Goal: Contribute content: Contribute content

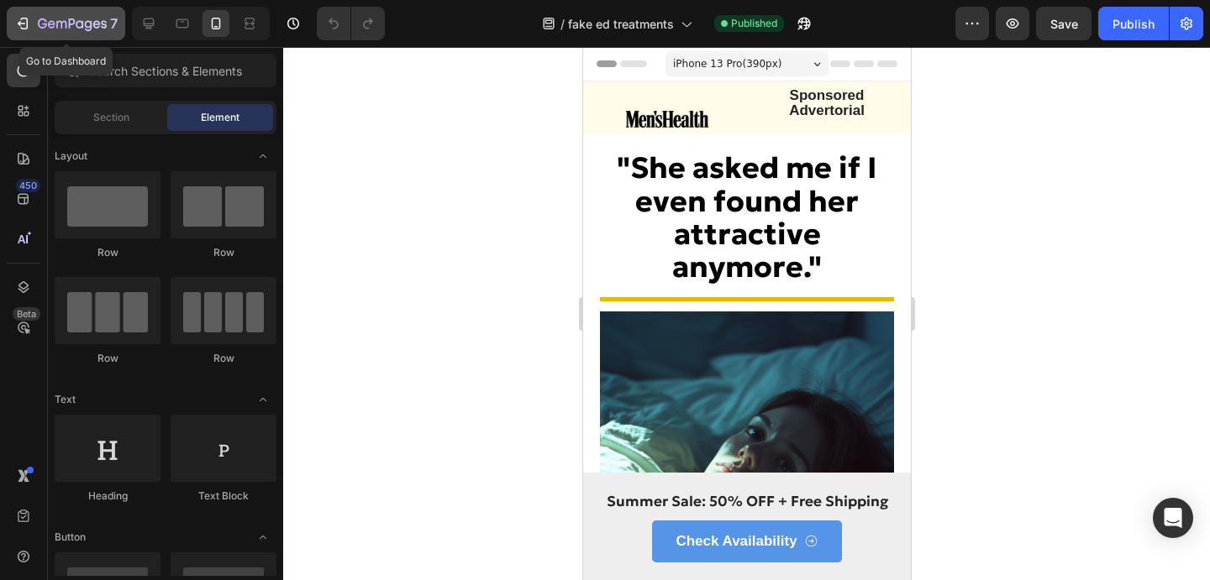
click at [23, 31] on icon "button" at bounding box center [22, 23] width 17 height 17
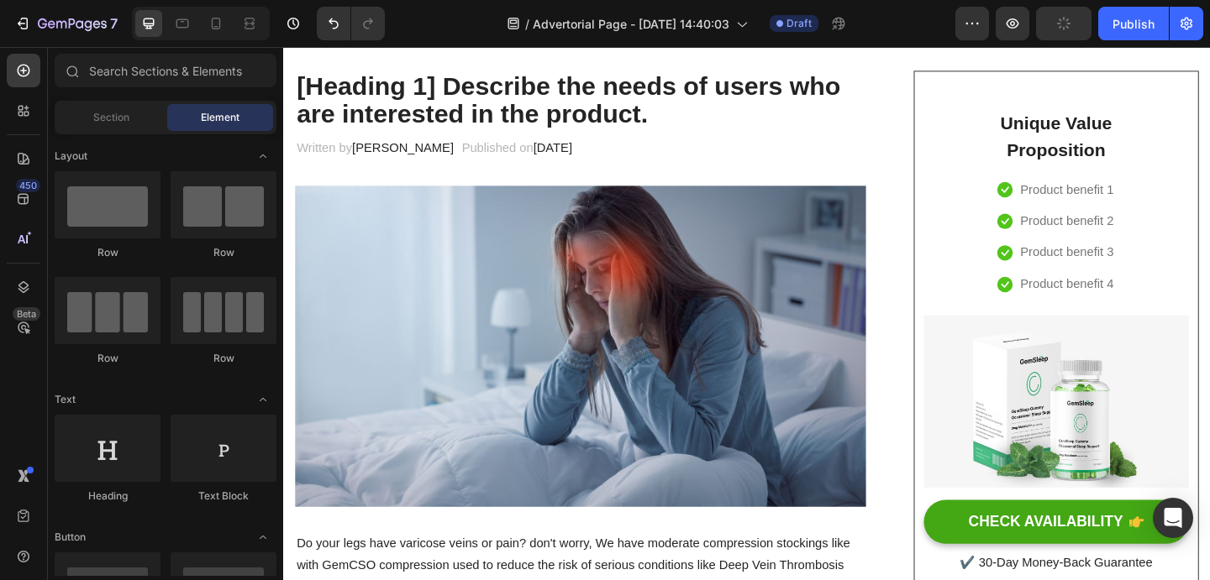
scroll to position [228, 0]
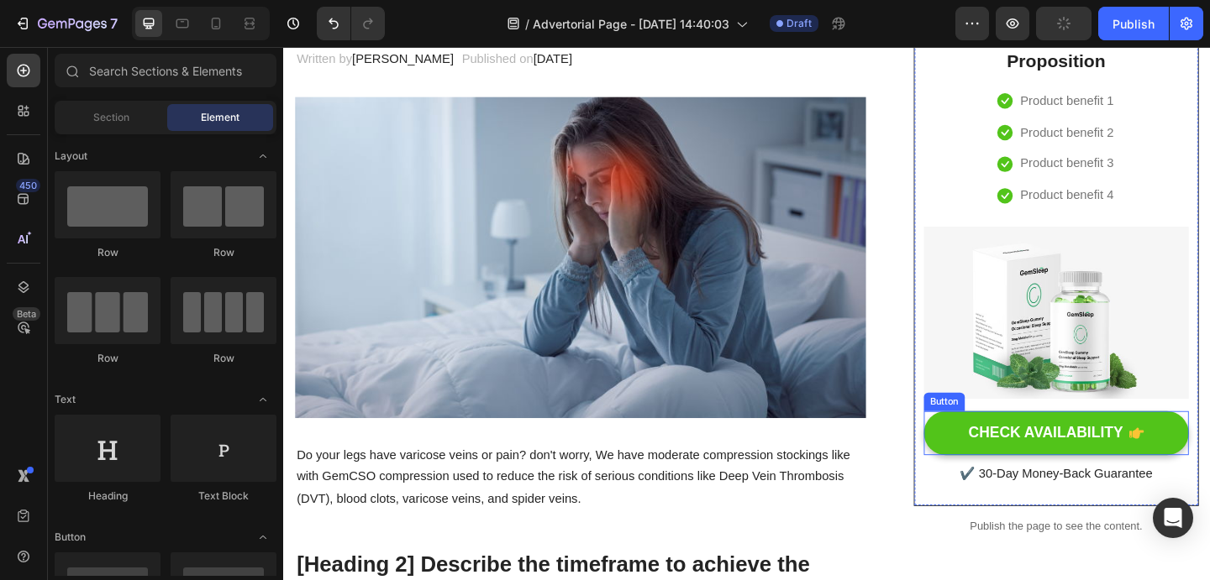
click at [989, 479] on button "CHECK AVAILABILITY" at bounding box center [1123, 468] width 288 height 48
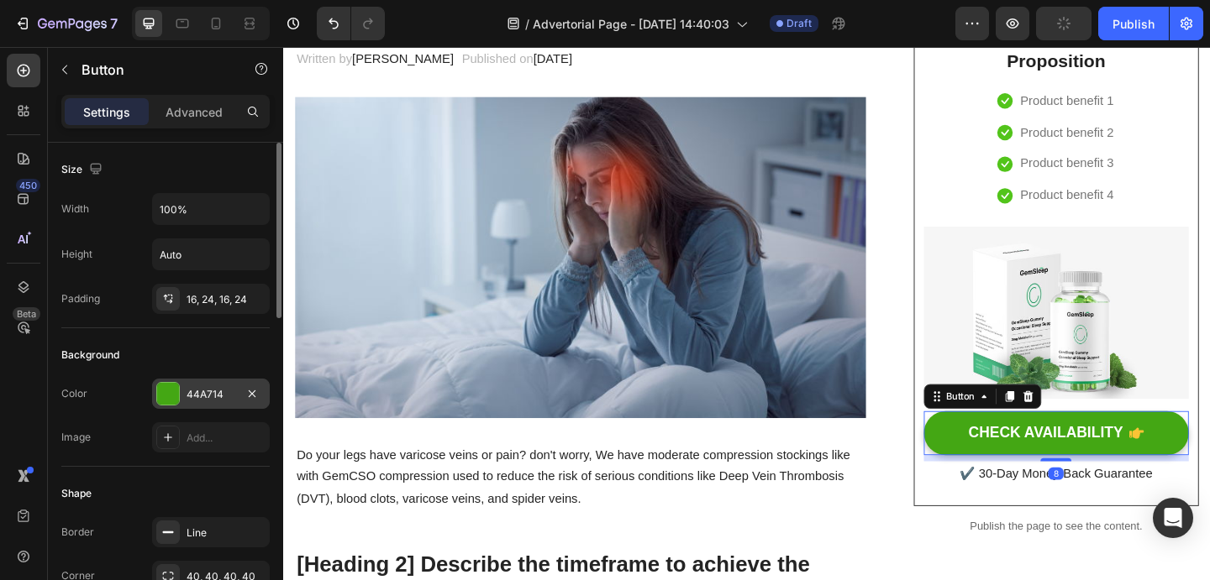
click at [168, 397] on div at bounding box center [168, 394] width 22 height 22
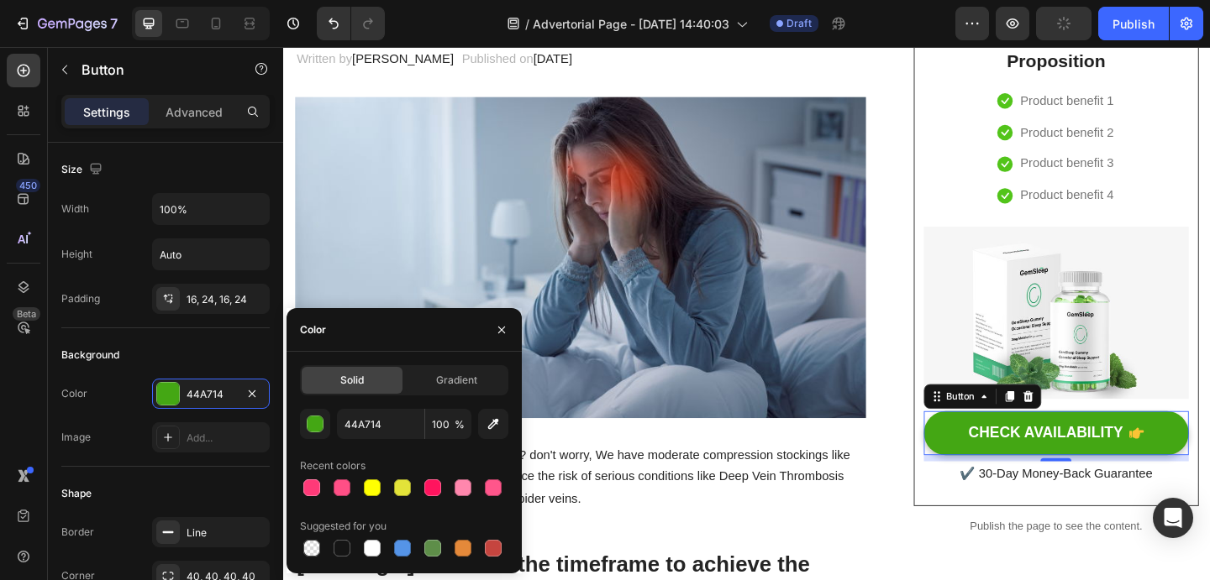
click at [384, 494] on div at bounding box center [404, 488] width 208 height 24
click at [378, 491] on div at bounding box center [372, 488] width 17 height 17
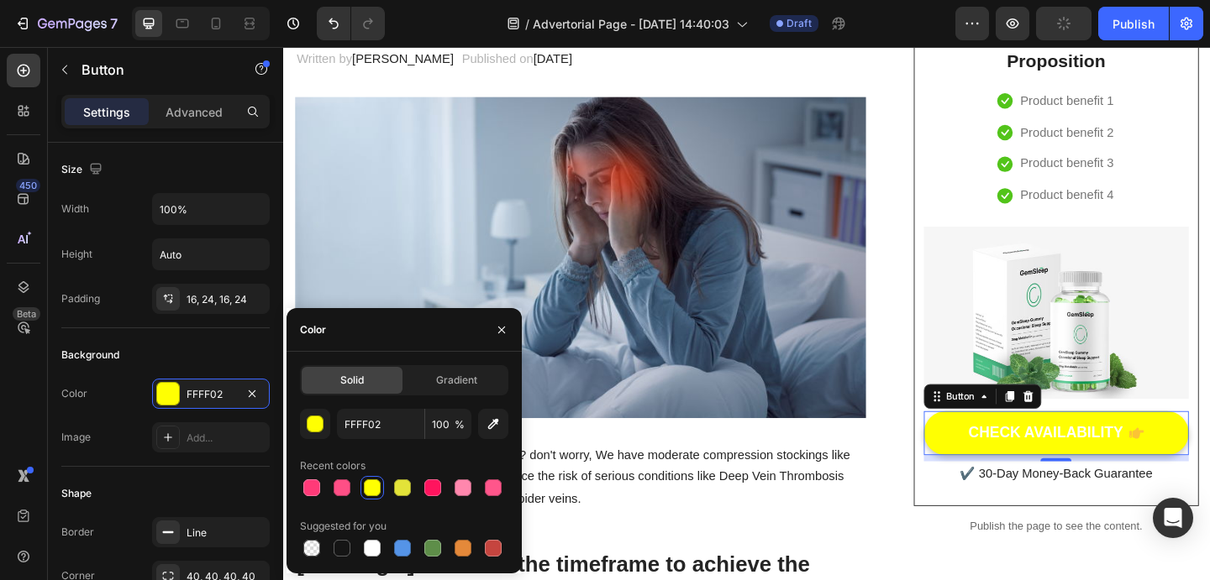
click at [371, 481] on div at bounding box center [372, 488] width 17 height 17
click at [322, 433] on button "button" at bounding box center [315, 424] width 30 height 30
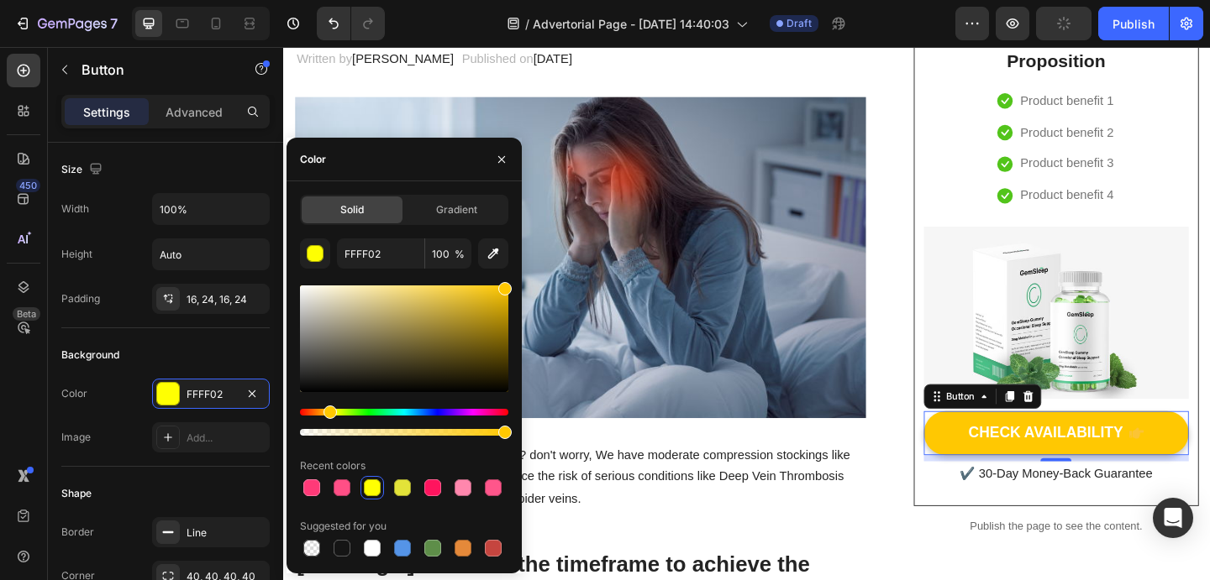
type input "FFC802"
click at [328, 411] on div "Hue" at bounding box center [329, 412] width 13 height 13
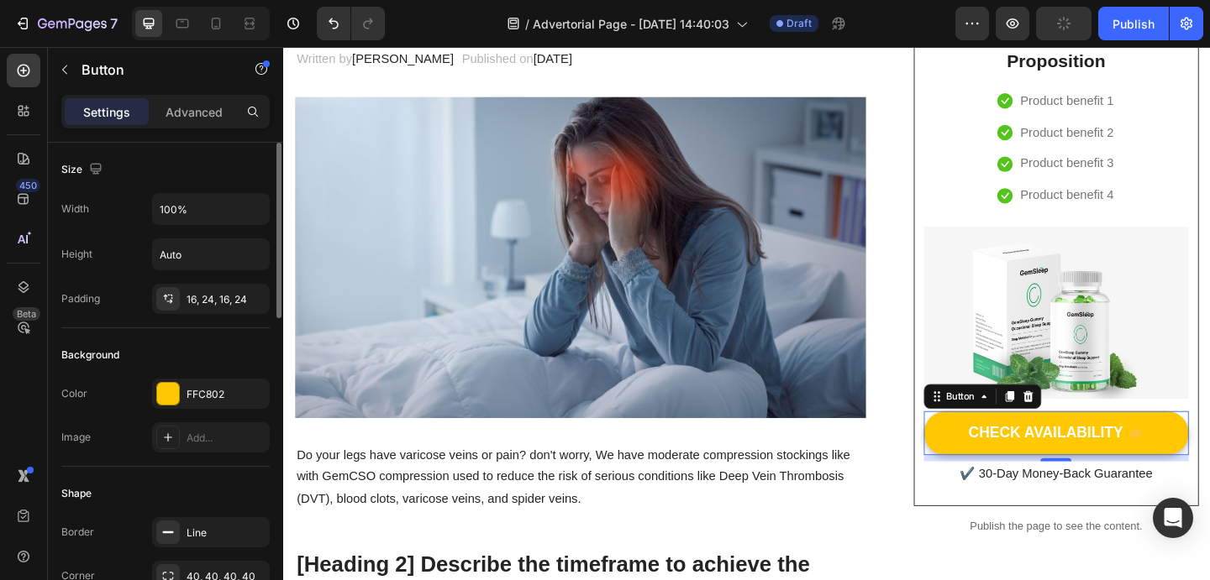
click at [155, 339] on div "Background Color FFC802 Image Add..." at bounding box center [165, 397] width 208 height 139
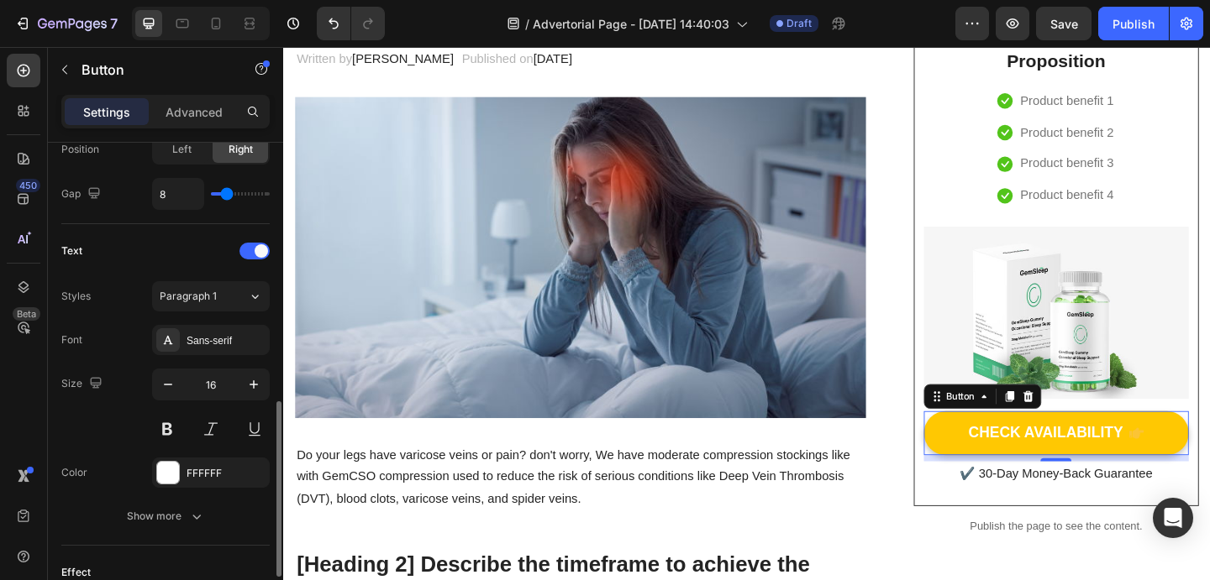
scroll to position [654, 0]
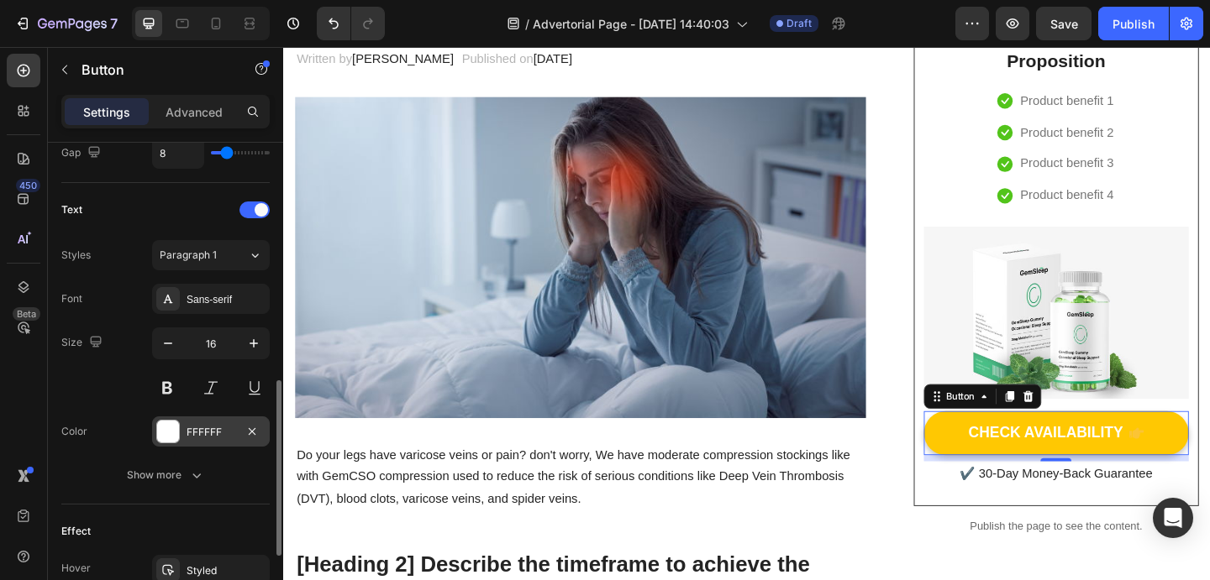
click at [167, 427] on div at bounding box center [168, 432] width 22 height 22
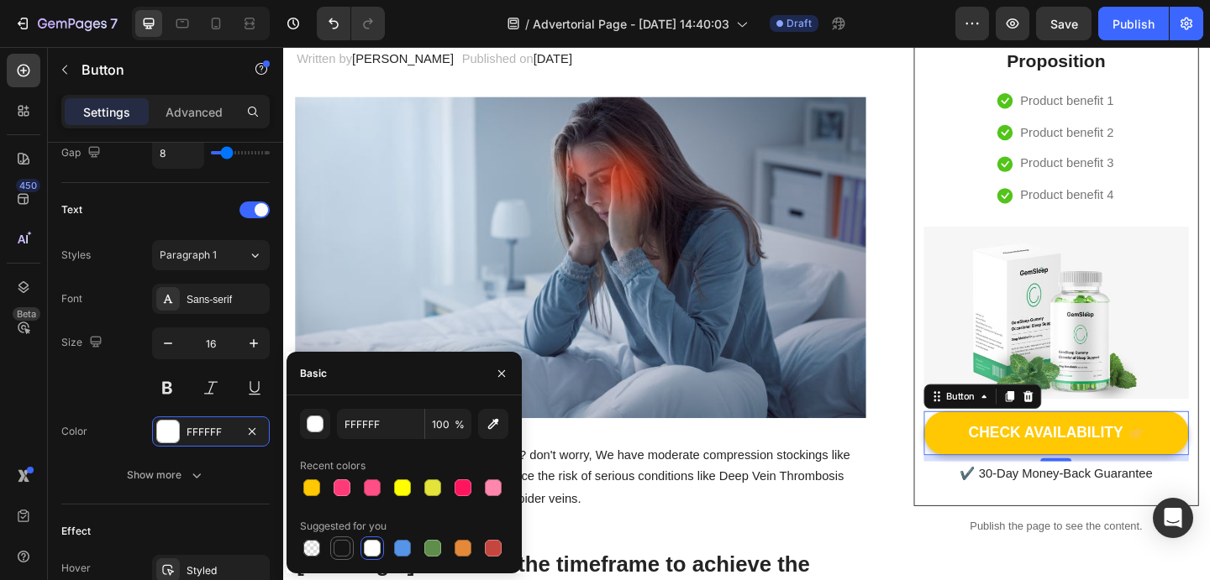
click at [335, 547] on div at bounding box center [341, 548] width 17 height 17
type input "151515"
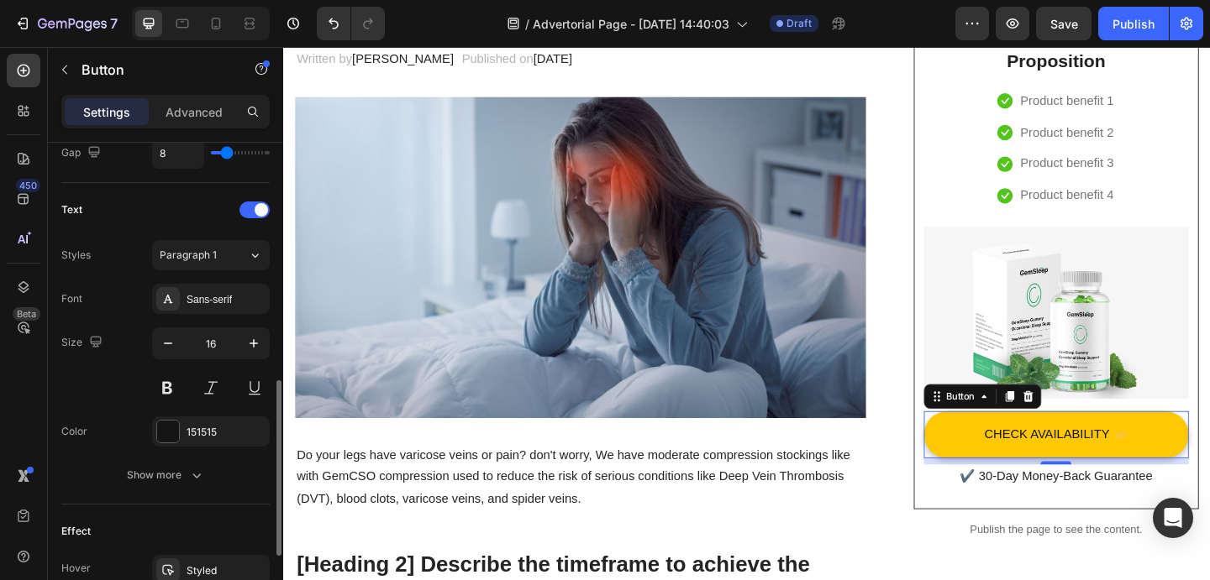
click at [182, 386] on div at bounding box center [211, 388] width 118 height 30
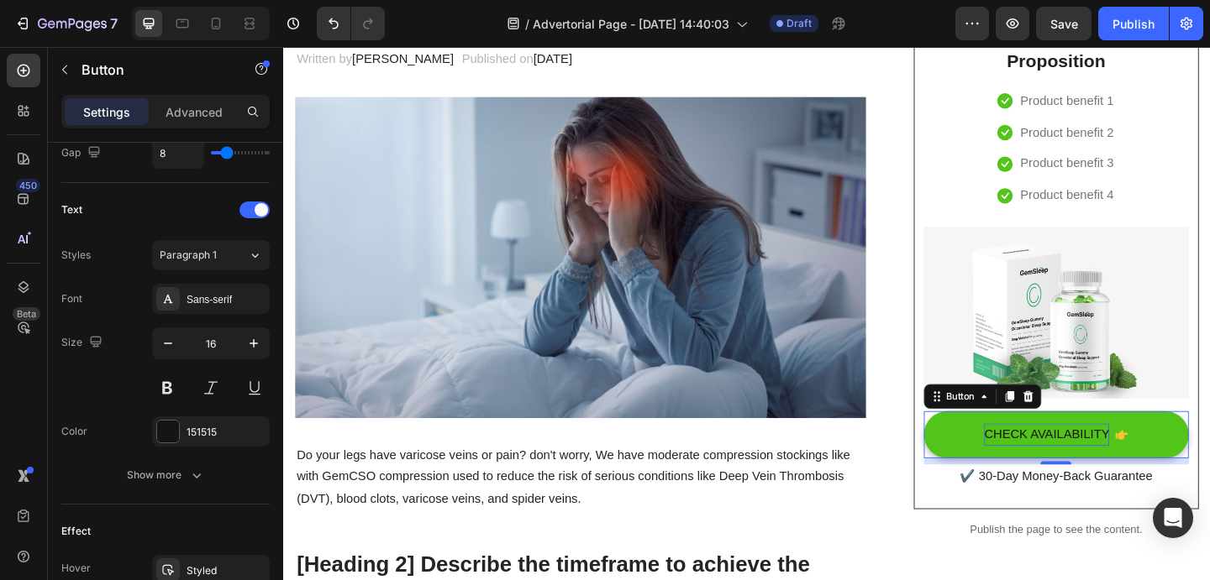
click at [1139, 468] on div "CHECK AVAILABILITY" at bounding box center [1113, 469] width 136 height 24
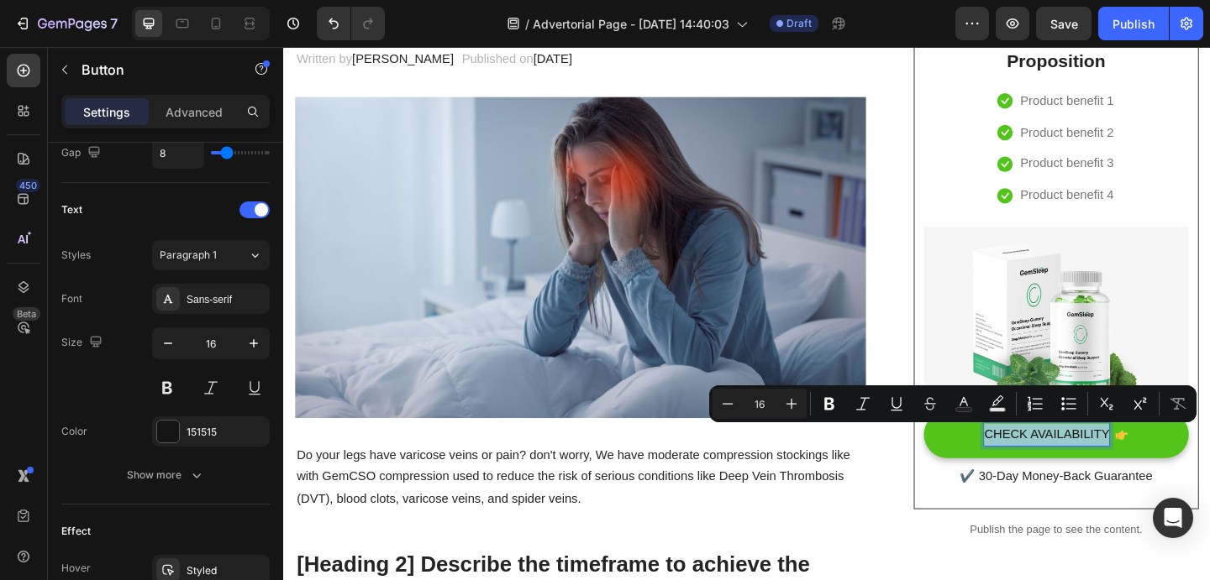
drag, startPoint x: 1048, startPoint y: 468, endPoint x: 1193, endPoint y: 466, distance: 144.5
click at [1193, 466] on div "CHECK AVAILABILITY" at bounding box center [1123, 469] width 156 height 24
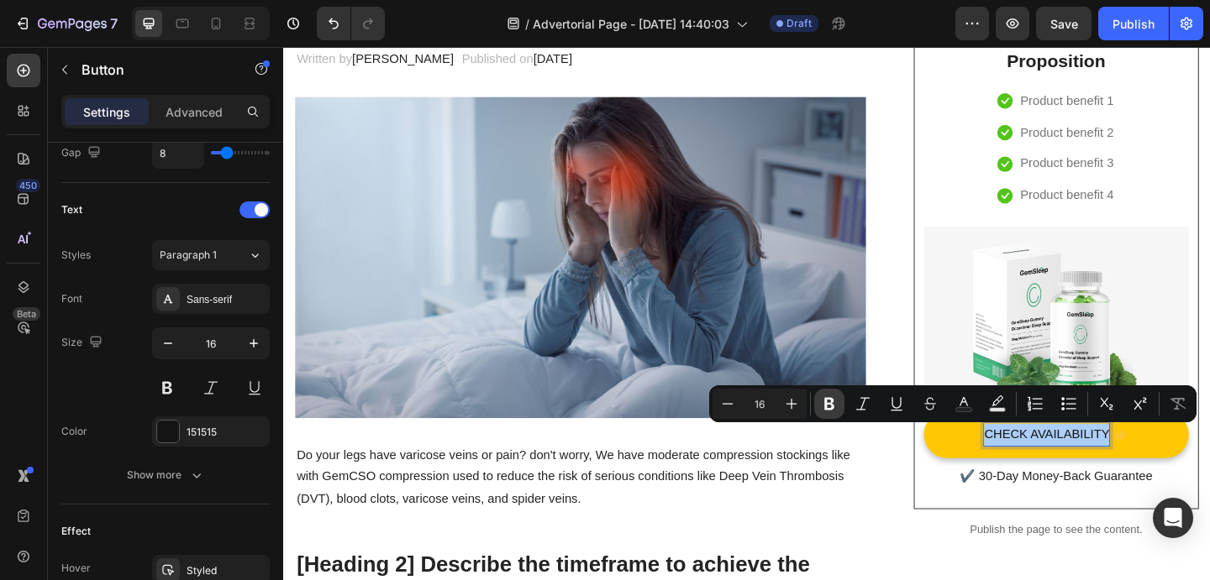
click at [829, 413] on button "Bold" at bounding box center [829, 404] width 30 height 30
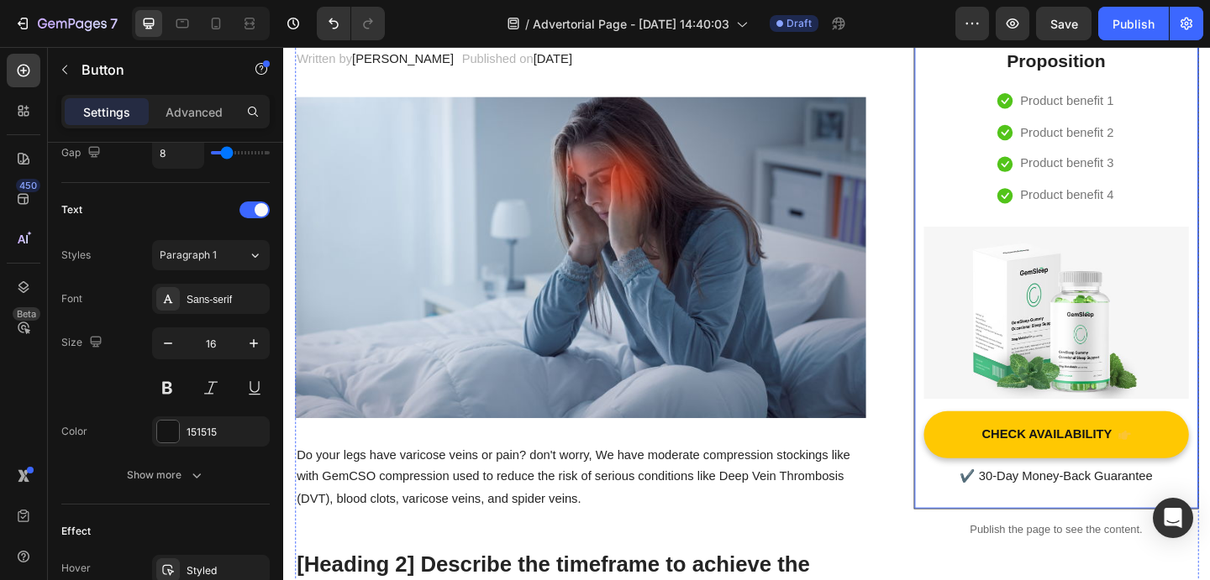
click at [1063, 507] on p "✔️ 30-Day Money-Back Guarantee" at bounding box center [1123, 515] width 285 height 24
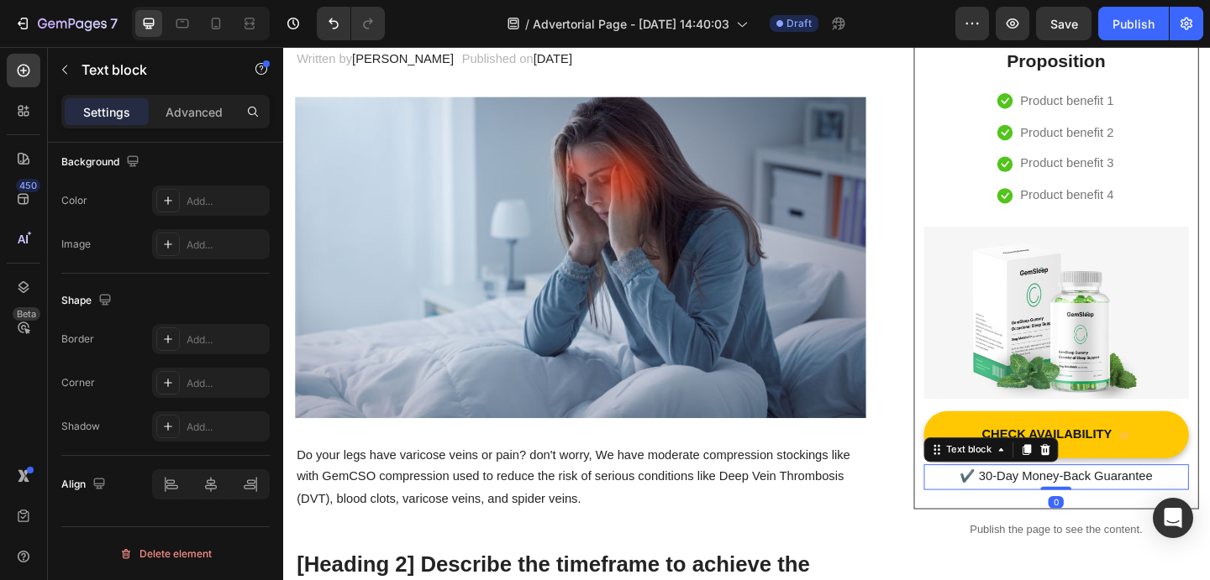
scroll to position [0, 0]
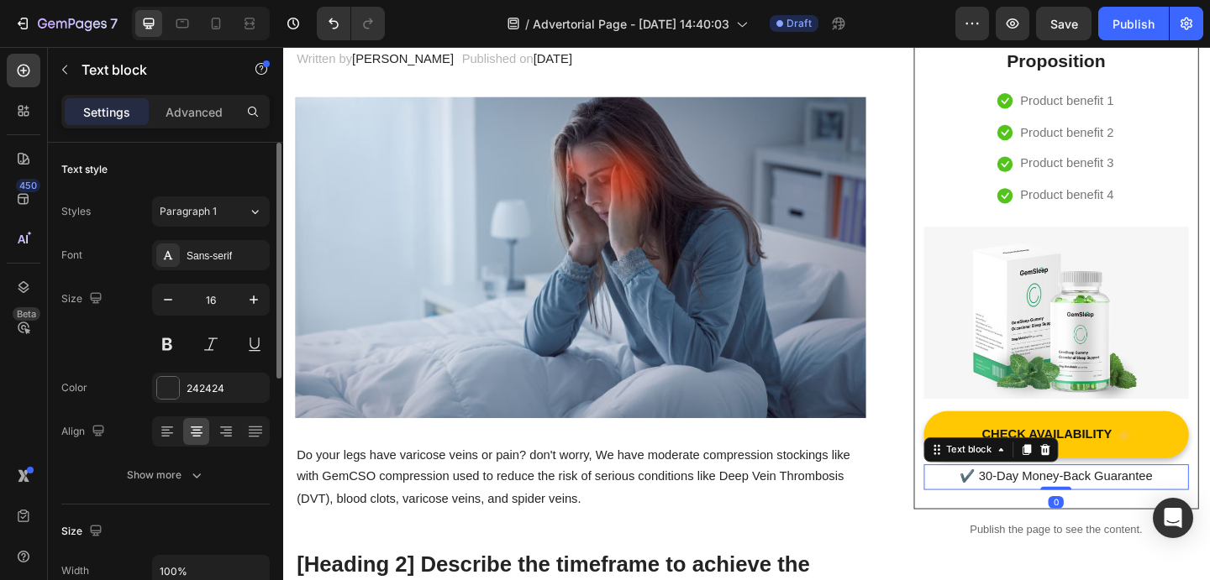
click at [1046, 513] on p "✔️ 30-Day Money-Back Guarantee" at bounding box center [1123, 515] width 285 height 24
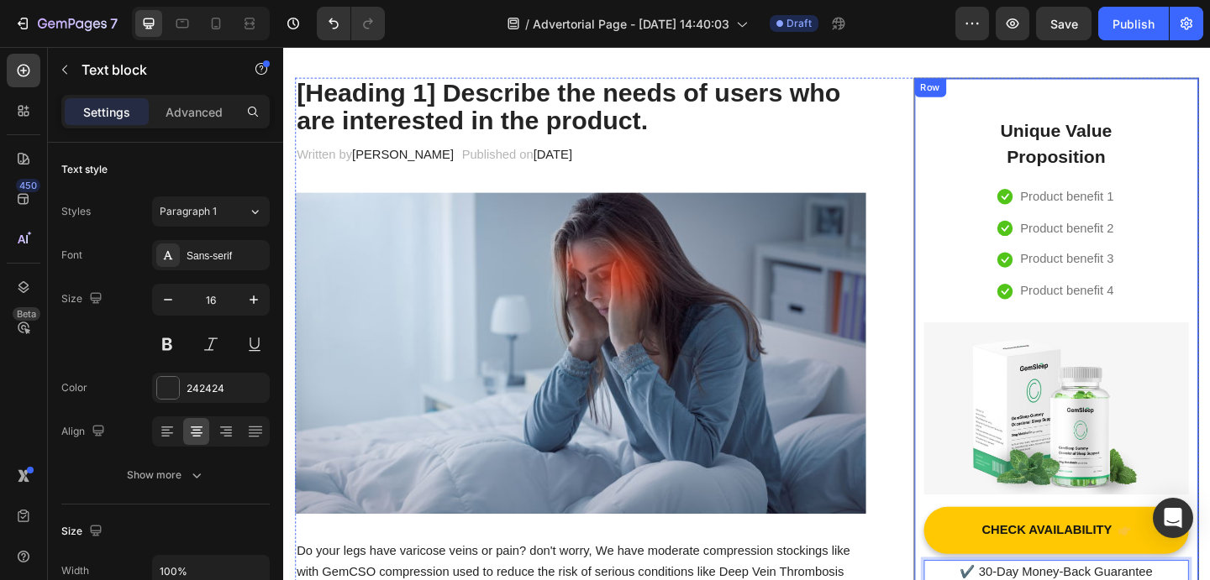
scroll to position [127, 0]
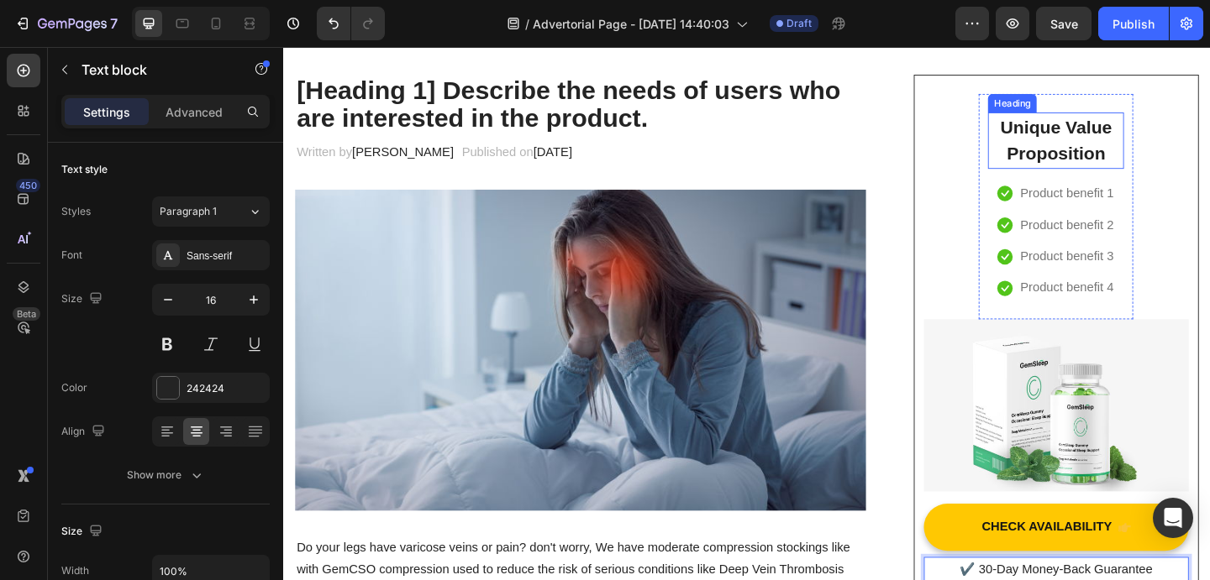
click at [1140, 146] on p "Unique Value Proposition" at bounding box center [1123, 149] width 144 height 58
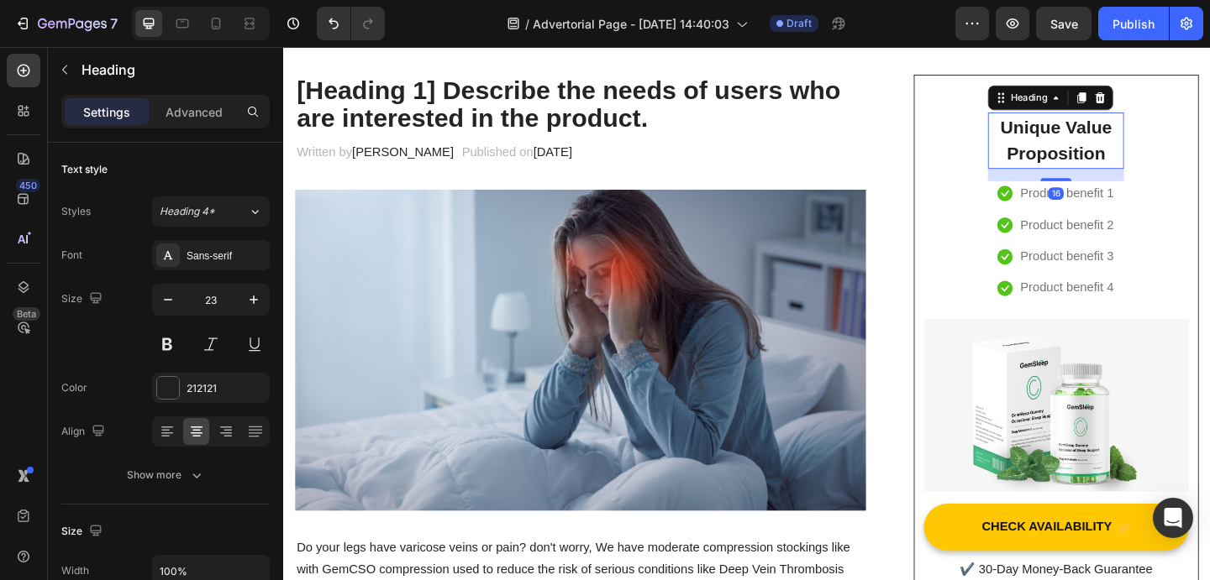
click at [1168, 161] on p "Unique Value Proposition" at bounding box center [1123, 149] width 144 height 58
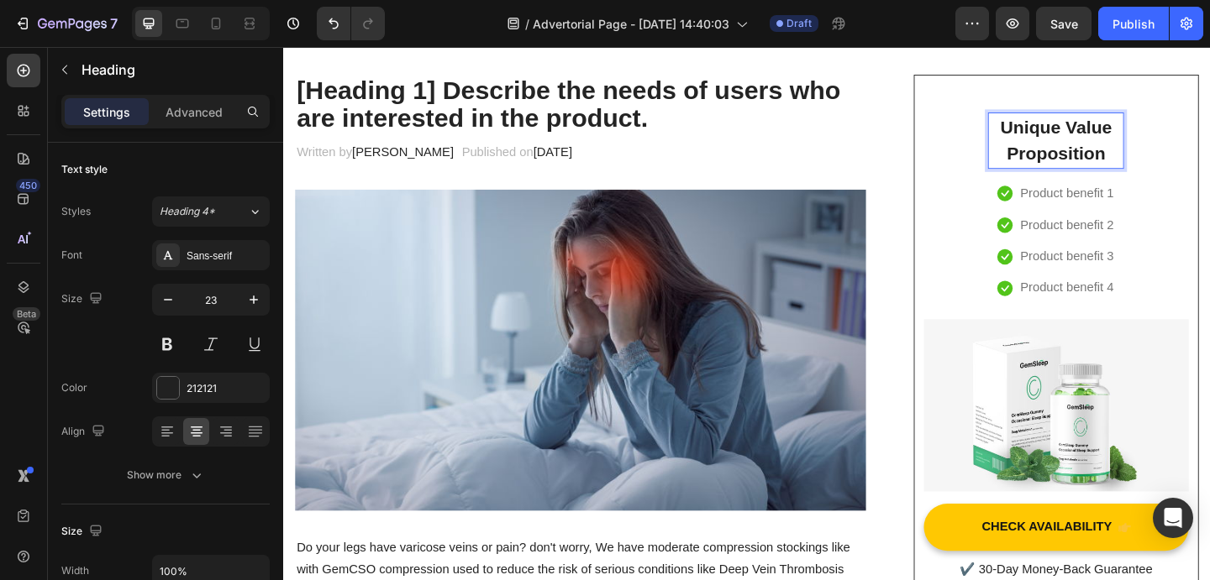
drag, startPoint x: 1181, startPoint y: 164, endPoint x: 1151, endPoint y: 164, distance: 30.2
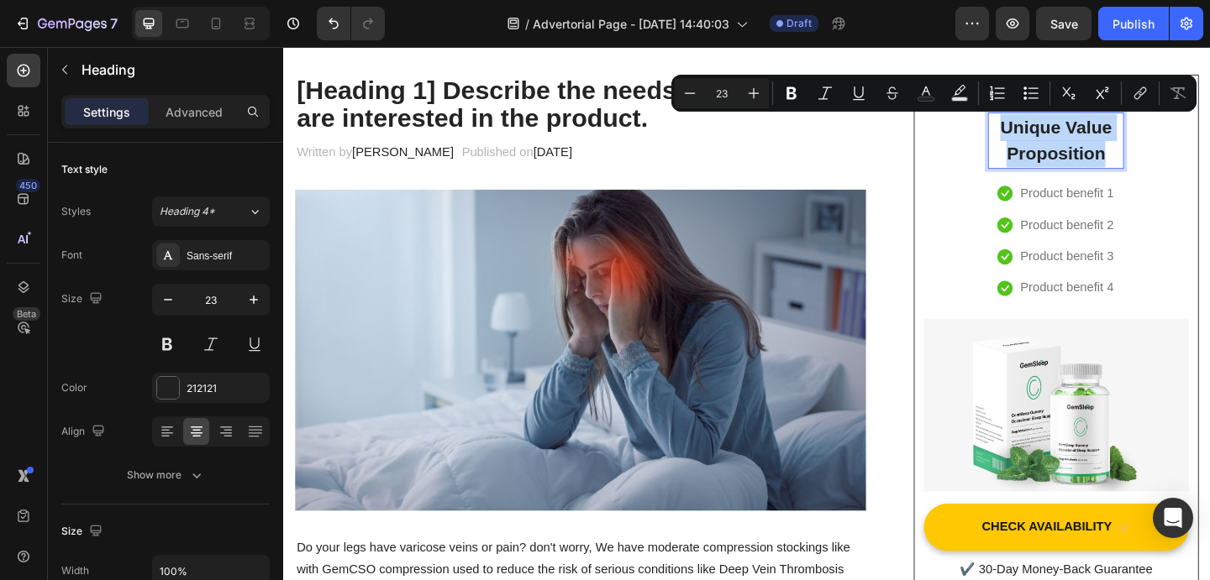
drag, startPoint x: 1063, startPoint y: 129, endPoint x: 1181, endPoint y: 175, distance: 126.8
click at [1181, 175] on p "Unique Value Proposition" at bounding box center [1123, 149] width 144 height 58
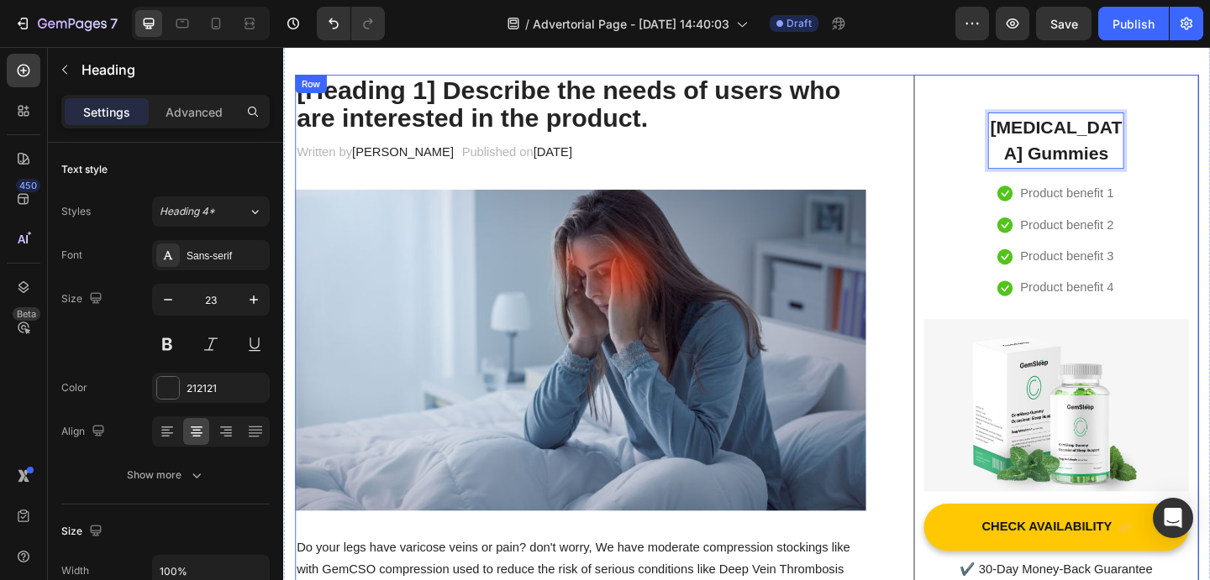
click at [859, 155] on div "Written by [PERSON_NAME] Text block Published on [DATE] Text block Row" at bounding box center [606, 162] width 621 height 28
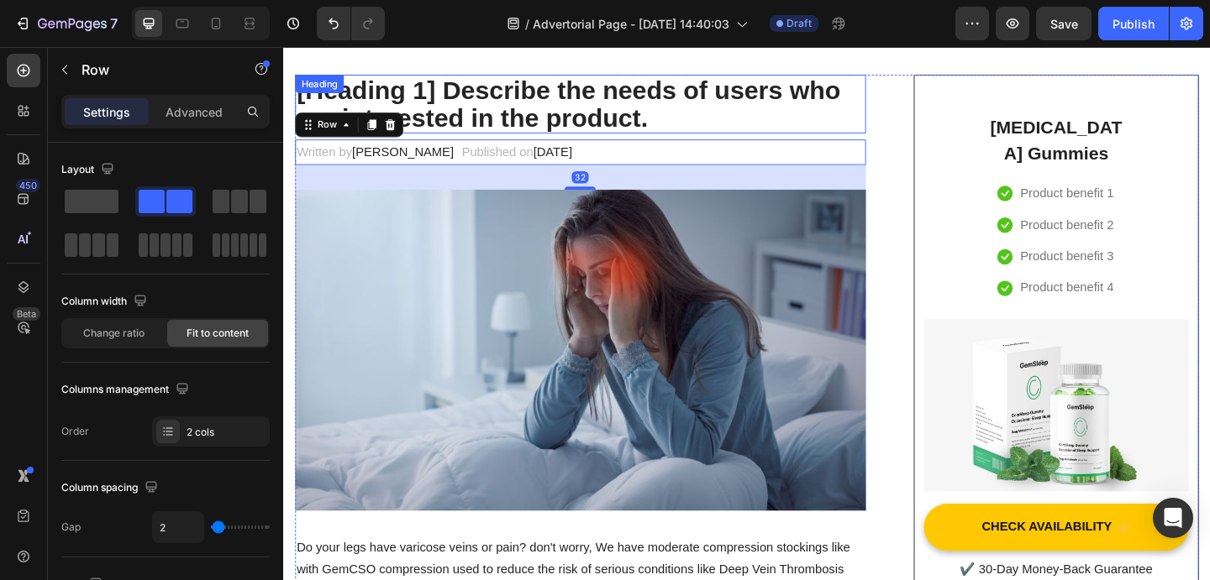
click at [706, 109] on p "[Heading 1] Describe the needs of users who are interested in the product." at bounding box center [605, 109] width 617 height 61
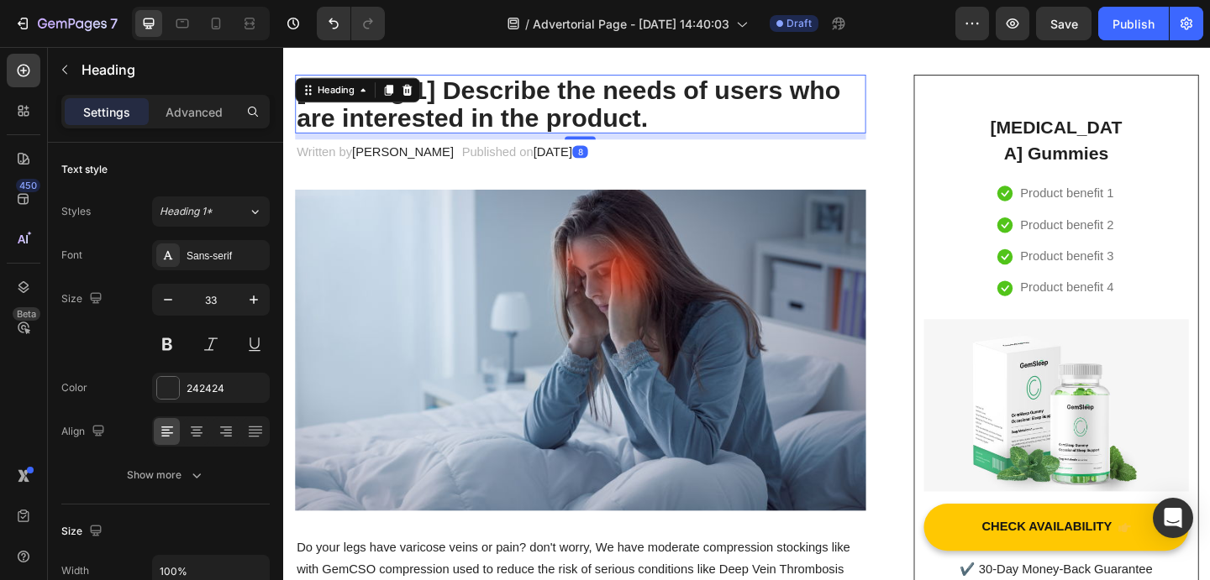
click at [706, 109] on p "[Heading 1] Describe the needs of users who are interested in the product." at bounding box center [605, 109] width 617 height 61
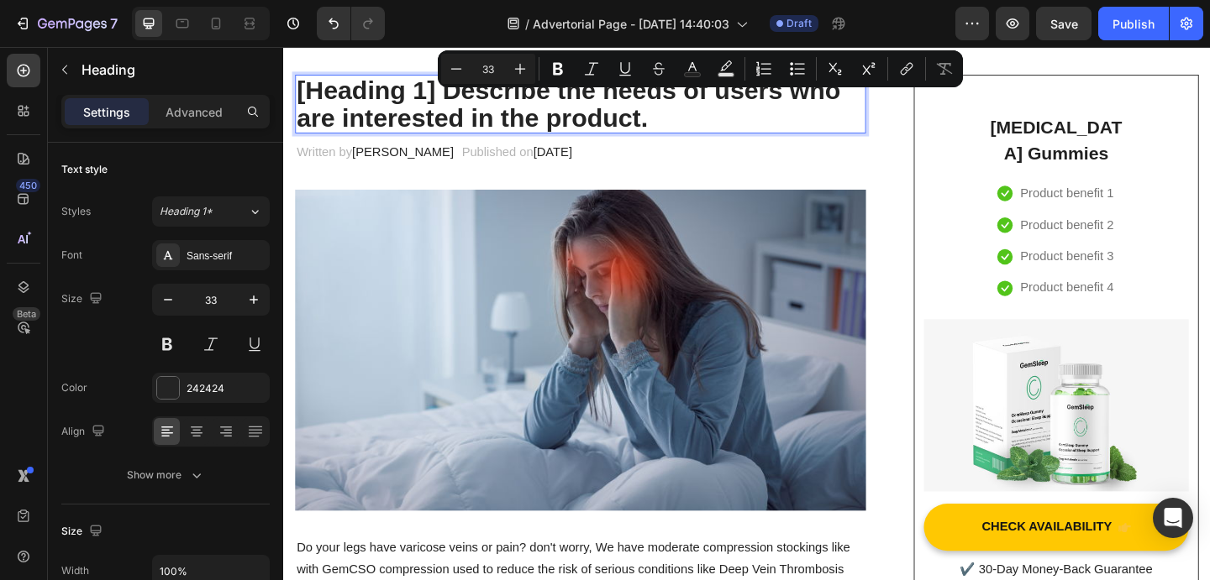
click at [682, 128] on p "[Heading 1] Describe the needs of users who are interested in the product." at bounding box center [605, 109] width 617 height 61
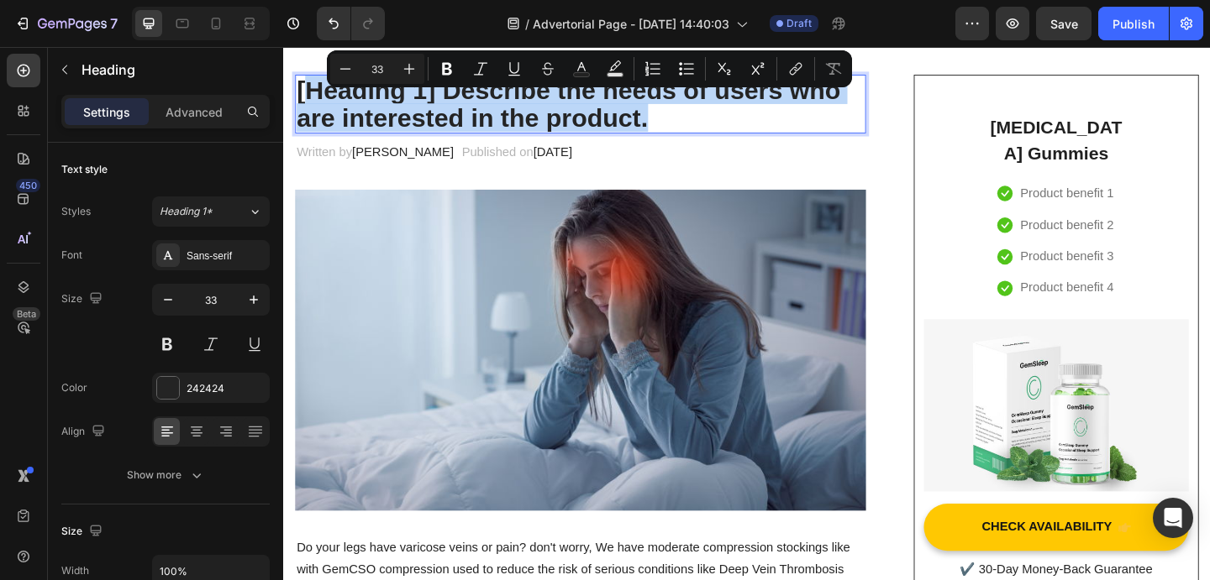
drag, startPoint x: 693, startPoint y: 128, endPoint x: 302, endPoint y: 87, distance: 392.7
click at [302, 87] on p "[Heading 1] Describe the needs of users who are interested in the product." at bounding box center [605, 109] width 617 height 61
click at [577, 132] on p "[Heading 1] Describe the needs of users who are interested in the product." at bounding box center [605, 109] width 617 height 61
drag, startPoint x: 721, startPoint y: 126, endPoint x: 287, endPoint y: 103, distance: 434.0
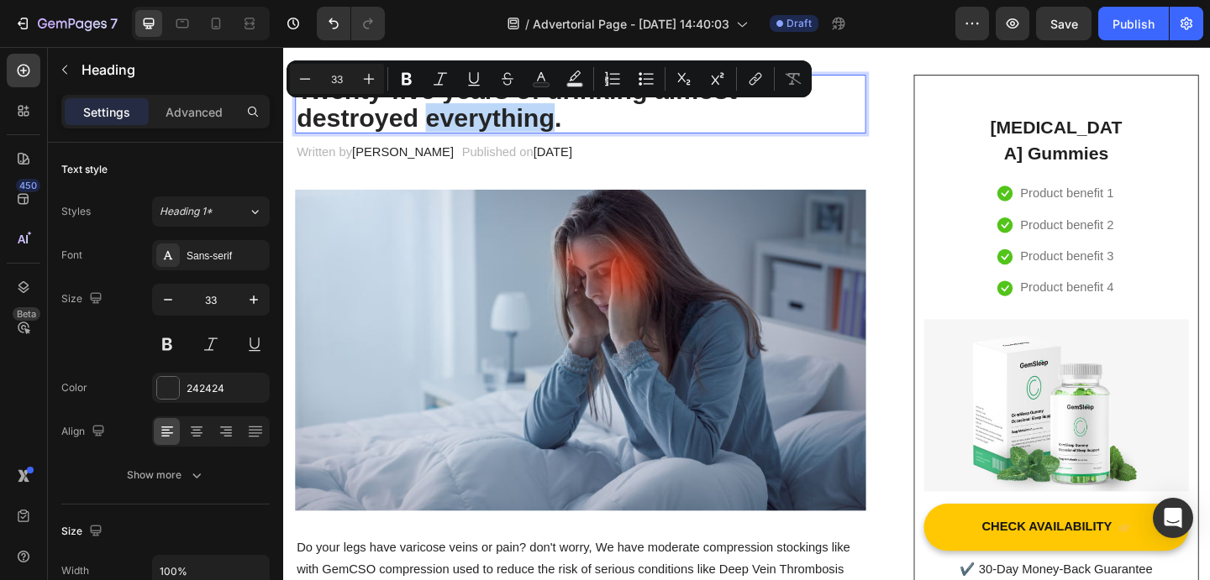
drag, startPoint x: 434, startPoint y: 122, endPoint x: 578, endPoint y: 123, distance: 143.6
click at [578, 123] on p "Twenty-five years of drinking almost destroyed everything." at bounding box center [605, 109] width 617 height 61
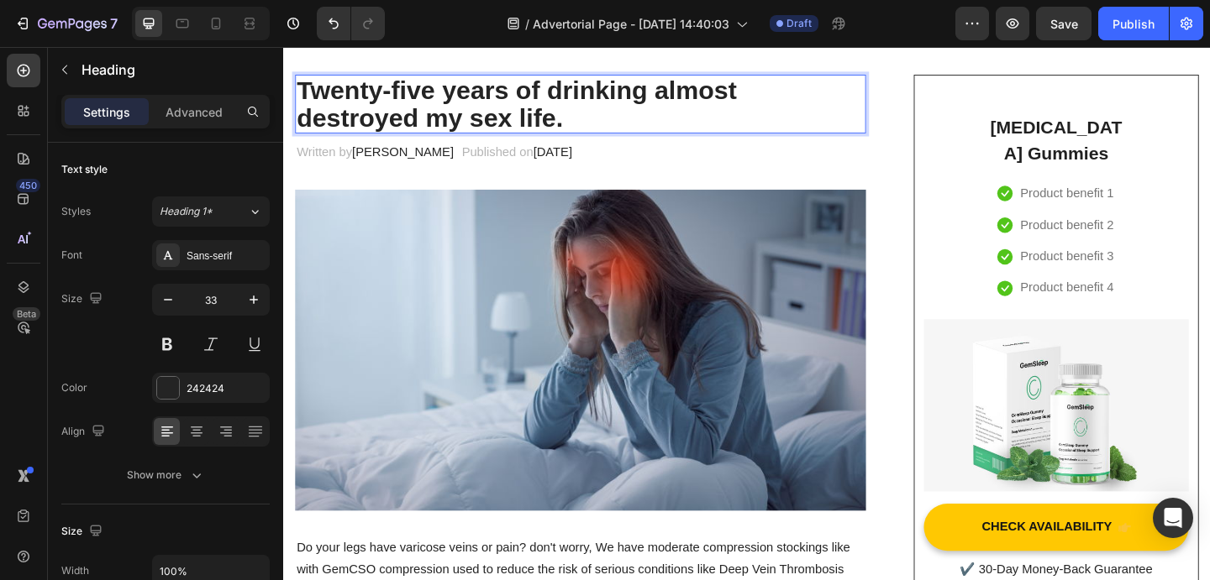
click at [676, 91] on p "Twenty-five years of drinking almost destroyed my sex life." at bounding box center [605, 109] width 617 height 61
drag, startPoint x: 683, startPoint y: 91, endPoint x: 643, endPoint y: 94, distance: 39.6
click at [643, 94] on p "Twenty-five years of drinking almost destroyed my sex life." at bounding box center [605, 109] width 617 height 61
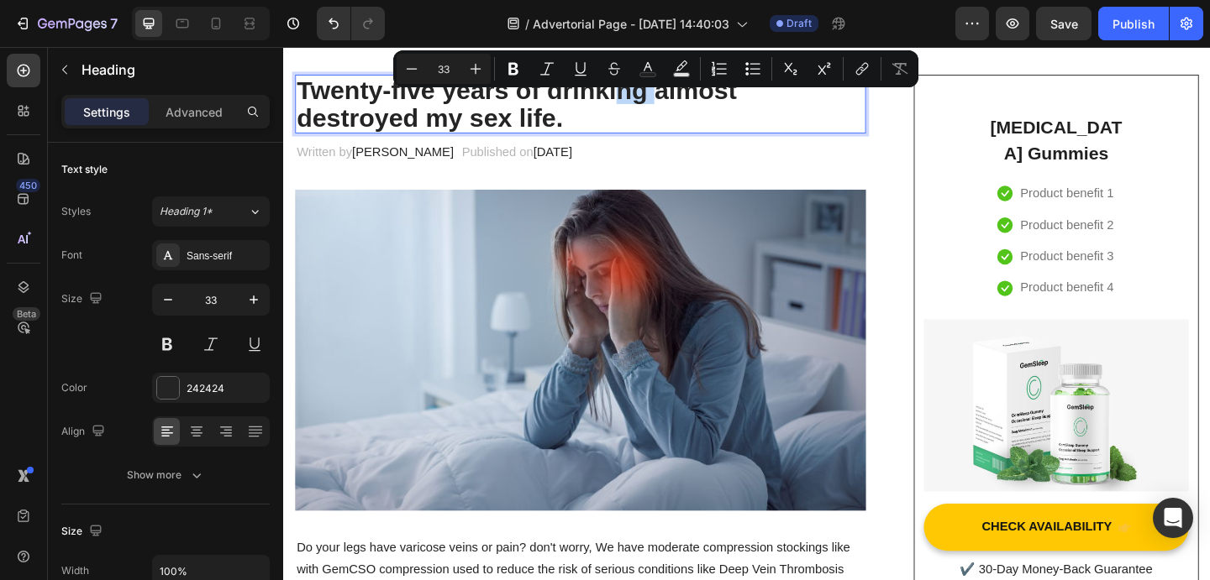
click at [676, 95] on p "Twenty-five years of drinking almost destroyed my sex life." at bounding box center [605, 109] width 617 height 61
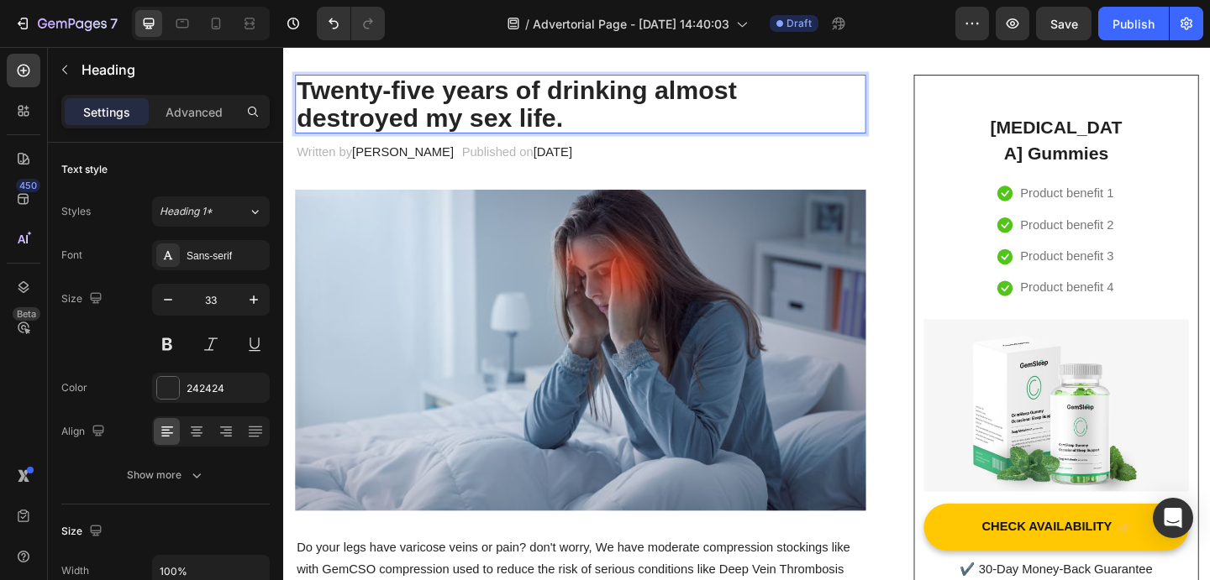
click at [596, 118] on p "Twenty-five years of drinking almost destroyed my sex life." at bounding box center [605, 109] width 617 height 61
click at [669, 168] on div "Written by [PERSON_NAME] Text block Published on [DATE] Text block Row" at bounding box center [606, 162] width 621 height 28
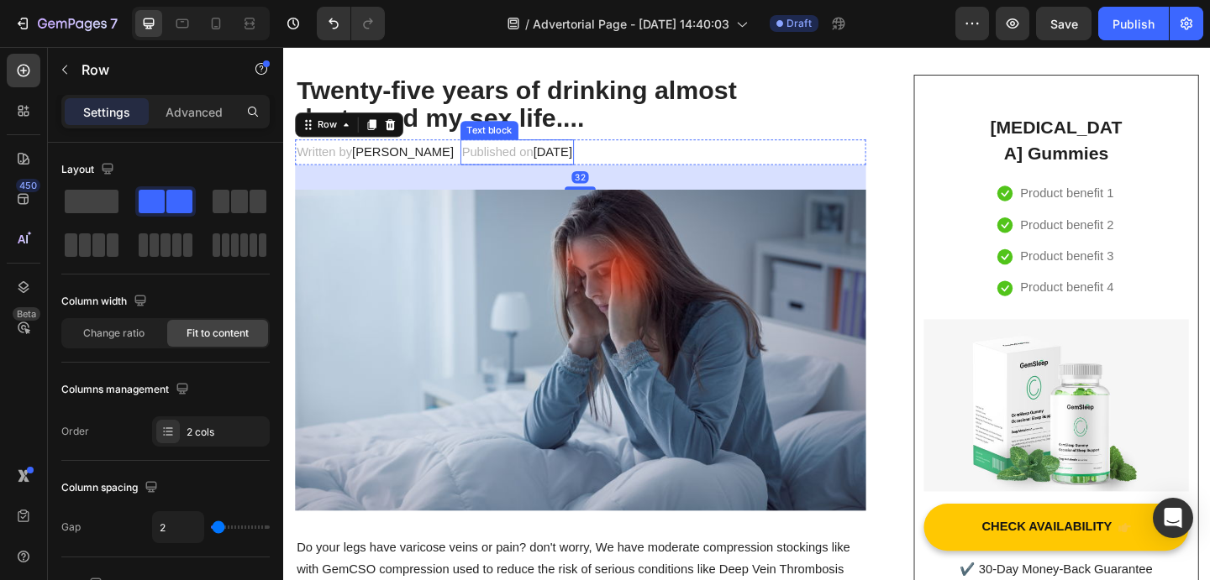
click at [596, 168] on span "[DATE]" at bounding box center [575, 161] width 42 height 14
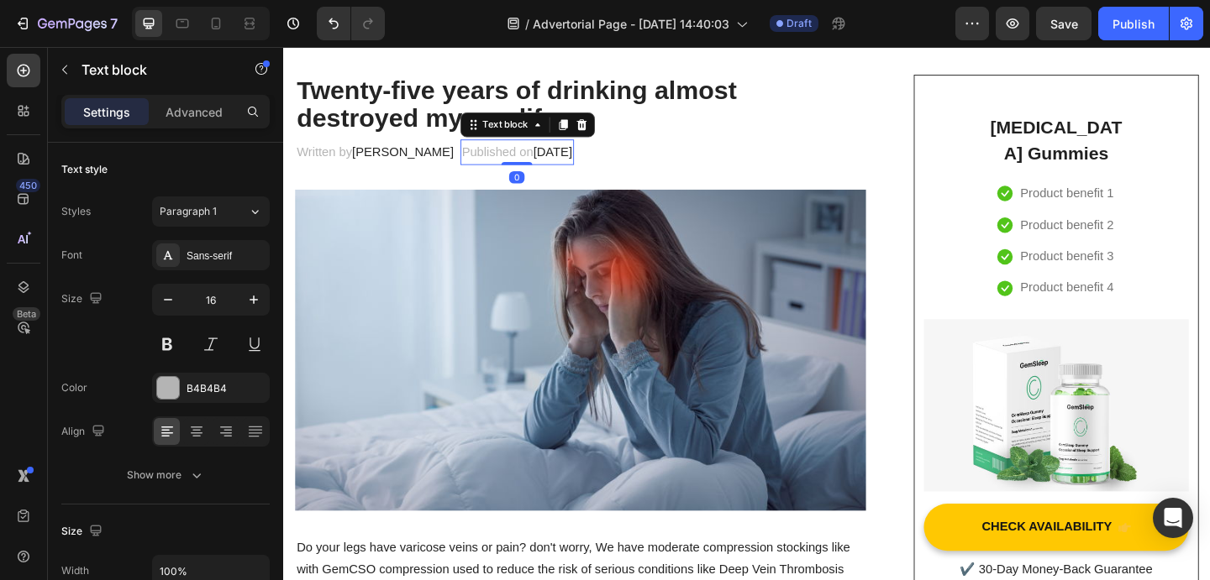
click at [597, 139] on div at bounding box center [607, 132] width 20 height 20
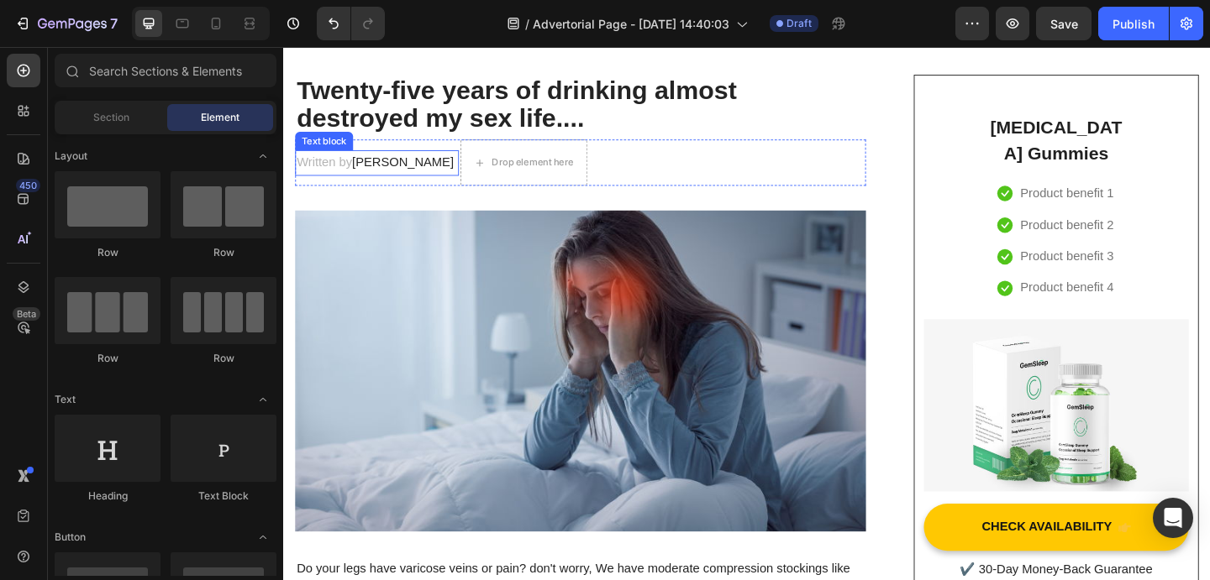
click at [407, 172] on span "[PERSON_NAME]" at bounding box center [413, 172] width 111 height 14
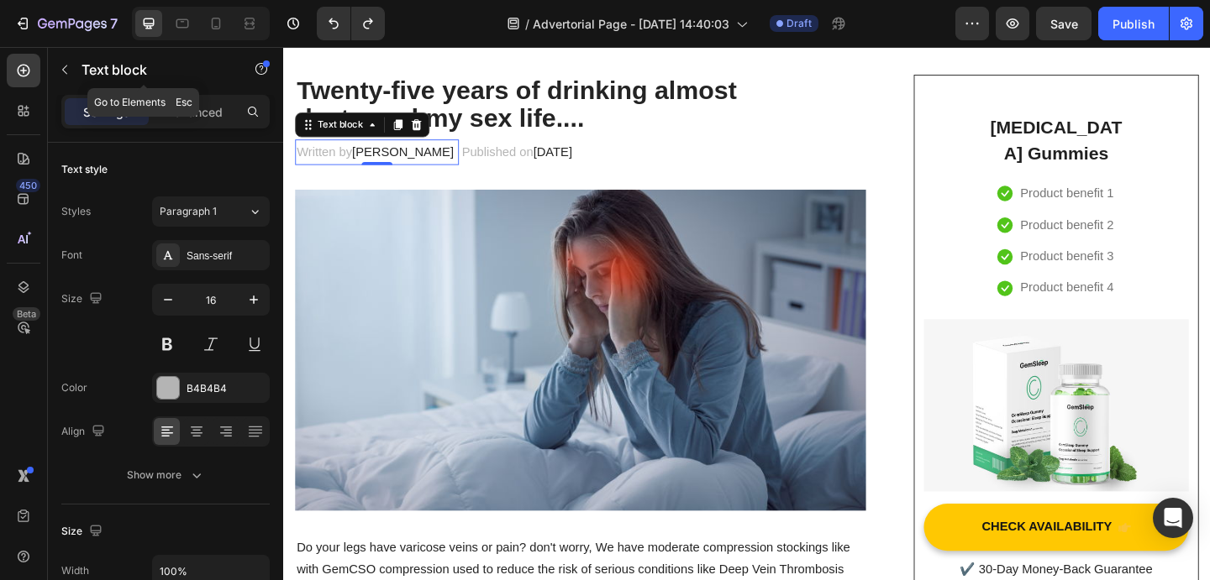
click at [64, 69] on icon "button" at bounding box center [64, 69] width 13 height 13
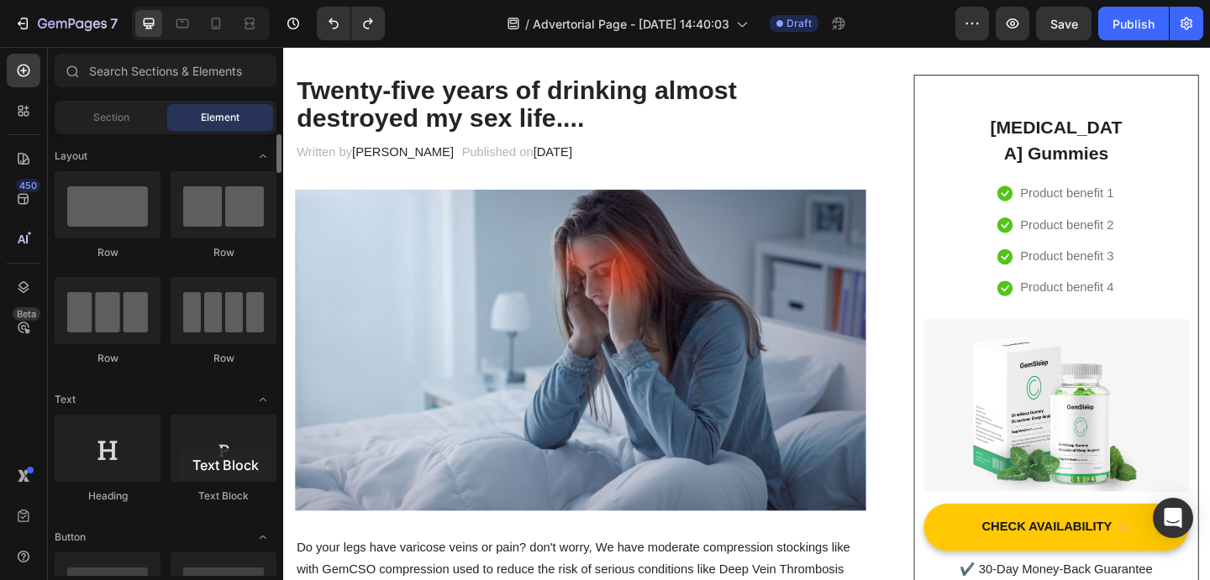
drag, startPoint x: 340, startPoint y: 103, endPoint x: 192, endPoint y: 384, distance: 317.5
click at [180, 449] on div at bounding box center [224, 448] width 106 height 67
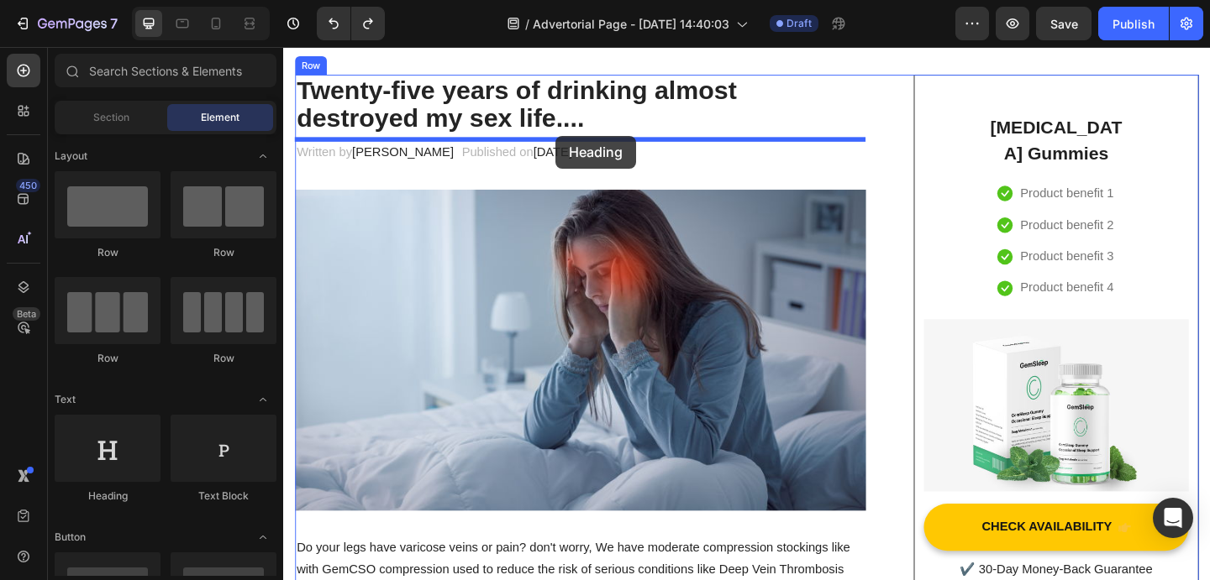
drag, startPoint x: 475, startPoint y: 431, endPoint x: 579, endPoint y: 144, distance: 305.6
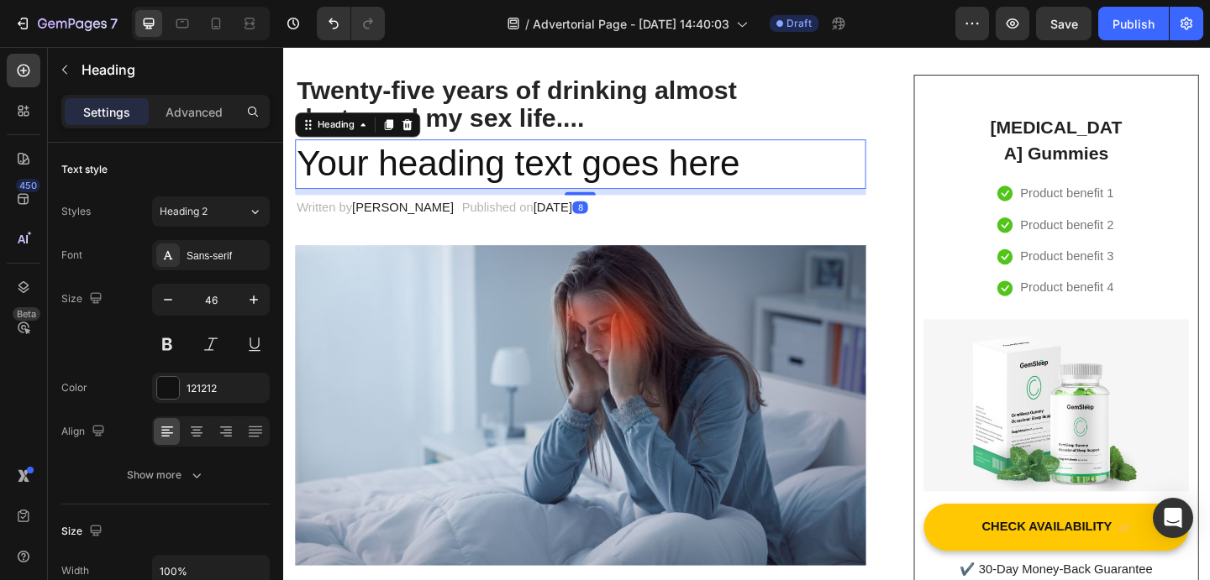
click at [544, 173] on h2 "Your heading text goes here" at bounding box center [606, 175] width 621 height 54
click at [544, 173] on p "Your heading text goes here" at bounding box center [605, 175] width 617 height 50
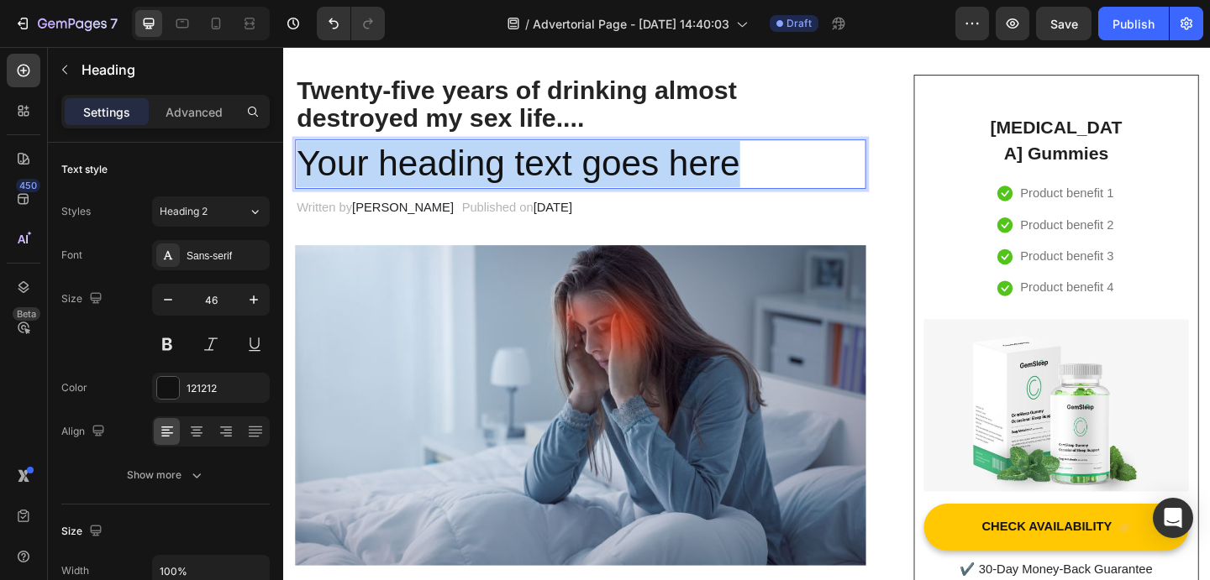
drag, startPoint x: 806, startPoint y: 174, endPoint x: 300, endPoint y: 176, distance: 505.7
click at [300, 176] on p "Your heading text goes here" at bounding box center [605, 175] width 617 height 50
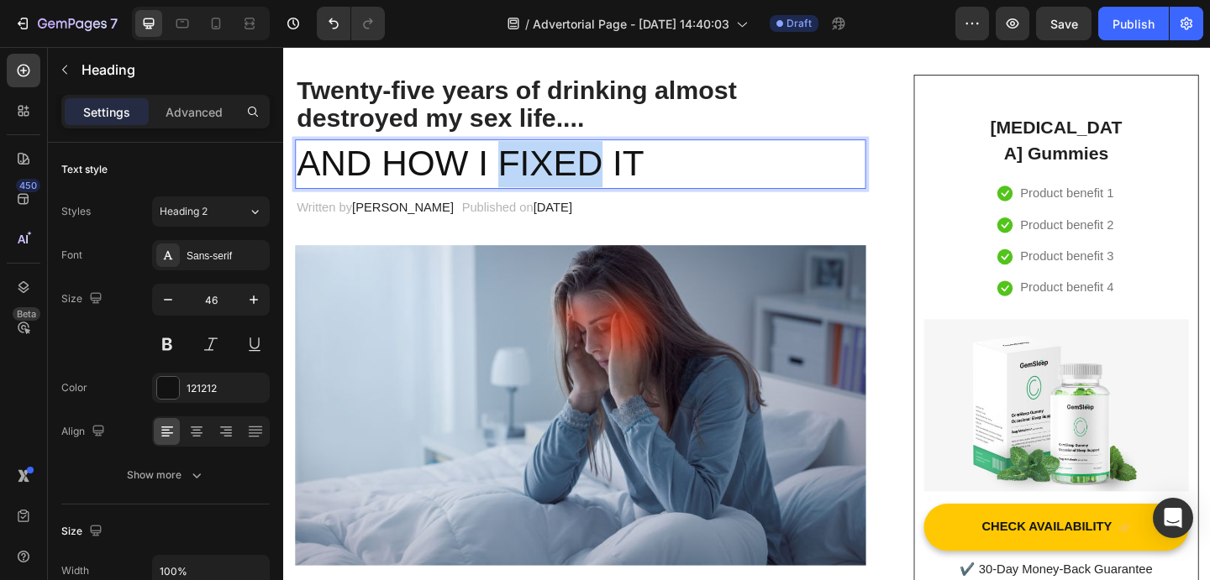
drag, startPoint x: 514, startPoint y: 162, endPoint x: 635, endPoint y: 166, distance: 121.0
click at [635, 166] on p "AND HOW I FIXED IT" at bounding box center [605, 175] width 617 height 50
click at [735, 164] on p "AND HOW I BATTLED IT" at bounding box center [605, 175] width 617 height 50
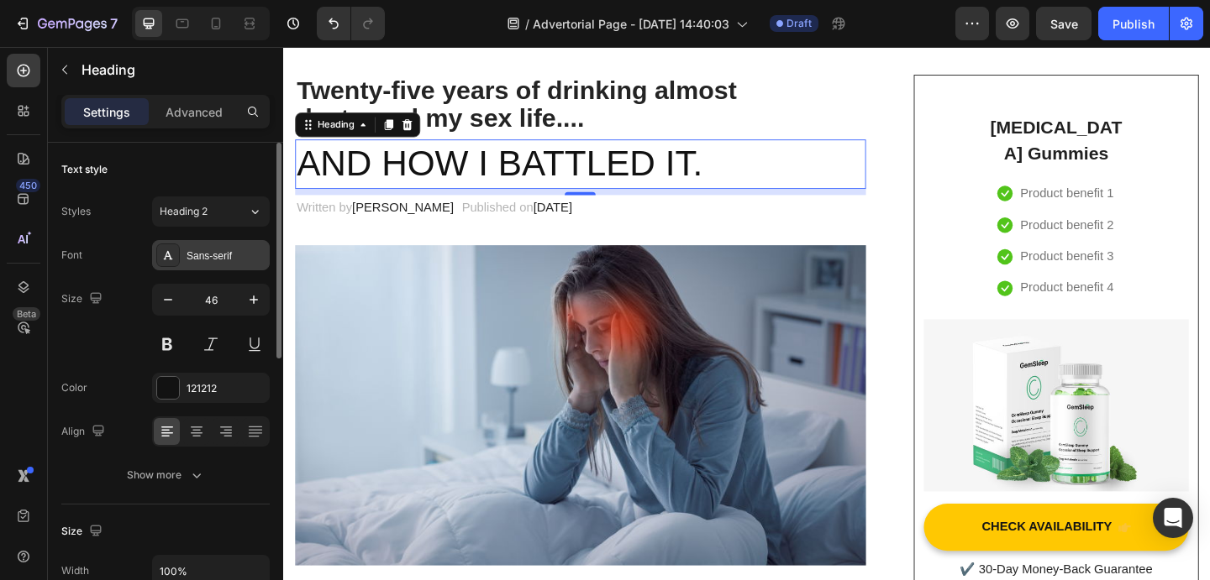
click at [194, 264] on div "Sans-serif" at bounding box center [211, 255] width 118 height 30
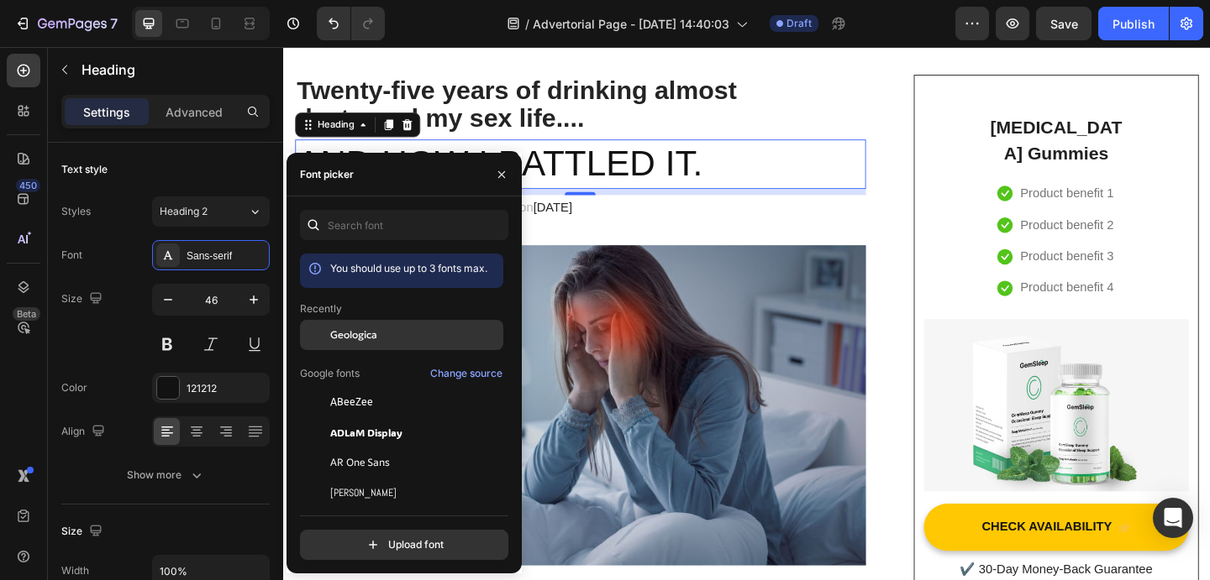
click at [347, 338] on span "Geologica" at bounding box center [353, 335] width 47 height 15
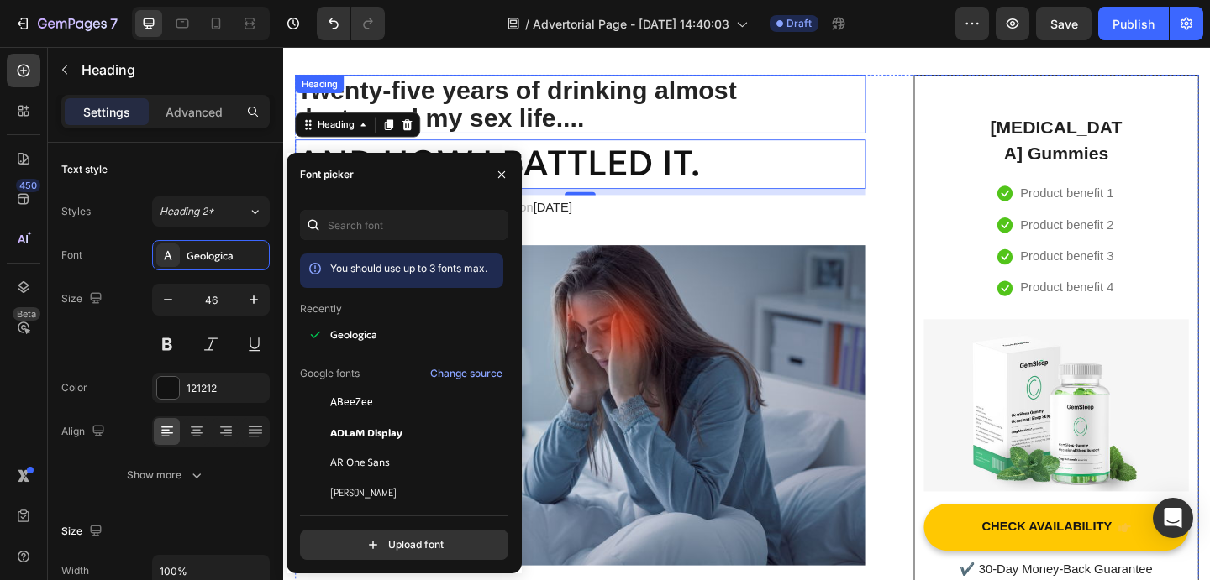
click at [552, 119] on p "Twenty-five years of drinking almost destroyed my sex life...." at bounding box center [605, 109] width 617 height 61
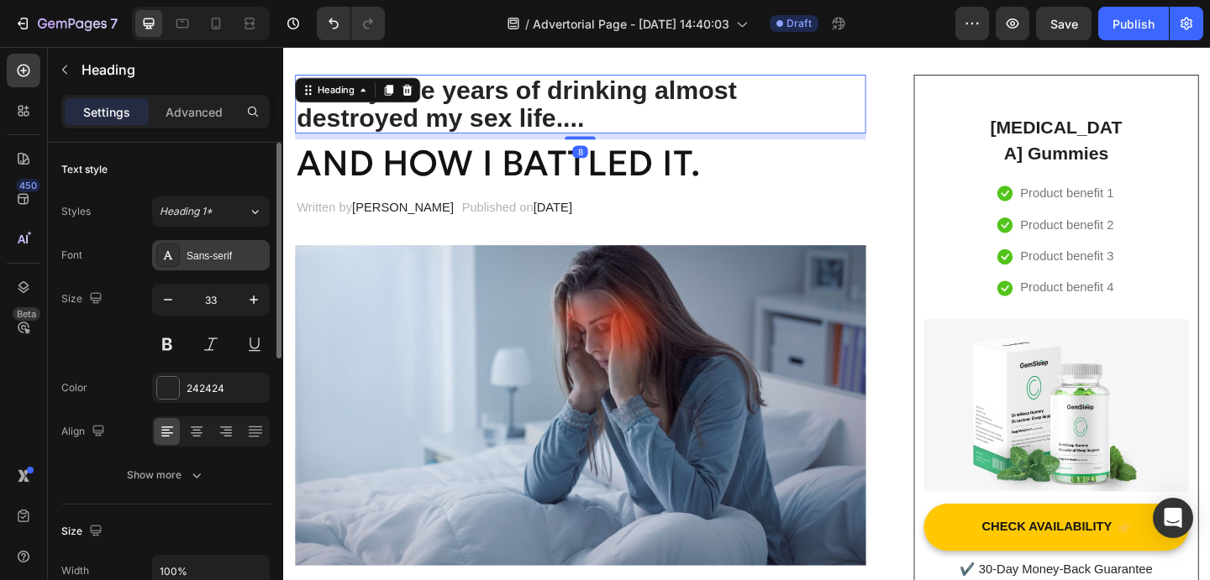
click at [242, 257] on div "Sans-serif" at bounding box center [225, 256] width 79 height 15
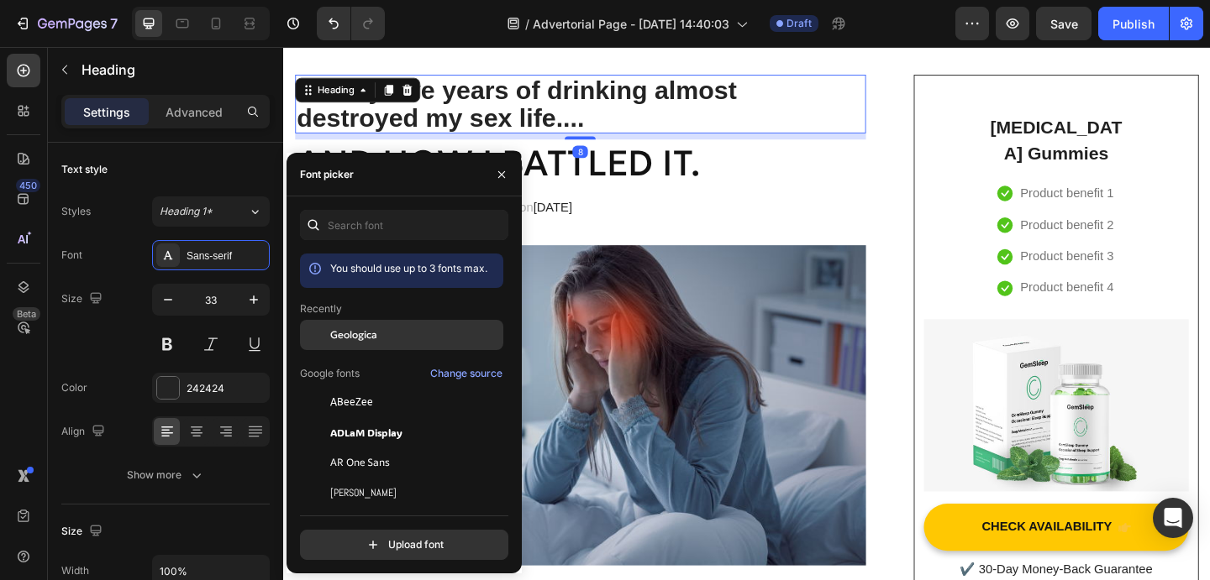
click at [346, 336] on span "Geologica" at bounding box center [353, 335] width 47 height 15
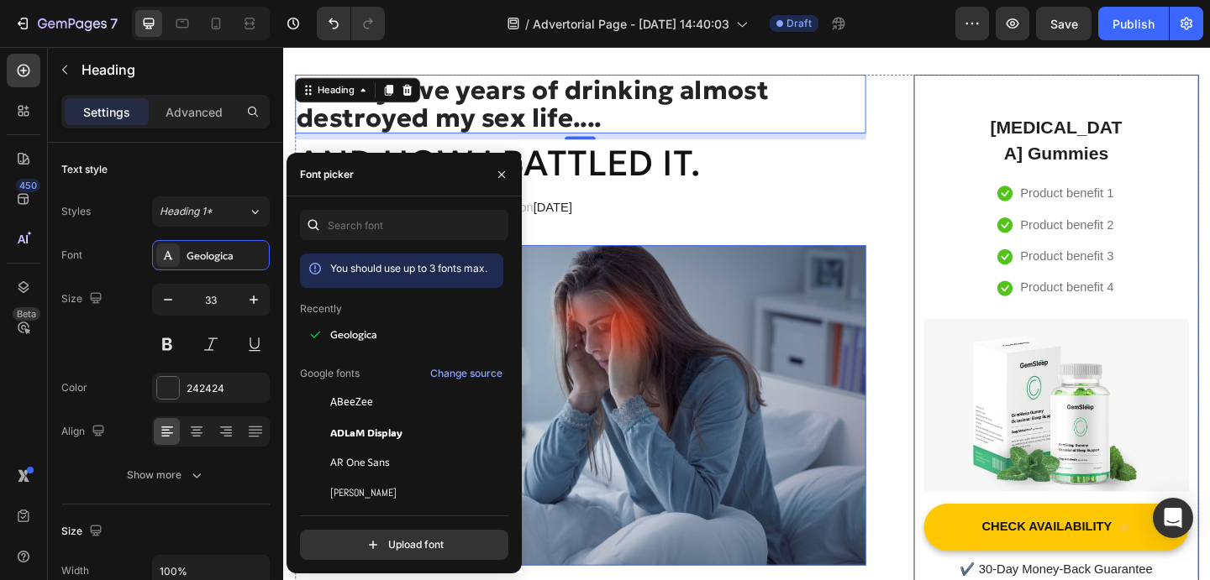
click at [680, 159] on p "AND HOW I BATTLED IT." at bounding box center [605, 175] width 617 height 50
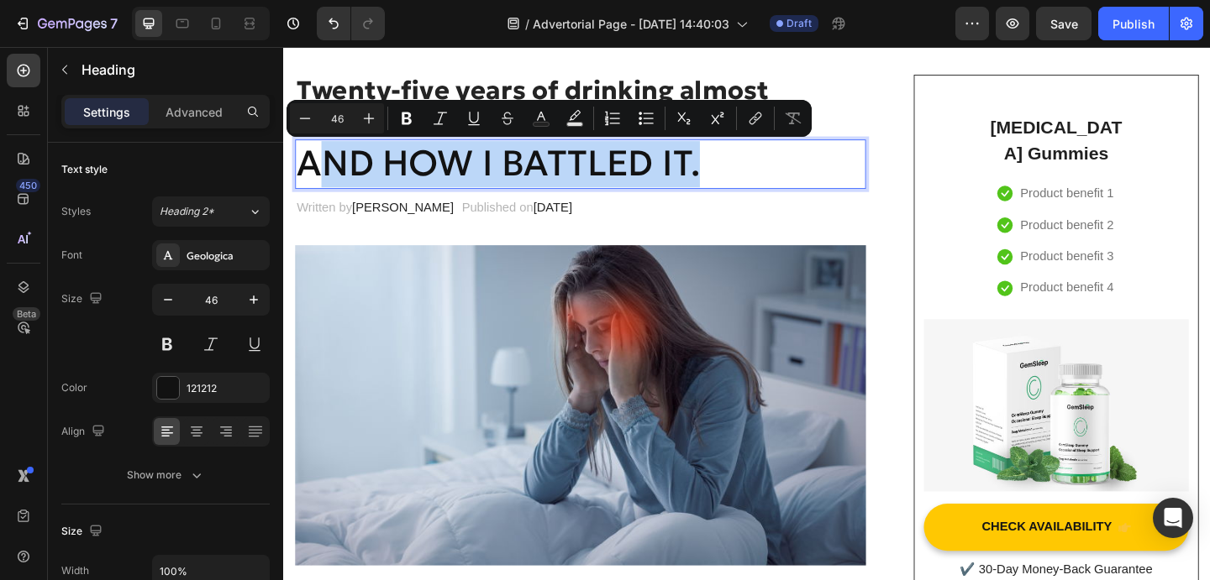
drag, startPoint x: 735, startPoint y: 175, endPoint x: 325, endPoint y: 169, distance: 410.0
click at [513, 89] on p "Twenty-five years of drinking almost destroyed my sex life...." at bounding box center [605, 109] width 617 height 61
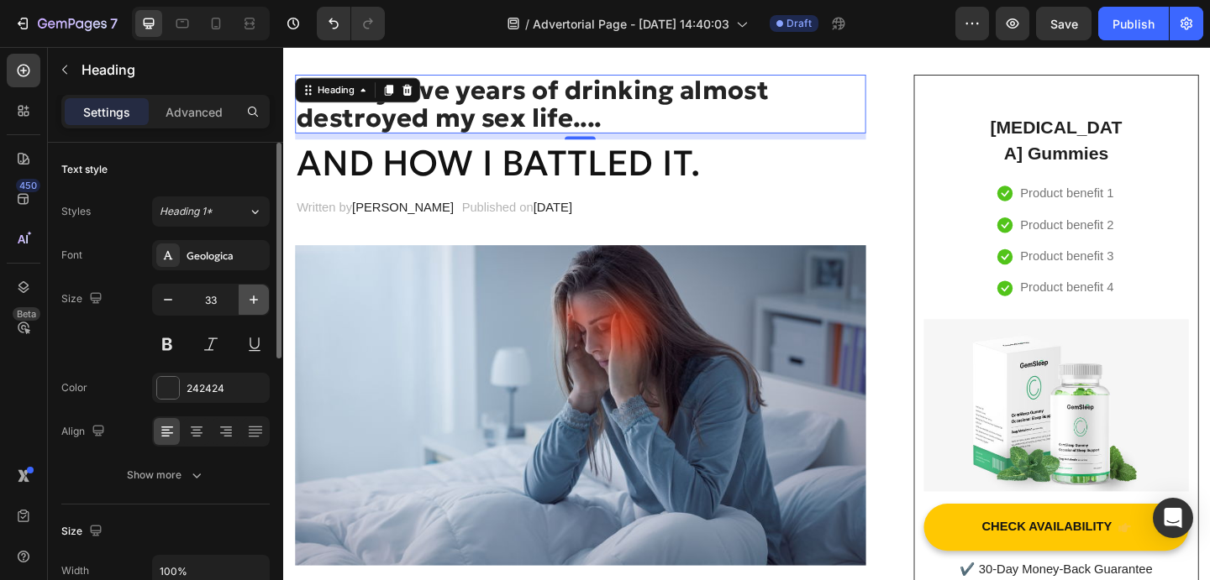
click at [255, 304] on icon "button" at bounding box center [253, 299] width 17 height 17
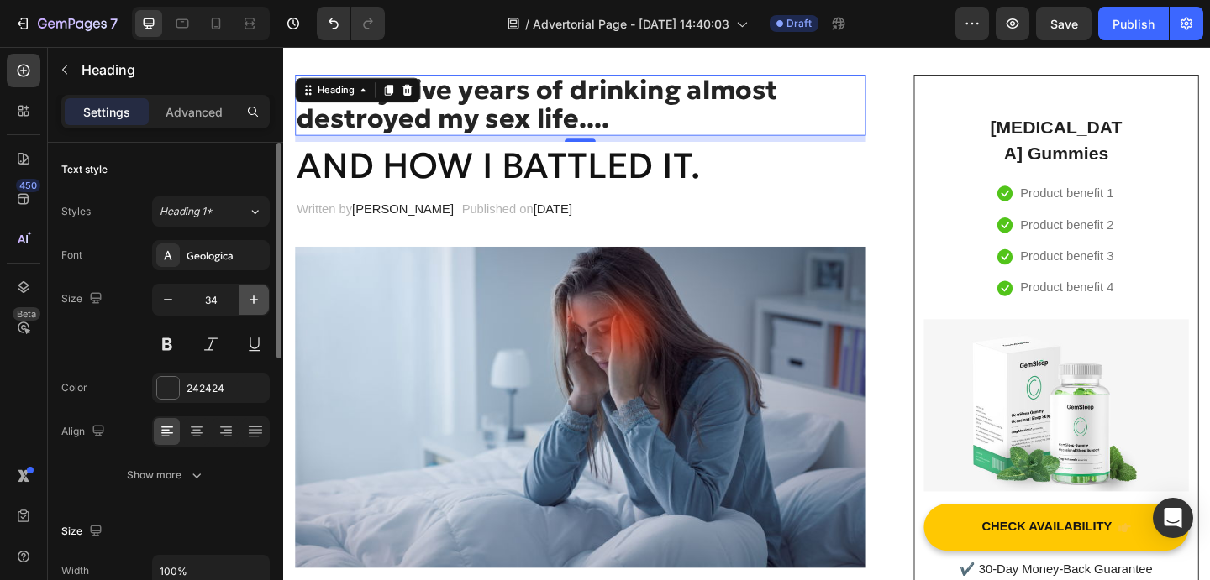
click at [255, 302] on icon "button" at bounding box center [253, 299] width 17 height 17
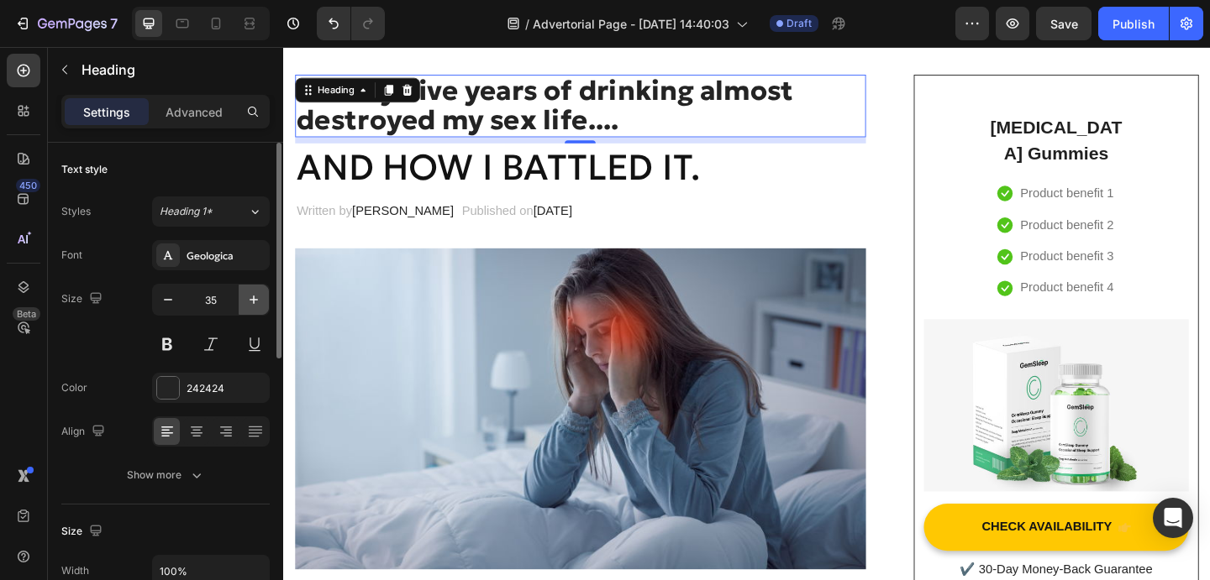
click at [255, 302] on icon "button" at bounding box center [253, 299] width 17 height 17
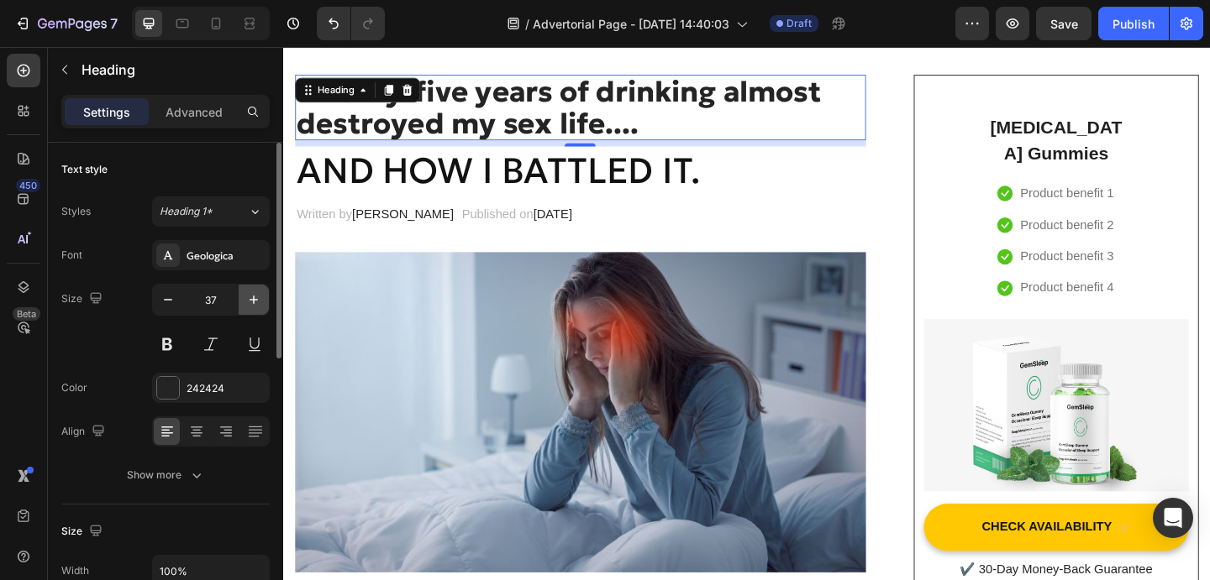
click at [255, 302] on icon "button" at bounding box center [253, 299] width 17 height 17
type input "38"
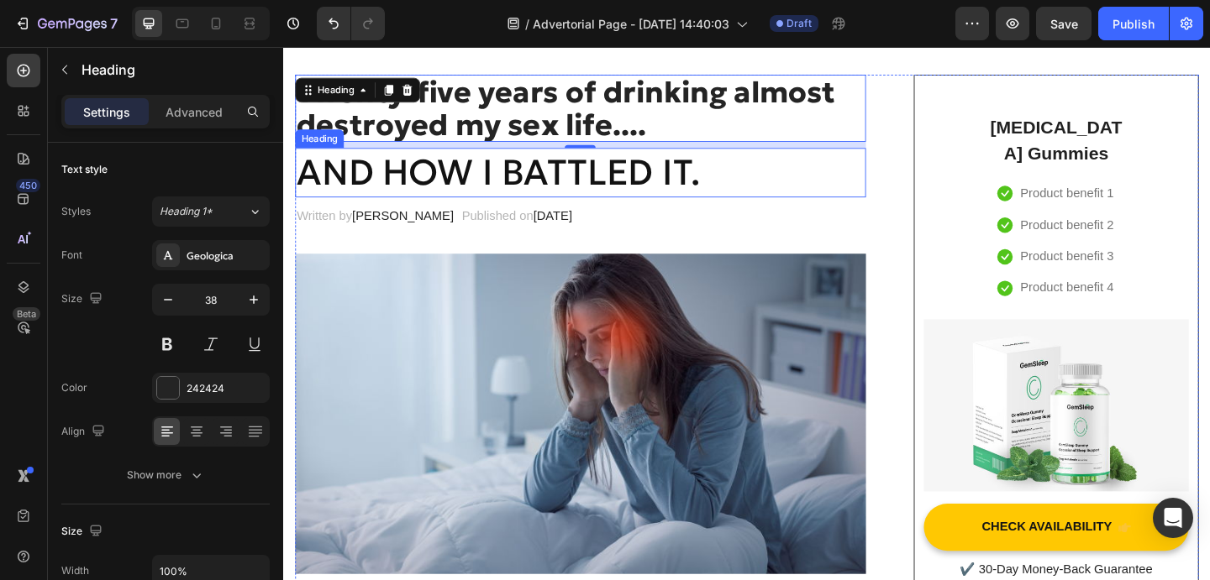
click at [616, 187] on p "AND HOW I BATTLED IT." at bounding box center [605, 184] width 617 height 50
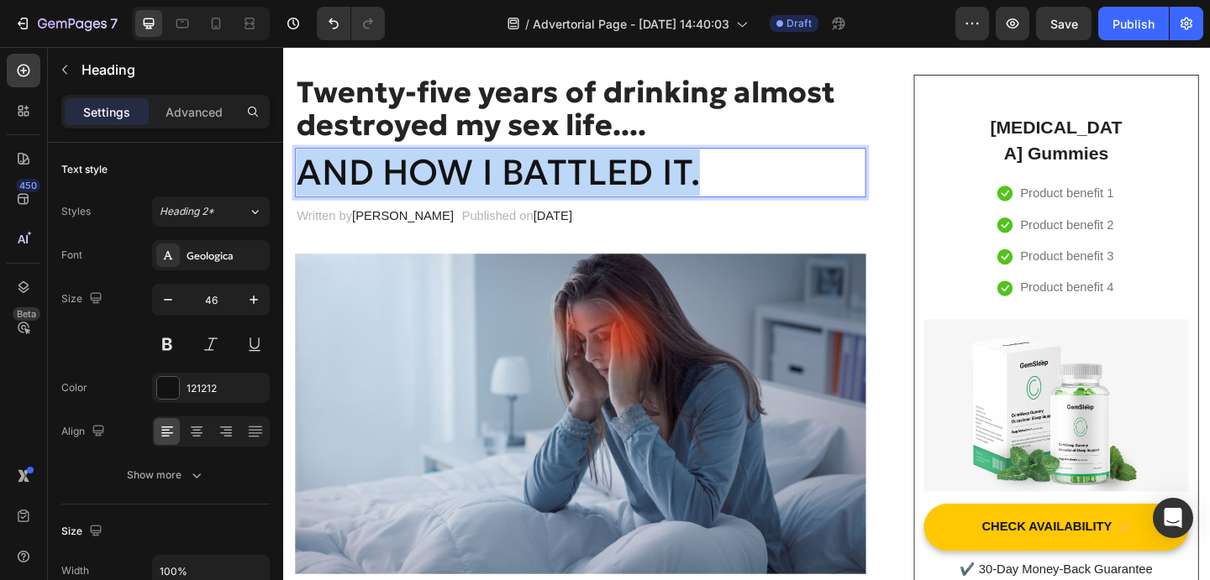
drag, startPoint x: 743, startPoint y: 186, endPoint x: 250, endPoint y: 193, distance: 493.1
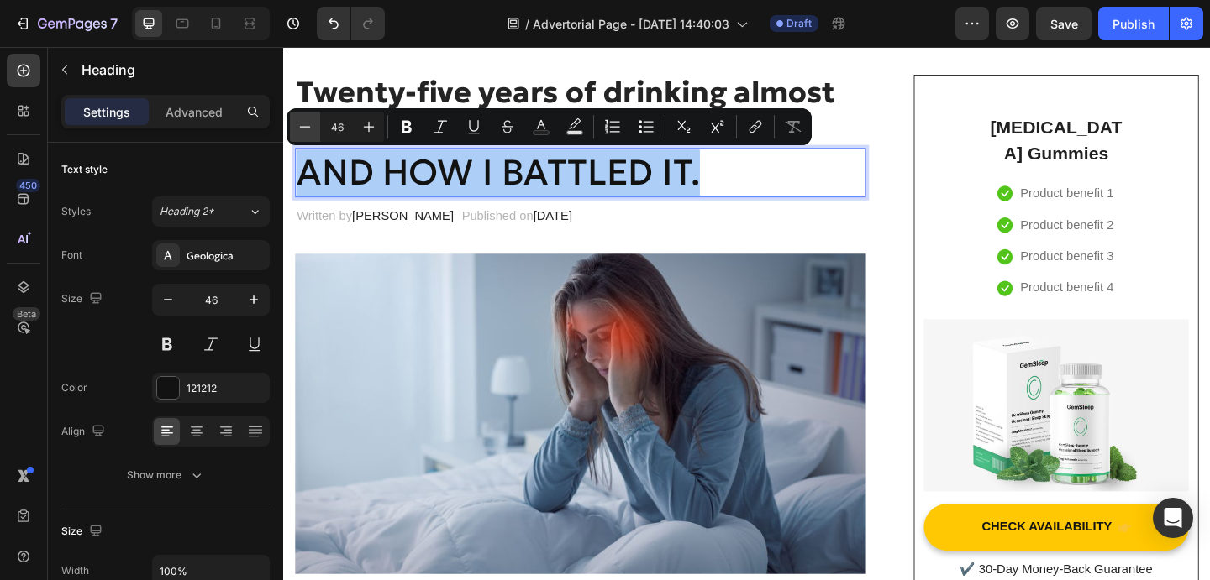
click at [305, 131] on icon "Editor contextual toolbar" at bounding box center [305, 126] width 17 height 17
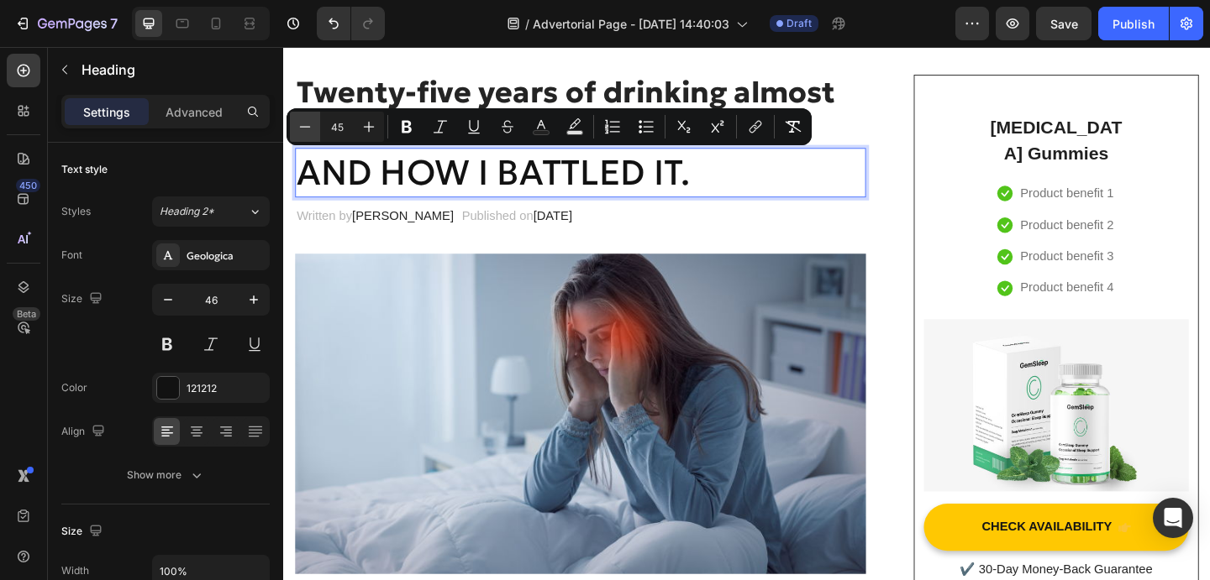
click at [305, 131] on icon "Editor contextual toolbar" at bounding box center [305, 126] width 17 height 17
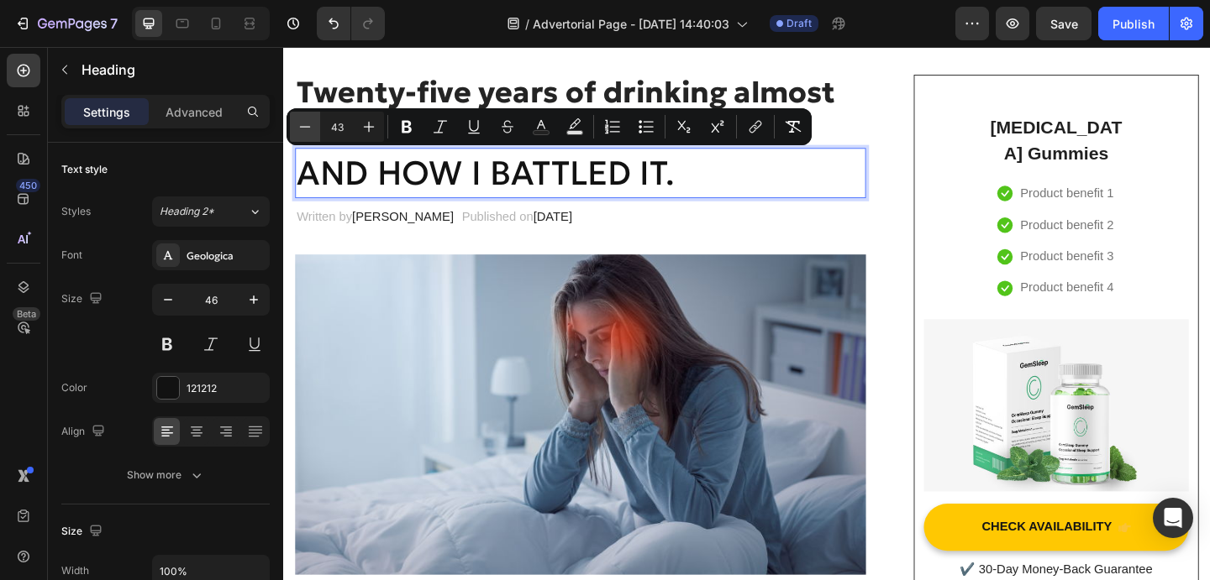
click at [305, 131] on icon "Editor contextual toolbar" at bounding box center [305, 126] width 17 height 17
type input "41"
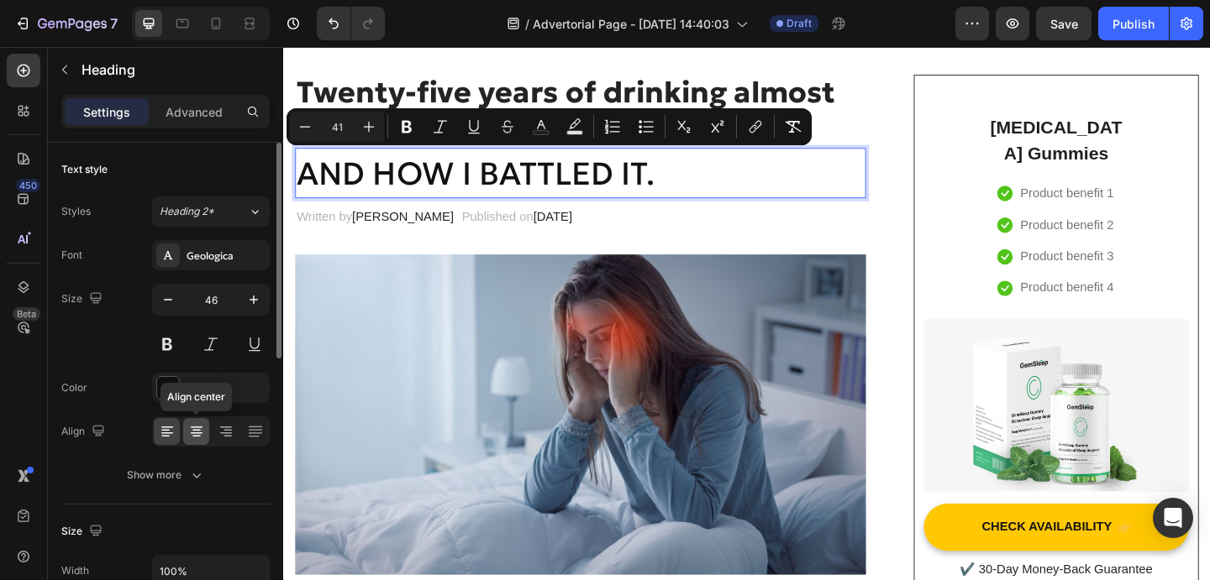
click at [199, 432] on icon at bounding box center [196, 431] width 17 height 17
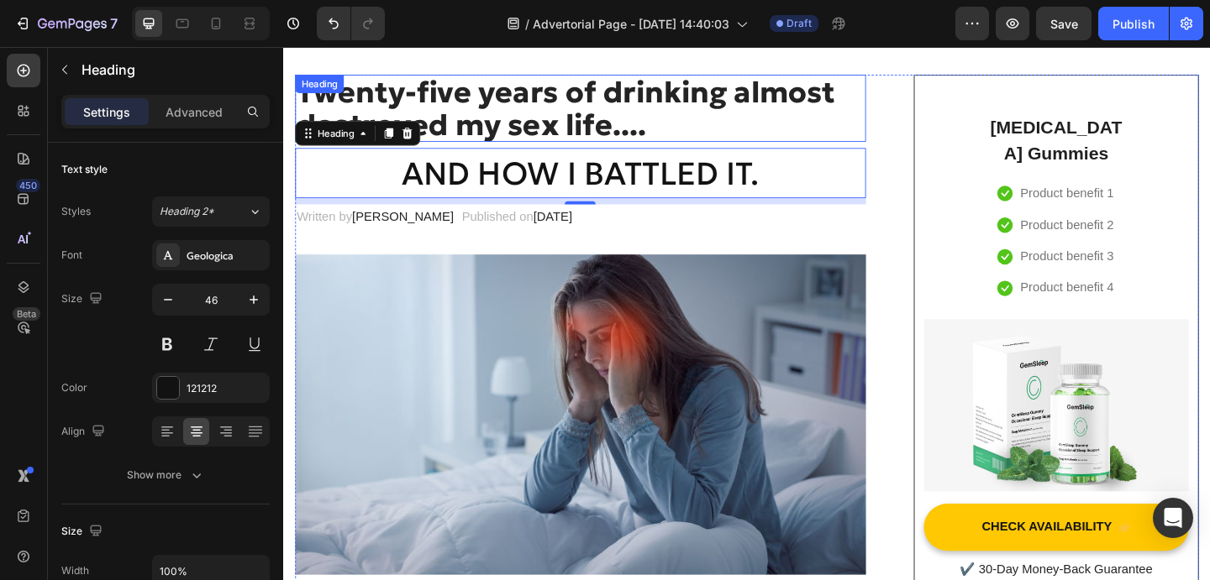
click at [684, 103] on p "Twenty-five years of drinking almost destroyed my sex life...." at bounding box center [605, 114] width 617 height 71
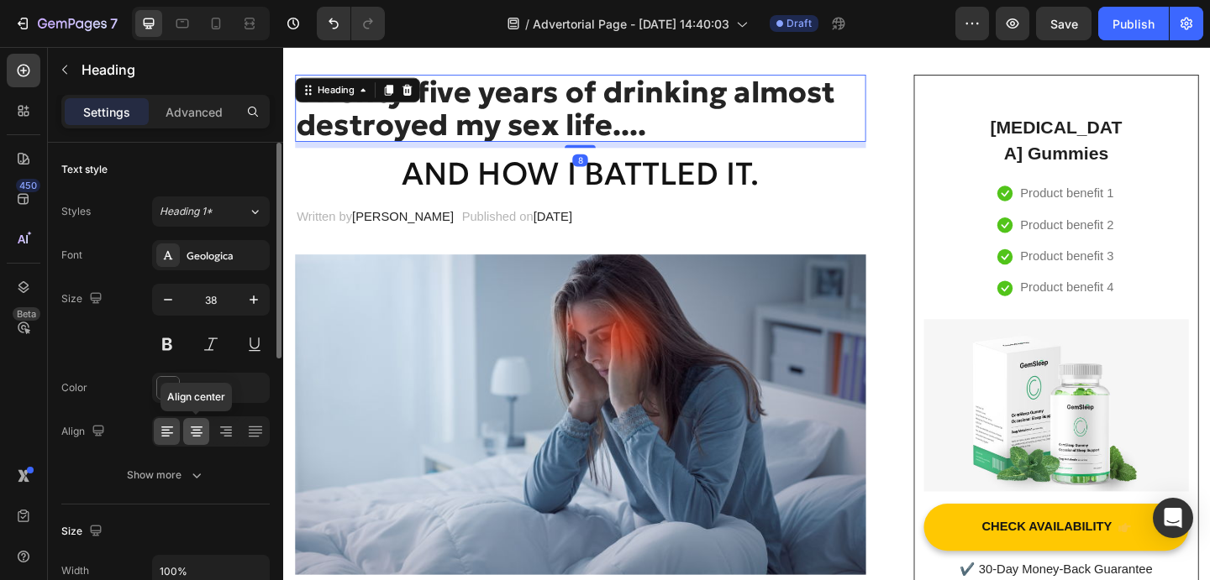
click at [198, 437] on icon at bounding box center [196, 431] width 17 height 17
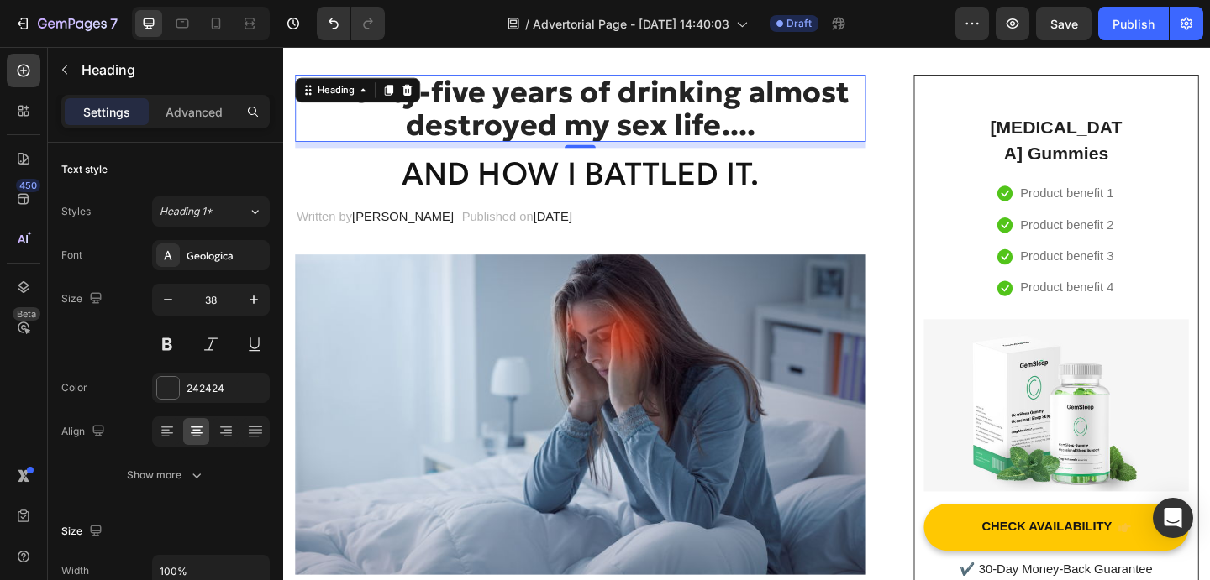
click at [736, 155] on div "8" at bounding box center [606, 153] width 621 height 7
click at [742, 178] on span "AND HOW I BATTLED IT." at bounding box center [606, 184] width 389 height 43
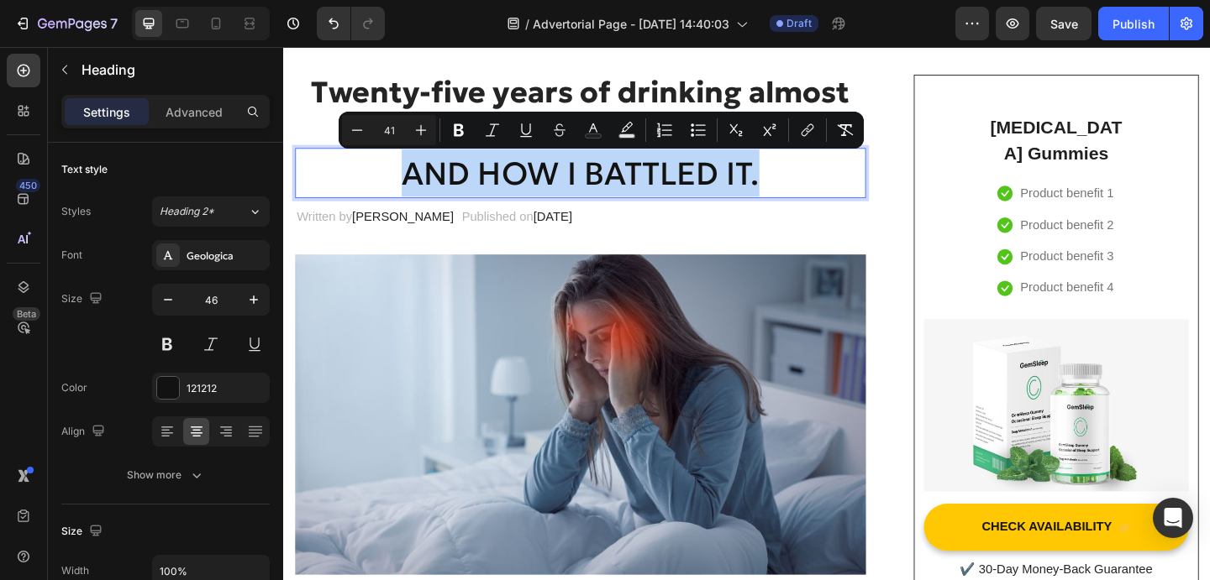
drag, startPoint x: 820, startPoint y: 181, endPoint x: 415, endPoint y: 198, distance: 405.3
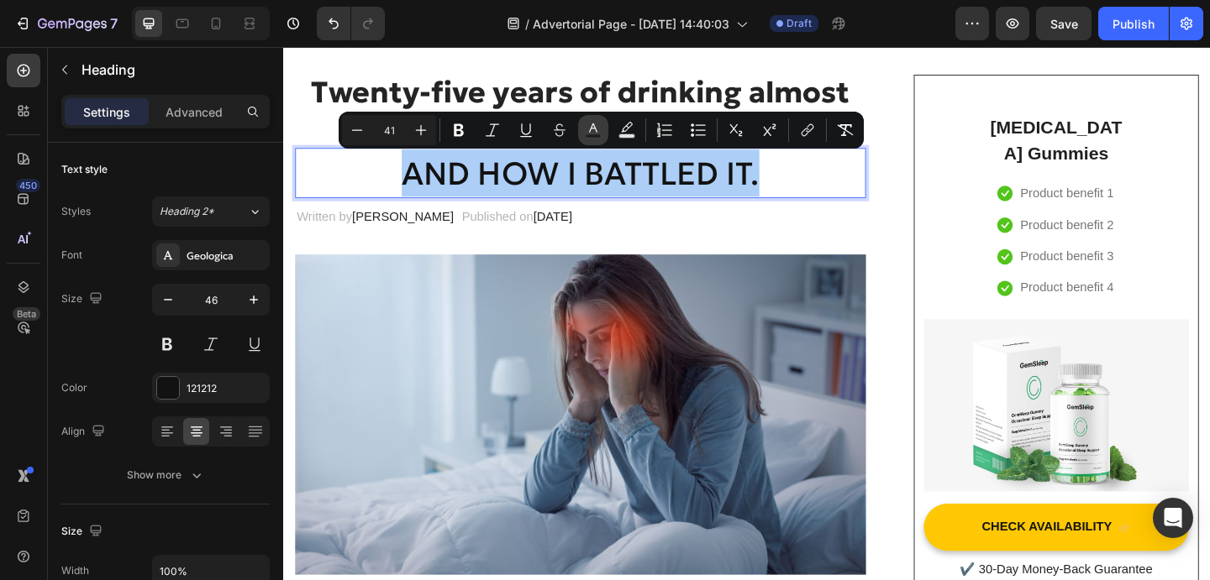
click at [588, 130] on icon "Editor contextual toolbar" at bounding box center [593, 130] width 17 height 17
type input "121212"
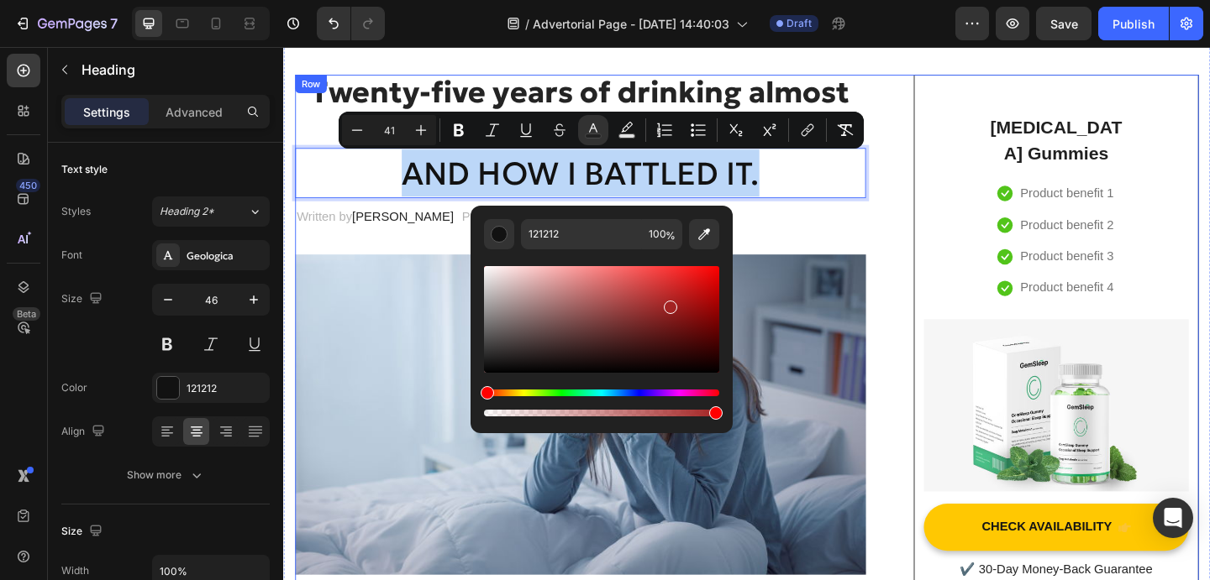
drag, startPoint x: 891, startPoint y: 390, endPoint x: 786, endPoint y: 267, distance: 161.5
type input "F90202"
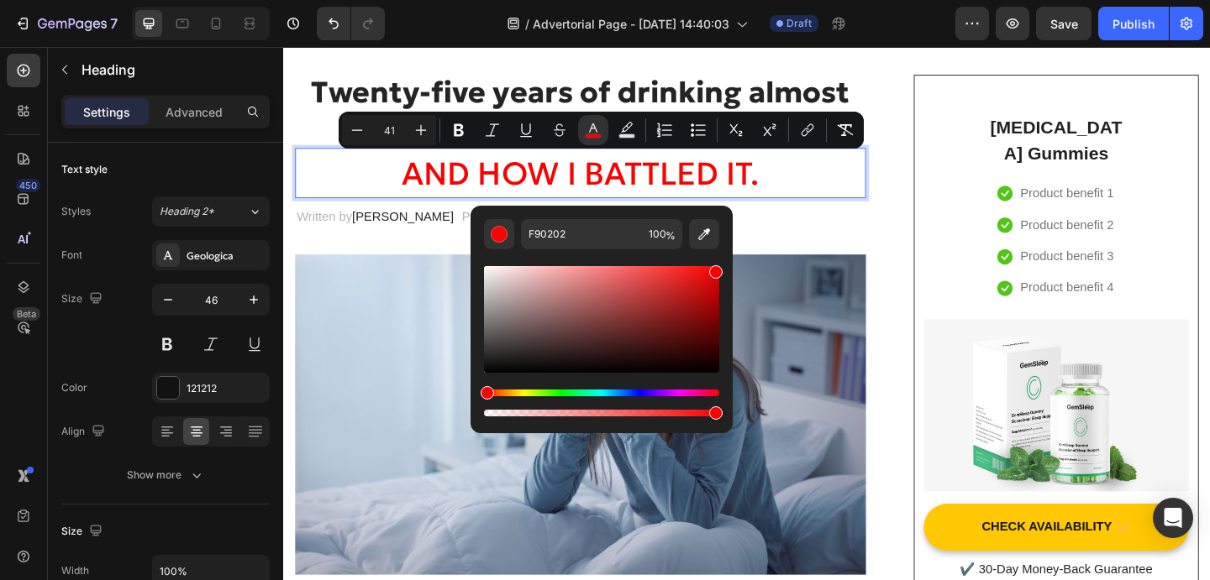
click at [824, 192] on p "AND HOW I BATTLED IT." at bounding box center [605, 184] width 617 height 51
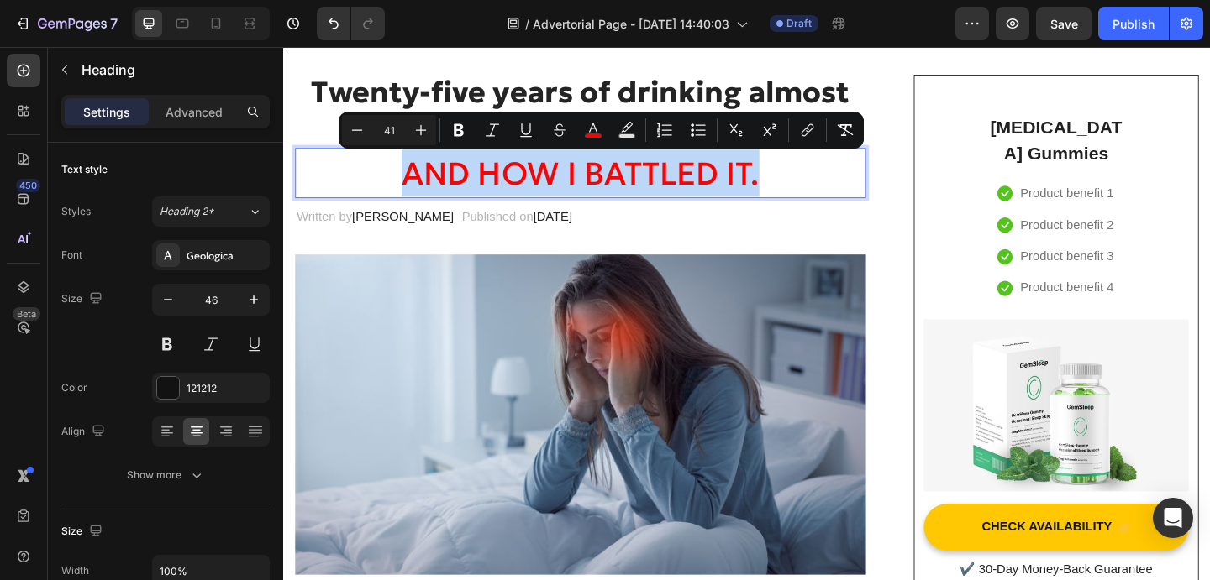
drag, startPoint x: 802, startPoint y: 190, endPoint x: 396, endPoint y: 192, distance: 406.6
click at [396, 192] on p "AND HOW I BATTLED IT." at bounding box center [605, 184] width 617 height 51
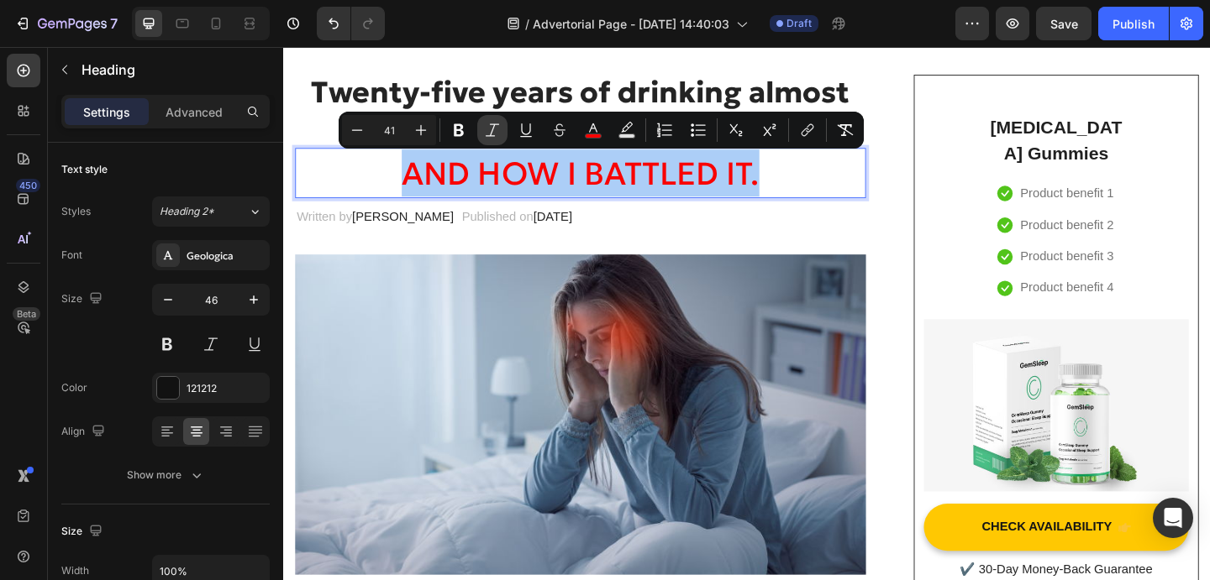
click at [491, 132] on icon "Editor contextual toolbar" at bounding box center [492, 129] width 13 height 13
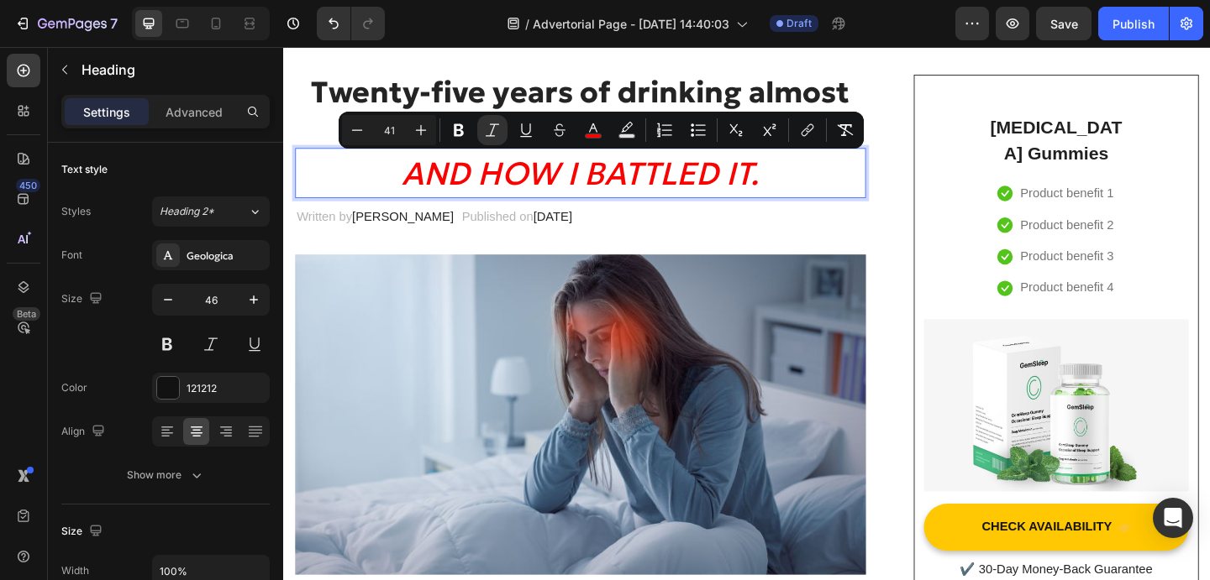
click at [843, 193] on p "AND HOW I BATTLED IT." at bounding box center [605, 184] width 617 height 51
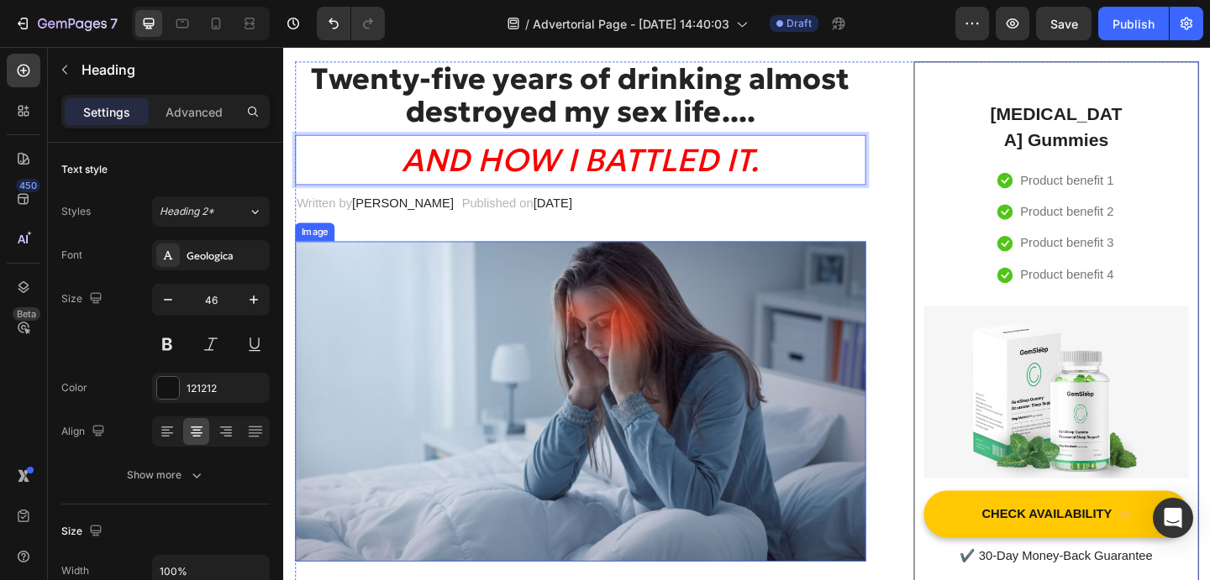
scroll to position [171, 0]
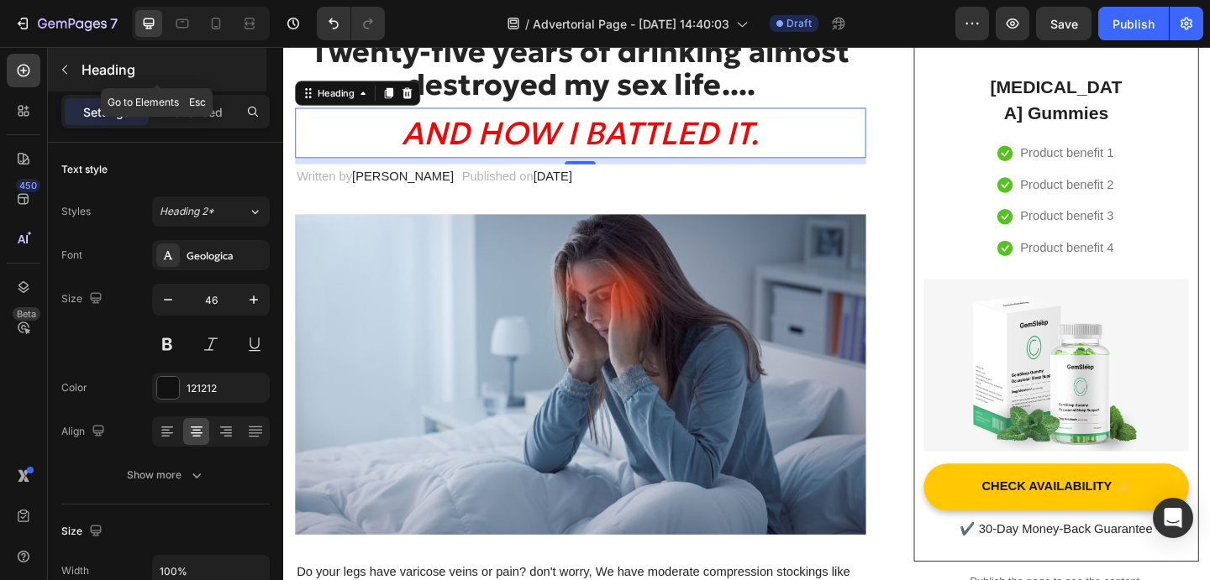
click at [66, 75] on icon "button" at bounding box center [64, 69] width 13 height 13
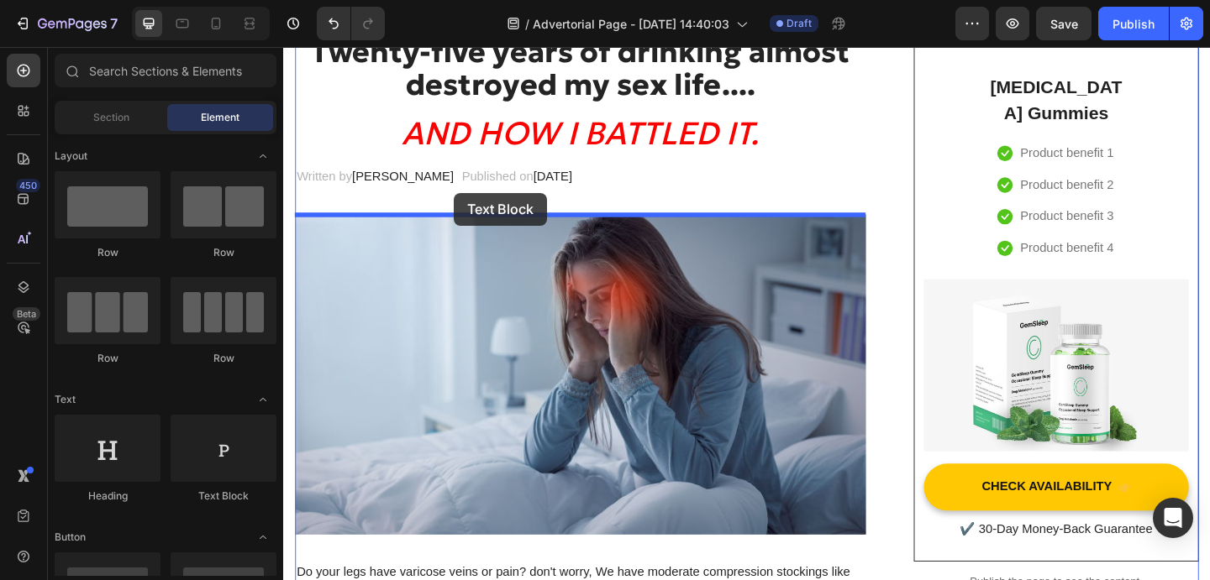
drag, startPoint x: 680, startPoint y: 278, endPoint x: 469, endPoint y: 206, distance: 222.9
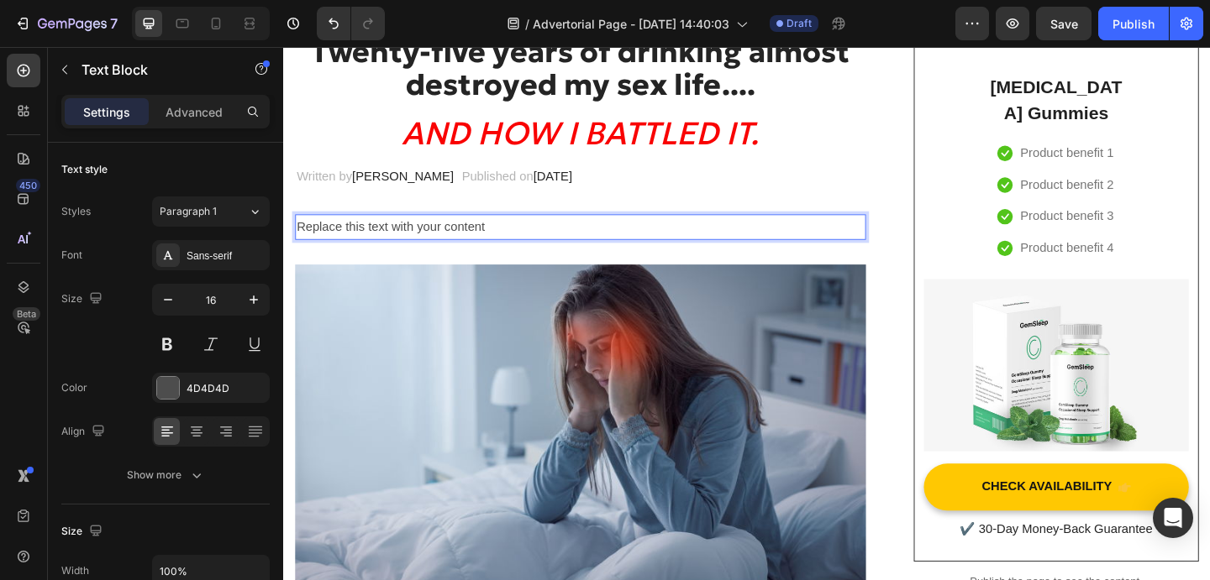
click at [539, 244] on div "Replace this text with your content" at bounding box center [606, 243] width 621 height 28
drag, startPoint x: 539, startPoint y: 244, endPoint x: 243, endPoint y: 243, distance: 296.5
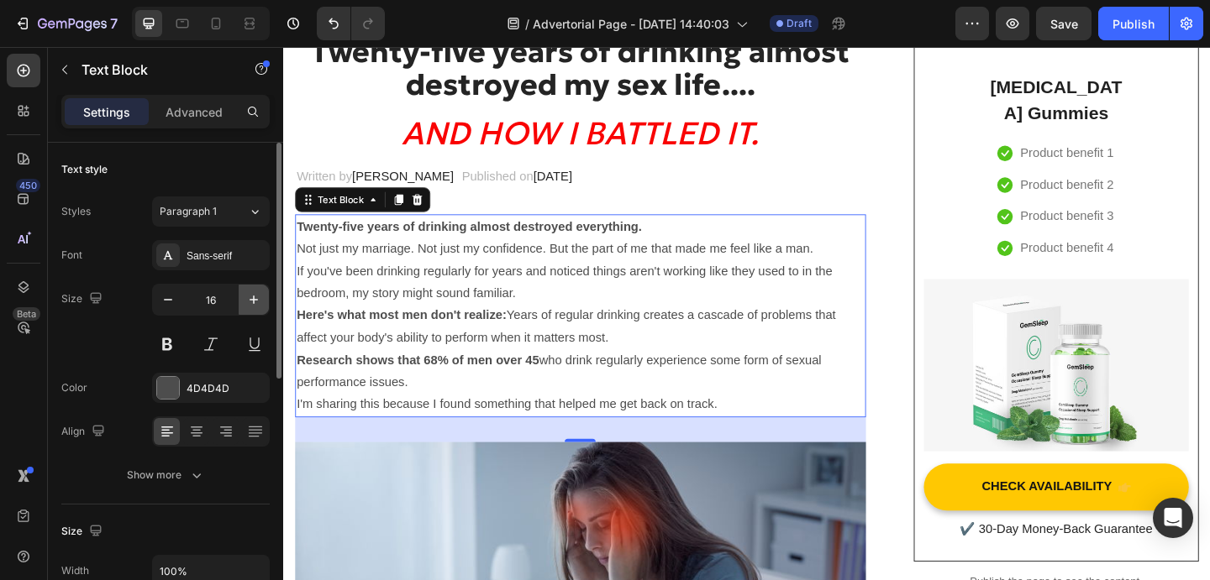
click at [258, 291] on icon "button" at bounding box center [253, 299] width 17 height 17
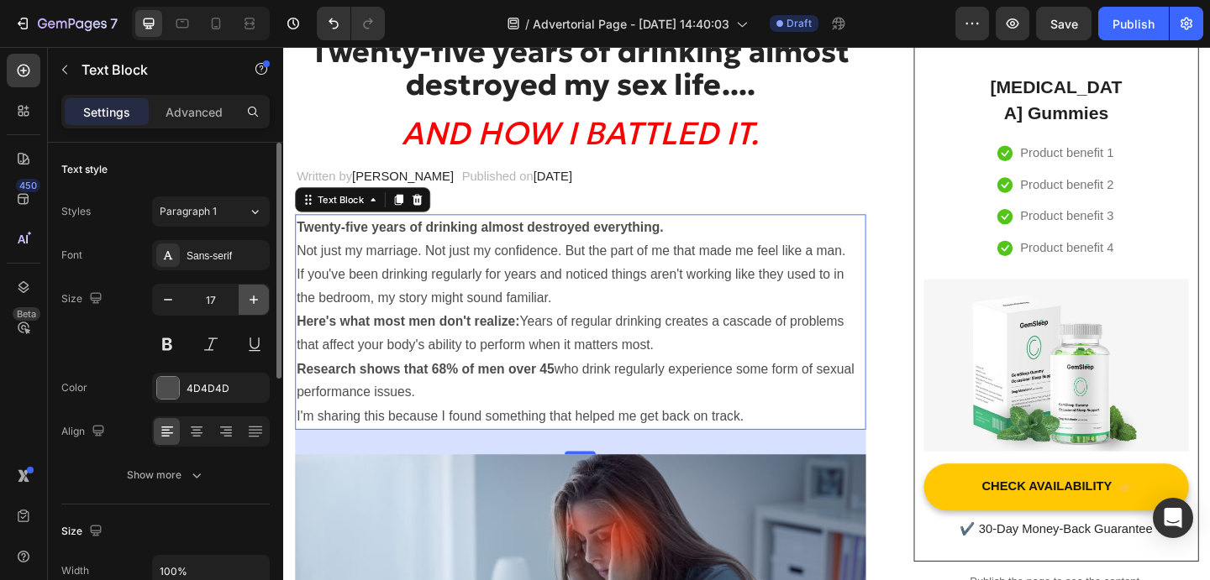
type input "18"
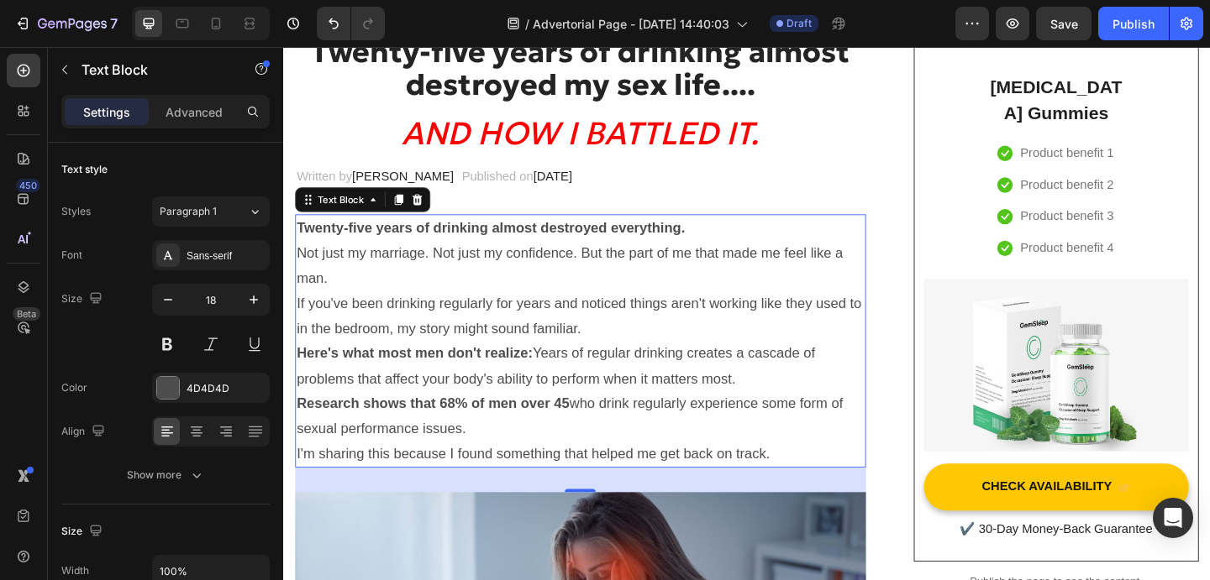
click at [669, 493] on p "I'm sharing this because I found something that helped me get back on track." at bounding box center [605, 489] width 617 height 27
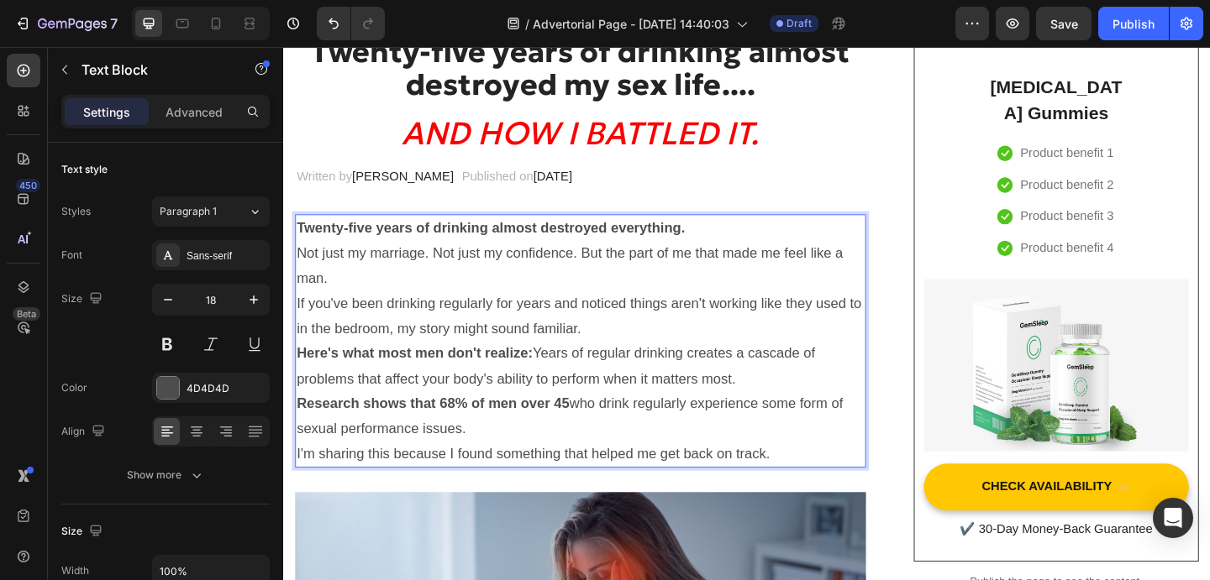
click at [803, 494] on p "I'm sharing this because I found something that helped me get back on track." at bounding box center [605, 489] width 617 height 27
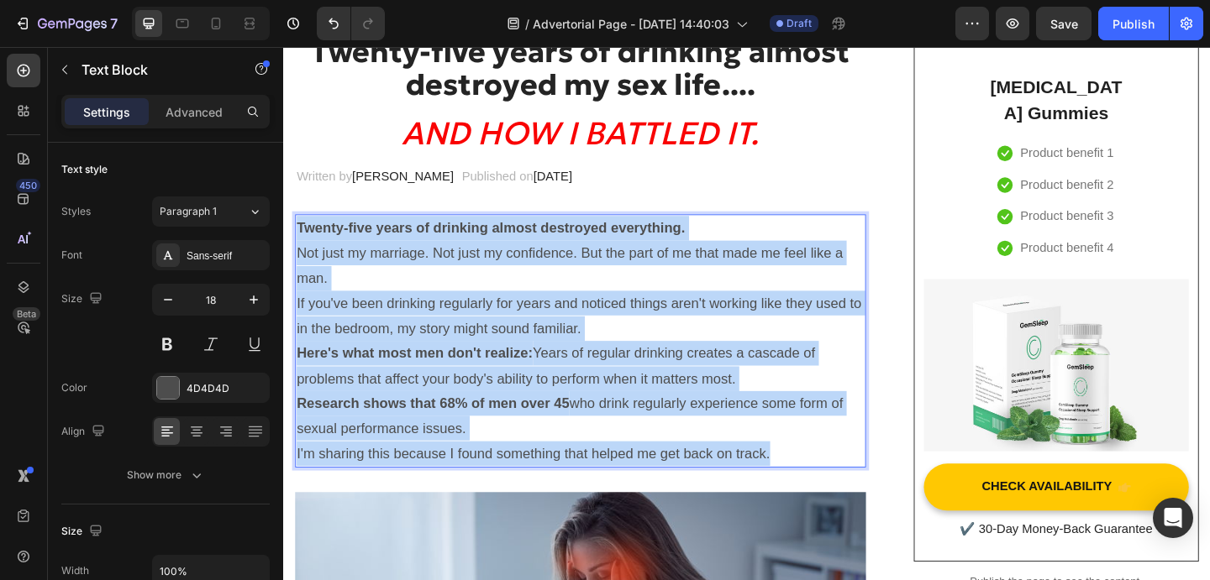
drag, startPoint x: 818, startPoint y: 493, endPoint x: 300, endPoint y: 248, distance: 573.4
click at [300, 248] on div "Twenty-five years of drinking almost destroyed everything. Not just my marriage…" at bounding box center [606, 367] width 621 height 276
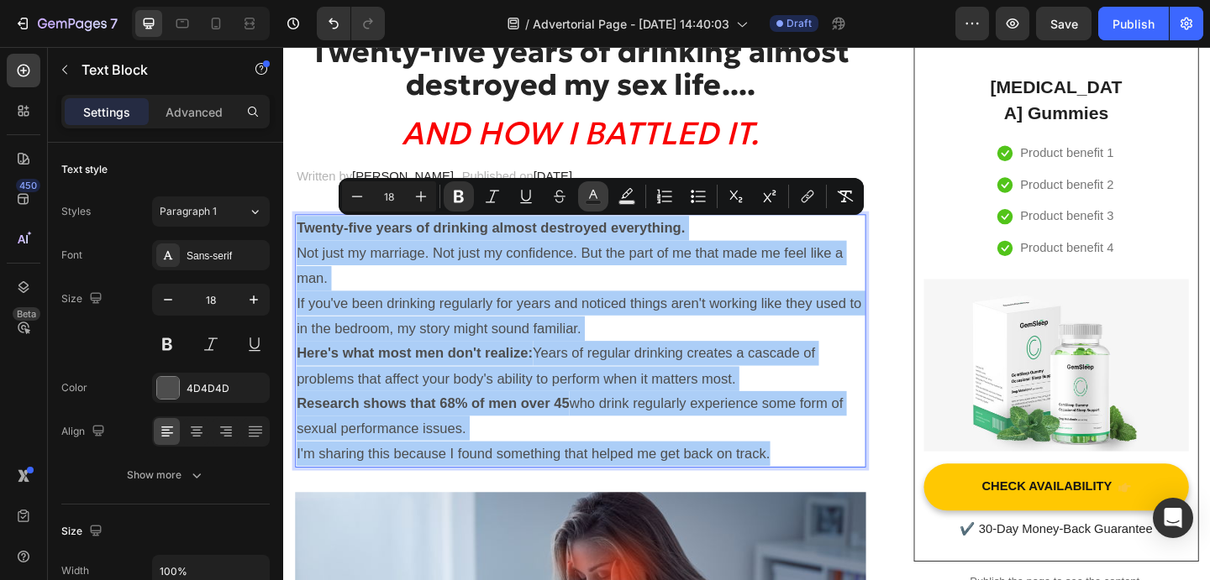
click at [598, 199] on icon "Editor contextual toolbar" at bounding box center [593, 196] width 17 height 17
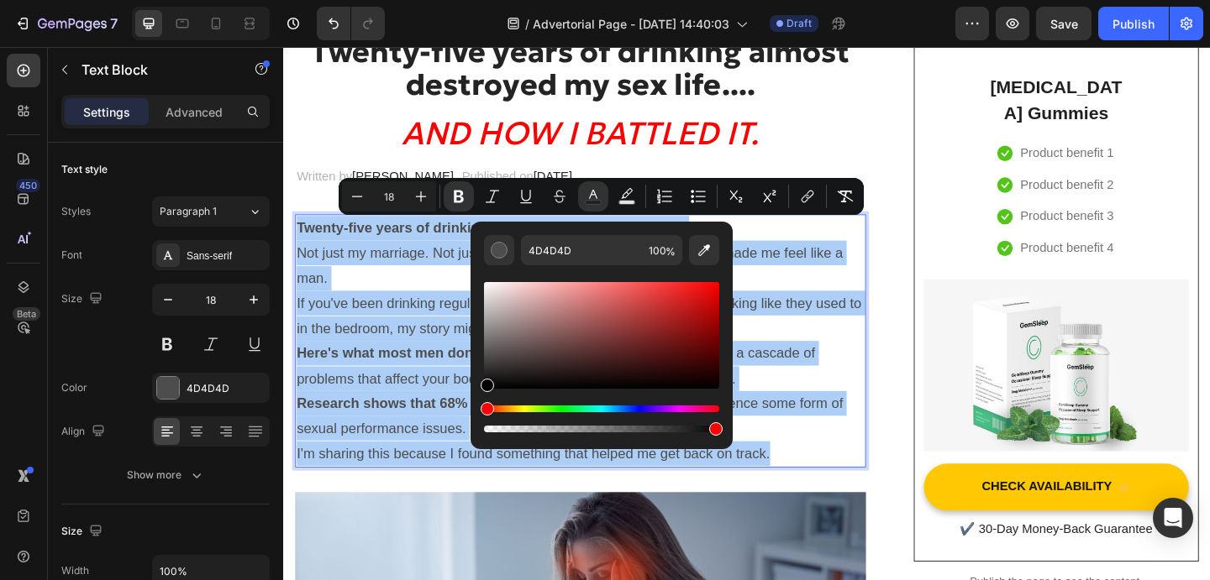
drag, startPoint x: 781, startPoint y: 410, endPoint x: 468, endPoint y: 434, distance: 314.3
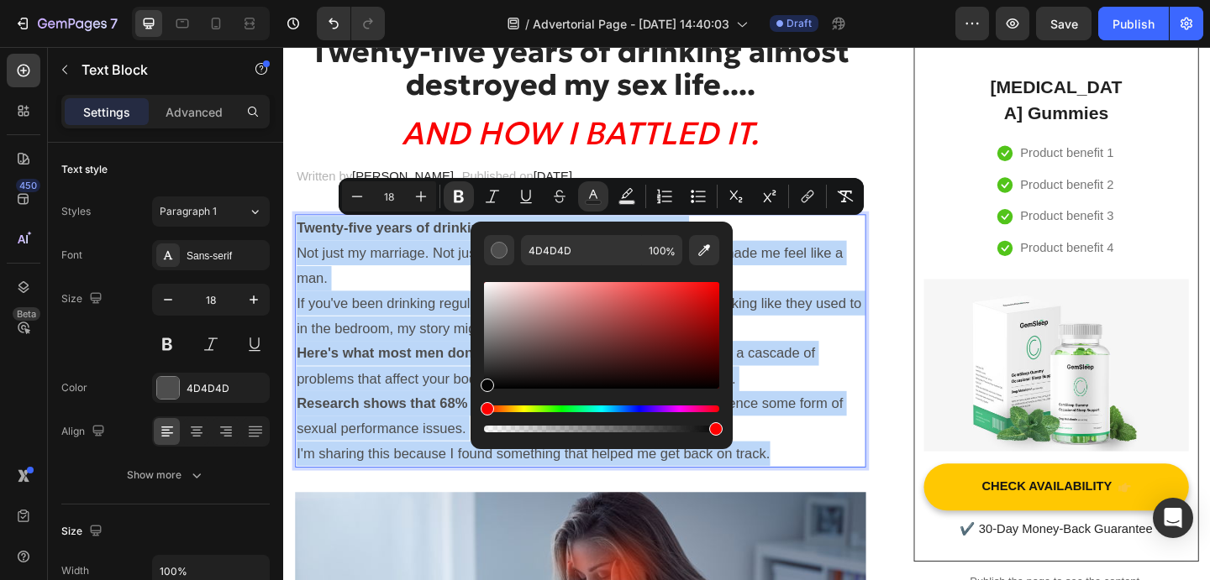
type input "050505"
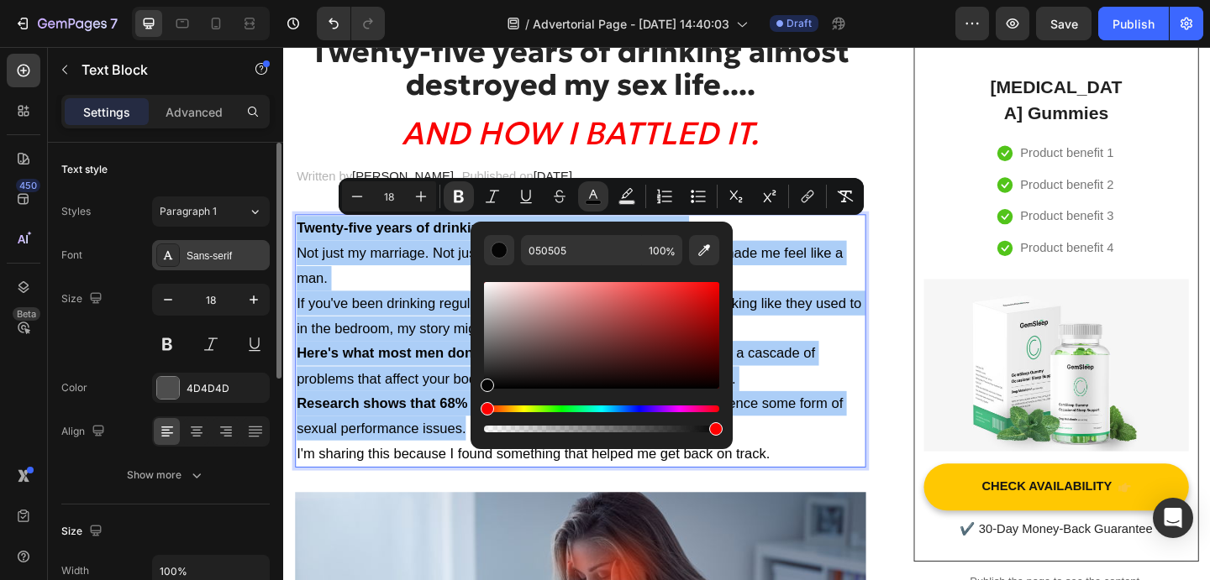
click at [231, 265] on div "Sans-serif" at bounding box center [211, 255] width 118 height 30
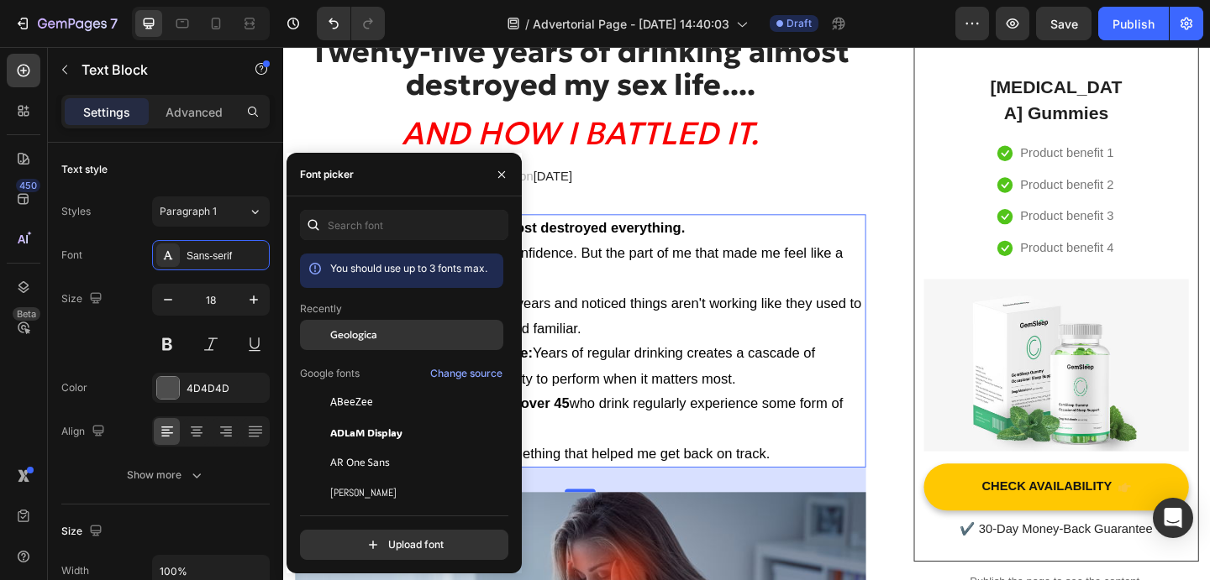
click at [343, 343] on div "Geologica" at bounding box center [401, 335] width 203 height 30
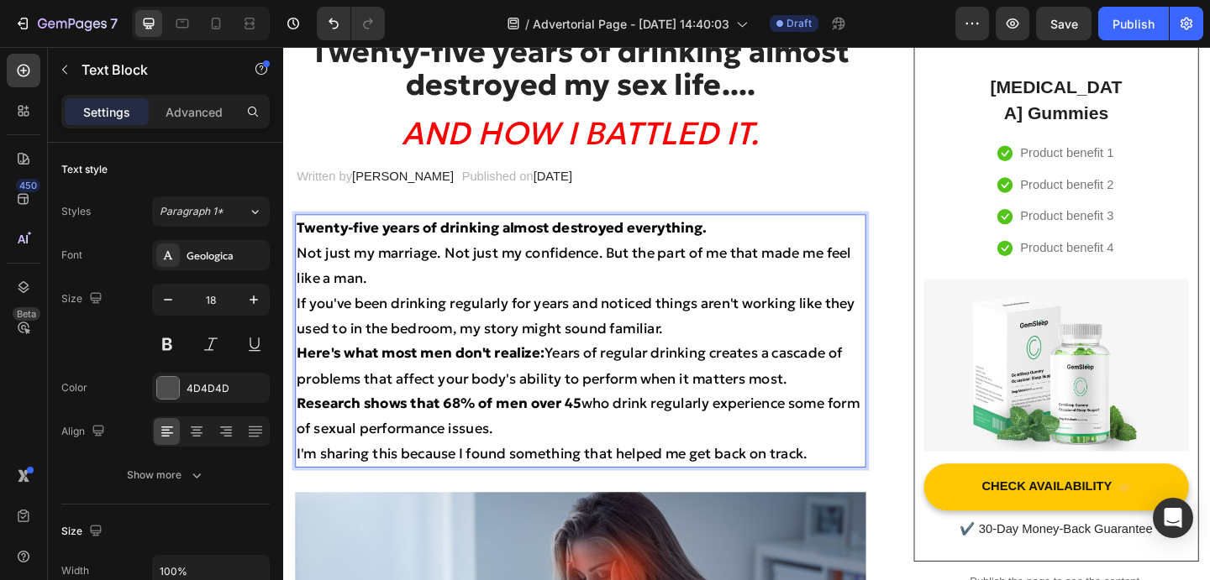
click at [382, 307] on p "Not just my marriage. Not just my confidence. But the part of me that made me f…" at bounding box center [605, 285] width 617 height 55
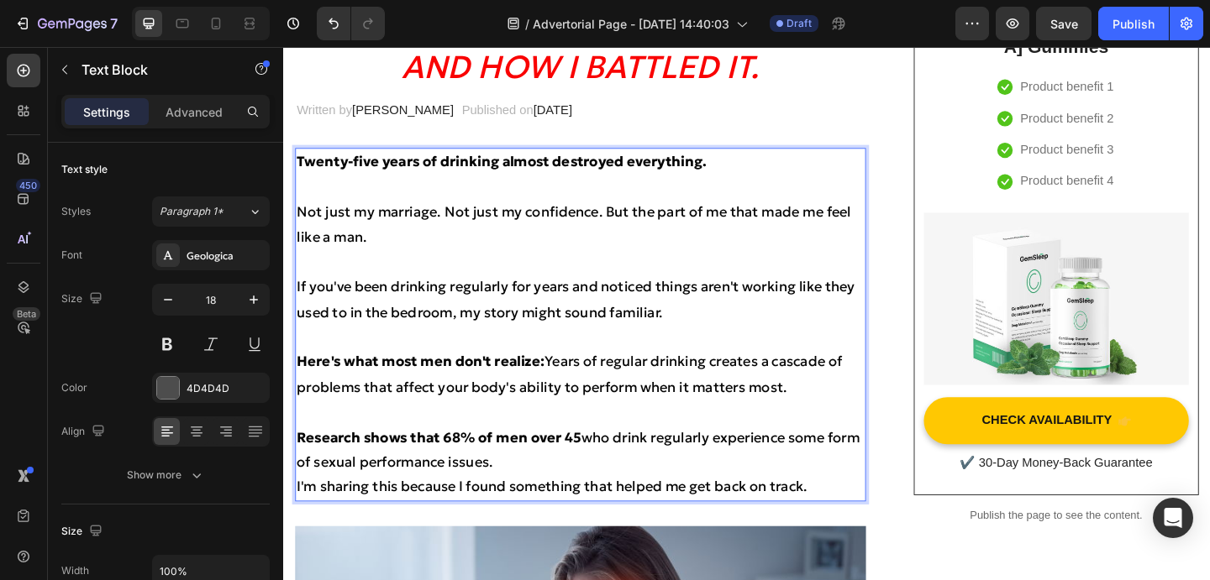
scroll to position [259, 0]
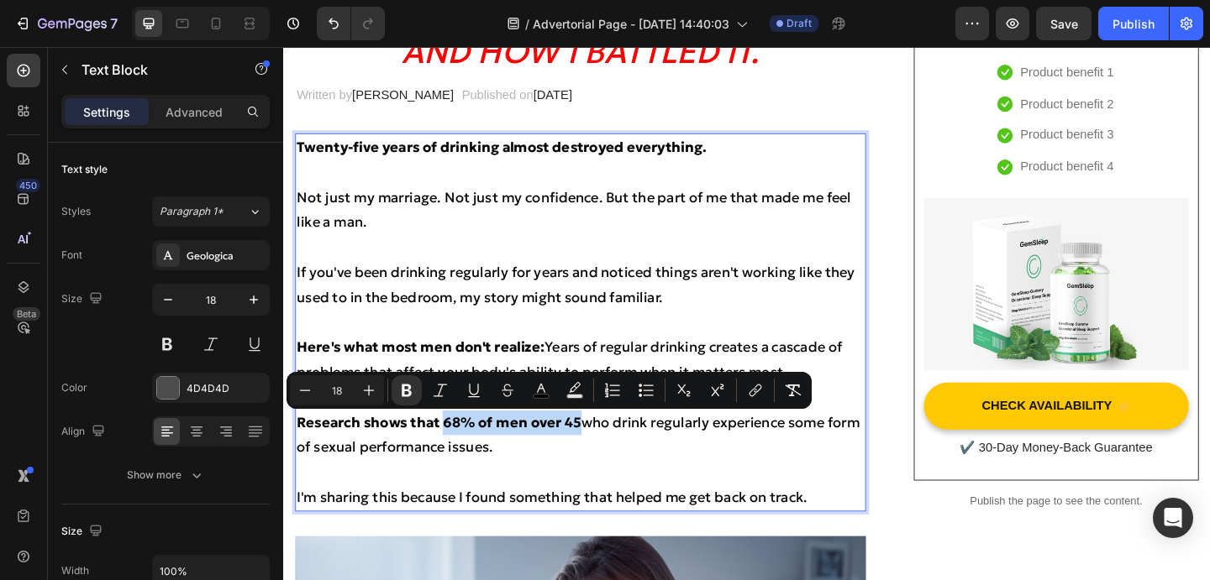
drag, startPoint x: 458, startPoint y: 458, endPoint x: 607, endPoint y: 458, distance: 149.5
click at [607, 458] on span "Research shows that 68% of men over 45 who drink regularly experience some form…" at bounding box center [603, 469] width 612 height 46
click at [544, 387] on icon "Editor contextual toolbar" at bounding box center [541, 390] width 17 height 17
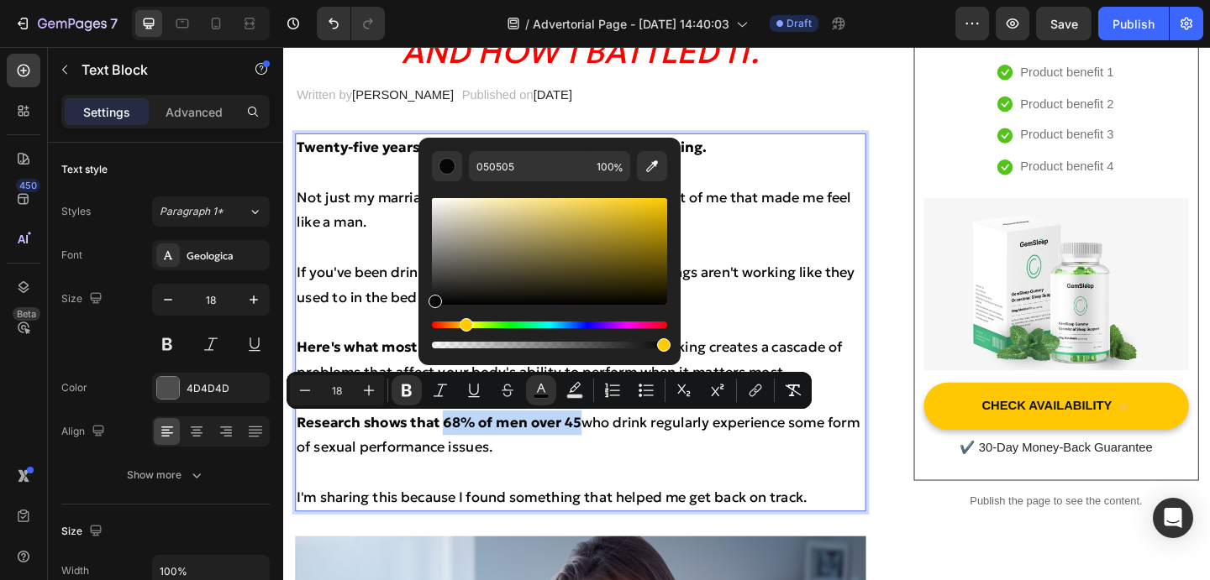
click at [463, 323] on div "Hue" at bounding box center [549, 325] width 235 height 7
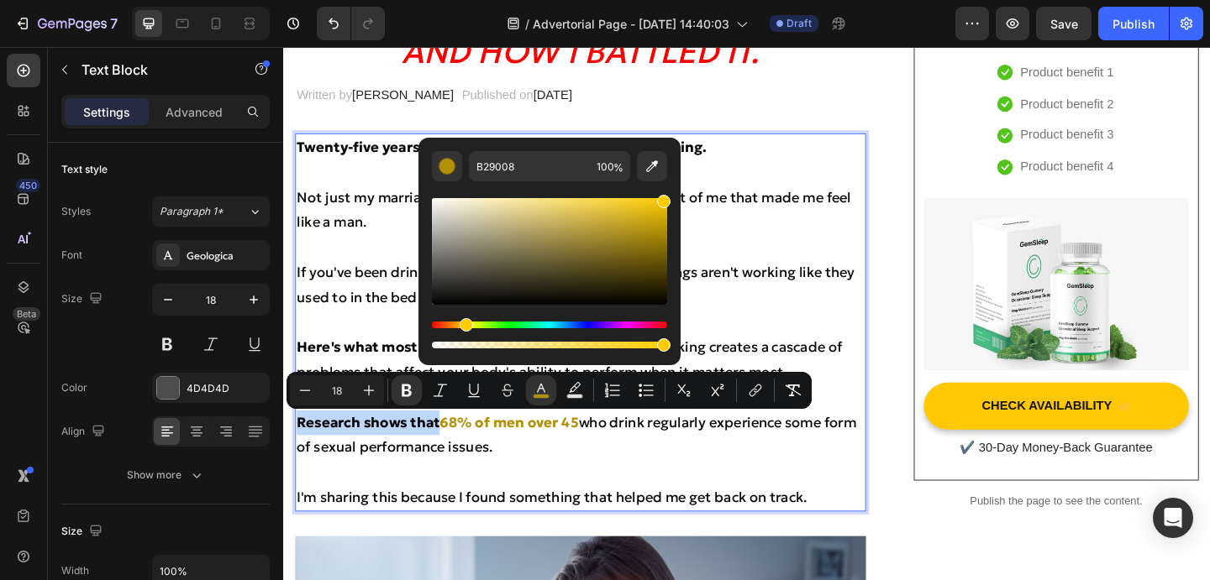
drag, startPoint x: 582, startPoint y: 286, endPoint x: 669, endPoint y: 192, distance: 128.4
click at [669, 192] on div "B29008 100 %" at bounding box center [549, 245] width 262 height 214
type input "FFCC00"
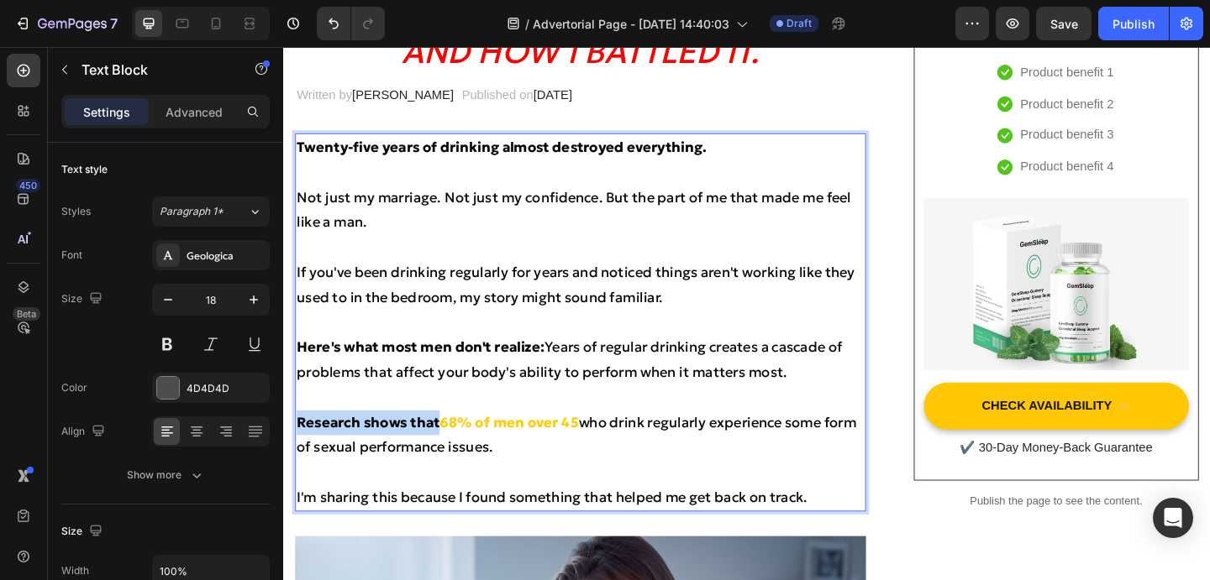
click at [754, 317] on p "If you've been drinking regularly for years and noticed things aren't working l…" at bounding box center [605, 306] width 617 height 55
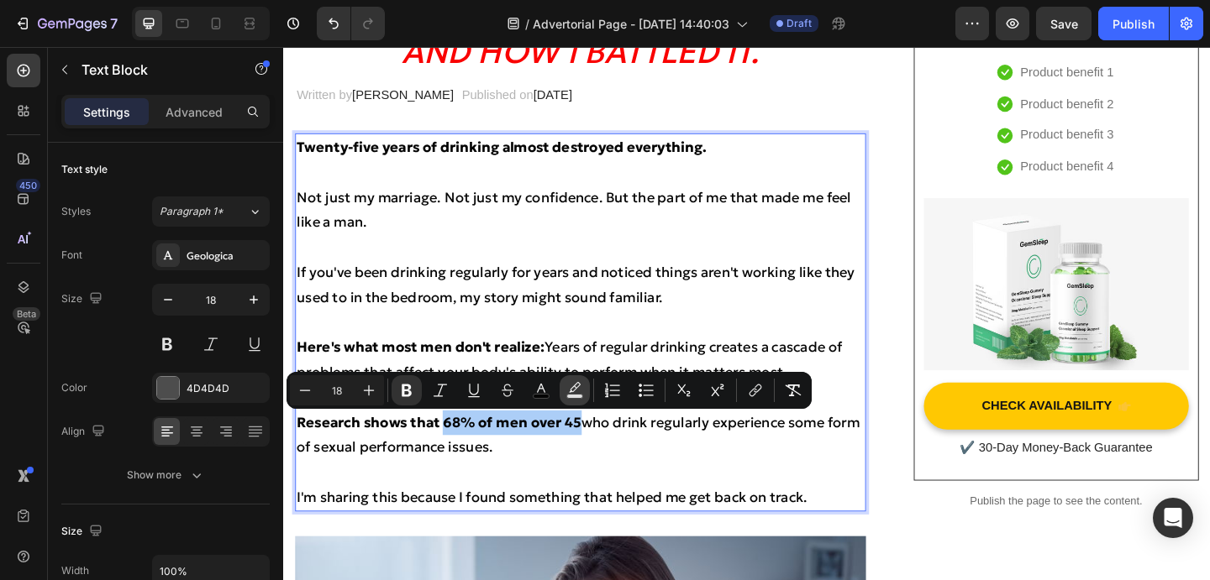
click at [566, 391] on icon "Editor contextual toolbar" at bounding box center [574, 390] width 17 height 17
type input "000000"
type input "77"
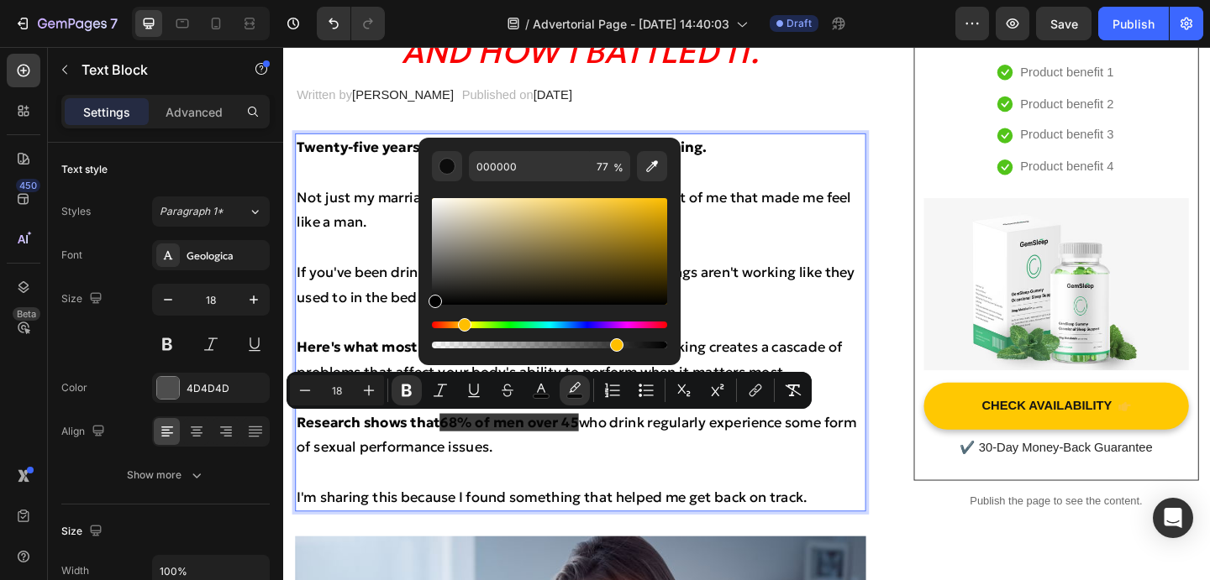
click at [461, 323] on div "Hue" at bounding box center [549, 325] width 235 height 7
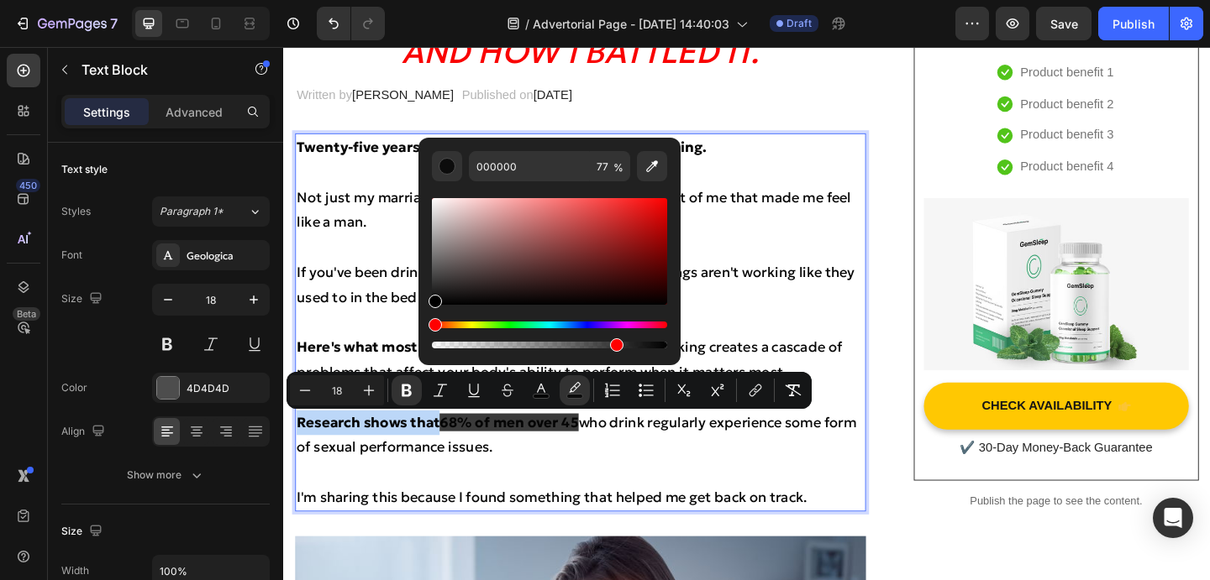
click at [461, 323] on div "Hue" at bounding box center [549, 325] width 235 height 7
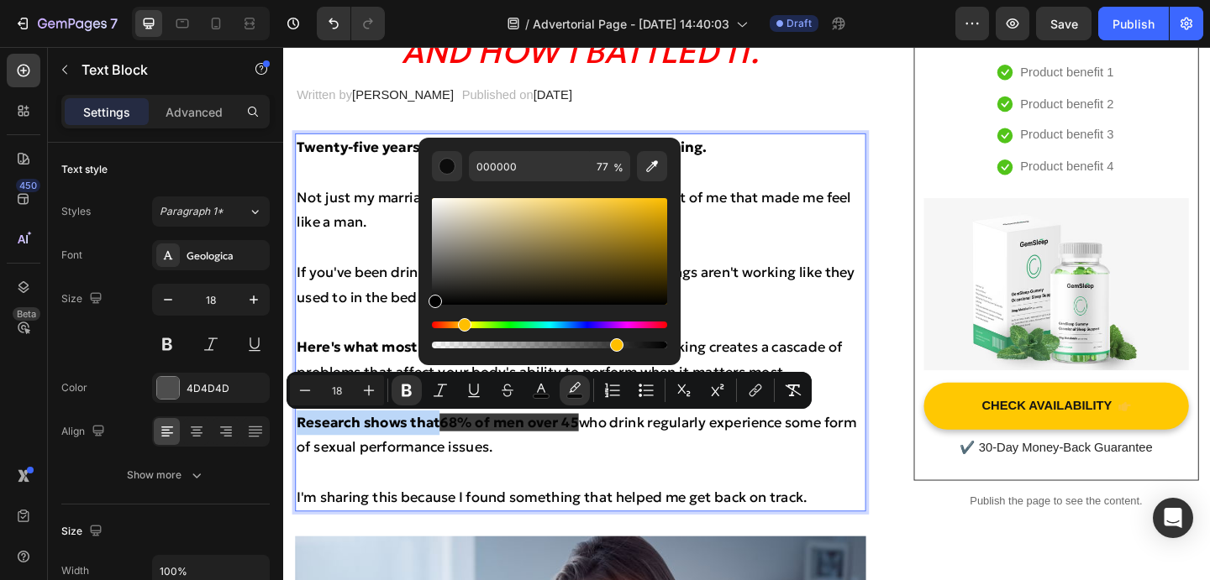
click at [467, 323] on div "Hue" at bounding box center [464, 324] width 13 height 13
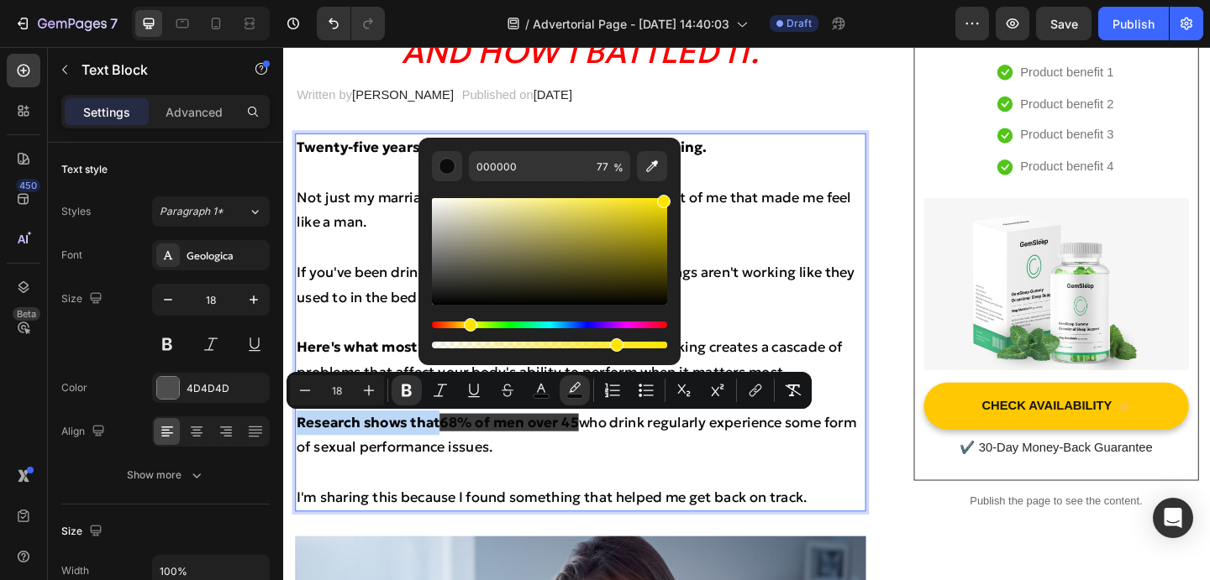
drag, startPoint x: 914, startPoint y: 286, endPoint x: 715, endPoint y: 204, distance: 215.1
type input "FFE500"
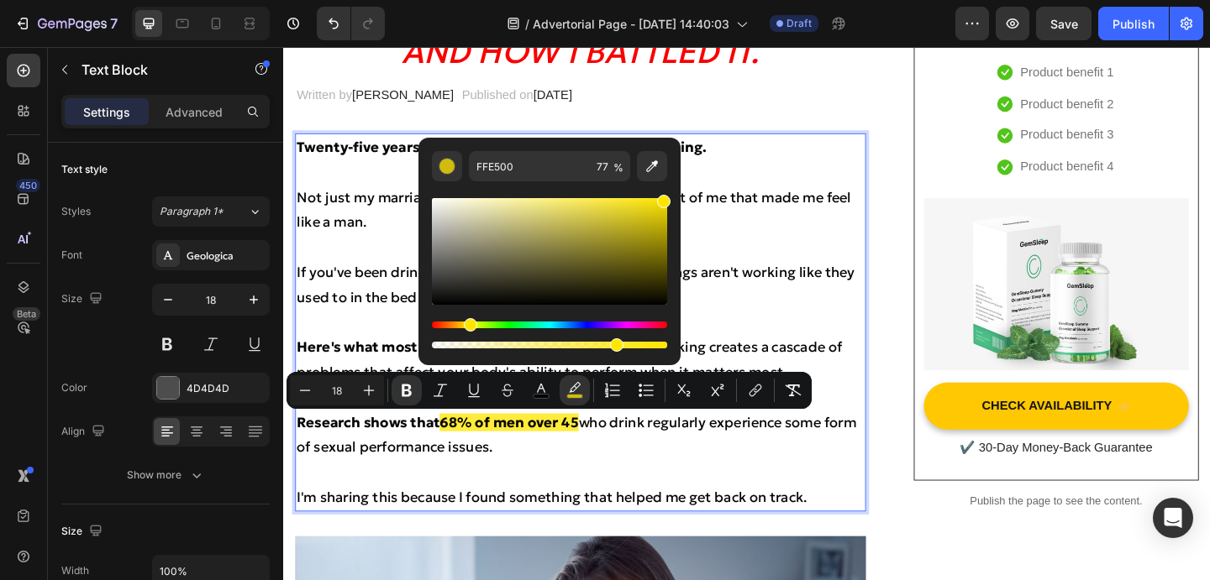
click at [798, 307] on p "If you've been drinking regularly for years and noticed things aren't working l…" at bounding box center [605, 306] width 617 height 55
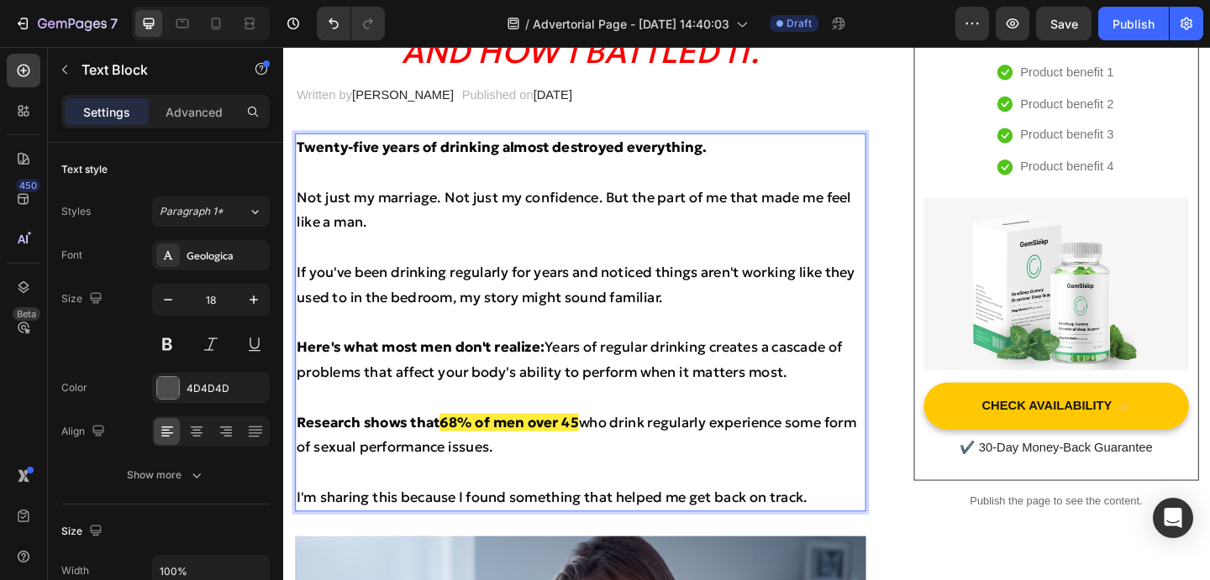
click at [570, 375] on span "Here's what most men don't realize: Years of regular drinking creates a cascade…" at bounding box center [593, 387] width 593 height 46
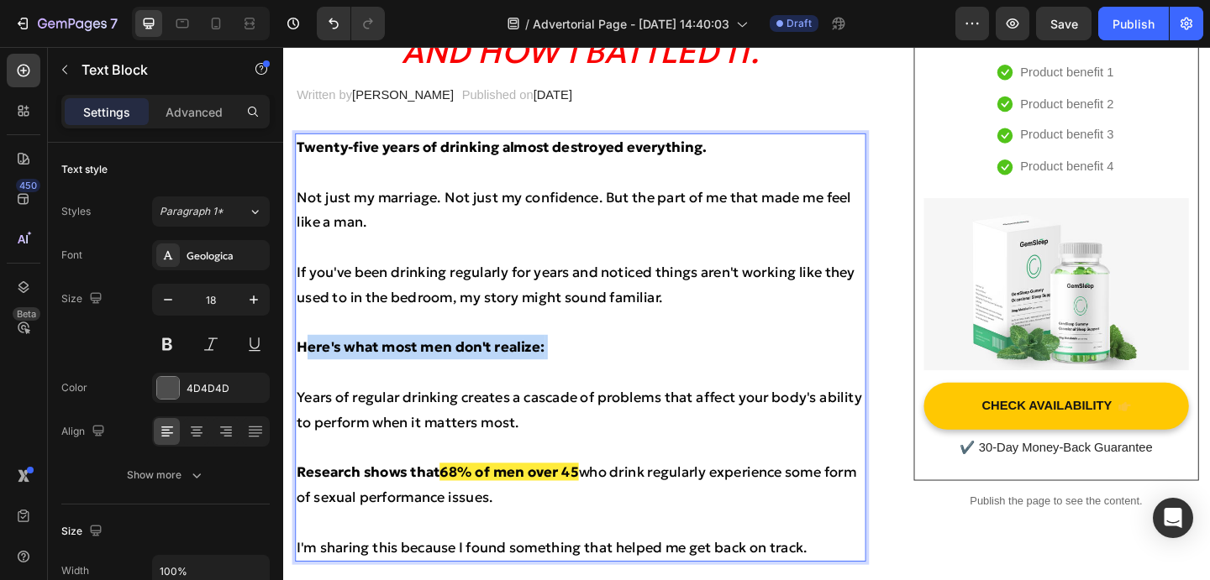
drag, startPoint x: 577, startPoint y: 376, endPoint x: 303, endPoint y: 375, distance: 273.8
click at [303, 375] on p "Here's what most men don't realize:" at bounding box center [605, 373] width 617 height 27
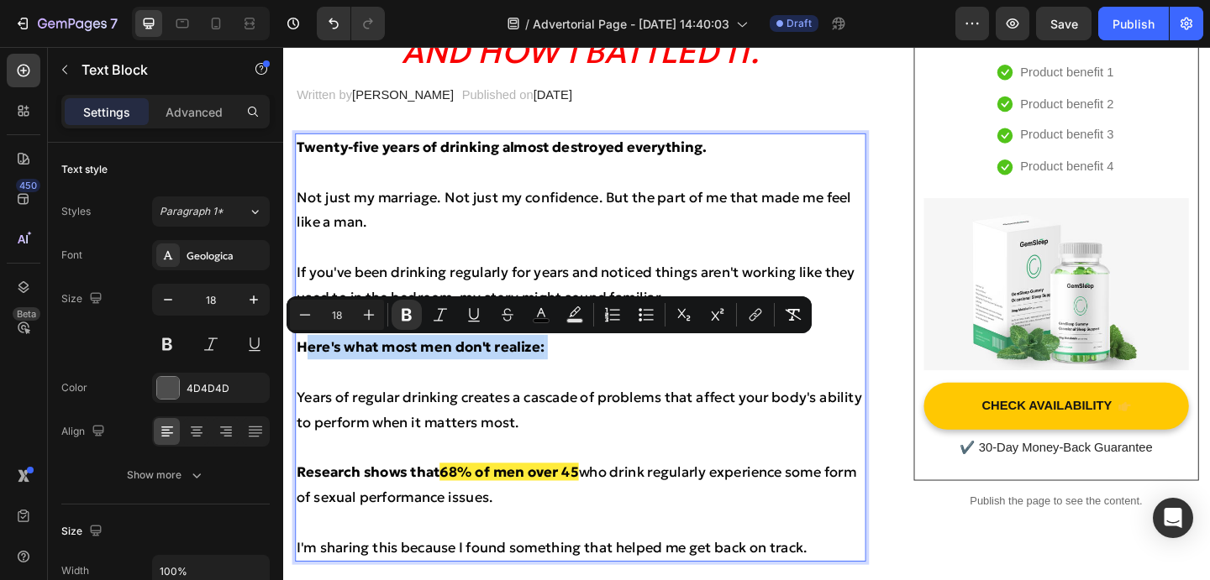
click at [526, 379] on strong "Here's what most men don't realize:" at bounding box center [432, 373] width 270 height 19
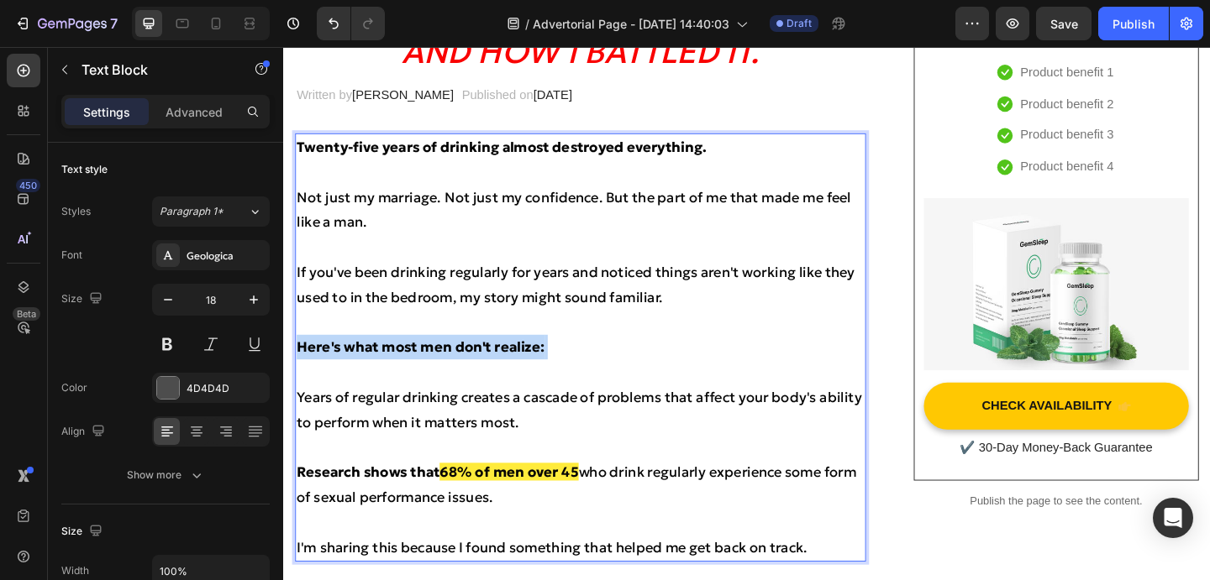
drag, startPoint x: 576, startPoint y: 375, endPoint x: 255, endPoint y: 370, distance: 320.9
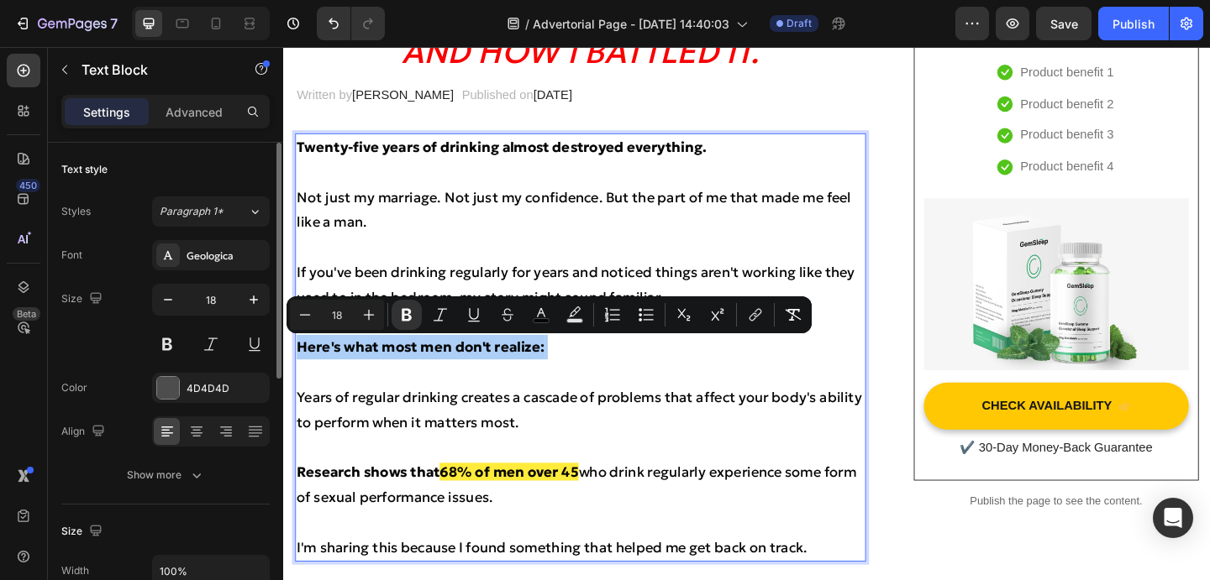
click at [209, 417] on div at bounding box center [211, 432] width 118 height 30
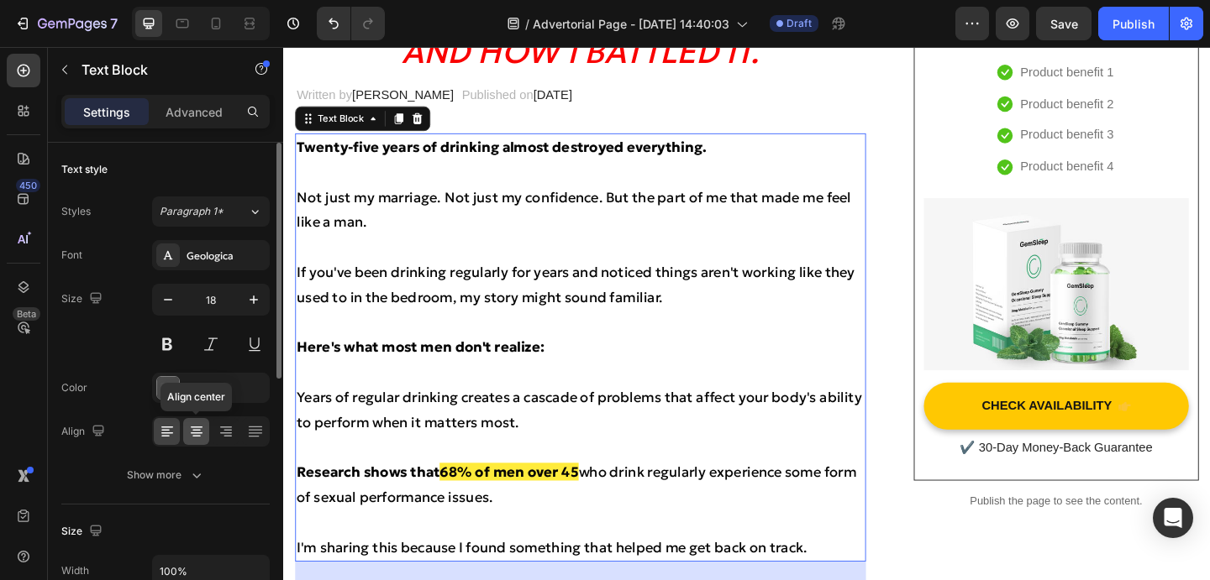
click at [207, 428] on div at bounding box center [196, 431] width 26 height 27
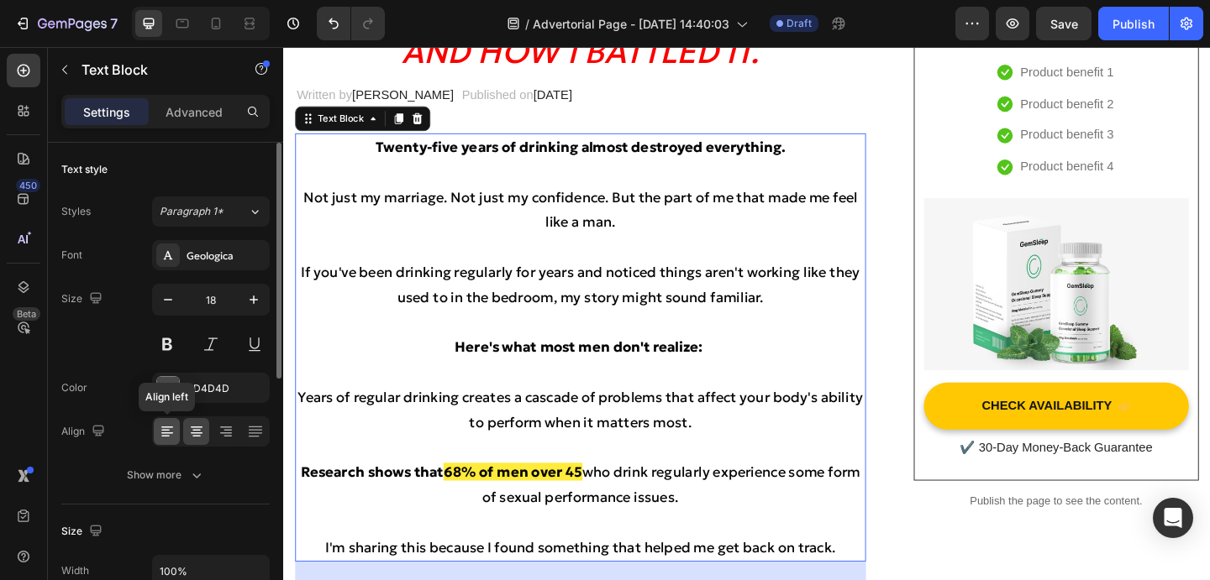
click at [165, 436] on icon at bounding box center [165, 437] width 8 height 2
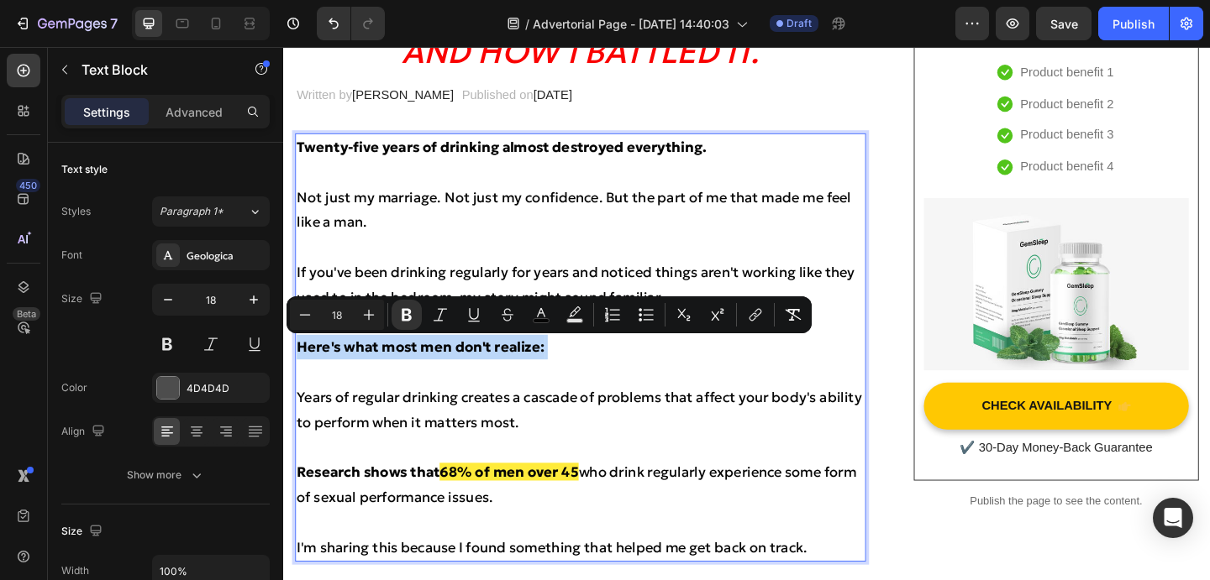
drag, startPoint x: 571, startPoint y: 377, endPoint x: 302, endPoint y: 383, distance: 269.7
click at [378, 317] on button "Plus" at bounding box center [369, 315] width 30 height 30
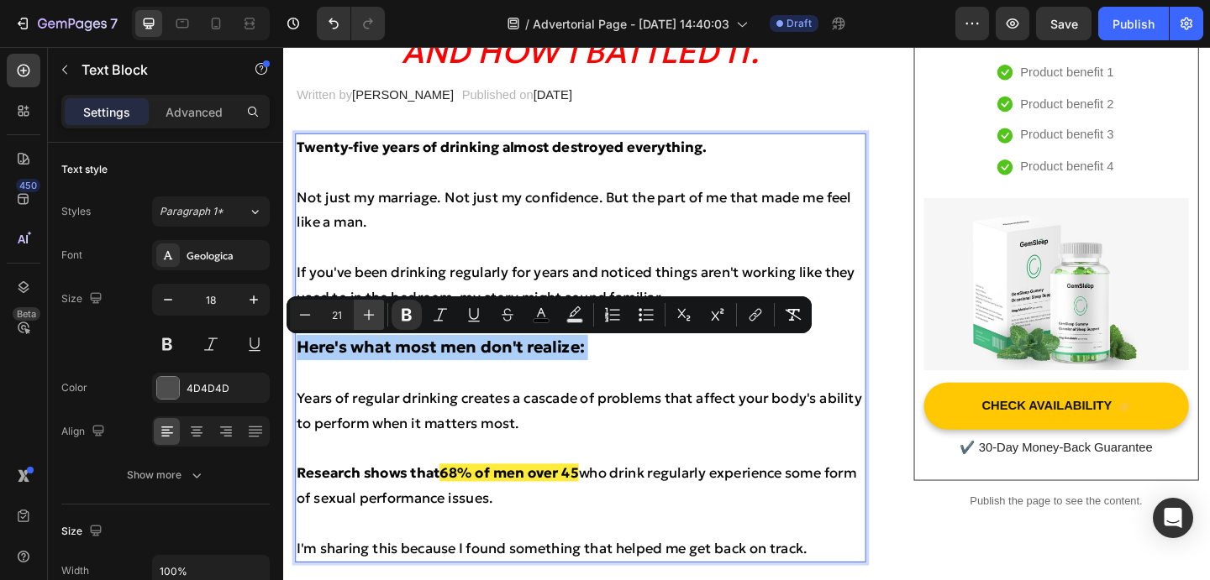
click at [378, 317] on button "Plus" at bounding box center [369, 315] width 30 height 30
type input "22"
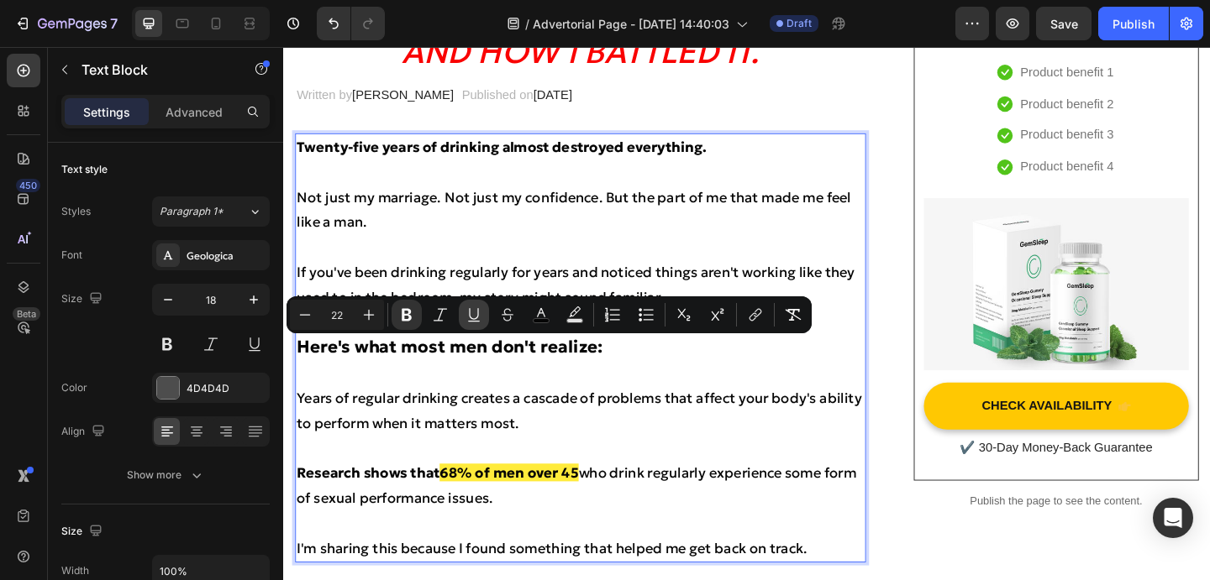
click at [477, 320] on icon "Editor contextual toolbar" at bounding box center [473, 315] width 17 height 17
click at [544, 320] on rect "Editor contextual toolbar" at bounding box center [541, 321] width 16 height 4
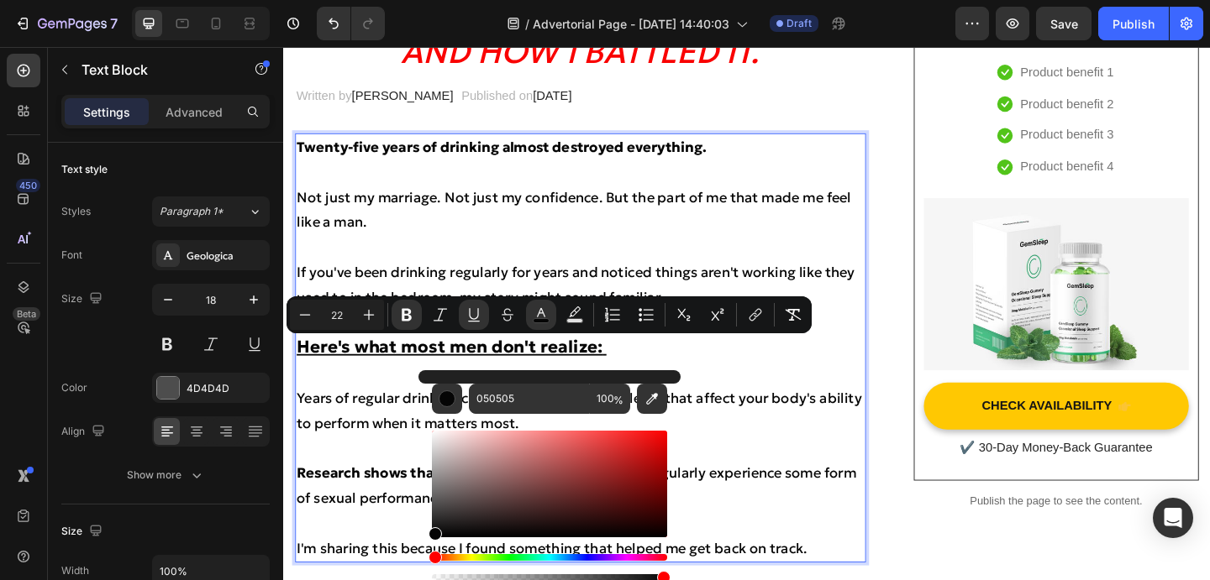
click at [639, 376] on p "Here's what most men don't realize:" at bounding box center [605, 374] width 617 height 28
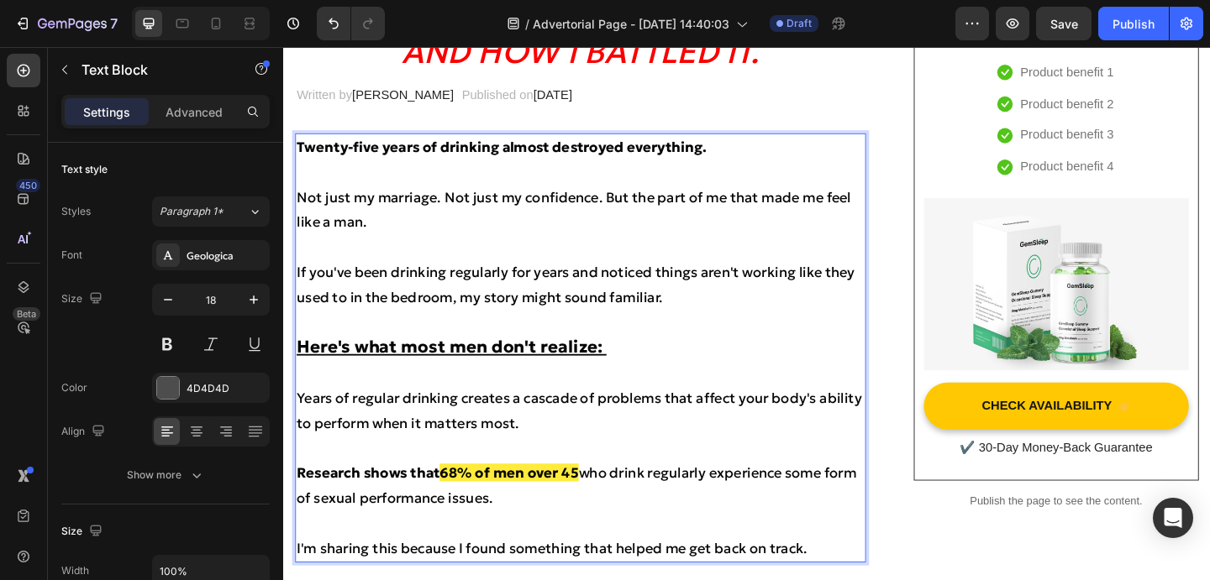
click at [630, 375] on u "Rich Text Editor. Editing area: main" at bounding box center [632, 373] width 4 height 23
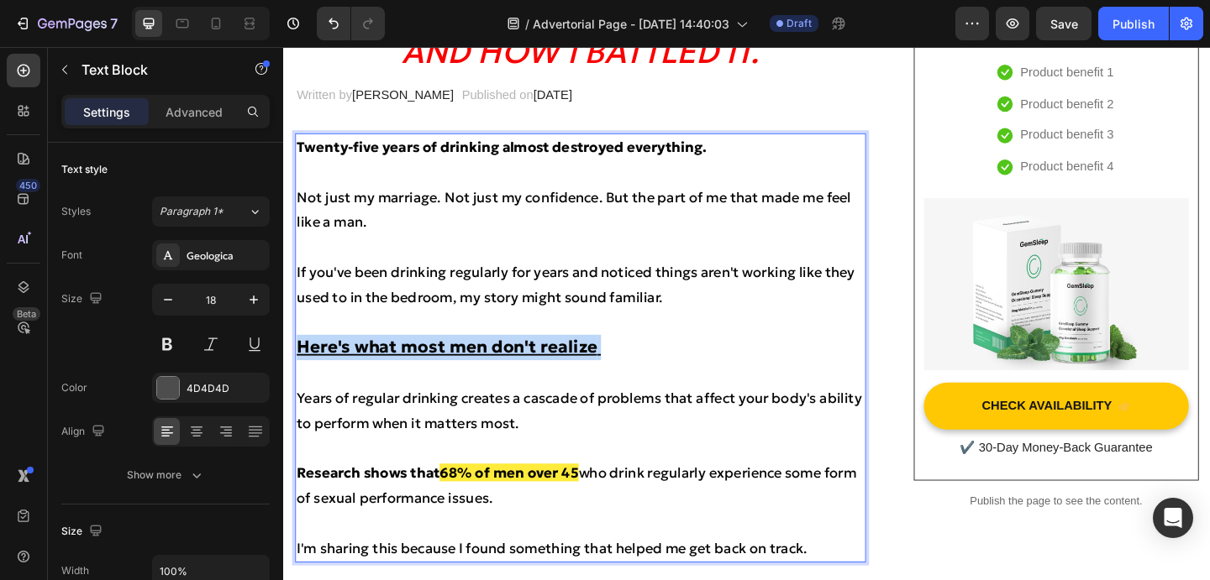
drag, startPoint x: 636, startPoint y: 370, endPoint x: 297, endPoint y: 367, distance: 339.4
click at [297, 367] on p "Here's what most men don't realize" at bounding box center [605, 374] width 617 height 28
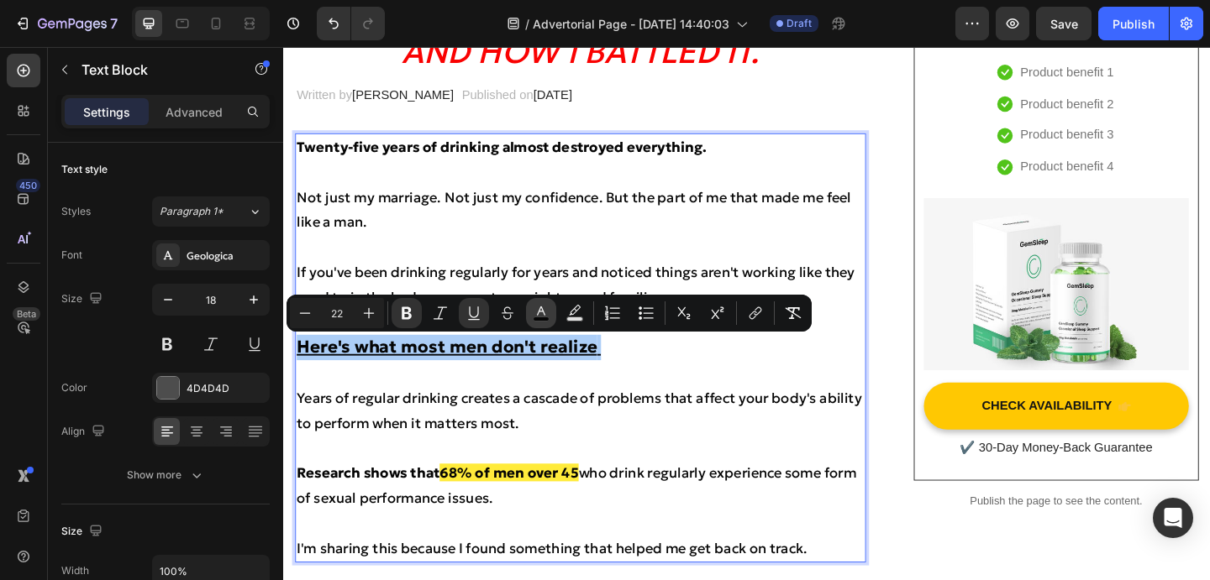
click at [540, 308] on icon "Editor contextual toolbar" at bounding box center [541, 311] width 8 height 9
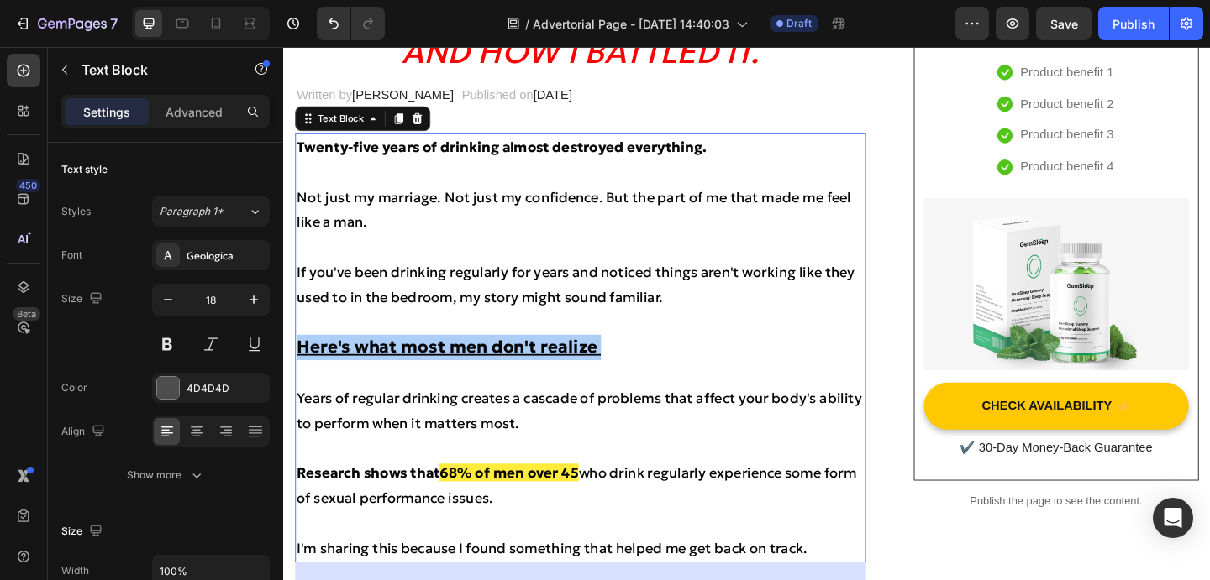
drag, startPoint x: 806, startPoint y: 598, endPoint x: 553, endPoint y: 596, distance: 253.7
click at [625, 375] on u "Rich Text Editor. Editing area: main" at bounding box center [626, 373] width 4 height 23
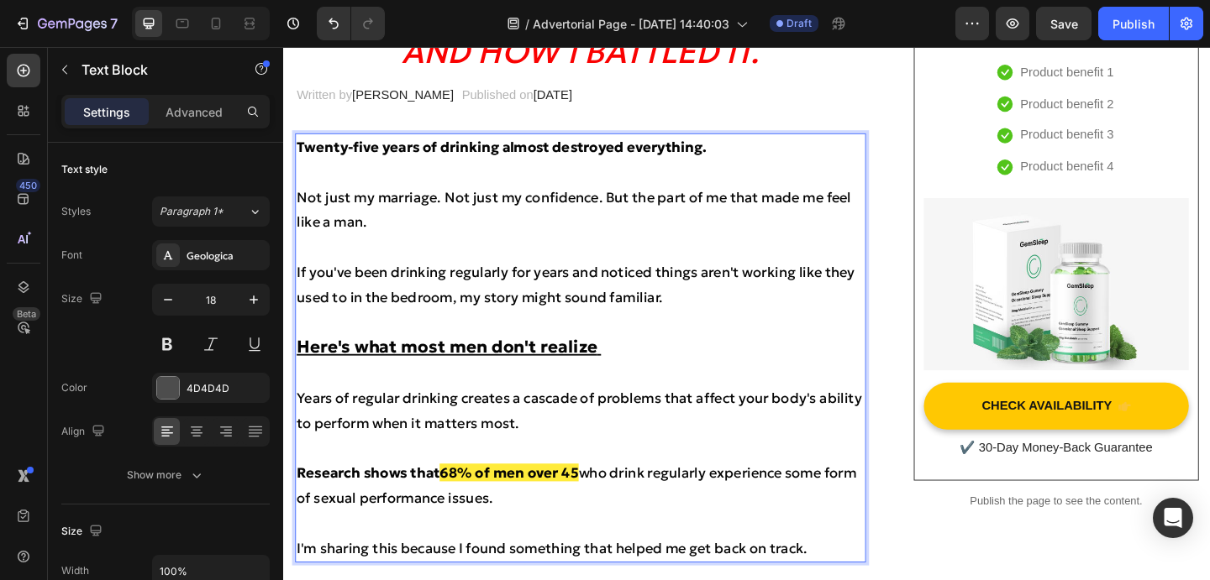
click at [631, 375] on p "Here's what most men don't realize" at bounding box center [605, 374] width 617 height 28
click at [596, 375] on u "Here's what most men don't realize" at bounding box center [460, 373] width 327 height 23
click at [283, 47] on qb-div "Add Punctuation realize ." at bounding box center [283, 47] width 0 height 0
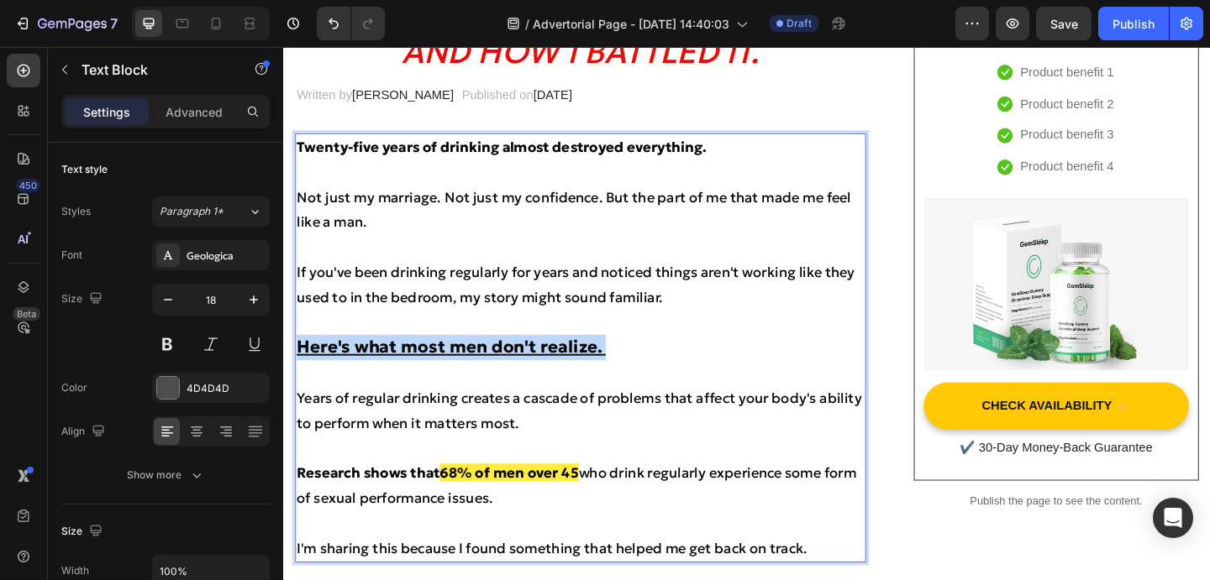
drag, startPoint x: 632, startPoint y: 374, endPoint x: 246, endPoint y: 372, distance: 385.6
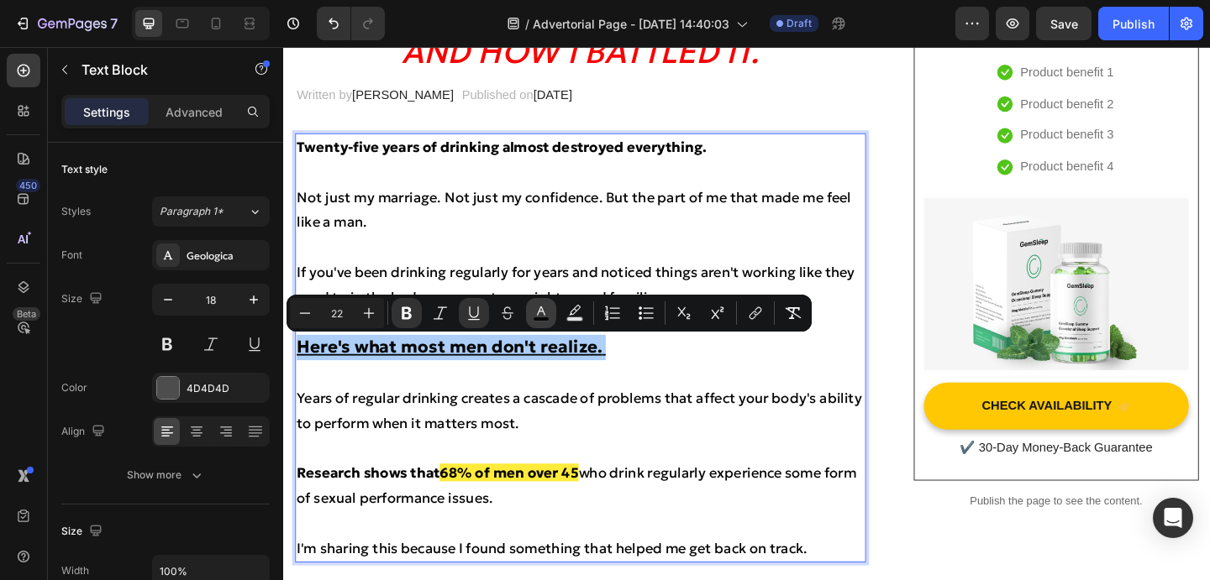
click at [546, 308] on icon "Editor contextual toolbar" at bounding box center [541, 313] width 17 height 17
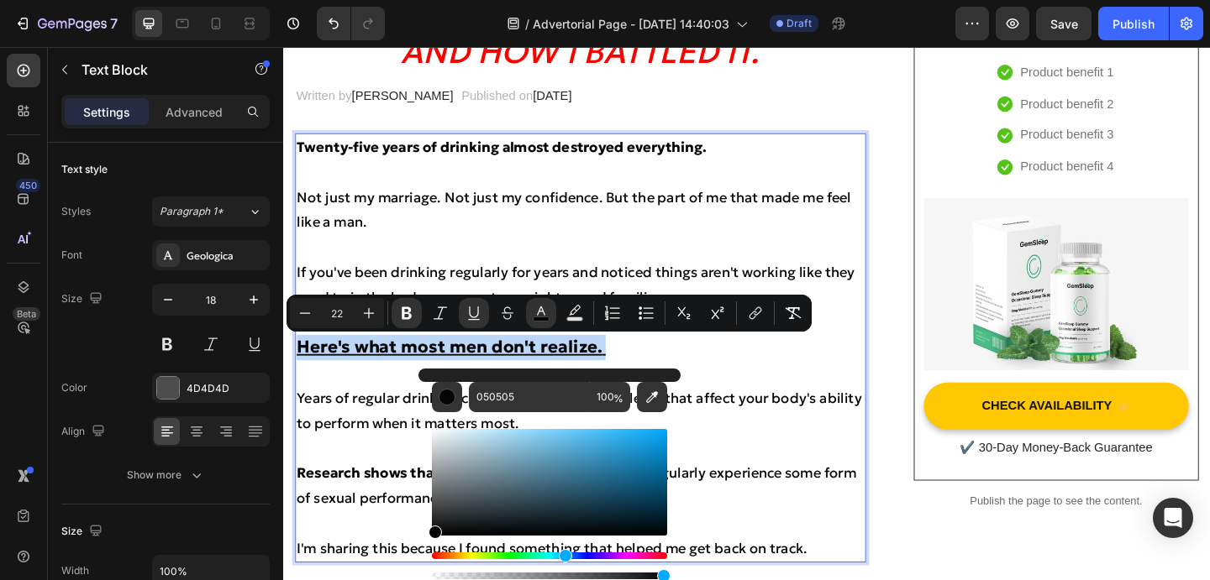
drag, startPoint x: 514, startPoint y: 554, endPoint x: 563, endPoint y: 554, distance: 48.7
click at [563, 554] on div "Hue" at bounding box center [549, 556] width 235 height 7
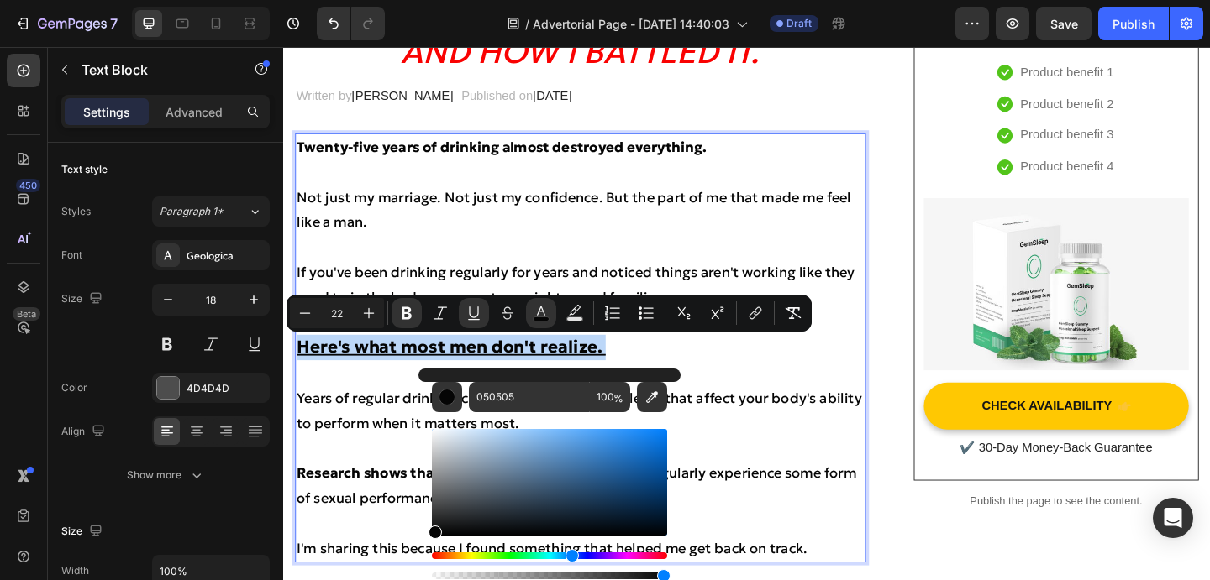
click at [570, 554] on div "Hue" at bounding box center [571, 555] width 13 height 13
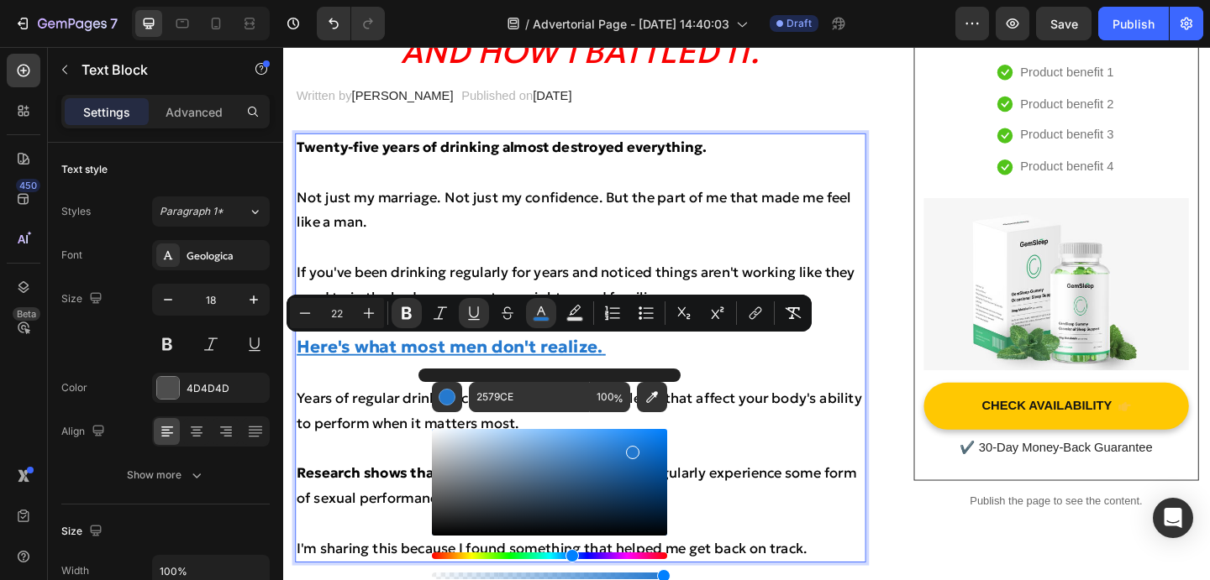
type input "2177CE"
drag, startPoint x: 592, startPoint y: 483, endPoint x: 520, endPoint y: 323, distance: 176.0
click at [635, 449] on div "Editor contextual toolbar" at bounding box center [549, 482] width 235 height 107
click at [832, 370] on p "Here's what most men don't realize." at bounding box center [605, 374] width 617 height 28
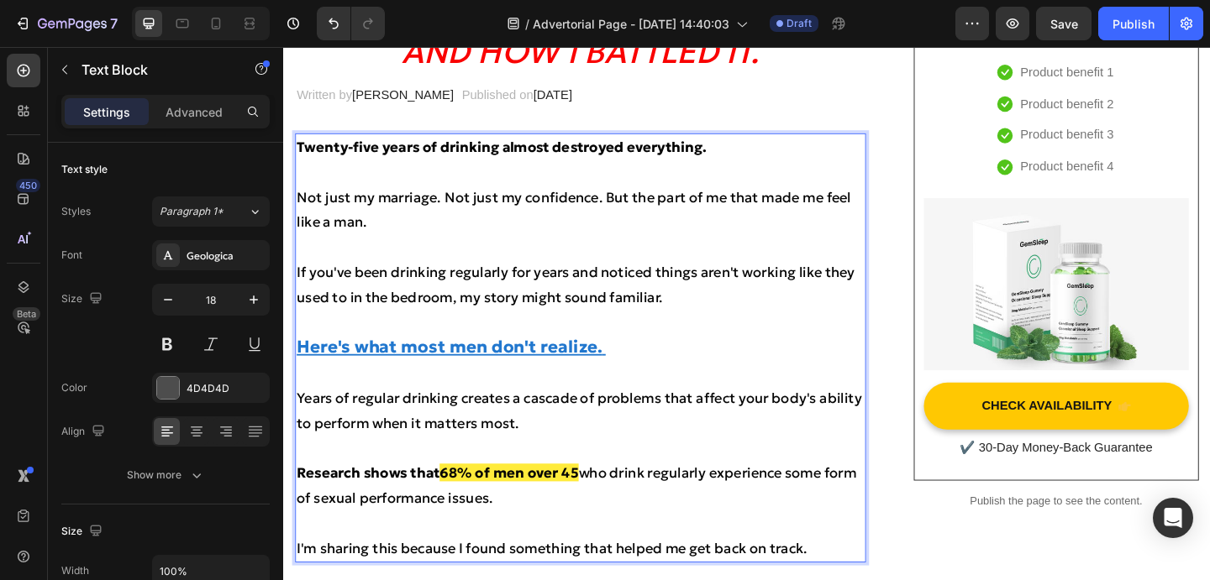
click at [711, 370] on p "Here's what most men don't realize." at bounding box center [605, 374] width 617 height 28
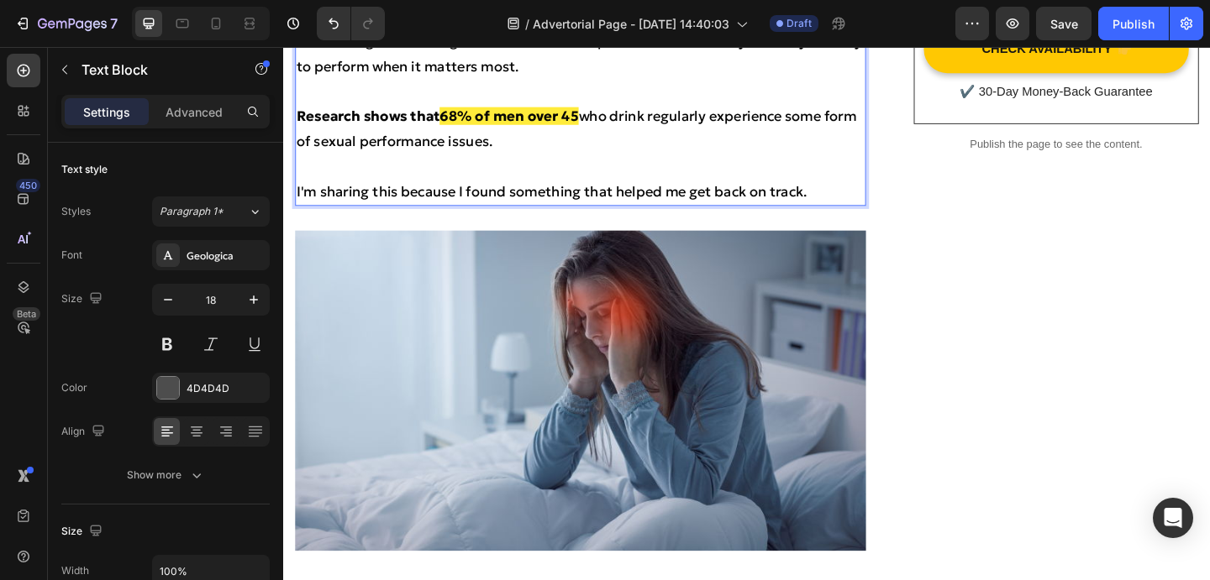
scroll to position [650, 0]
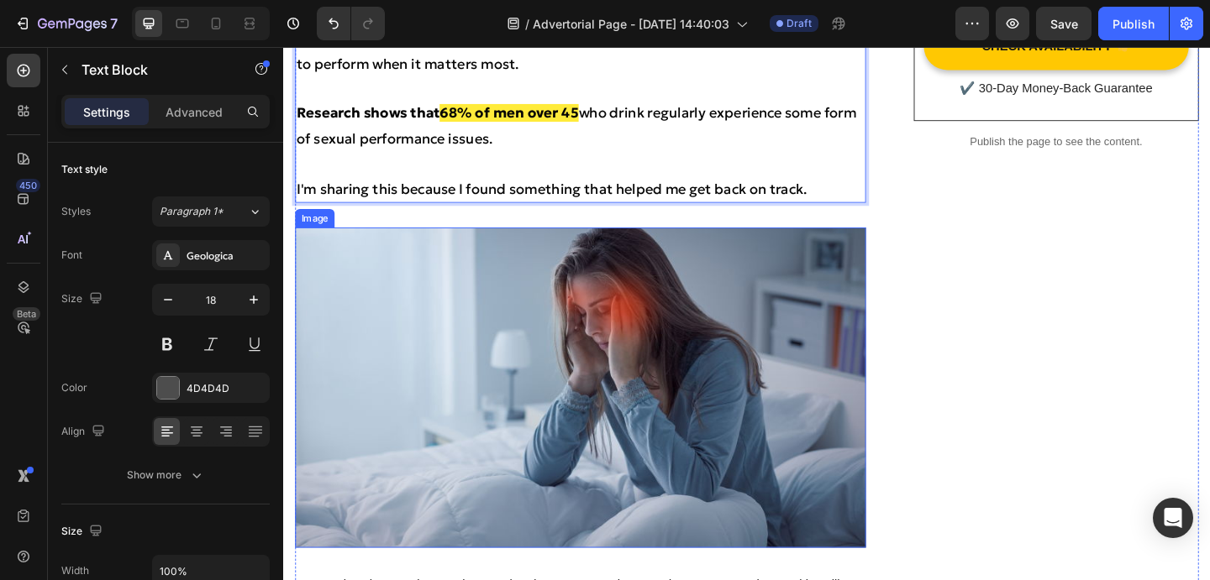
click at [472, 382] on img at bounding box center [606, 418] width 621 height 349
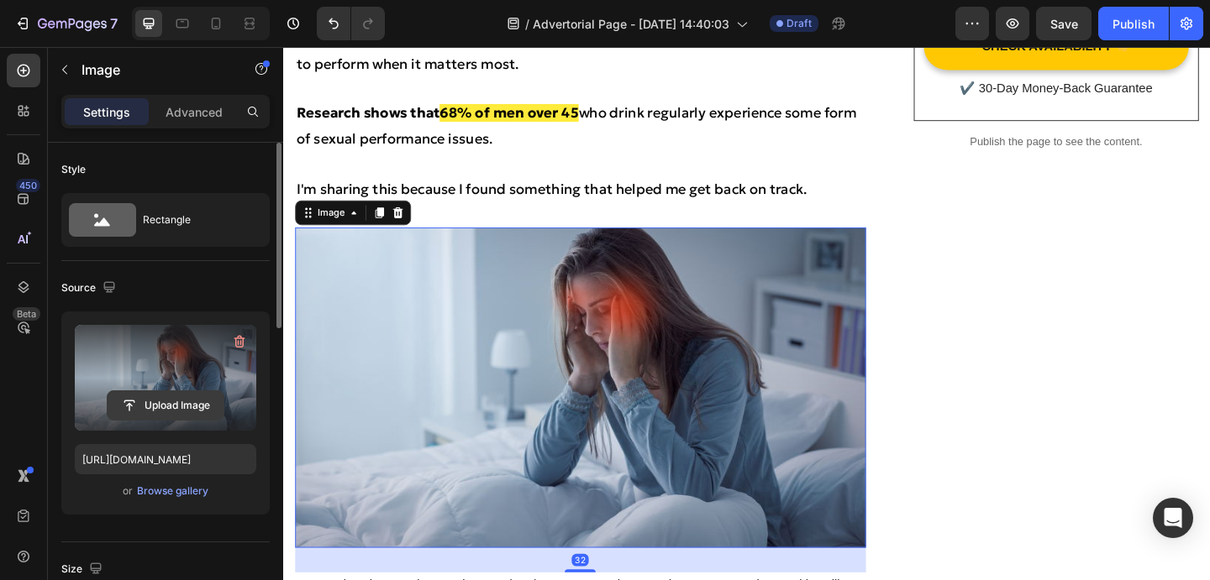
click at [170, 400] on input "file" at bounding box center [166, 405] width 116 height 29
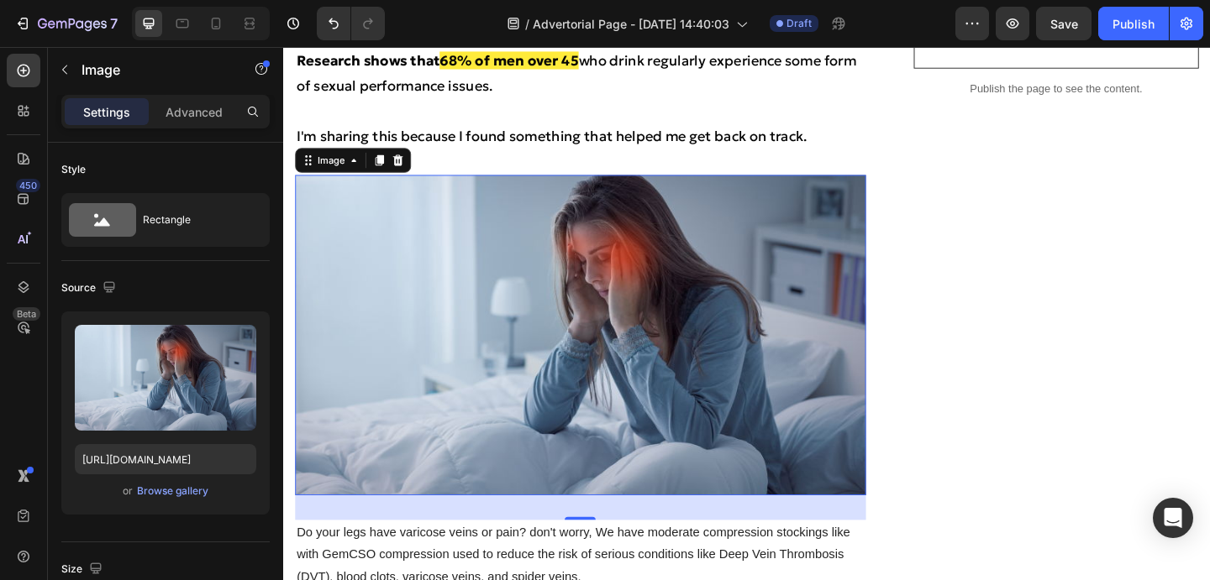
scroll to position [726, 0]
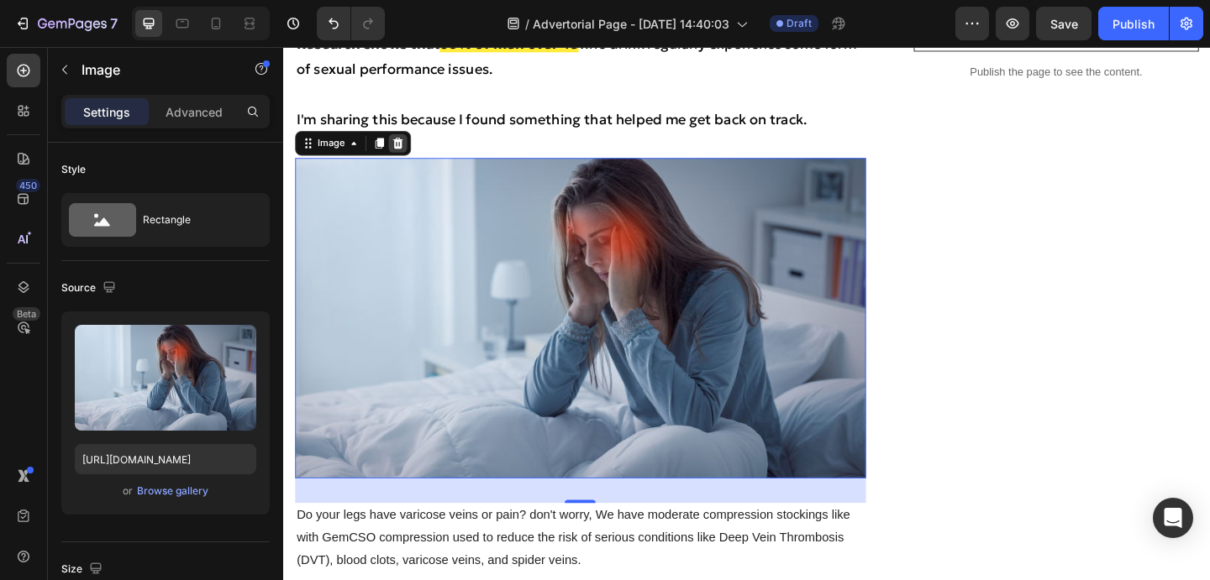
click at [407, 150] on icon at bounding box center [407, 152] width 11 height 12
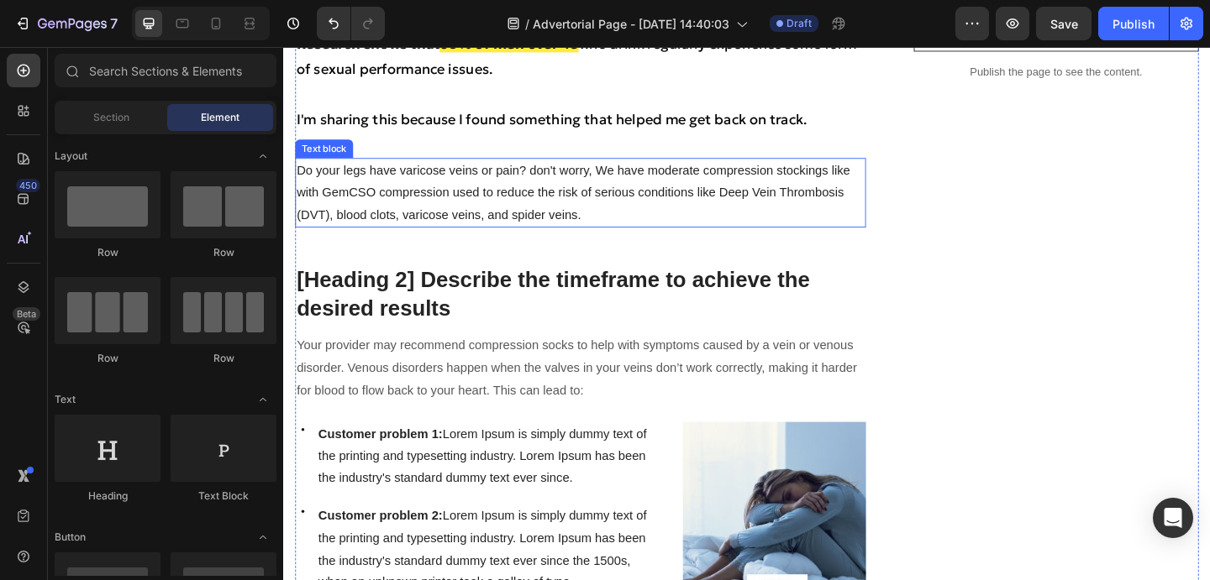
click at [408, 193] on p "Do your legs have varicose veins or pain? don't worry, We have moderate compres…" at bounding box center [605, 206] width 617 height 72
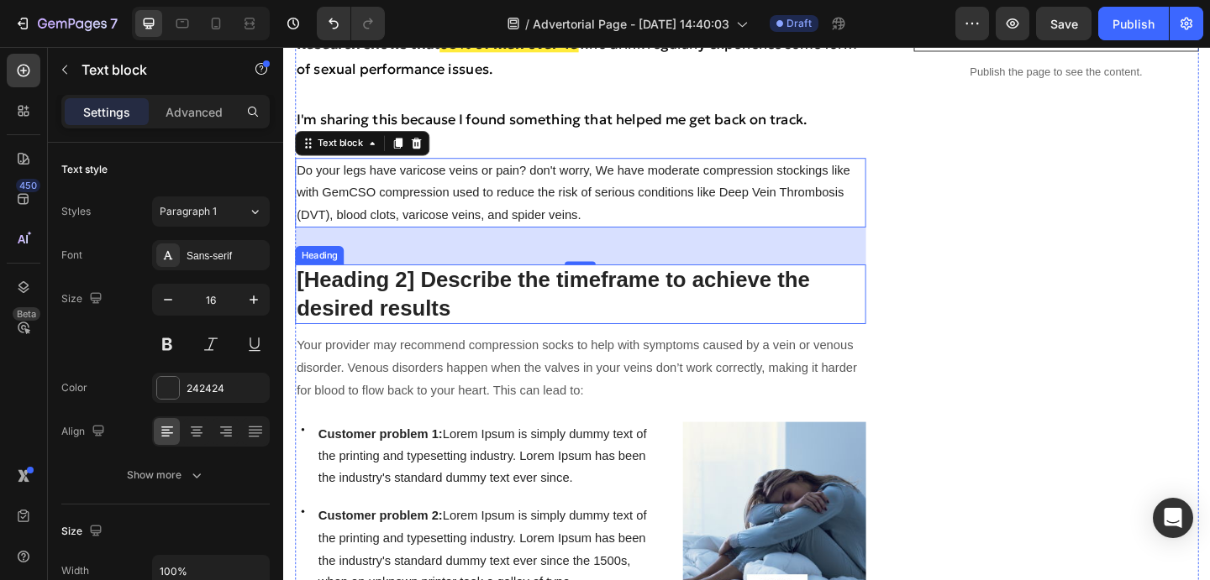
click at [395, 308] on p "[Heading 2] Describe the timeframe to achieve the desired results" at bounding box center [605, 316] width 617 height 61
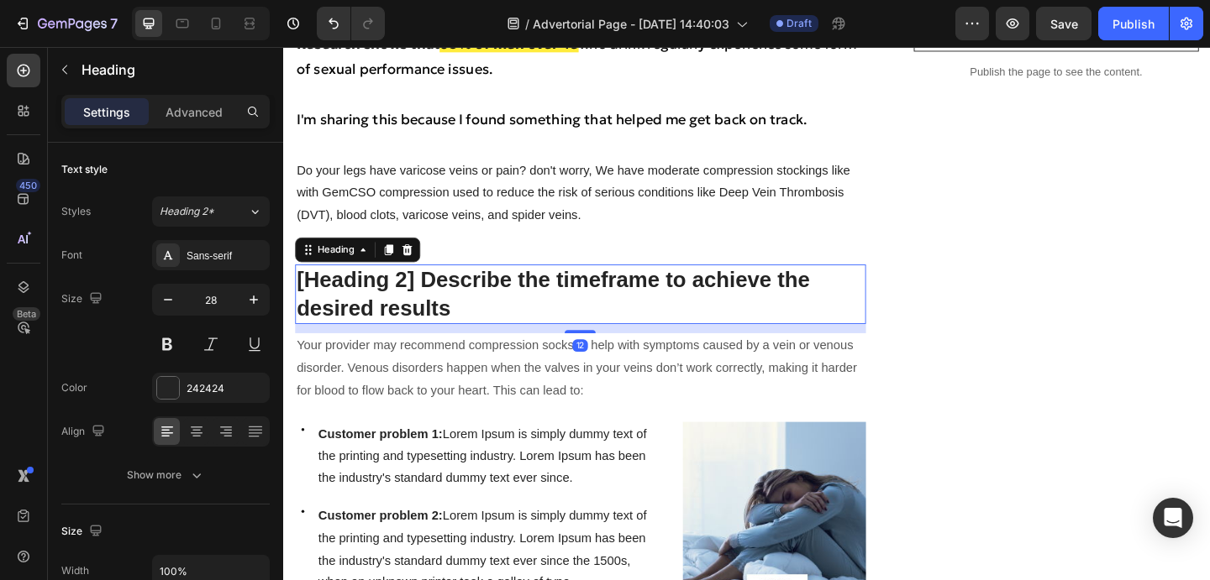
click at [473, 323] on p "[Heading 2] Describe the timeframe to achieve the desired results" at bounding box center [605, 316] width 617 height 61
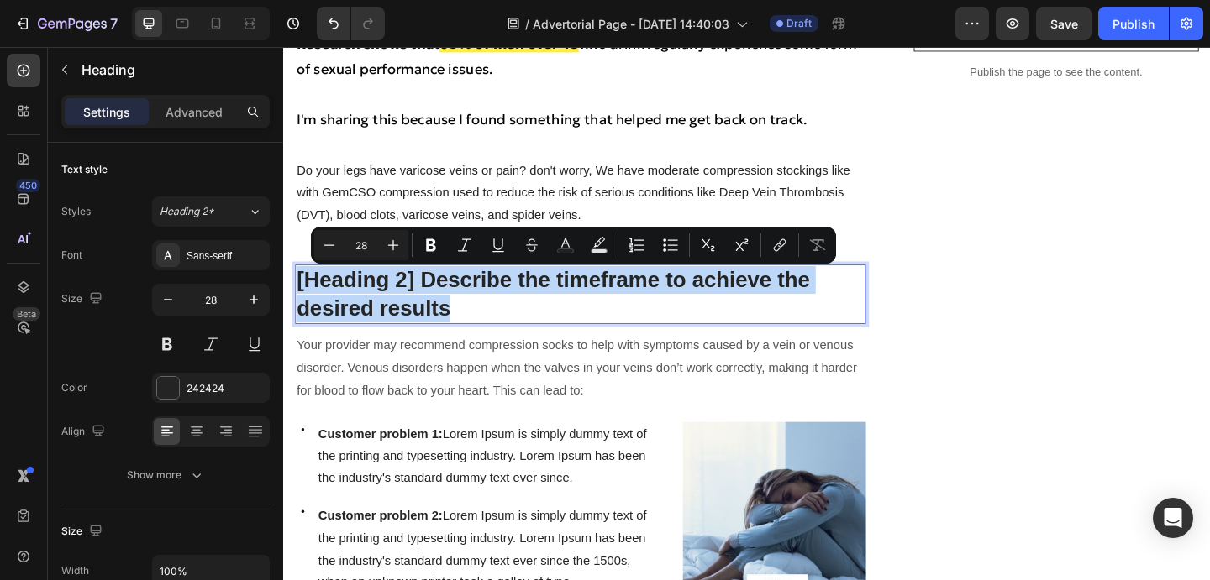
drag, startPoint x: 475, startPoint y: 325, endPoint x: 298, endPoint y: 300, distance: 179.0
click at [298, 300] on p "[Heading 2] Describe the timeframe to achieve the desired results" at bounding box center [605, 316] width 617 height 61
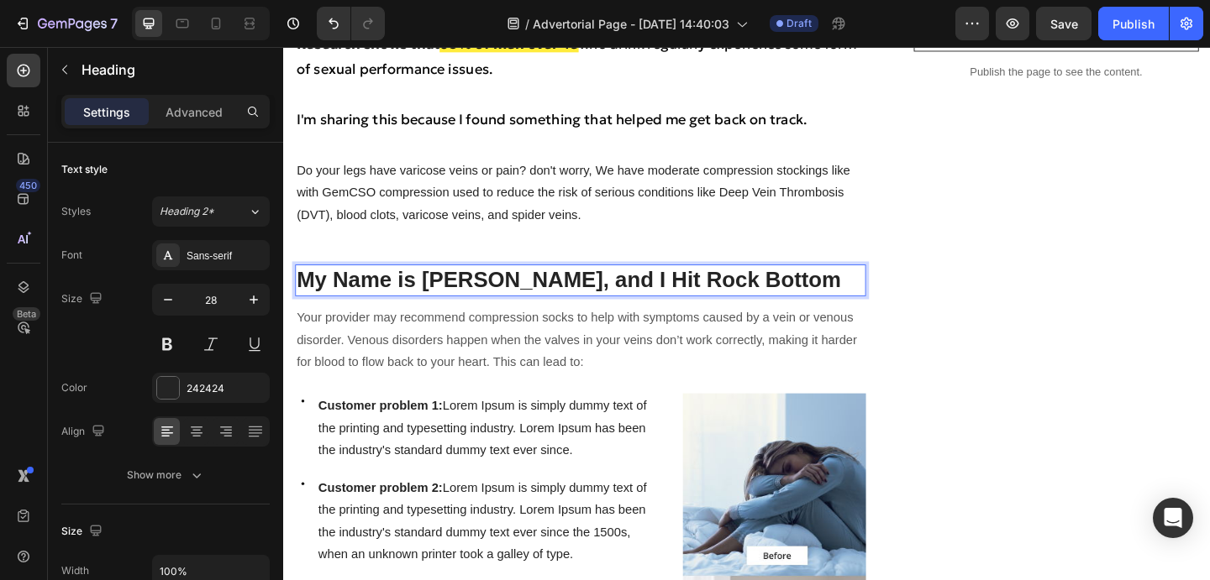
drag, startPoint x: 538, startPoint y: 301, endPoint x: 743, endPoint y: 303, distance: 205.0
click at [743, 303] on p "My Name is [PERSON_NAME], and I Hit Rock Bottom" at bounding box center [605, 301] width 617 height 30
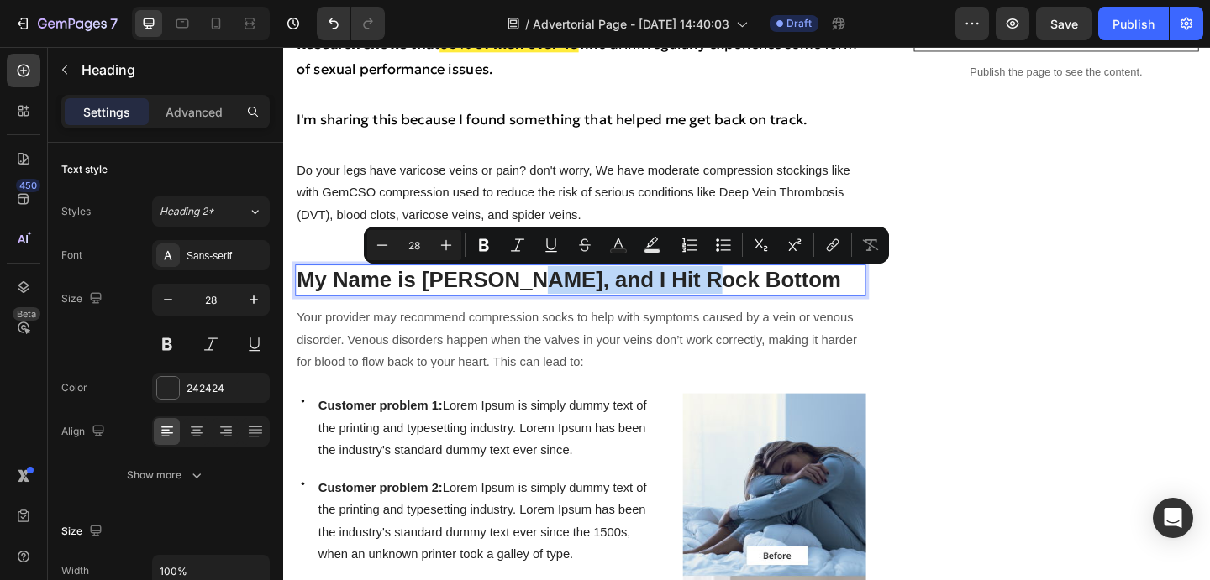
drag, startPoint x: 735, startPoint y: 303, endPoint x: 533, endPoint y: 301, distance: 201.6
click at [533, 301] on p "My Name is [PERSON_NAME], and I Hit Rock Bottom" at bounding box center [605, 301] width 617 height 30
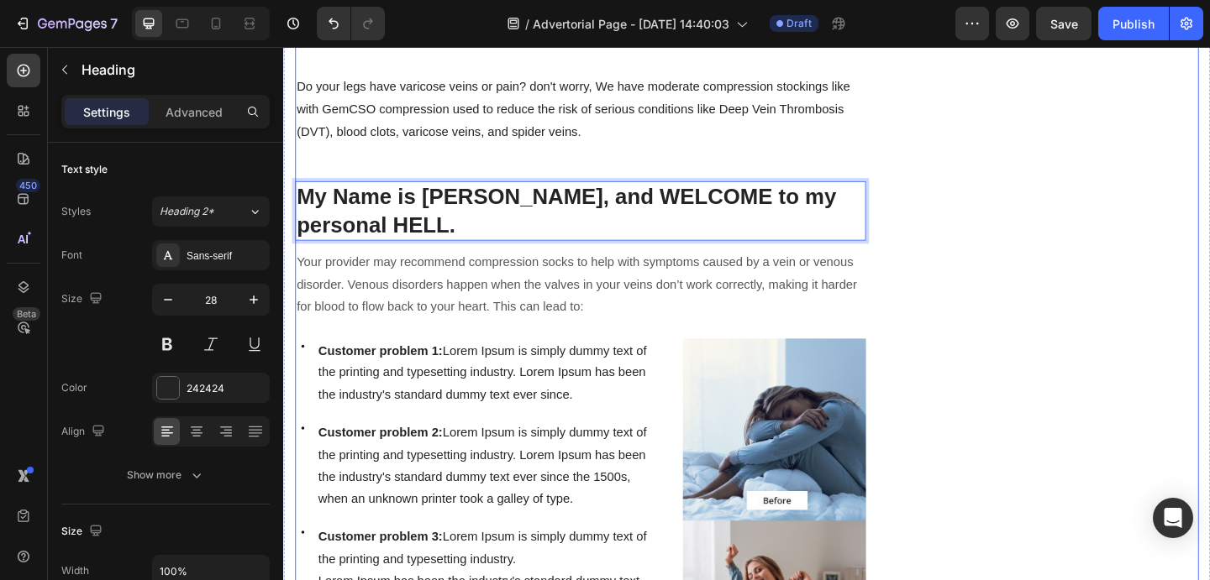
scroll to position [827, 0]
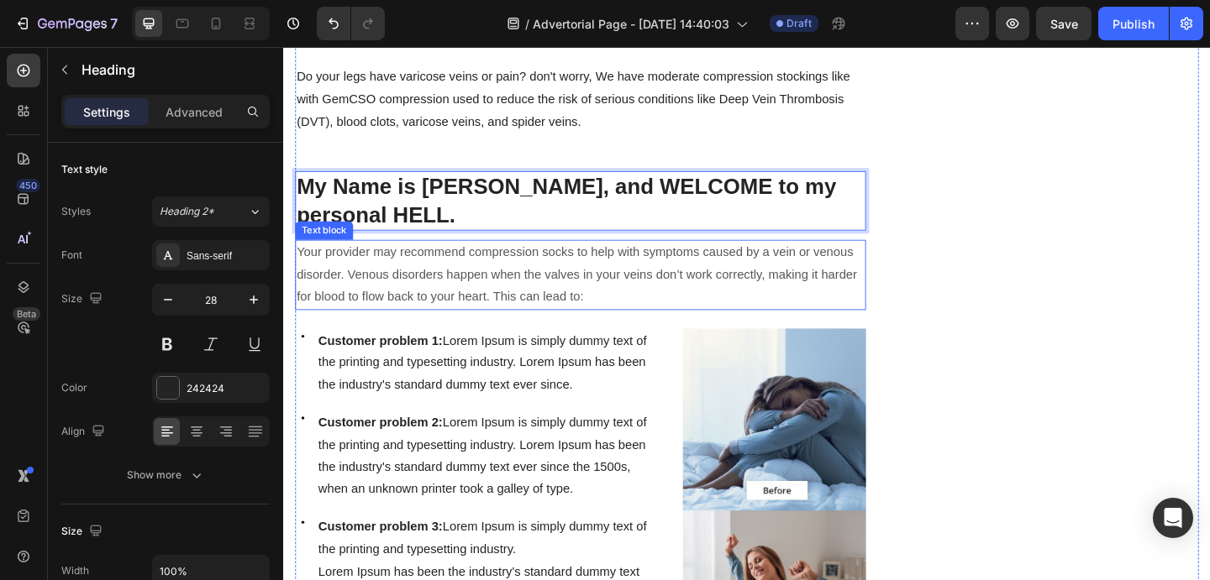
click at [487, 259] on p "Your provider may recommend compression socks to help with symptoms caused by a…" at bounding box center [605, 295] width 617 height 72
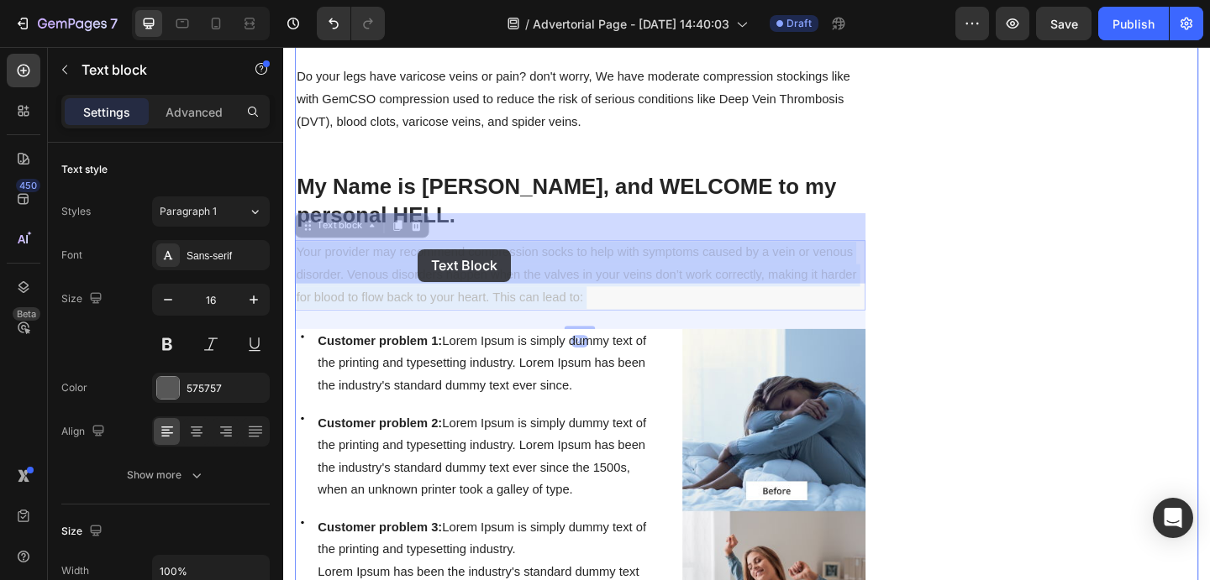
drag, startPoint x: 625, startPoint y: 288, endPoint x: 520, endPoint y: 265, distance: 107.6
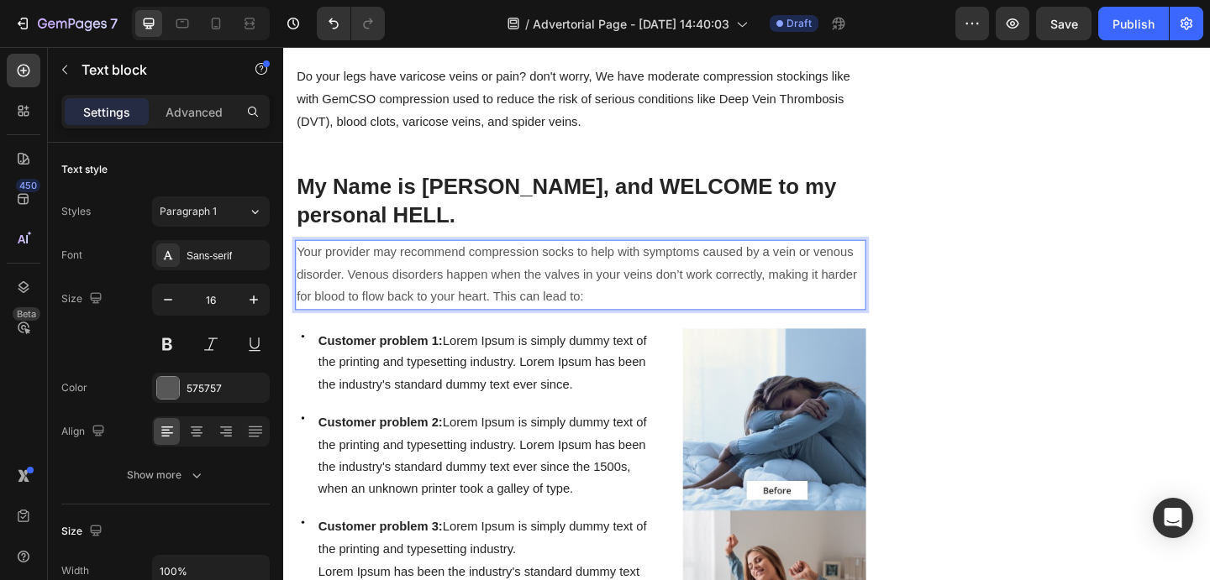
click at [558, 265] on p "Your provider may recommend compression socks to help with symptoms caused by a…" at bounding box center [605, 295] width 617 height 72
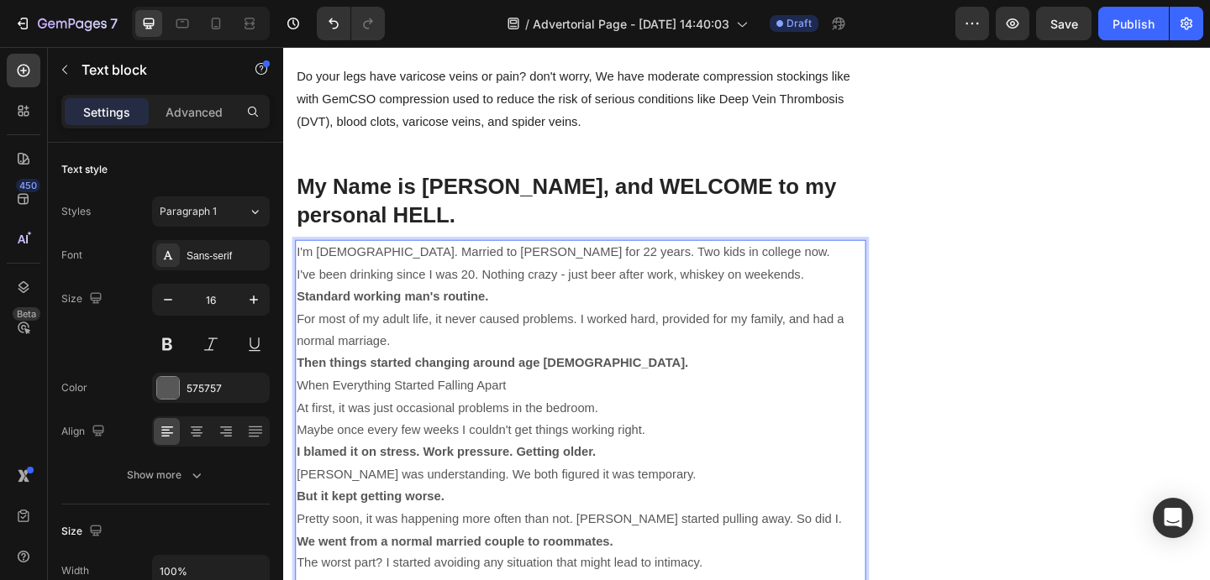
scroll to position [828, 0]
click at [160, 395] on div at bounding box center [168, 388] width 22 height 22
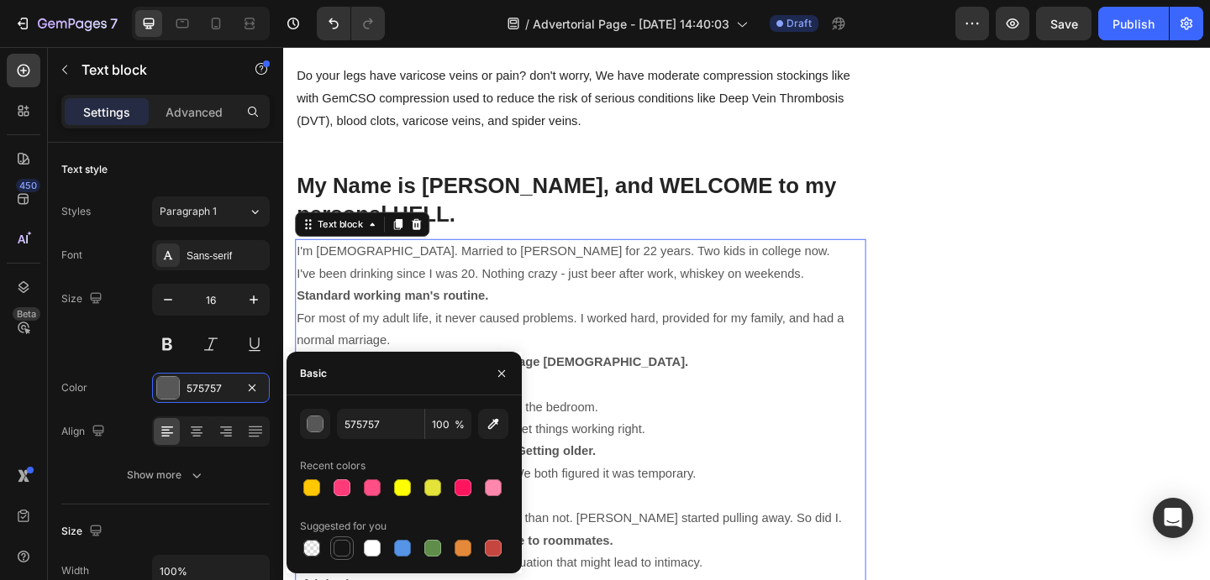
click at [344, 543] on div at bounding box center [341, 548] width 17 height 17
type input "151515"
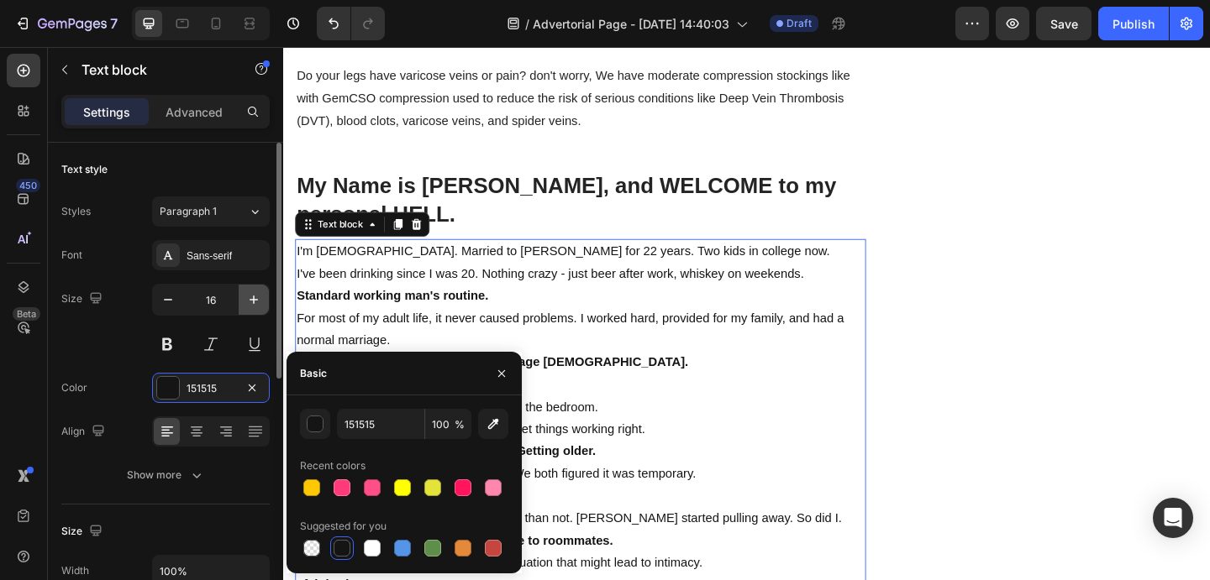
click at [255, 301] on icon "button" at bounding box center [253, 299] width 17 height 17
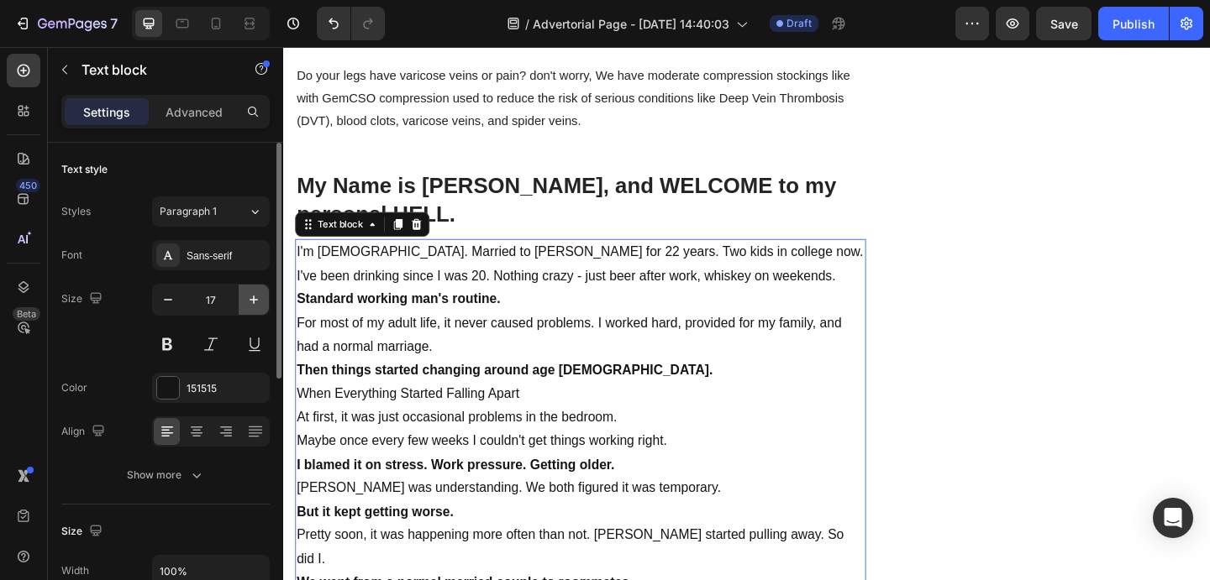
click at [255, 301] on icon "button" at bounding box center [253, 299] width 17 height 17
type input "18"
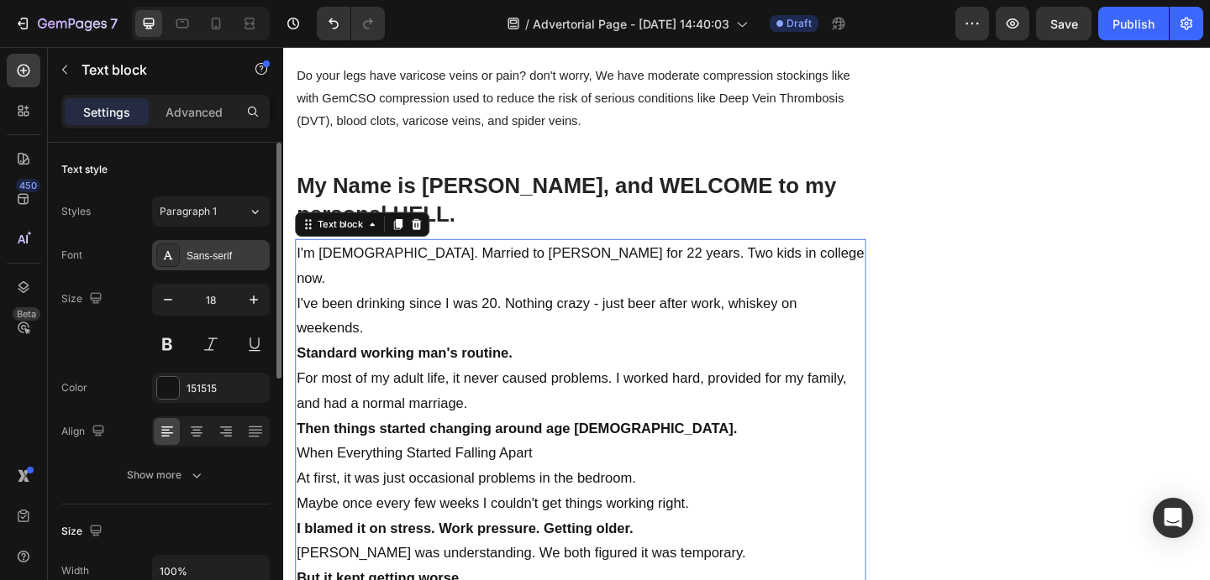
click at [217, 243] on div "Sans-serif" at bounding box center [211, 255] width 118 height 30
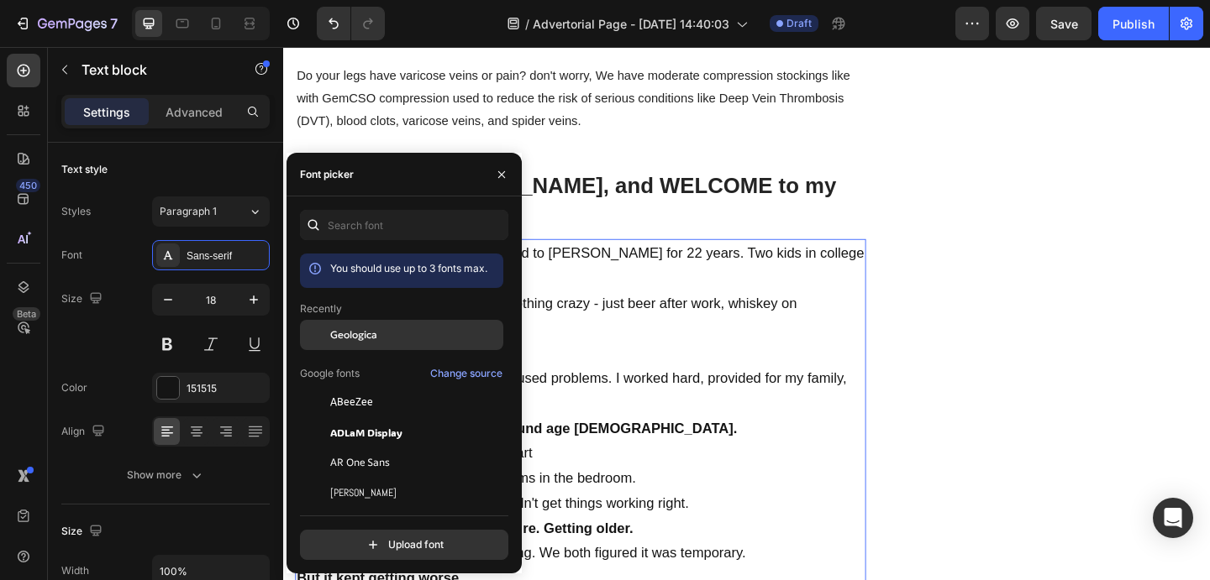
click at [353, 332] on span "Geologica" at bounding box center [353, 335] width 47 height 15
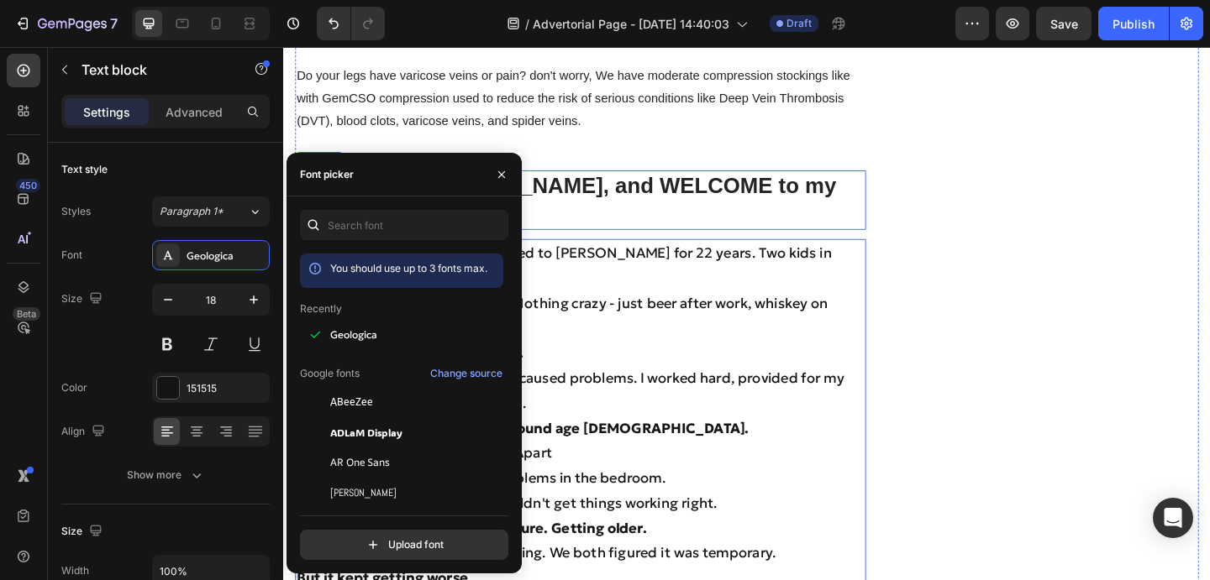
click at [648, 195] on p "My Name is [PERSON_NAME], and WELCOME to my personal HELL." at bounding box center [605, 213] width 617 height 61
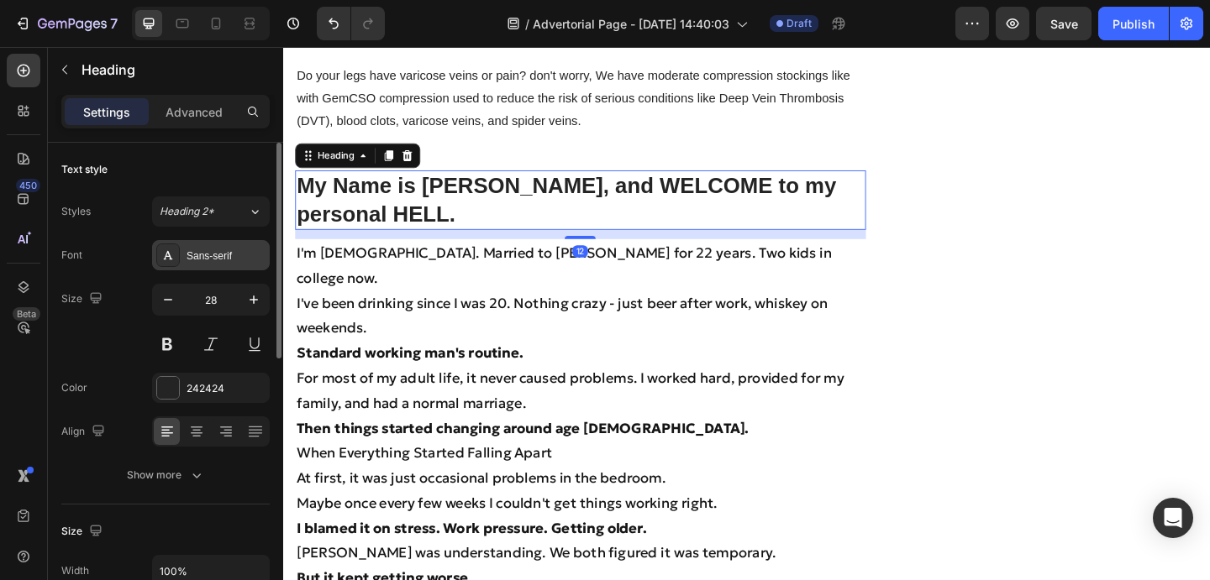
click at [220, 249] on div "Sans-serif" at bounding box center [225, 256] width 79 height 15
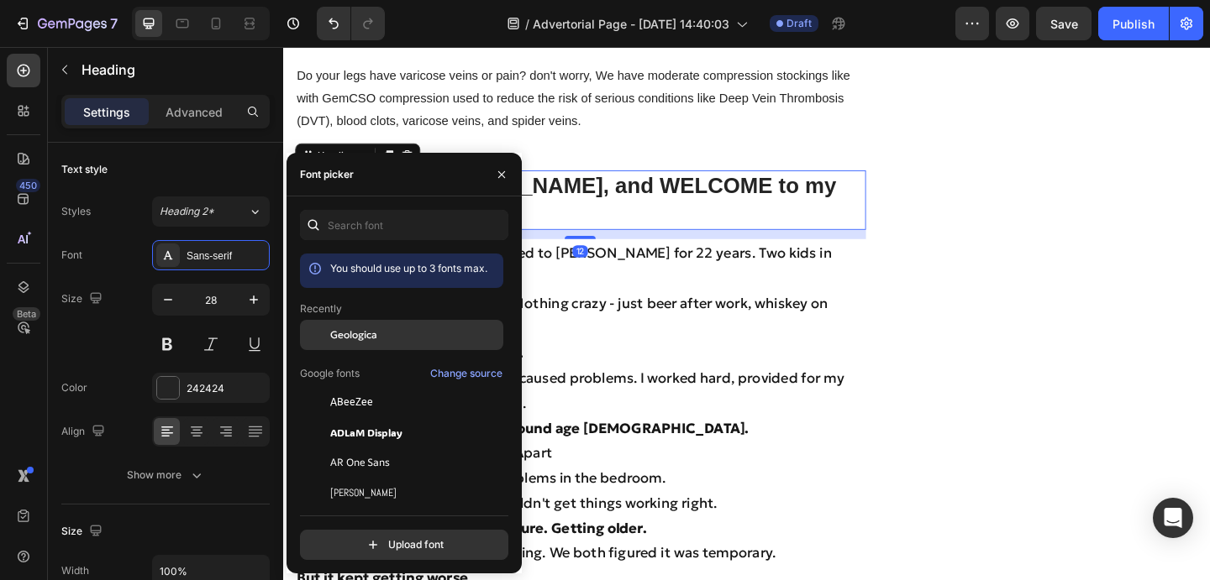
click at [344, 323] on div "Geologica" at bounding box center [401, 335] width 203 height 30
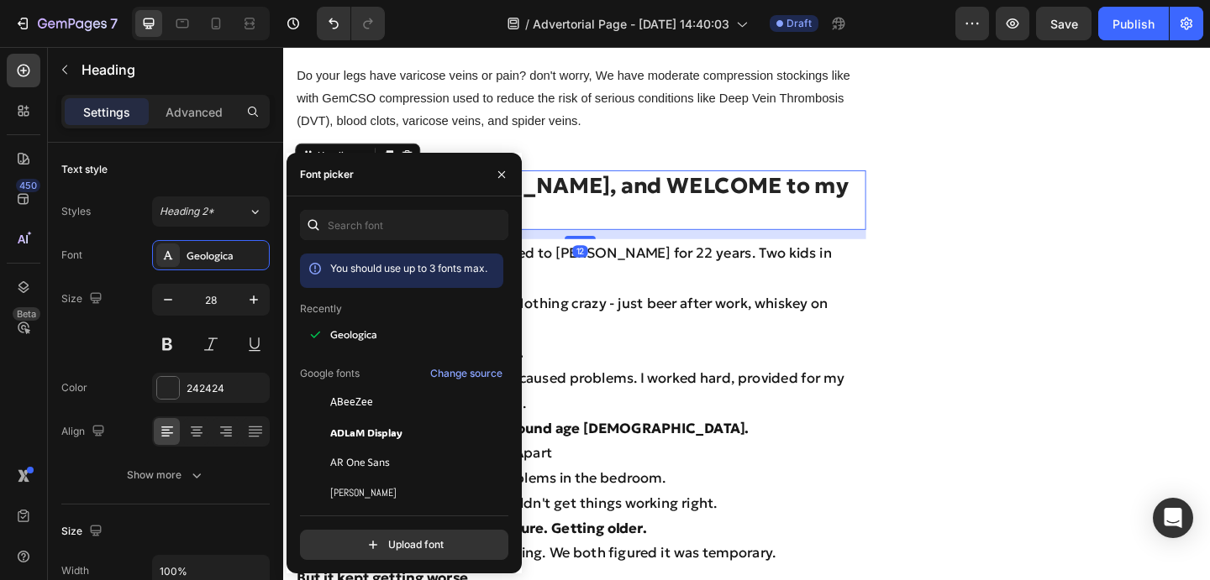
click at [678, 315] on p "I've been drinking since I was 20. Nothing crazy - just beer after work, whiske…" at bounding box center [605, 339] width 617 height 55
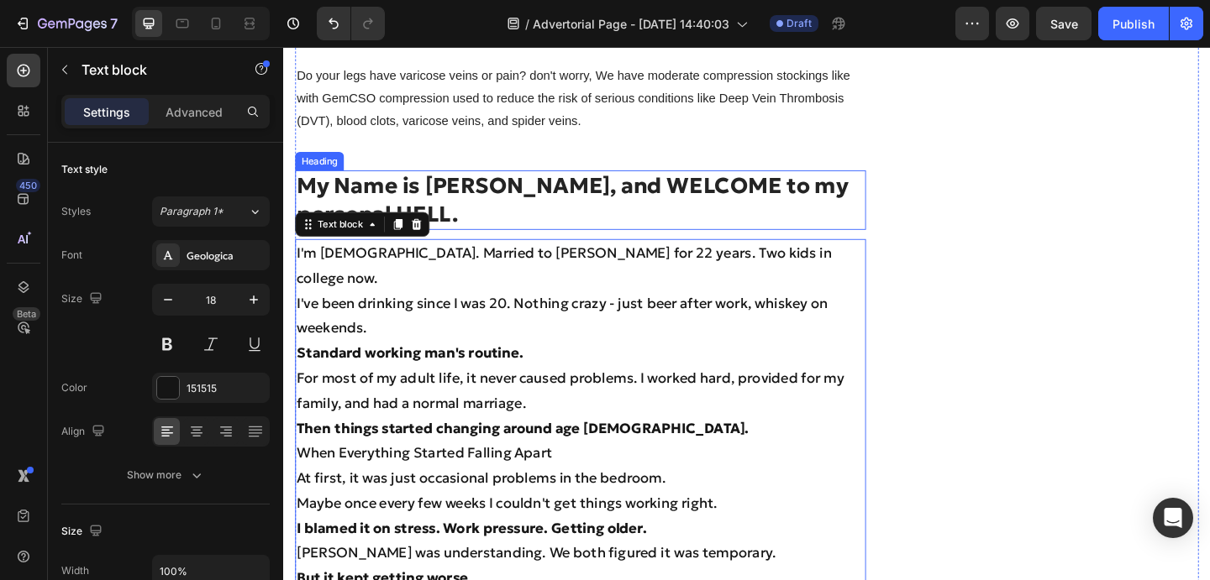
click at [543, 218] on p "My Name is [PERSON_NAME], and WELCOME to my personal HELL." at bounding box center [605, 213] width 617 height 61
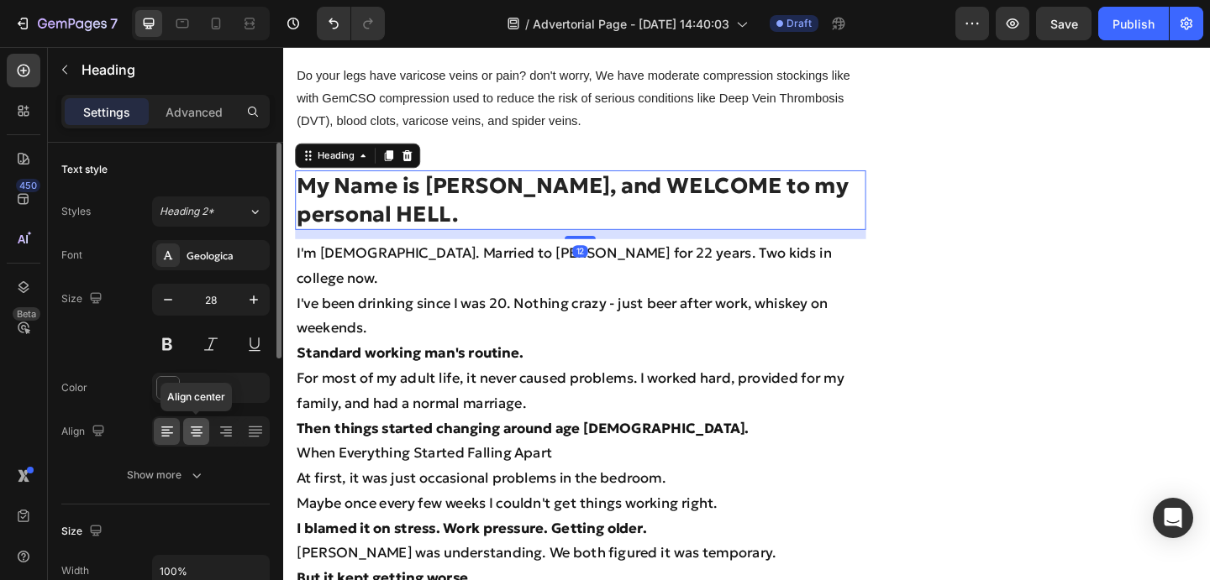
click at [202, 433] on icon at bounding box center [196, 431] width 17 height 17
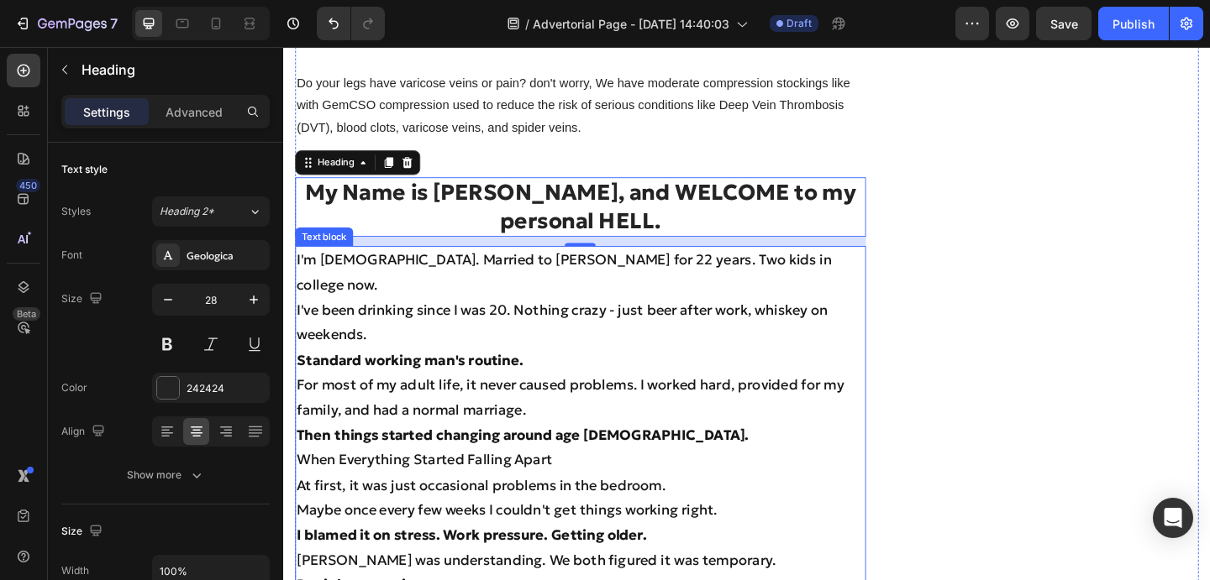
scroll to position [829, 0]
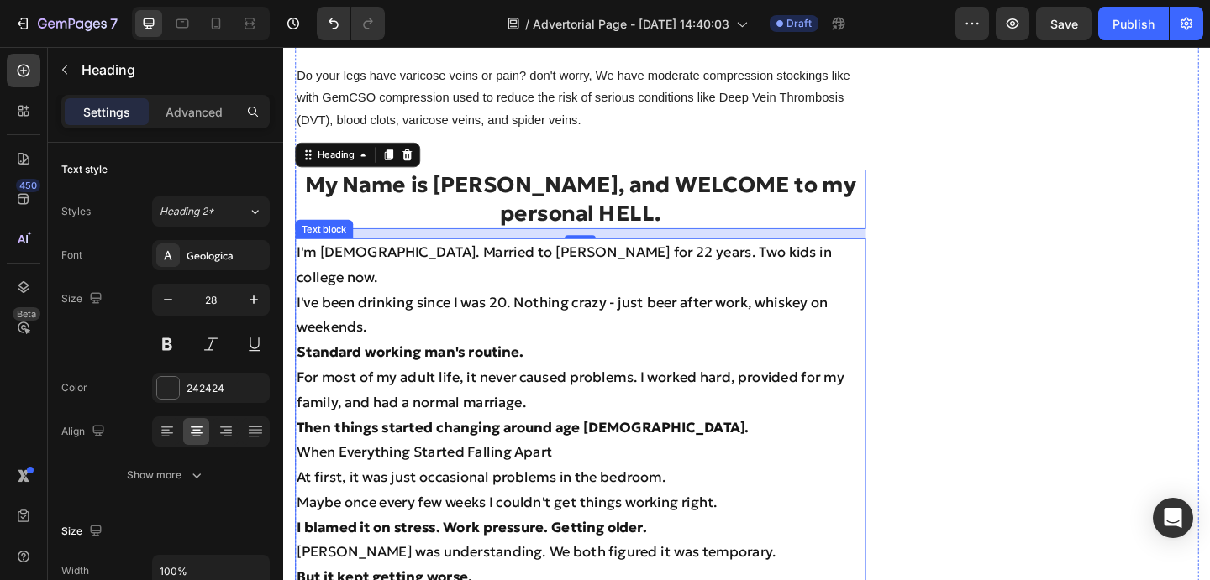
click at [831, 277] on p "I'm [DEMOGRAPHIC_DATA]. Married to [PERSON_NAME] for 22 years. Two kids in coll…" at bounding box center [605, 284] width 617 height 55
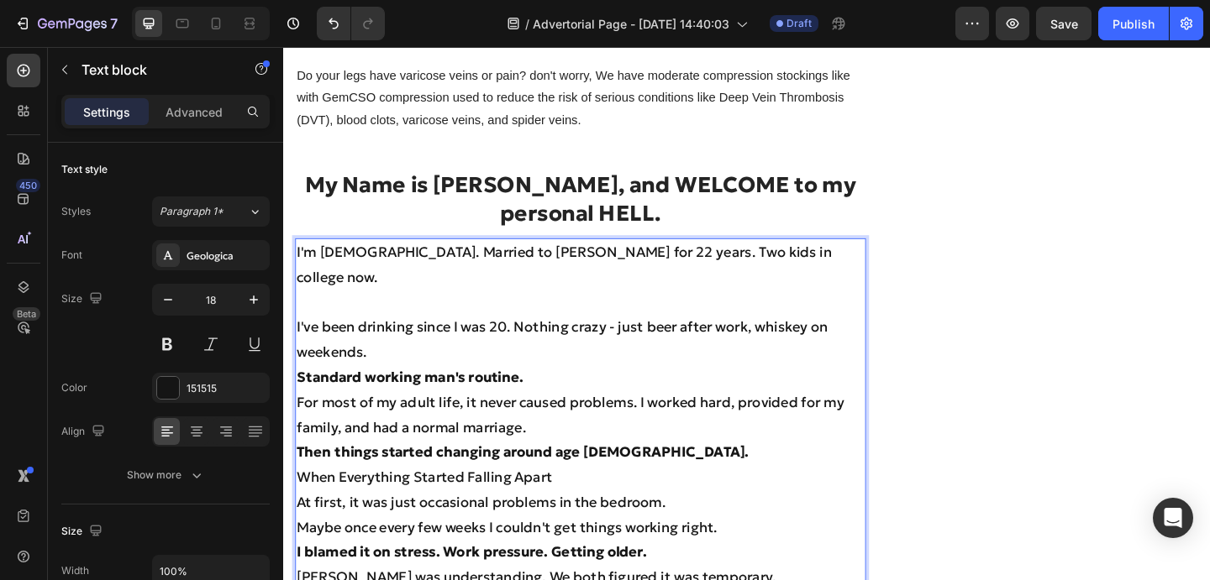
click at [394, 350] on p "I've been drinking since I was 20. Nothing crazy - just beer after work, whiske…" at bounding box center [605, 366] width 617 height 55
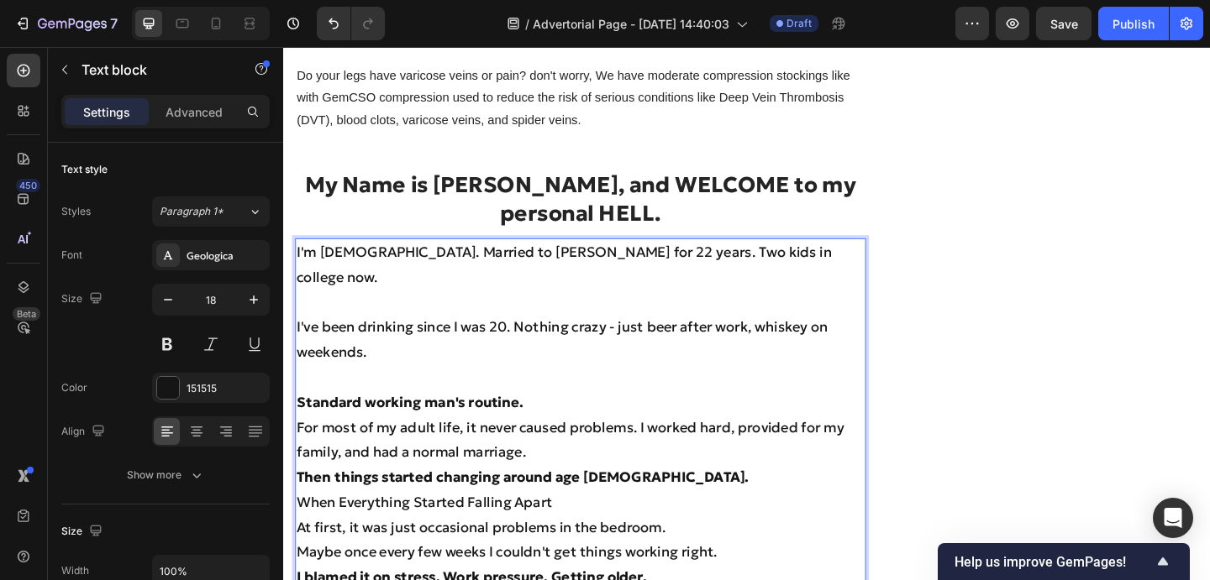
click at [588, 421] on p "Standard working man's routine." at bounding box center [605, 434] width 617 height 27
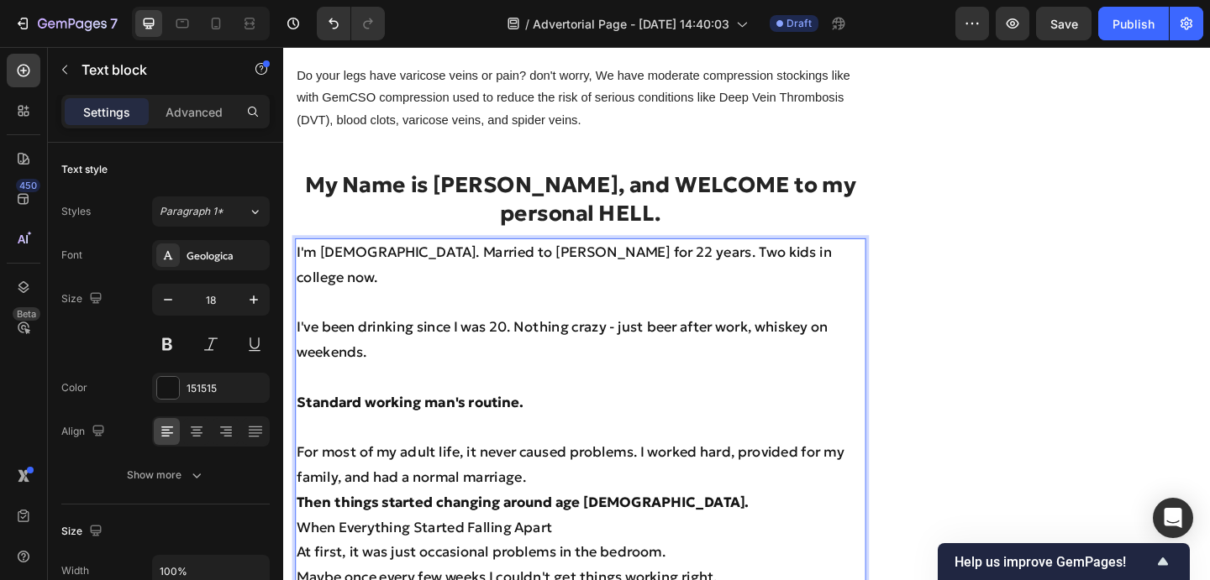
click at [569, 496] on p "For most of my adult life, it never caused problems. I worked hard, provided fo…" at bounding box center [605, 502] width 617 height 55
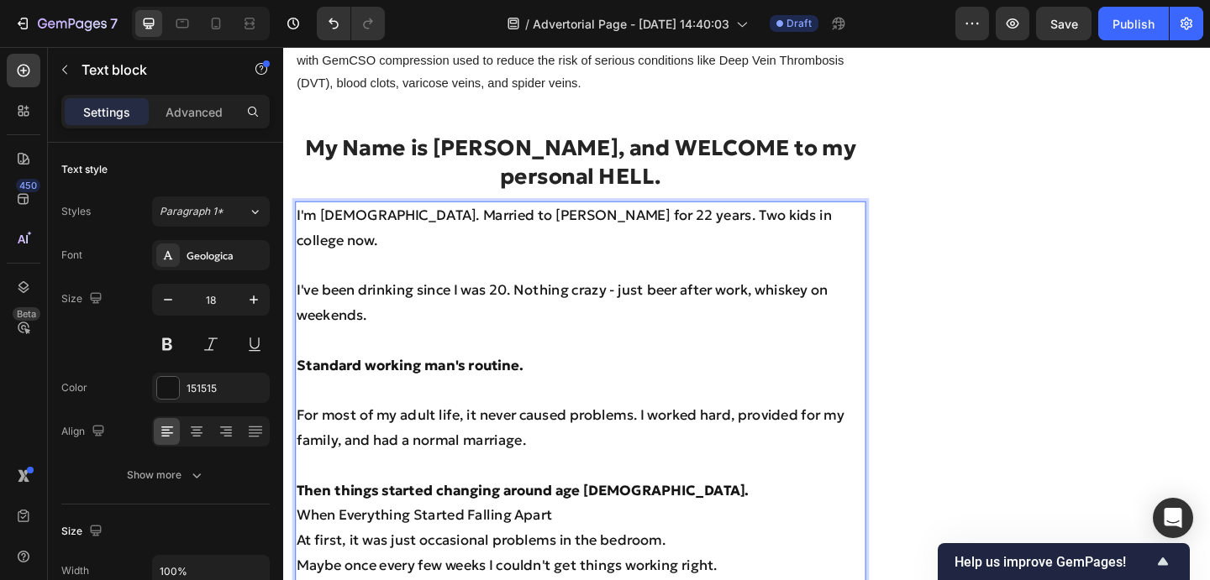
scroll to position [870, 0]
click at [585, 543] on p "When Everything Started Falling Apart" at bounding box center [605, 556] width 617 height 27
click at [641, 516] on p "Then things started changing around age [DEMOGRAPHIC_DATA]." at bounding box center [605, 529] width 617 height 27
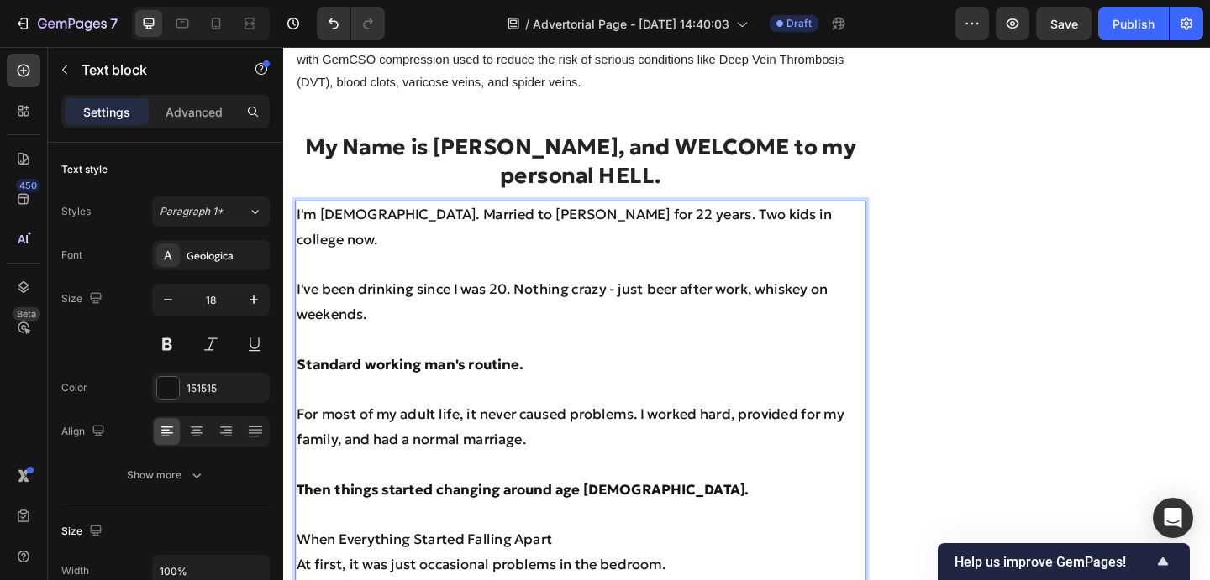
scroll to position [916, 0]
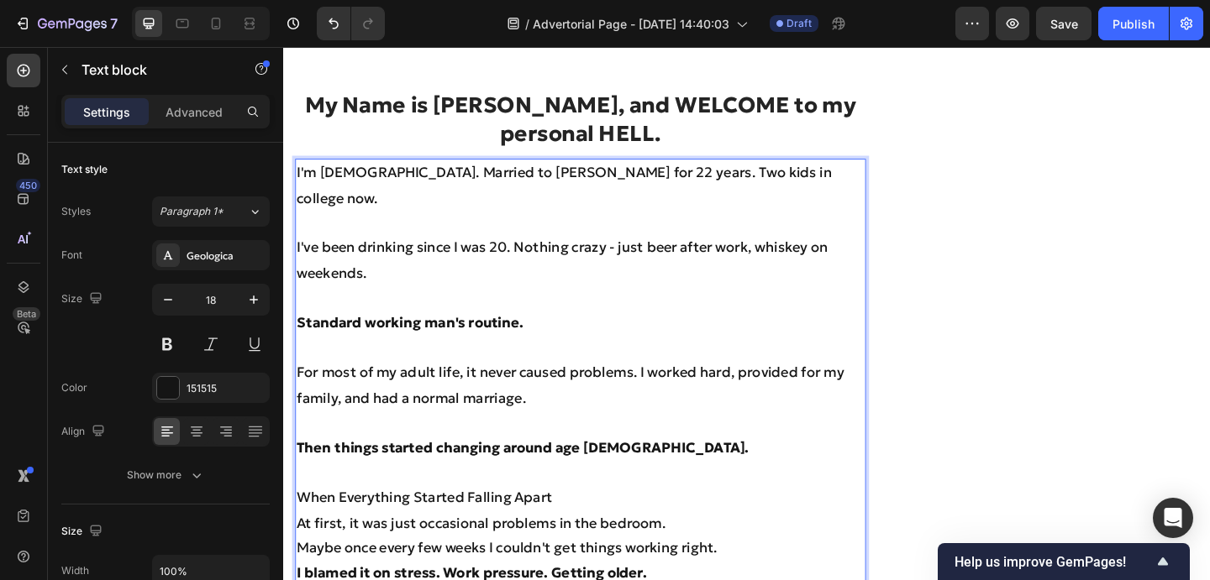
click at [706, 552] on p "At first, it was just occasional problems in the bedroom." at bounding box center [605, 565] width 617 height 27
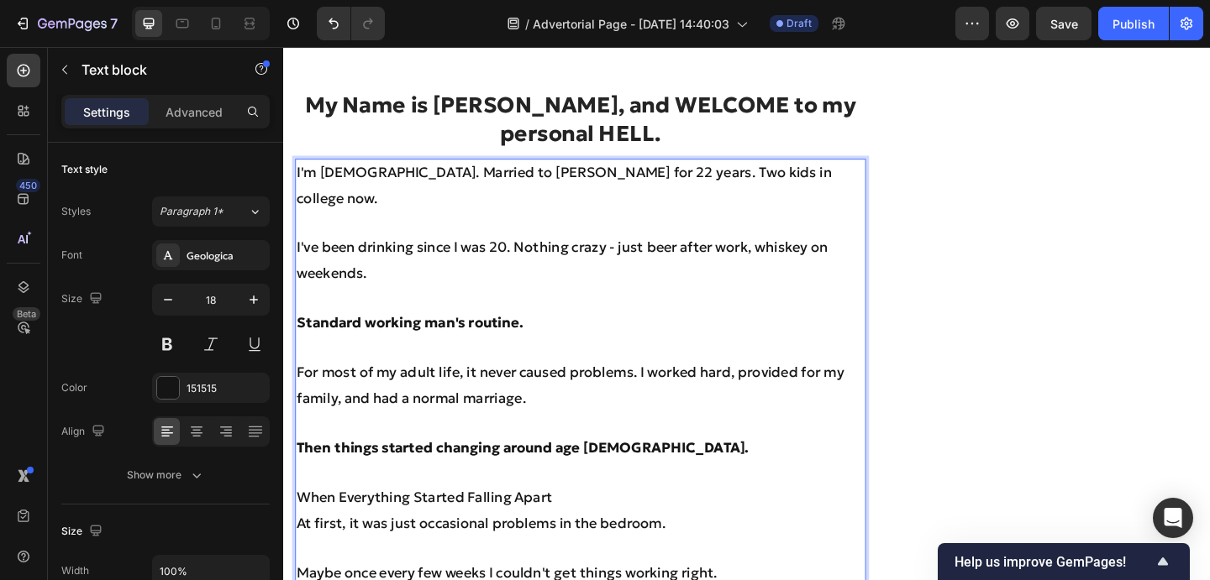
click at [302, 552] on p "At first, it was just occasional problems in the bedroom." at bounding box center [605, 565] width 617 height 27
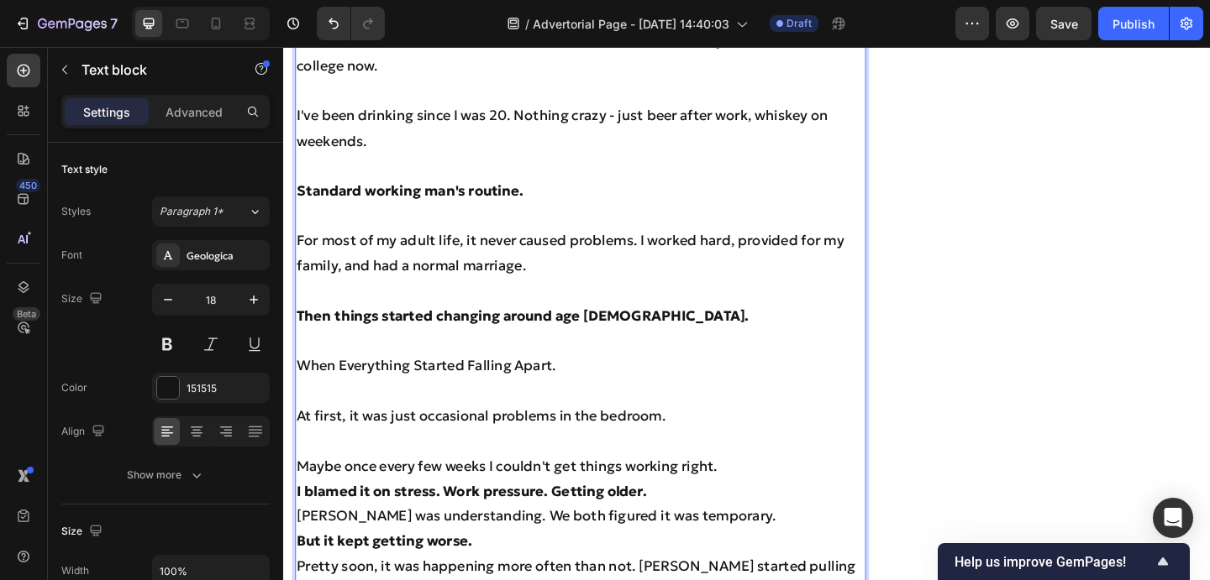
scroll to position [1098, 0]
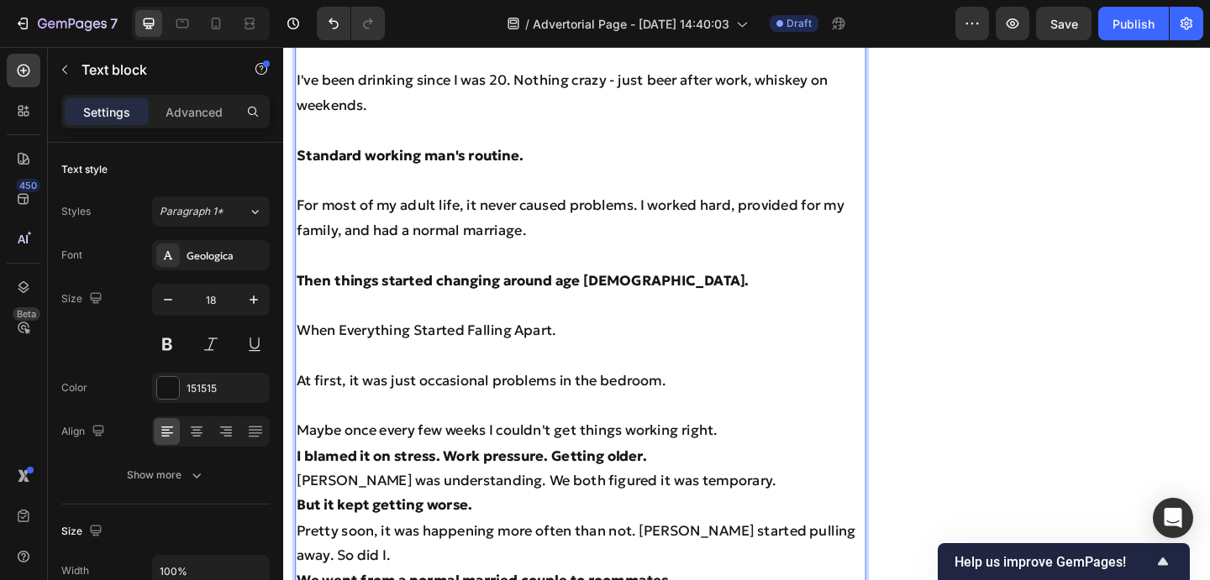
click at [302, 451] on p "Maybe once every few weeks I couldn't get things working right." at bounding box center [605, 464] width 617 height 27
click at [702, 479] on p "I blamed it on stress. Work pressure. Getting older." at bounding box center [605, 492] width 617 height 27
click at [809, 451] on p "Maybe once every few weeks I couldn't get things working right." at bounding box center [605, 464] width 617 height 27
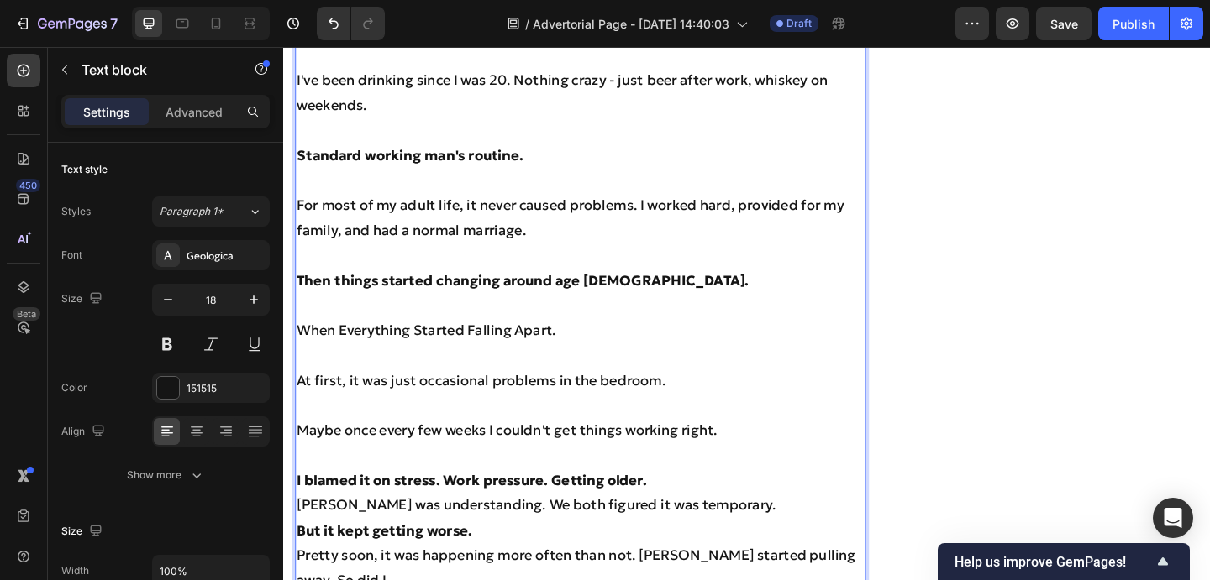
click at [714, 506] on p "I blamed it on stress. Work pressure. Getting older." at bounding box center [605, 519] width 617 height 27
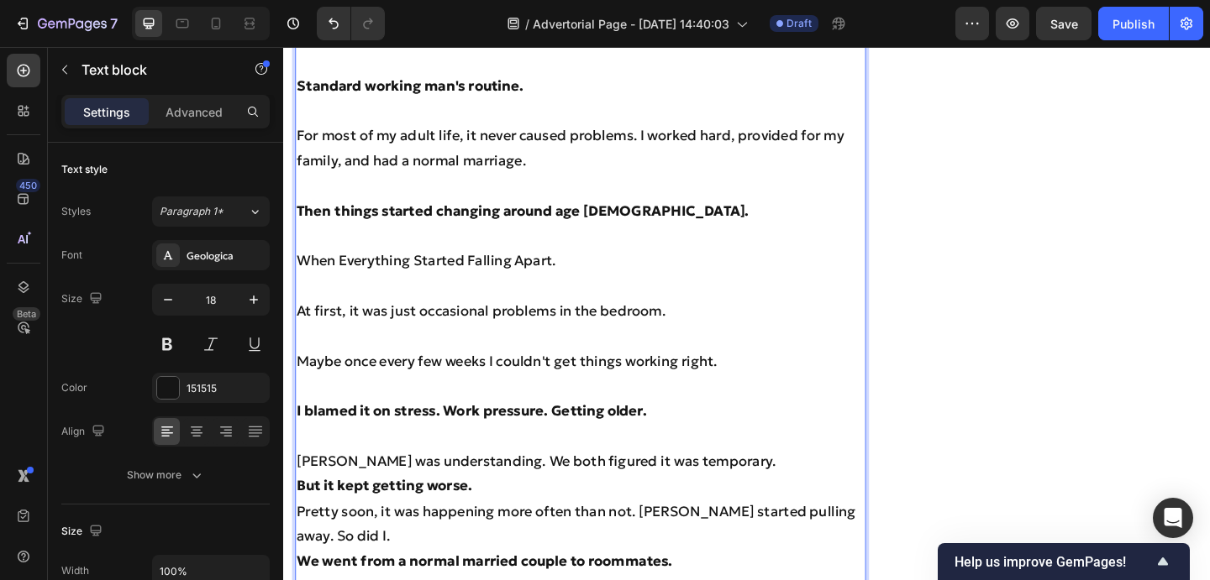
scroll to position [1182, 0]
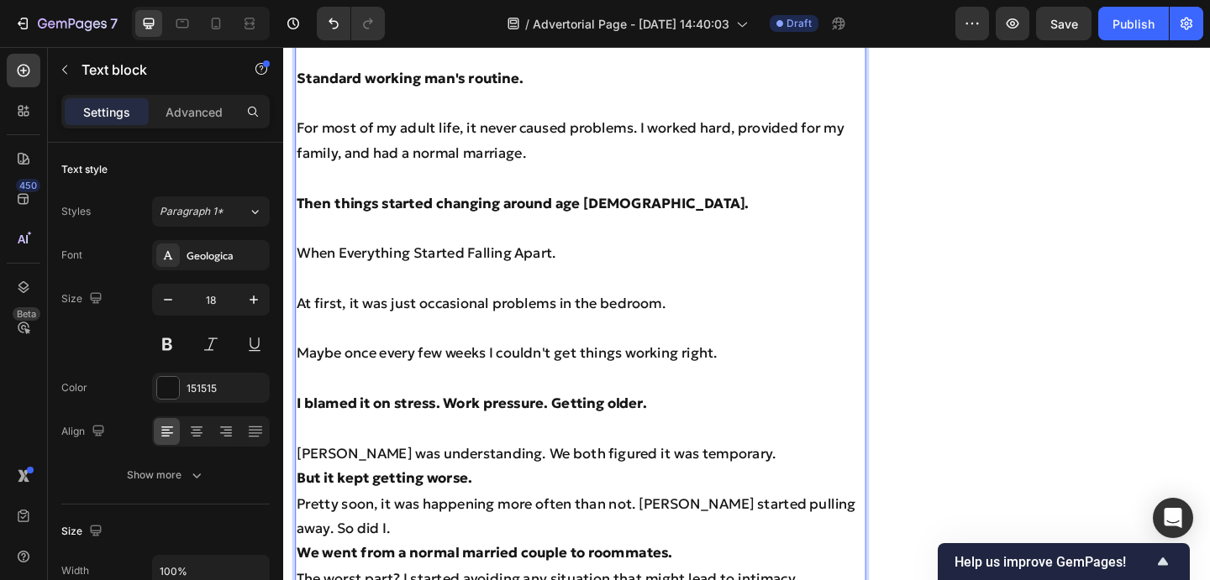
click at [575, 503] on p "But it kept getting worse." at bounding box center [605, 516] width 617 height 27
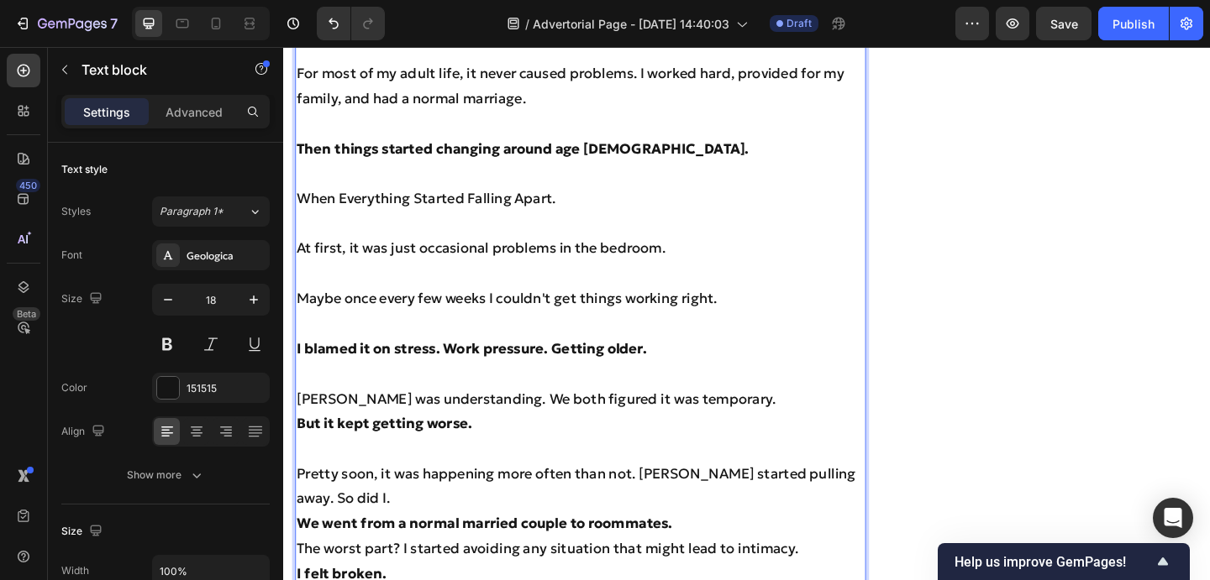
scroll to position [1250, 0]
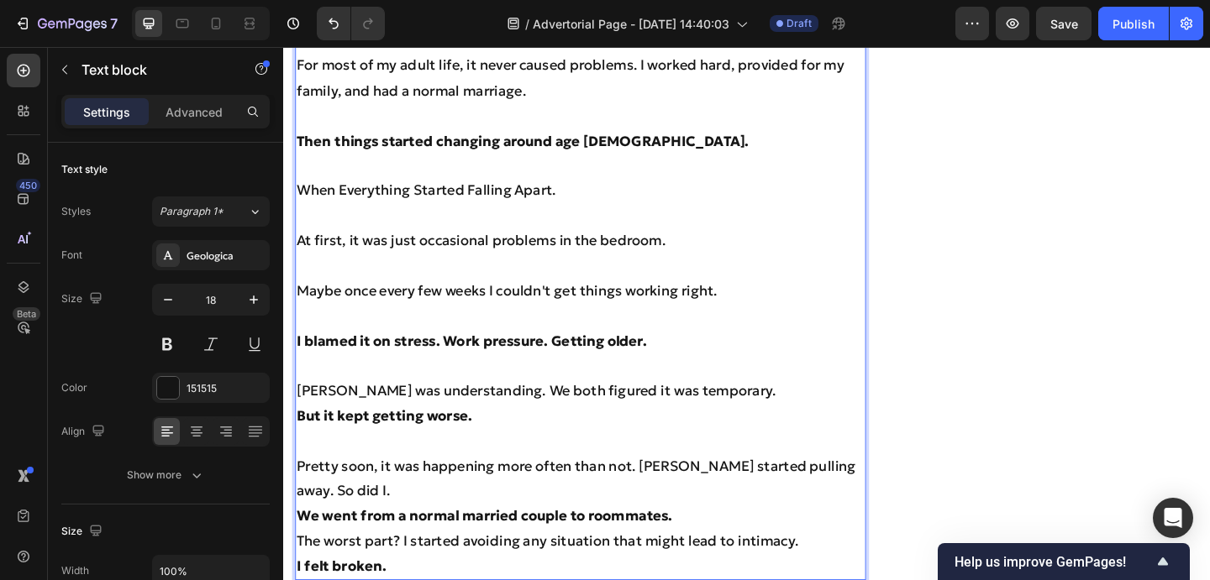
click at [426, 491] on p "Pretty soon, it was happening more often than not. [PERSON_NAME] started pullin…" at bounding box center [605, 517] width 617 height 55
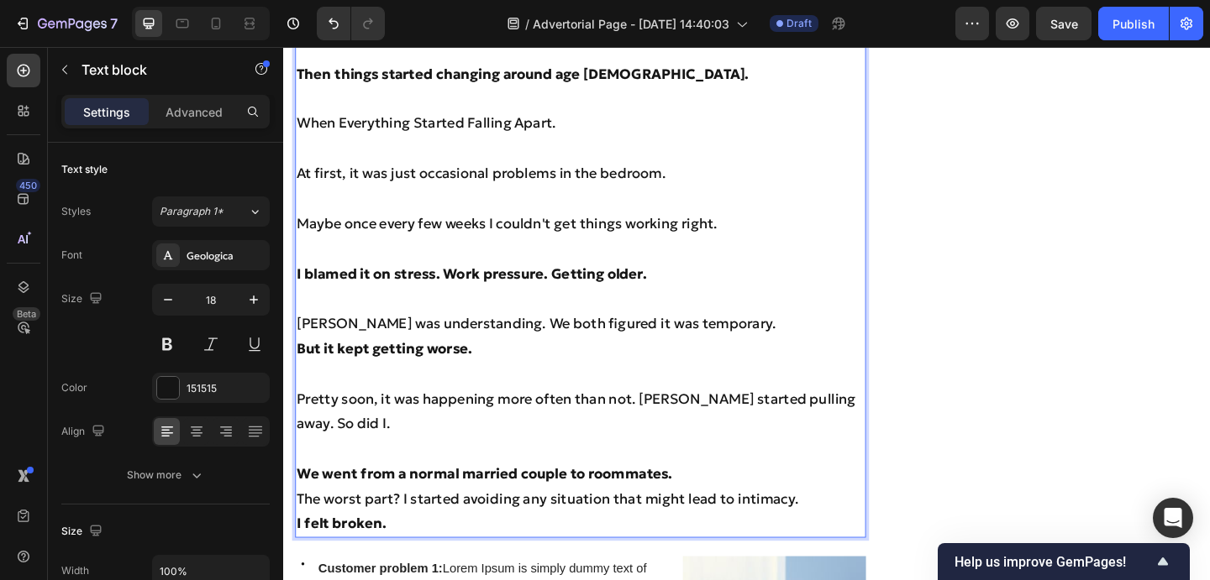
scroll to position [1342, 0]
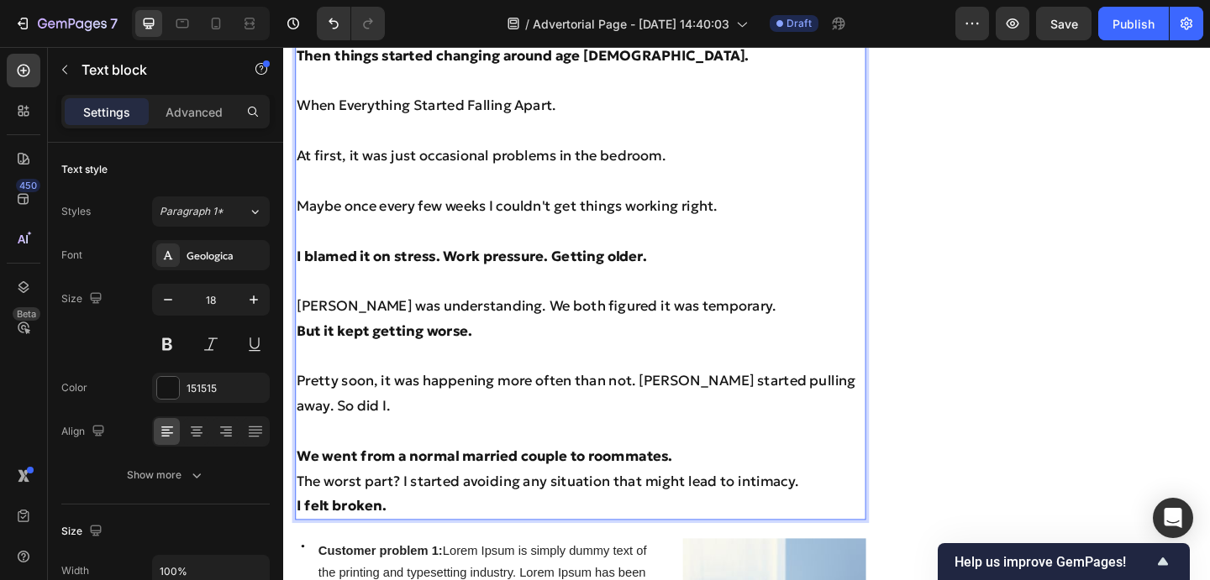
click at [736, 479] on p "We went from a normal married couple to roommates." at bounding box center [605, 492] width 617 height 27
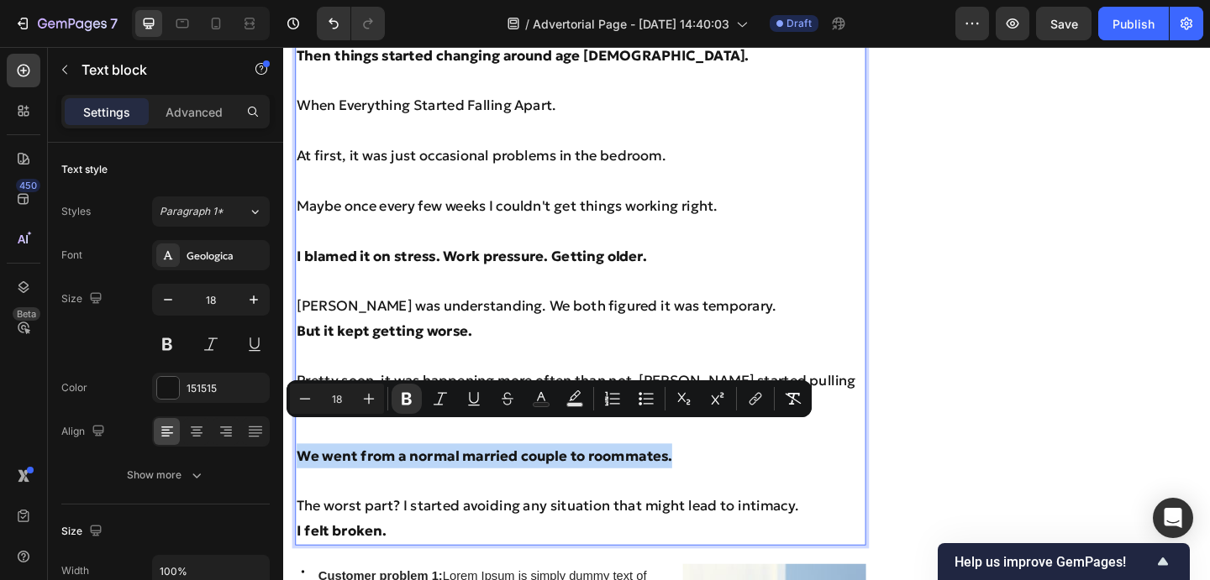
drag, startPoint x: 711, startPoint y: 464, endPoint x: 302, endPoint y: 459, distance: 409.1
click at [302, 479] on p "We went from a normal married couple to roommates." at bounding box center [605, 492] width 617 height 27
click at [536, 400] on icon "Editor contextual toolbar" at bounding box center [541, 399] width 17 height 17
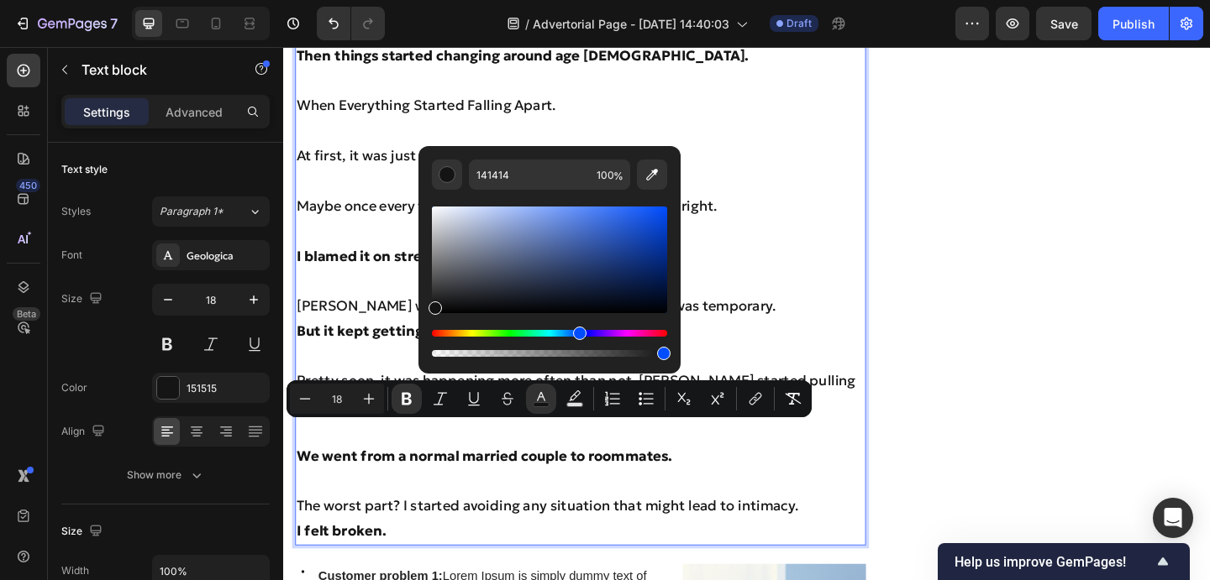
drag, startPoint x: 506, startPoint y: 335, endPoint x: 577, endPoint y: 337, distance: 71.4
click at [577, 337] on div "Hue" at bounding box center [549, 333] width 235 height 7
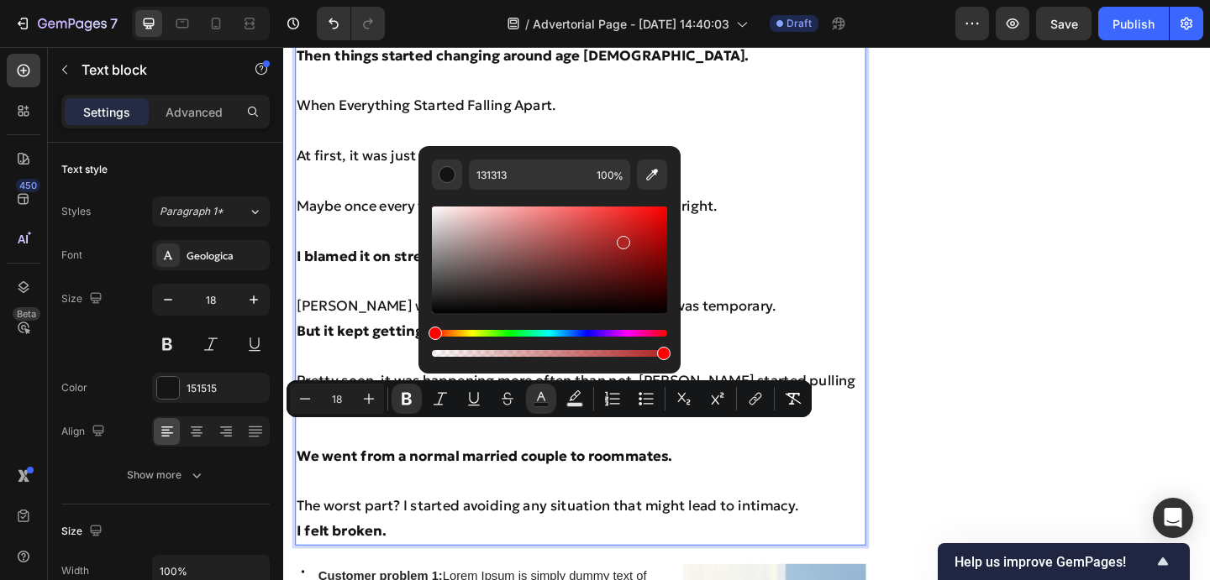
drag, startPoint x: 607, startPoint y: 239, endPoint x: 606, endPoint y: 251, distance: 11.9
click at [621, 239] on div "Editor contextual toolbar" at bounding box center [549, 260] width 235 height 107
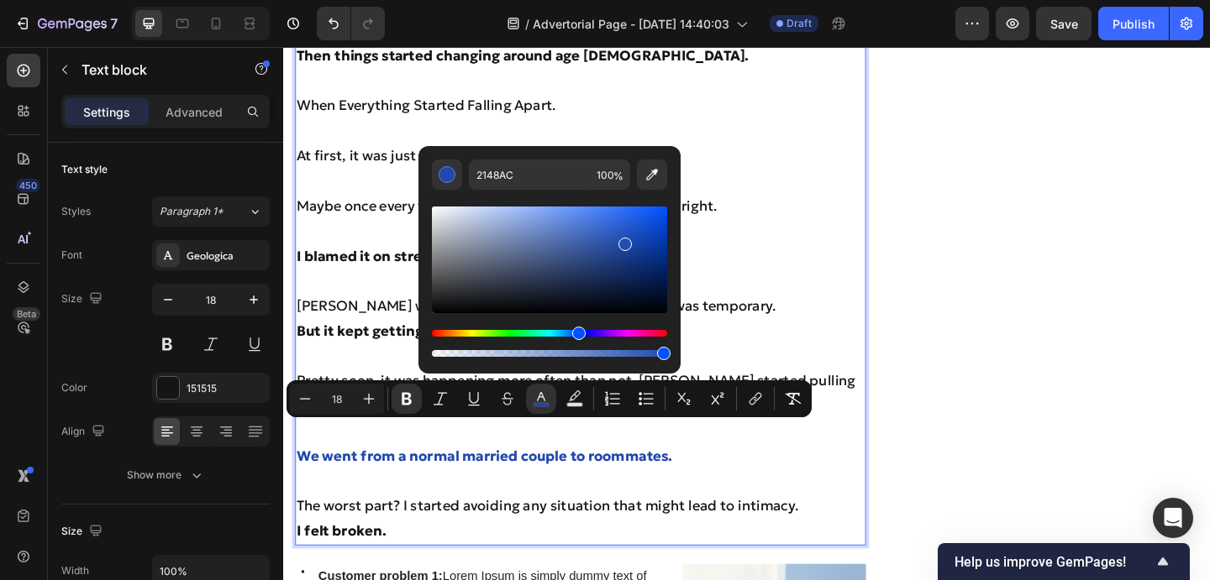
type input "214DAC"
drag, startPoint x: 557, startPoint y: 334, endPoint x: 576, endPoint y: 336, distance: 19.4
click at [576, 336] on div "Hue" at bounding box center [549, 333] width 235 height 7
click at [375, 404] on icon "Editor contextual toolbar" at bounding box center [368, 399] width 17 height 17
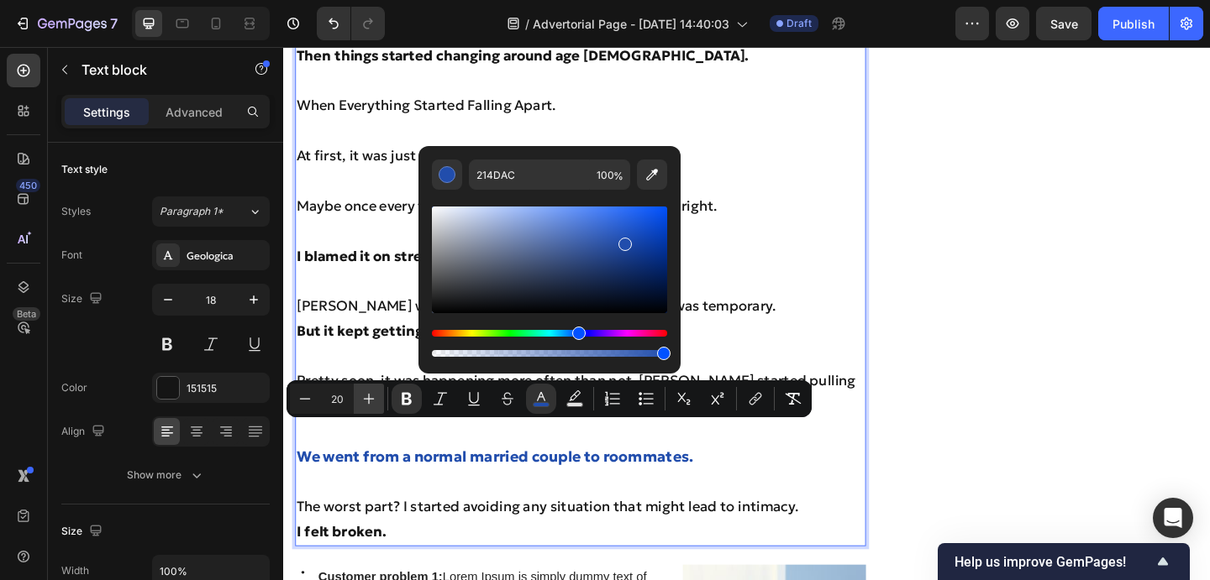
click at [375, 404] on icon "Editor contextual toolbar" at bounding box center [368, 399] width 17 height 17
type input "21"
click at [846, 370] on p "Rich Text Editor. Editing area: main" at bounding box center [605, 383] width 617 height 27
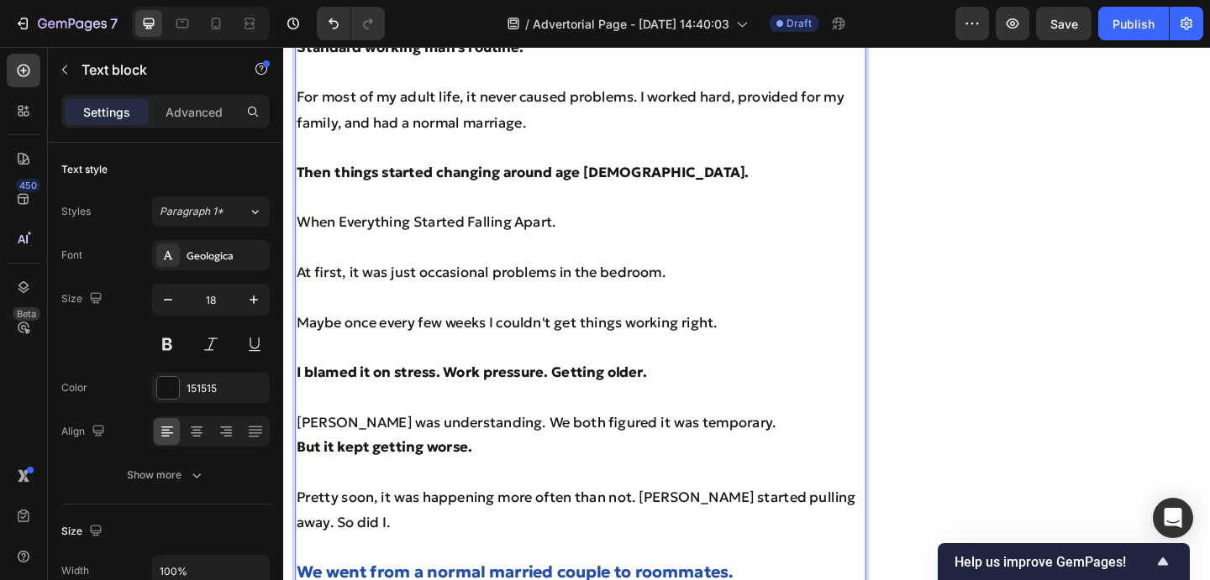
scroll to position [1215, 0]
click at [674, 392] on strong "I blamed it on stress. Work pressure. Getting older." at bounding box center [487, 401] width 381 height 19
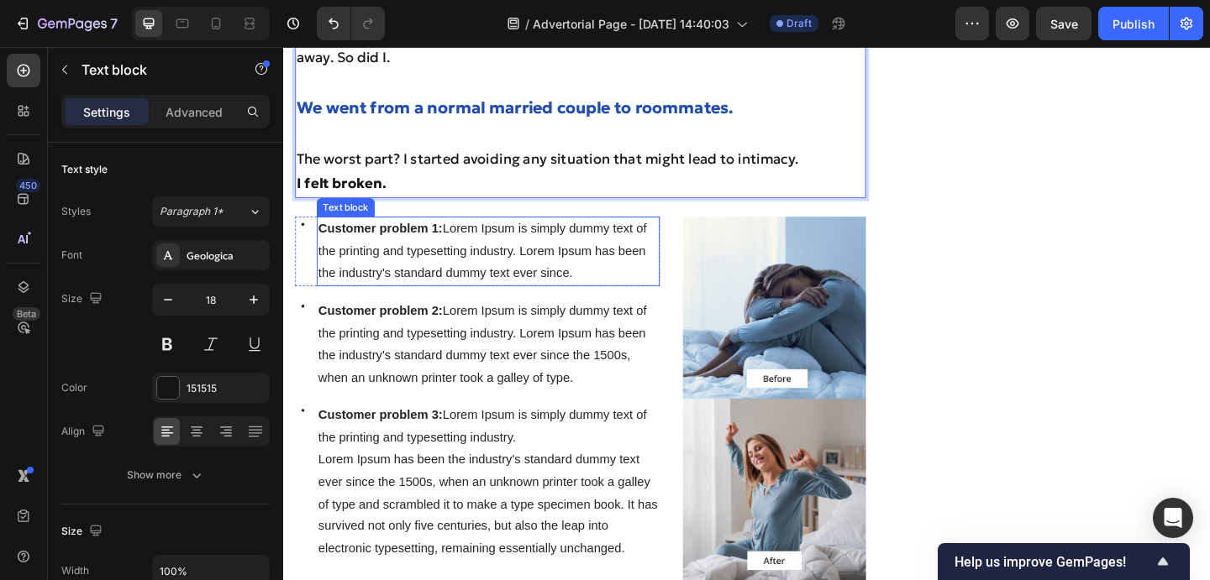
scroll to position [1678, 0]
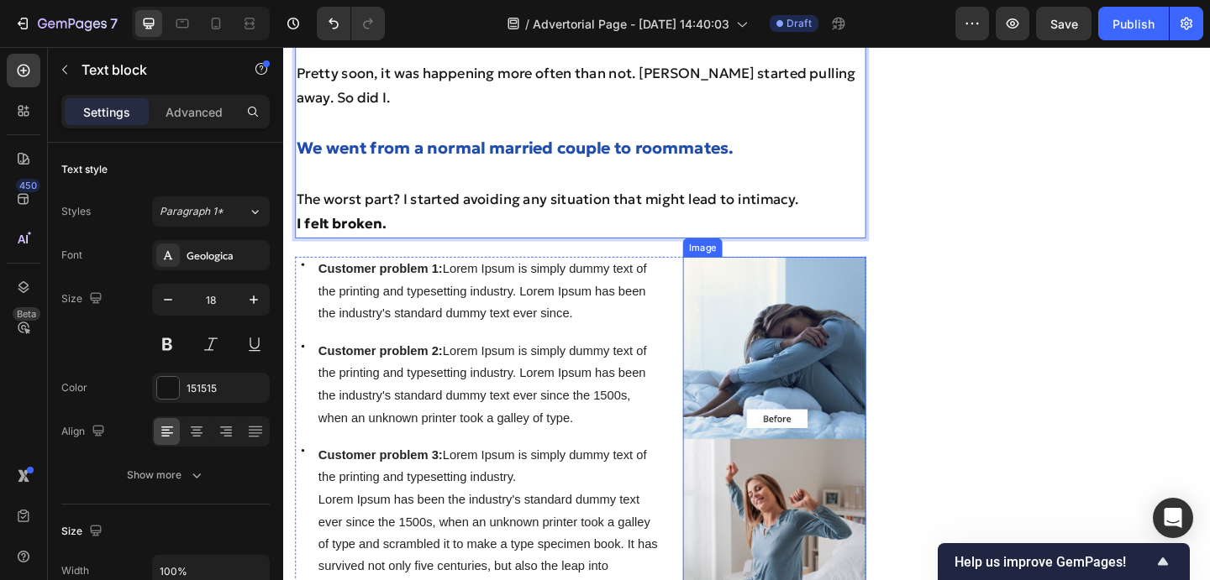
click at [765, 298] on img at bounding box center [816, 474] width 198 height 396
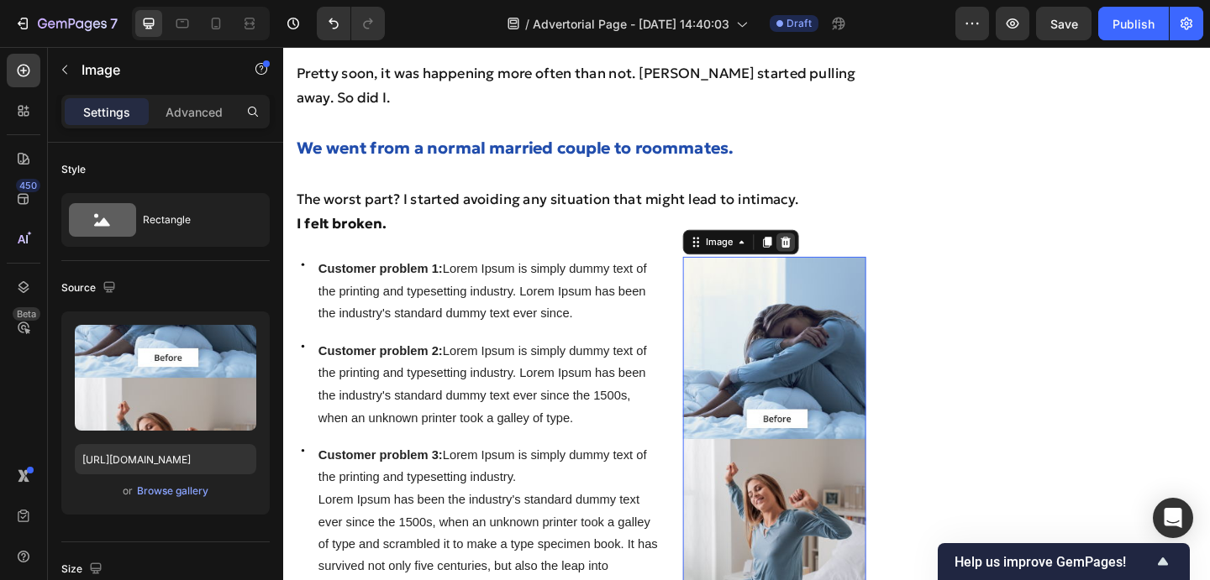
click at [835, 249] on div at bounding box center [829, 259] width 20 height 20
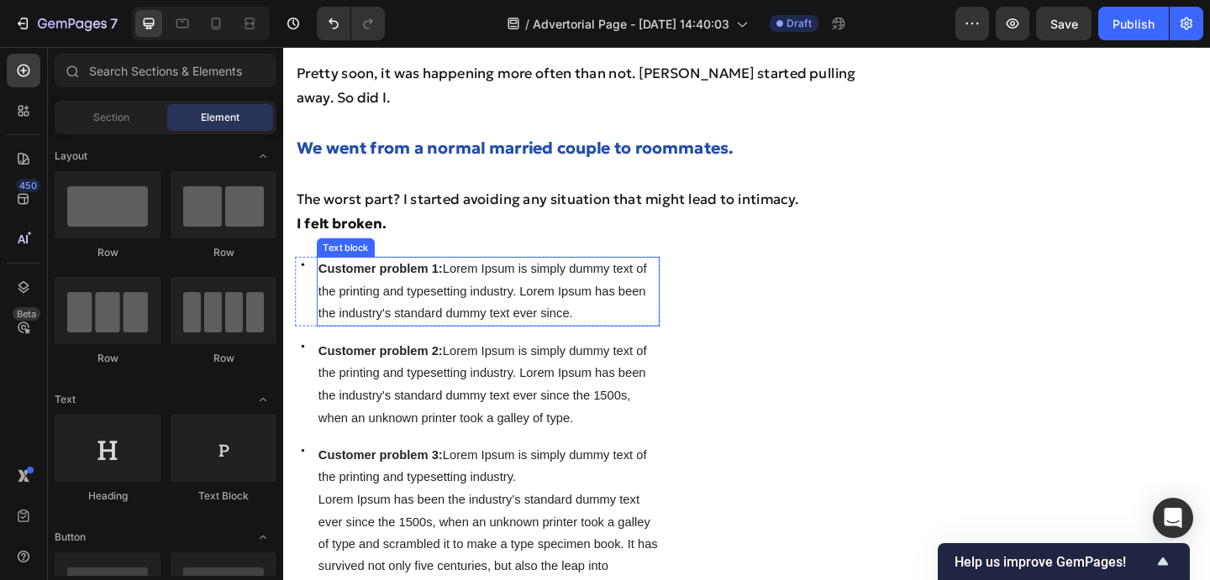
click at [659, 277] on p "Customer problem 1: Lorem Ipsum is simply dummy text of the printing and typese…" at bounding box center [506, 313] width 370 height 72
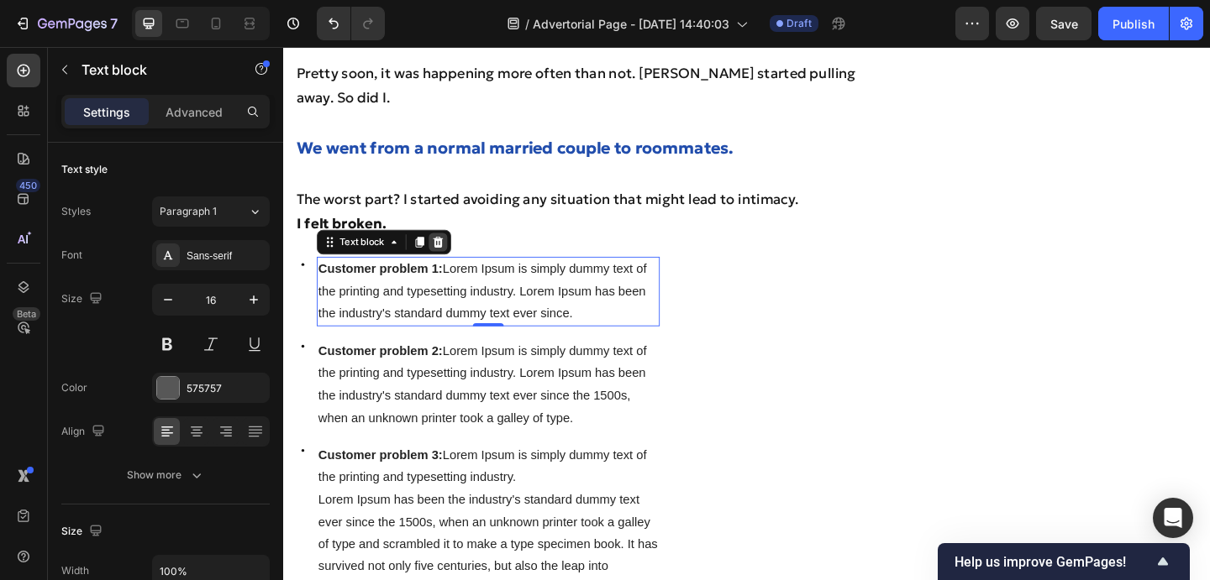
click at [454, 254] on icon at bounding box center [451, 260] width 11 height 12
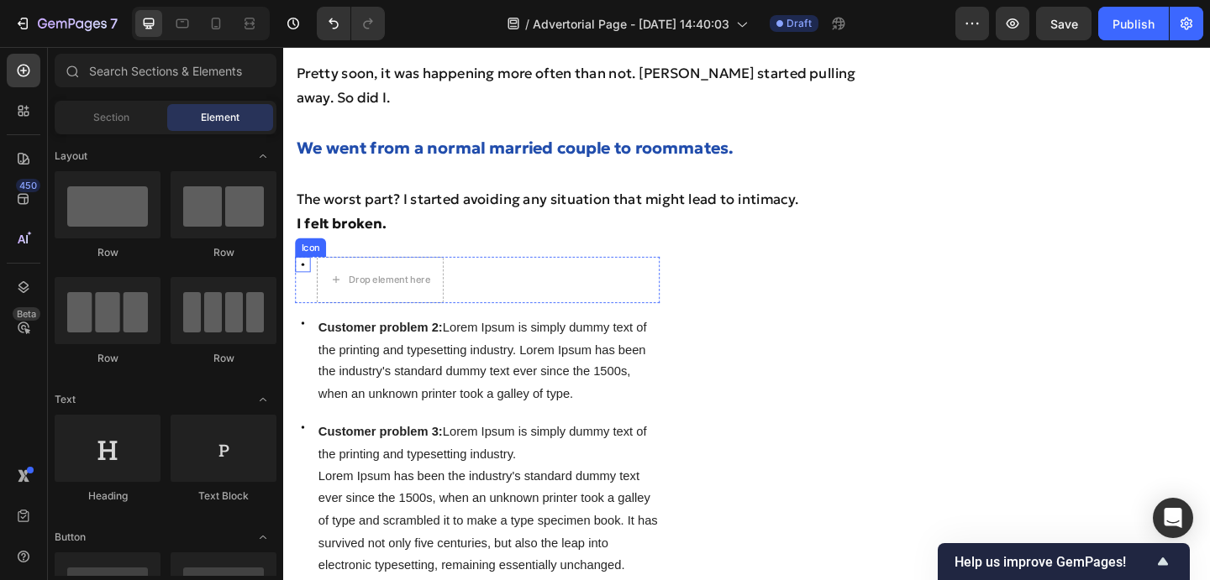
click at [308, 276] on icon at bounding box center [304, 284] width 17 height 17
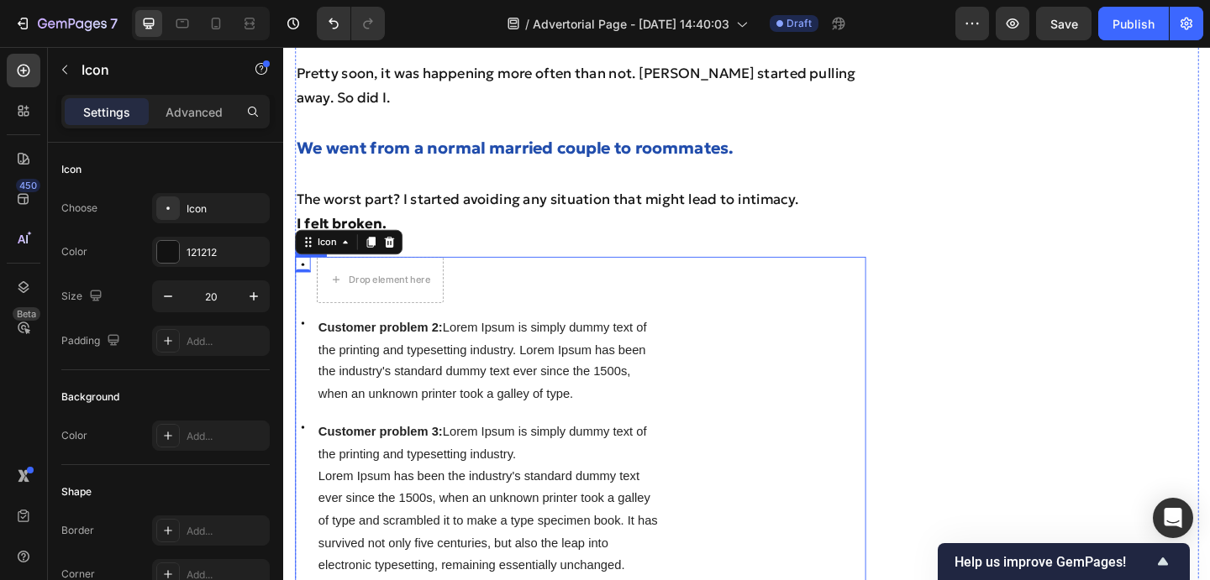
click at [740, 276] on div "Image" at bounding box center [816, 520] width 198 height 488
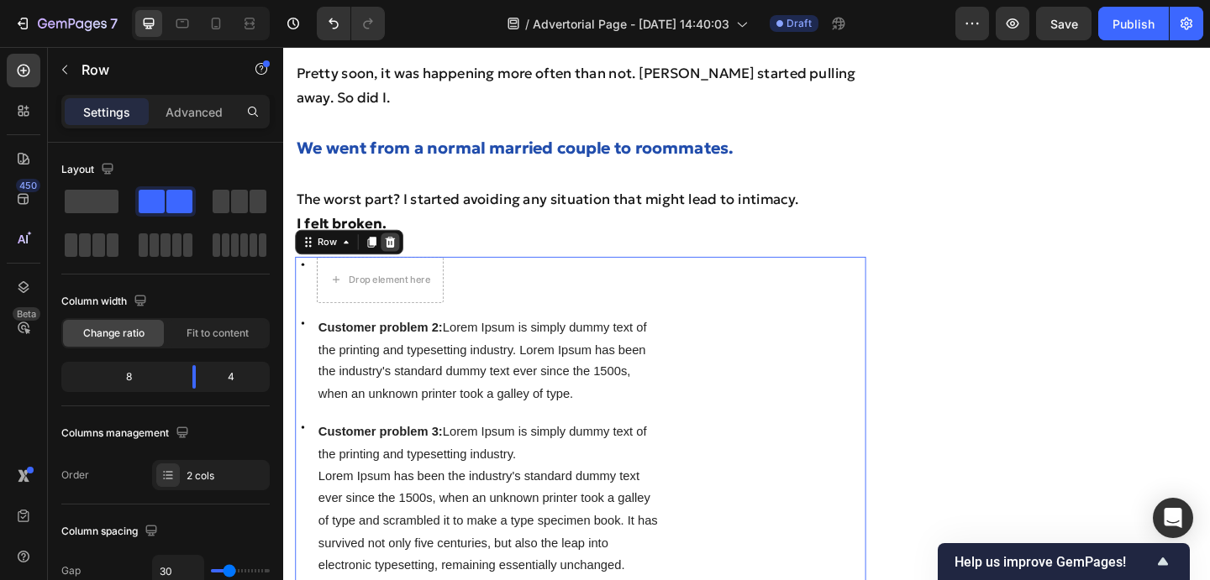
click at [404, 249] on div at bounding box center [399, 259] width 20 height 20
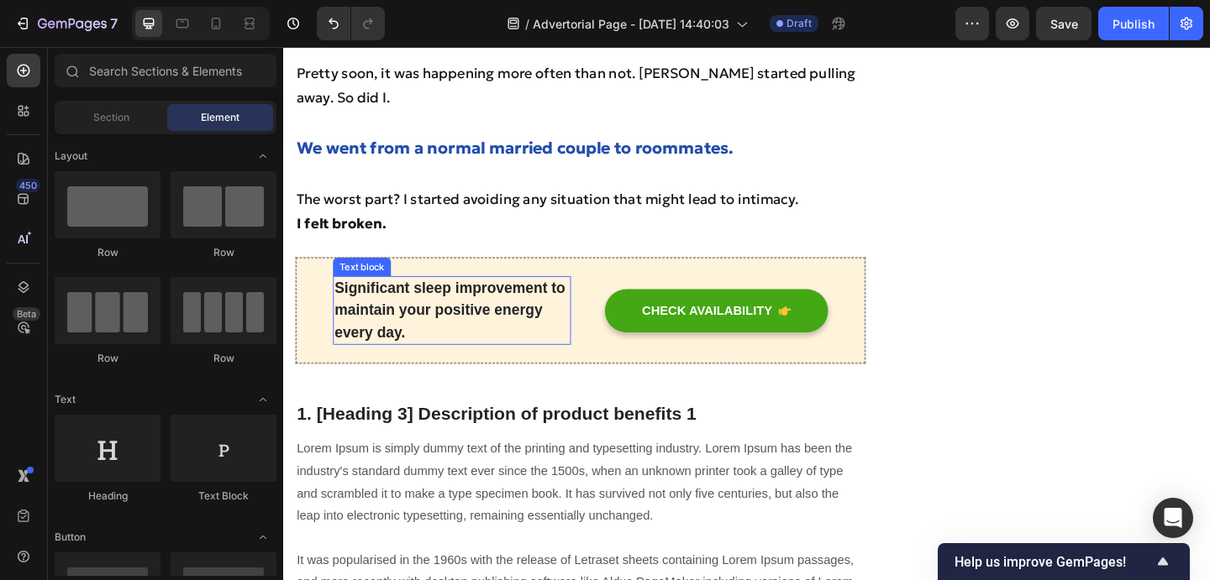
click at [428, 309] on p "Significant sleep improvement to maintain your positive energy every day." at bounding box center [466, 334] width 255 height 72
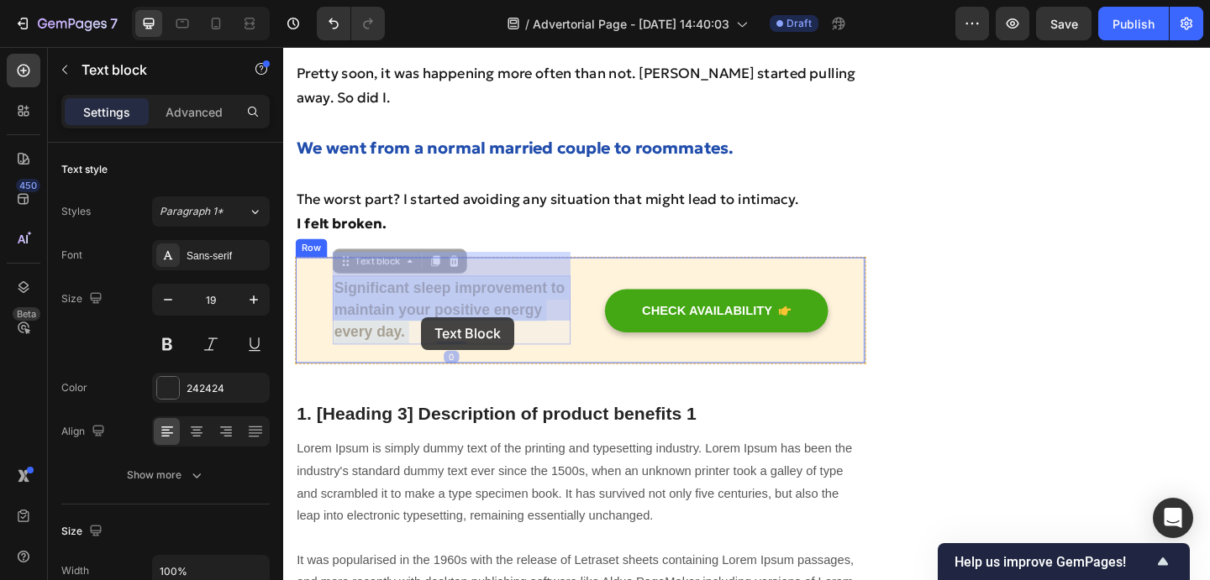
drag, startPoint x: 418, startPoint y: 332, endPoint x: 433, endPoint y: 342, distance: 17.5
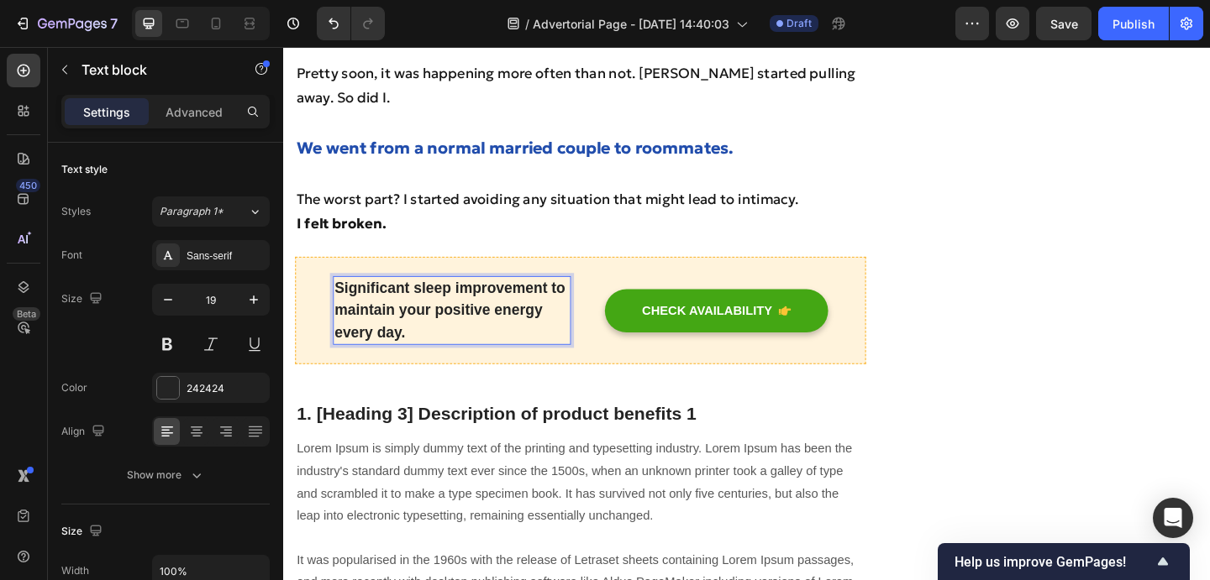
click at [468, 298] on p "Significant sleep improvement to maintain your positive energy every day." at bounding box center [466, 334] width 255 height 72
click at [559, 298] on p "Significantm improvement to maintain your positive energy every day." at bounding box center [466, 334] width 255 height 72
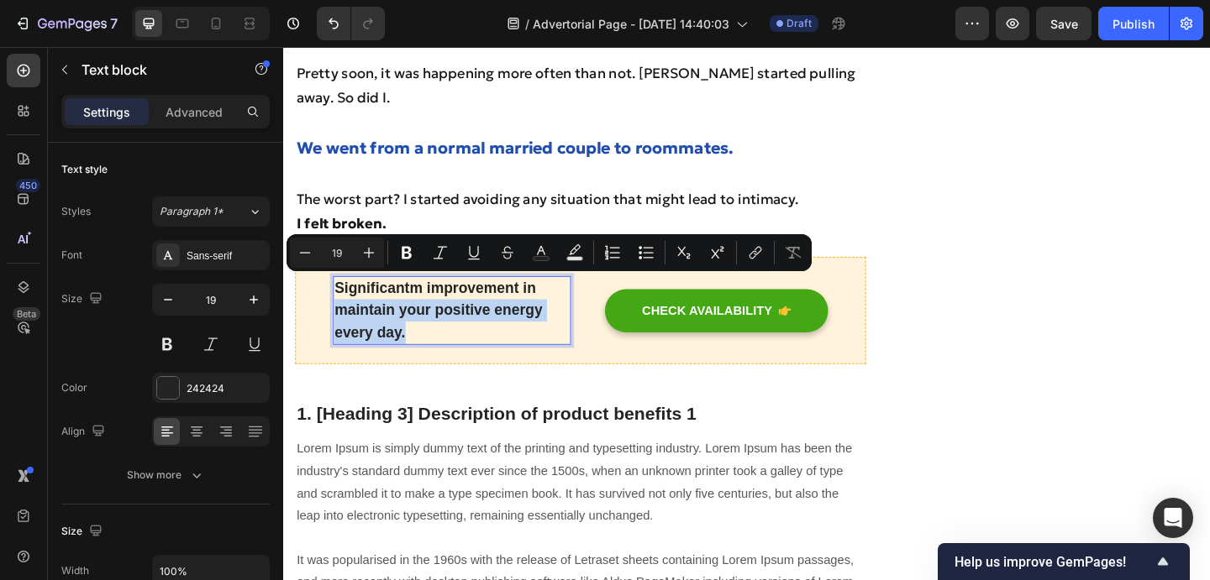
drag, startPoint x: 420, startPoint y: 332, endPoint x: 338, endPoint y: 307, distance: 85.9
click at [338, 307] on div "Significantm improvement in maintain your positive energy every day." at bounding box center [466, 335] width 259 height 76
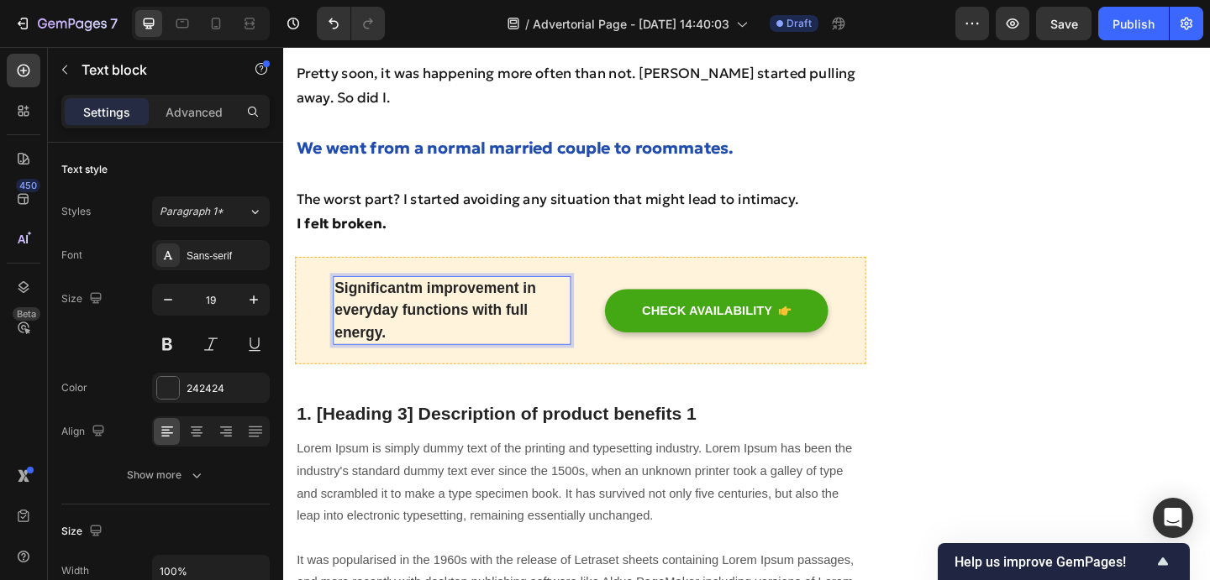
click at [283, 47] on div "Significant" at bounding box center [283, 47] width 0 height 0
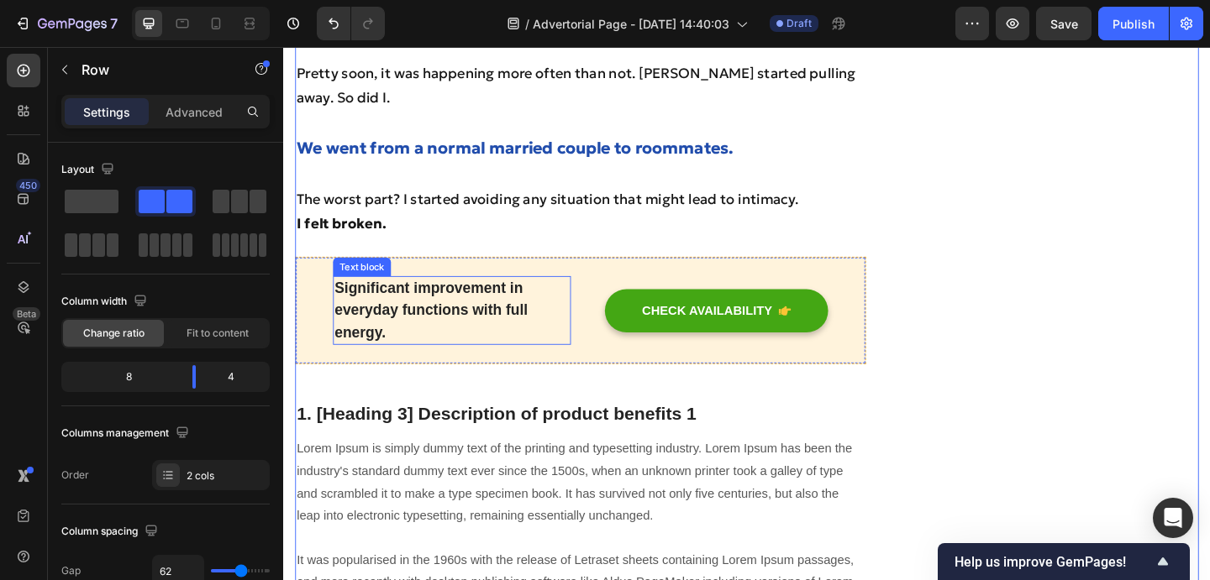
click at [444, 307] on p "Significant improvement in everyday functions with full energy." at bounding box center [466, 334] width 255 height 72
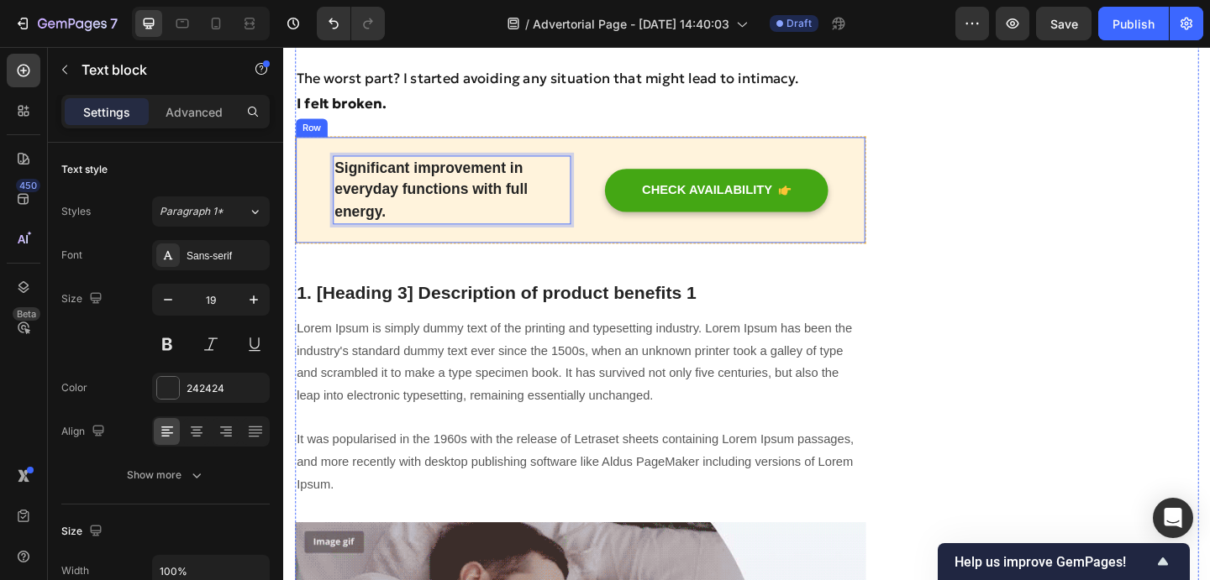
scroll to position [1813, 0]
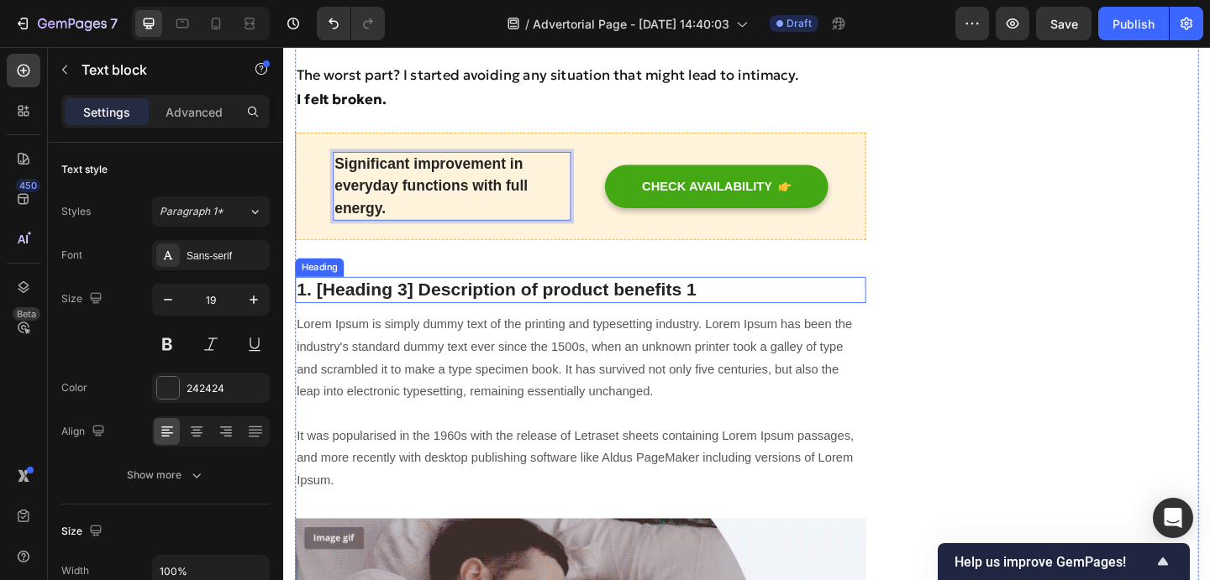
click at [444, 299] on p "1. [Heading 3] Description of product benefits 1" at bounding box center [605, 311] width 617 height 25
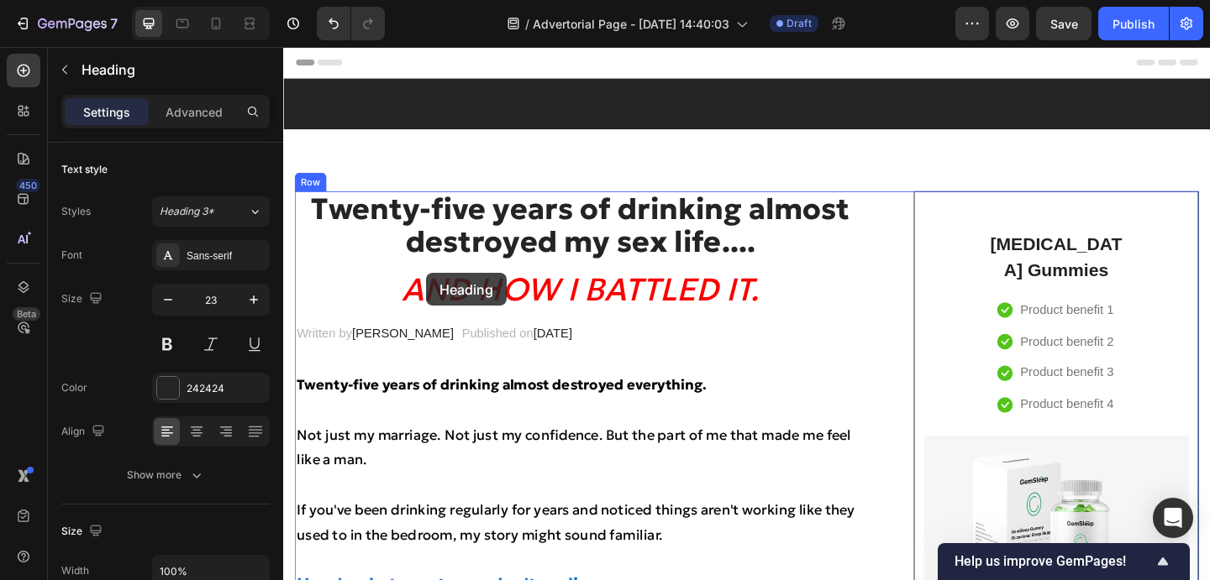
scroll to position [1813, 0]
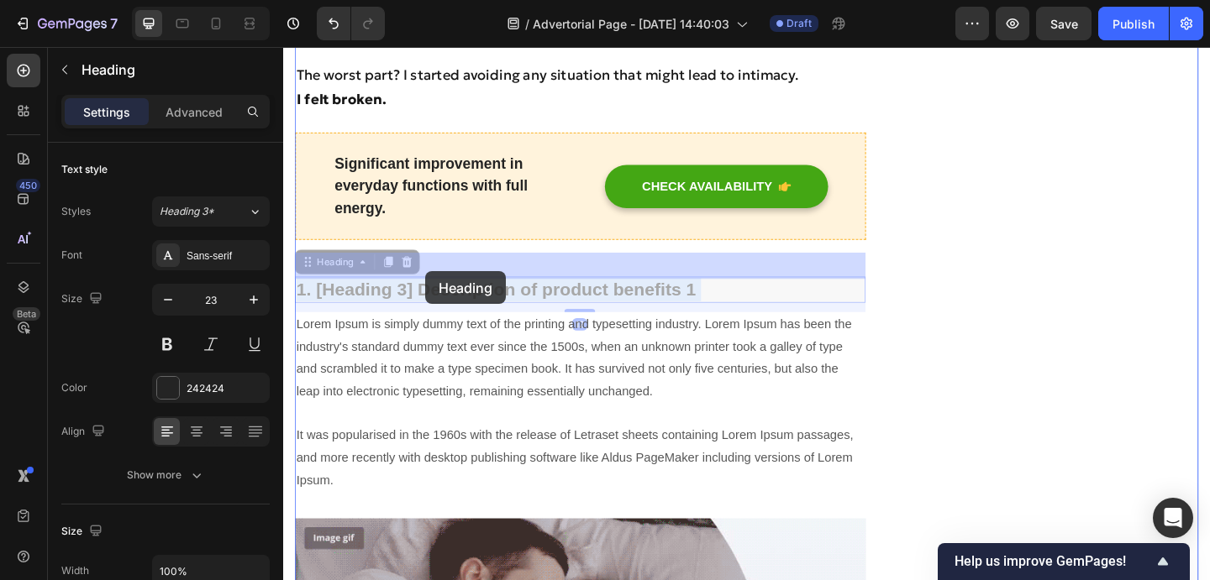
click at [422, 378] on p "Lorem Ipsum is simply dummy text of the printing and typesetting industry. Lore…" at bounding box center [605, 434] width 617 height 193
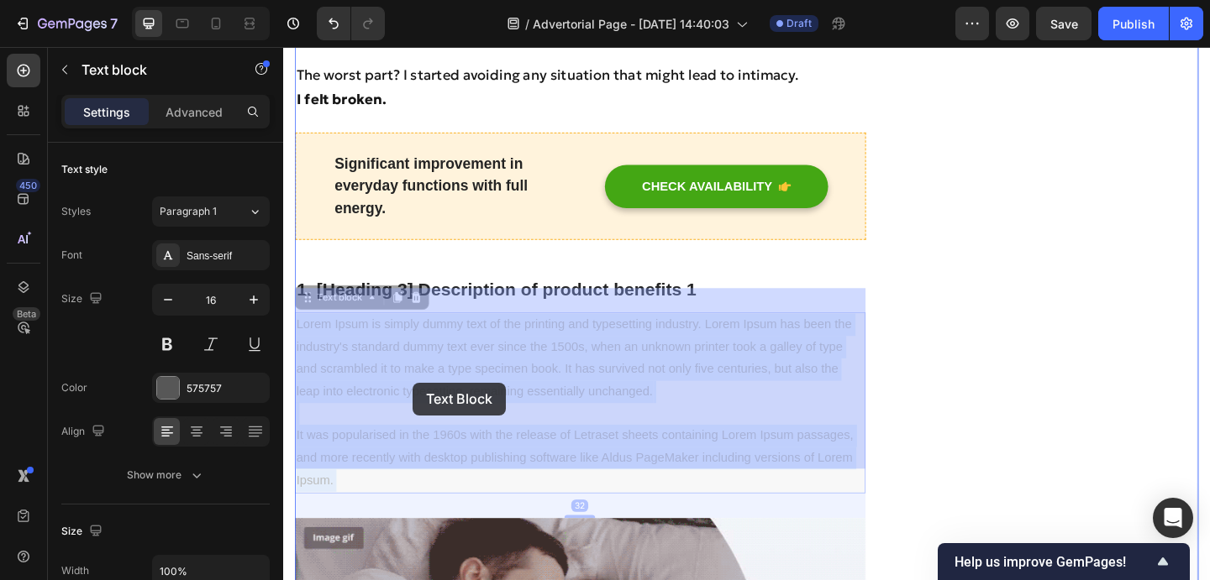
drag, startPoint x: 346, startPoint y: 494, endPoint x: 431, endPoint y: 421, distance: 112.0
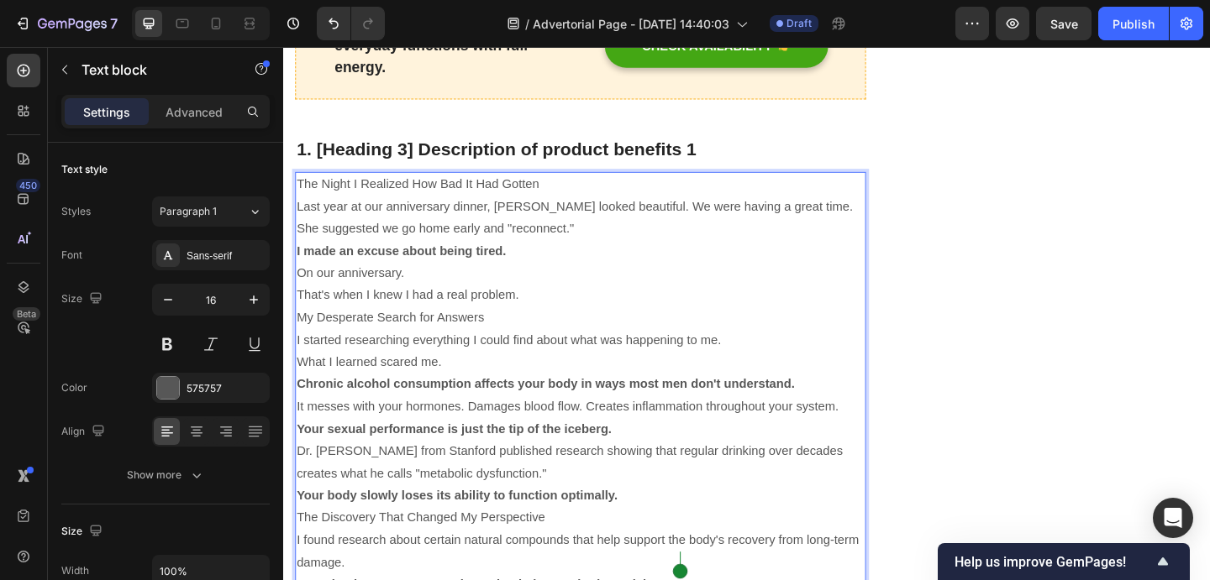
scroll to position [1968, 0]
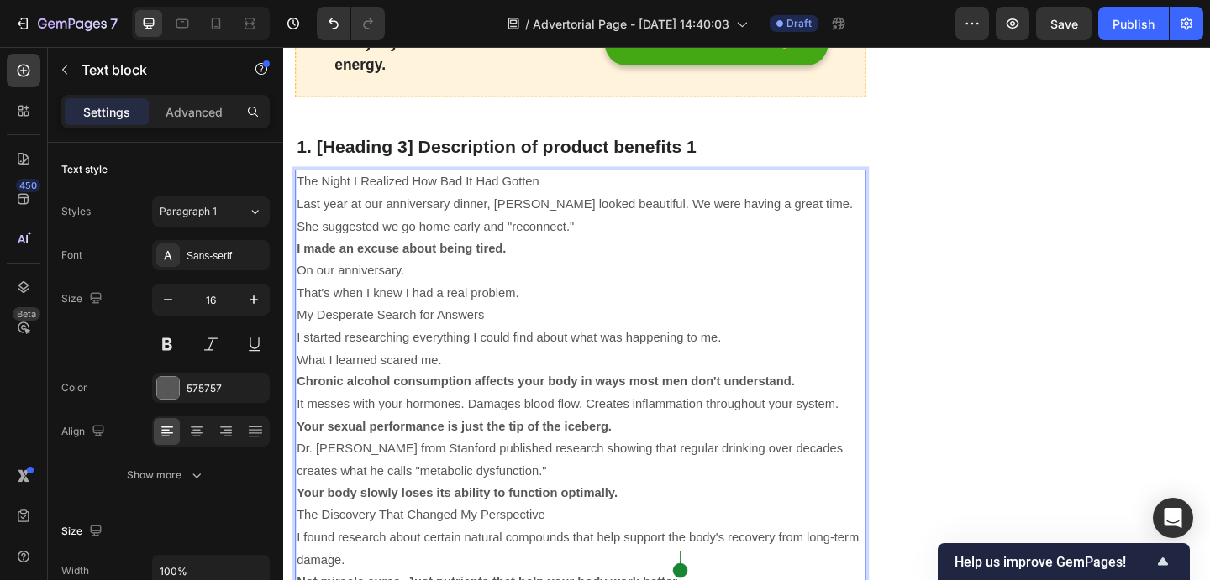
click at [572, 182] on p "The Night I Realized How Bad It Had Gotten" at bounding box center [605, 194] width 617 height 24
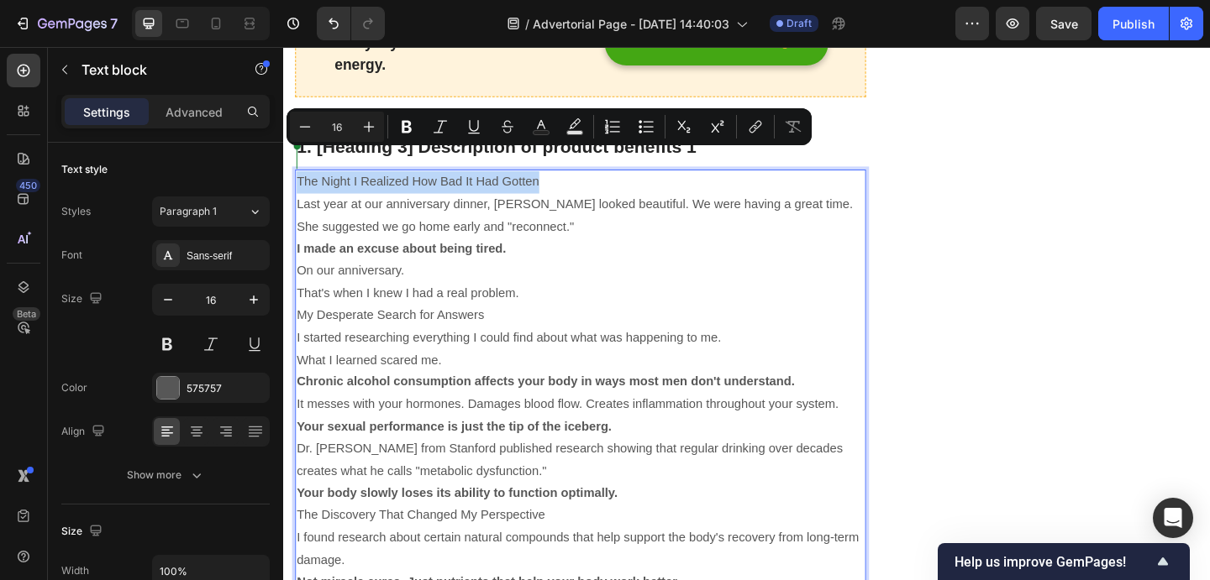
drag, startPoint x: 576, startPoint y: 169, endPoint x: 299, endPoint y: 163, distance: 277.3
click at [299, 182] on p "The Night I Realized How Bad It Had Gotten" at bounding box center [605, 194] width 617 height 24
copy p "The Night I Realized How Bad It Had Gotten"
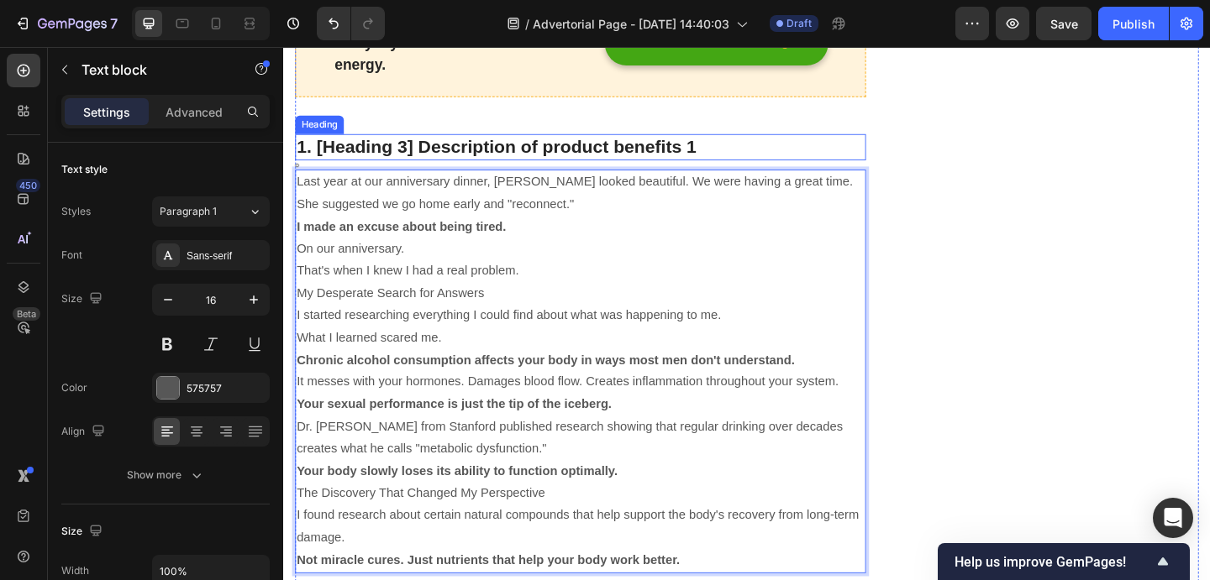
click at [643, 144] on p "1. [Heading 3] Description of product benefits 1" at bounding box center [605, 156] width 617 height 25
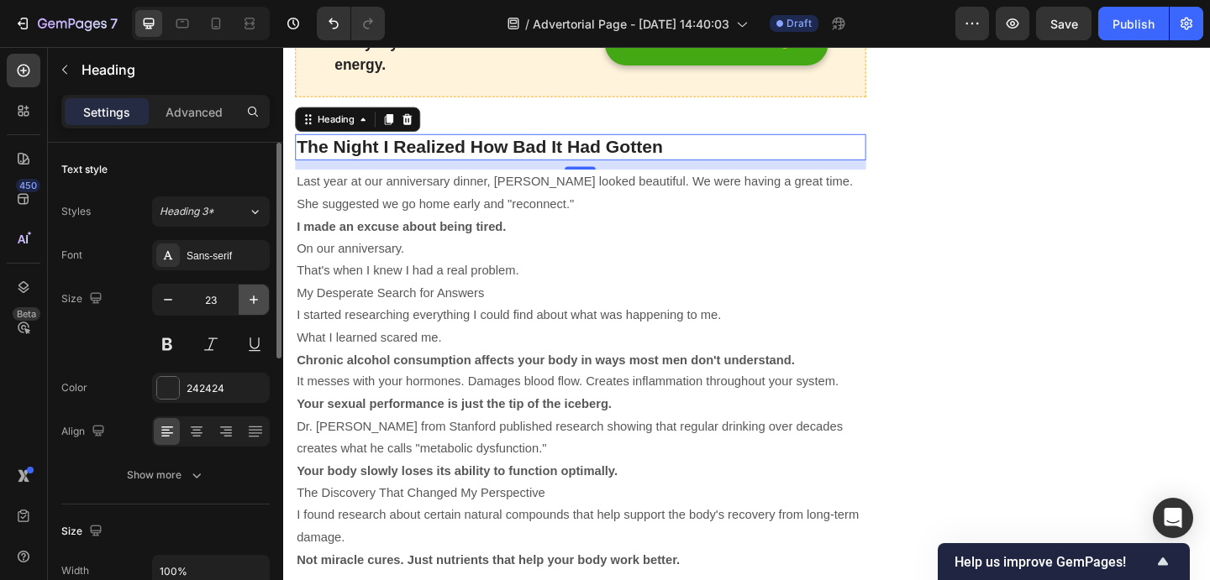
click at [259, 305] on icon "button" at bounding box center [253, 299] width 17 height 17
type input "25"
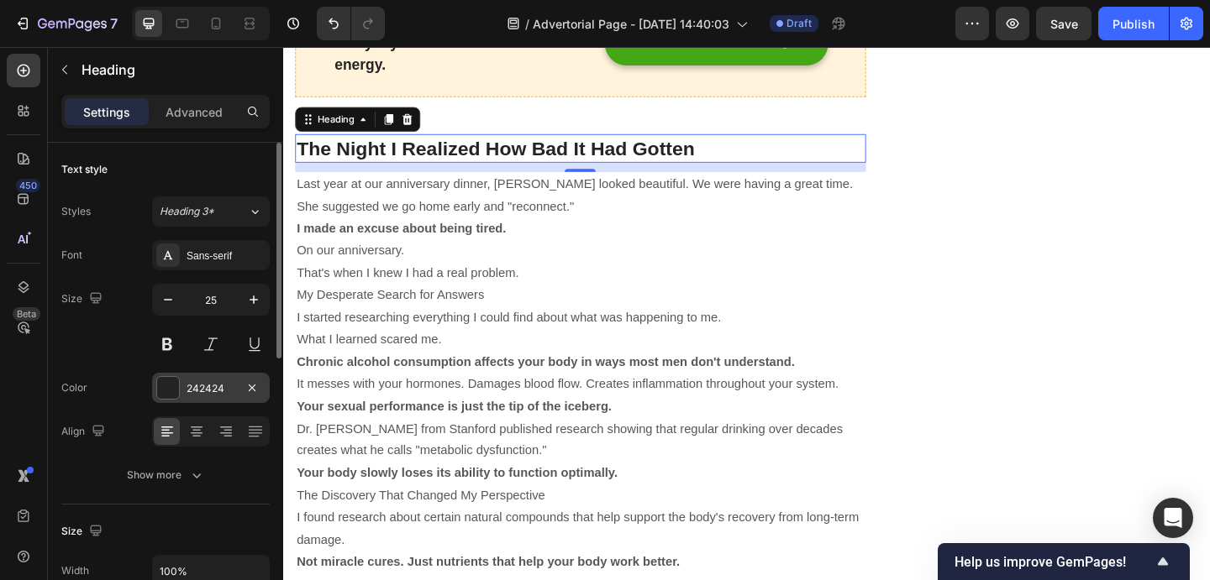
click at [173, 386] on div at bounding box center [168, 388] width 22 height 22
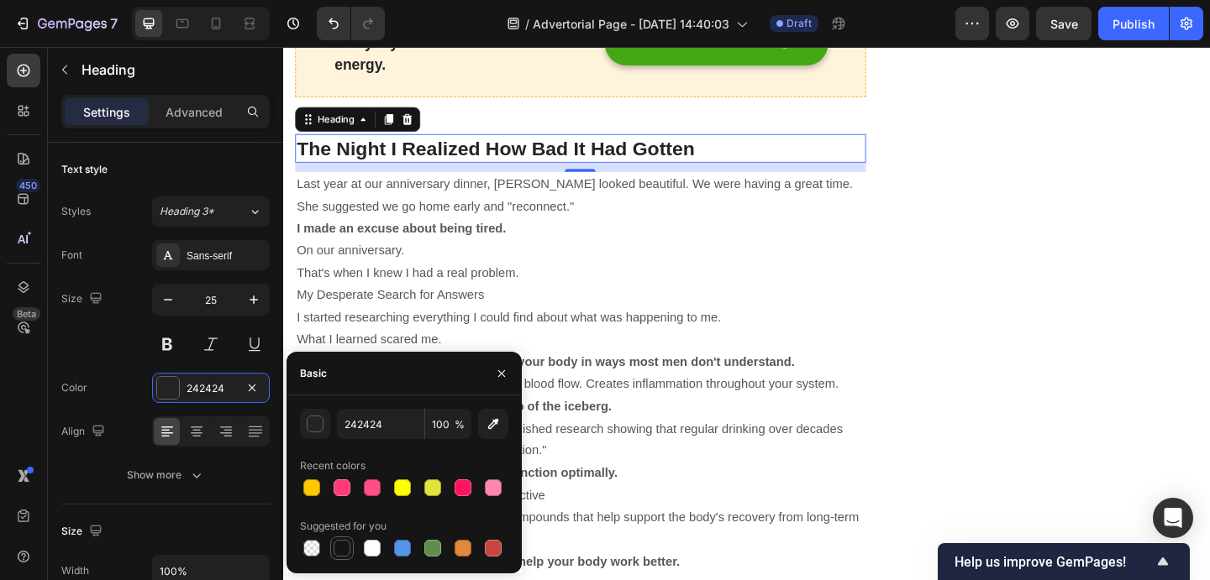
click at [339, 538] on div at bounding box center [342, 548] width 20 height 20
type input "151515"
click at [215, 252] on div "Sans-serif" at bounding box center [225, 256] width 79 height 15
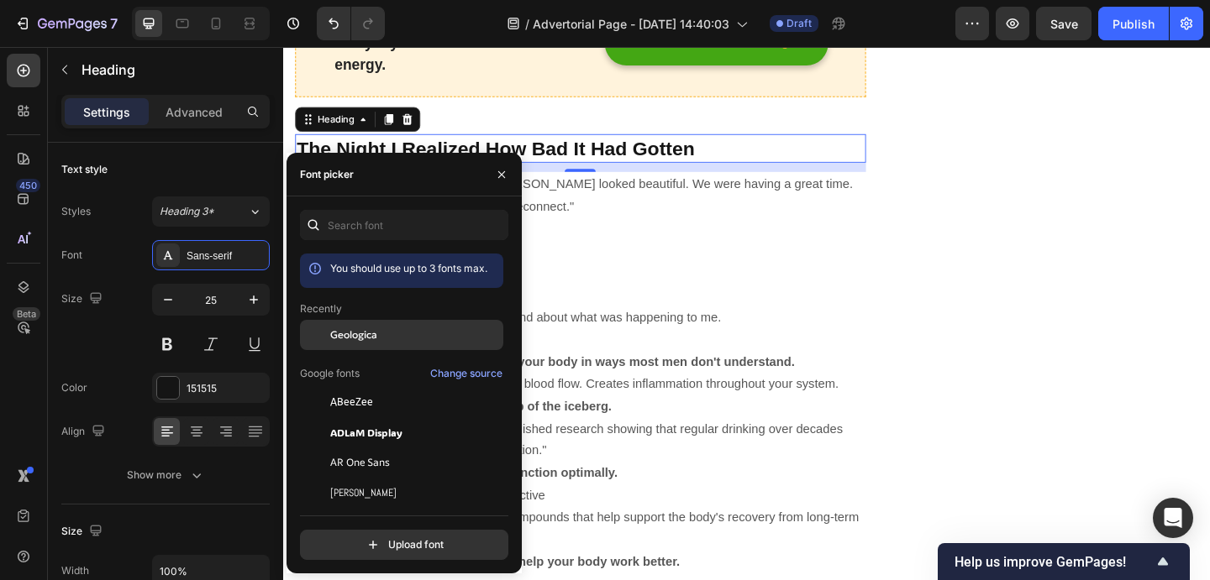
click at [350, 331] on span "Geologica" at bounding box center [353, 335] width 47 height 15
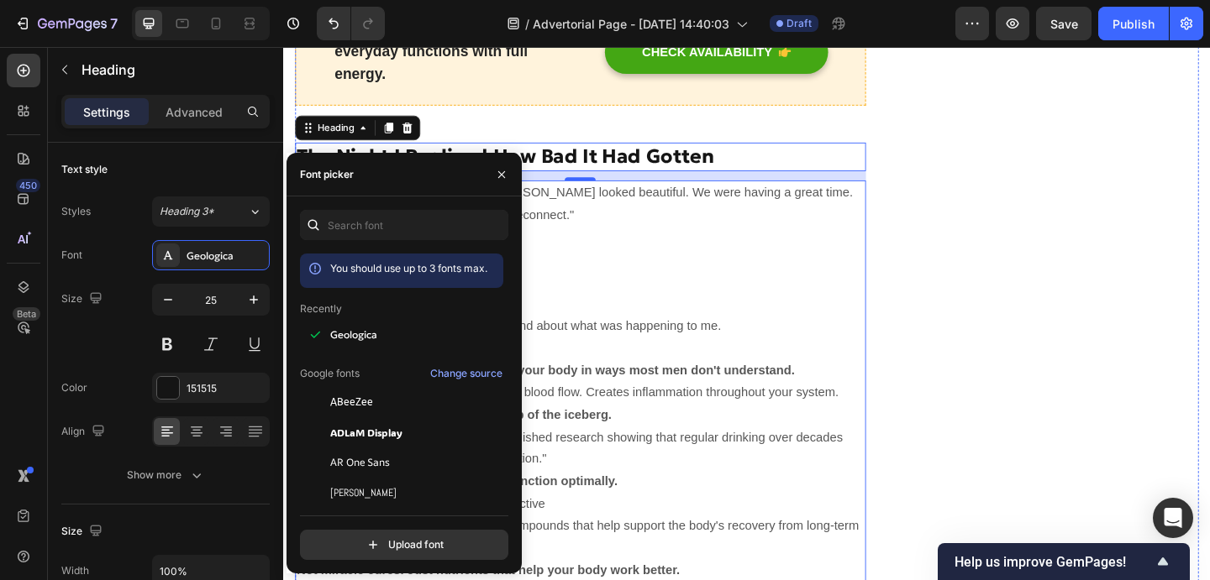
scroll to position [1955, 0]
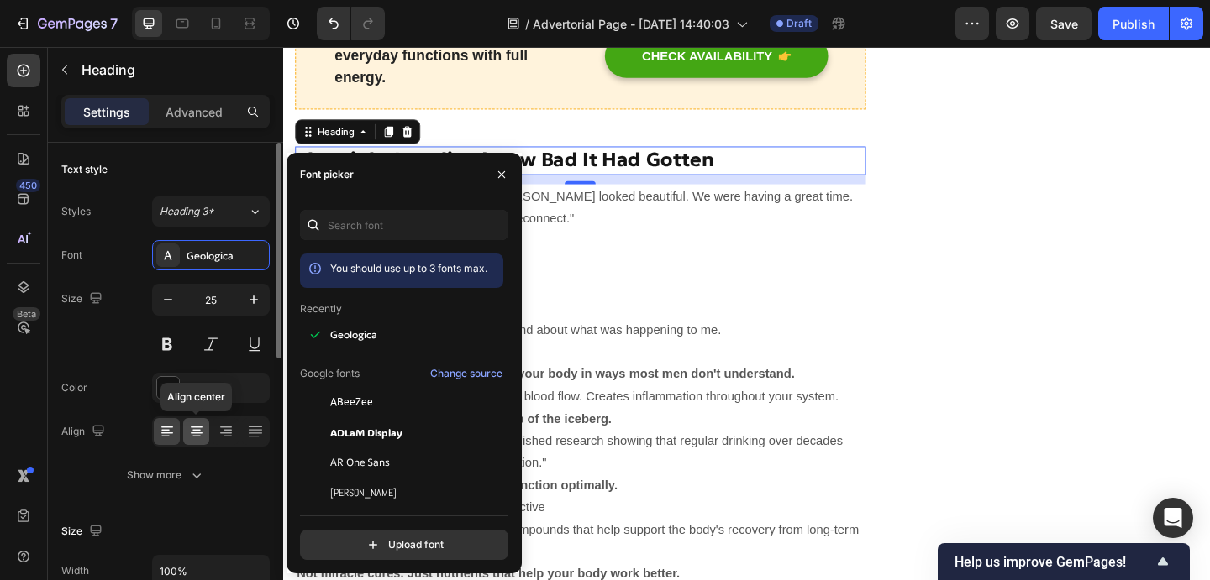
click at [202, 437] on icon at bounding box center [196, 431] width 17 height 17
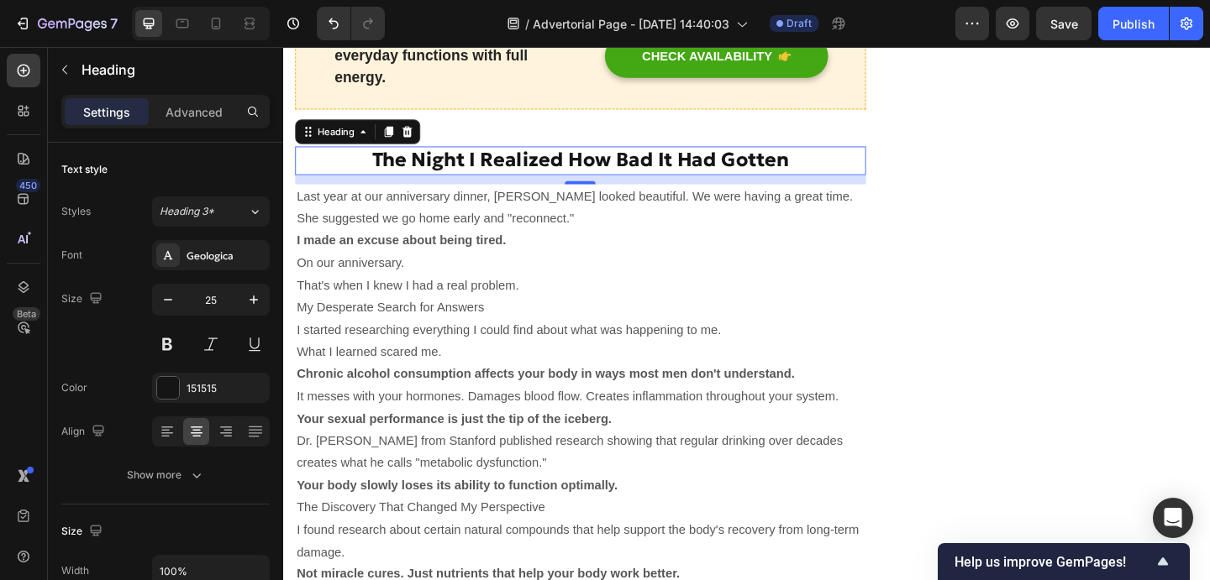
click at [685, 295] on p "That's when I knew I had a real problem." at bounding box center [605, 307] width 617 height 24
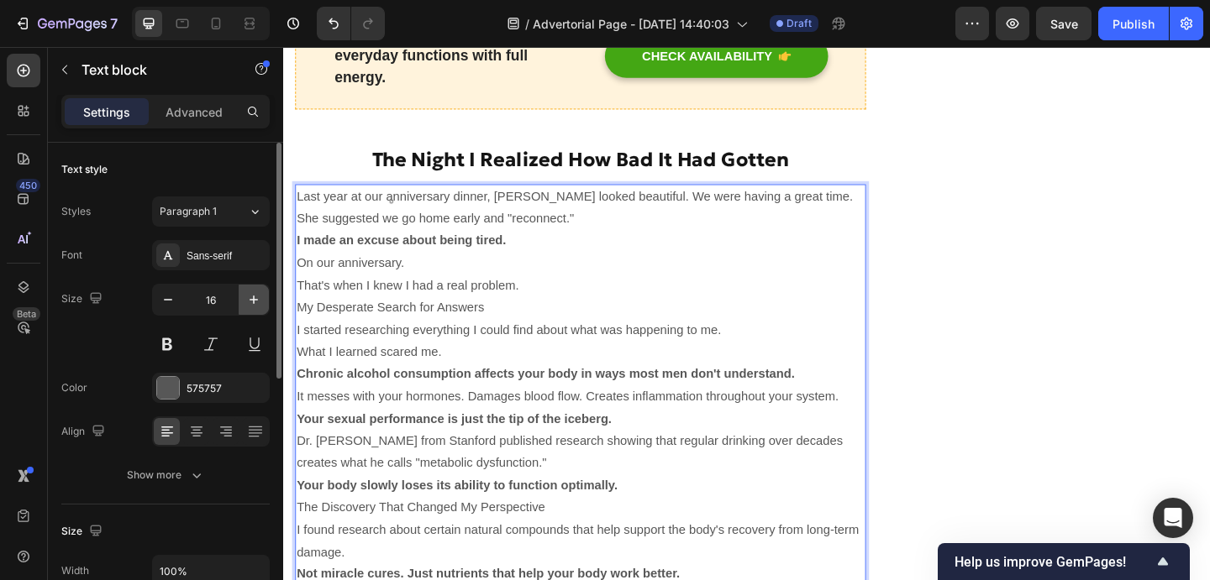
click at [261, 311] on button "button" at bounding box center [254, 300] width 30 height 30
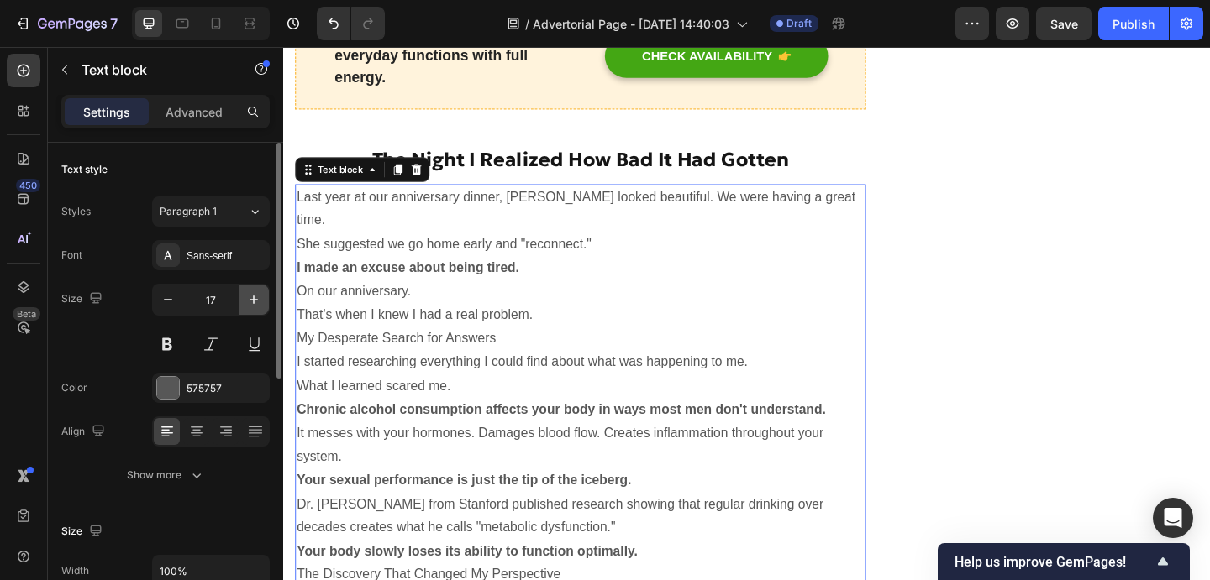
click at [261, 311] on button "button" at bounding box center [254, 300] width 30 height 30
type input "18"
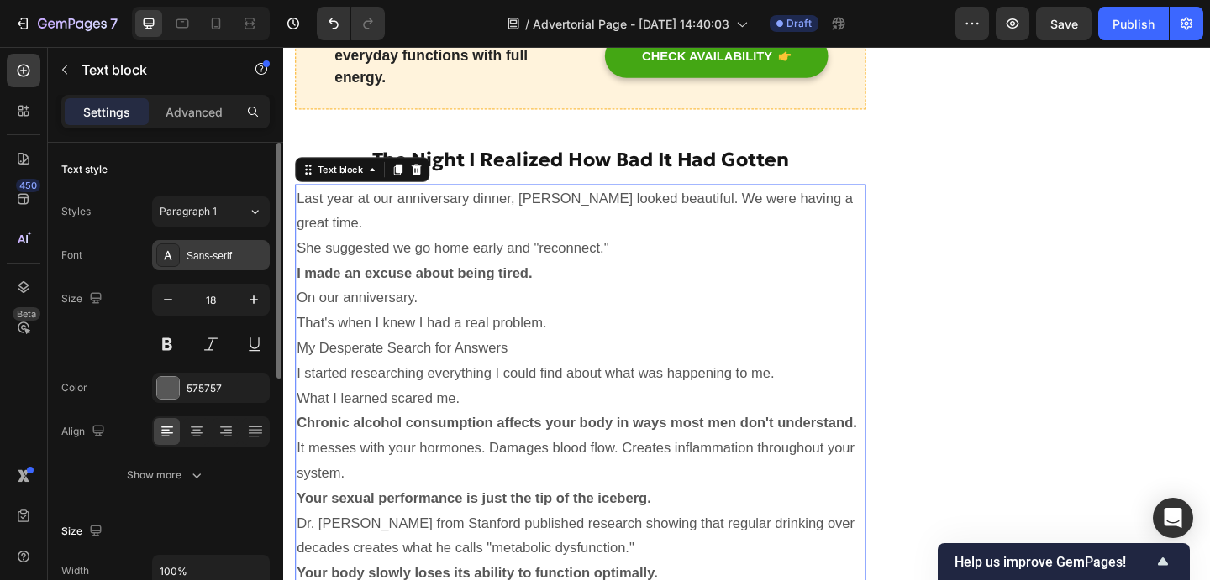
click at [256, 240] on div "Sans-serif" at bounding box center [211, 255] width 118 height 30
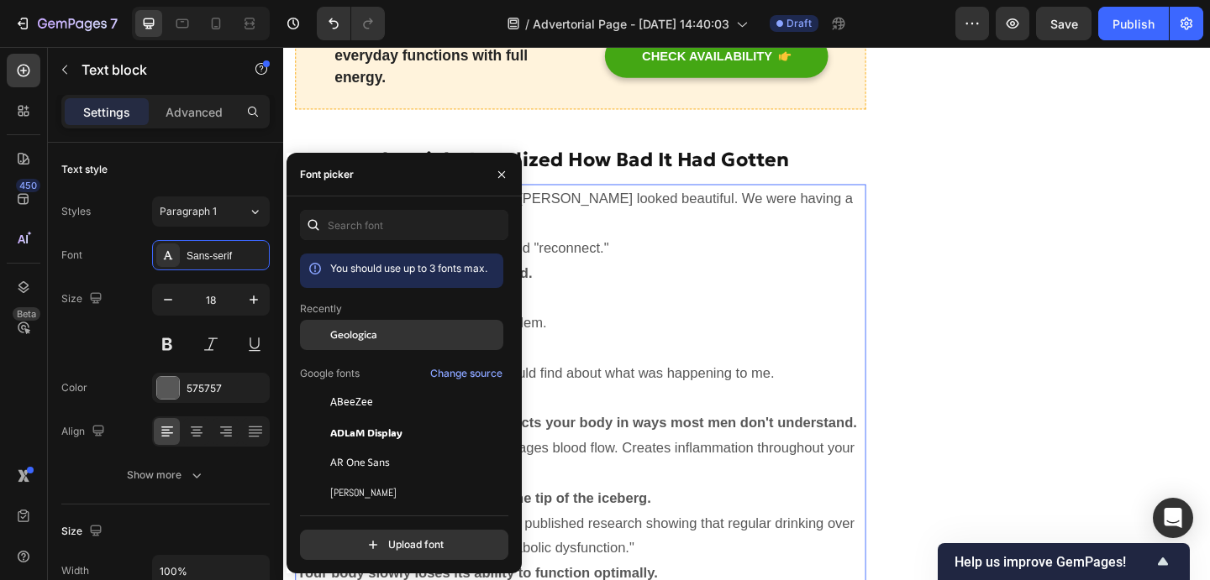
click at [318, 327] on div at bounding box center [315, 335] width 30 height 30
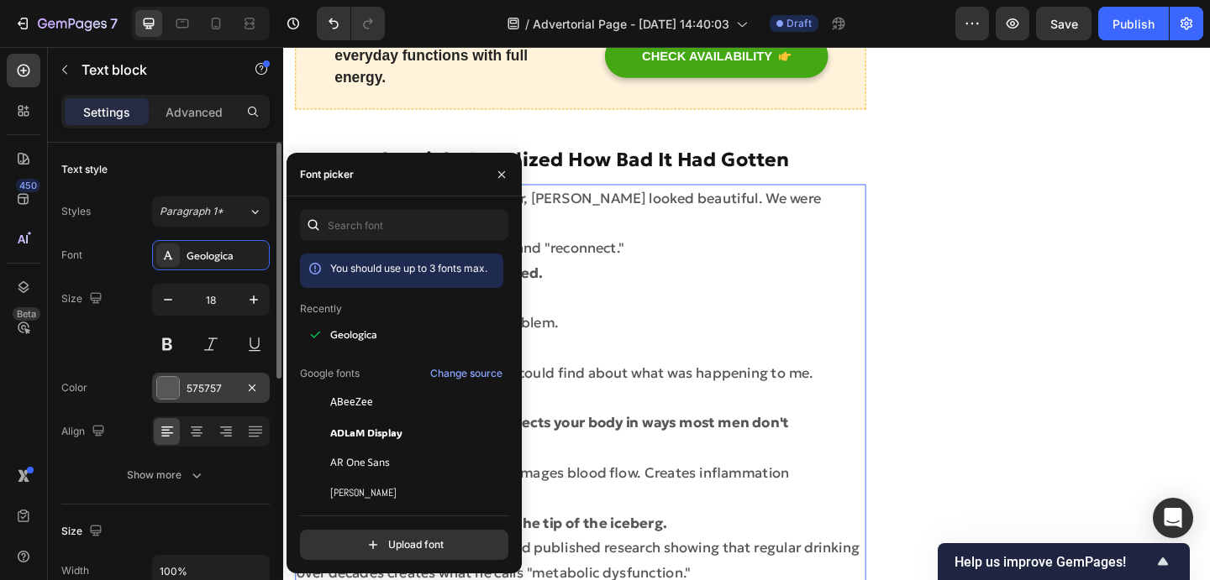
click at [165, 387] on div at bounding box center [168, 388] width 22 height 22
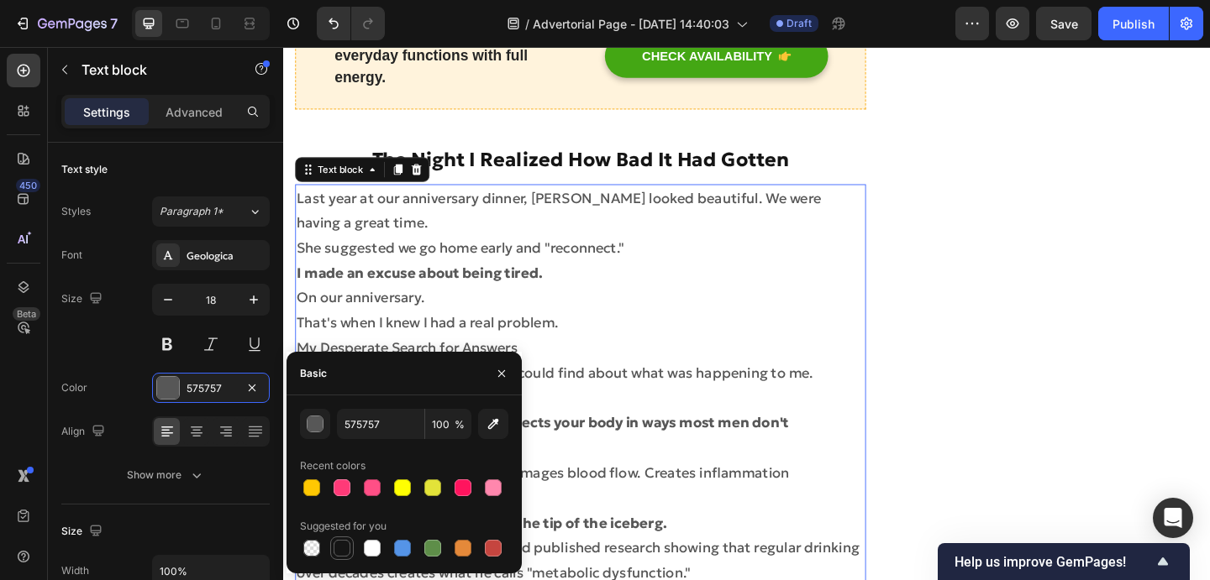
click at [343, 543] on div at bounding box center [341, 548] width 17 height 17
type input "151515"
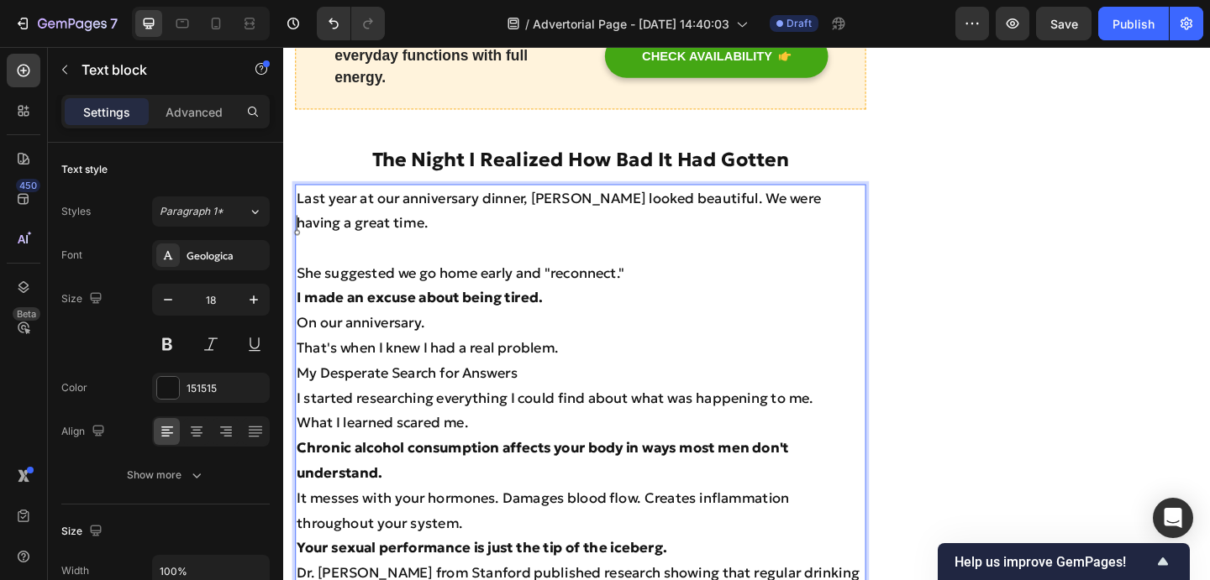
click at [670, 280] on p "She suggested we go home early and "reconnect."" at bounding box center [605, 293] width 617 height 27
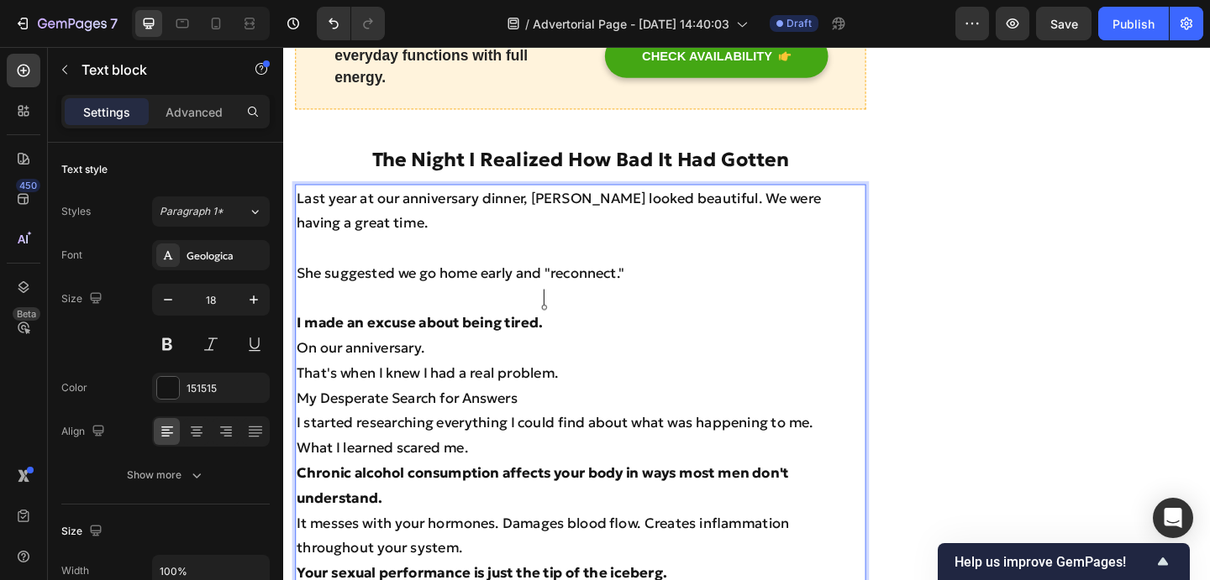
click at [583, 334] on p "I made an excuse about being tired." at bounding box center [605, 347] width 617 height 27
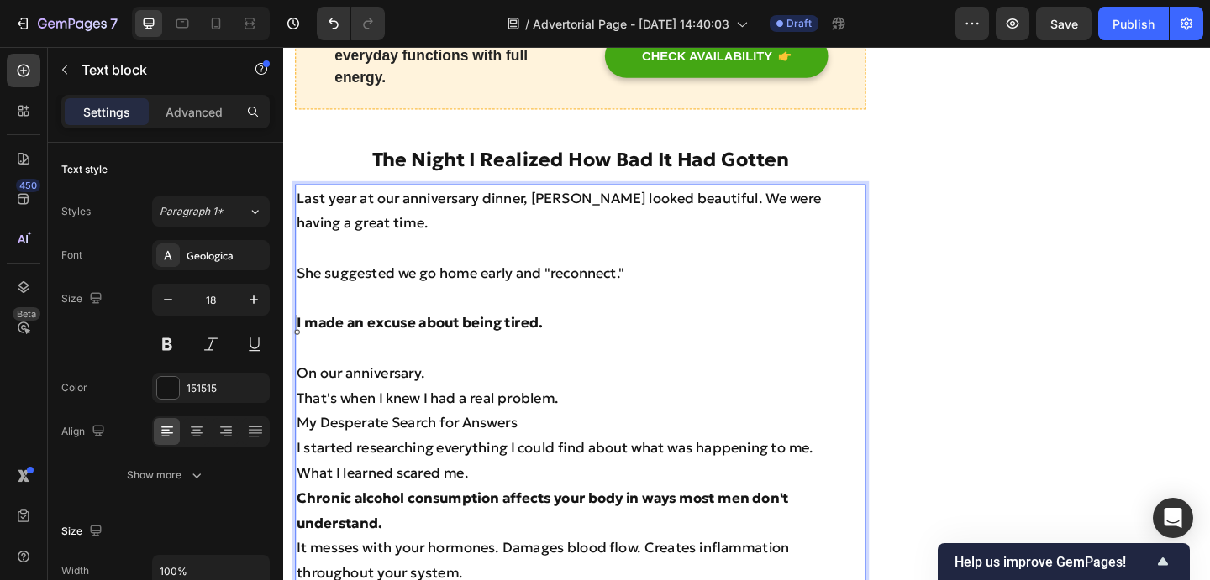
click at [576, 389] on p "On our anniversary." at bounding box center [605, 402] width 617 height 27
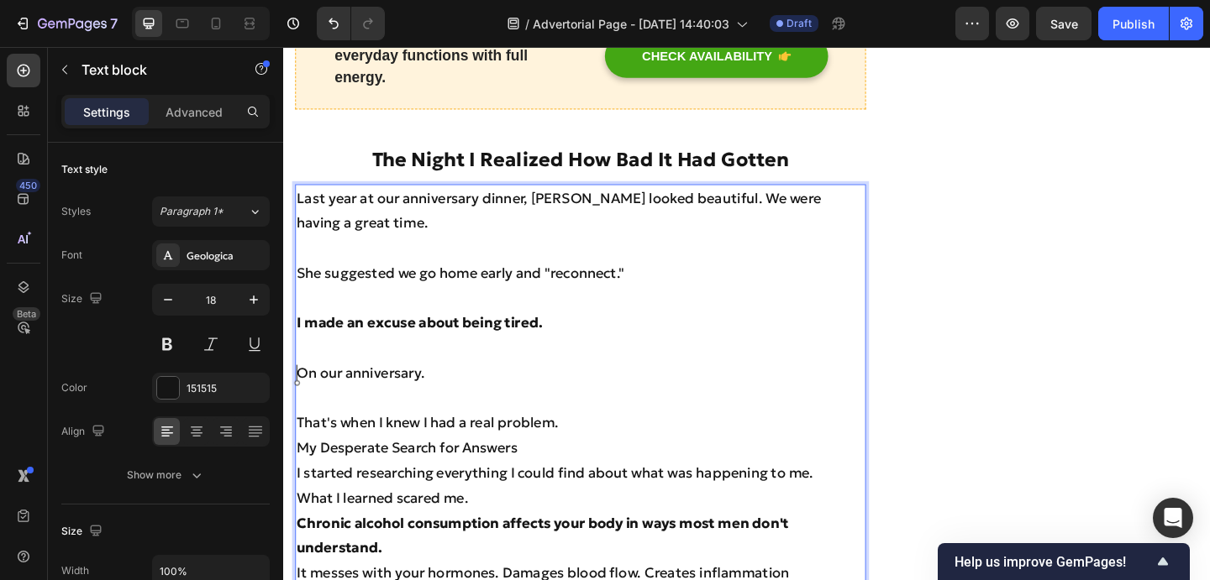
click at [623, 443] on p "That's when I knew I had a real problem." at bounding box center [605, 456] width 617 height 27
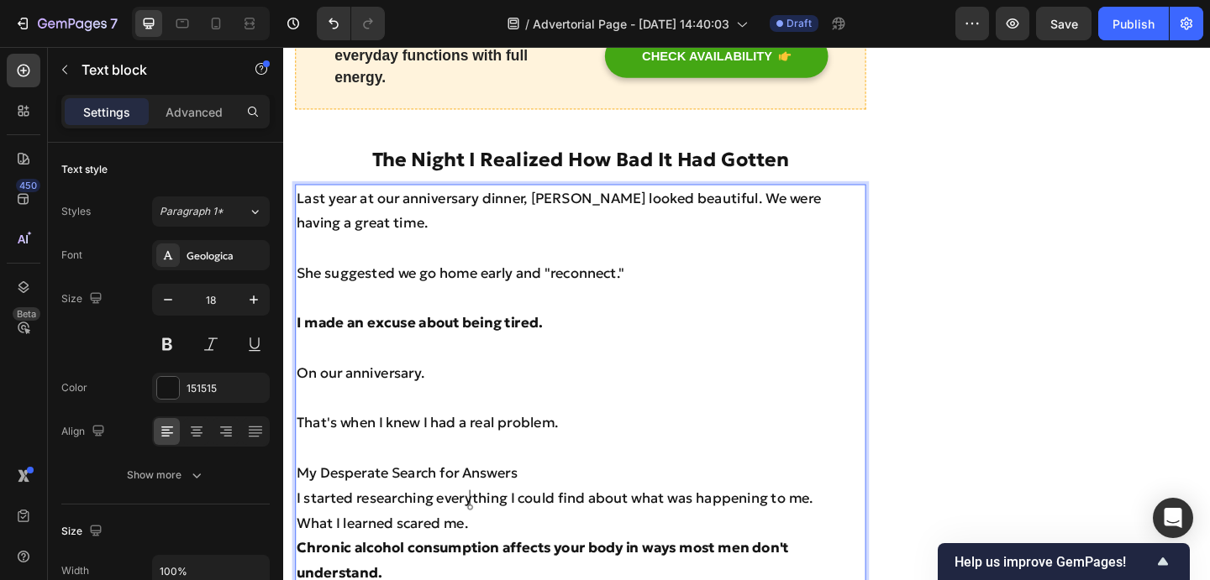
click at [518, 552] on p "What I learned scared me." at bounding box center [605, 565] width 617 height 27
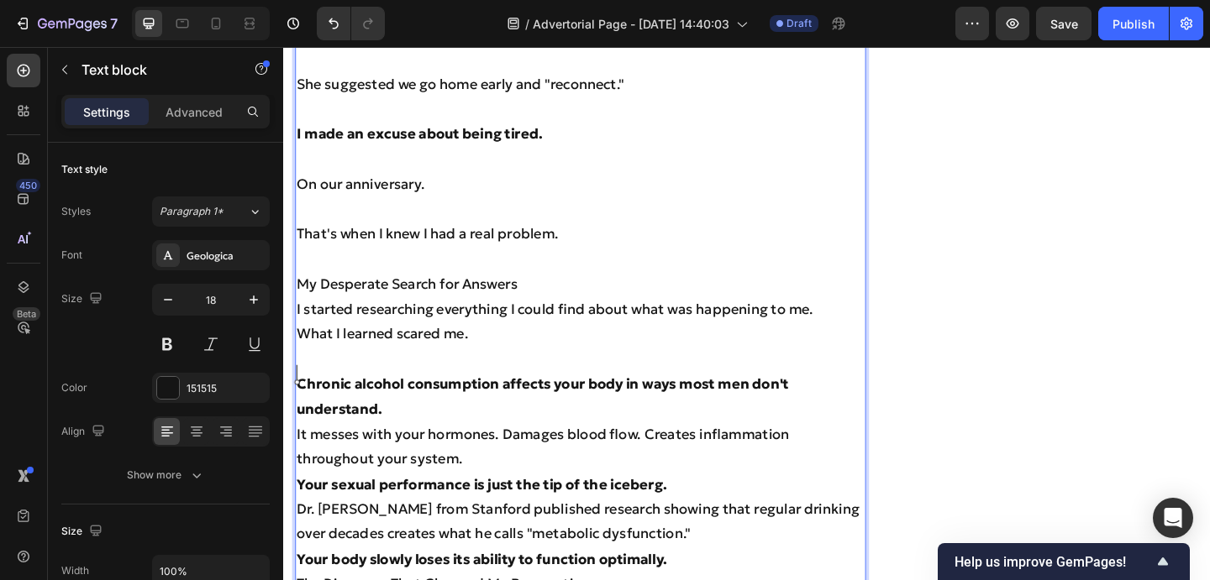
scroll to position [2175, 0]
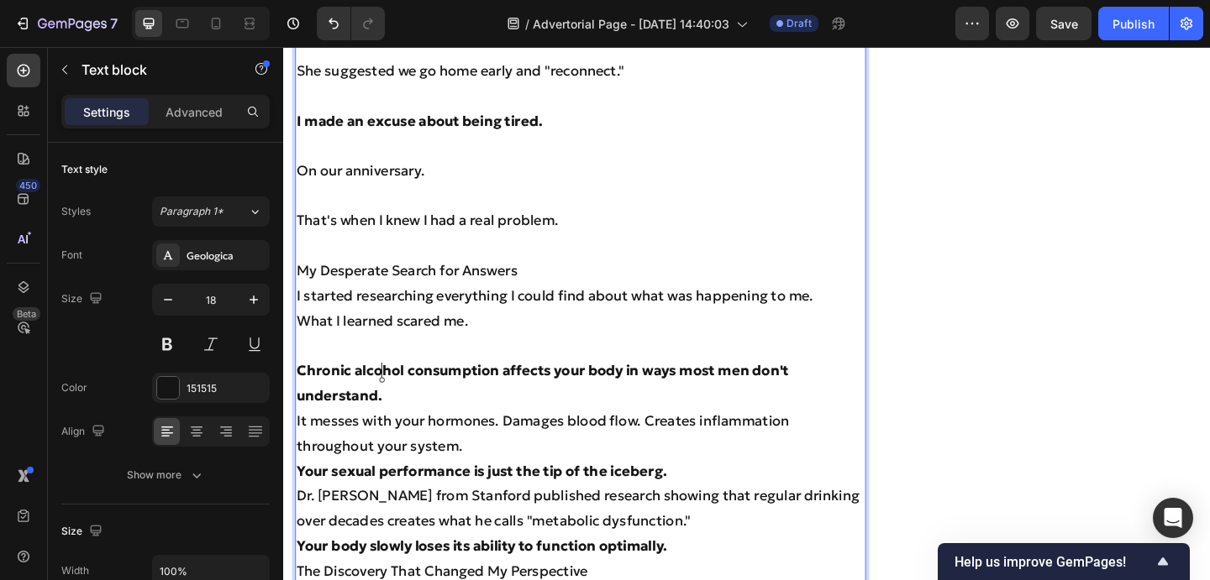
click at [435, 397] on p "Chronic alcohol consumption affects your body in ways most men don't understand." at bounding box center [605, 413] width 617 height 55
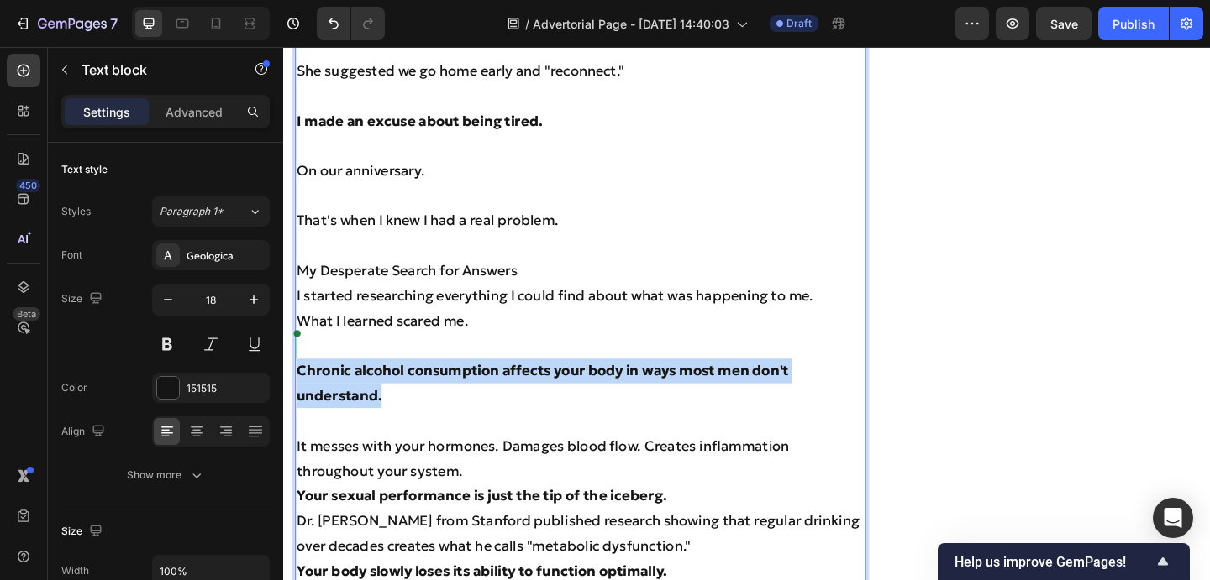
drag, startPoint x: 402, startPoint y: 406, endPoint x: 302, endPoint y: 376, distance: 105.0
click at [302, 386] on p "Chronic alcohol consumption affects your body in ways most men don't understand." at bounding box center [605, 413] width 617 height 55
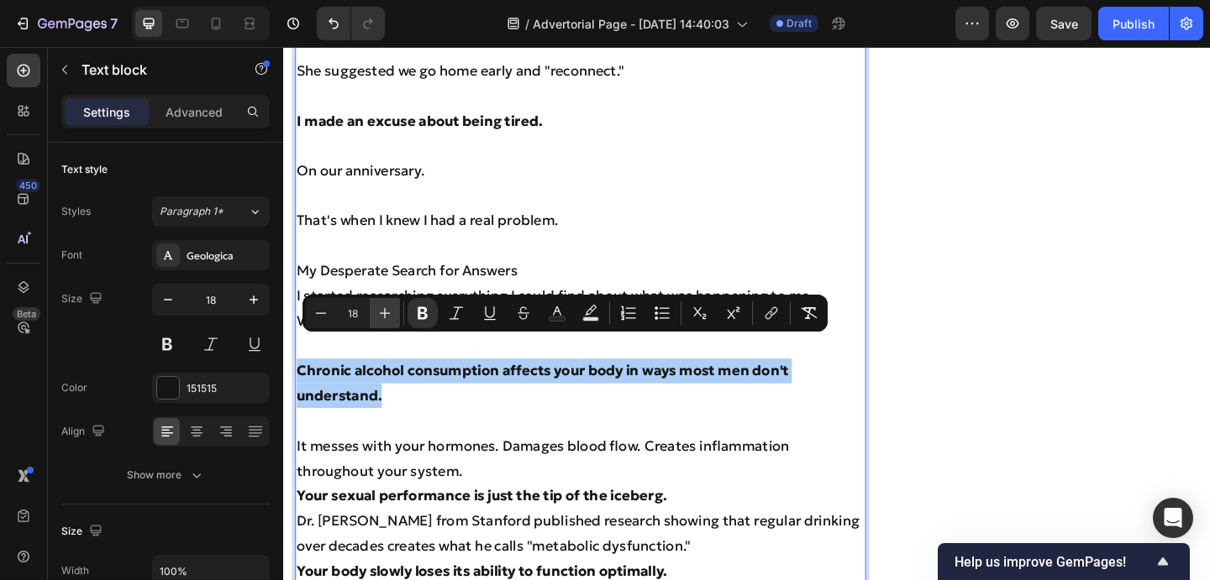
click at [381, 316] on icon "Editor contextual toolbar" at bounding box center [384, 313] width 17 height 17
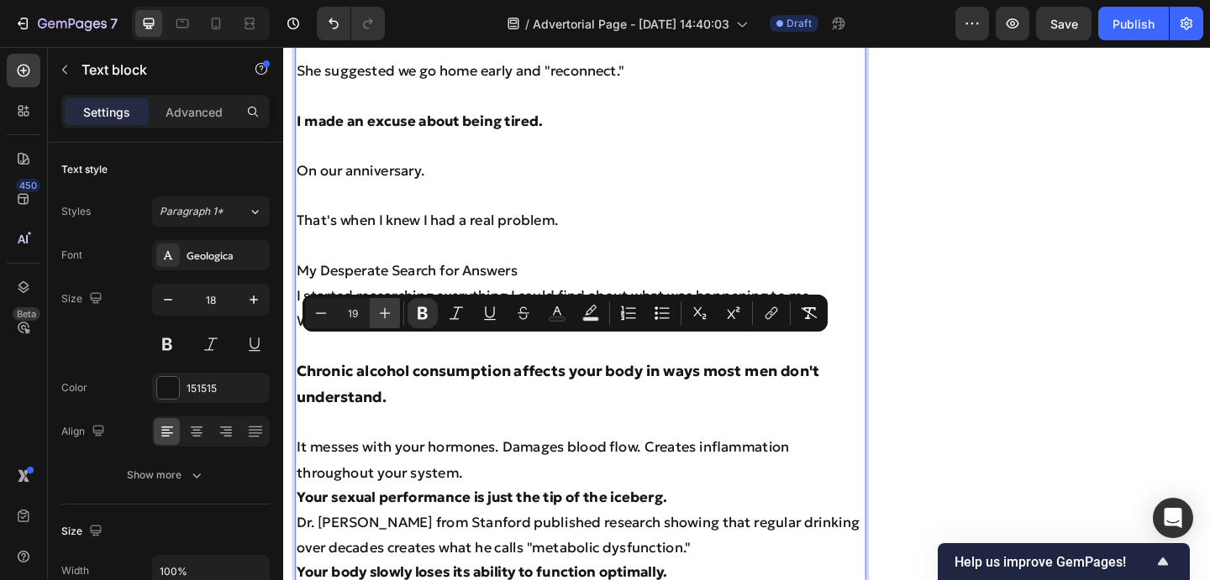
click at [381, 316] on icon "Editor contextual toolbar" at bounding box center [384, 313] width 17 height 17
type input "20"
click at [559, 312] on icon "Editor contextual toolbar" at bounding box center [557, 311] width 8 height 9
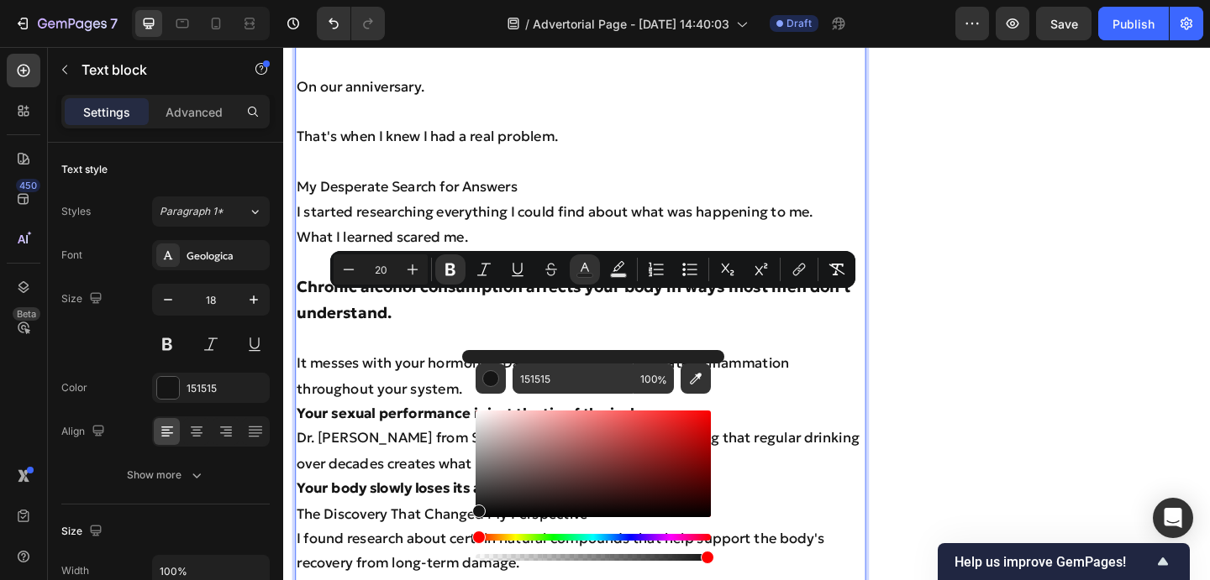
scroll to position [2279, 0]
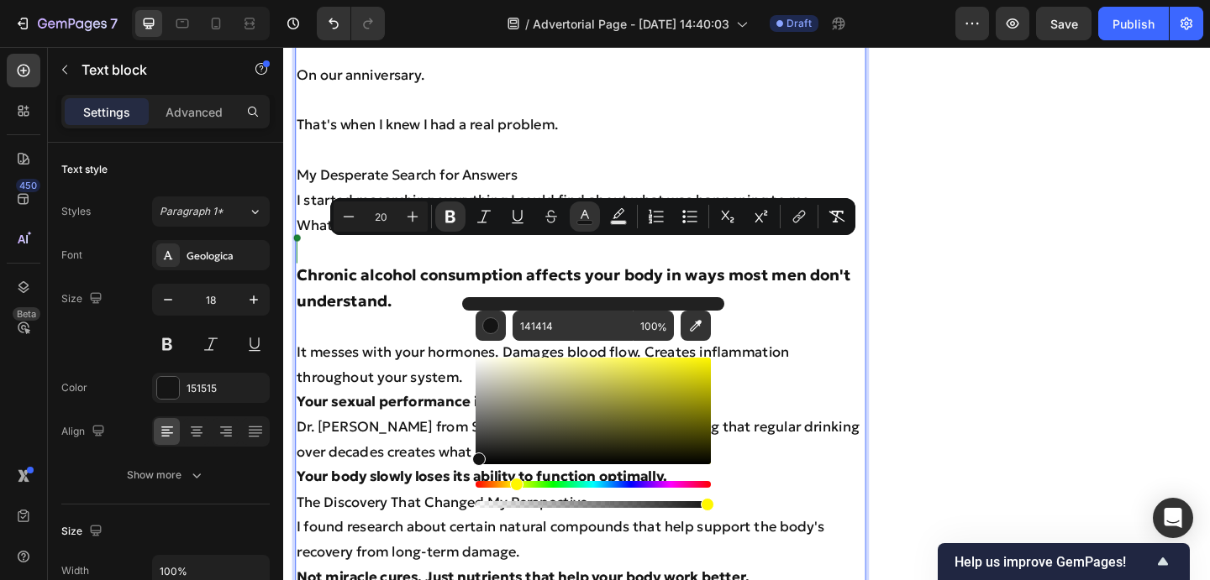
click at [513, 486] on div "Hue" at bounding box center [592, 484] width 235 height 7
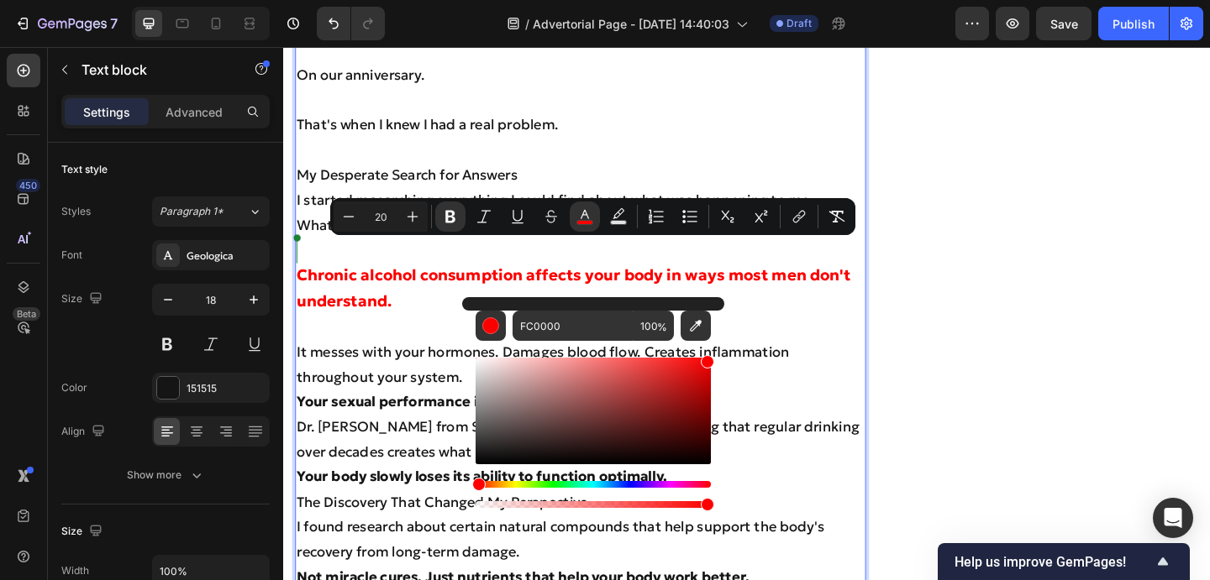
drag, startPoint x: 900, startPoint y: 473, endPoint x: 773, endPoint y: 379, distance: 157.9
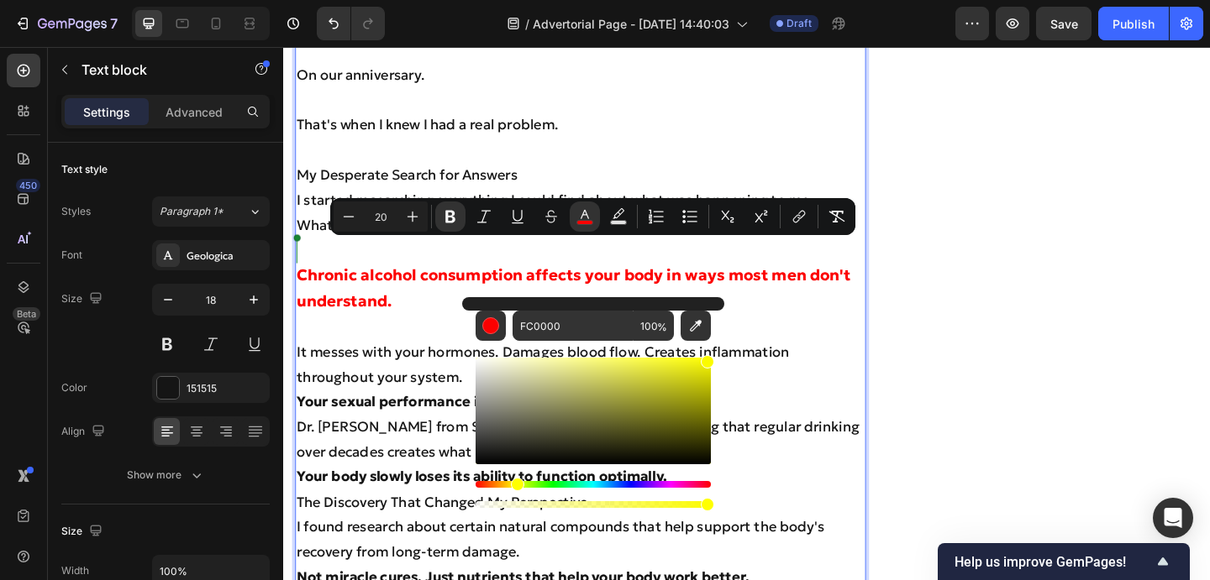
click at [515, 484] on div "Hue" at bounding box center [592, 484] width 235 height 7
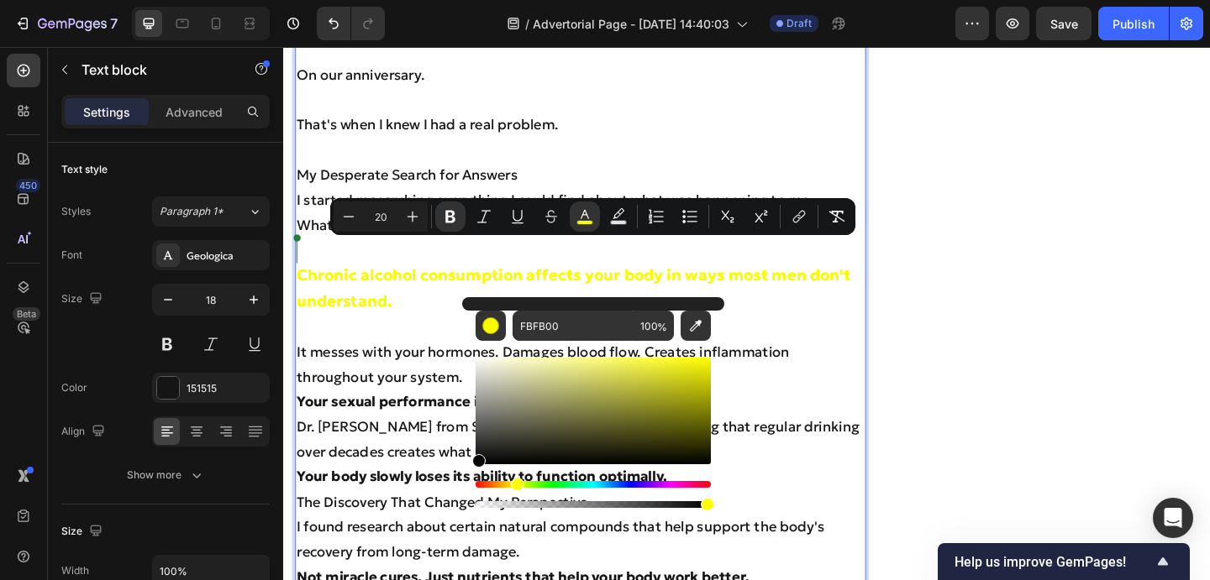
drag, startPoint x: 489, startPoint y: 386, endPoint x: 473, endPoint y: 499, distance: 114.5
click at [473, 499] on div "FBFB00 100 %" at bounding box center [593, 404] width 262 height 214
type input "000000"
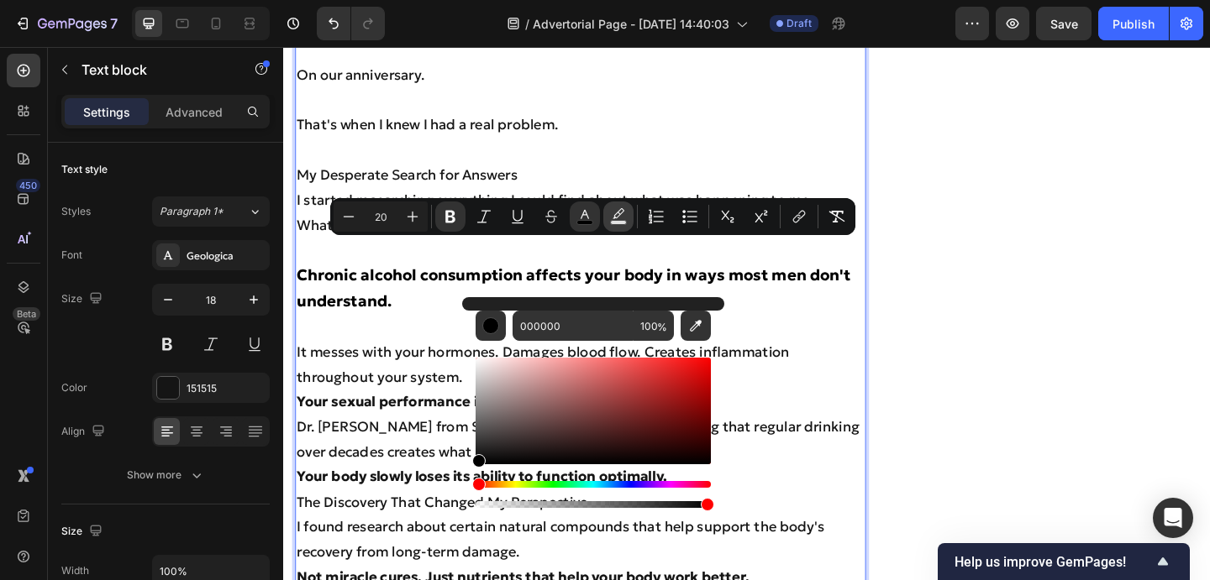
click at [610, 209] on icon "Editor contextual toolbar" at bounding box center [618, 216] width 17 height 17
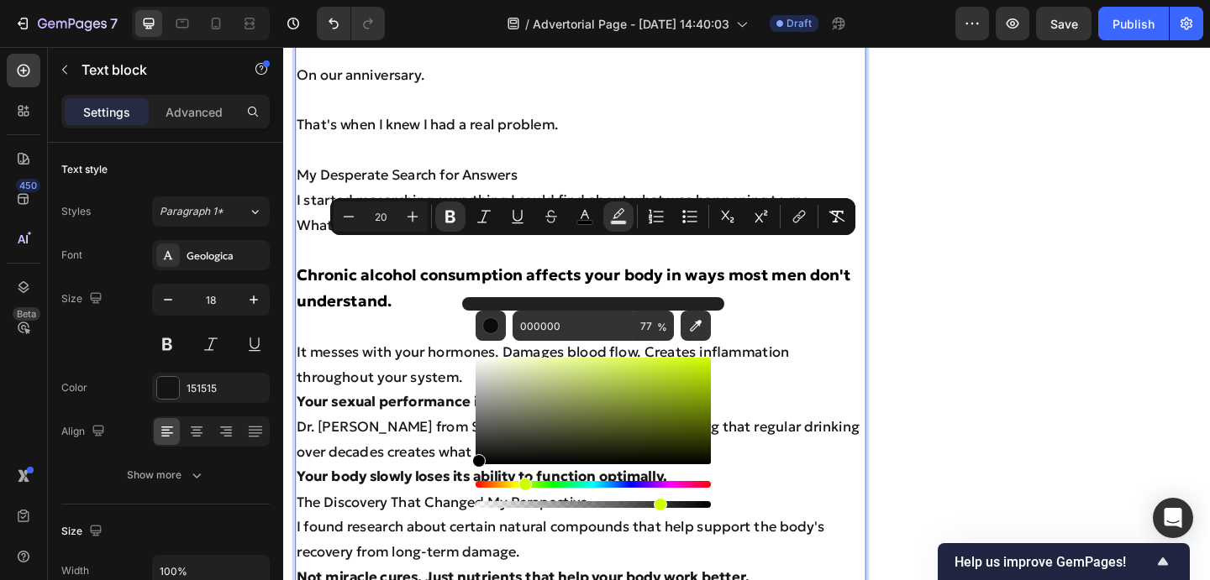
click at [522, 481] on div "Hue" at bounding box center [592, 484] width 235 height 7
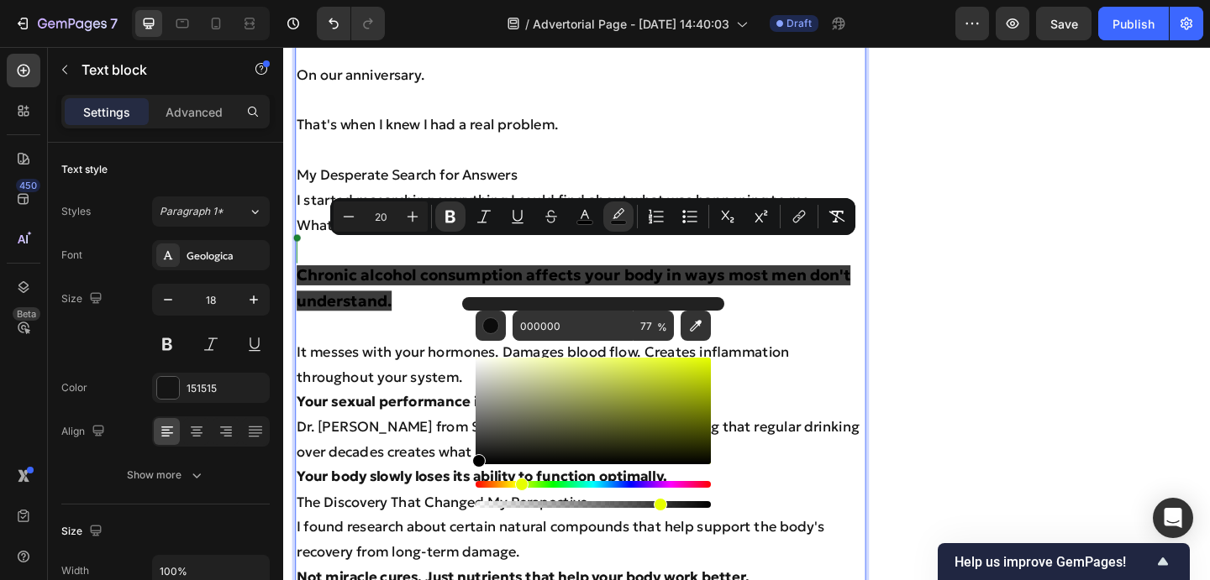
click at [518, 483] on div "Hue" at bounding box center [592, 484] width 235 height 7
drag, startPoint x: 909, startPoint y: 478, endPoint x: 785, endPoint y: 352, distance: 176.4
type input "E5FF00"
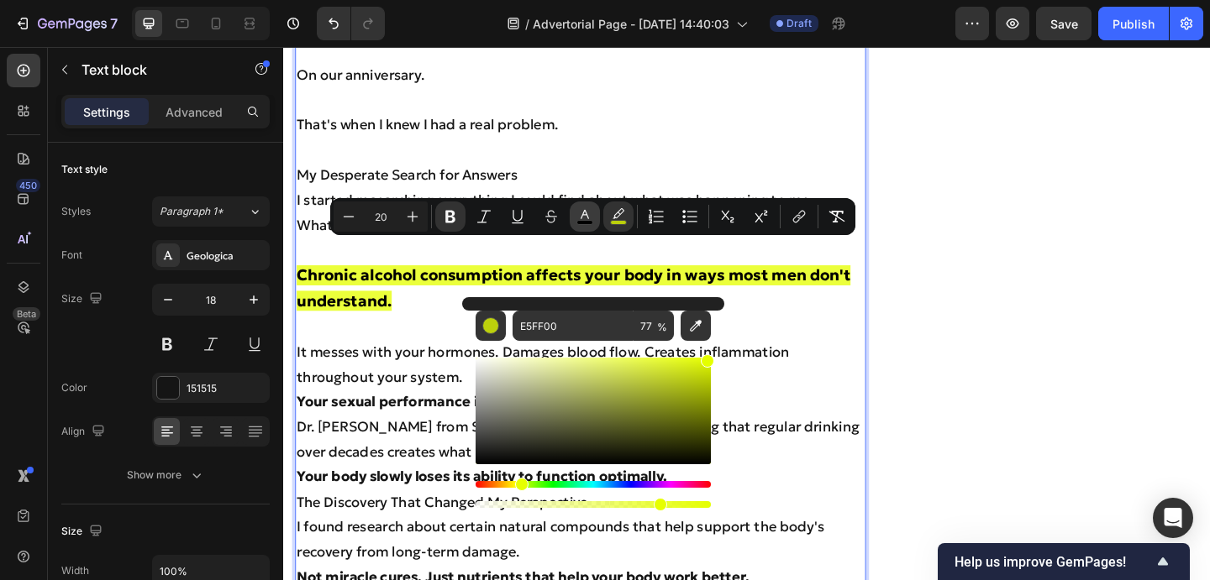
click at [585, 208] on icon "Editor contextual toolbar" at bounding box center [584, 216] width 17 height 17
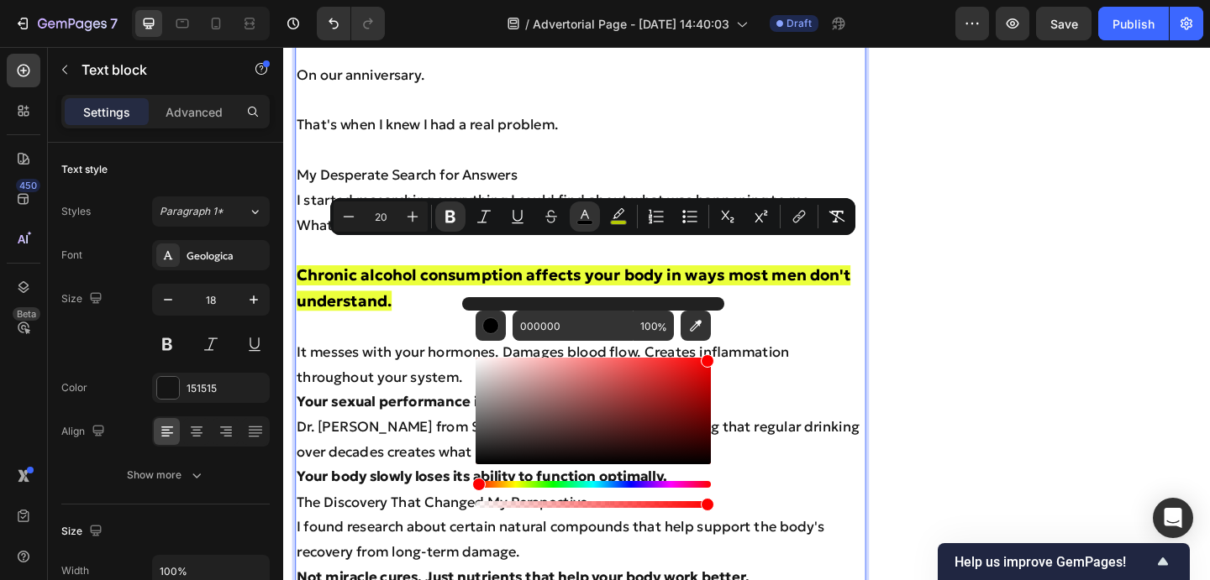
drag, startPoint x: 841, startPoint y: 465, endPoint x: 778, endPoint y: 328, distance: 150.0
type input "FF0000"
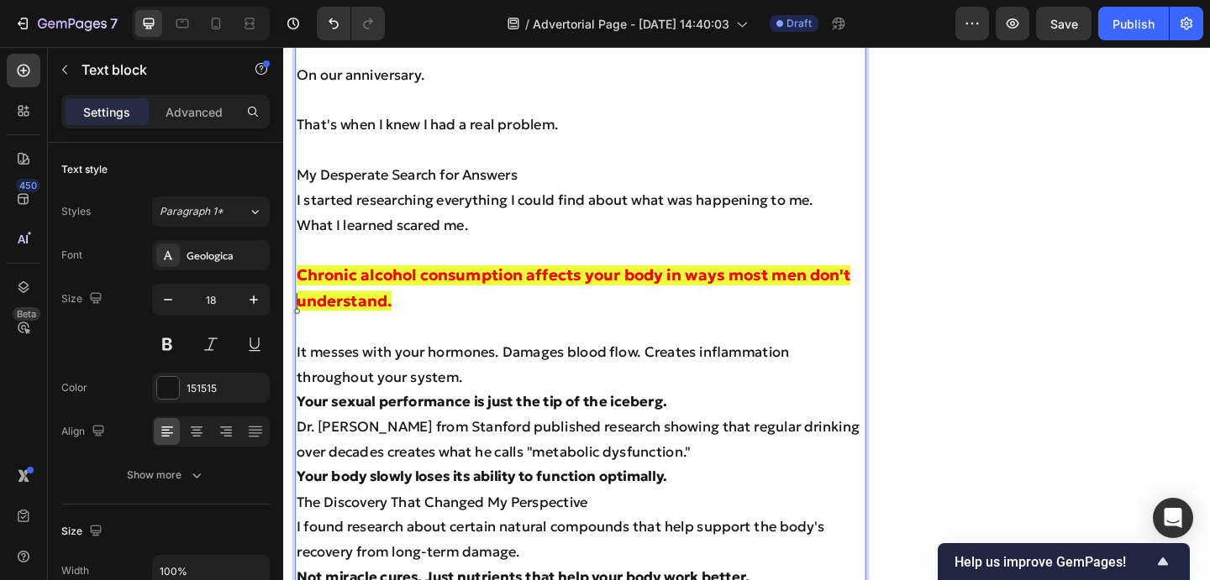
click at [847, 339] on p "Rich Text Editor. Editing area: main" at bounding box center [605, 352] width 617 height 27
click at [404, 294] on p "Chronic alcohol consumption affects your body in ways most men don't understand." at bounding box center [605, 310] width 617 height 56
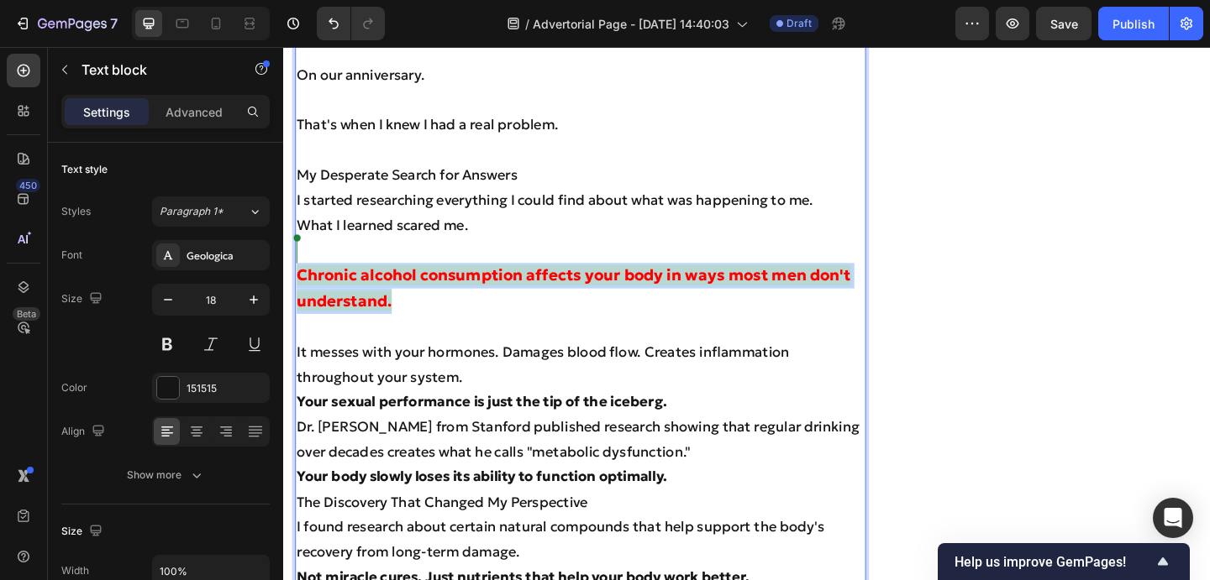
drag, startPoint x: 409, startPoint y: 294, endPoint x: 293, endPoint y: 264, distance: 119.8
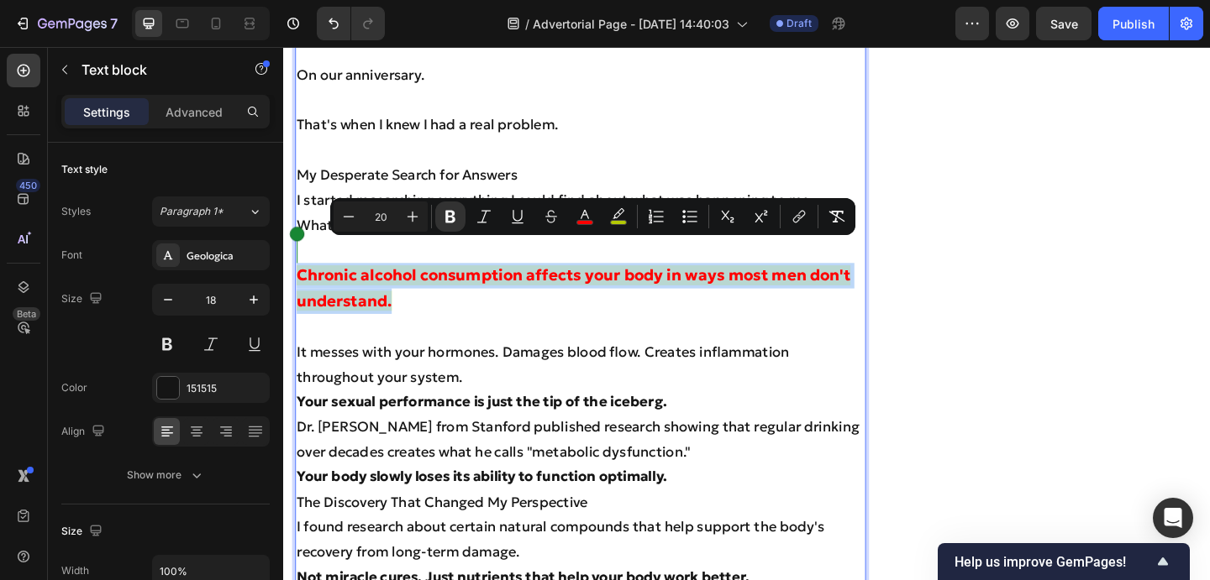
click at [600, 302] on p "Chronic alcohol consumption affects your body in ways most men don't understand." at bounding box center [605, 310] width 617 height 56
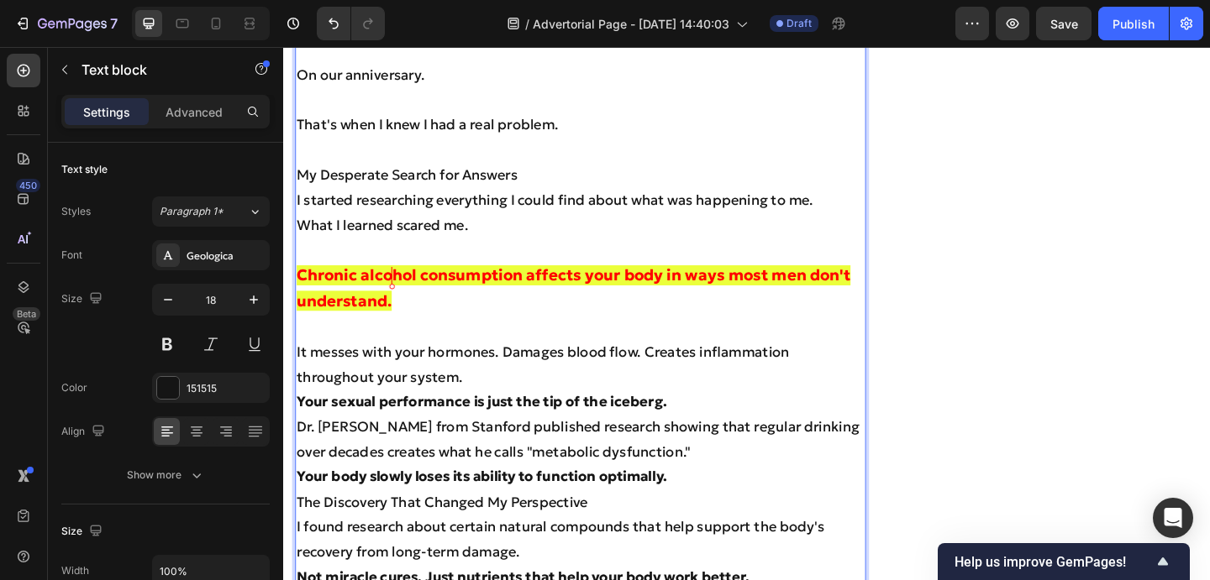
click at [533, 368] on p "It messes with your hormones. Damages blood flow. Creates inflammation througho…" at bounding box center [605, 392] width 617 height 55
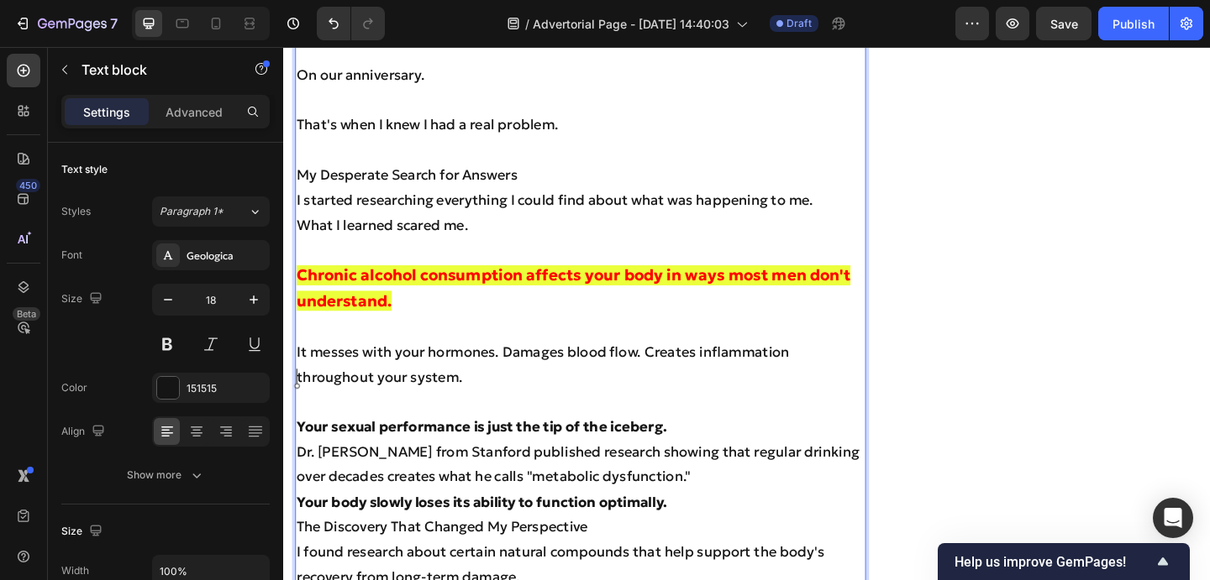
click at [727, 447] on p "Your sexual performance is just the tip of the iceberg." at bounding box center [605, 460] width 617 height 27
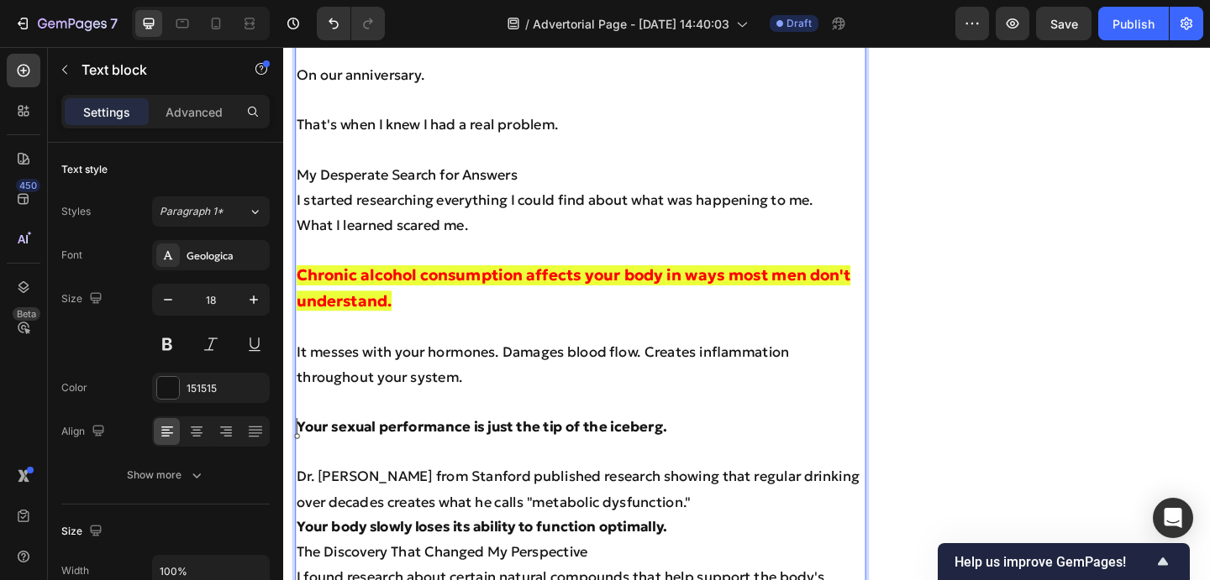
click at [744, 517] on p "Dr. Michael Chen from Stanford published research showing that regular drinking…" at bounding box center [605, 528] width 617 height 55
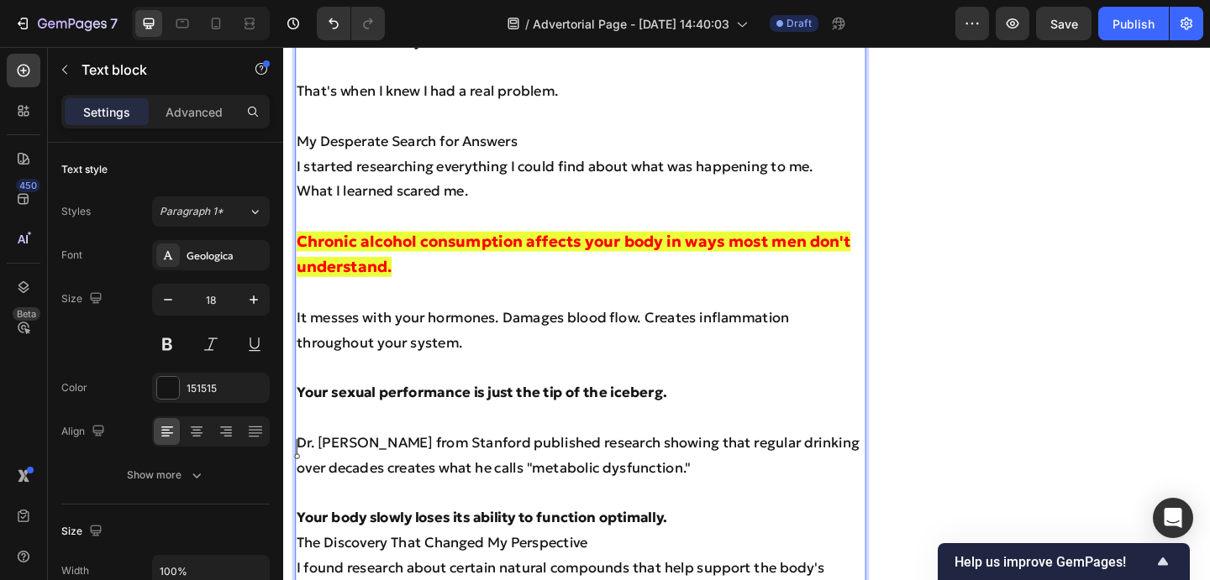
scroll to position [2339, 0]
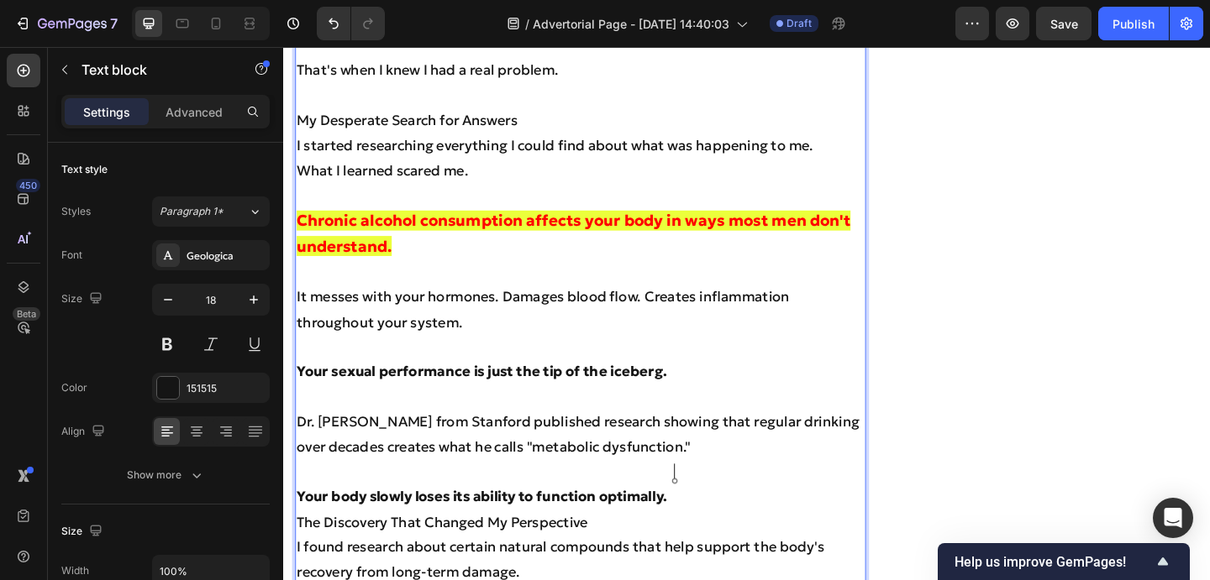
click at [736, 523] on p "Your body slowly loses its ability to function optimally." at bounding box center [605, 536] width 617 height 27
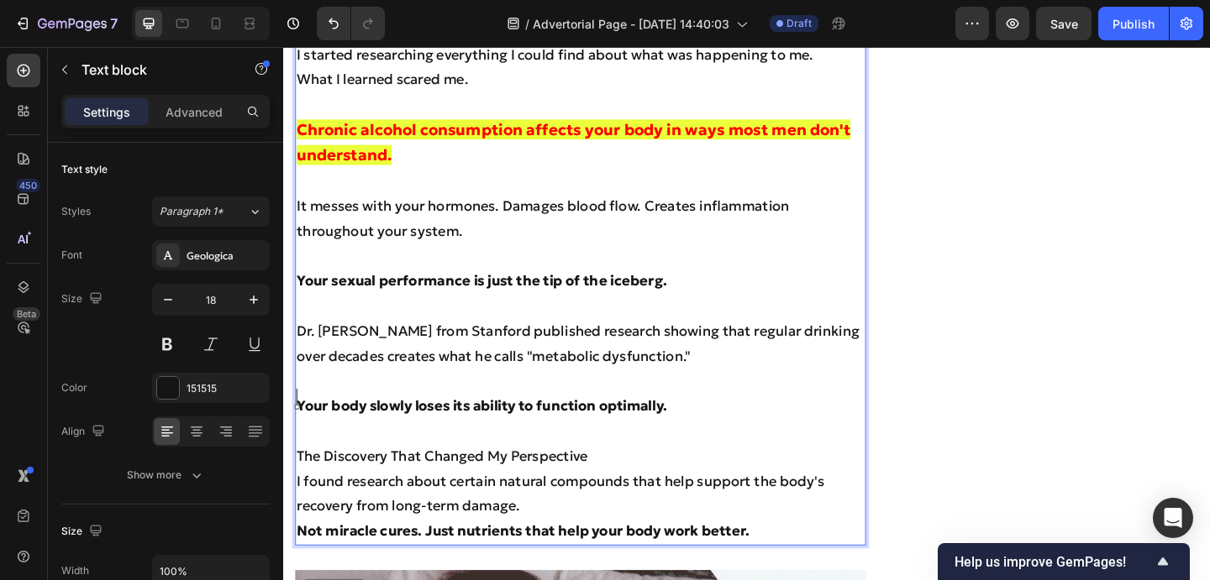
scroll to position [2452, 0]
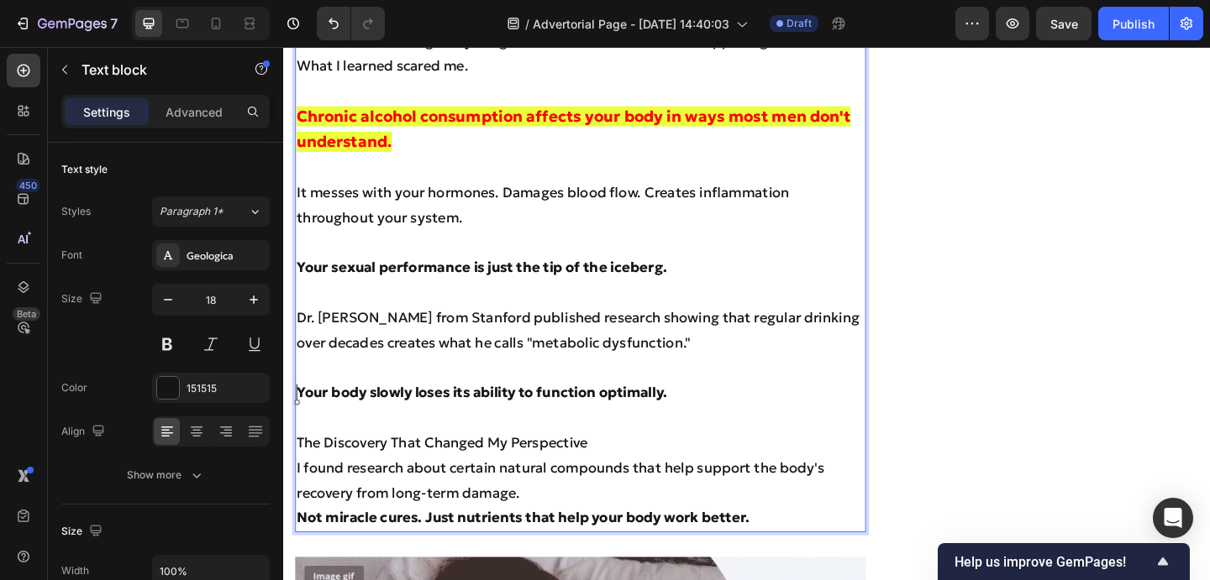
click at [578, 504] on p "I found research about certain natural compounds that help support the body's r…" at bounding box center [605, 519] width 617 height 55
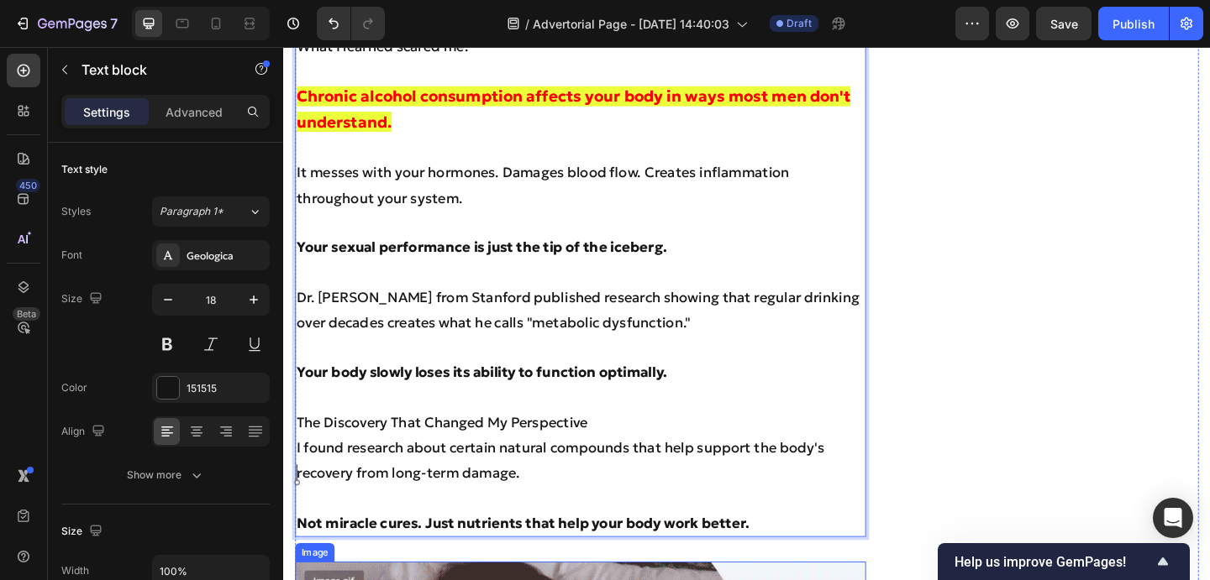
scroll to position [2465, 0]
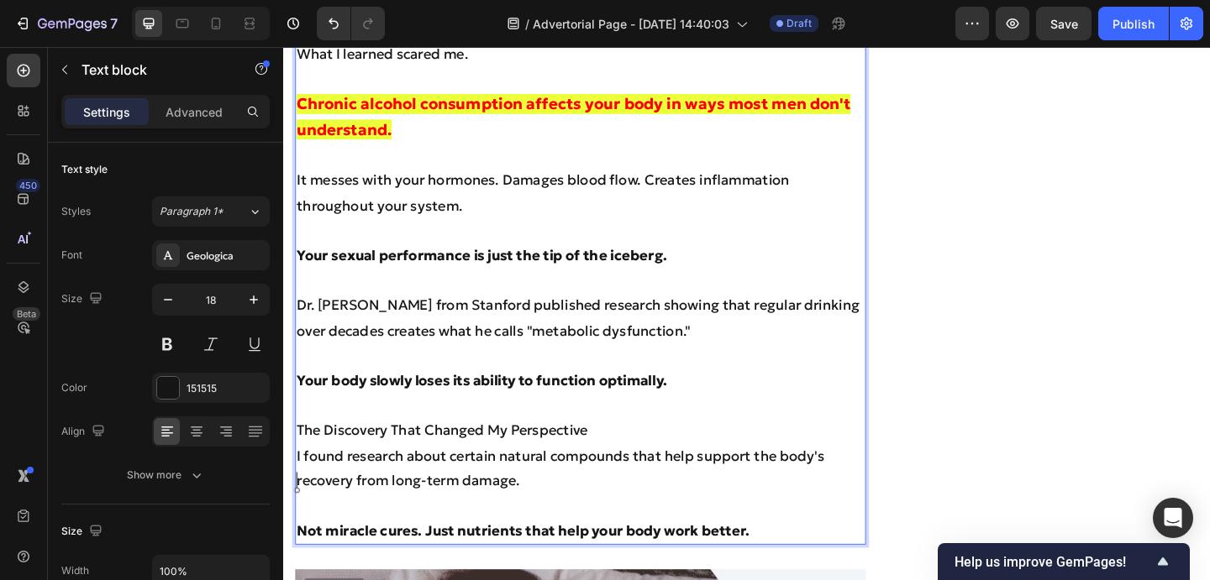
click at [622, 451] on p "The Discovery That Changed My Perspective" at bounding box center [605, 464] width 617 height 27
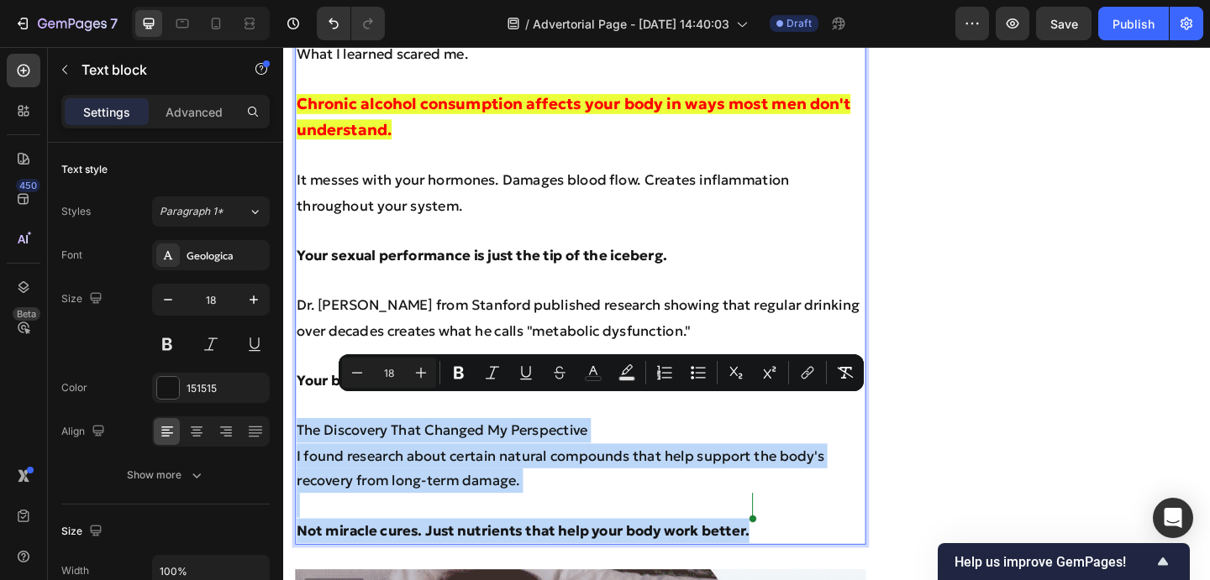
drag, startPoint x: 300, startPoint y: 433, endPoint x: 836, endPoint y: 540, distance: 546.4
click at [836, 540] on div "Last year at our anniversary dinner, Sarah looked beautiful. We were having a g…" at bounding box center [606, 137] width 621 height 903
copy div "The Discovery That Changed My Perspective I found research about certain natura…"
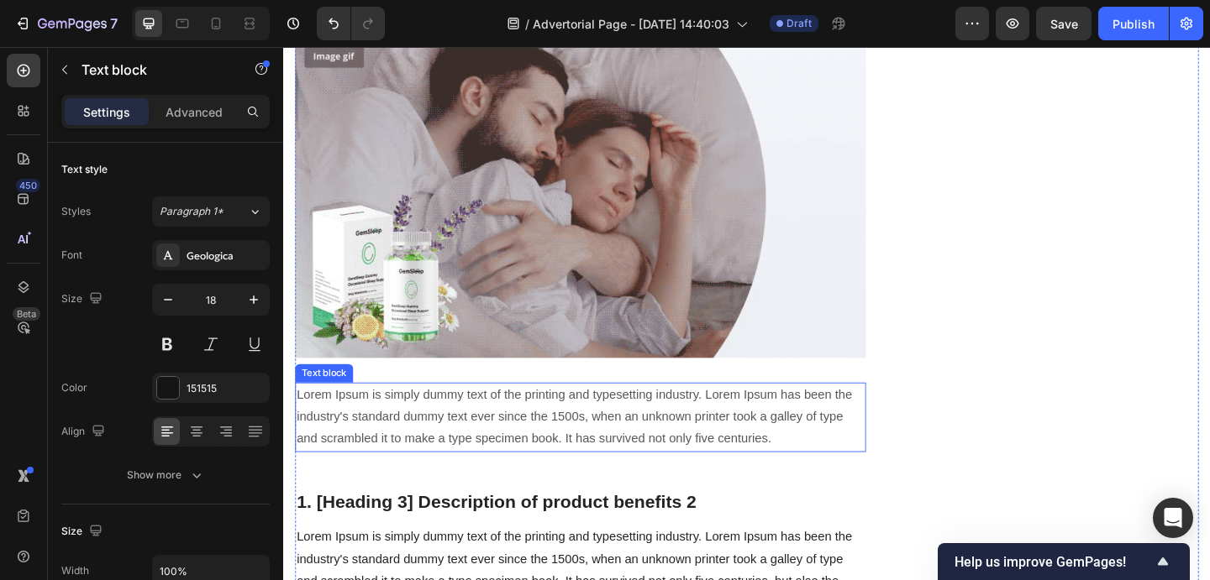
scroll to position [2915, 0]
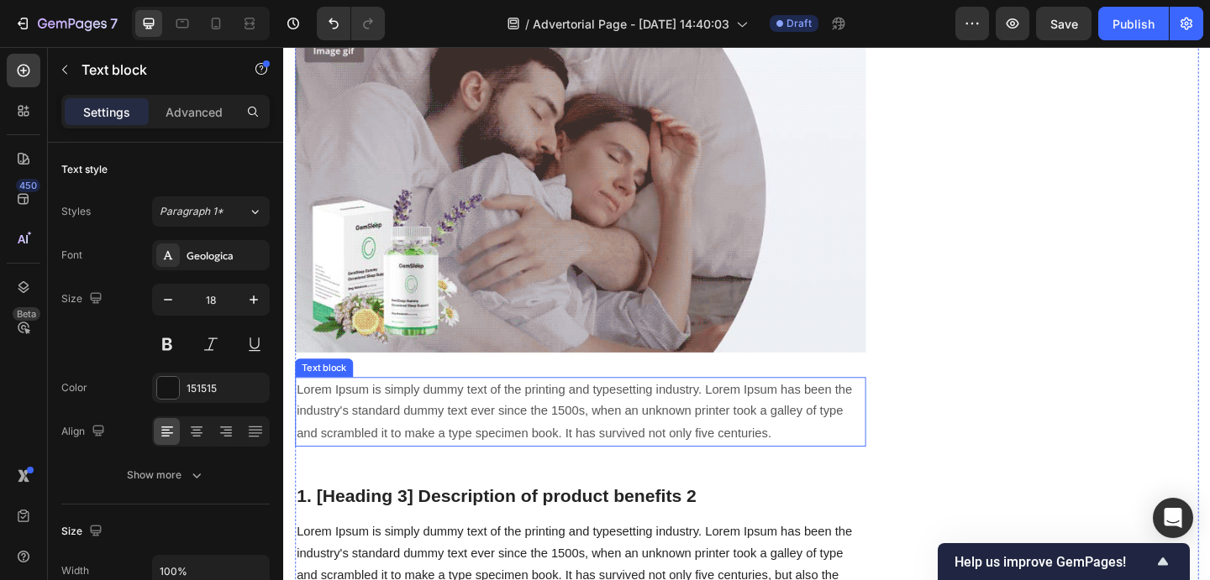
click at [566, 414] on p "Lorem Ipsum is simply dummy text of the printing and typesetting industry. Lore…" at bounding box center [605, 444] width 617 height 72
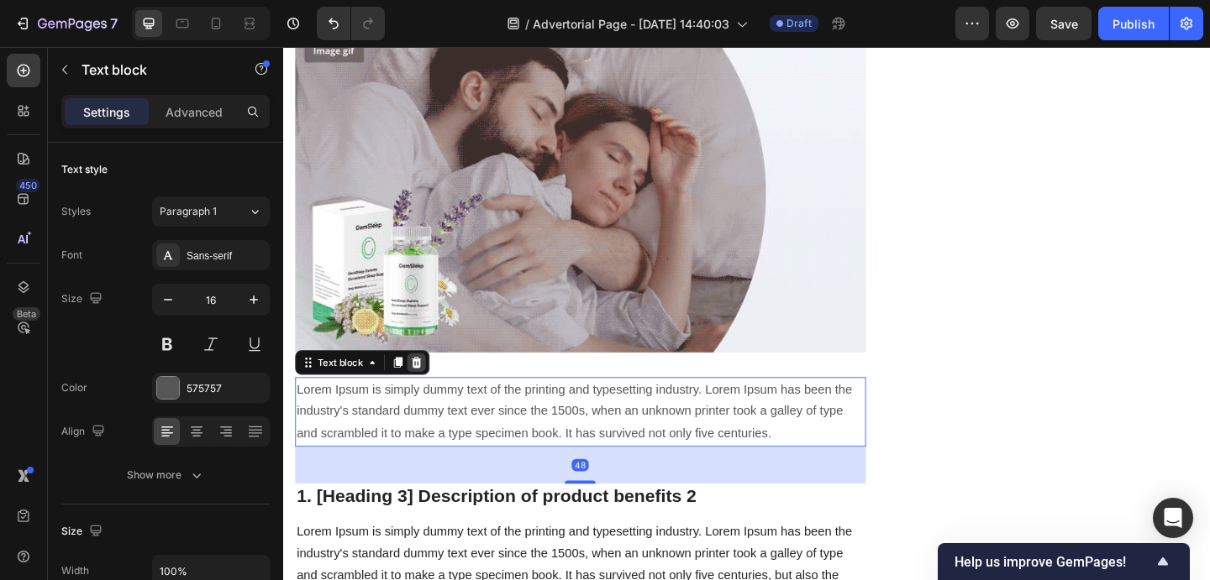
click at [430, 384] on icon at bounding box center [428, 390] width 11 height 12
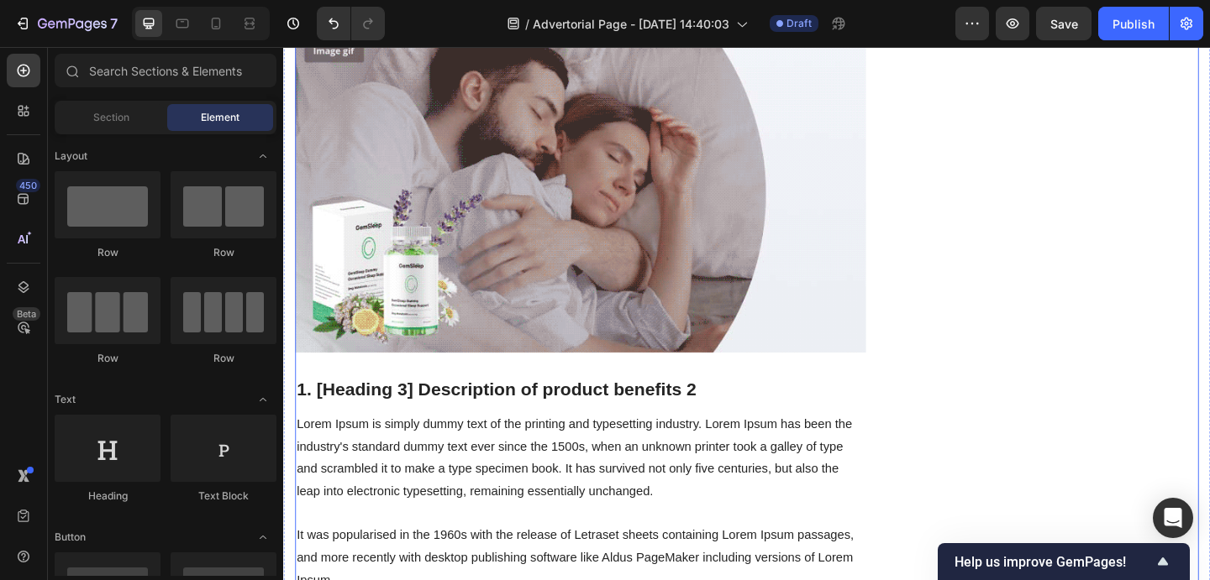
click at [408, 408] on p "1. [Heading 3] Description of product benefits 2" at bounding box center [605, 420] width 617 height 25
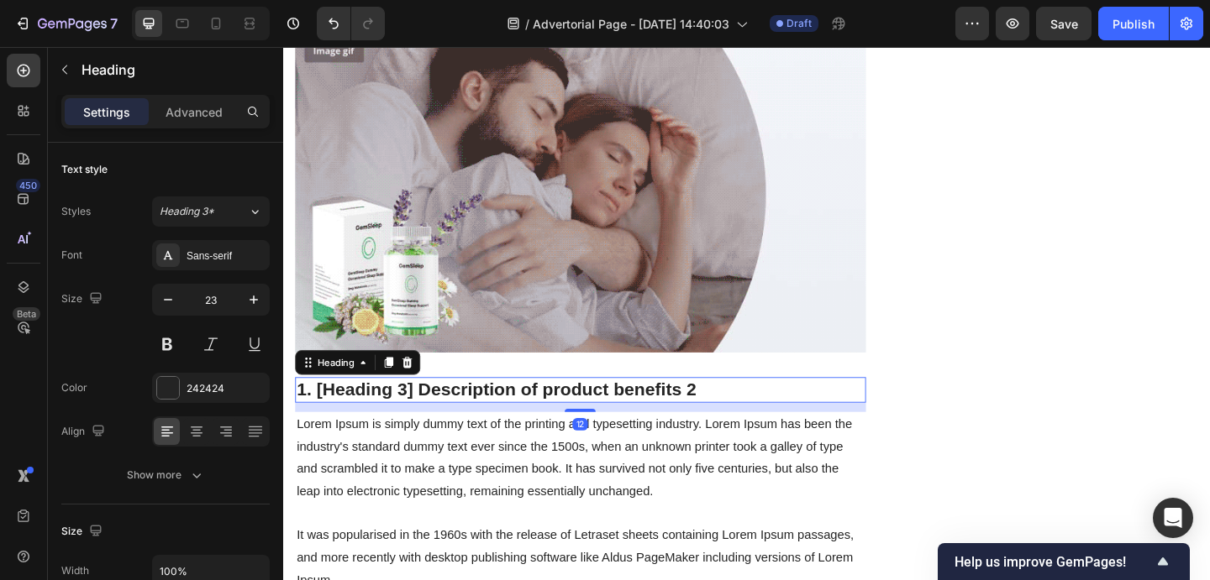
click at [390, 454] on p "Lorem Ipsum is simply dummy text of the printing and typesetting industry. Lore…" at bounding box center [605, 542] width 617 height 193
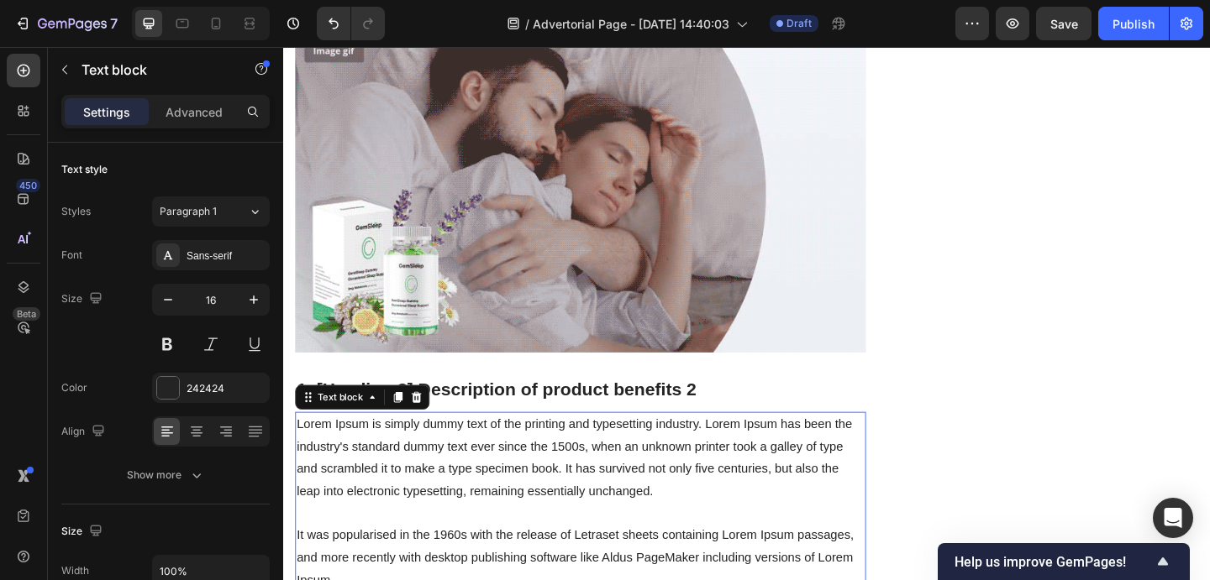
click at [388, 459] on p "Lorem Ipsum is simply dummy text of the printing and typesetting industry. Lore…" at bounding box center [605, 542] width 617 height 193
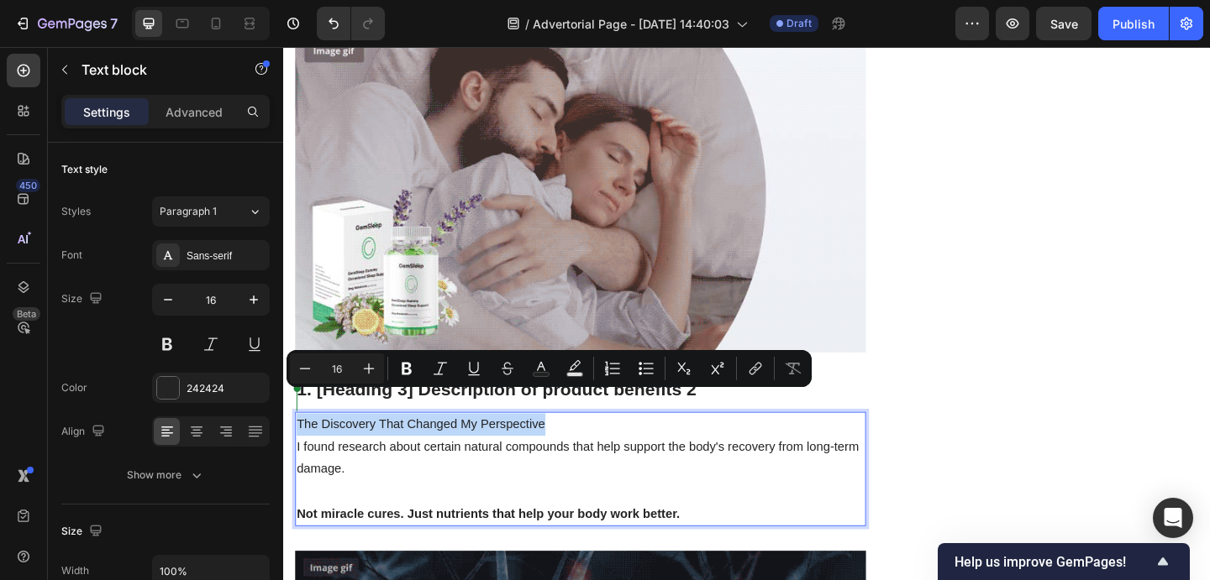
drag, startPoint x: 575, startPoint y: 424, endPoint x: 219, endPoint y: 424, distance: 356.2
copy p "The Discovery That Changed My Perspective"
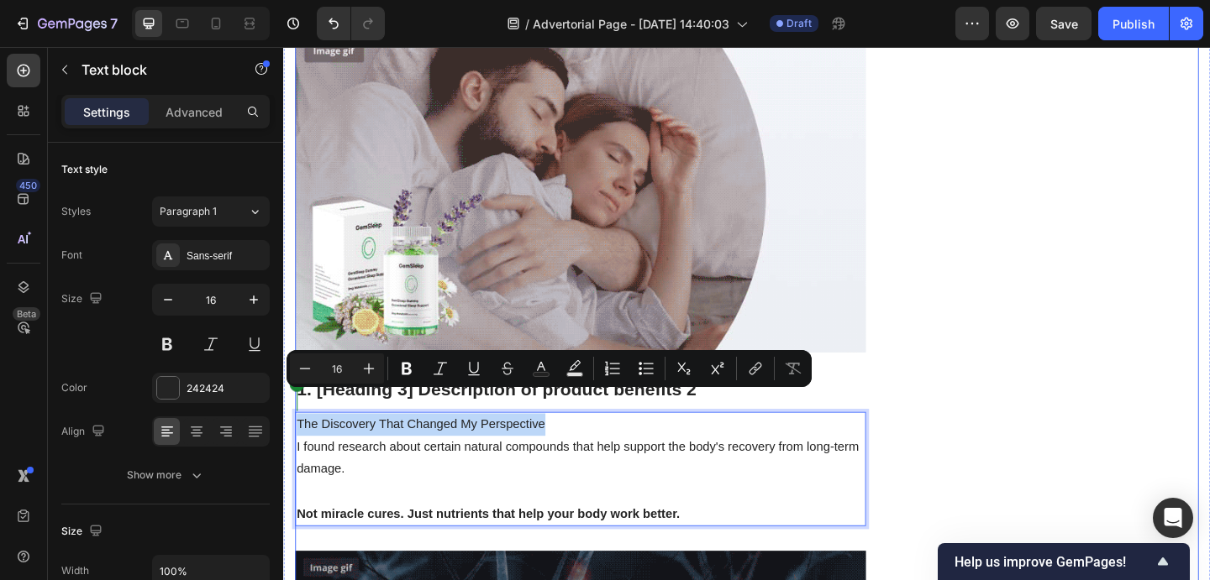
click at [565, 360] on div "Twenty-five years of drinking almost destroyed my sex life.... Heading ⁠⁠⁠⁠⁠⁠⁠ …" at bounding box center [606, 207] width 621 height 5837
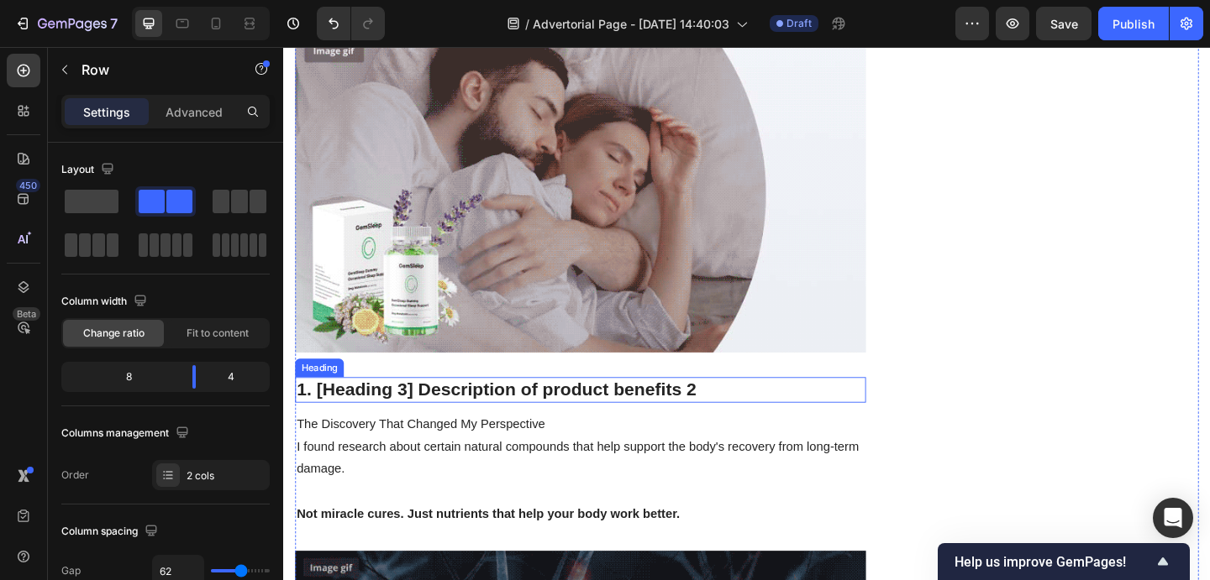
click at [541, 408] on p "1. [Heading 3] Description of product benefits 2" at bounding box center [605, 420] width 617 height 25
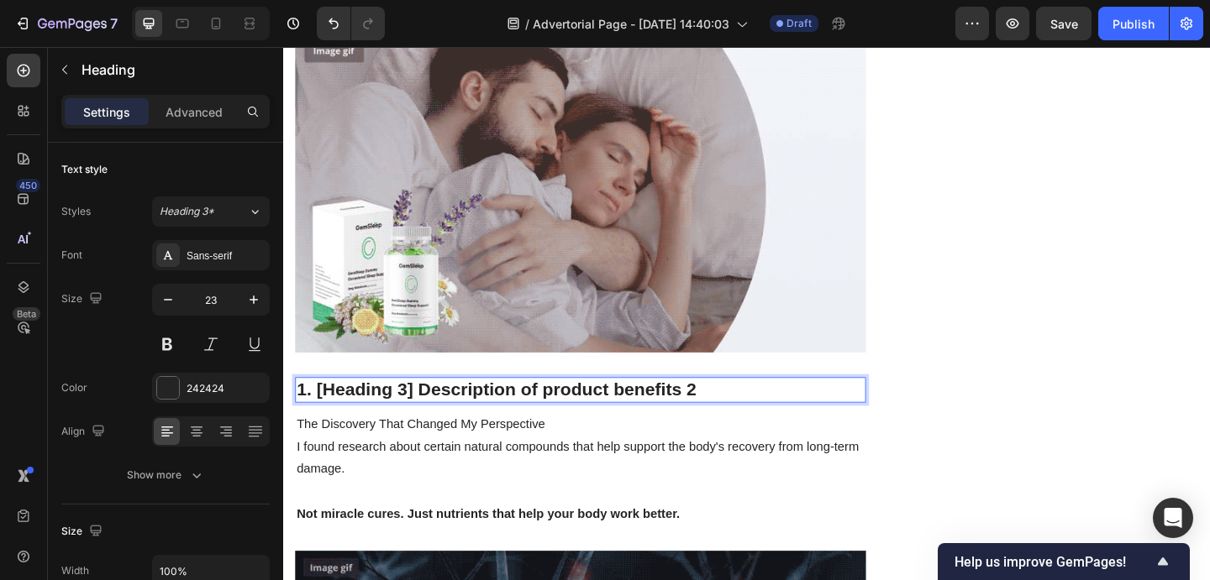
click at [717, 408] on p "1. [Heading 3] Description of product benefits 2" at bounding box center [605, 420] width 617 height 25
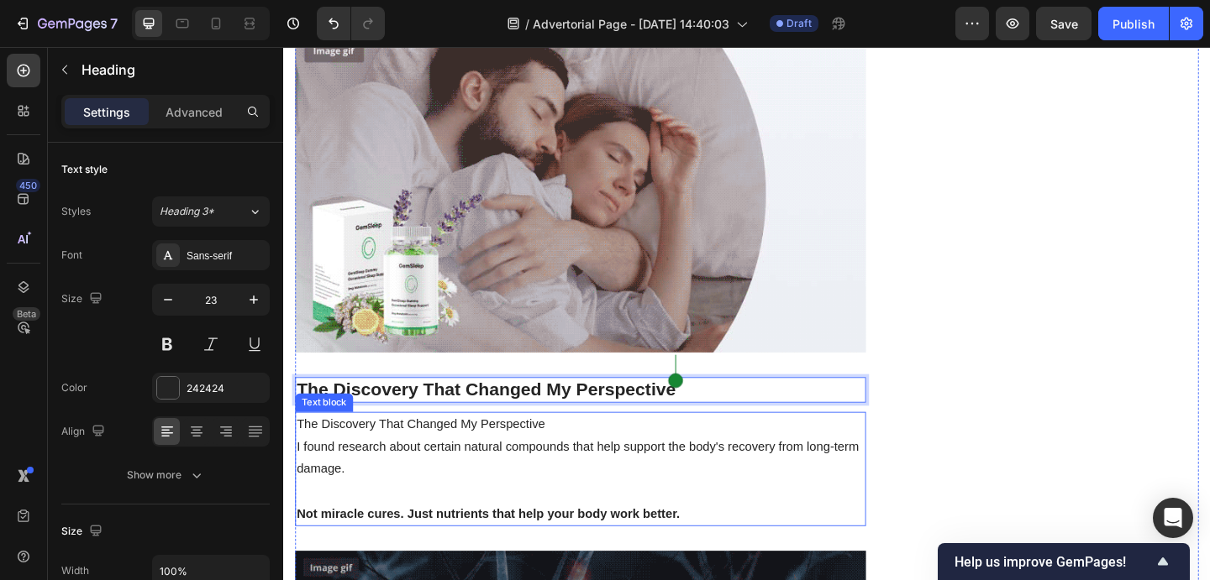
click at [459, 446] on p "The Discovery That Changed My Perspective" at bounding box center [605, 458] width 617 height 24
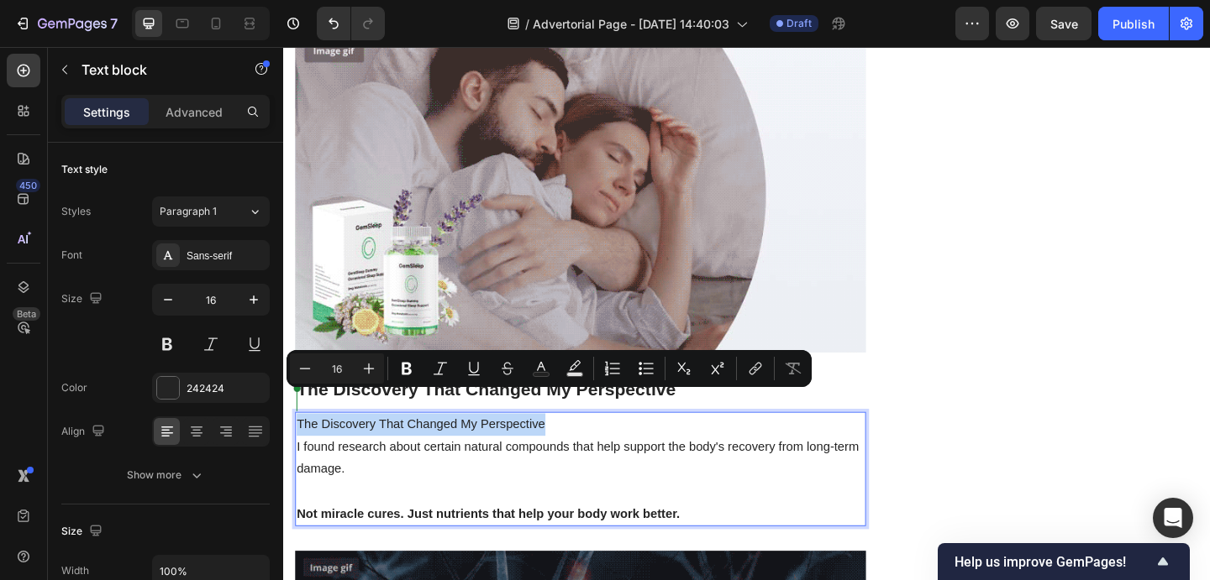
drag, startPoint x: 585, startPoint y: 436, endPoint x: 269, endPoint y: 436, distance: 315.8
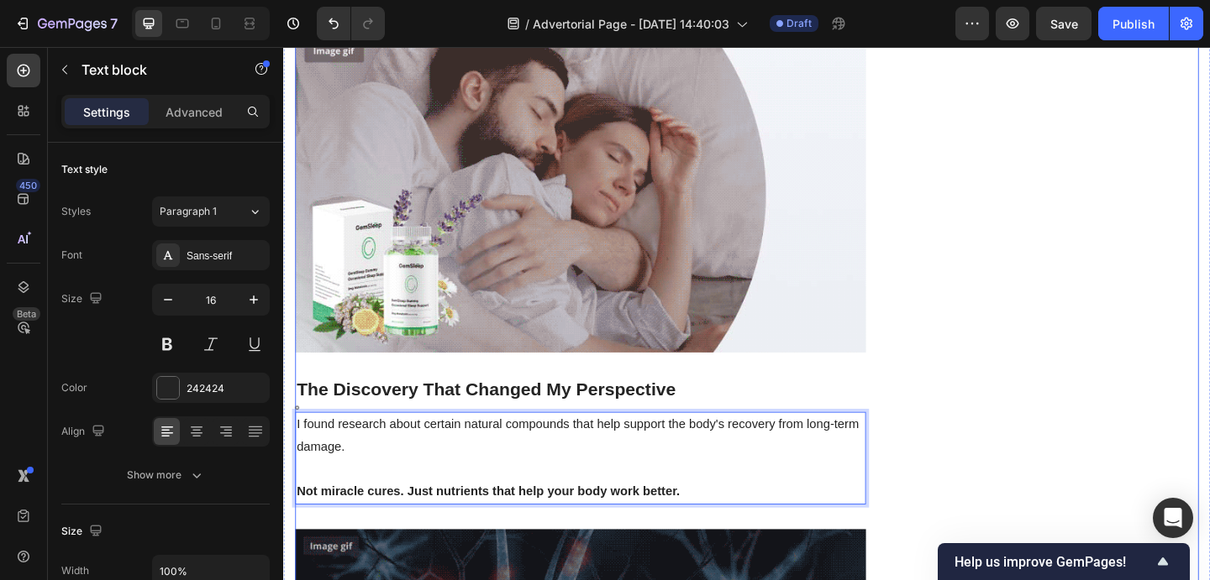
click at [417, 408] on p "The Discovery That Changed My Perspective" at bounding box center [605, 420] width 617 height 25
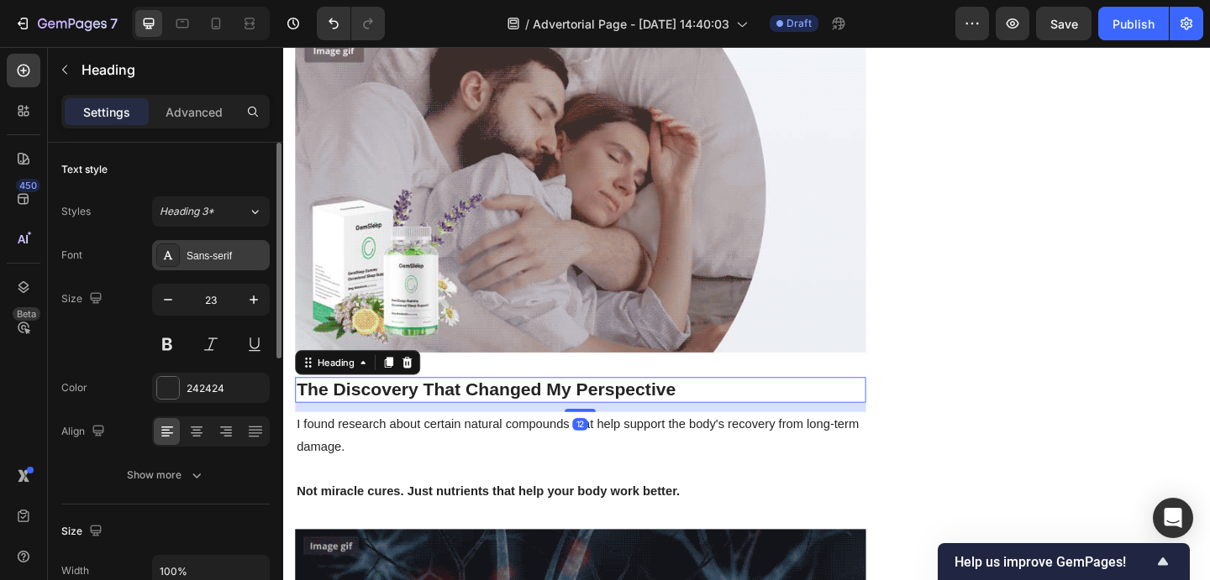
click at [240, 268] on div "Sans-serif" at bounding box center [211, 255] width 118 height 30
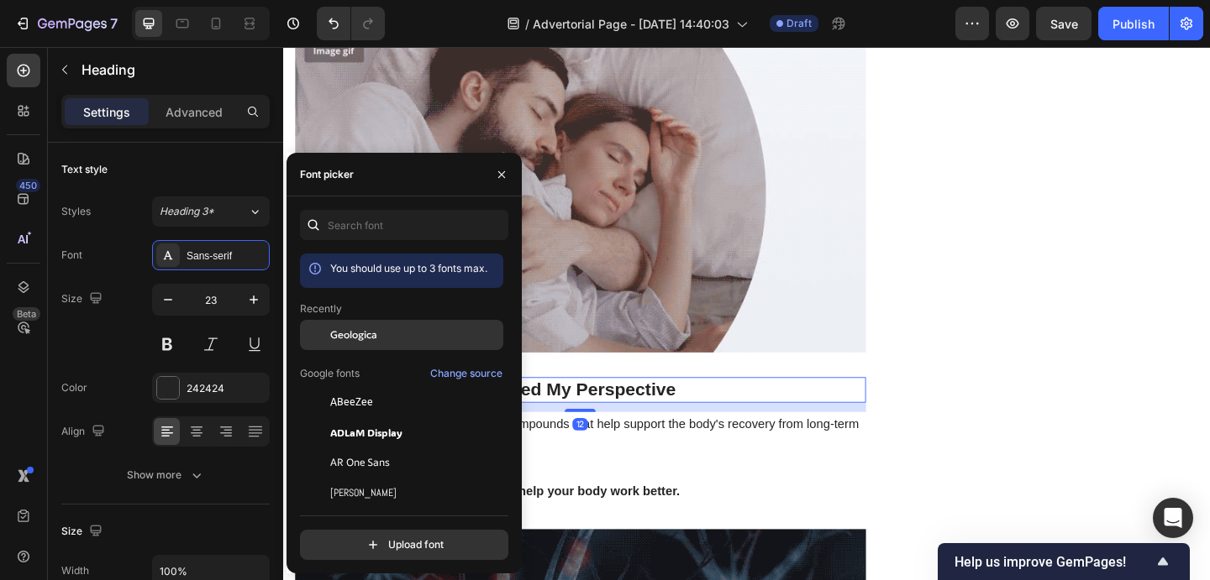
click at [349, 344] on div "Geologica" at bounding box center [401, 335] width 203 height 30
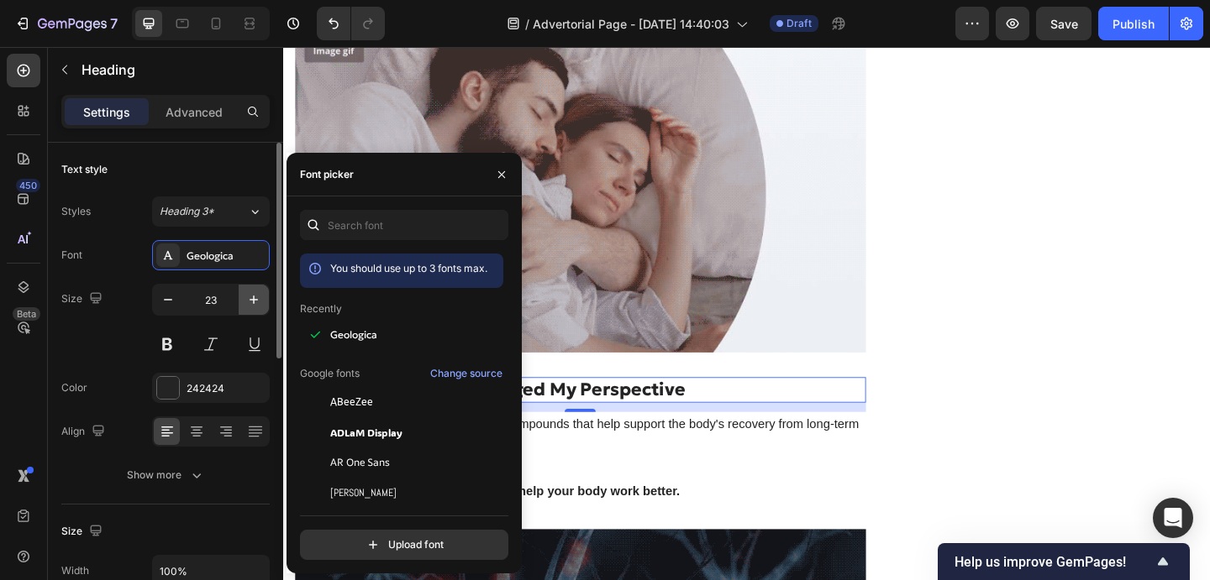
click at [264, 302] on button "button" at bounding box center [254, 300] width 30 height 30
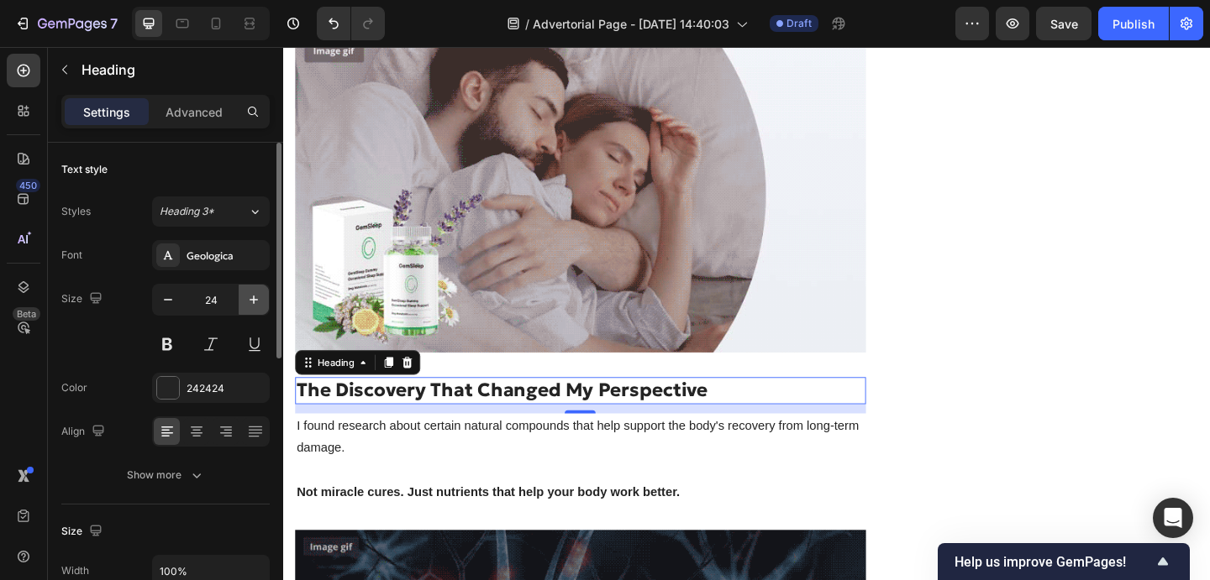
click at [264, 302] on button "button" at bounding box center [254, 300] width 30 height 30
type input "25"
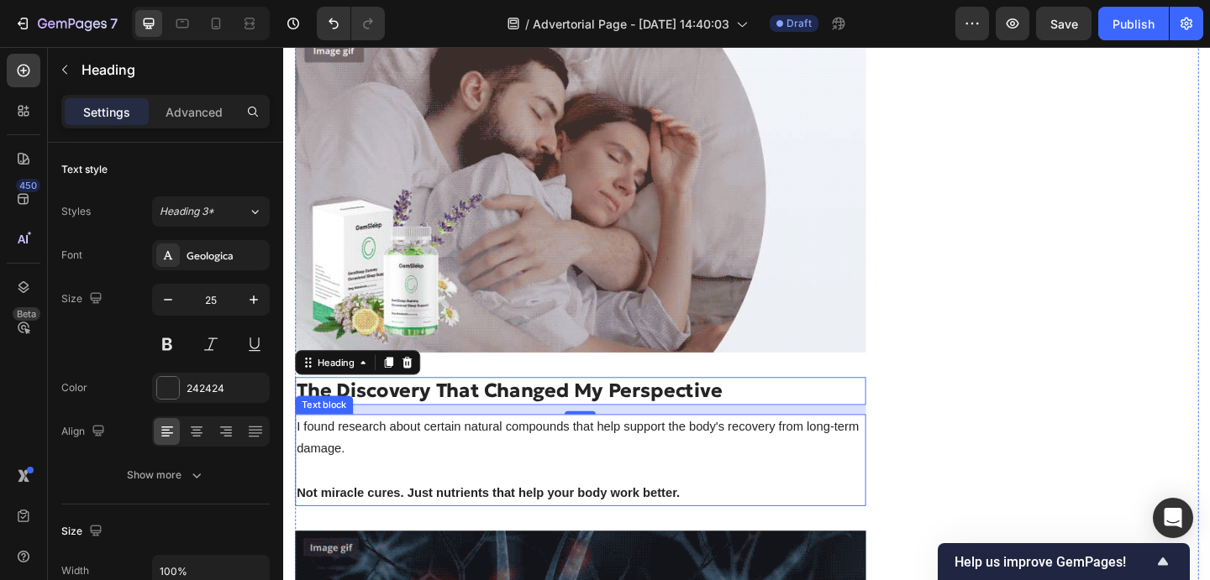
click at [345, 449] on p "I found research about certain natural compounds that help support the body's r…" at bounding box center [605, 473] width 617 height 49
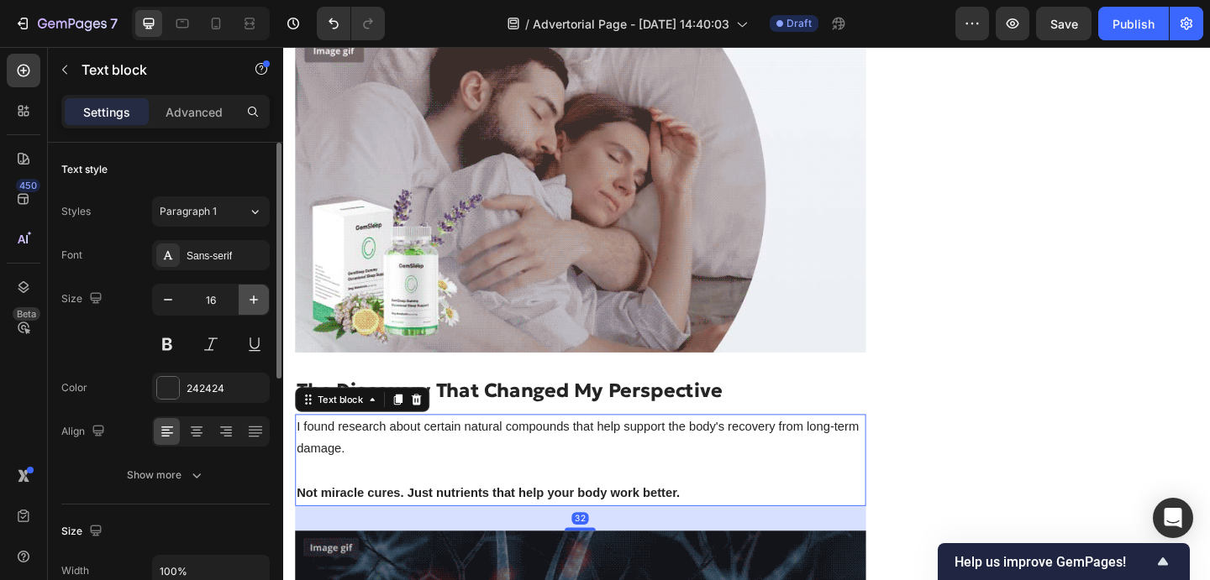
click at [259, 302] on icon "button" at bounding box center [253, 299] width 17 height 17
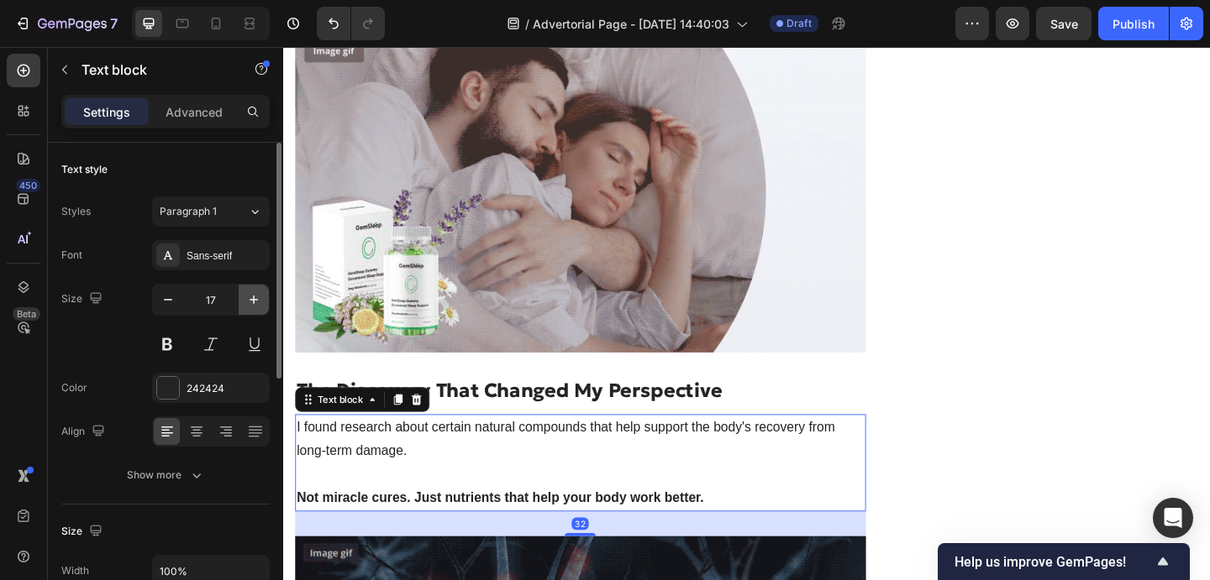
click at [259, 302] on icon "button" at bounding box center [253, 299] width 17 height 17
type input "18"
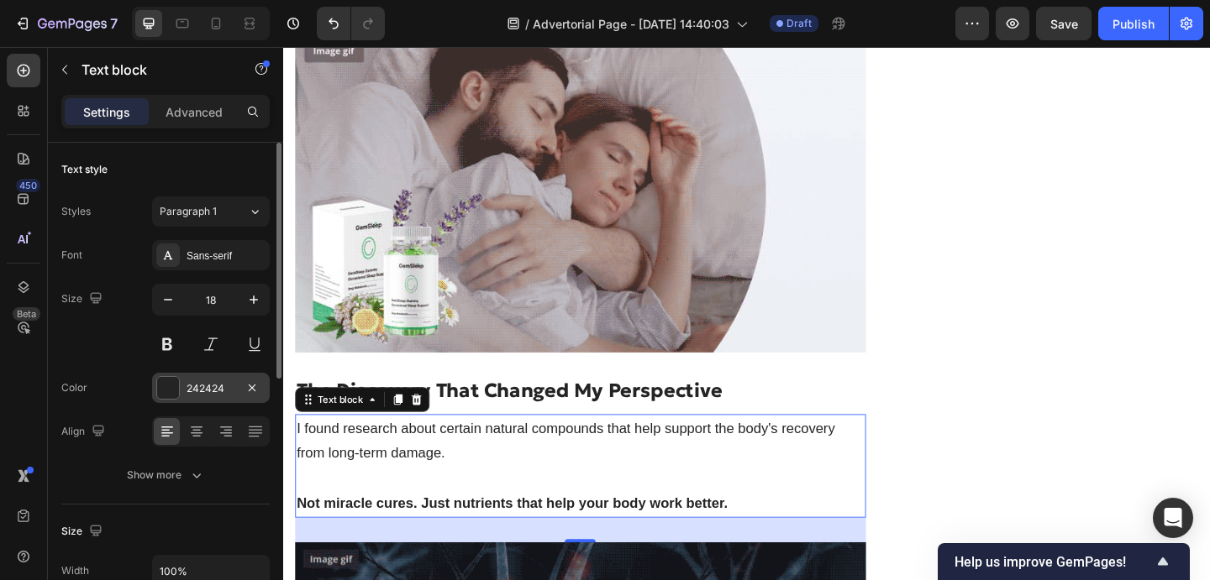
click at [165, 393] on div at bounding box center [168, 388] width 22 height 22
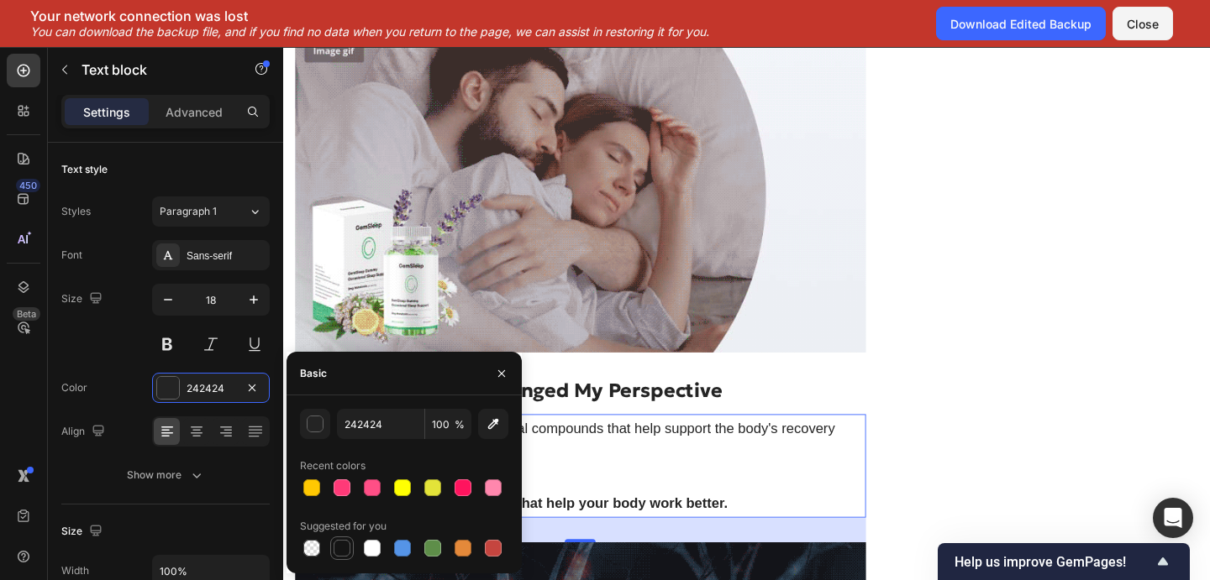
click at [336, 547] on div at bounding box center [341, 548] width 17 height 17
type input "151515"
click at [134, 363] on div "Font Sans-serif Size 18 Color 151515 Align Show more" at bounding box center [165, 365] width 208 height 250
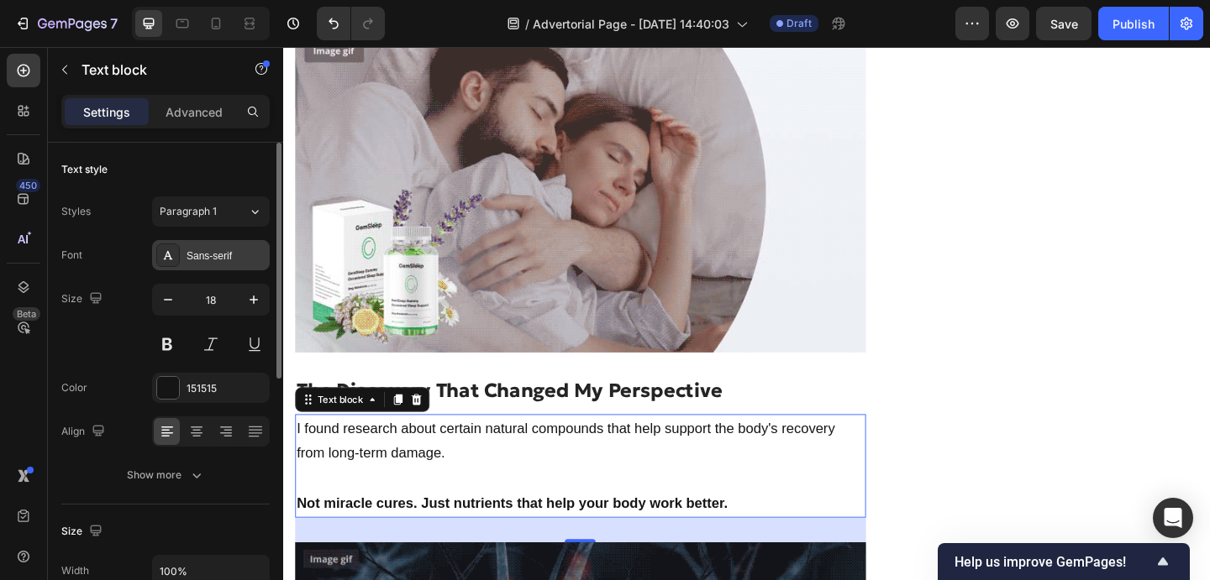
click at [255, 268] on div "Sans-serif" at bounding box center [211, 255] width 118 height 30
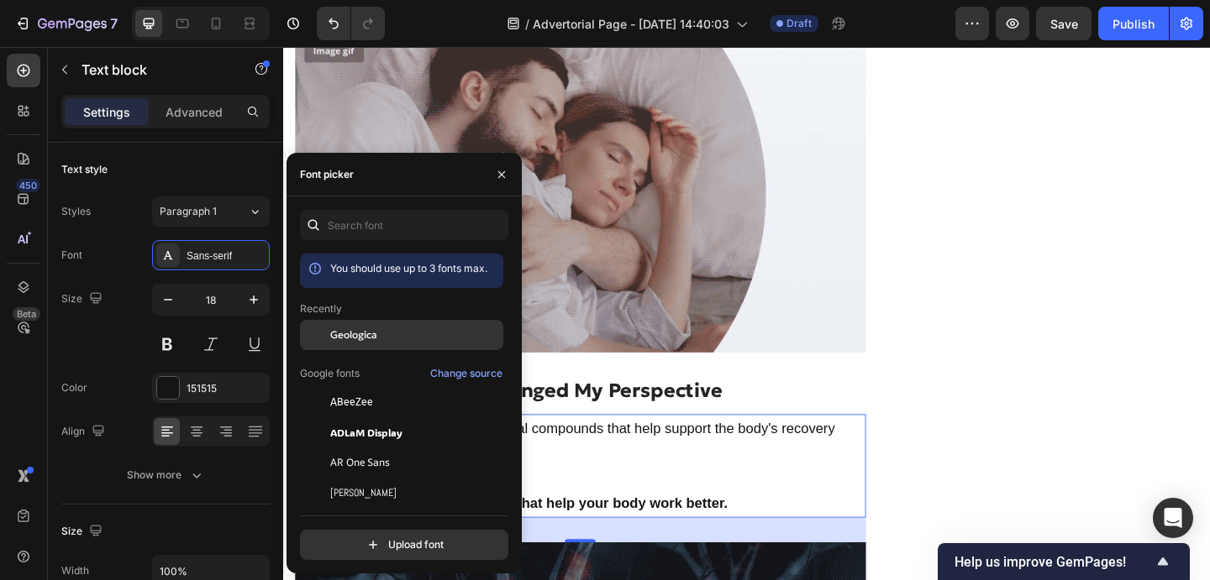
click at [385, 332] on div "Geologica" at bounding box center [415, 335] width 170 height 15
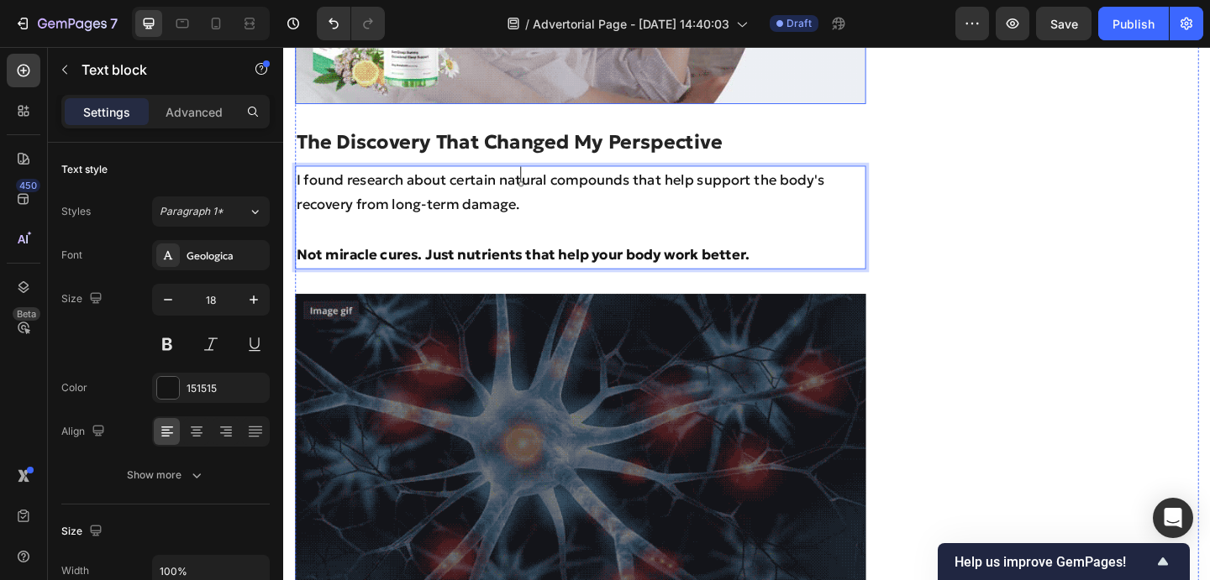
scroll to position [3193, 0]
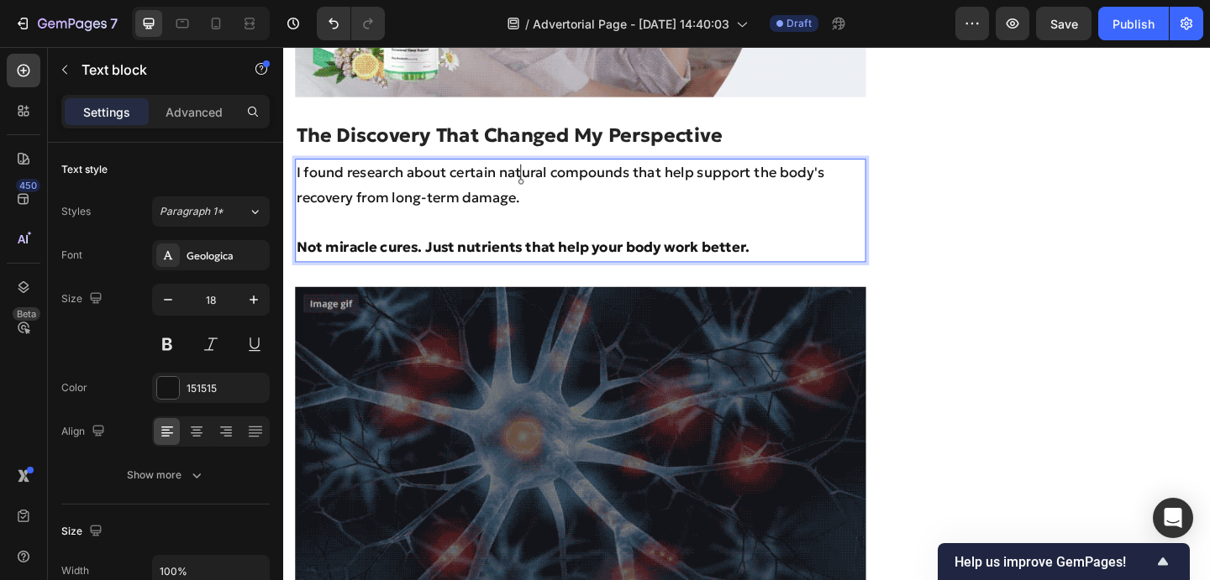
click at [841, 252] on p "Not miracle cures. Just nutrients that help your body work better." at bounding box center [605, 265] width 617 height 27
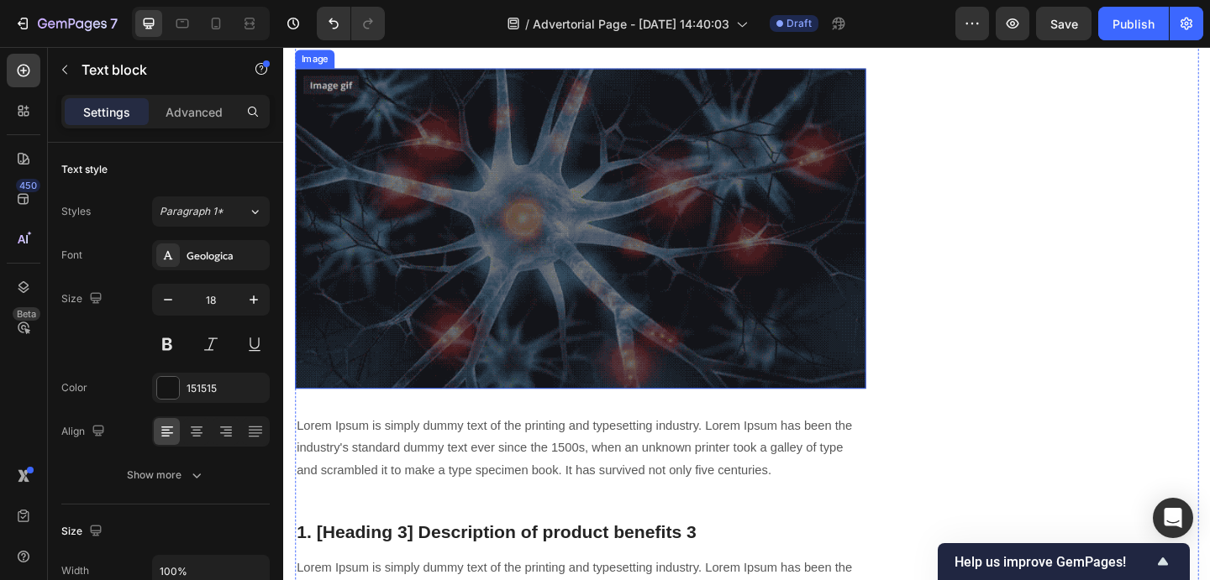
scroll to position [3468, 0]
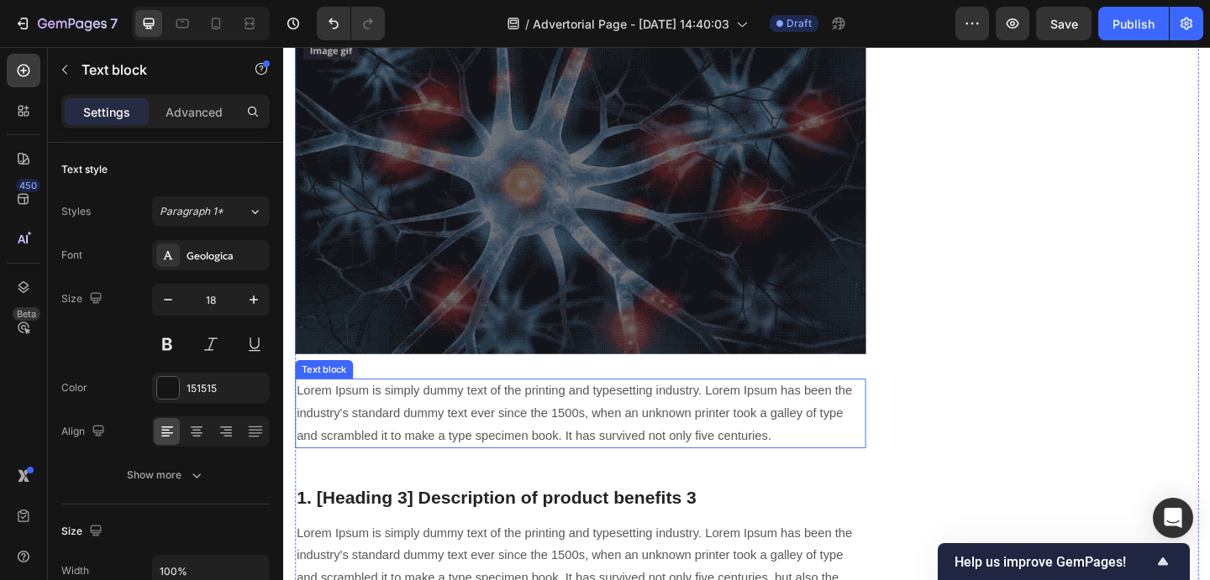
click at [447, 433] on p "Lorem Ipsum is simply dummy text of the printing and typesetting industry. Lore…" at bounding box center [605, 446] width 617 height 72
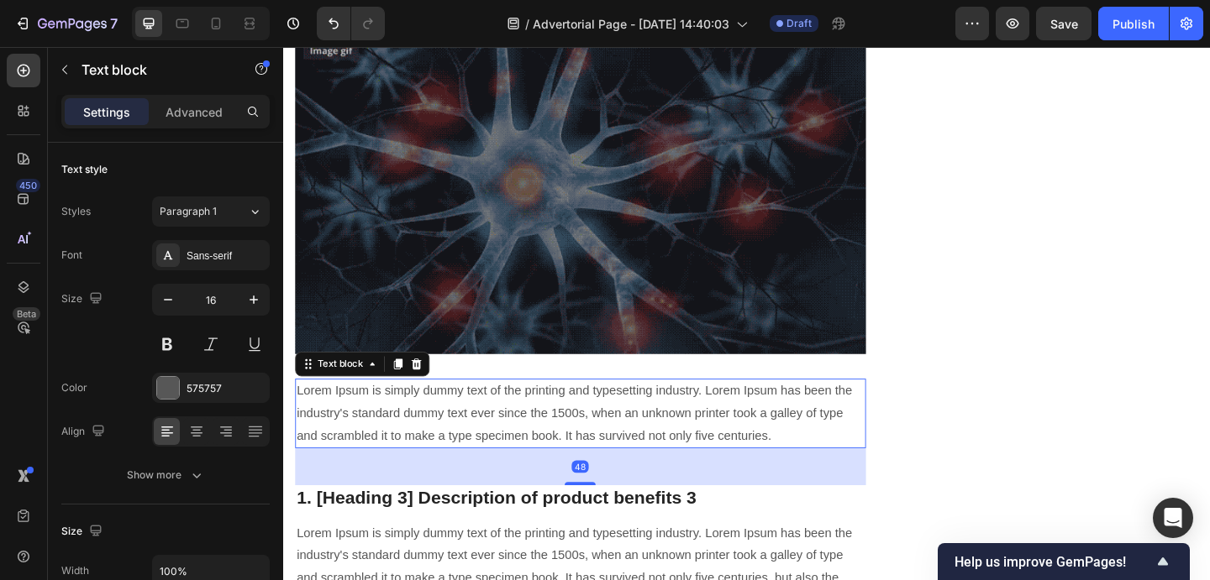
click at [791, 422] on p "Lorem Ipsum is simply dummy text of the printing and typesetting industry. Lore…" at bounding box center [605, 446] width 617 height 72
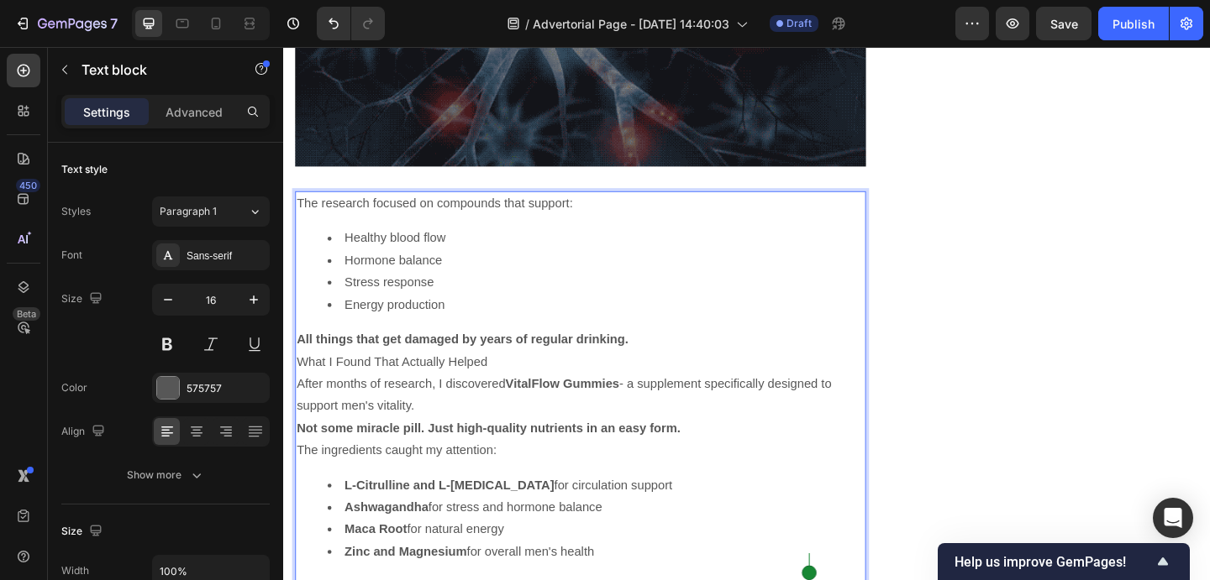
scroll to position [3678, 0]
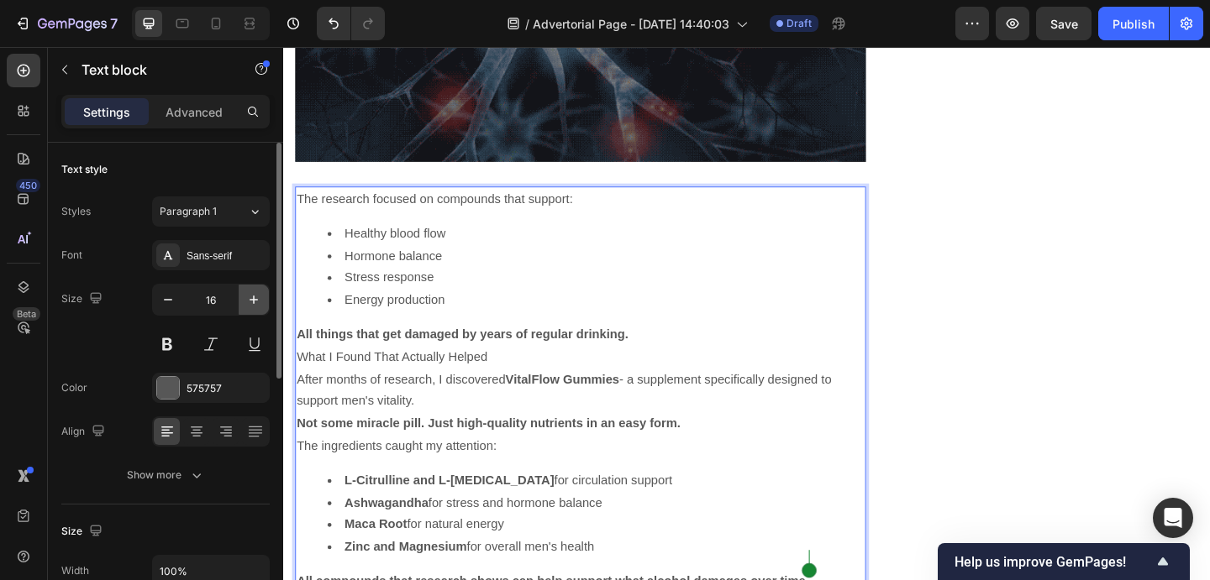
click at [244, 302] on button "button" at bounding box center [254, 300] width 30 height 30
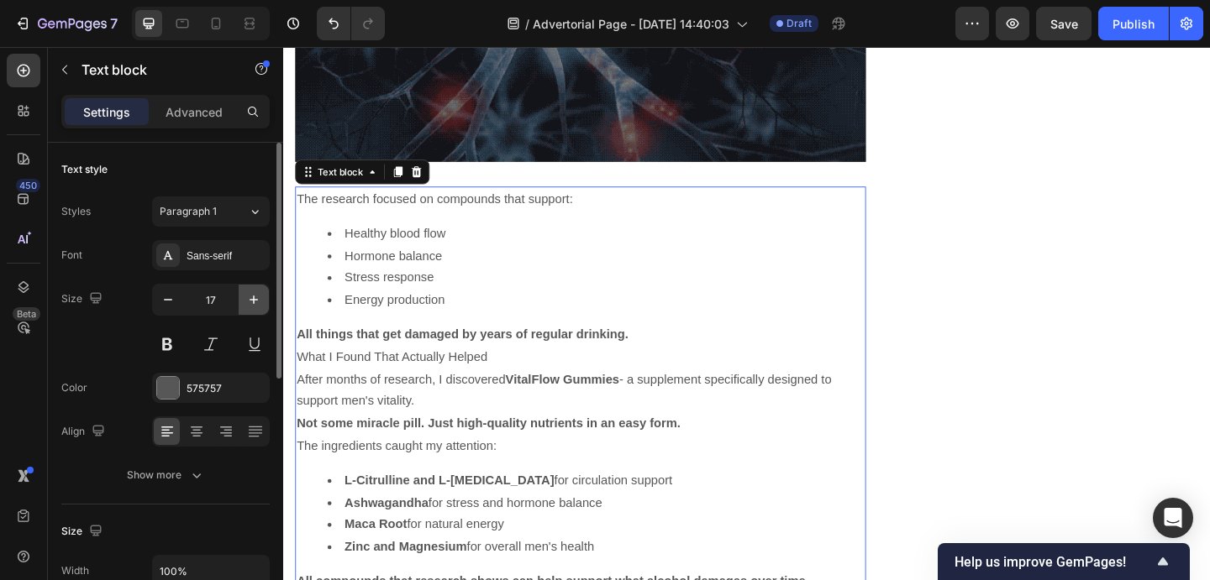
click at [244, 302] on button "button" at bounding box center [254, 300] width 30 height 30
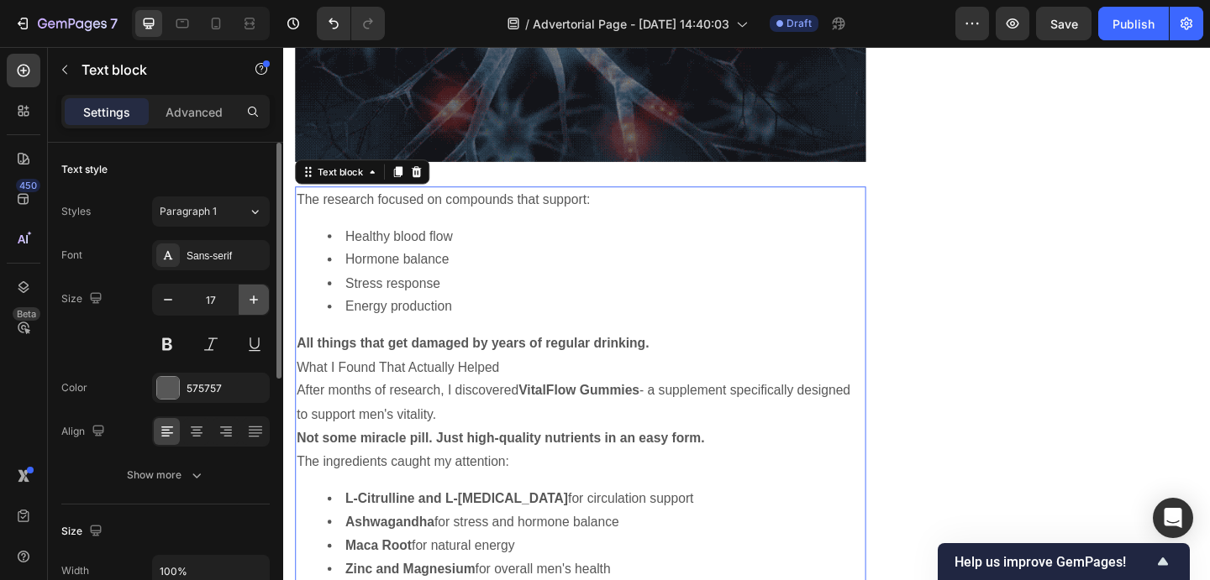
type input "18"
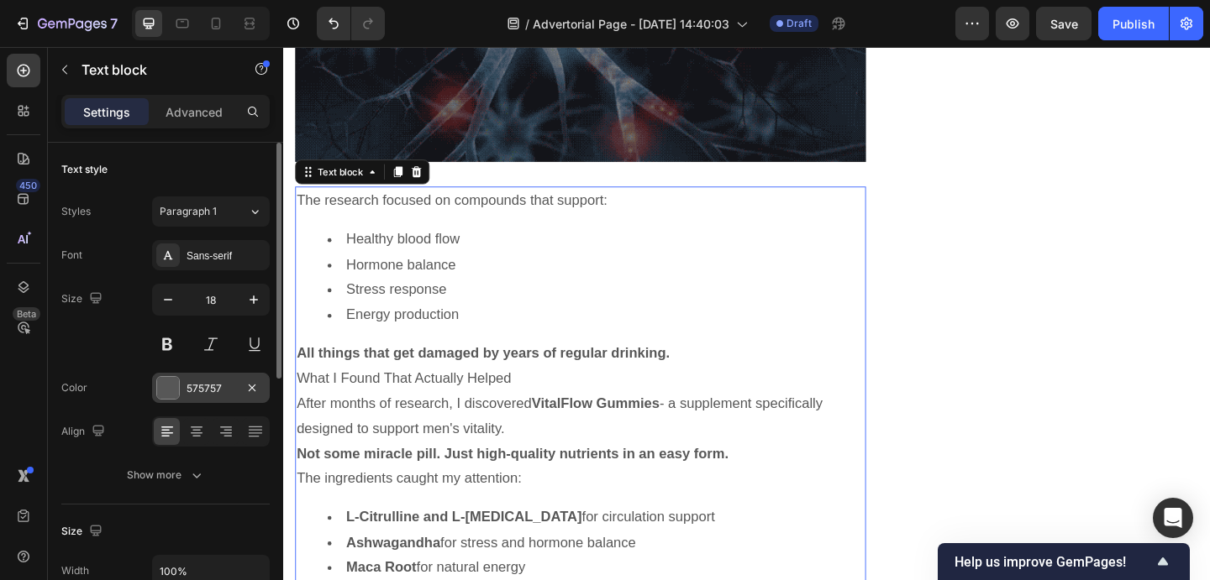
click at [170, 387] on div at bounding box center [168, 388] width 22 height 22
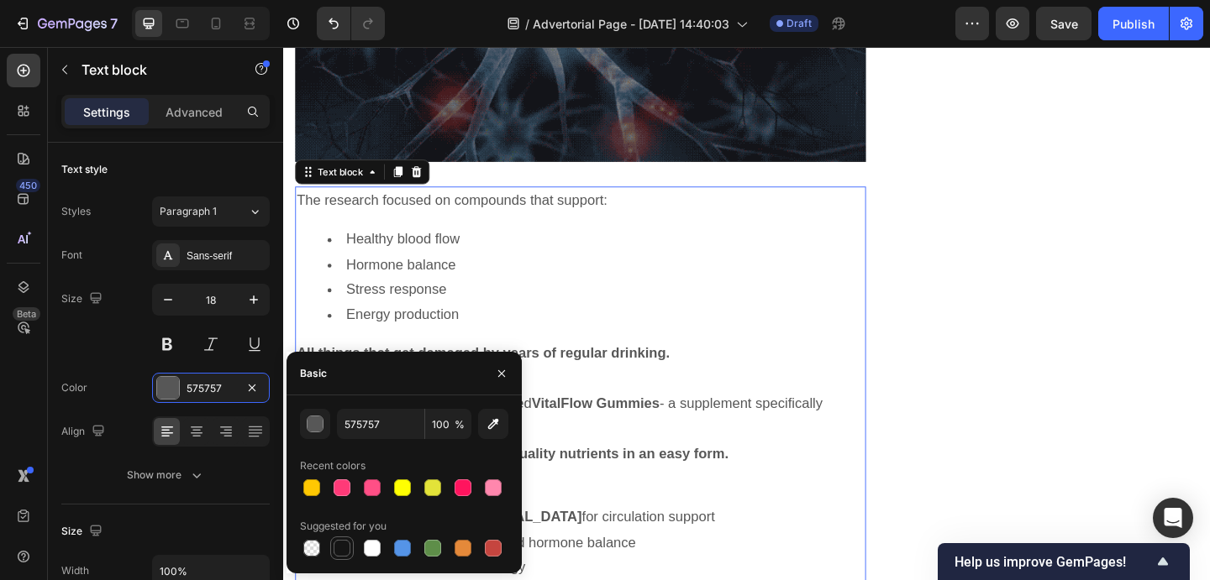
click at [336, 544] on div at bounding box center [341, 548] width 17 height 17
type input "151515"
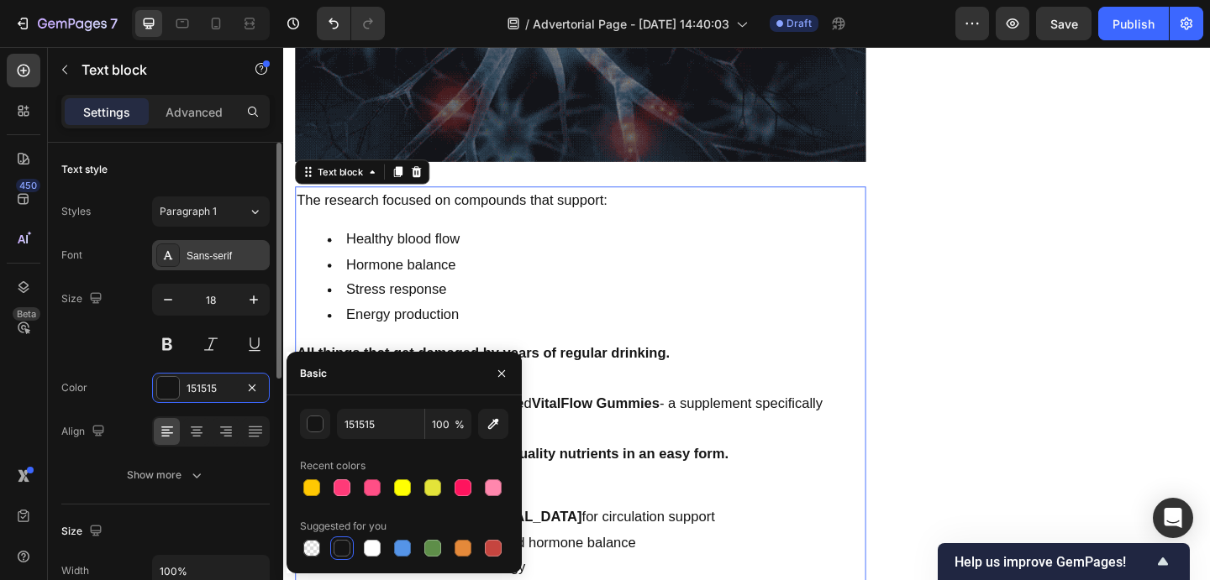
click at [223, 258] on div "Sans-serif" at bounding box center [225, 256] width 79 height 15
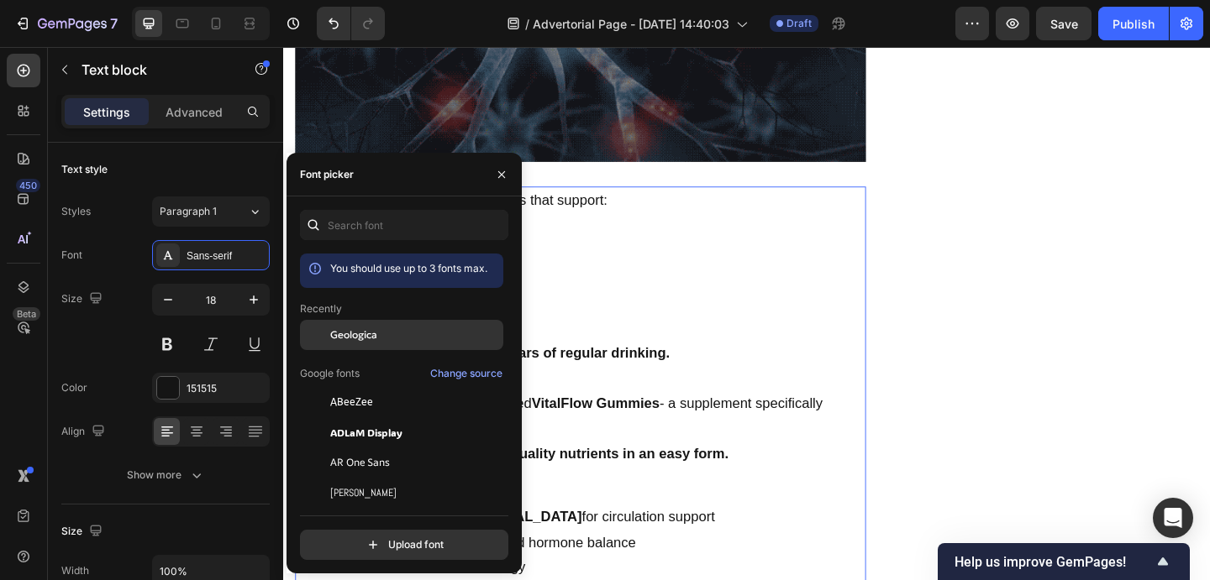
click at [371, 331] on span "Geologica" at bounding box center [353, 335] width 47 height 15
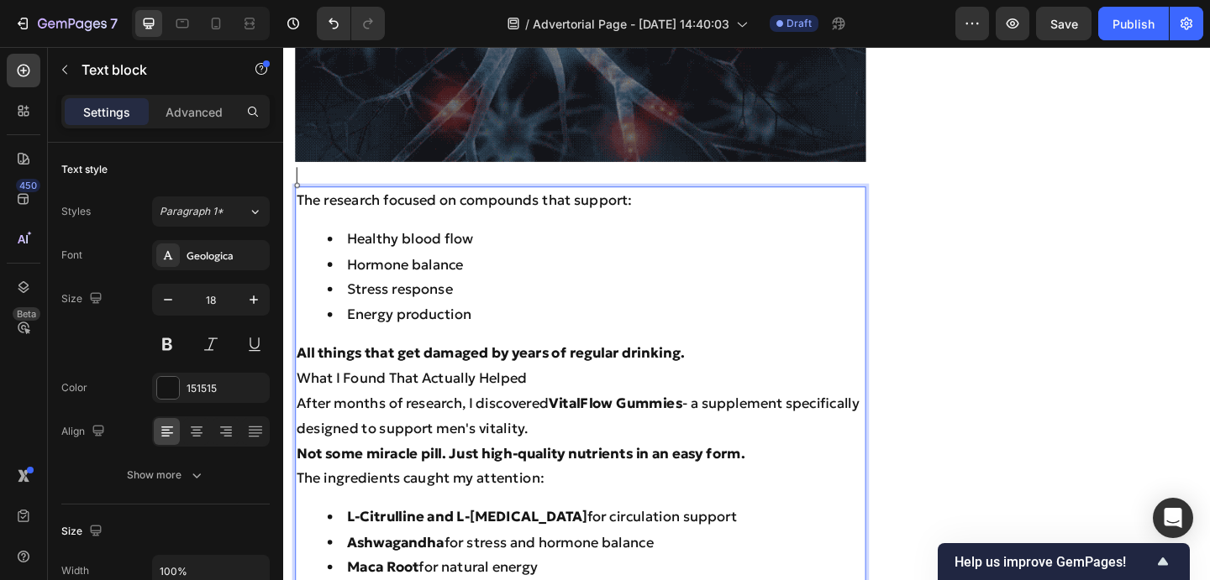
click at [627, 394] on p "What I Found That Actually Helped" at bounding box center [605, 407] width 617 height 27
click at [727, 367] on p "All things that get damaged by years of regular drinking." at bounding box center [605, 380] width 617 height 27
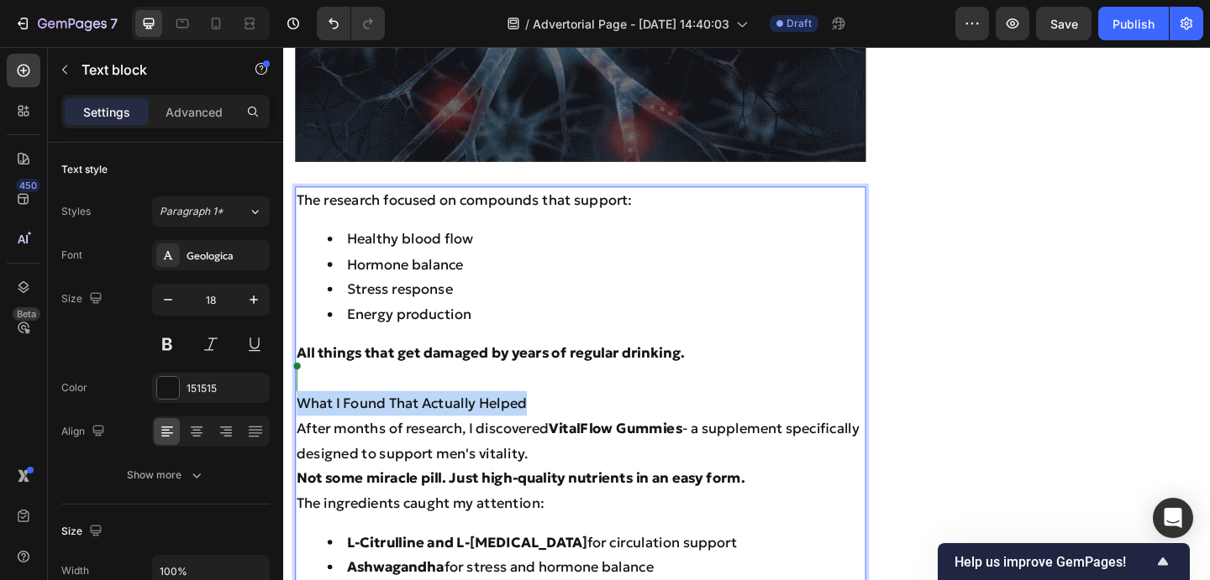
drag, startPoint x: 565, startPoint y: 409, endPoint x: 273, endPoint y: 407, distance: 292.3
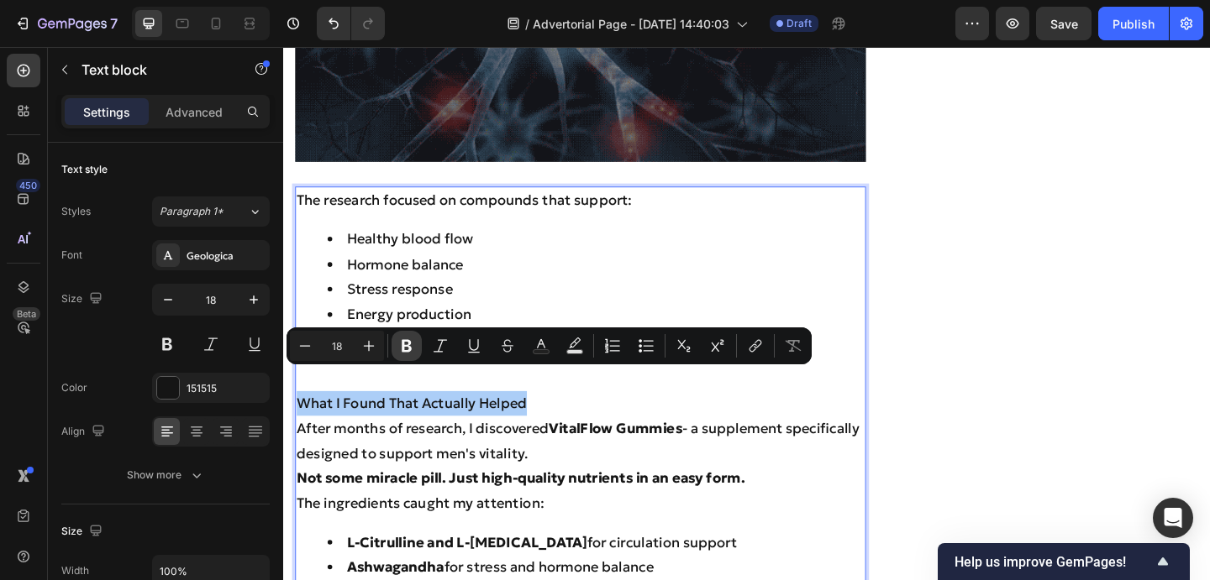
click at [399, 344] on icon "Editor contextual toolbar" at bounding box center [406, 346] width 17 height 17
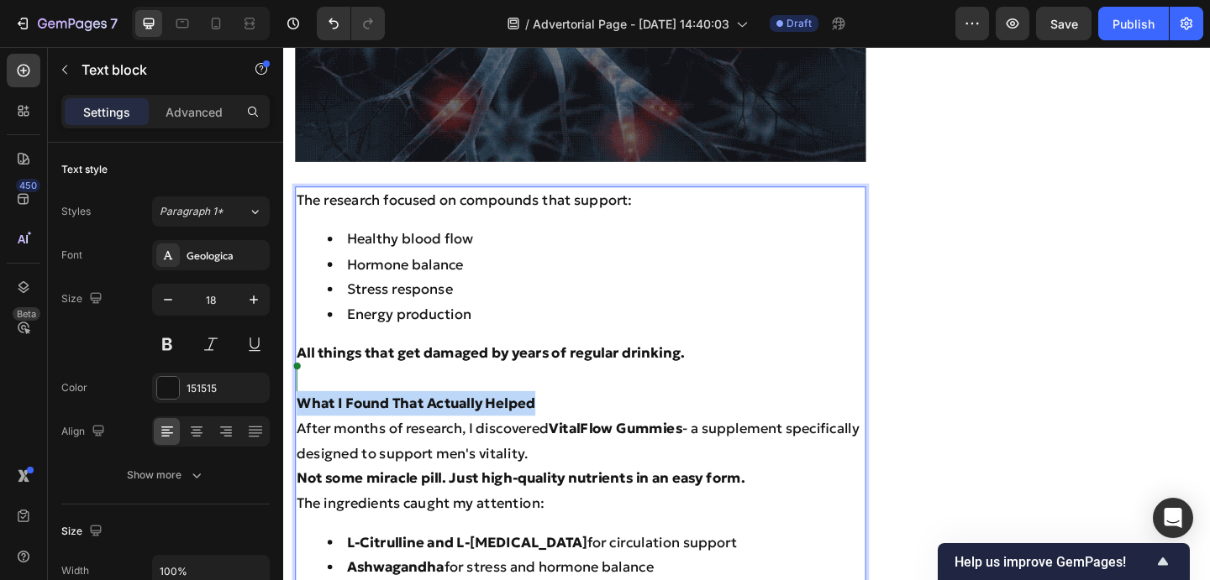
drag, startPoint x: 571, startPoint y: 407, endPoint x: 286, endPoint y: 402, distance: 285.7
click at [675, 370] on strong "All things that get damaged by years of regular drinking." at bounding box center [508, 379] width 422 height 19
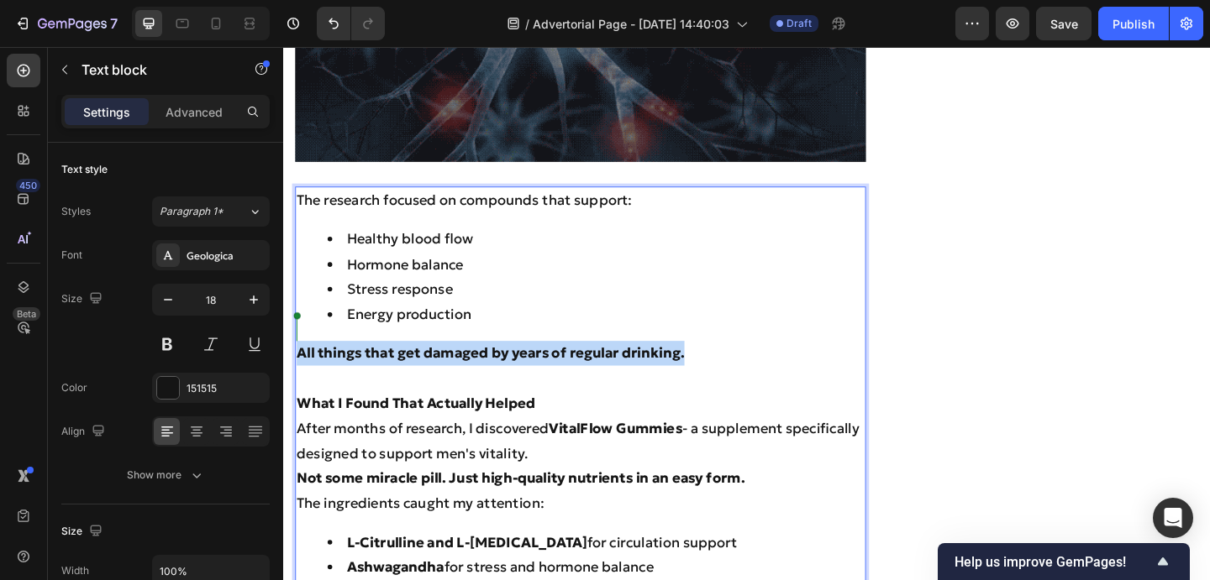
drag, startPoint x: 727, startPoint y: 351, endPoint x: 297, endPoint y: 351, distance: 429.2
click at [297, 367] on p "All things that get damaged by years of regular drinking." at bounding box center [605, 380] width 617 height 27
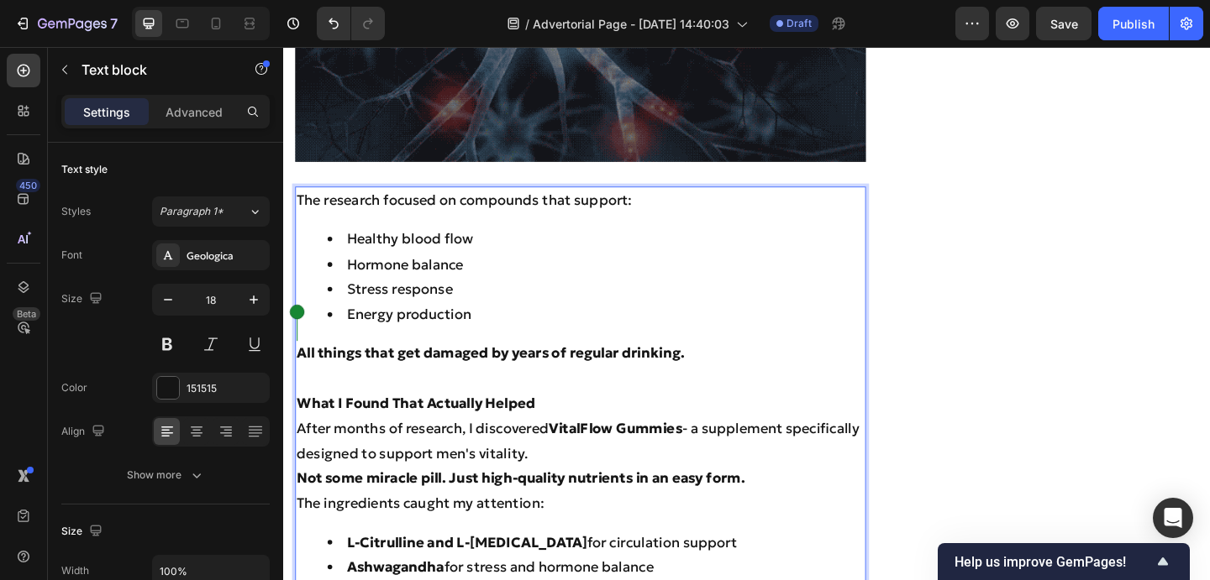
click at [557, 425] on strong "What I Found That Actually Helped" at bounding box center [427, 434] width 260 height 19
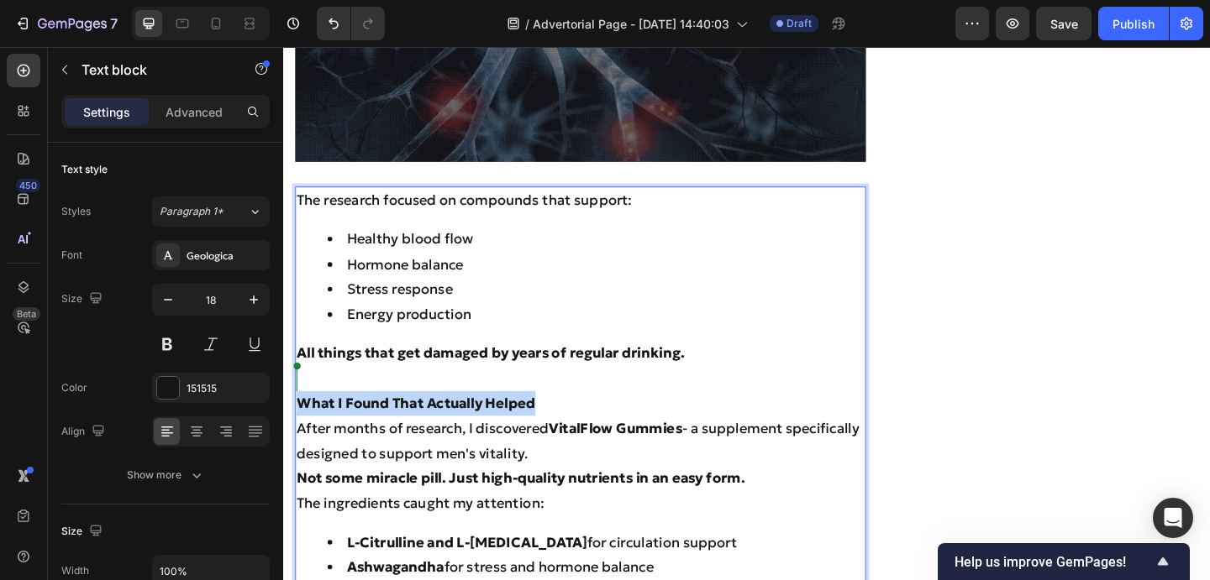
drag, startPoint x: 577, startPoint y: 404, endPoint x: 302, endPoint y: 408, distance: 275.6
click at [302, 422] on p "What I Found That Actually Helped" at bounding box center [605, 435] width 617 height 27
click at [398, 425] on strong "What I Found That Actually Helped" at bounding box center [427, 434] width 260 height 19
click at [459, 394] on p "Rich Text Editor. Editing area: main" at bounding box center [605, 407] width 617 height 27
drag, startPoint x: 564, startPoint y: 407, endPoint x: 248, endPoint y: 407, distance: 316.7
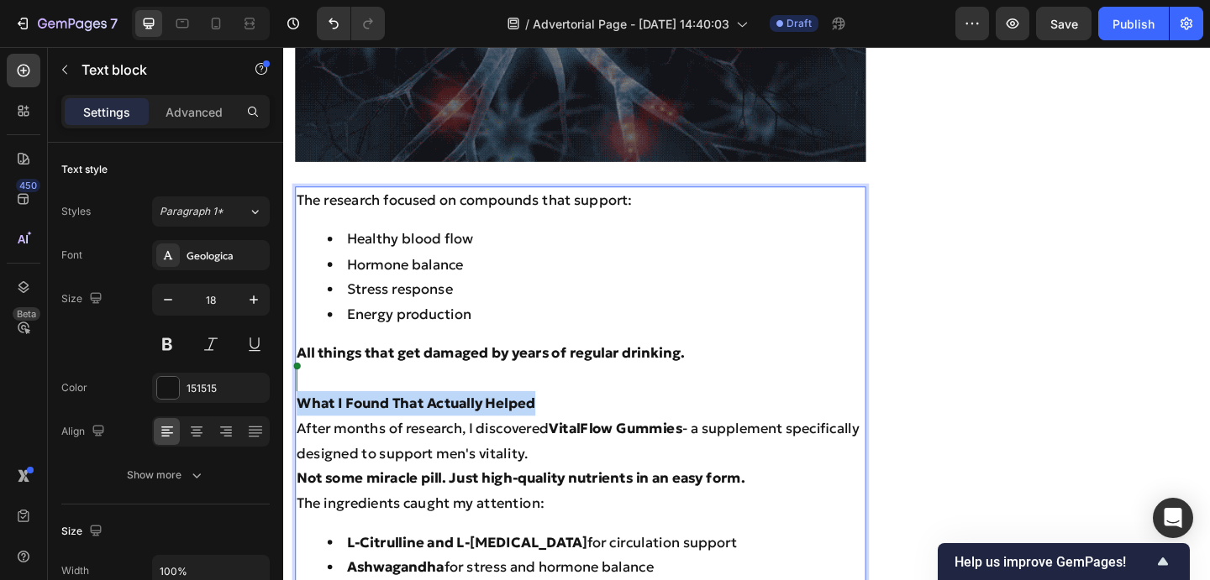
click at [396, 394] on p "Rich Text Editor. Editing area: main" at bounding box center [605, 407] width 617 height 27
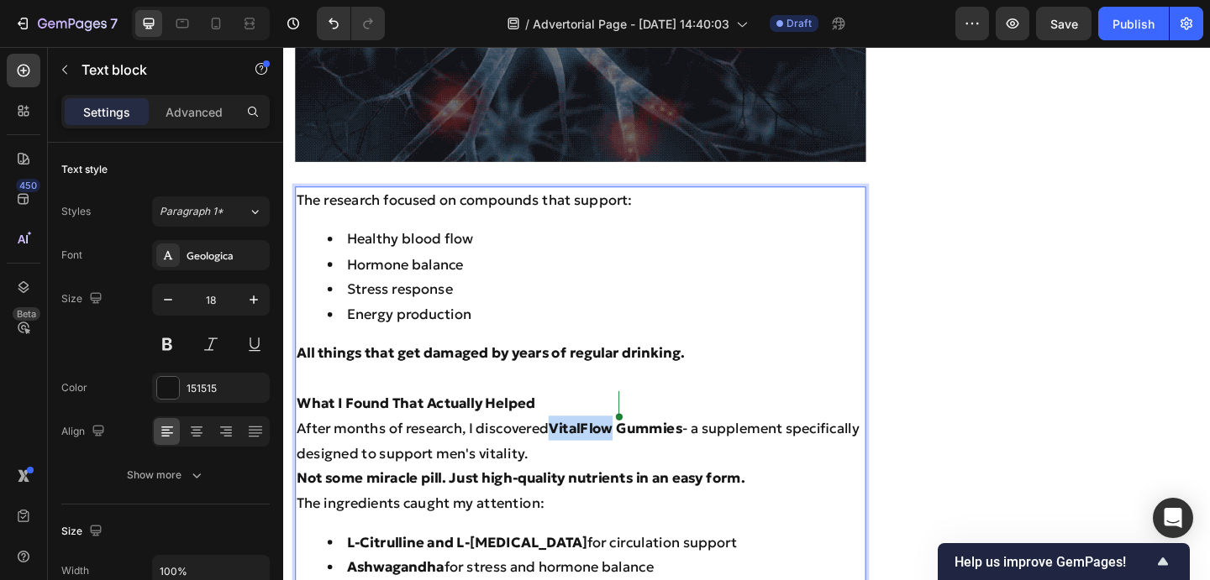
drag, startPoint x: 579, startPoint y: 435, endPoint x: 643, endPoint y: 436, distance: 64.7
click at [643, 452] on strong "VitalFlow Gummies" at bounding box center [643, 461] width 145 height 19
click at [585, 452] on strong "IW Gummies" at bounding box center [619, 461] width 97 height 19
click at [596, 452] on strong "W Gummies" at bounding box center [617, 461] width 92 height 19
click at [592, 452] on strong "W Gummies" at bounding box center [617, 461] width 92 height 19
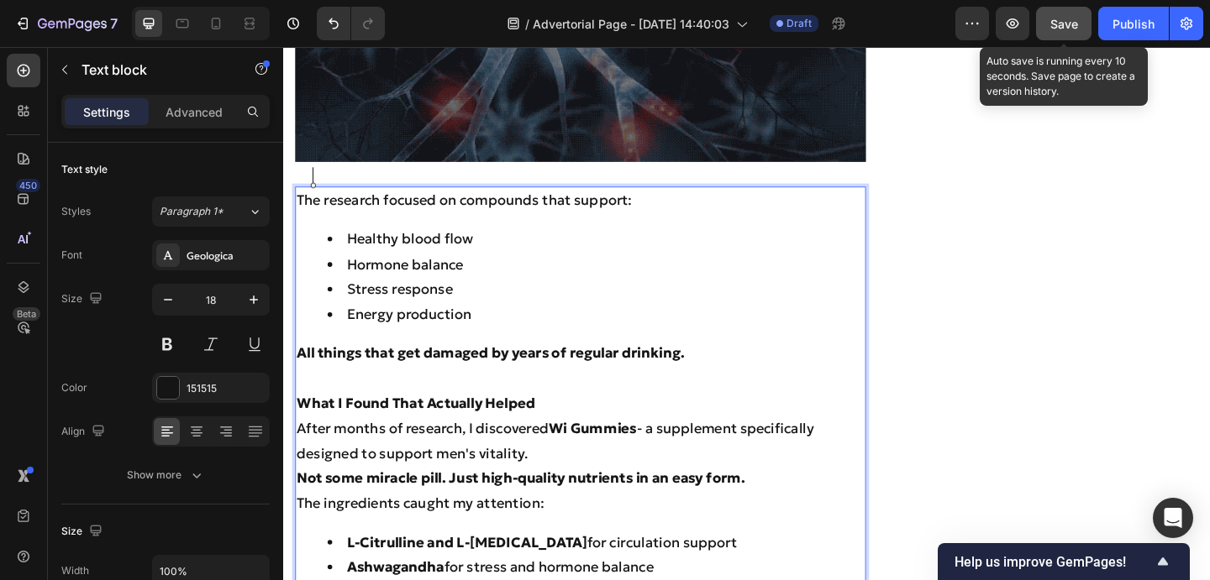
click at [1064, 18] on span "Save" at bounding box center [1064, 24] width 28 height 14
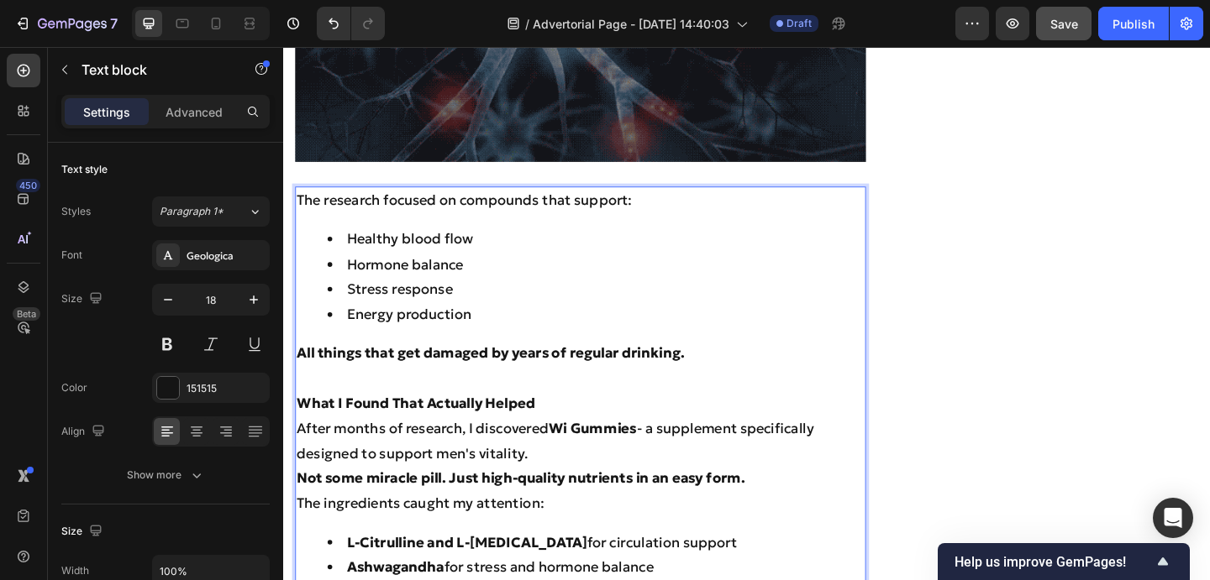
click at [598, 452] on strong "Wi Gummies" at bounding box center [619, 461] width 96 height 19
click at [662, 463] on p "After months of research, I discovered Wild Buffalo Gummies - a supplement spec…" at bounding box center [605, 476] width 617 height 55
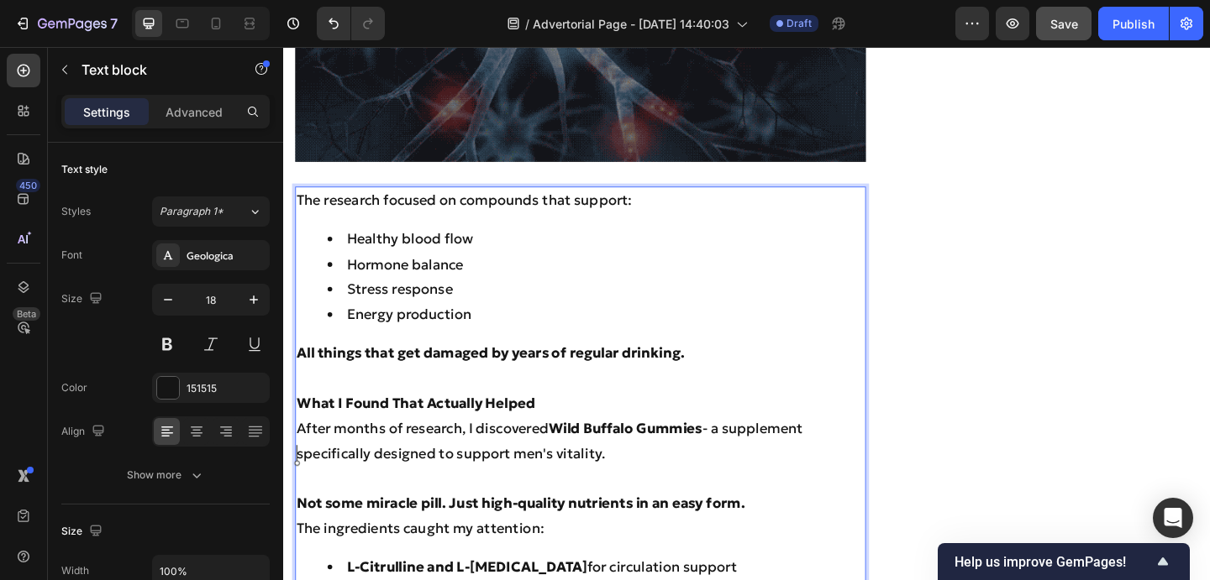
click at [300, 449] on p "After months of research, I discovered Wild Buffalo Gummies - a supplement spec…" at bounding box center [605, 476] width 617 height 55
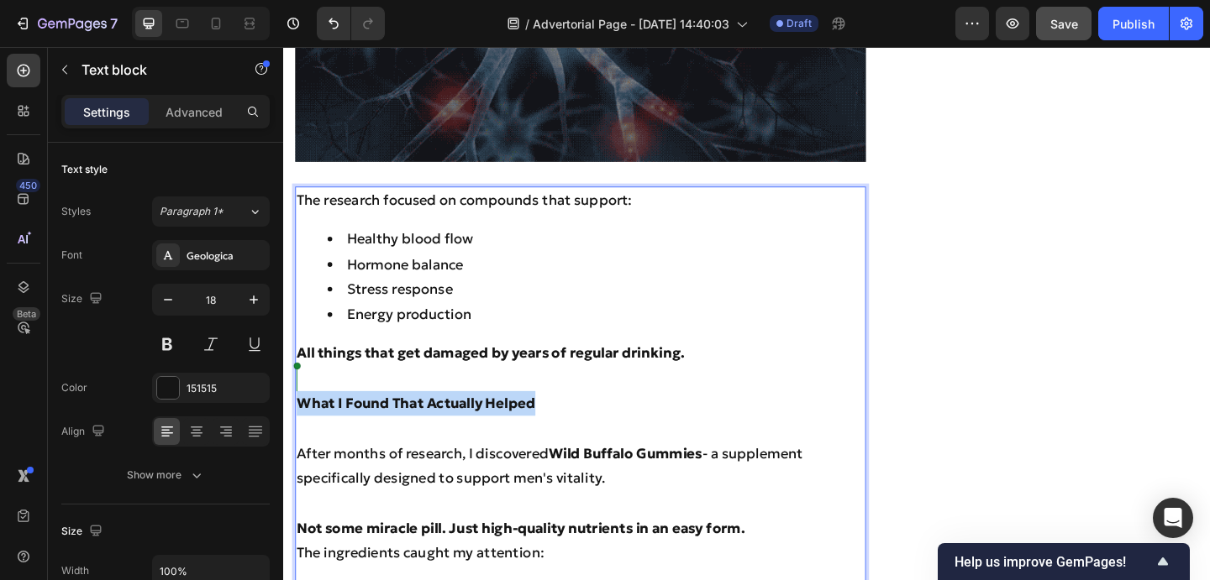
drag, startPoint x: 570, startPoint y: 409, endPoint x: 267, endPoint y: 409, distance: 303.2
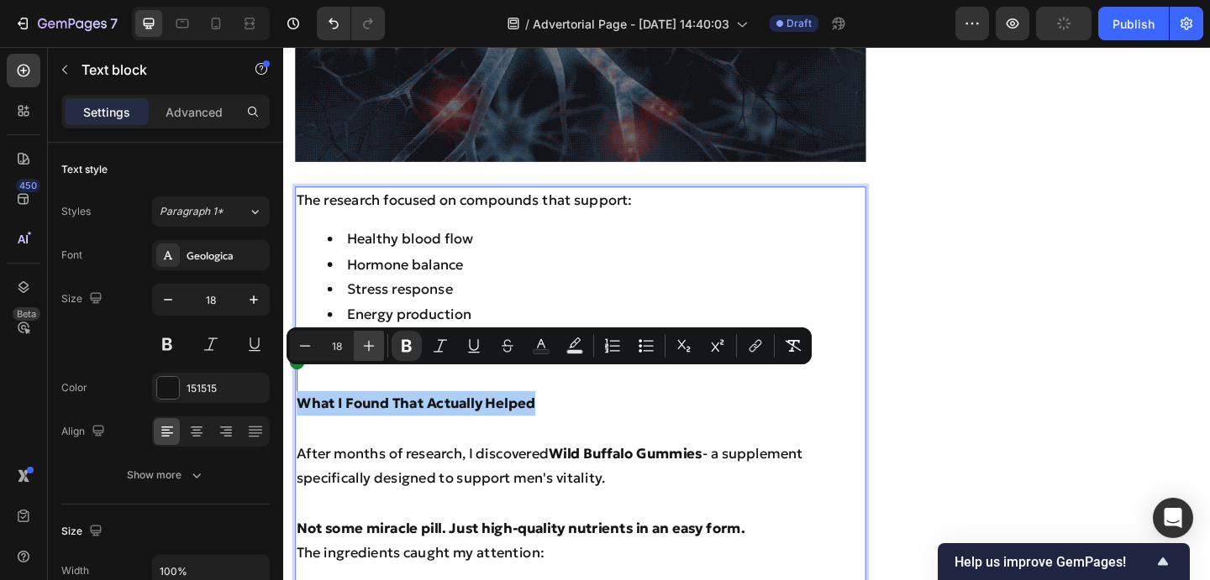
click at [371, 346] on icon "Editor contextual toolbar" at bounding box center [369, 346] width 11 height 11
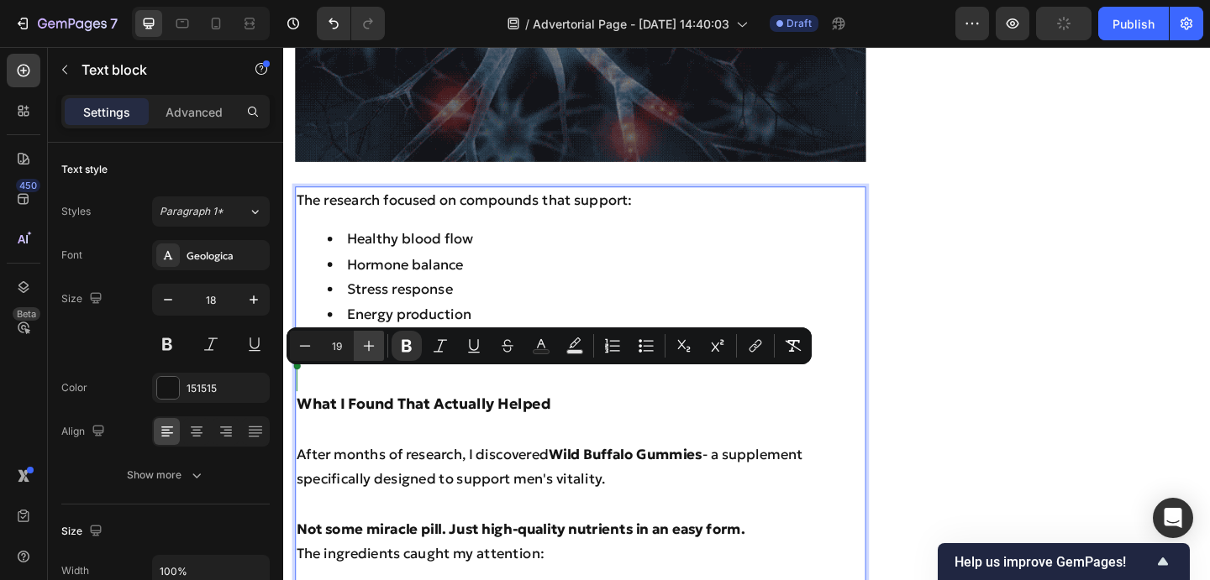
click at [371, 346] on icon "Editor contextual toolbar" at bounding box center [369, 346] width 11 height 11
type input "22"
click at [549, 354] on button "Text Color" at bounding box center [541, 346] width 30 height 30
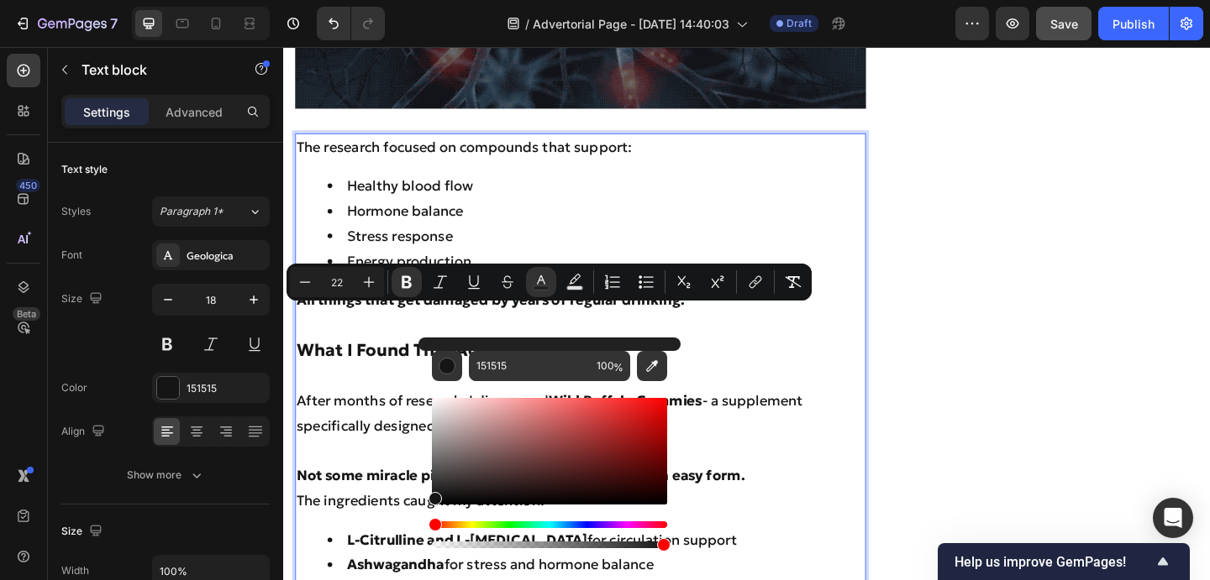
scroll to position [3759, 0]
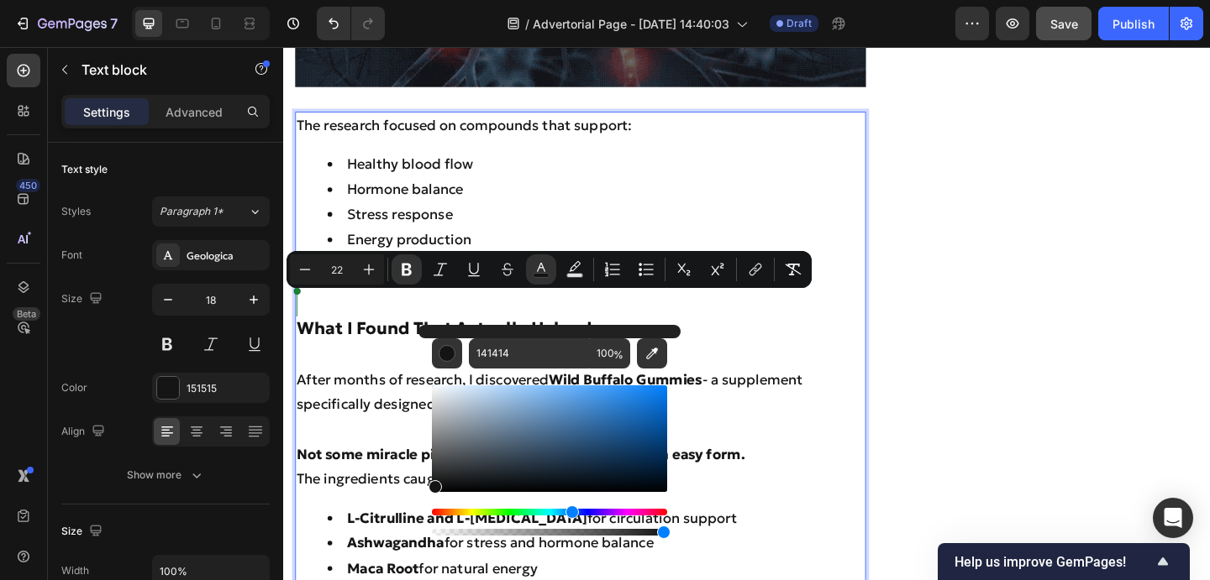
click at [570, 512] on div "Hue" at bounding box center [549, 512] width 235 height 7
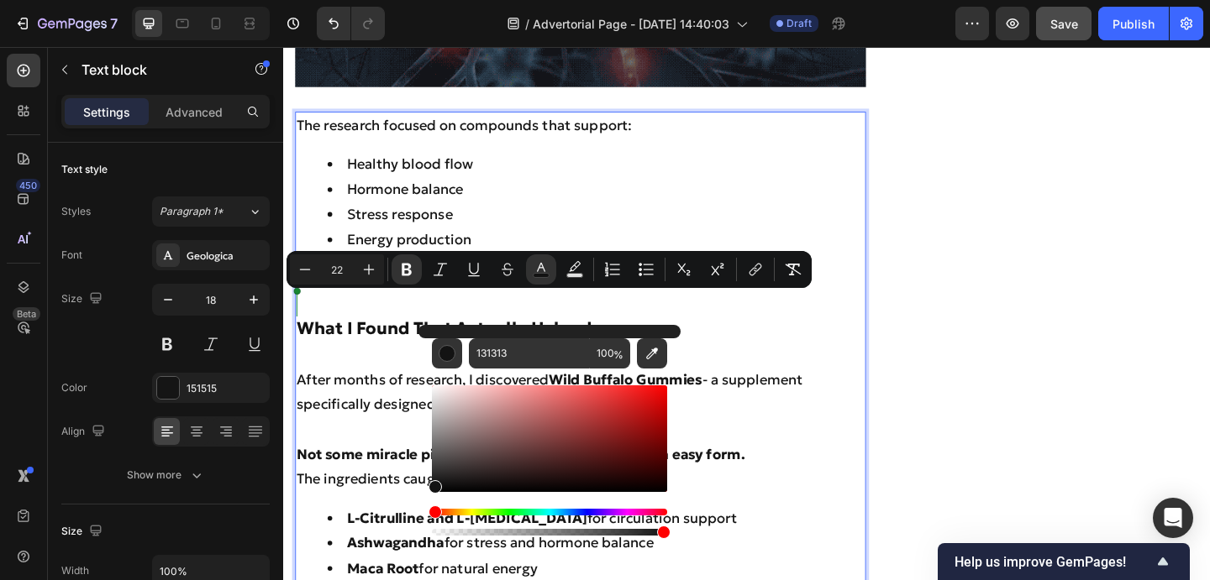
click at [566, 512] on div "Hue" at bounding box center [549, 512] width 235 height 7
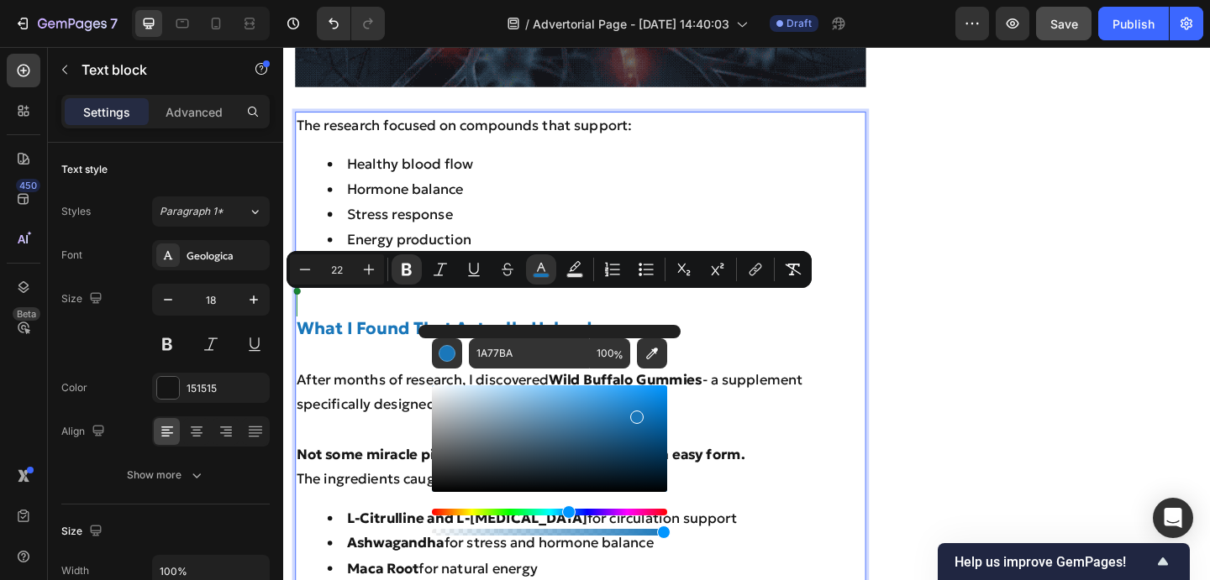
drag, startPoint x: 620, startPoint y: 445, endPoint x: 636, endPoint y: 415, distance: 34.2
click at [636, 415] on div "Editor contextual toolbar" at bounding box center [549, 439] width 235 height 107
type input "1975B7"
click at [482, 269] on button "Underline" at bounding box center [474, 270] width 30 height 30
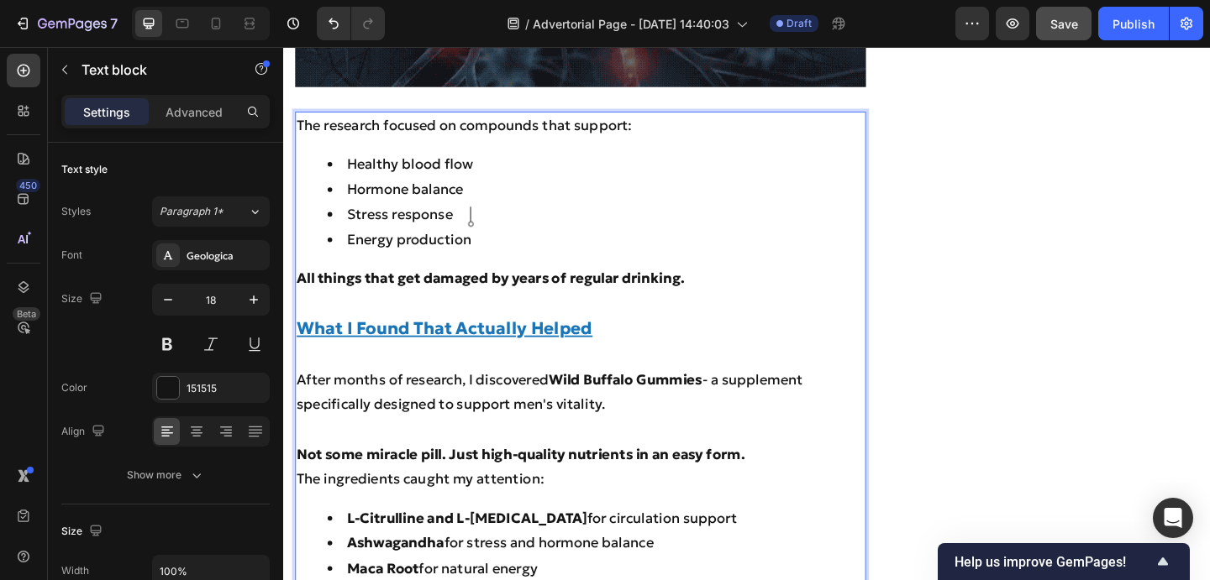
click at [572, 244] on li "Energy production" at bounding box center [623, 257] width 584 height 27
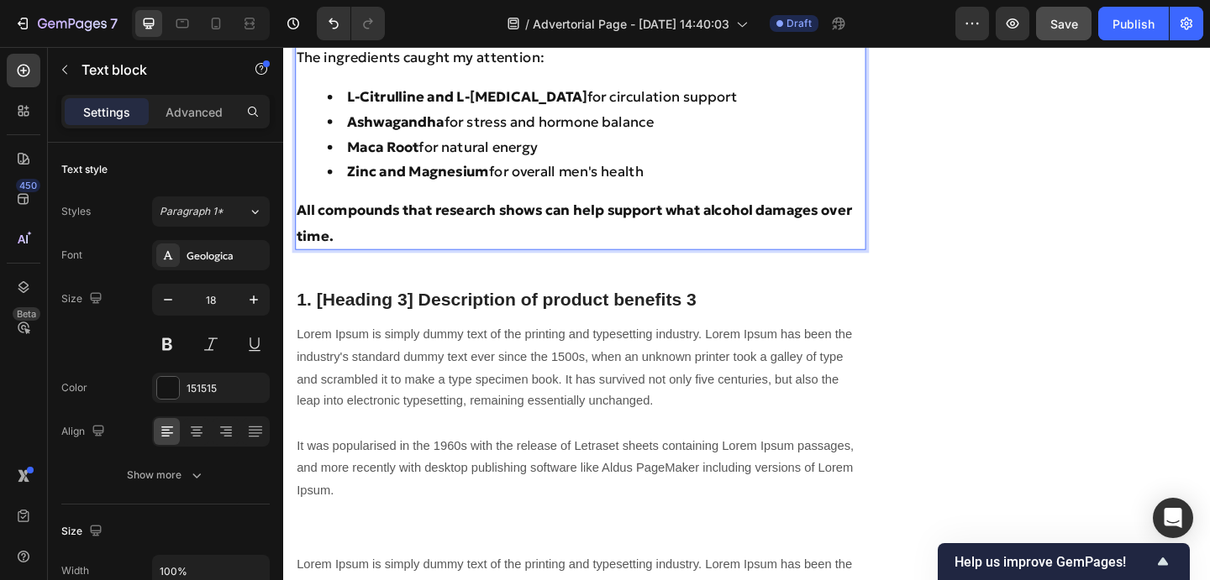
scroll to position [4216, 0]
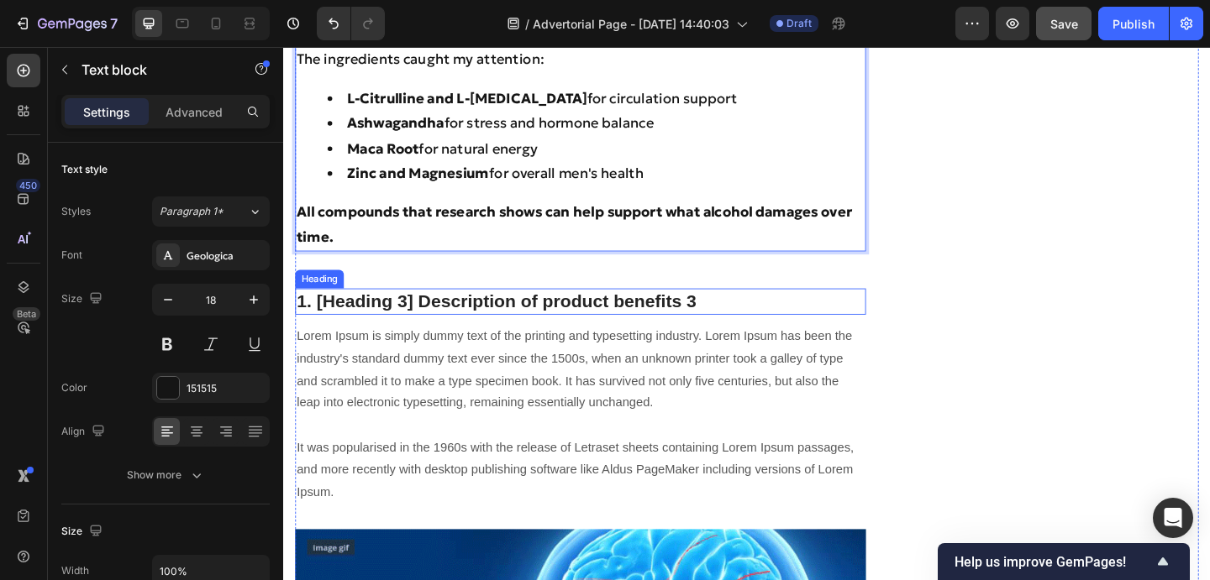
click at [740, 312] on p "1. [Heading 3] Description of product benefits 3" at bounding box center [605, 324] width 617 height 25
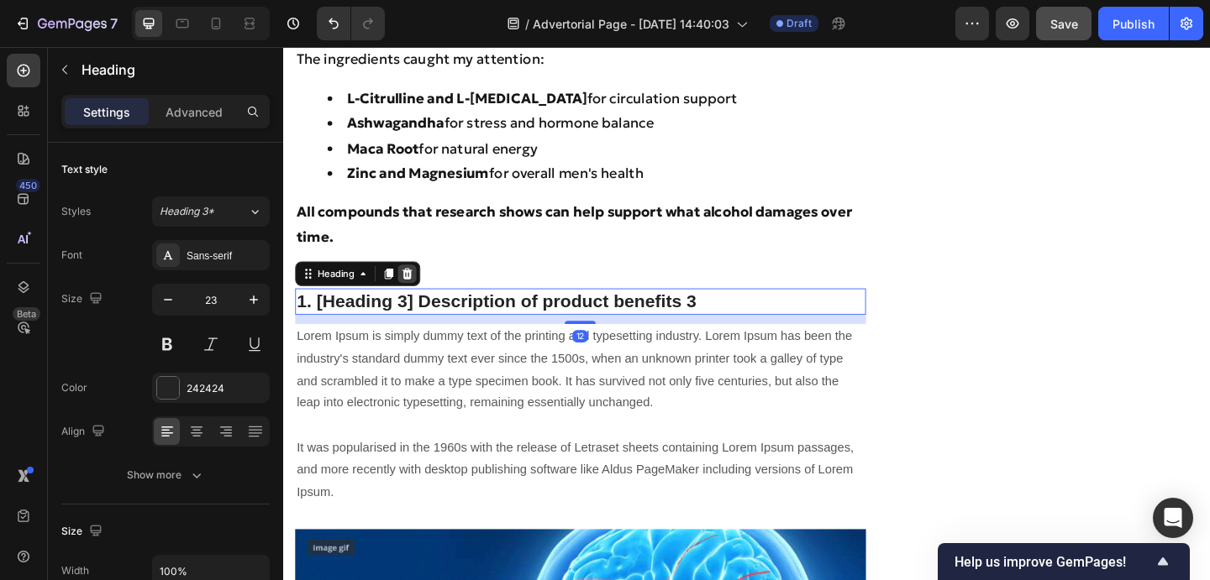
click at [426, 284] on div at bounding box center [417, 294] width 20 height 20
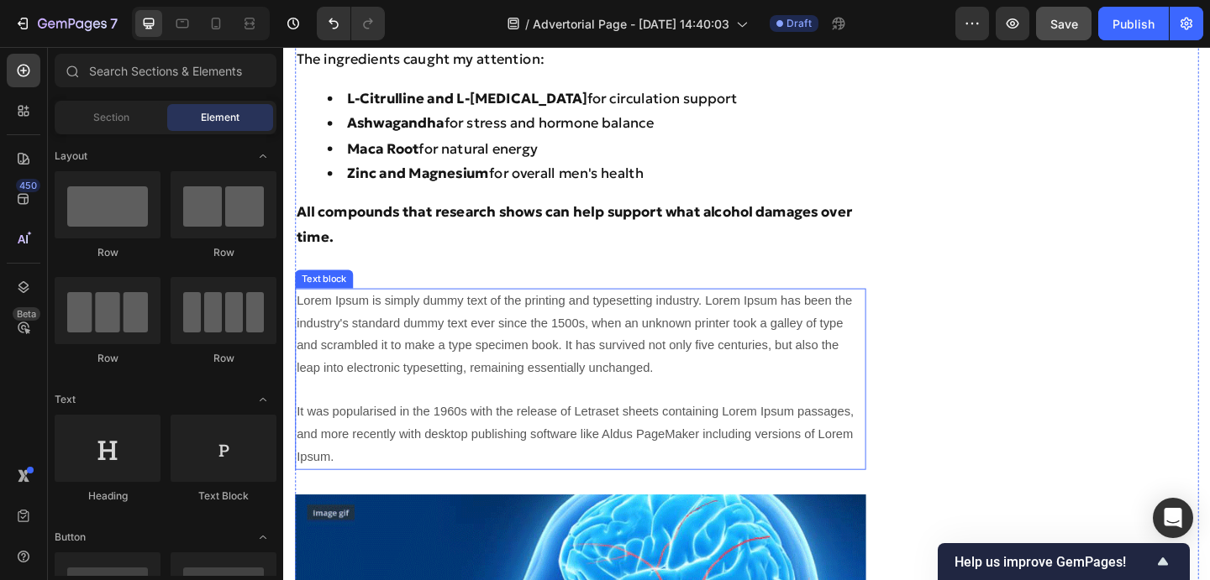
click at [412, 313] on p "Lorem Ipsum is simply dummy text of the printing and typesetting industry. Lore…" at bounding box center [605, 408] width 617 height 193
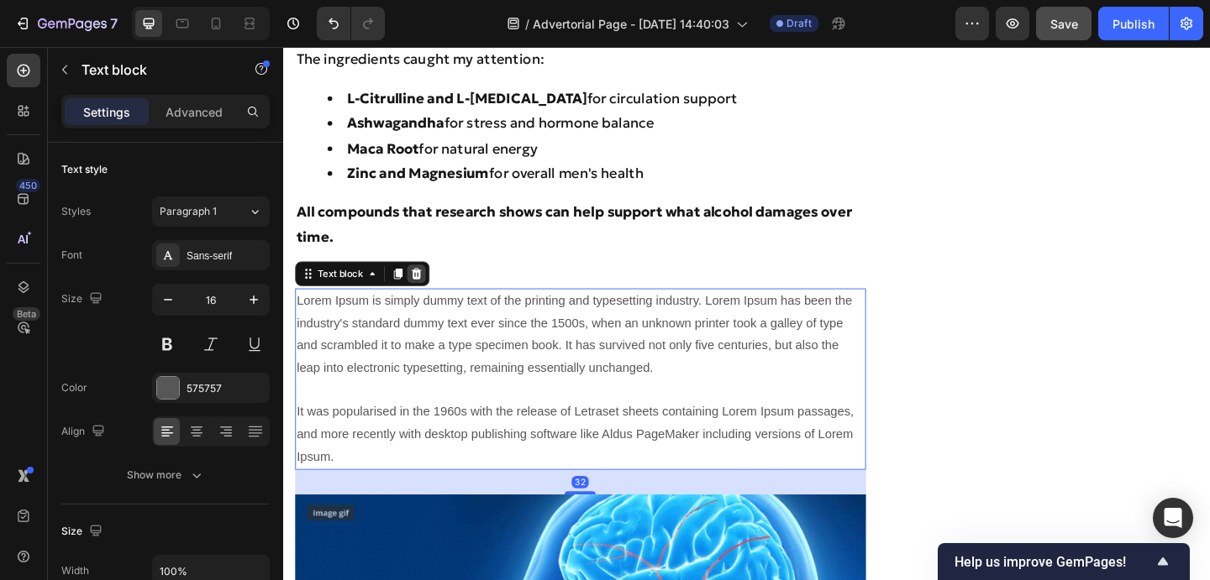
click at [432, 287] on icon at bounding box center [427, 293] width 13 height 13
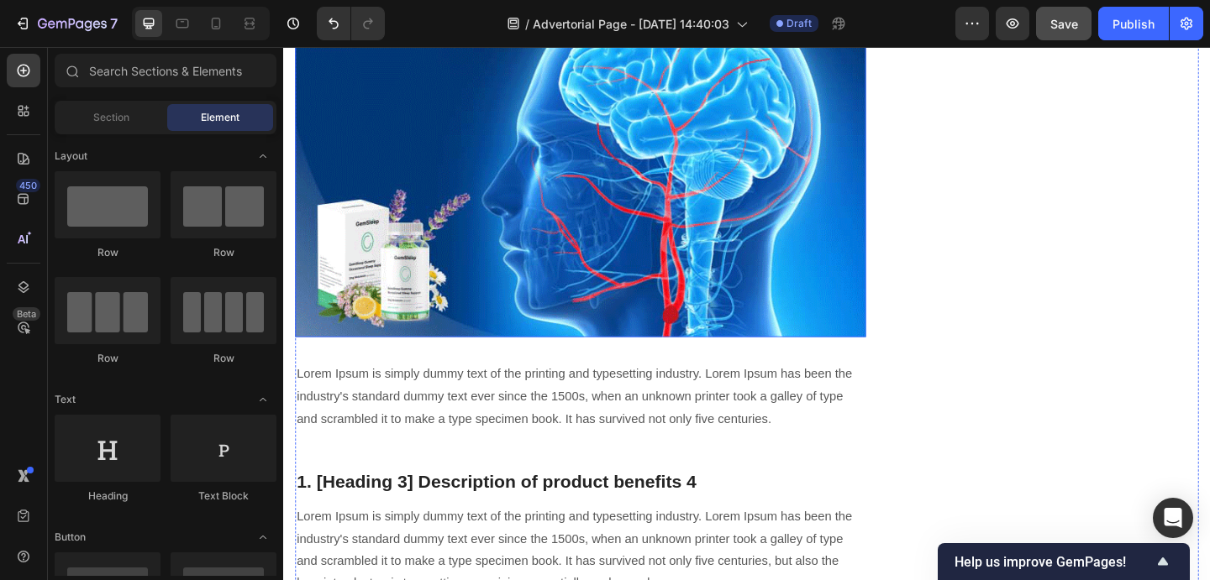
scroll to position [4346, 0]
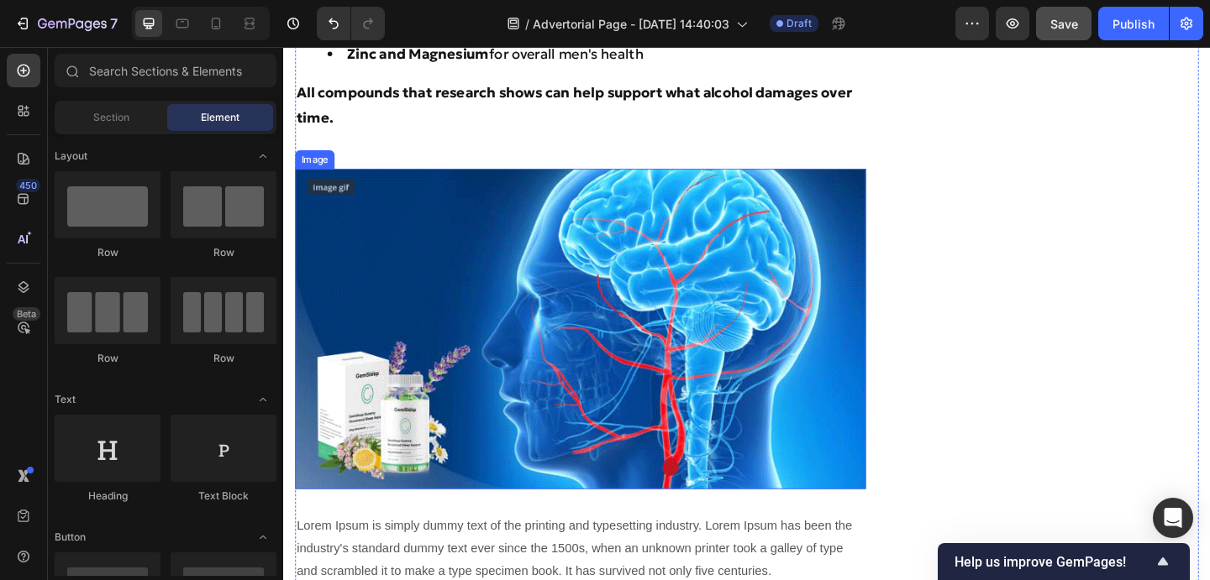
click at [388, 384] on img at bounding box center [606, 354] width 621 height 349
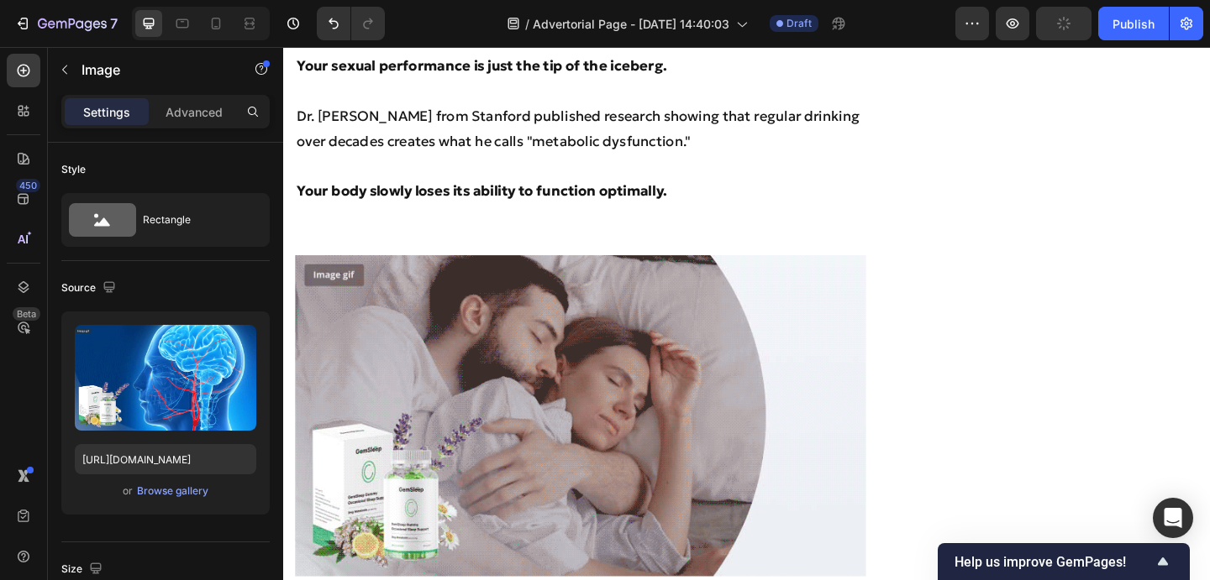
scroll to position [2821, 0]
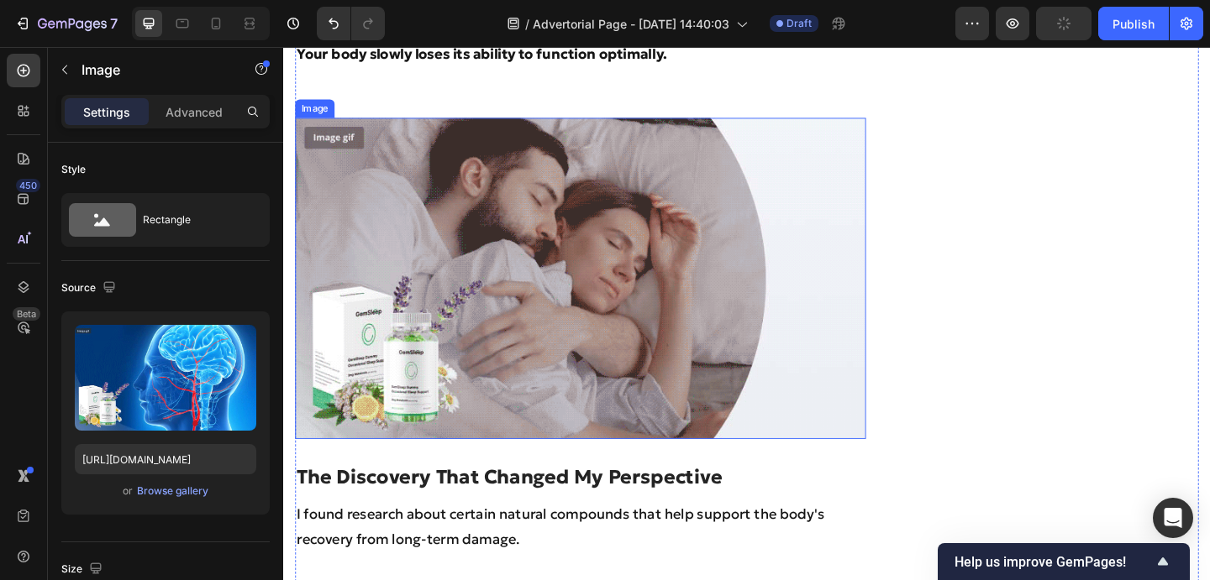
click at [405, 329] on img at bounding box center [606, 298] width 621 height 349
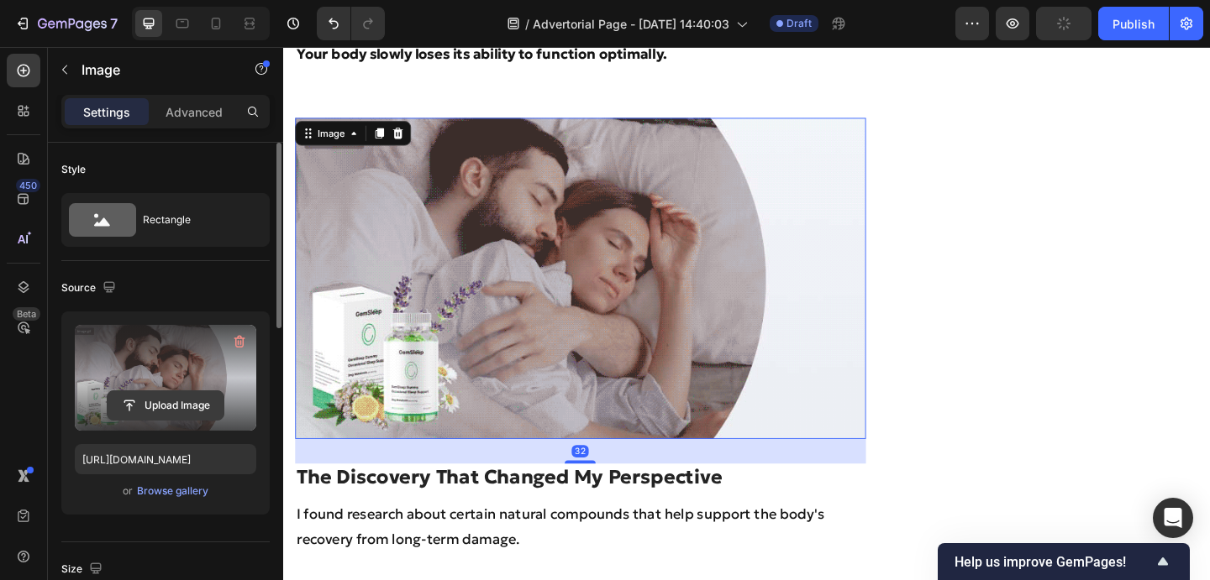
click at [177, 407] on input "file" at bounding box center [166, 405] width 116 height 29
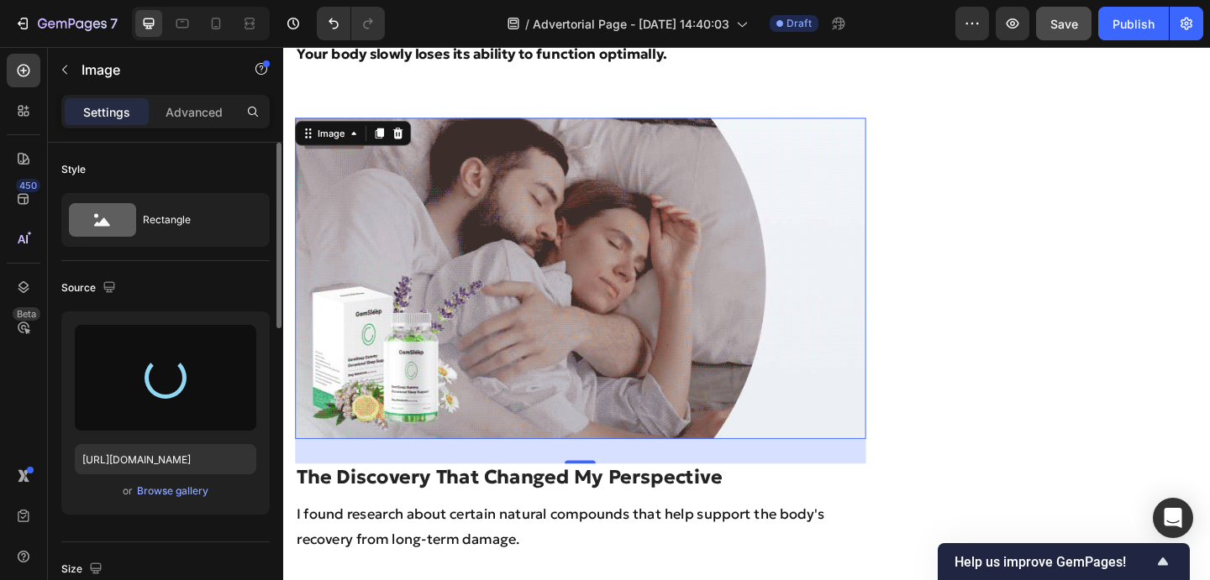
type input "https://cdn.shopify.com/s/files/1/0910/1616/7807/files/gempages_580008830809670…"
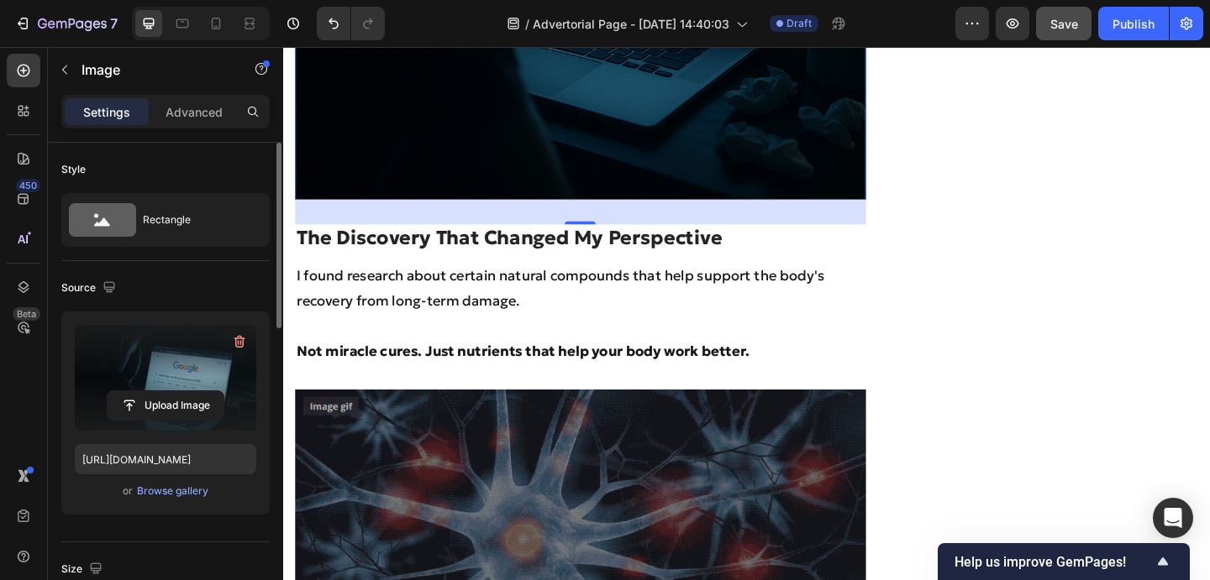
scroll to position [3425, 0]
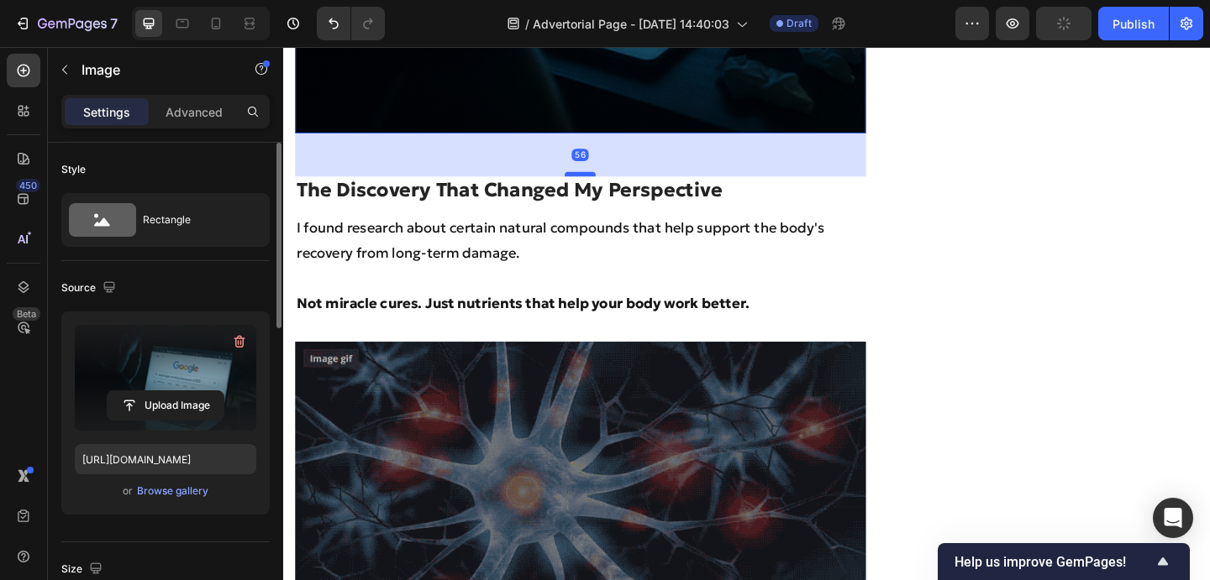
drag, startPoint x: 598, startPoint y: 139, endPoint x: 598, endPoint y: 160, distance: 21.0
click at [598, 183] on div at bounding box center [606, 185] width 34 height 5
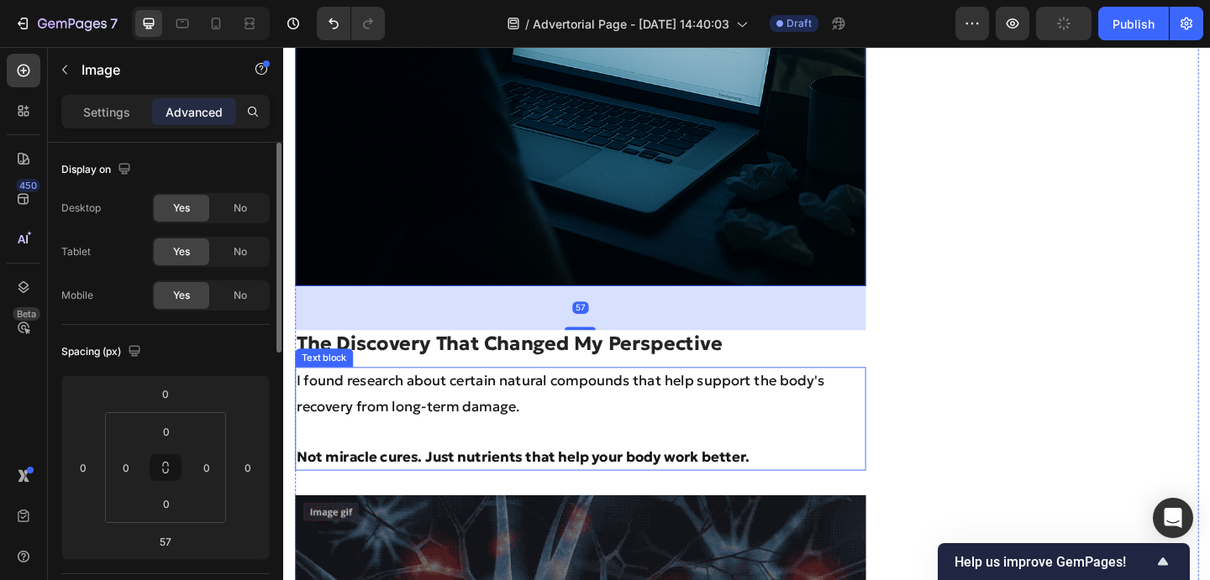
scroll to position [3207, 0]
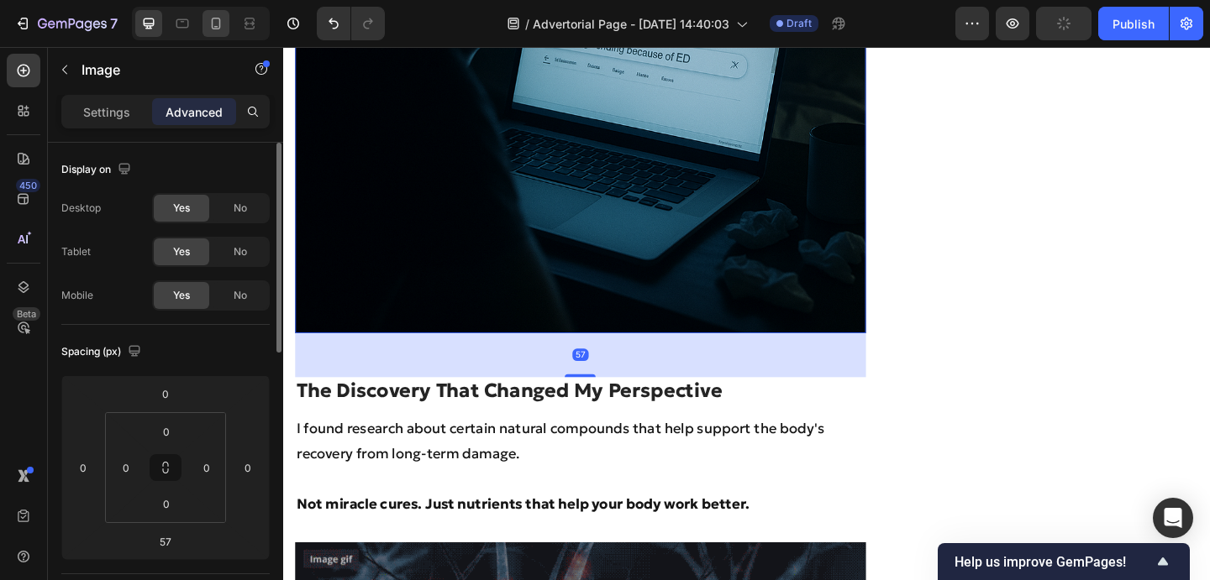
click at [223, 27] on icon at bounding box center [215, 23] width 17 height 17
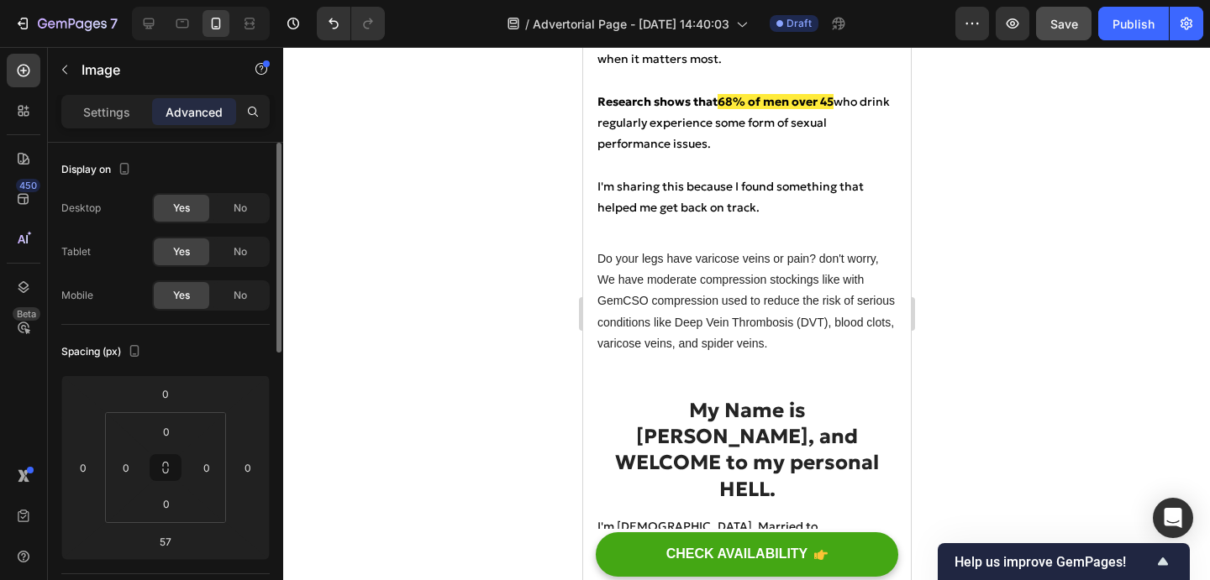
scroll to position [530, 0]
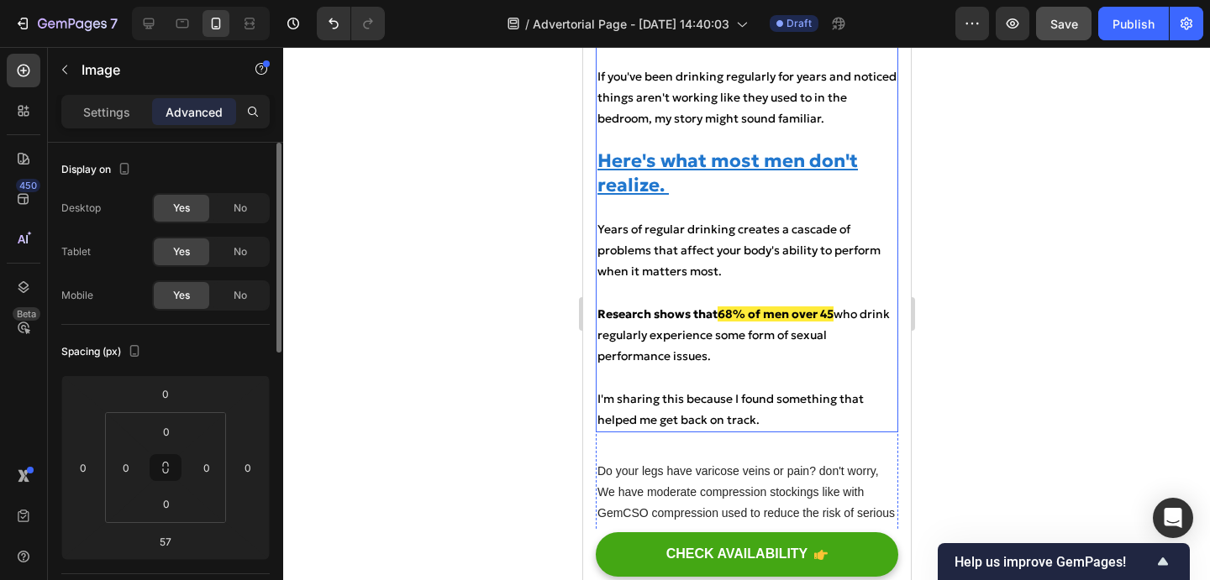
click at [670, 260] on p "Years of regular drinking creates a cascade of problems that affect your body's…" at bounding box center [745, 251] width 299 height 64
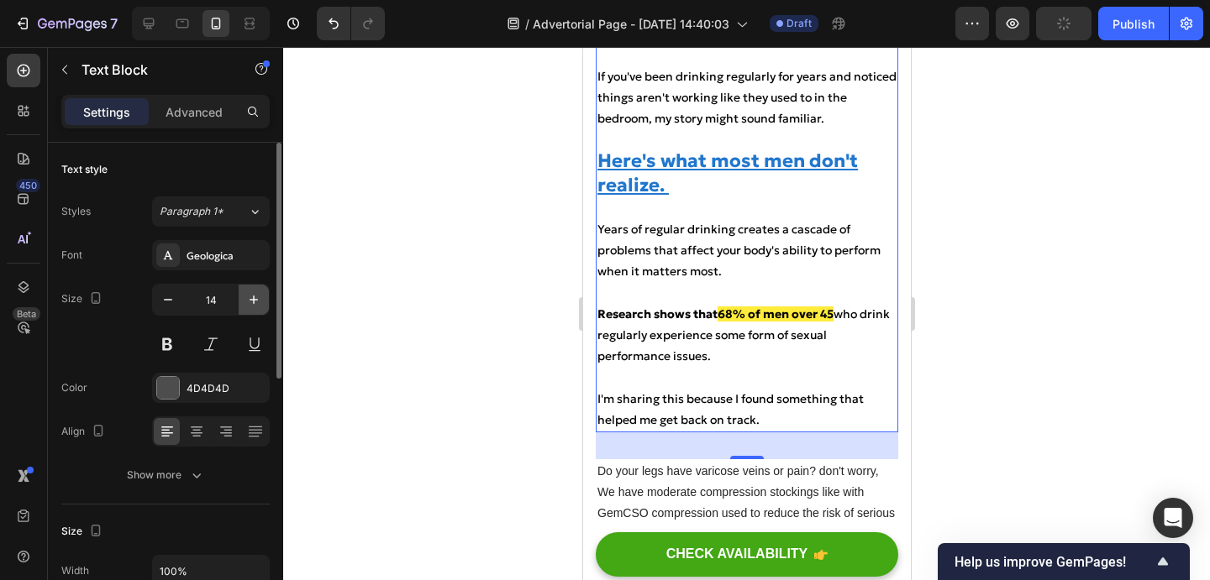
click at [259, 302] on icon "button" at bounding box center [253, 299] width 17 height 17
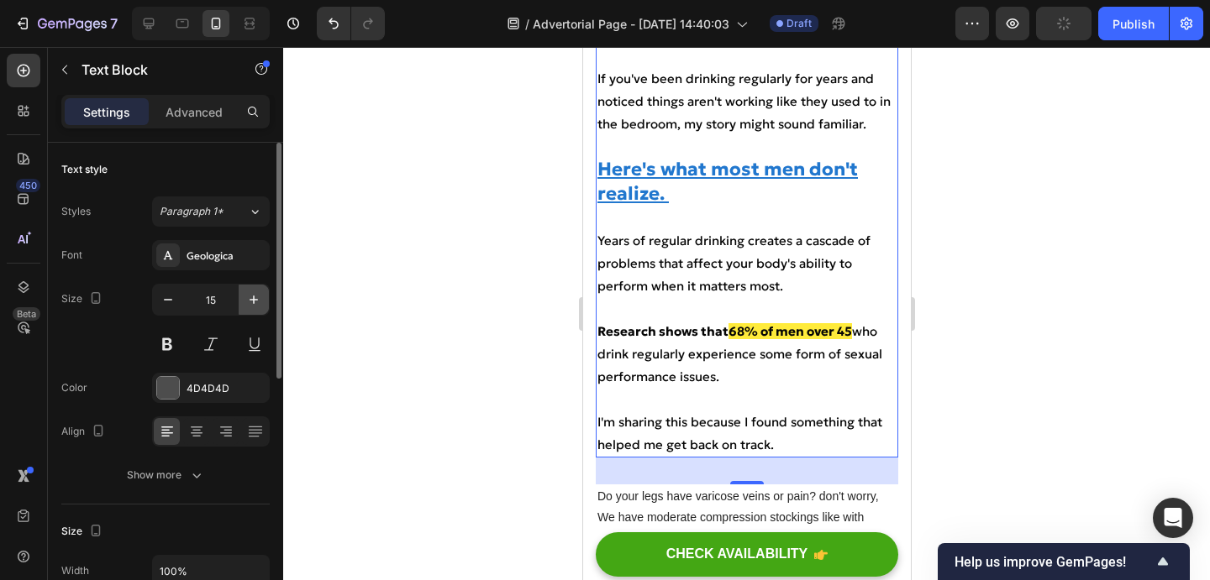
click at [259, 302] on icon "button" at bounding box center [253, 299] width 17 height 17
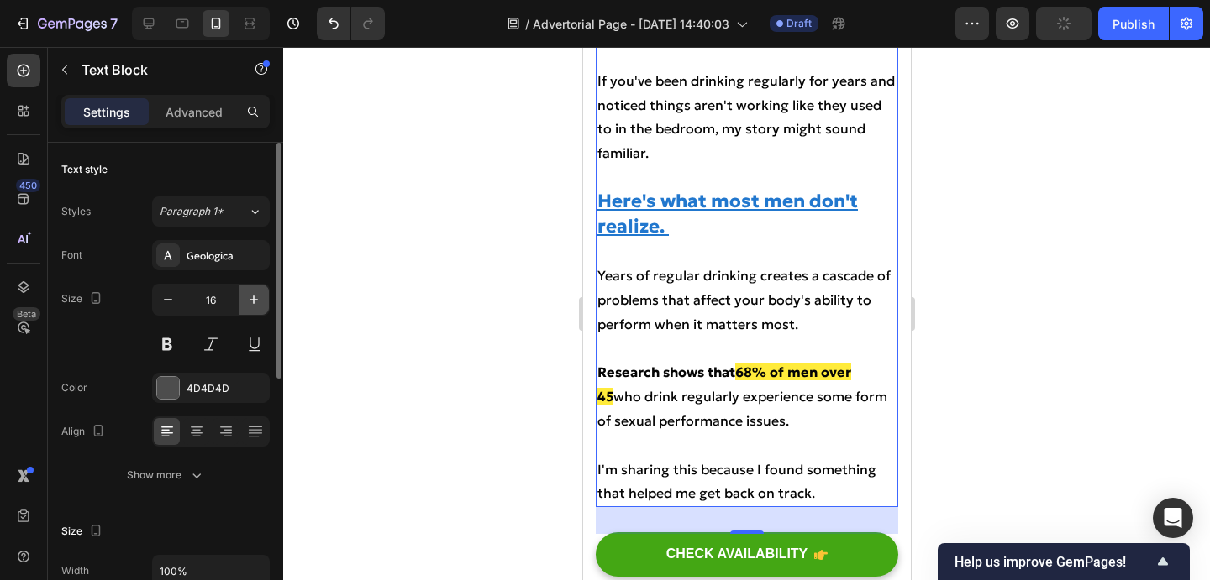
click at [259, 302] on icon "button" at bounding box center [253, 299] width 17 height 17
type input "17"
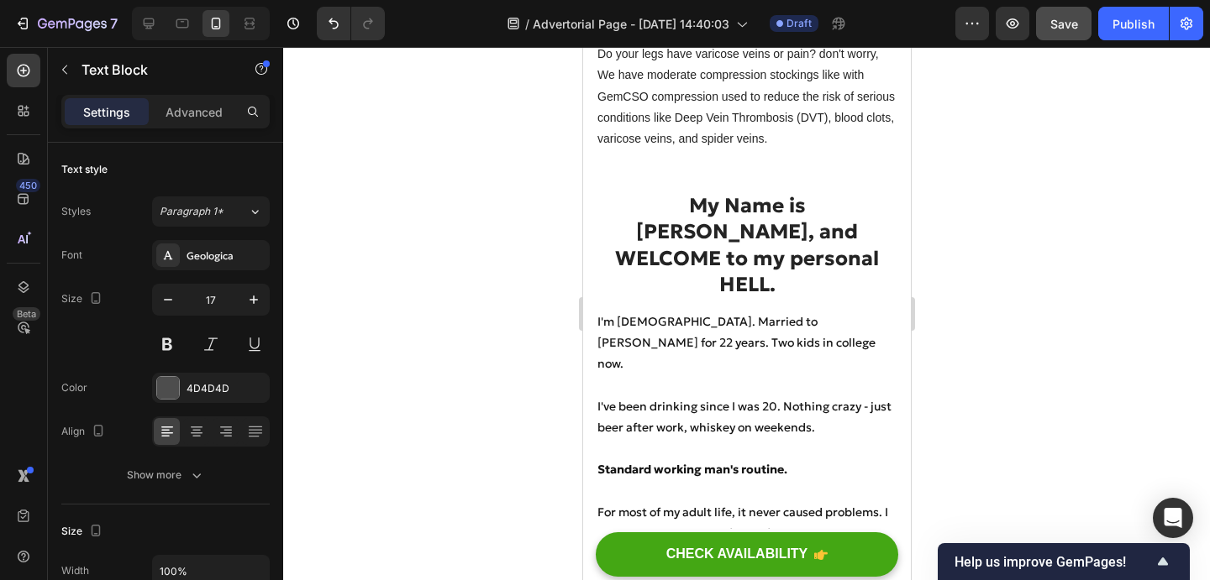
scroll to position [1141, 0]
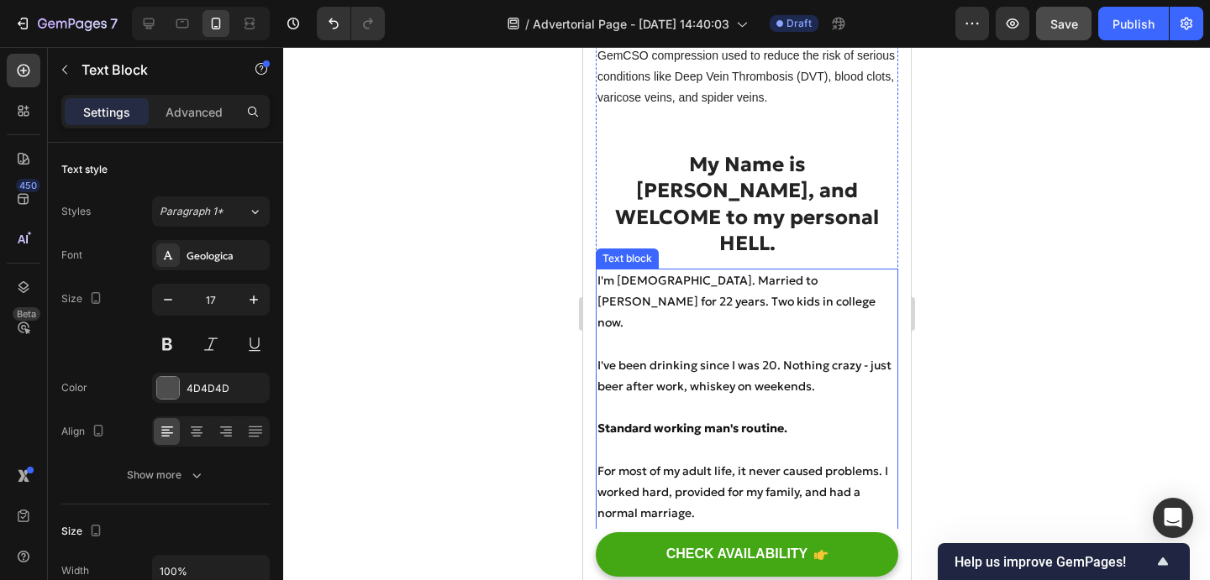
click at [784, 276] on p "I'm [DEMOGRAPHIC_DATA]. Married to [PERSON_NAME] for 22 years. Two kids in coll…" at bounding box center [745, 302] width 299 height 64
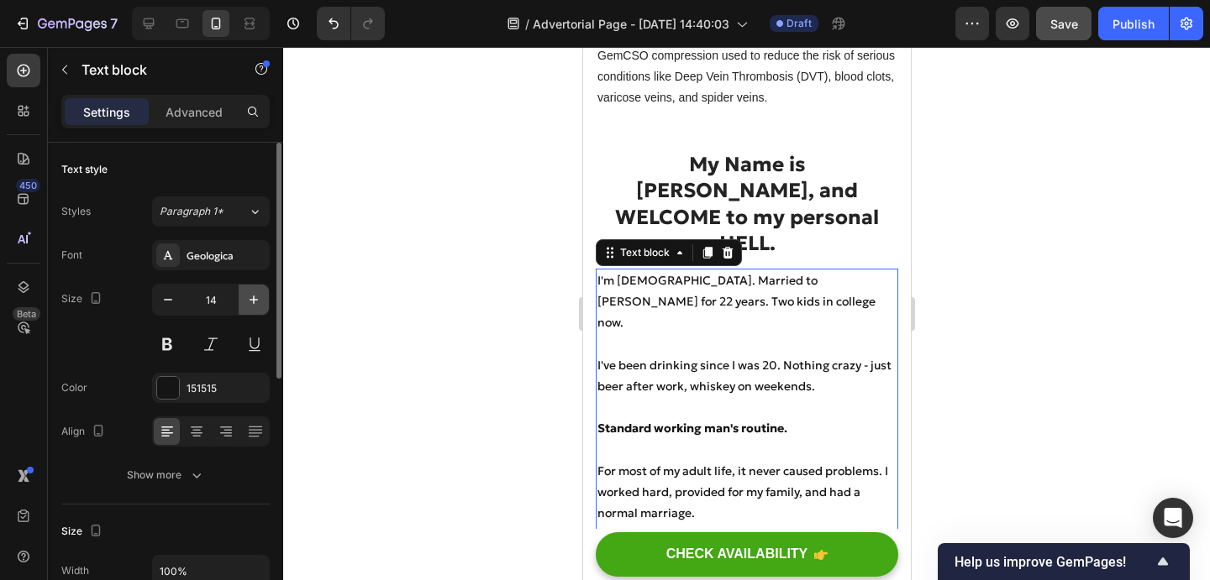
click at [263, 295] on button "button" at bounding box center [254, 300] width 30 height 30
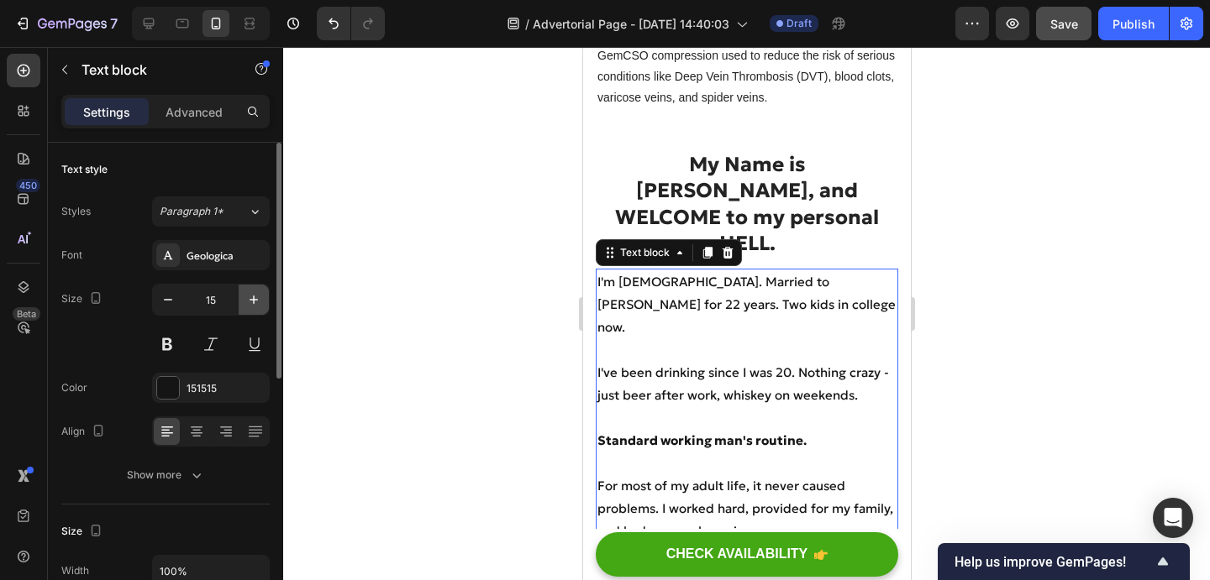
click at [263, 295] on button "button" at bounding box center [254, 300] width 30 height 30
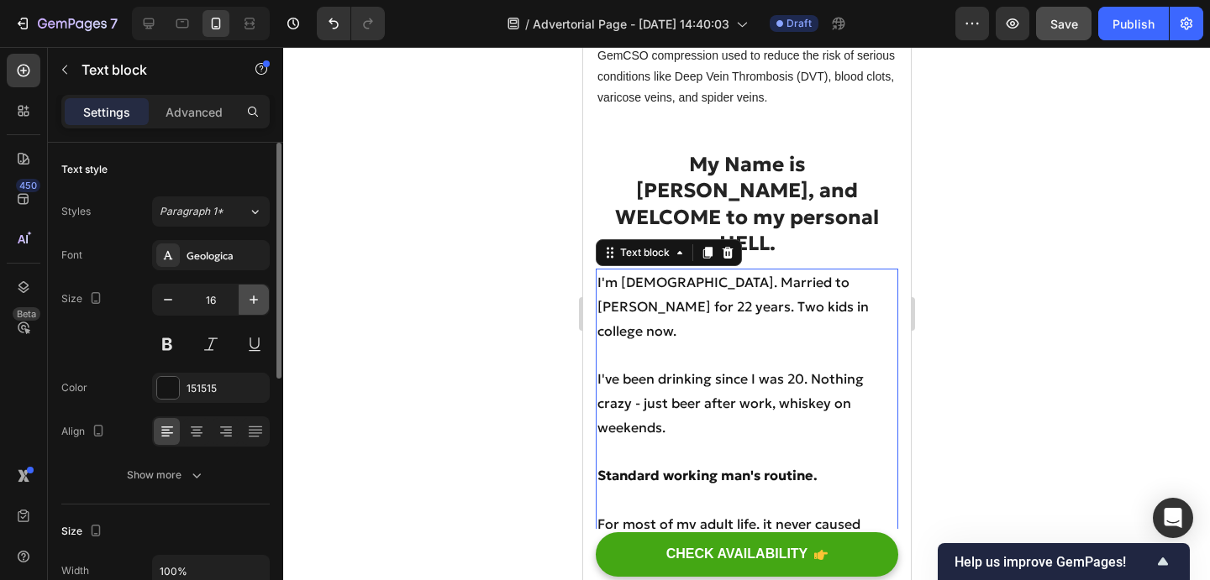
click at [263, 295] on button "button" at bounding box center [254, 300] width 30 height 30
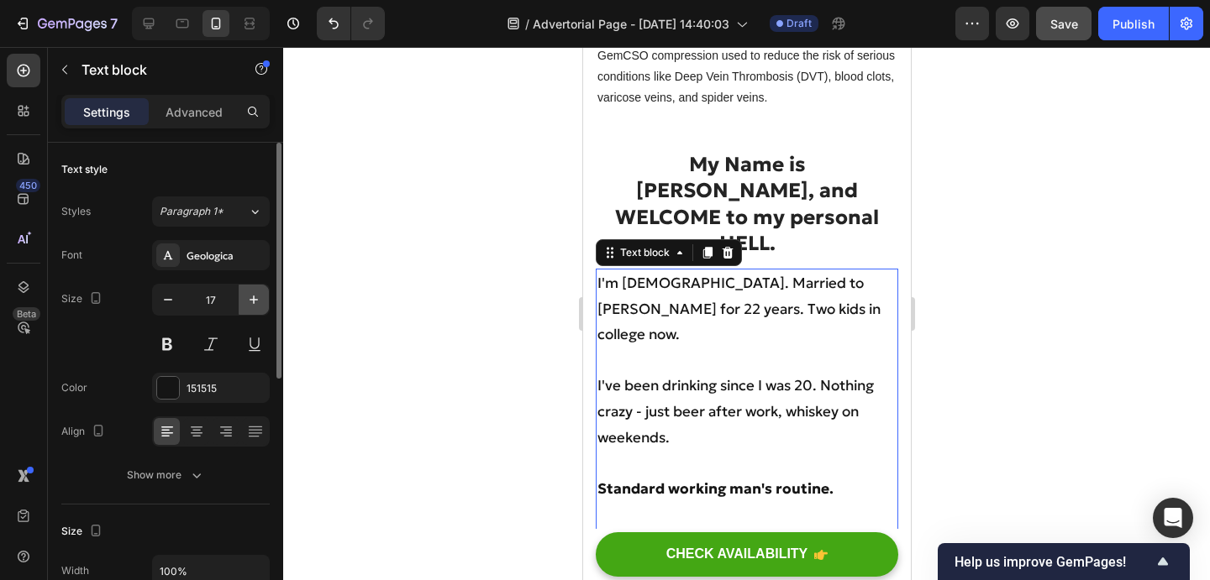
click at [263, 295] on button "button" at bounding box center [254, 300] width 30 height 30
type input "18"
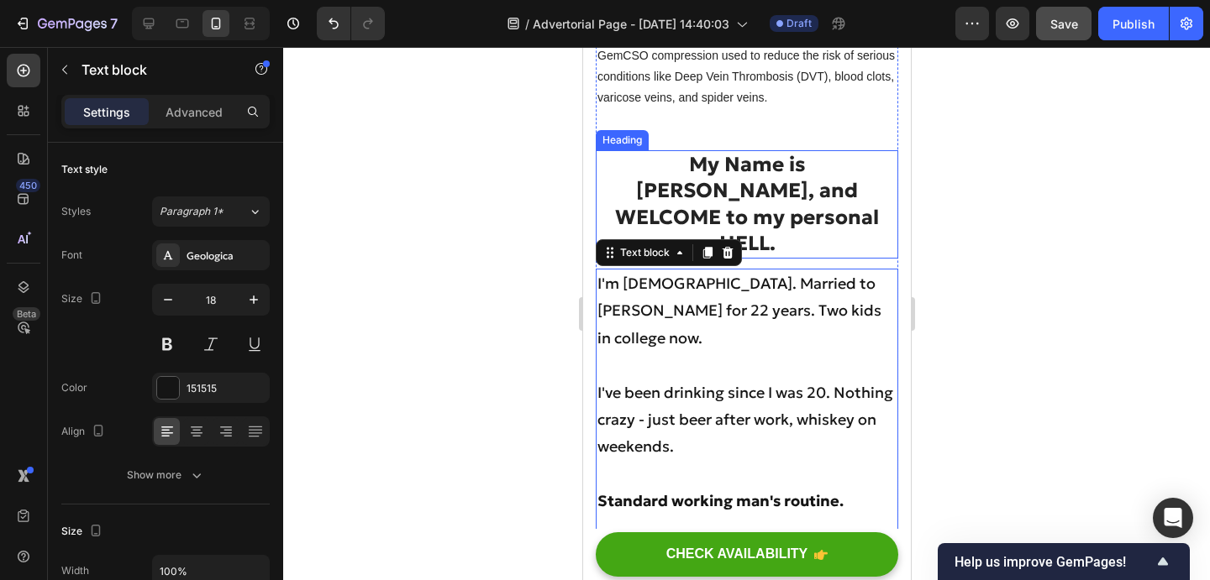
click at [690, 155] on p "My Name is [PERSON_NAME], and WELCOME to my personal HELL." at bounding box center [745, 204] width 299 height 105
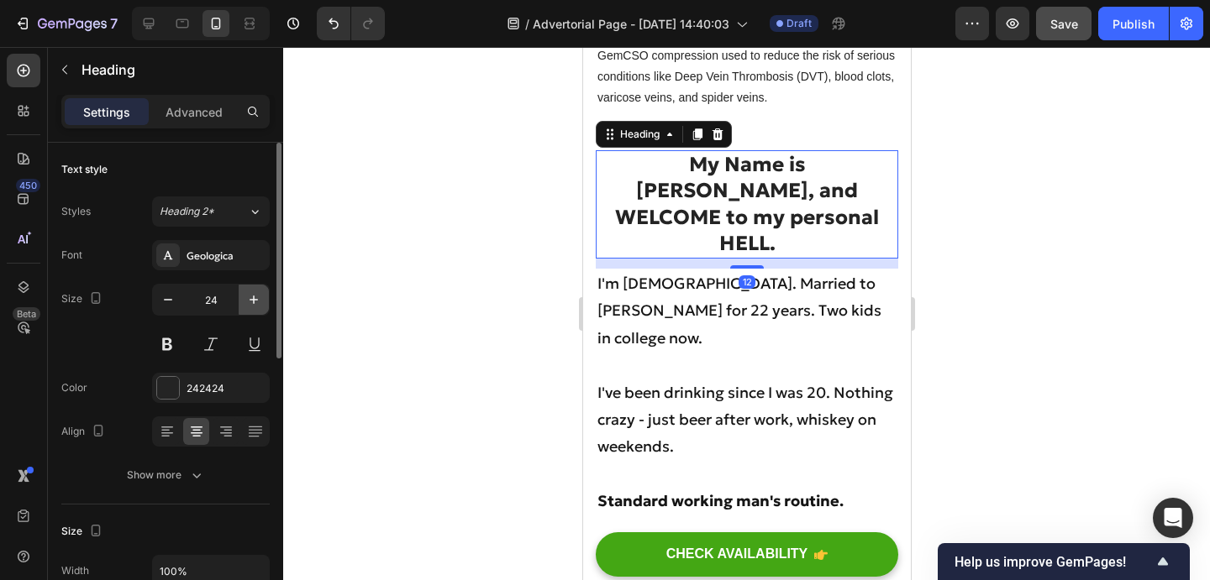
click at [254, 300] on icon "button" at bounding box center [253, 300] width 8 height 8
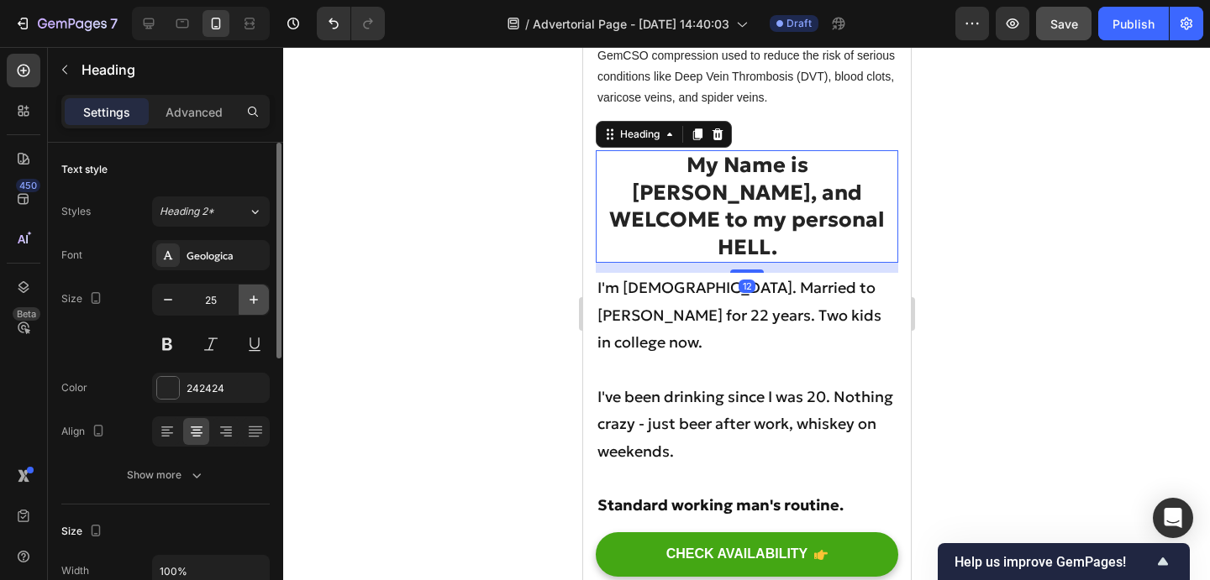
click at [254, 300] on icon "button" at bounding box center [253, 300] width 8 height 8
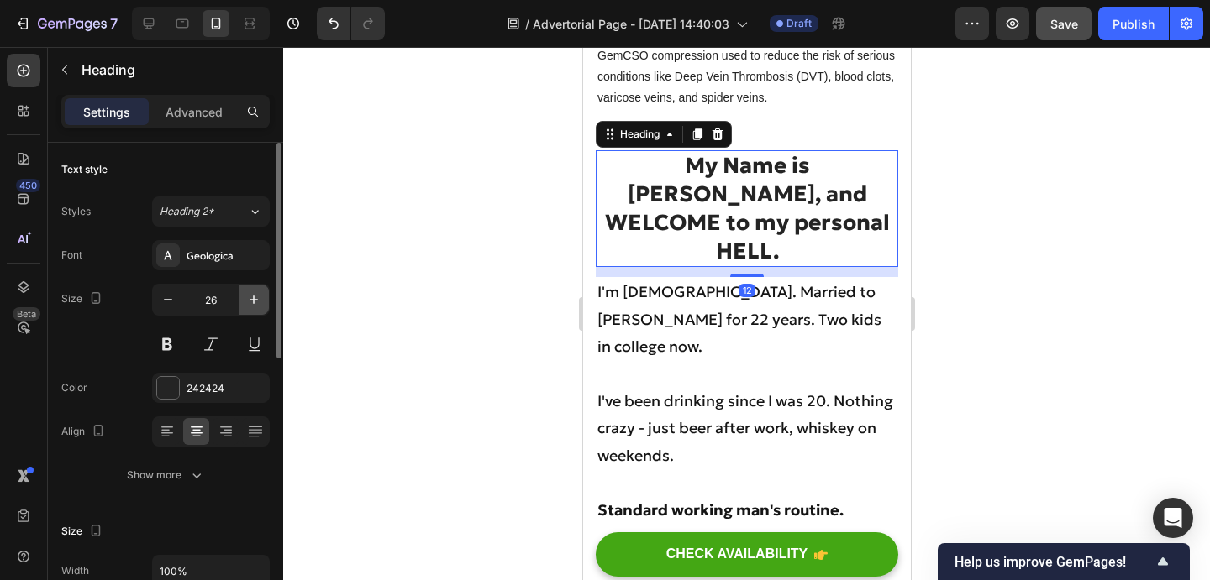
click at [254, 300] on icon "button" at bounding box center [253, 300] width 8 height 8
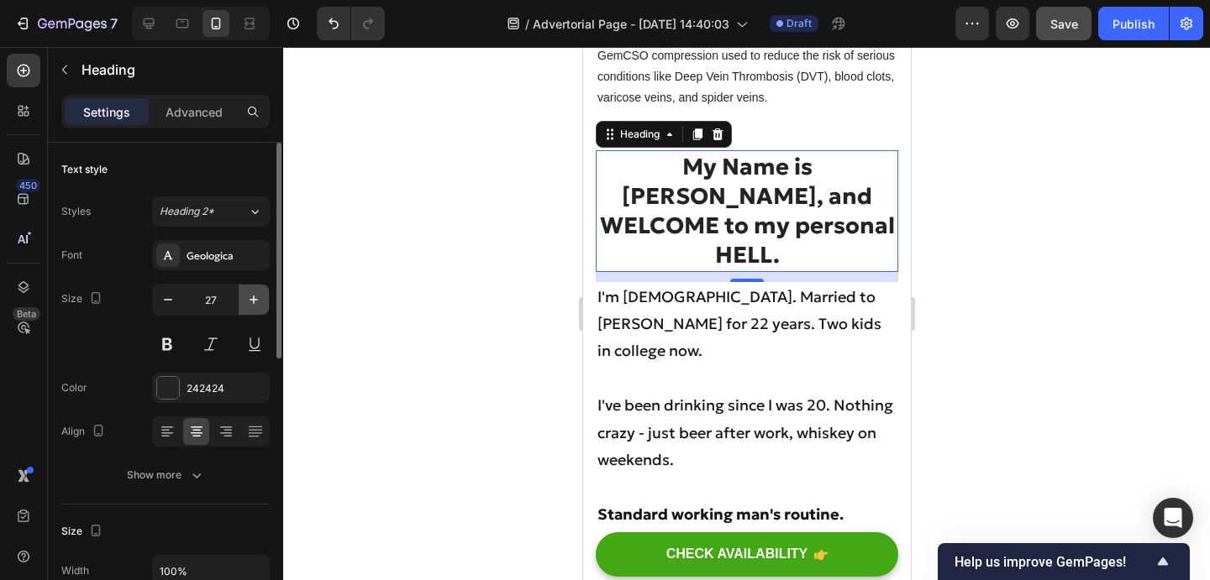
click at [254, 300] on icon "button" at bounding box center [253, 300] width 8 height 8
type input "28"
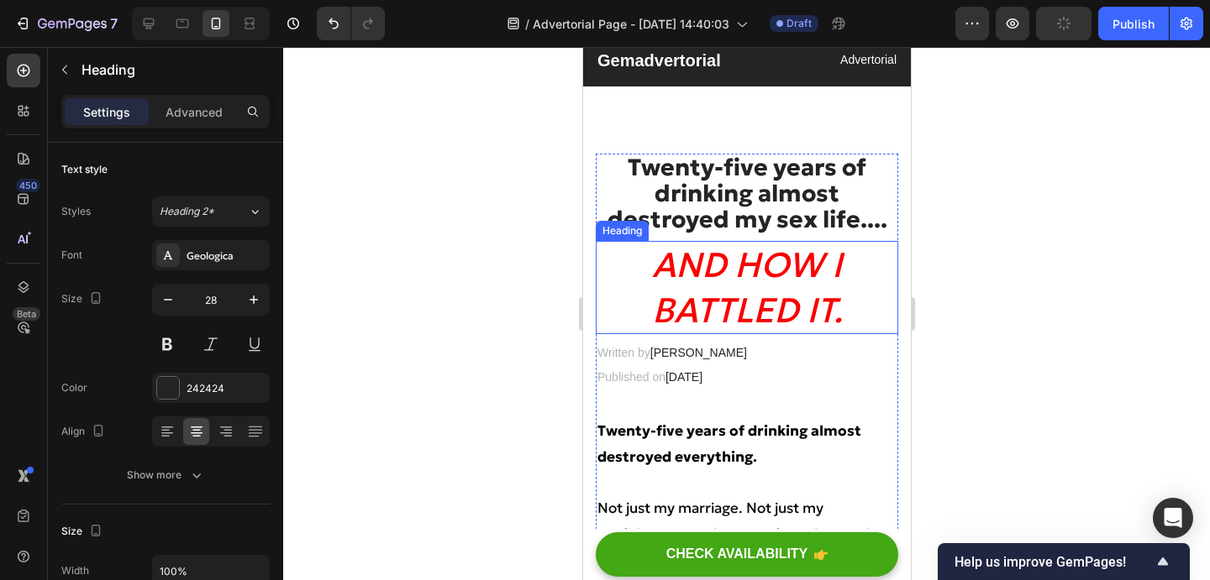
scroll to position [59, 0]
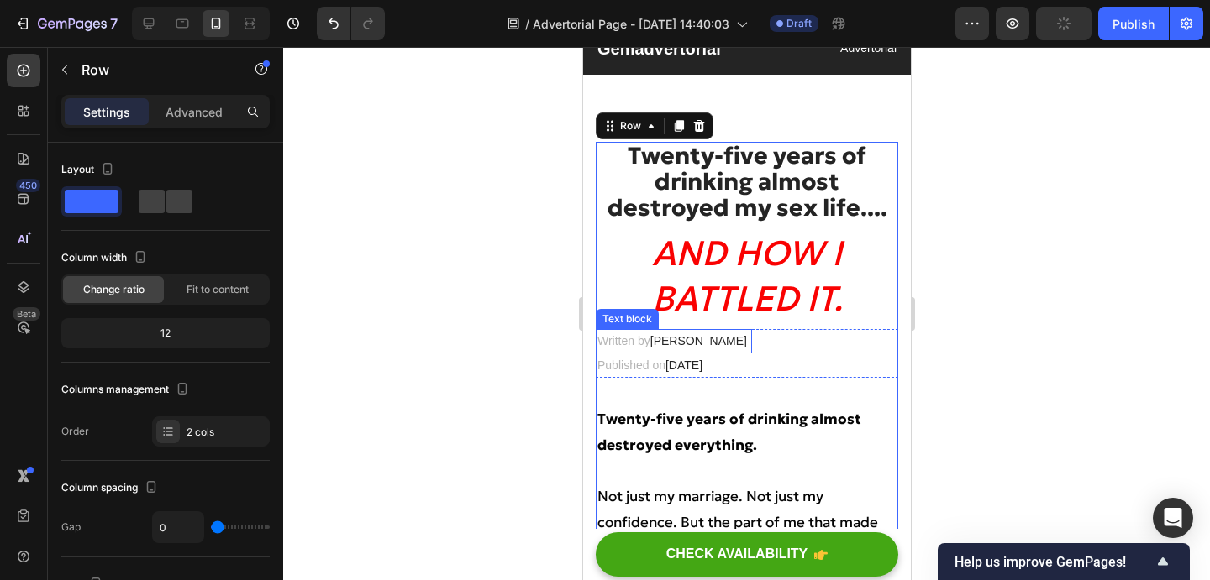
click at [675, 339] on span "[PERSON_NAME]" at bounding box center [697, 340] width 97 height 13
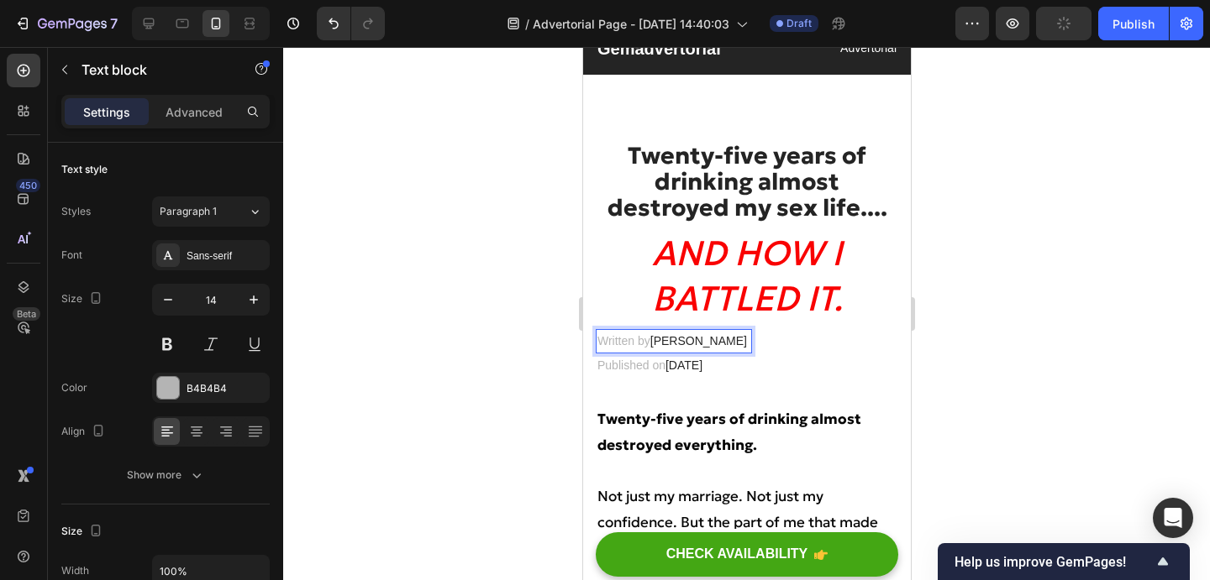
click at [668, 340] on span "[PERSON_NAME]" at bounding box center [697, 340] width 97 height 13
click at [696, 339] on p "Written by Marcus" at bounding box center [672, 341] width 153 height 21
click at [701, 365] on span "[DATE]" at bounding box center [682, 365] width 37 height 13
click at [701, 367] on span "[DATE]" at bounding box center [682, 365] width 37 height 13
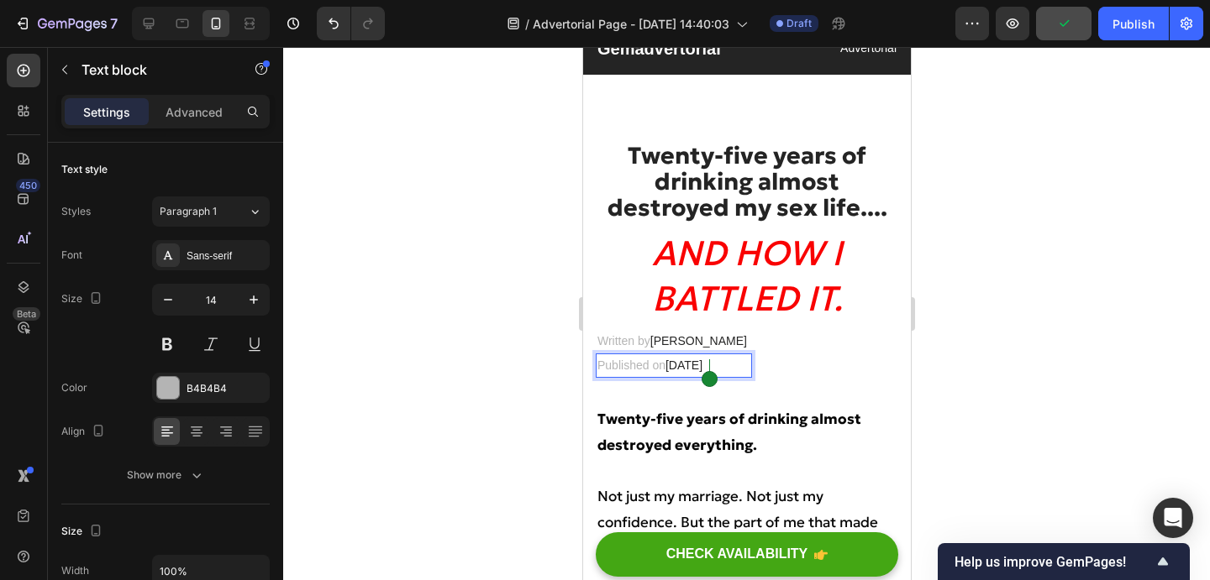
click at [701, 365] on span "[DATE]" at bounding box center [682, 365] width 37 height 13
click at [701, 368] on span "February 15, 2023" at bounding box center [682, 365] width 37 height 13
click at [691, 341] on p "Written by Marcus" at bounding box center [672, 341] width 153 height 21
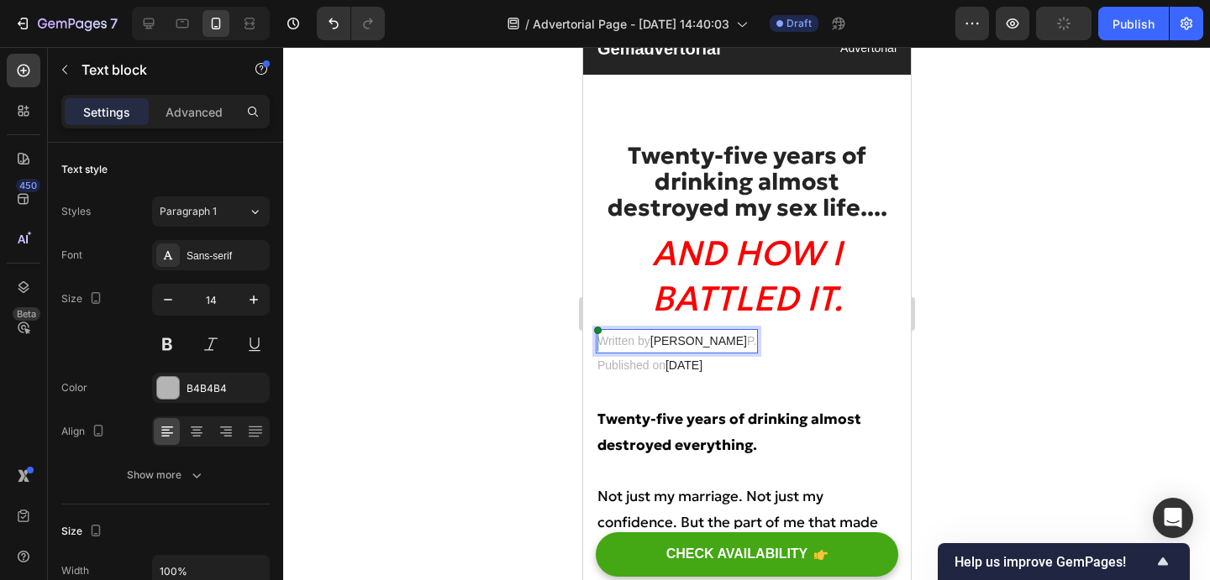
drag, startPoint x: 709, startPoint y: 338, endPoint x: 597, endPoint y: 344, distance: 111.9
click at [597, 344] on p "Written by Marcus P." at bounding box center [675, 341] width 159 height 21
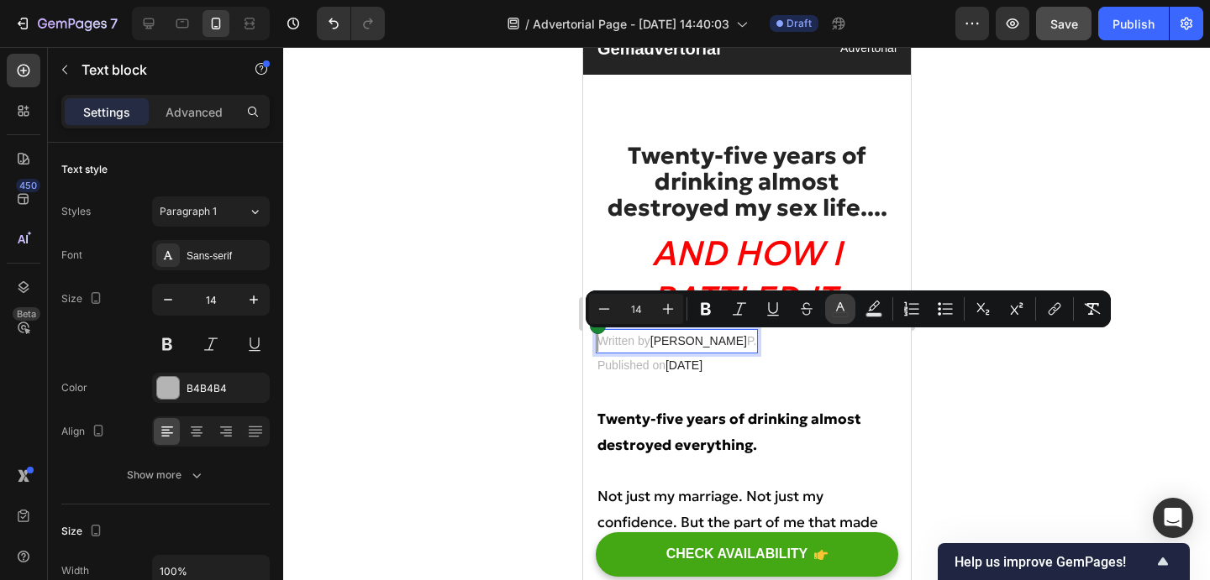
click at [836, 301] on icon "Editor contextual toolbar" at bounding box center [840, 309] width 17 height 17
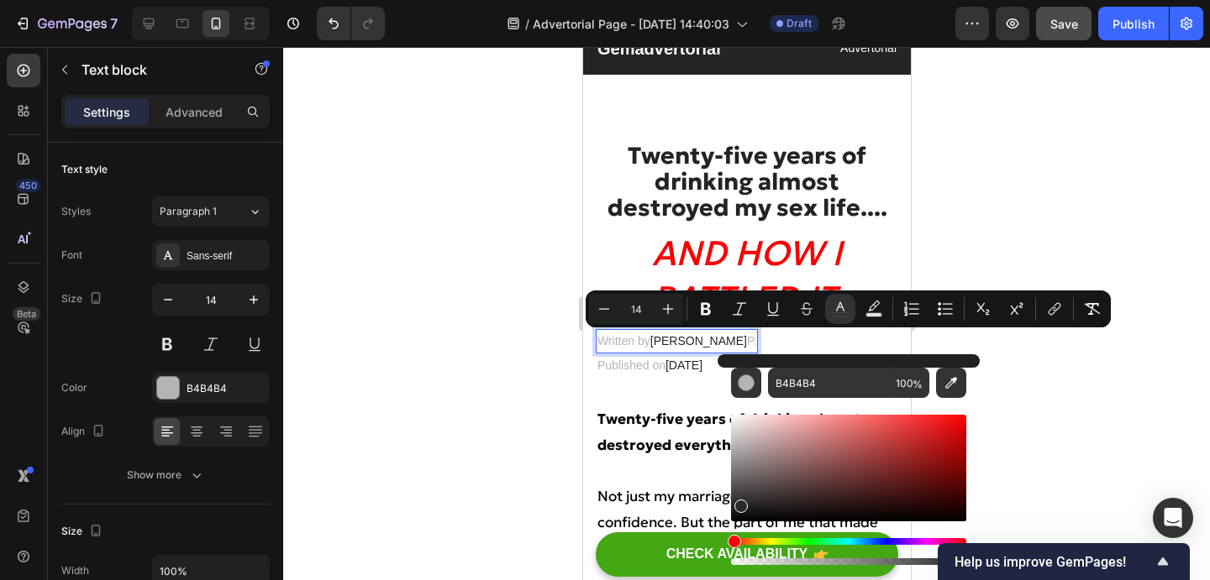
drag, startPoint x: 739, startPoint y: 485, endPoint x: 739, endPoint y: 568, distance: 83.2
click at [739, 568] on div "Editor contextual toolbar" at bounding box center [848, 490] width 235 height 157
type input "000000"
click at [710, 316] on icon "Editor contextual toolbar" at bounding box center [705, 309] width 17 height 17
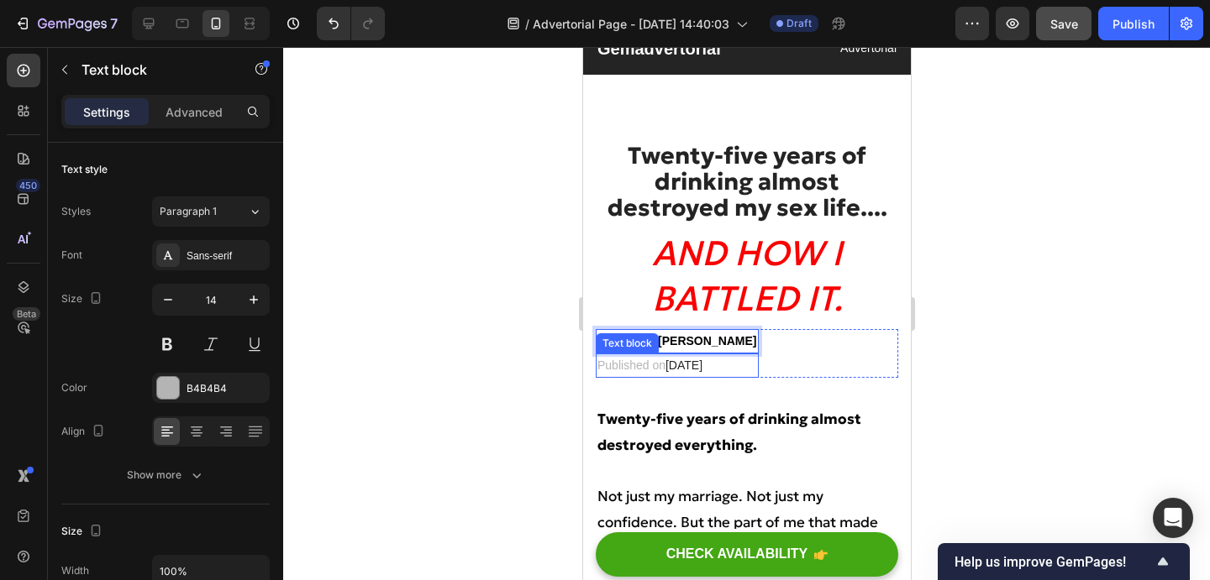
click at [682, 370] on span "February 15, 2025" at bounding box center [682, 365] width 37 height 13
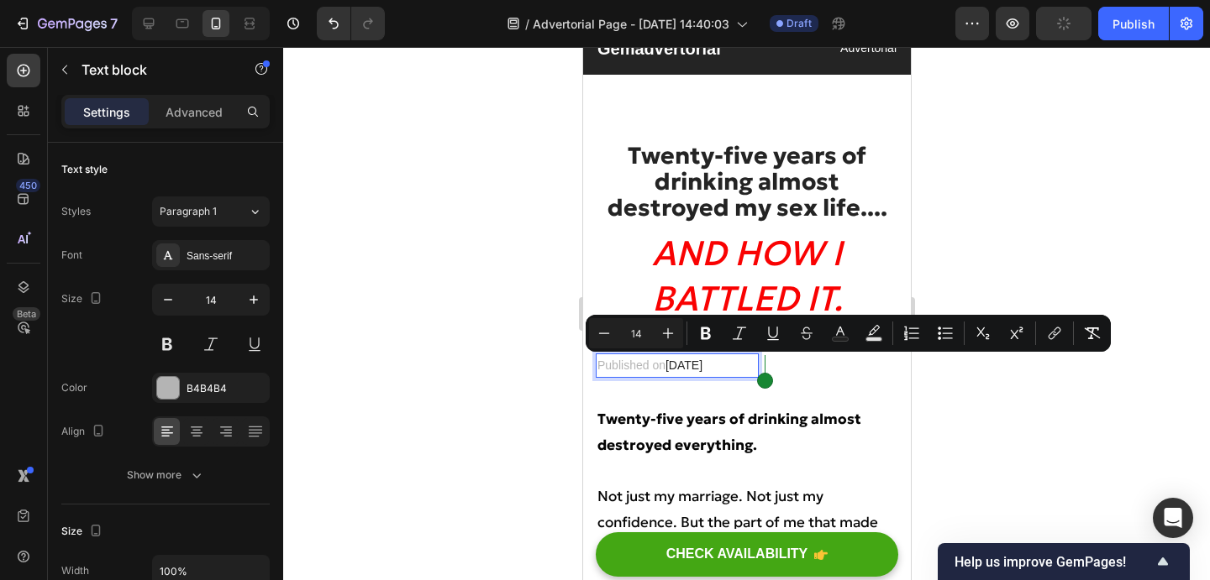
drag, startPoint x: 598, startPoint y: 366, endPoint x: 762, endPoint y: 367, distance: 163.8
click at [706, 334] on icon "Editor contextual toolbar" at bounding box center [705, 333] width 17 height 17
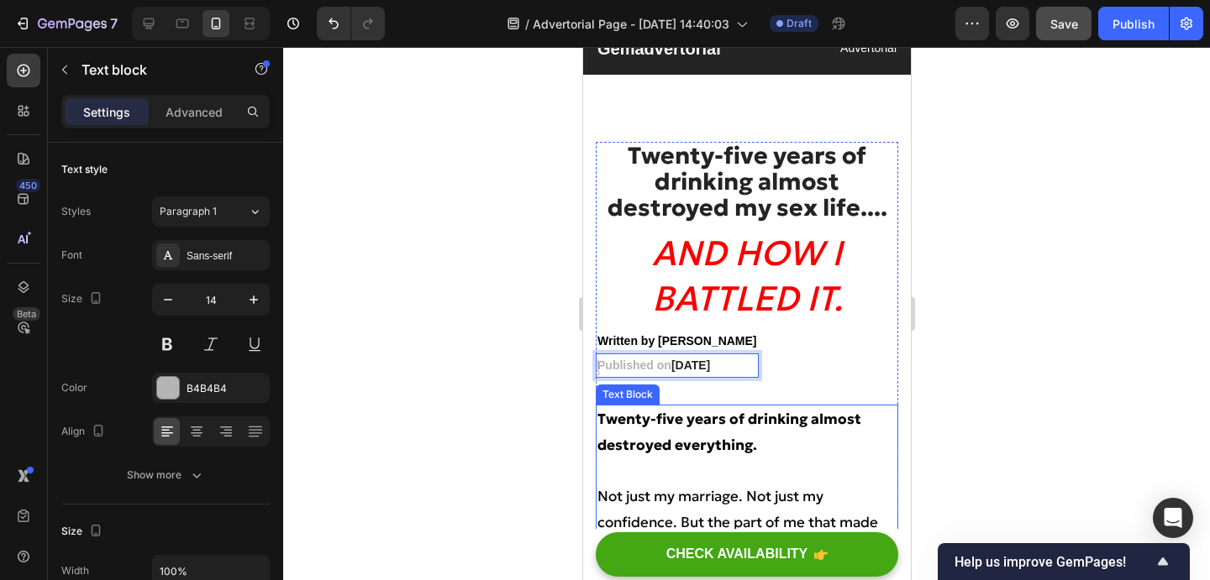
click at [743, 407] on p "Twenty-five years of drinking almost destroyed everything." at bounding box center [745, 432] width 299 height 51
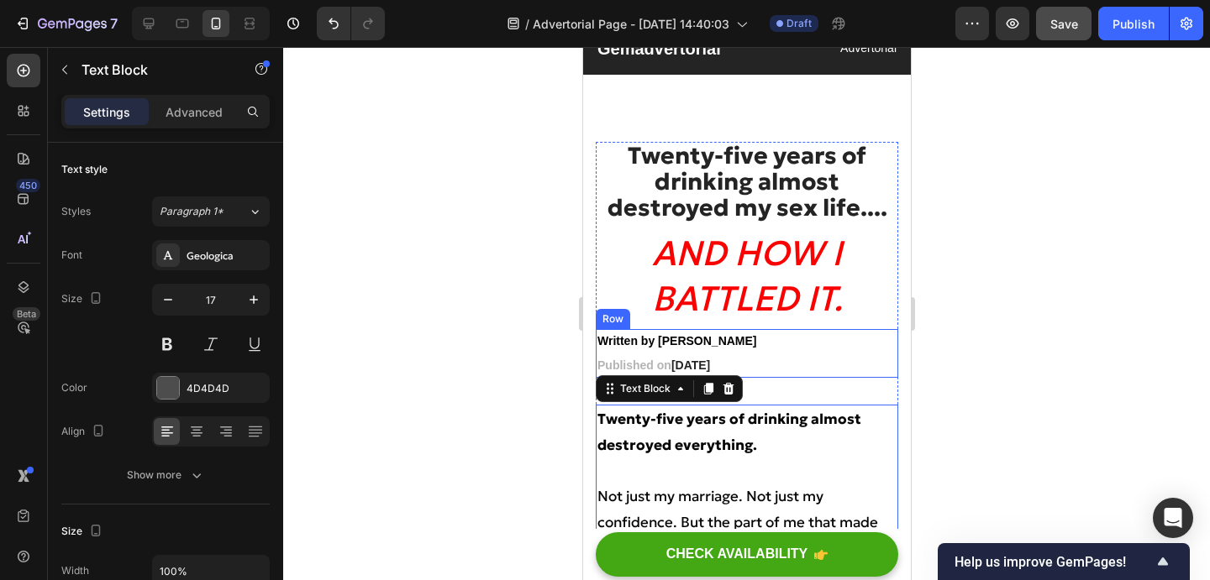
click at [949, 353] on div at bounding box center [746, 313] width 927 height 533
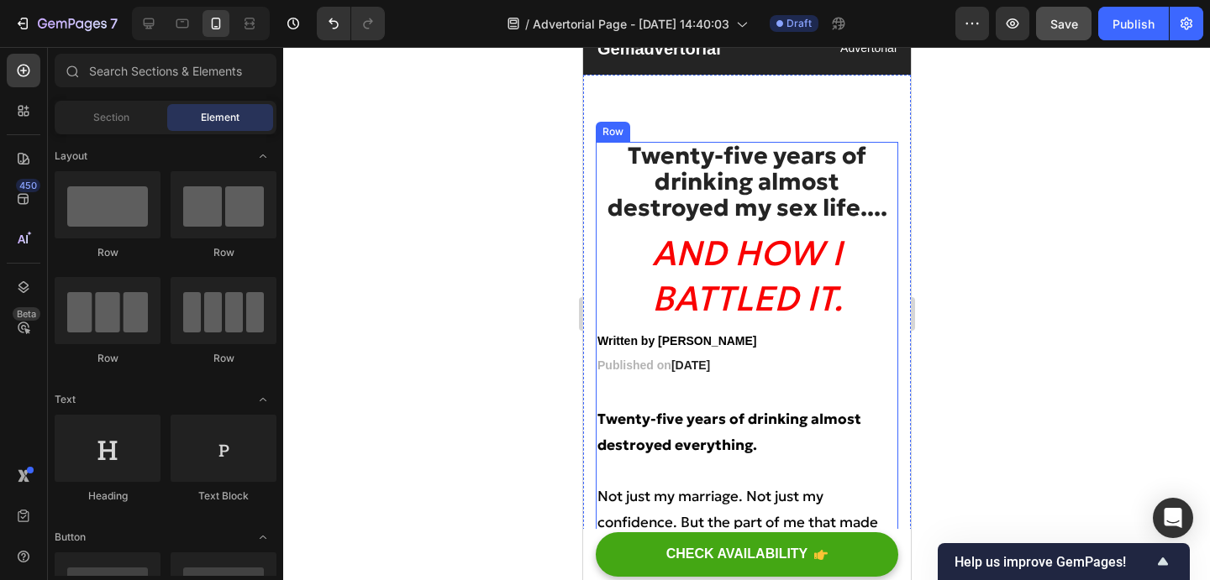
scroll to position [0, 0]
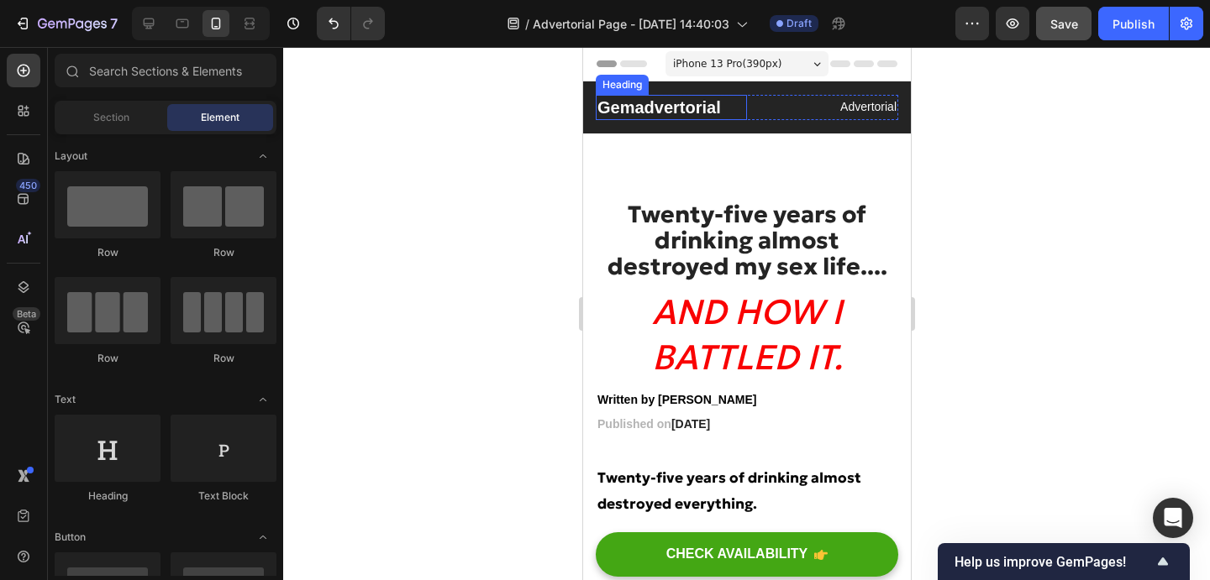
click at [689, 105] on p "Gemadvertorial" at bounding box center [670, 108] width 148 height 22
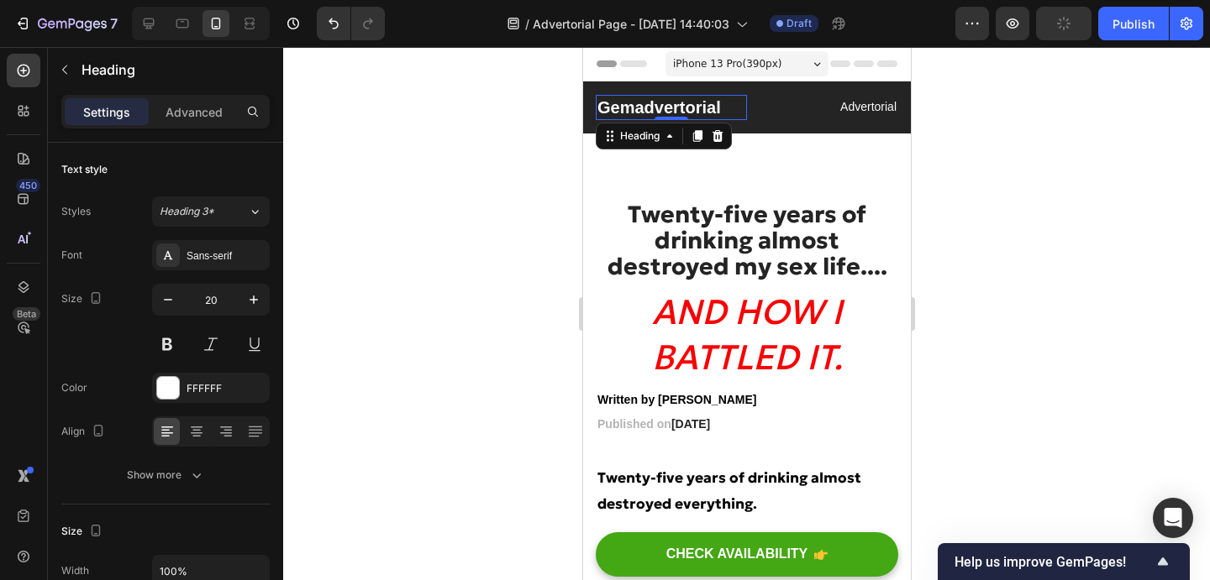
click at [722, 106] on p "Gemadvertorial" at bounding box center [670, 108] width 148 height 22
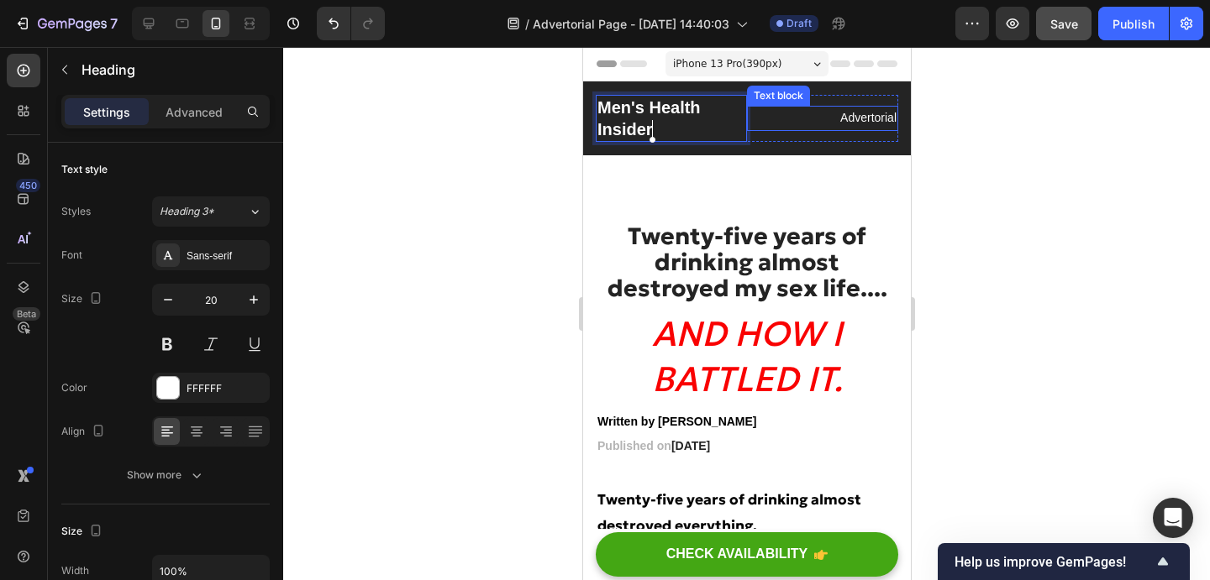
click at [746, 122] on div "Advertorial" at bounding box center [821, 118] width 151 height 24
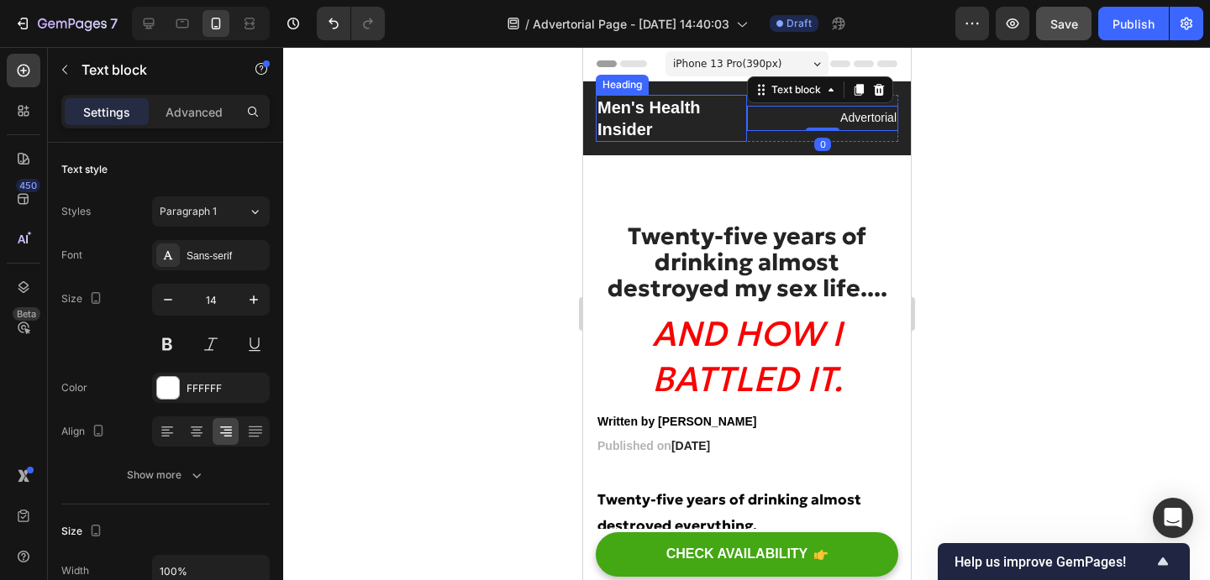
click at [738, 119] on p "Men's Health Insider" at bounding box center [670, 119] width 148 height 44
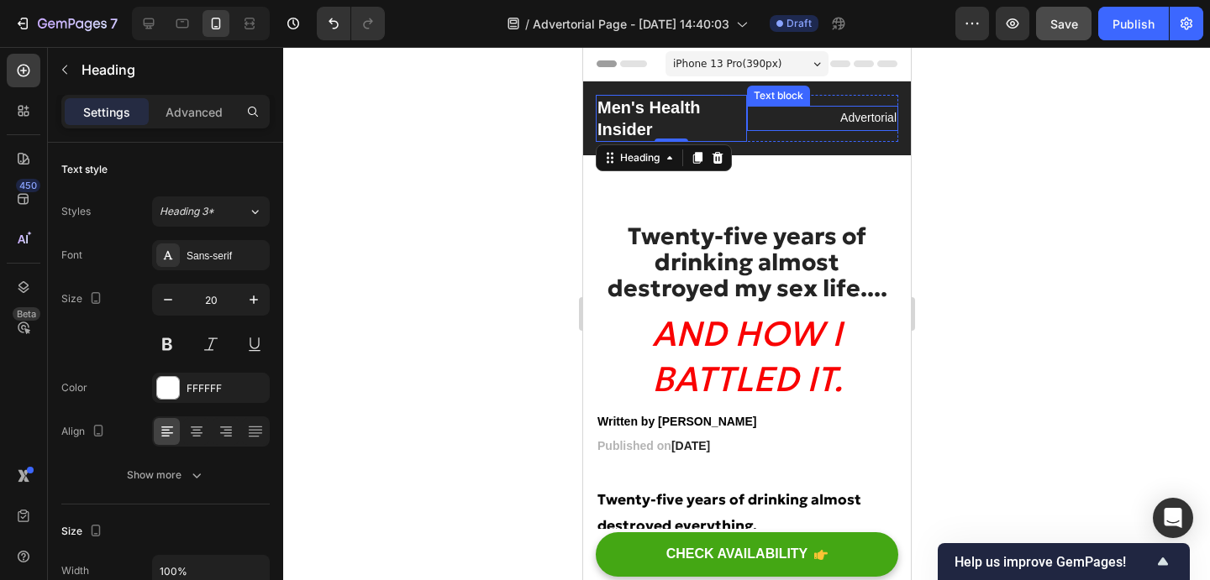
click at [766, 113] on p "Advertorial" at bounding box center [822, 118] width 148 height 21
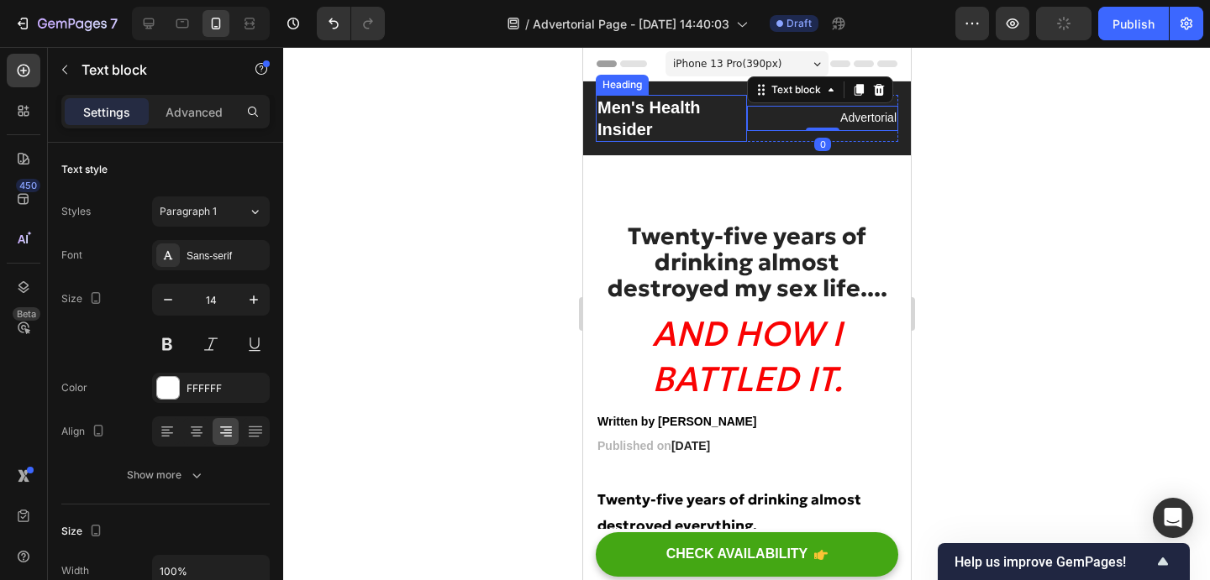
click at [726, 123] on p "Men's Health Insider" at bounding box center [670, 119] width 148 height 44
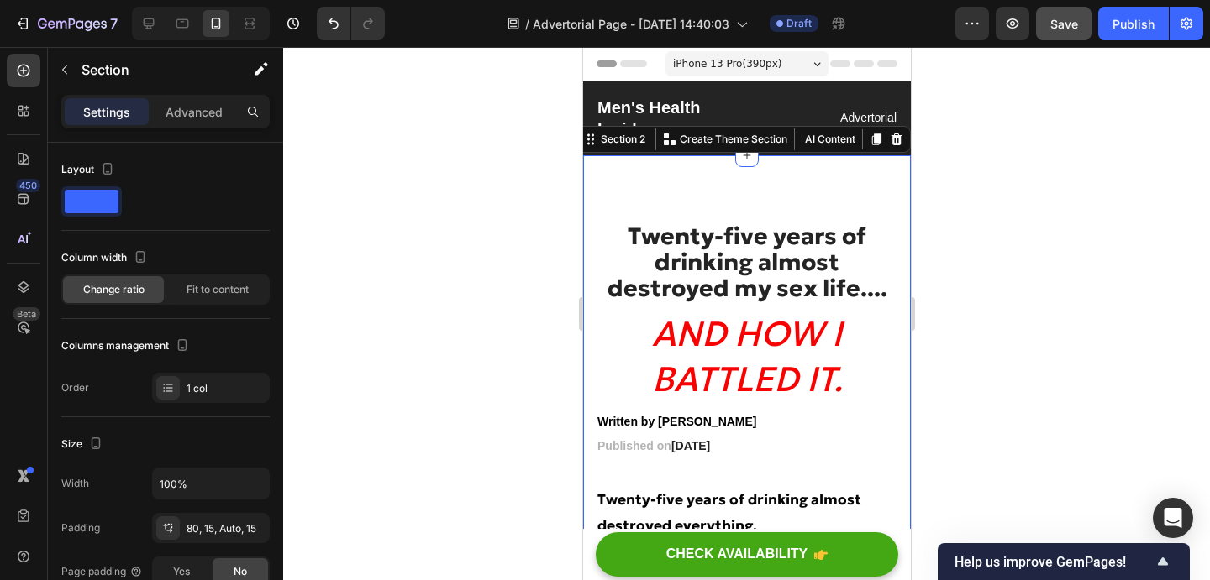
click at [995, 192] on div at bounding box center [746, 313] width 927 height 533
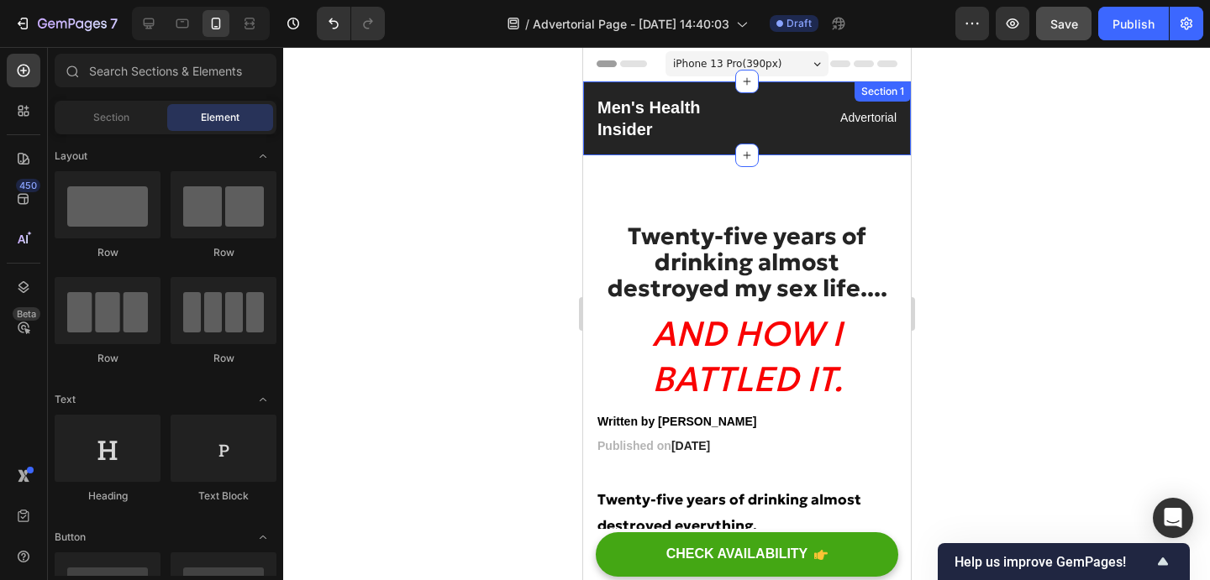
click at [780, 149] on div "Men's Health Insider Heading Advertorial Text block Row Section 1" at bounding box center [746, 118] width 328 height 74
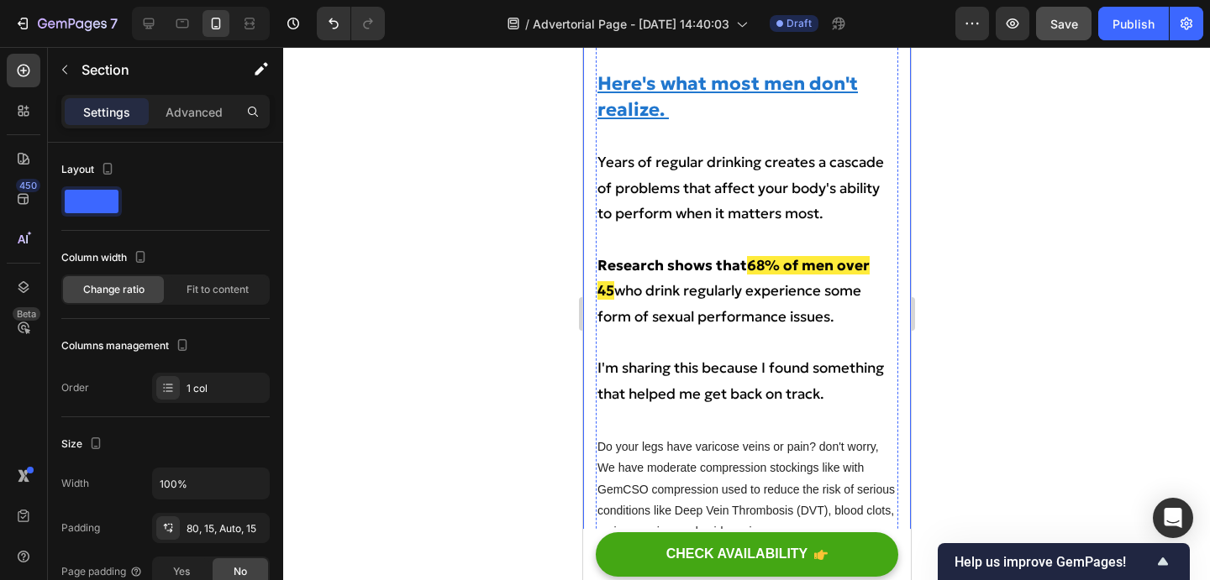
scroll to position [728, 0]
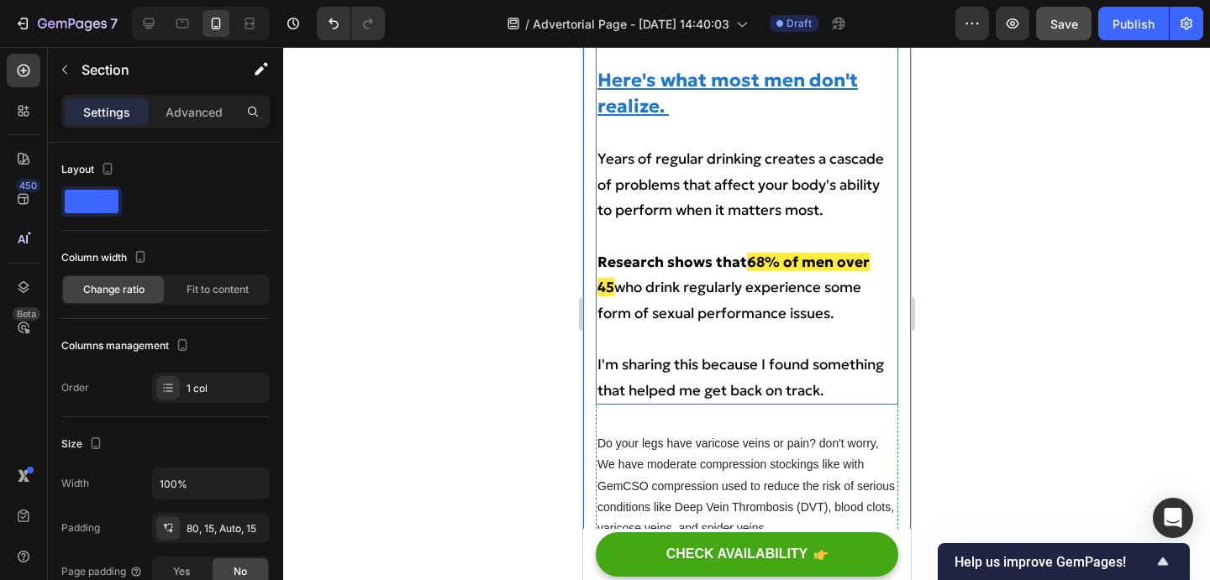
click at [669, 323] on span "who drink regularly experience some form of sexual performance issues." at bounding box center [728, 300] width 264 height 45
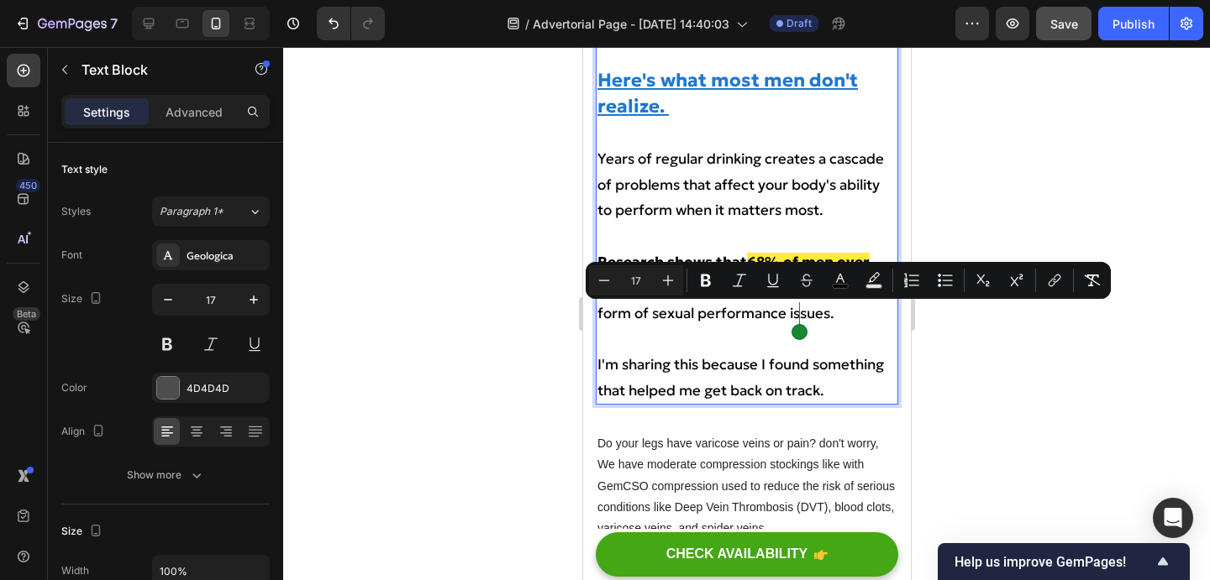
drag, startPoint x: 616, startPoint y: 318, endPoint x: 804, endPoint y: 322, distance: 188.2
click at [767, 281] on icon "Editor contextual toolbar" at bounding box center [772, 280] width 17 height 17
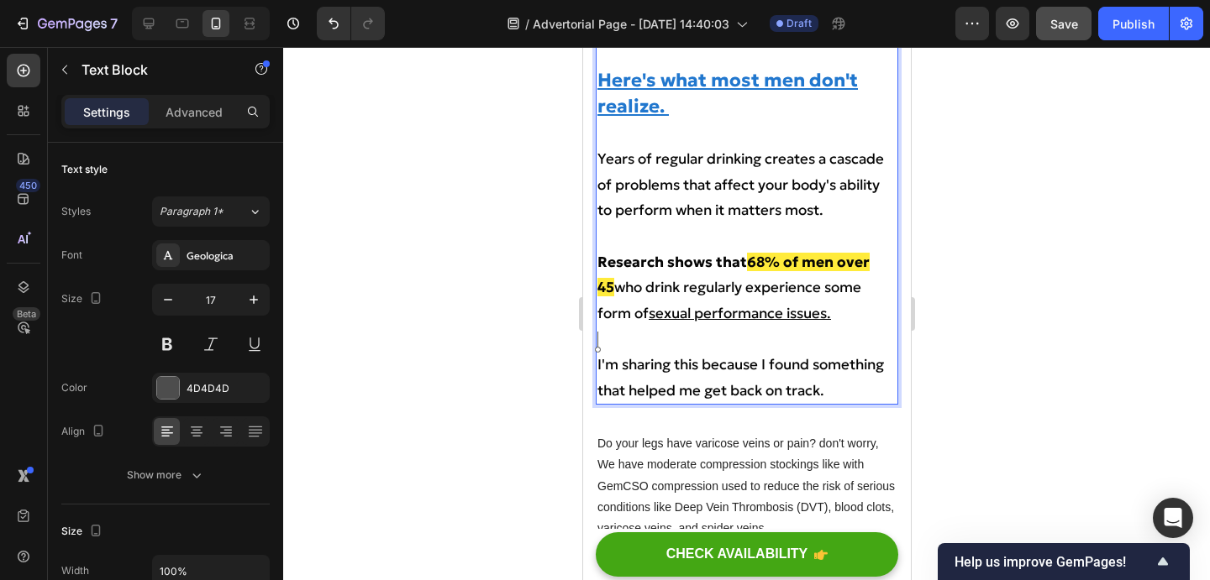
click at [810, 332] on p "Rich Text Editor. Editing area: main" at bounding box center [745, 339] width 299 height 26
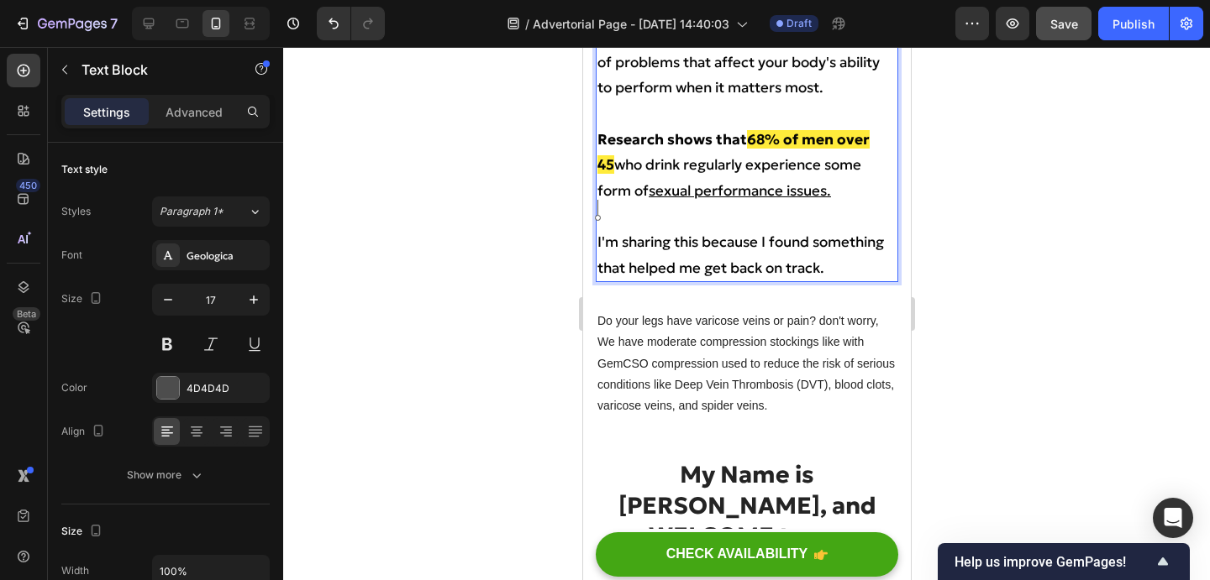
scroll to position [862, 0]
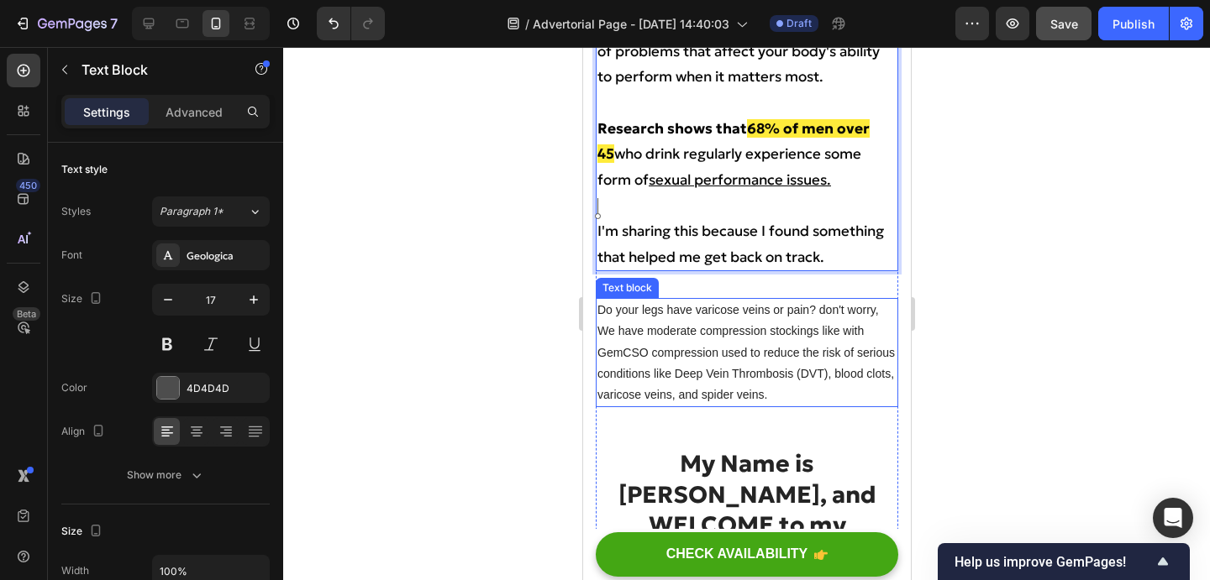
click at [632, 291] on div "Text block" at bounding box center [626, 288] width 56 height 15
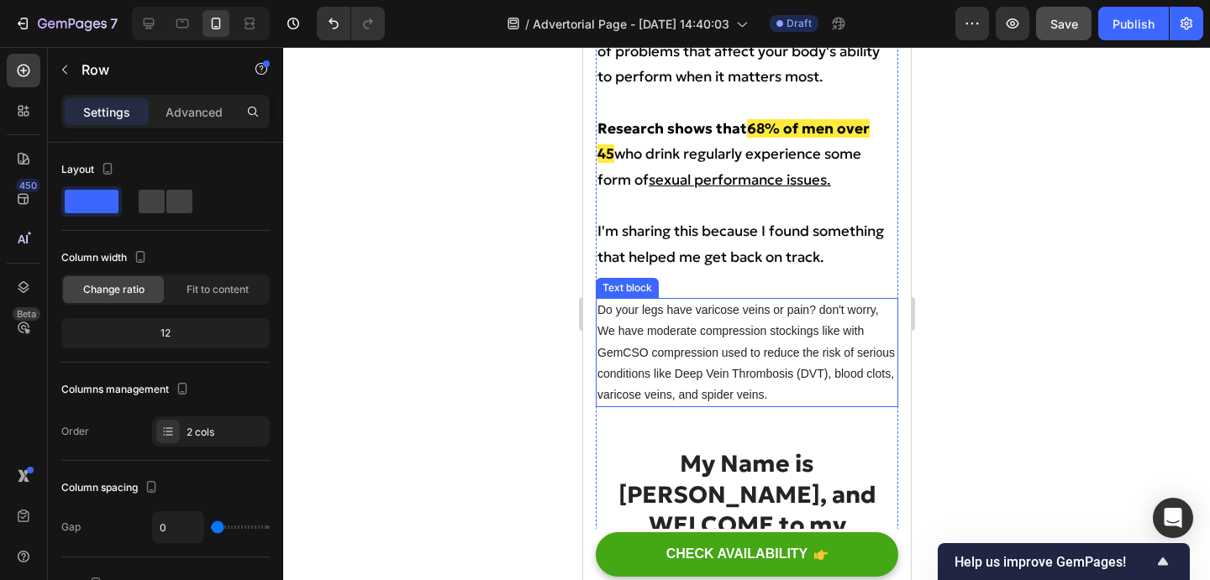
click at [667, 315] on p "Do your legs have varicose veins or pain? don't worry, We have moderate compres…" at bounding box center [745, 353] width 299 height 106
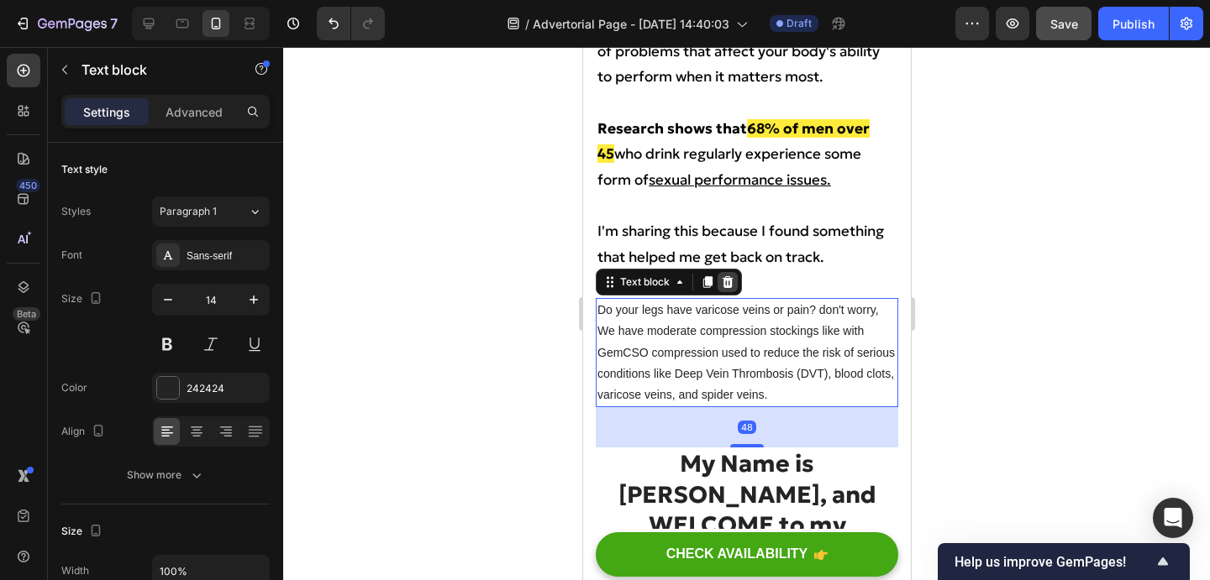
click at [725, 285] on icon at bounding box center [726, 282] width 13 height 13
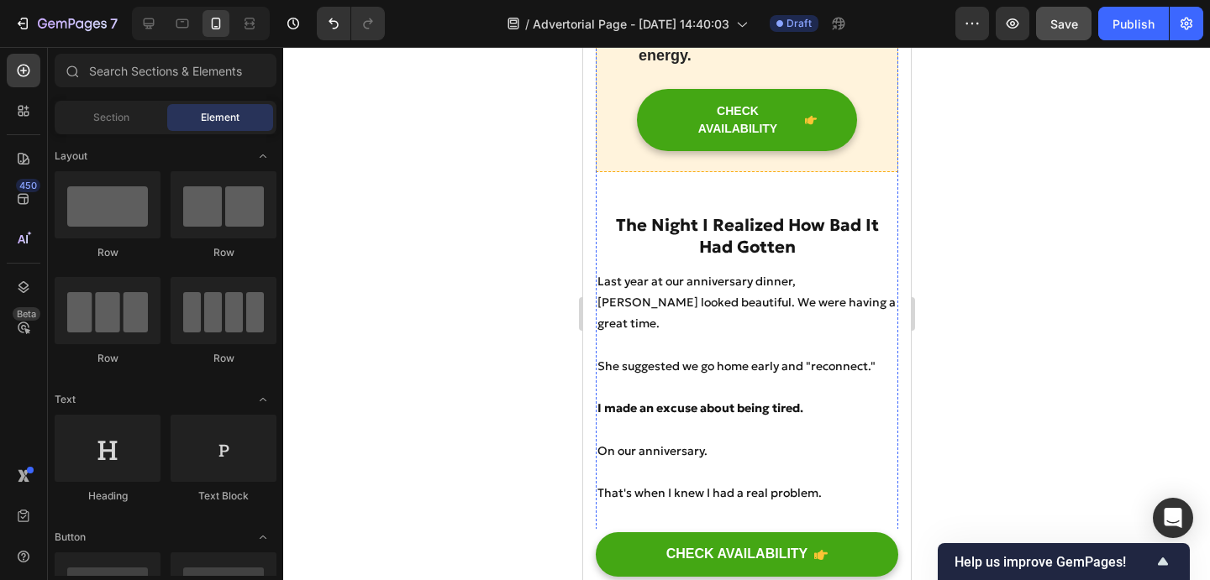
scroll to position [2442, 0]
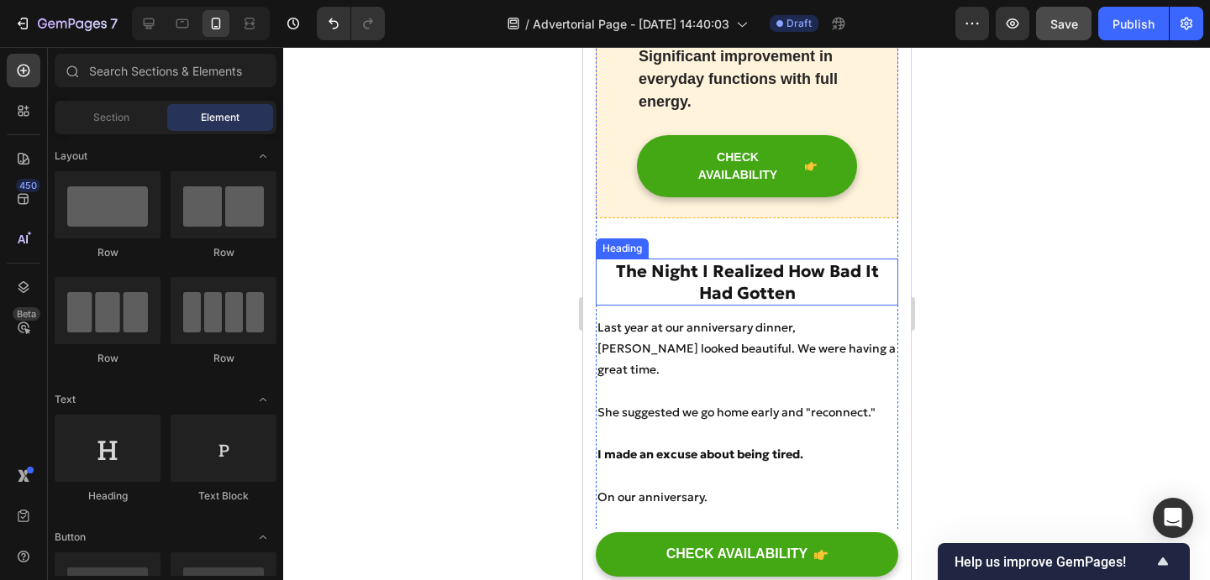
click at [811, 260] on p "The Night I Realized How Bad It Had Gotten" at bounding box center [745, 282] width 299 height 44
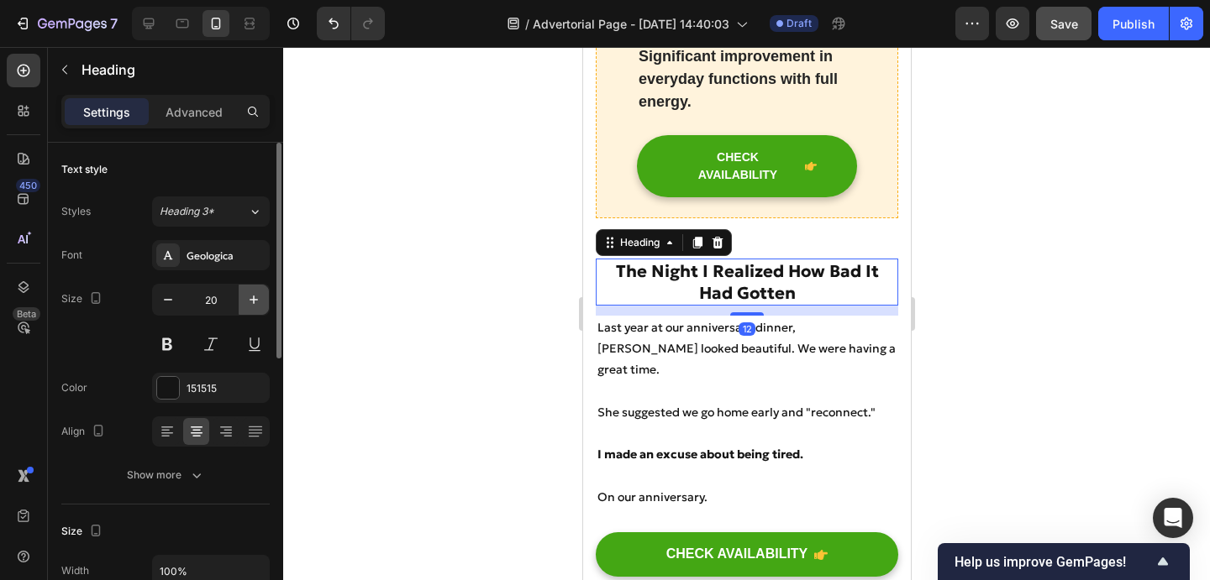
click at [258, 292] on icon "button" at bounding box center [253, 299] width 17 height 17
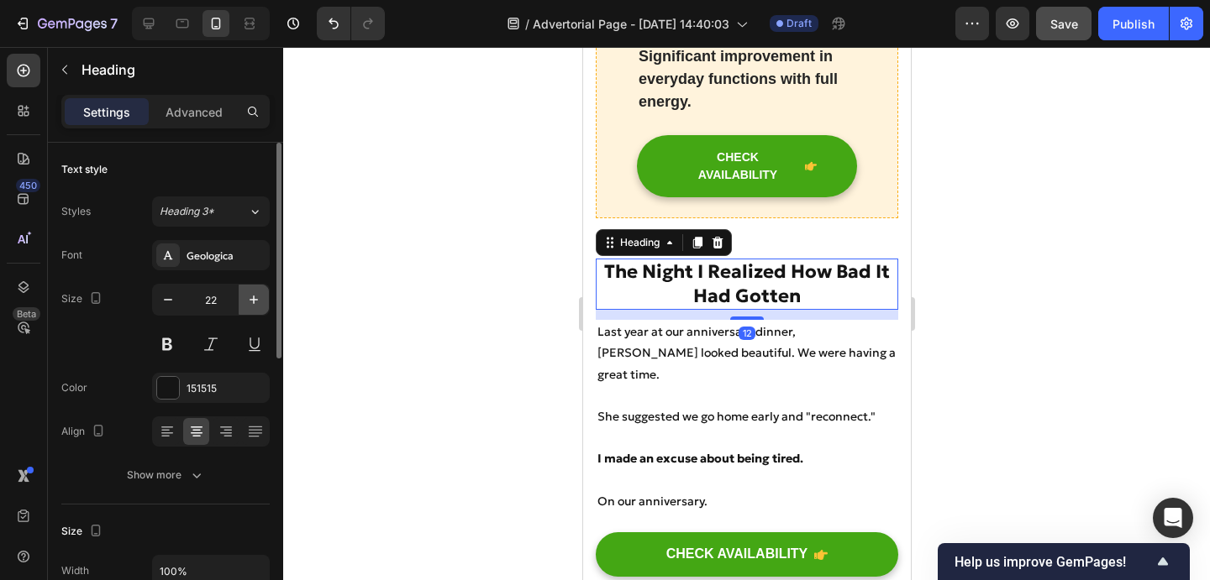
click at [258, 292] on icon "button" at bounding box center [253, 299] width 17 height 17
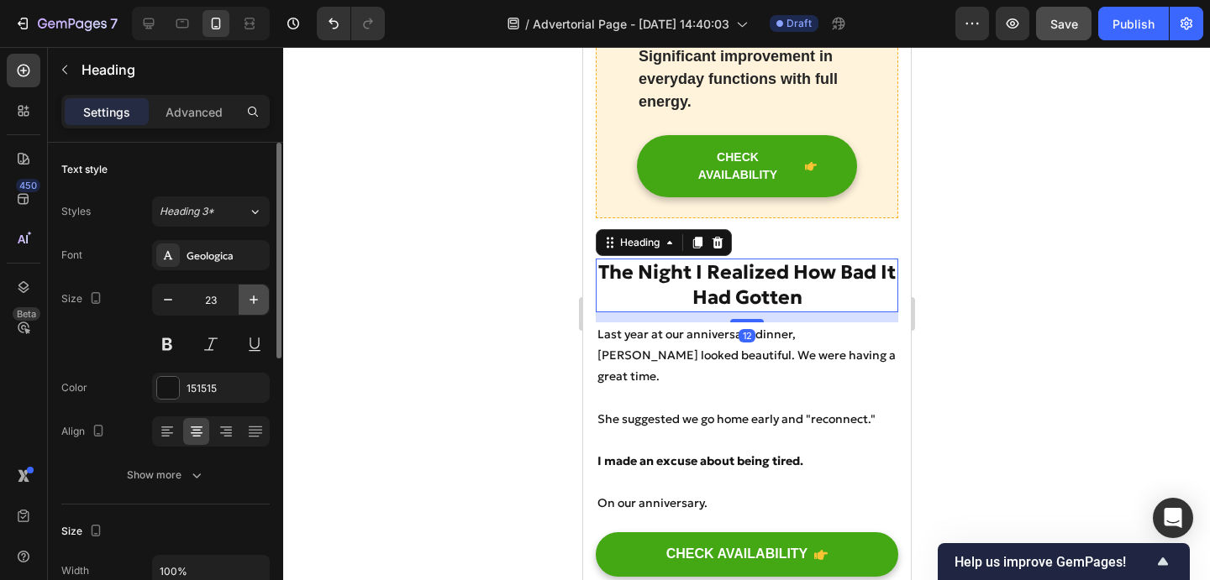
click at [258, 292] on icon "button" at bounding box center [253, 299] width 17 height 17
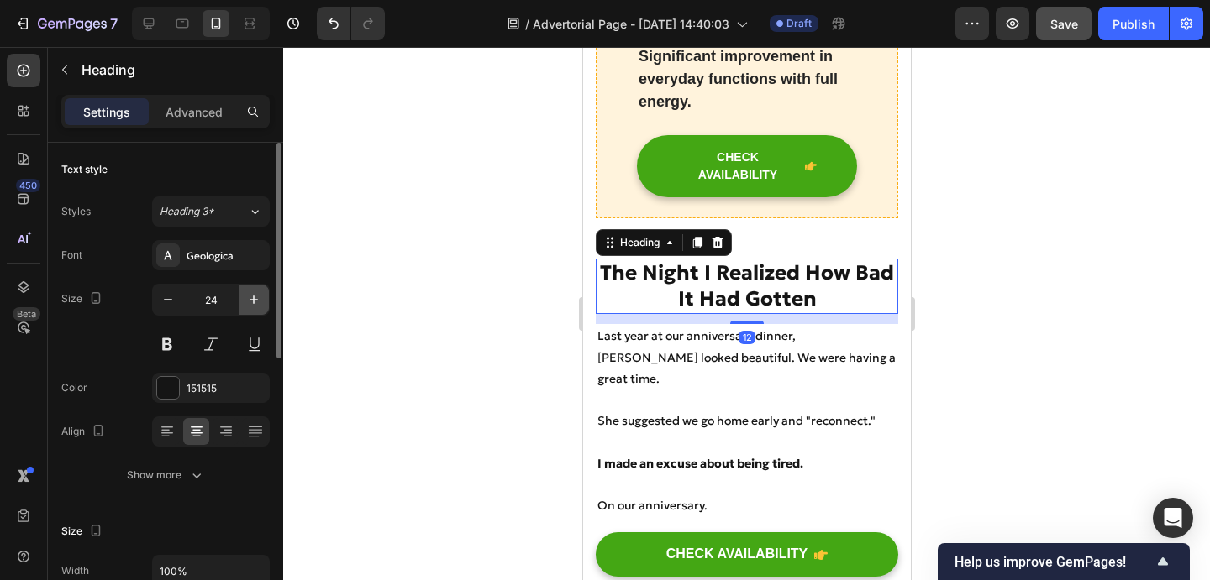
click at [258, 292] on icon "button" at bounding box center [253, 299] width 17 height 17
type input "26"
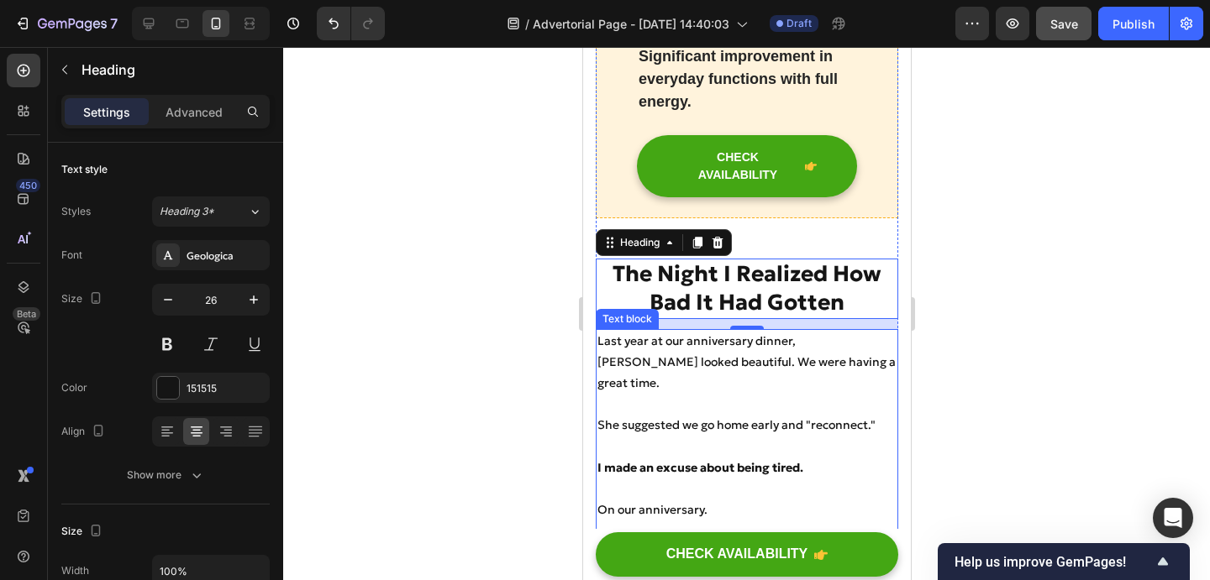
click at [685, 437] on p "Rich Text Editor. Editing area: main" at bounding box center [745, 447] width 299 height 21
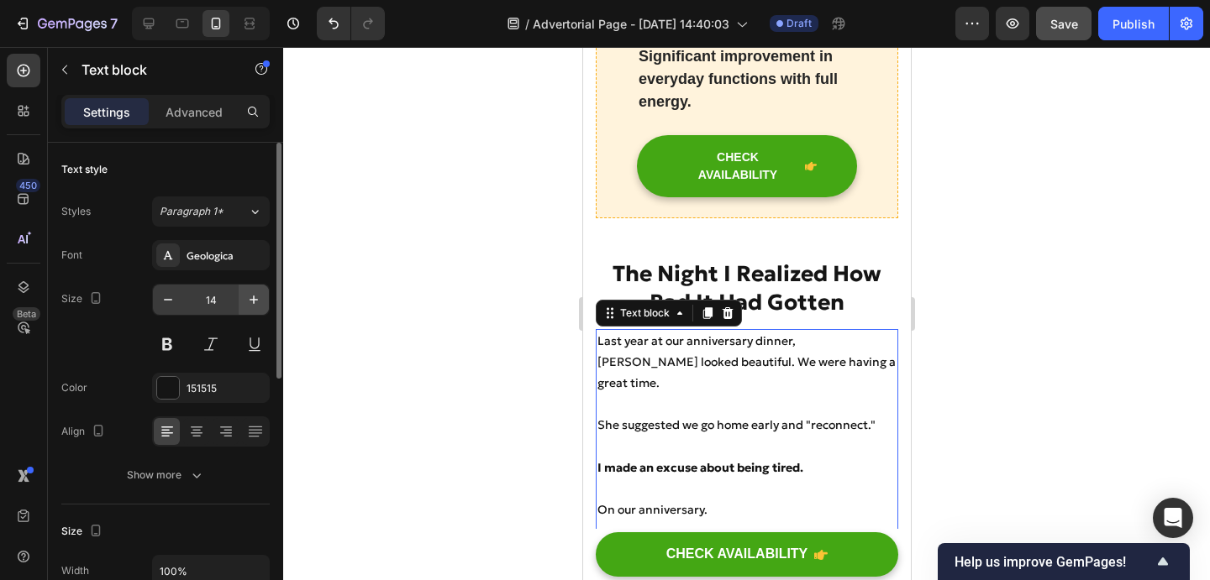
click at [259, 308] on button "button" at bounding box center [254, 300] width 30 height 30
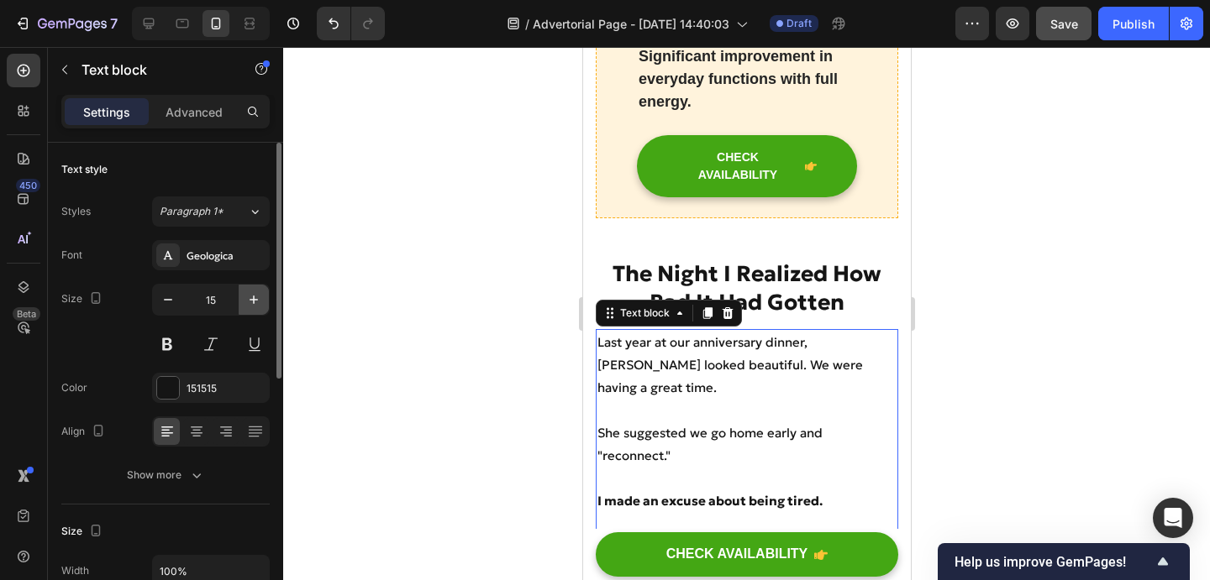
click at [259, 308] on button "button" at bounding box center [254, 300] width 30 height 30
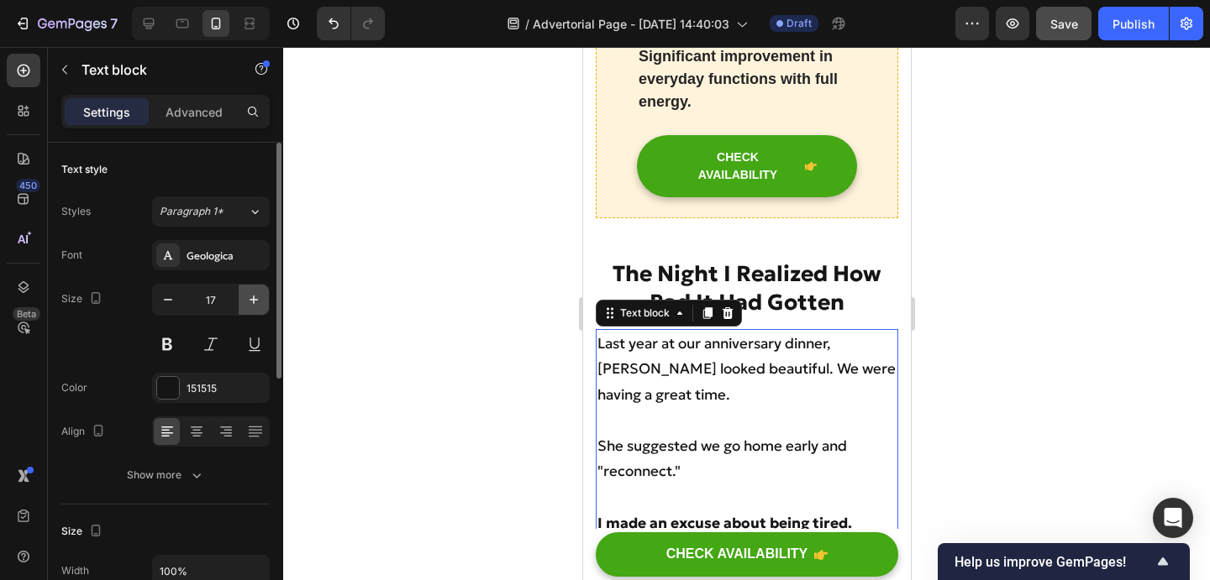
type input "18"
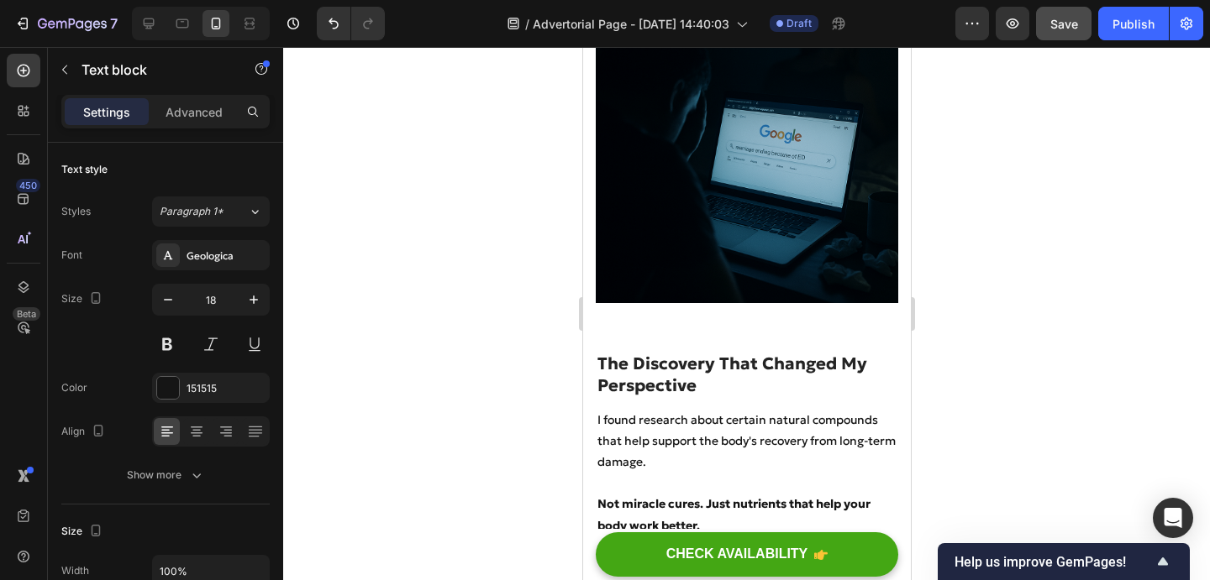
scroll to position [3909, 0]
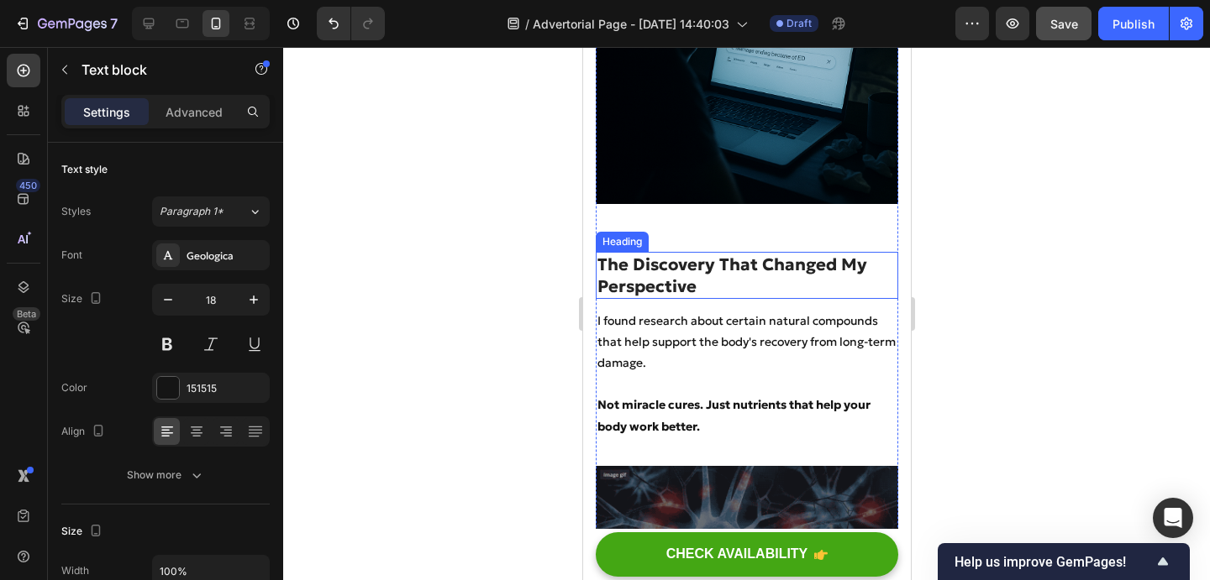
click at [706, 254] on p "The Discovery That Changed My Perspective" at bounding box center [745, 276] width 299 height 44
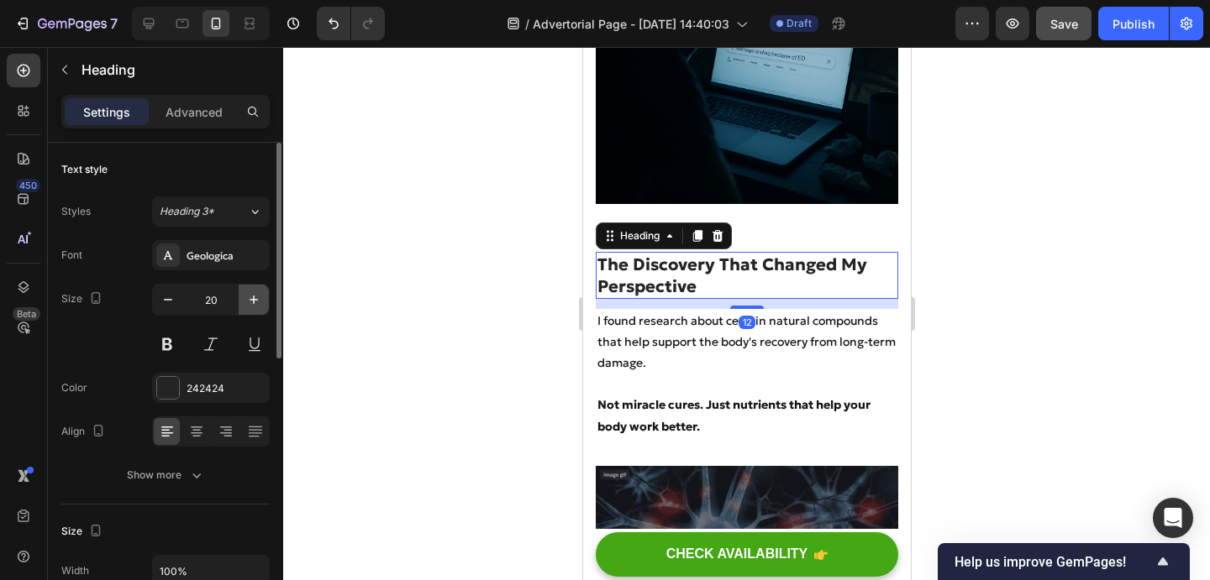
click at [244, 292] on button "button" at bounding box center [254, 300] width 30 height 30
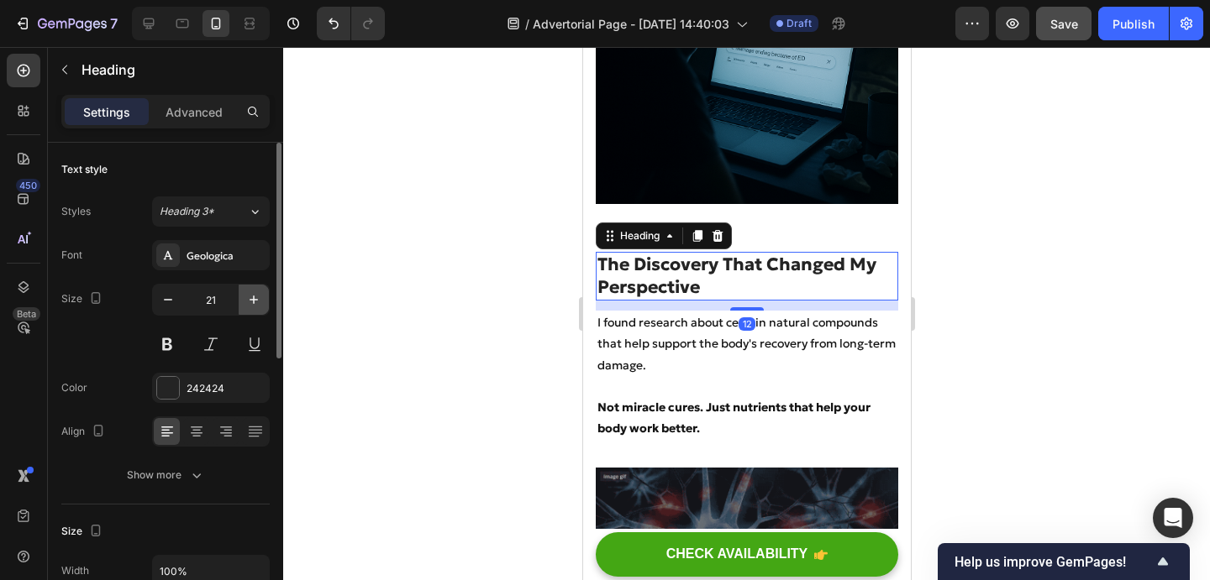
click at [244, 292] on button "button" at bounding box center [254, 300] width 30 height 30
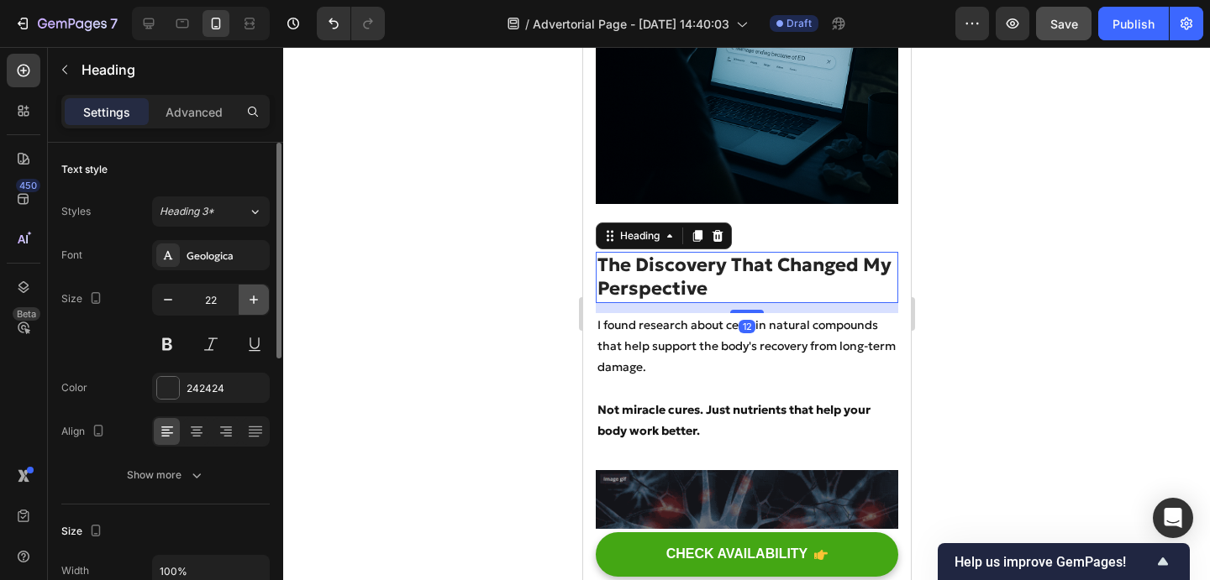
click at [244, 292] on button "button" at bounding box center [254, 300] width 30 height 30
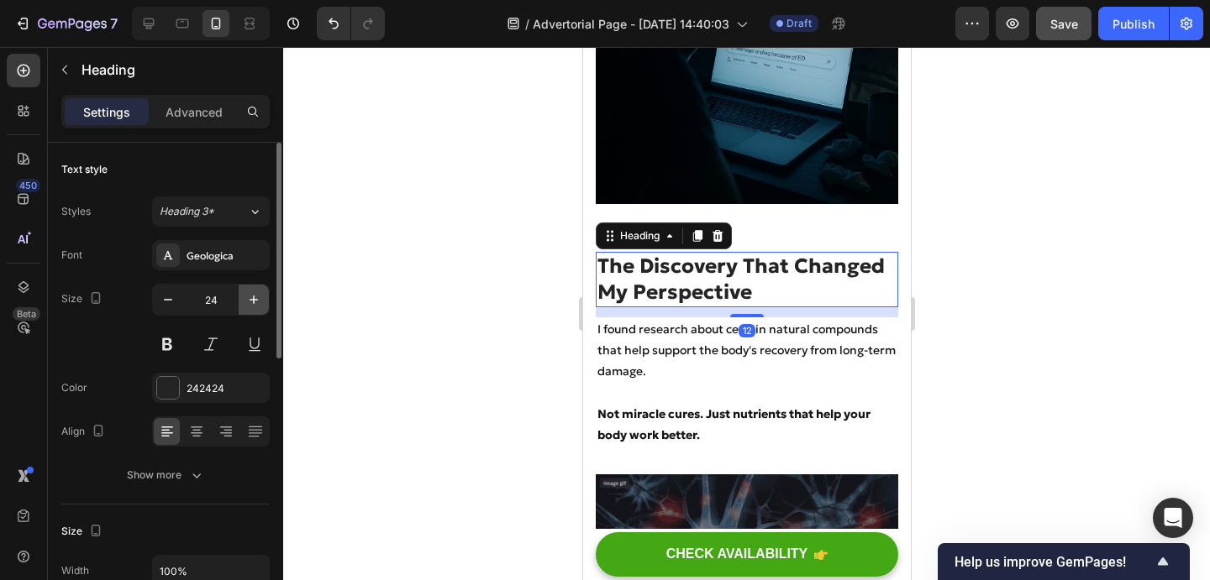
click at [244, 292] on button "button" at bounding box center [254, 300] width 30 height 30
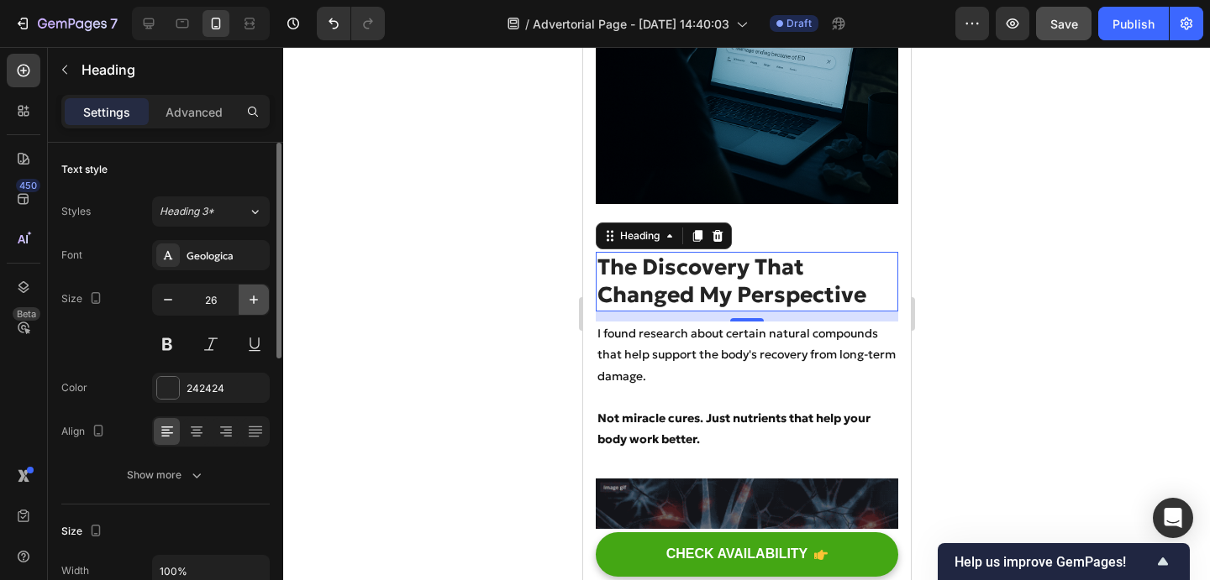
click at [244, 292] on button "button" at bounding box center [254, 300] width 30 height 30
type input "27"
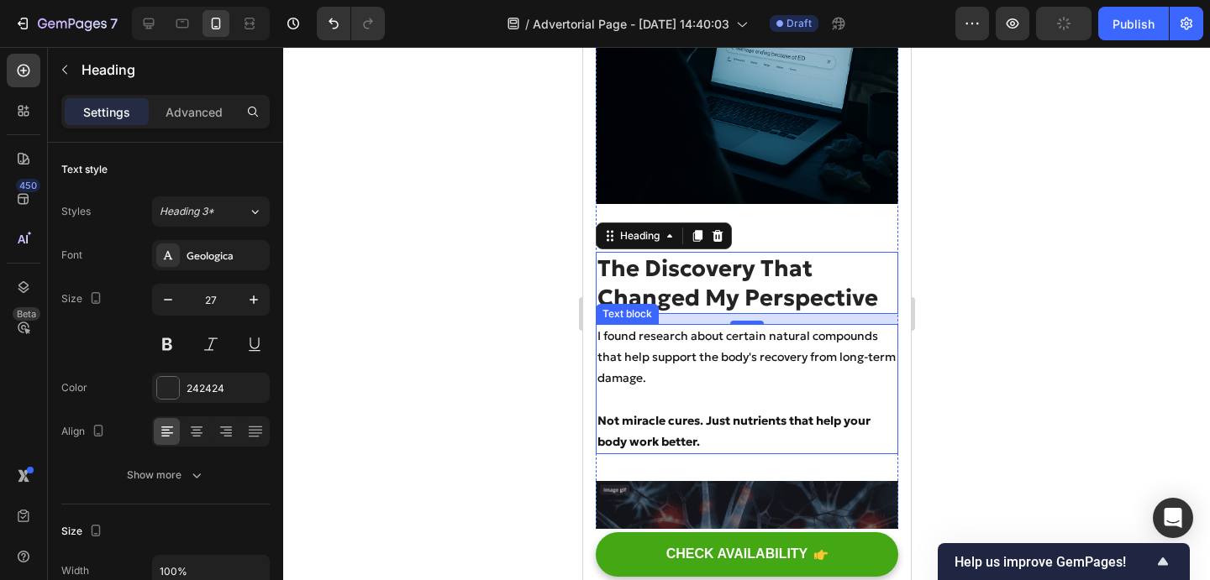
click at [646, 326] on p "I found research about certain natural compounds that help support the body's r…" at bounding box center [745, 358] width 299 height 64
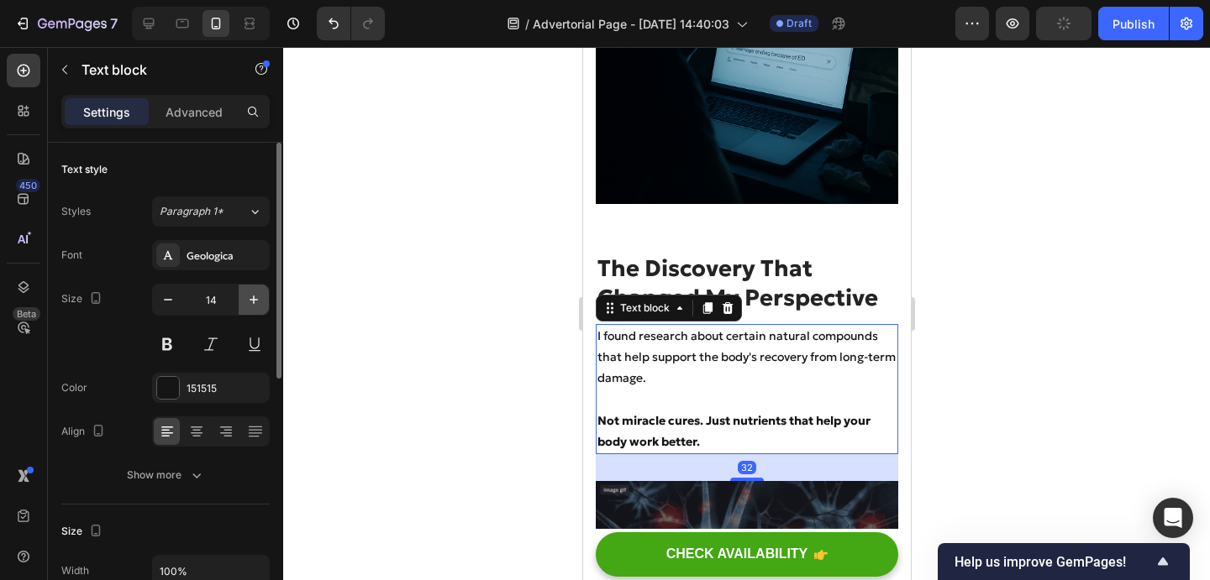
click at [265, 300] on button "button" at bounding box center [254, 300] width 30 height 30
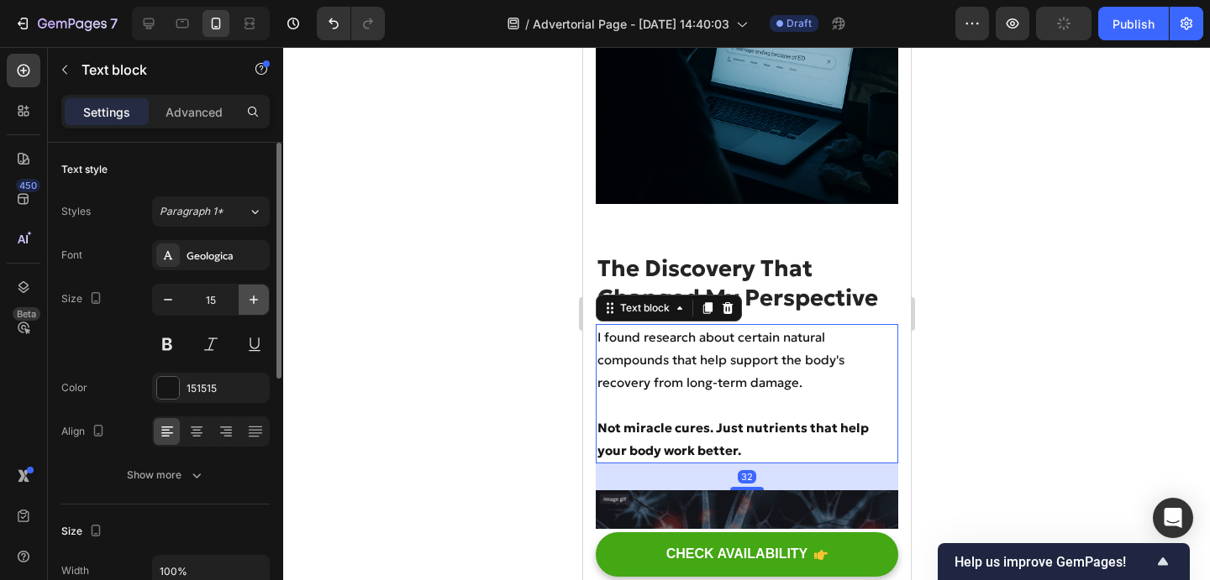
click at [265, 300] on button "button" at bounding box center [254, 300] width 30 height 30
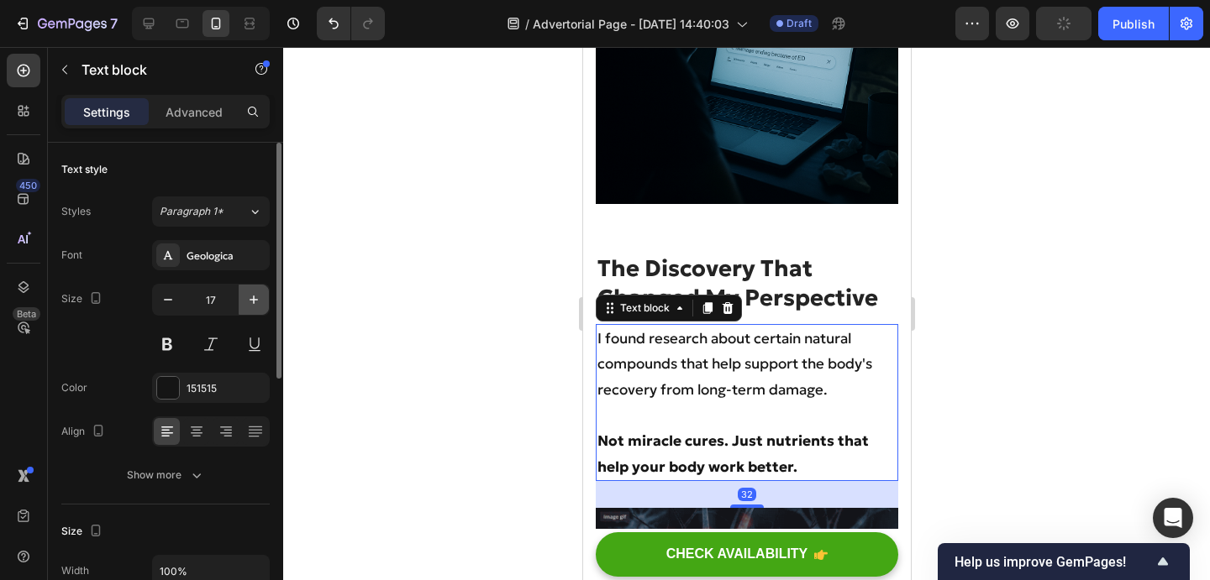
click at [265, 300] on button "button" at bounding box center [254, 300] width 30 height 30
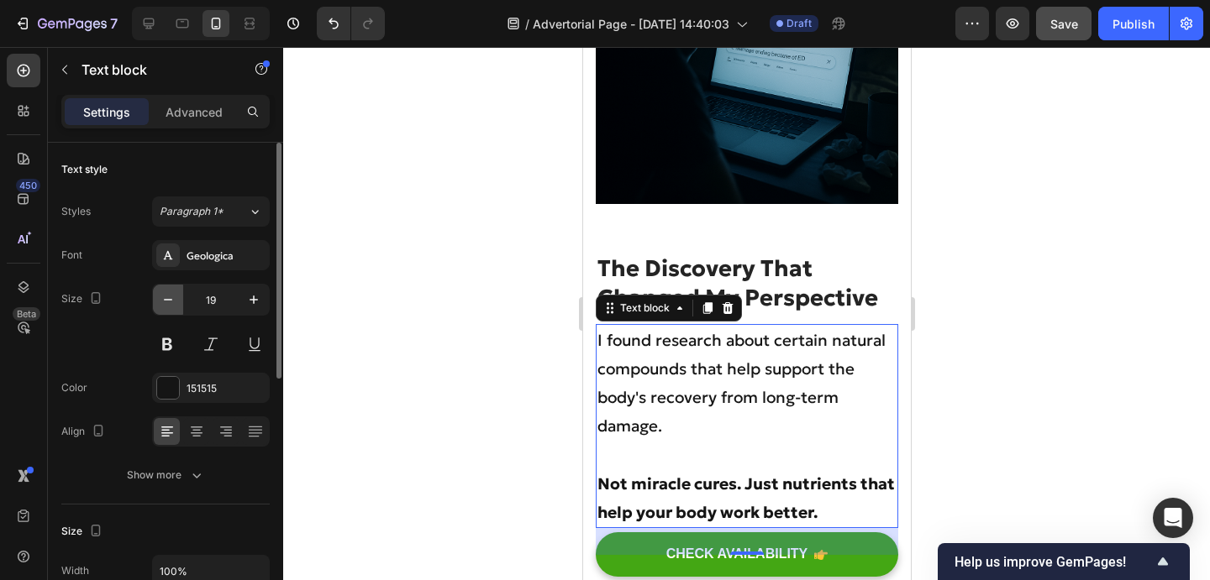
click at [165, 298] on icon "button" at bounding box center [168, 299] width 17 height 17
type input "18"
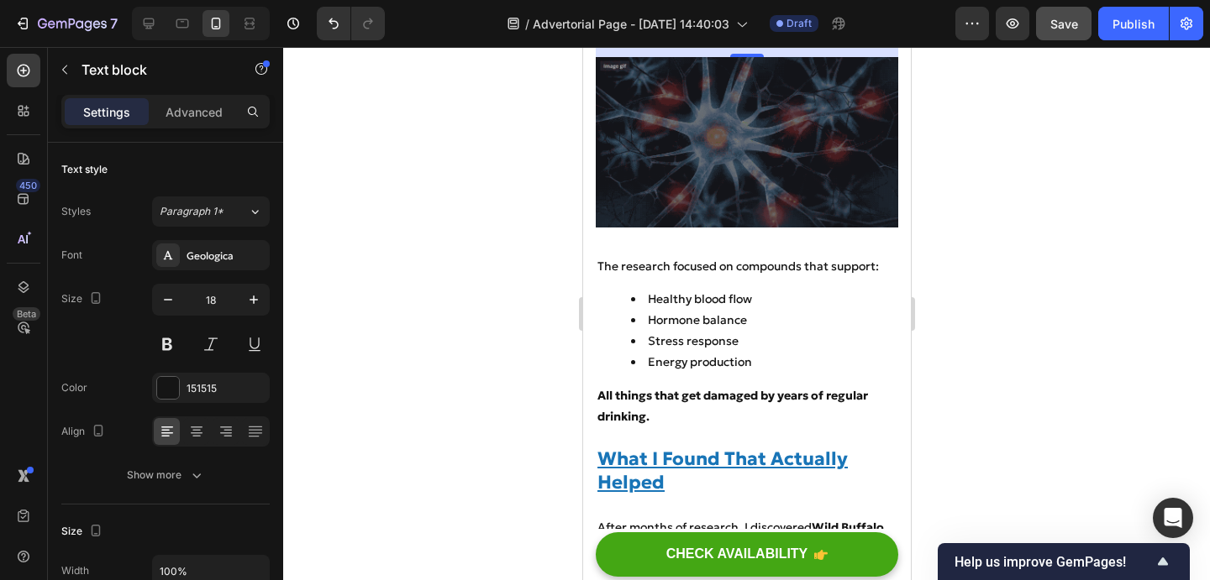
scroll to position [4374, 0]
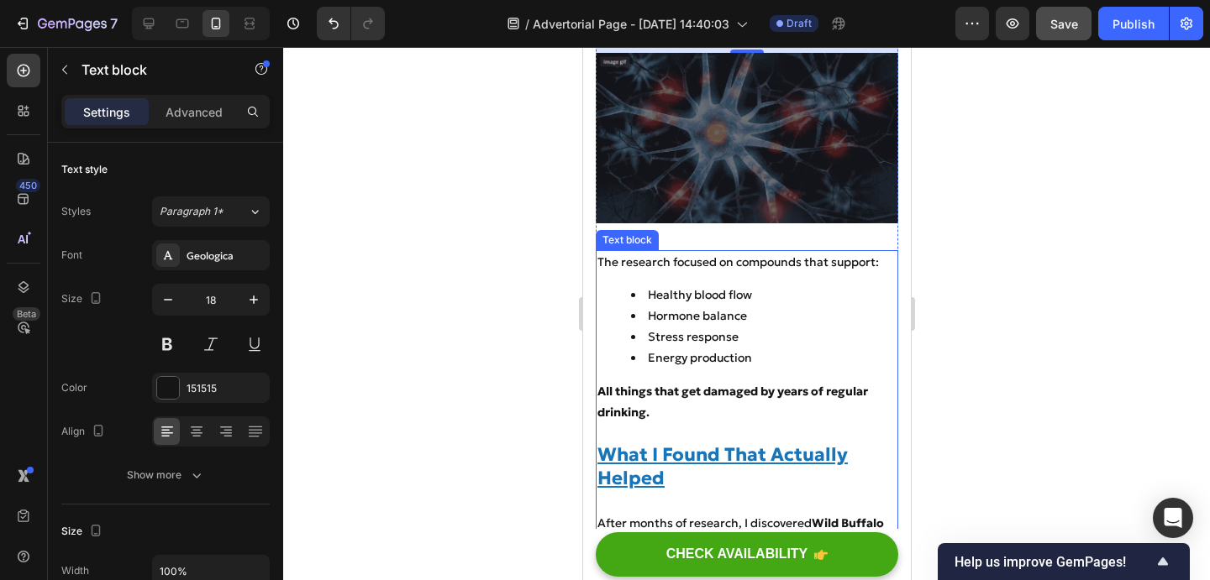
click at [759, 285] on li "Healthy blood flow" at bounding box center [762, 295] width 265 height 21
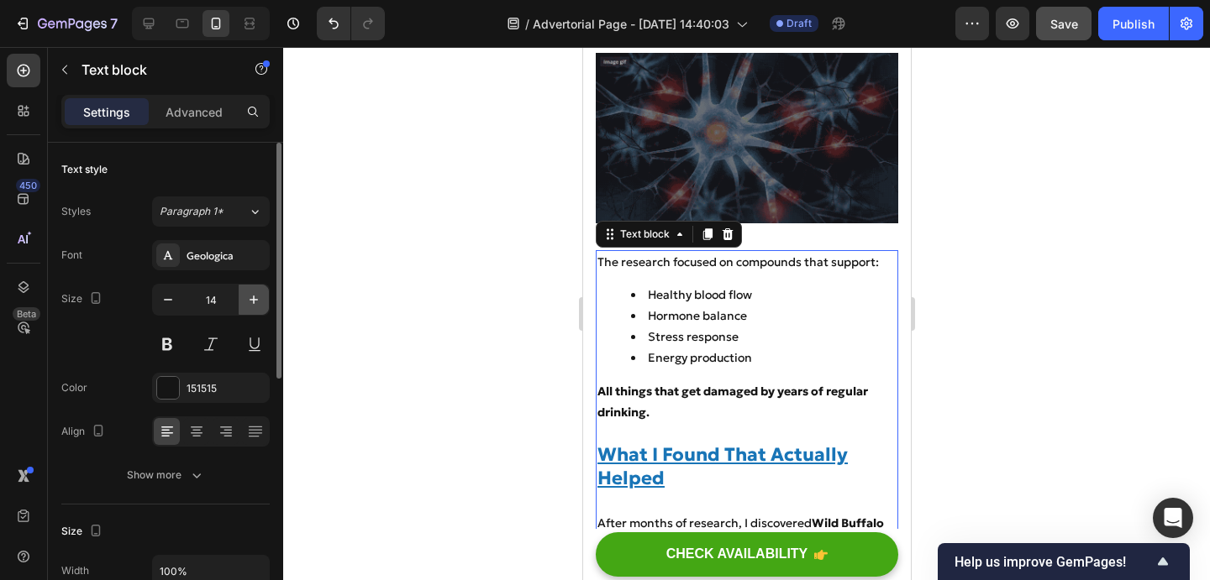
click at [257, 307] on icon "button" at bounding box center [253, 299] width 17 height 17
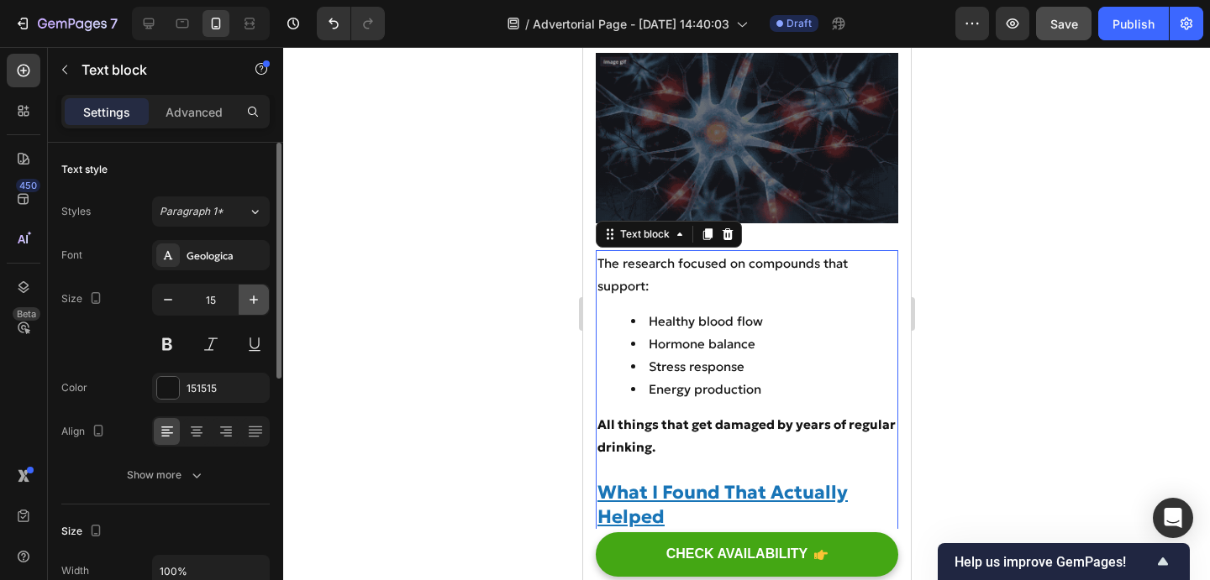
click at [257, 307] on icon "button" at bounding box center [253, 299] width 17 height 17
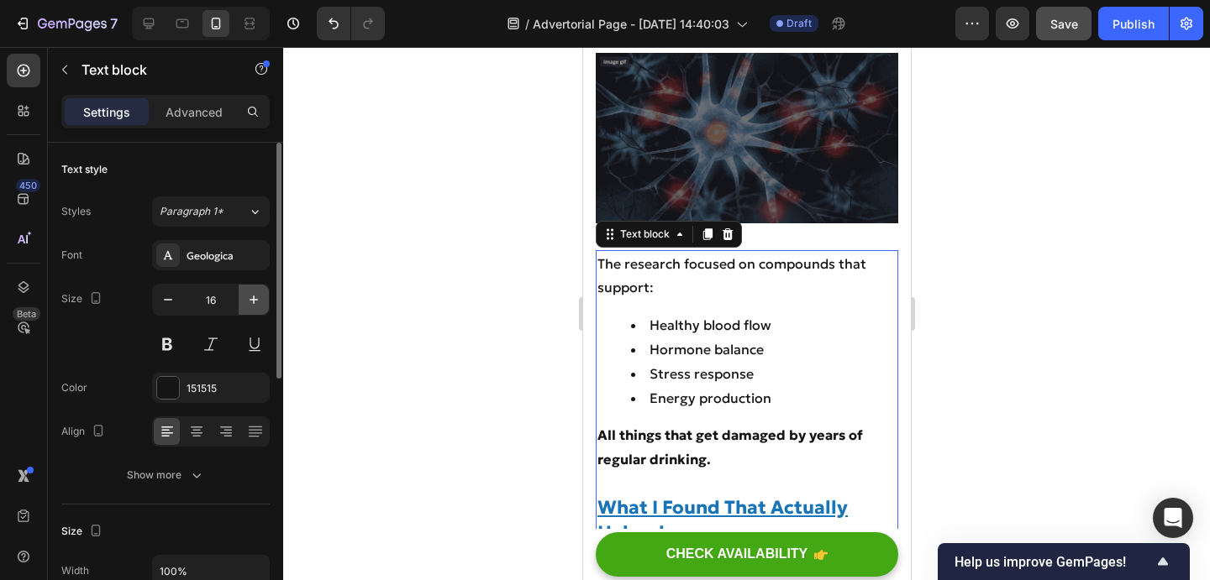
click at [257, 307] on icon "button" at bounding box center [253, 299] width 17 height 17
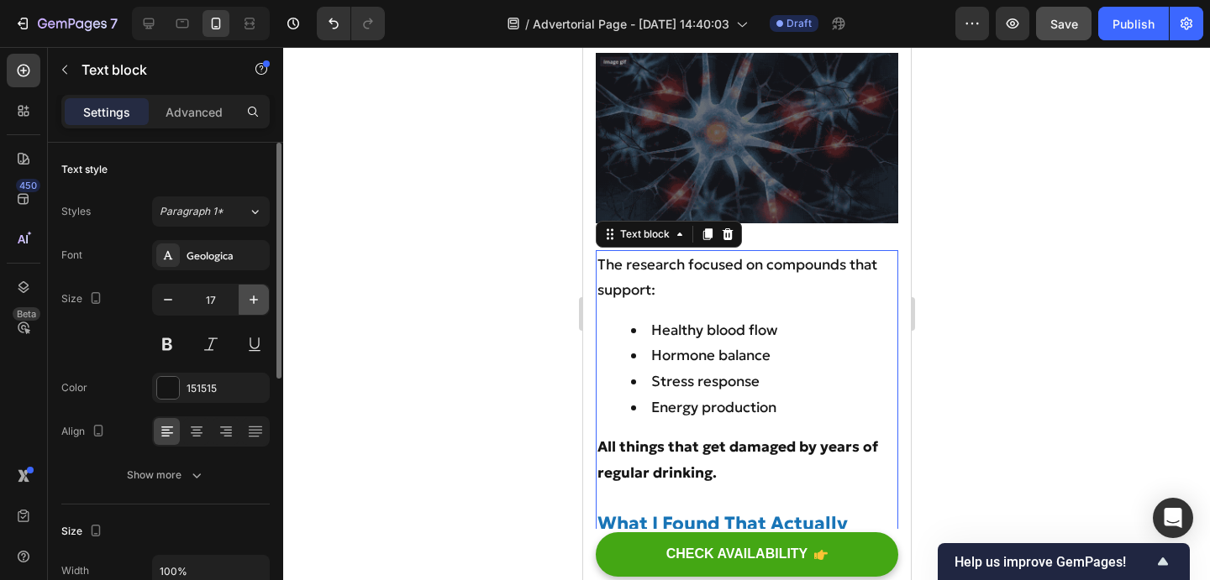
click at [257, 307] on icon "button" at bounding box center [253, 299] width 17 height 17
type input "18"
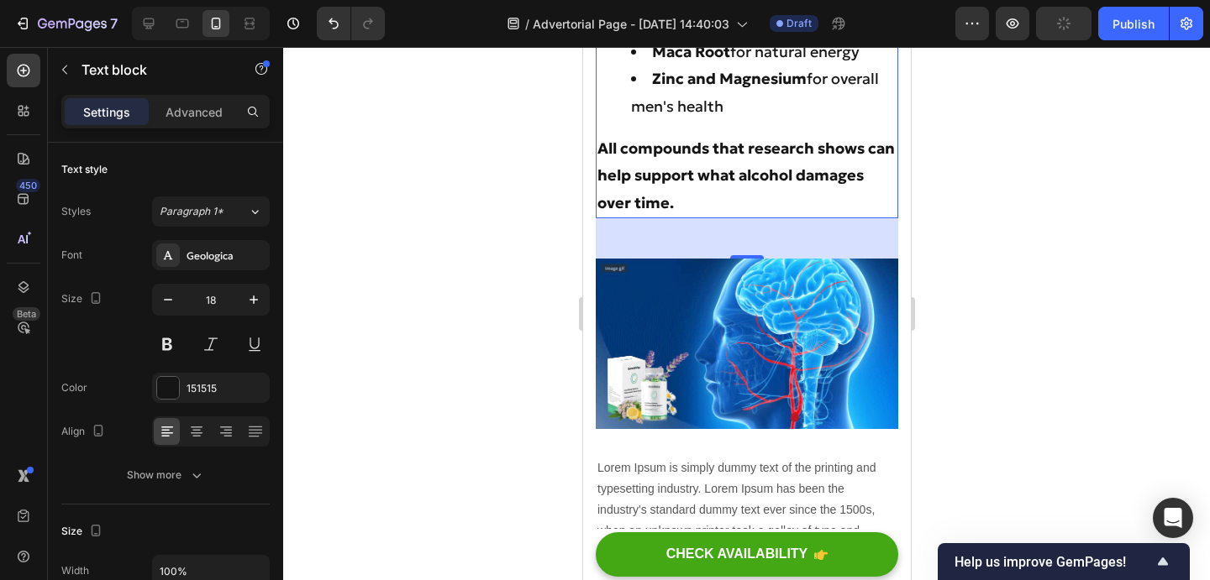
scroll to position [5316, 0]
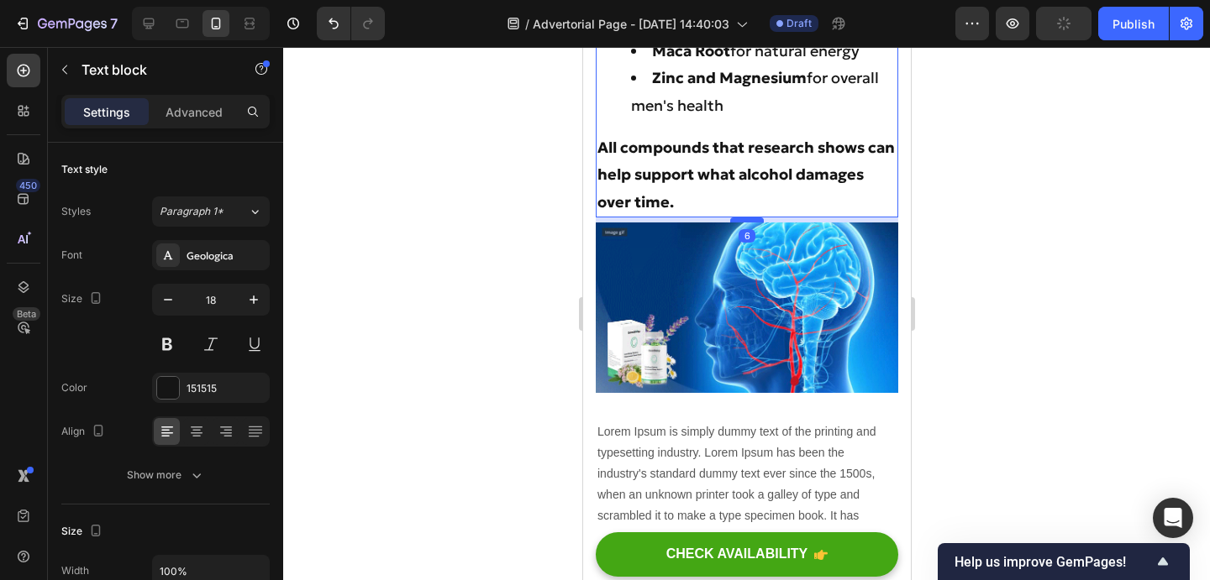
drag, startPoint x: 750, startPoint y: 172, endPoint x: 753, endPoint y: 137, distance: 35.4
click at [753, 218] on div at bounding box center [746, 220] width 34 height 5
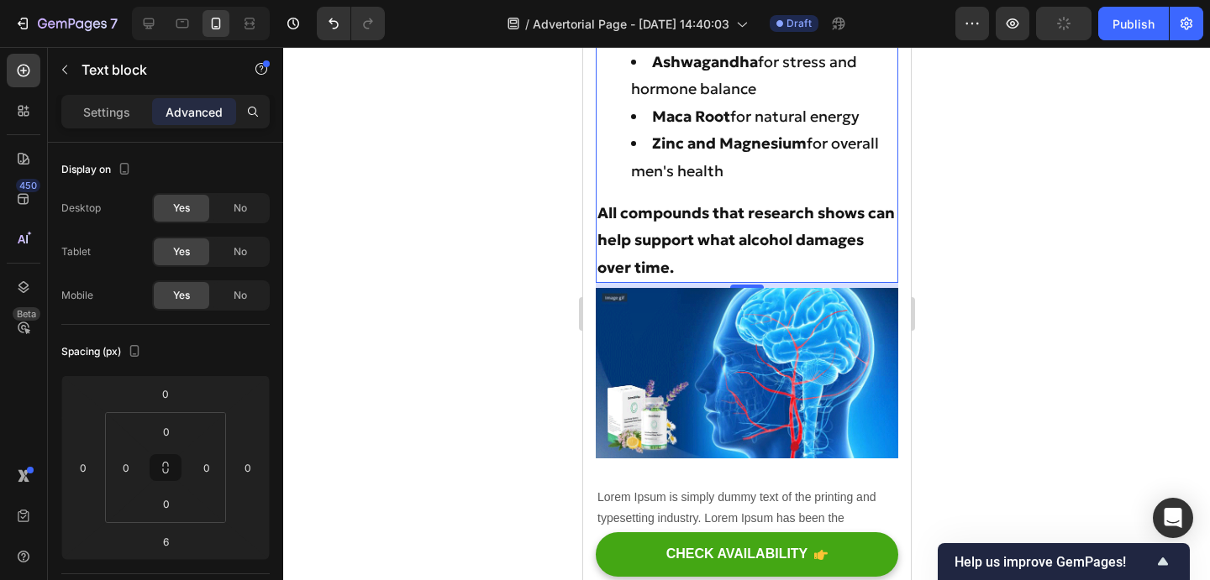
scroll to position [5275, 0]
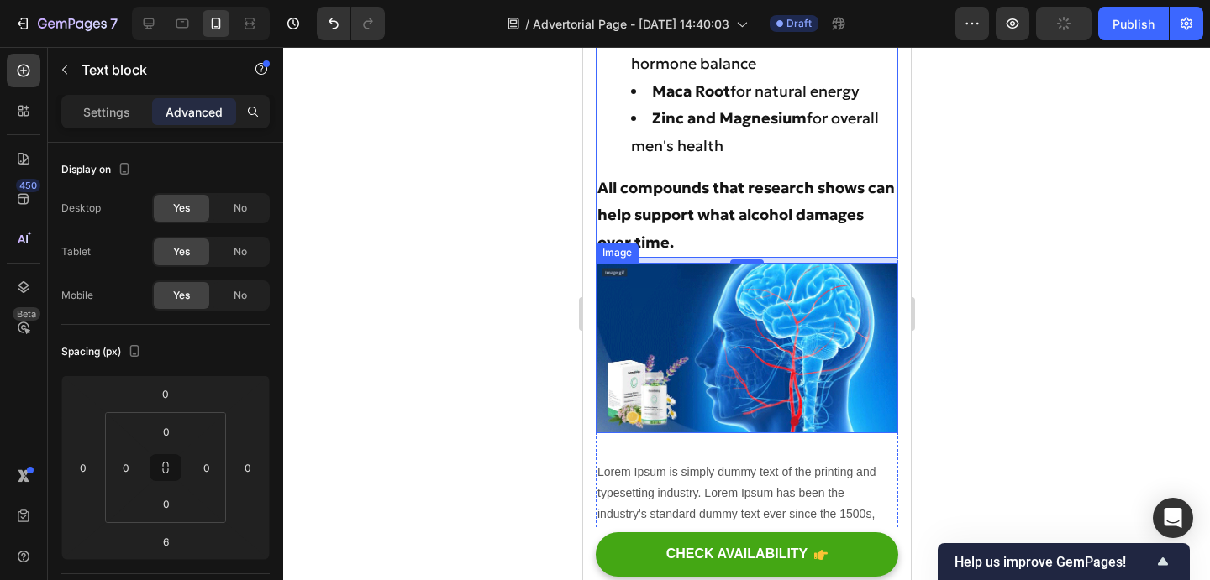
click at [732, 290] on img at bounding box center [746, 348] width 302 height 170
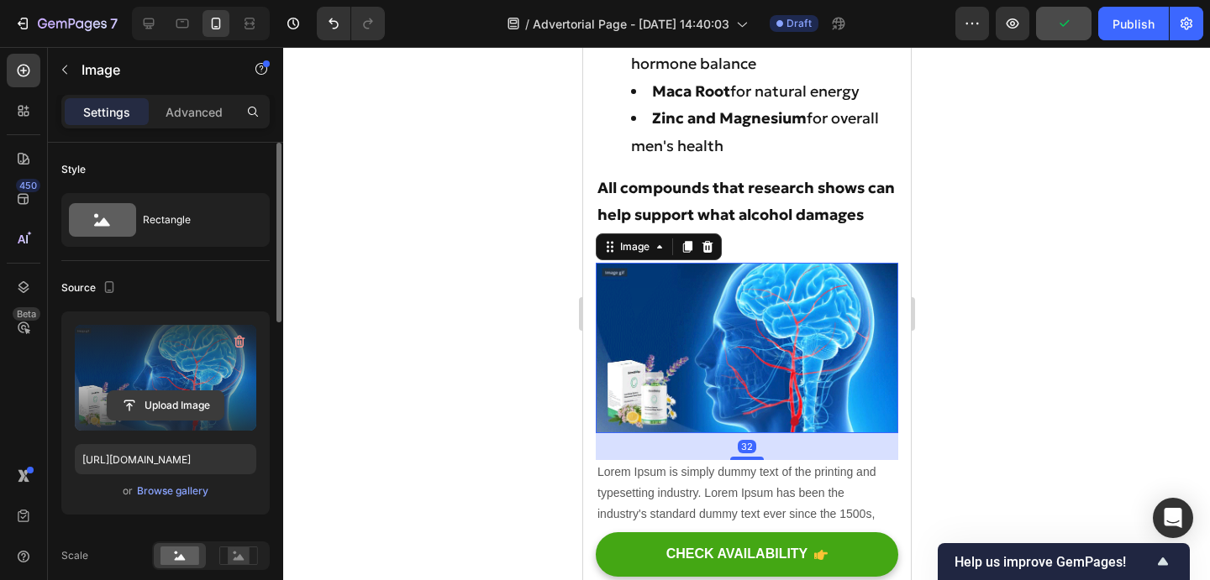
click at [206, 407] on input "file" at bounding box center [166, 405] width 116 height 29
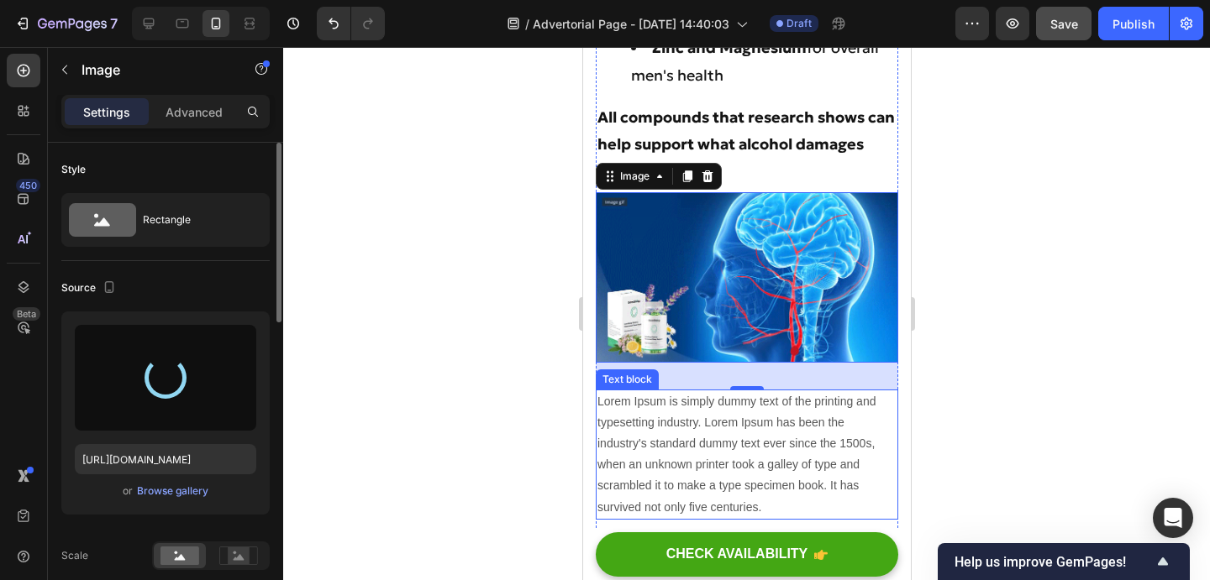
scroll to position [5357, 0]
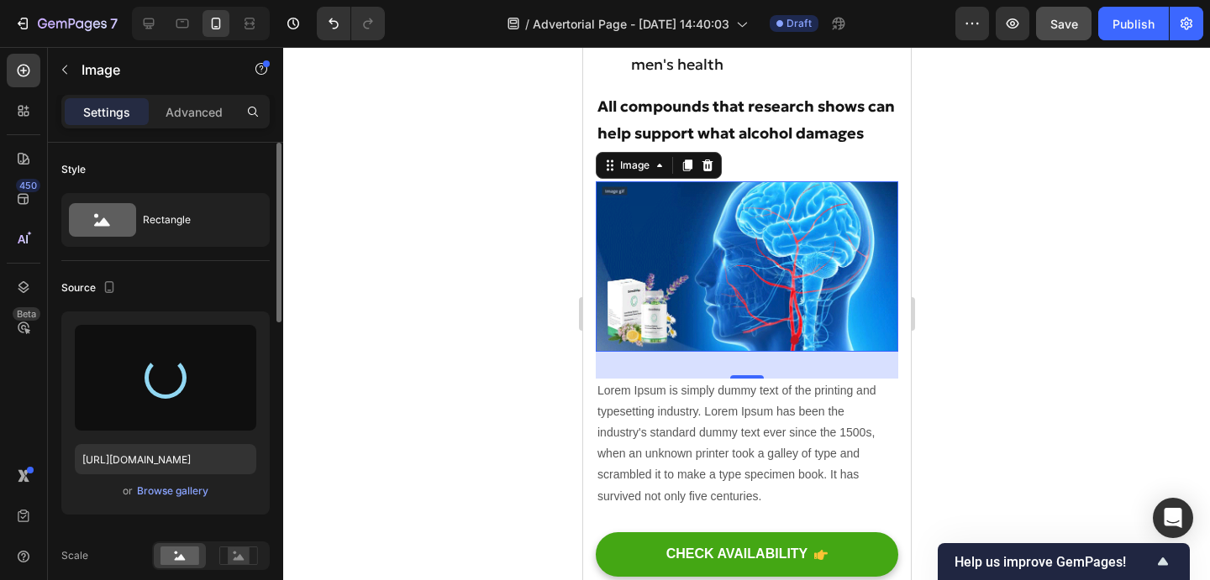
type input "https://cdn.shopify.com/s/files/1/0910/1616/7807/files/gempages_580008830809670…"
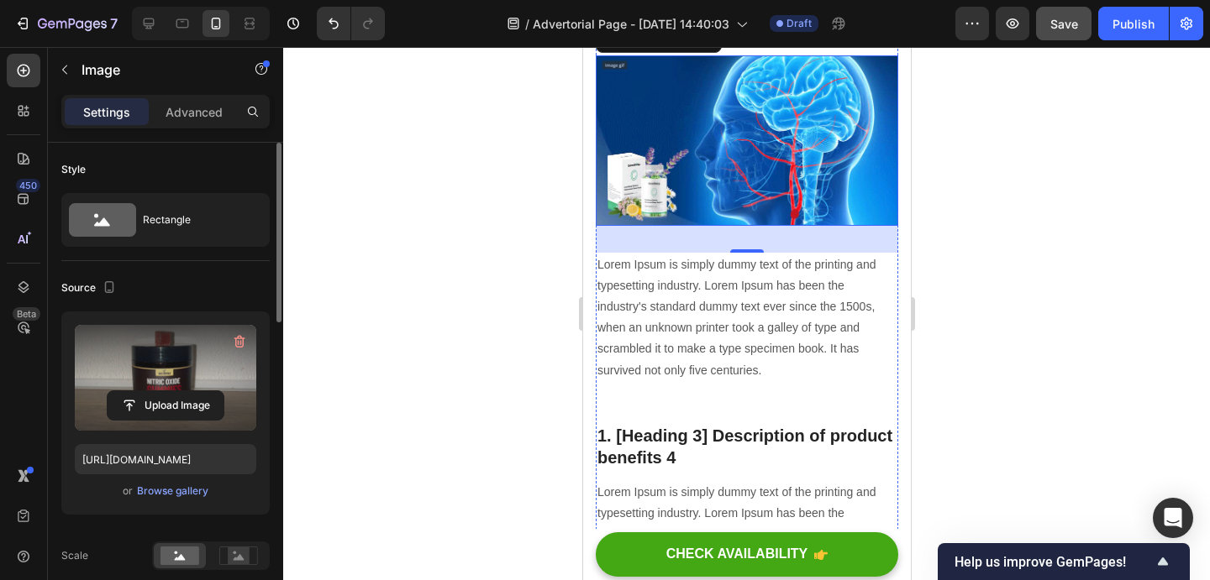
scroll to position [5487, 0]
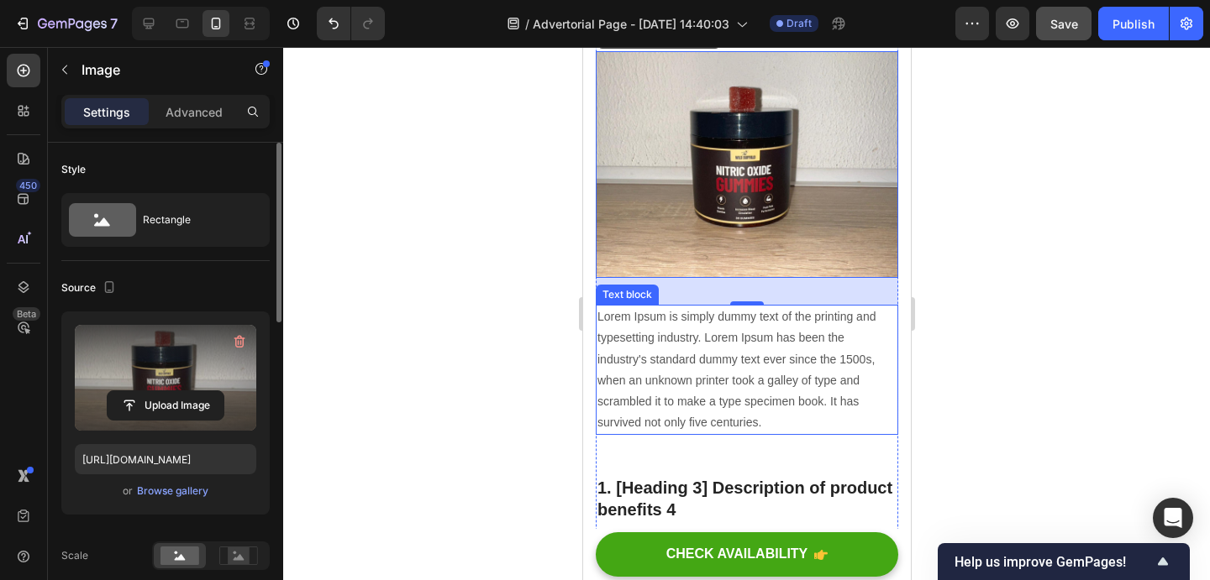
click at [676, 307] on p "Lorem Ipsum is simply dummy text of the printing and typesetting industry. Lore…" at bounding box center [745, 370] width 299 height 127
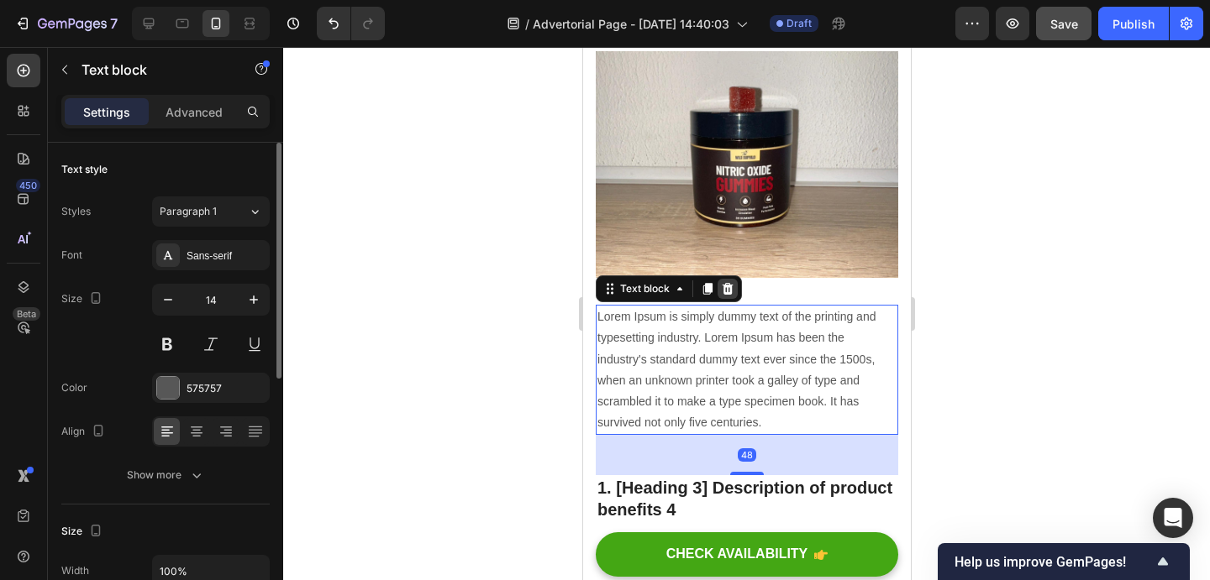
click at [726, 279] on div at bounding box center [727, 289] width 20 height 20
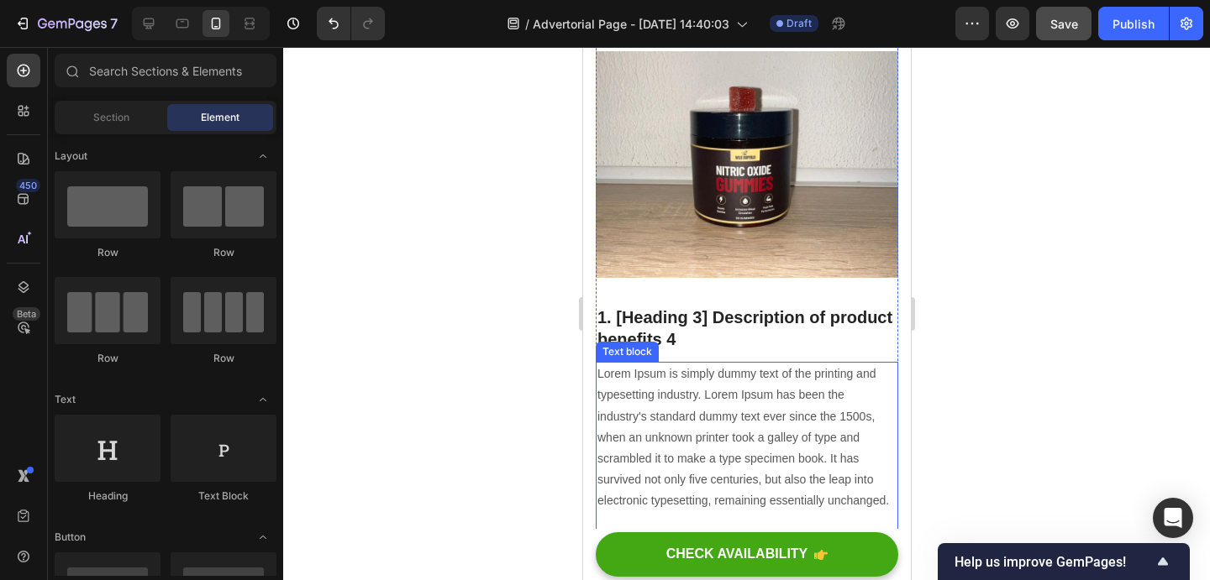
click at [672, 364] on p "Lorem Ipsum is simply dummy text of the printing and typesetting industry. Lore…" at bounding box center [745, 491] width 299 height 254
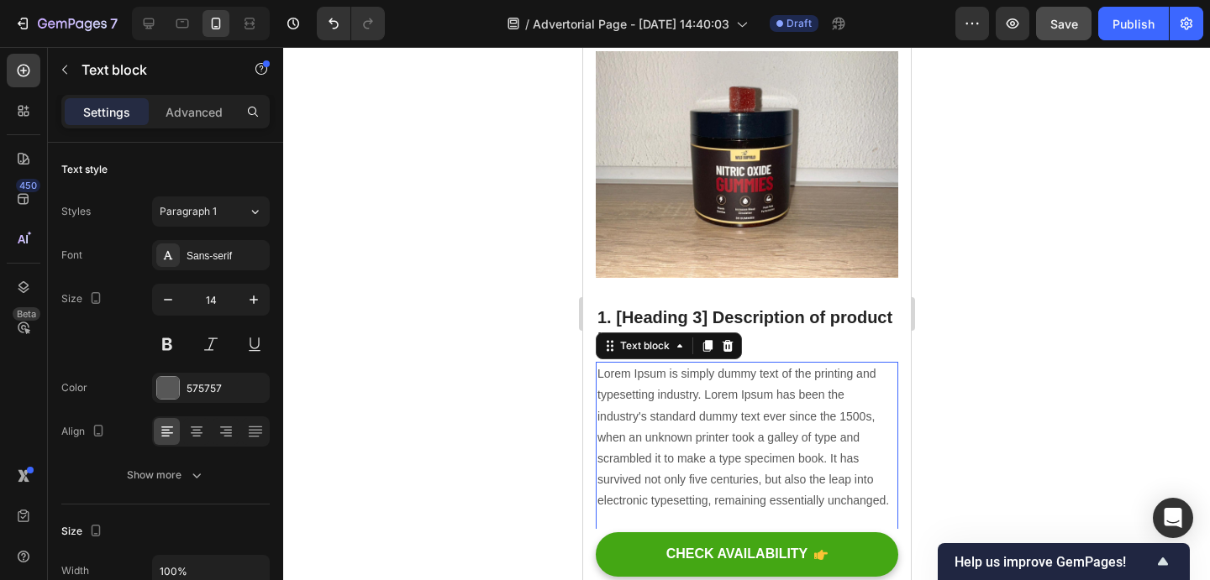
click at [660, 364] on p "Lorem Ipsum is simply dummy text of the printing and typesetting industry. Lore…" at bounding box center [745, 491] width 299 height 254
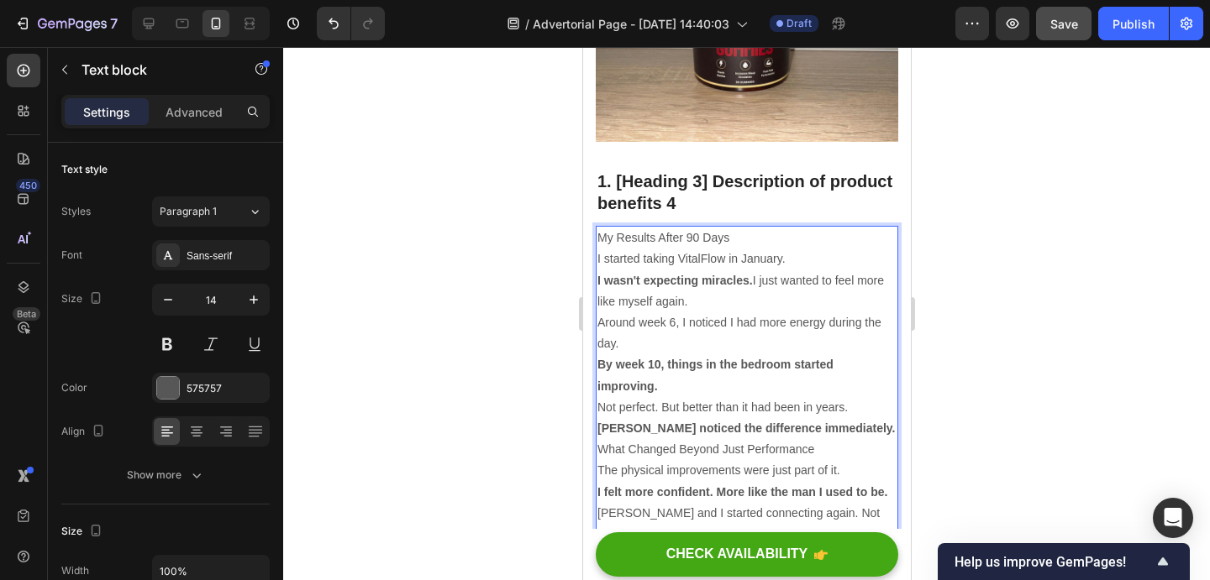
scroll to position [5623, 0]
click at [247, 294] on icon "button" at bounding box center [253, 299] width 17 height 17
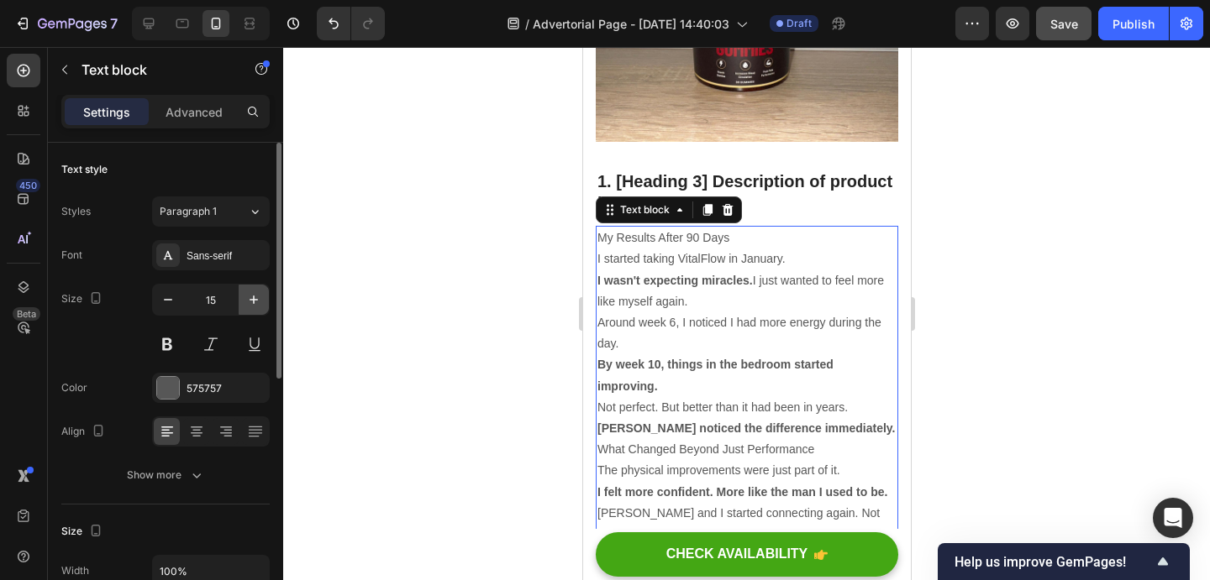
click at [247, 294] on icon "button" at bounding box center [253, 299] width 17 height 17
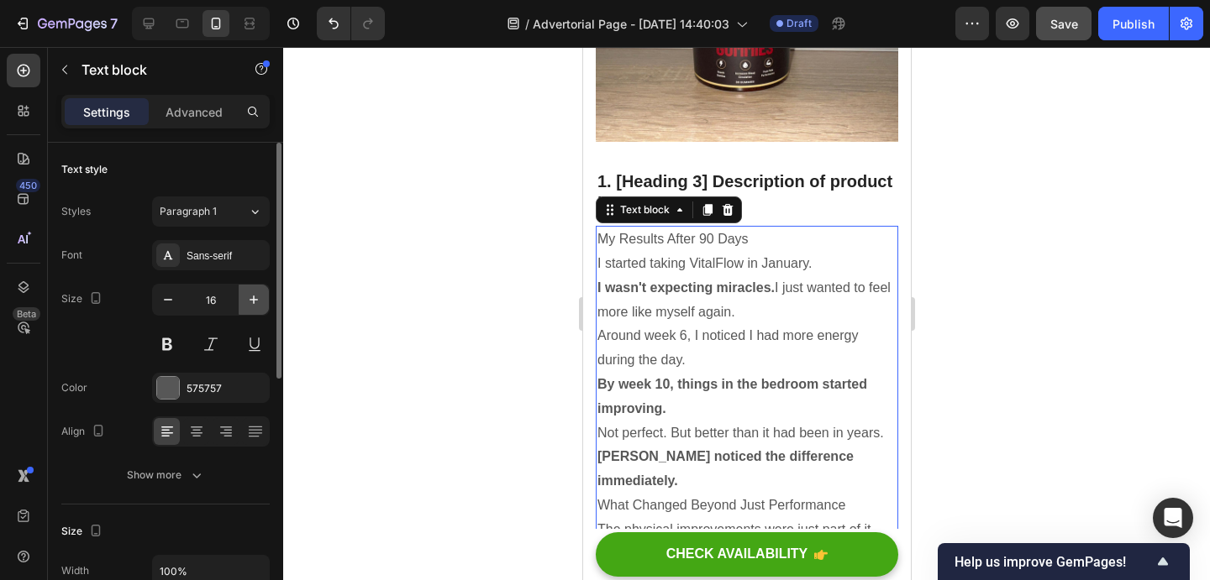
click at [247, 294] on icon "button" at bounding box center [253, 299] width 17 height 17
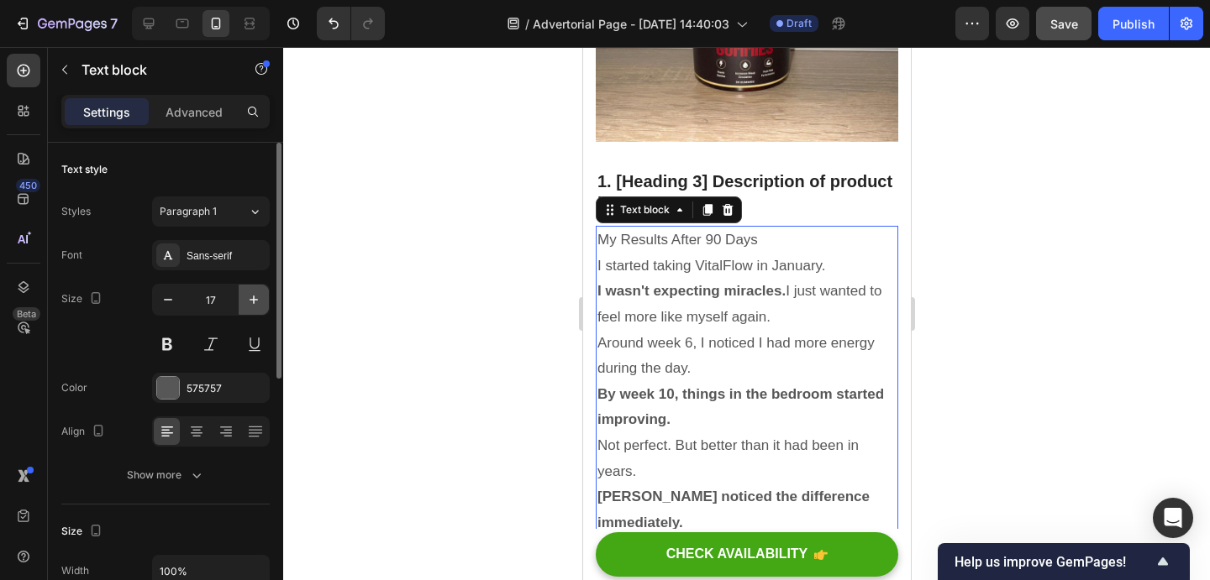
click at [247, 294] on icon "button" at bounding box center [253, 299] width 17 height 17
type input "18"
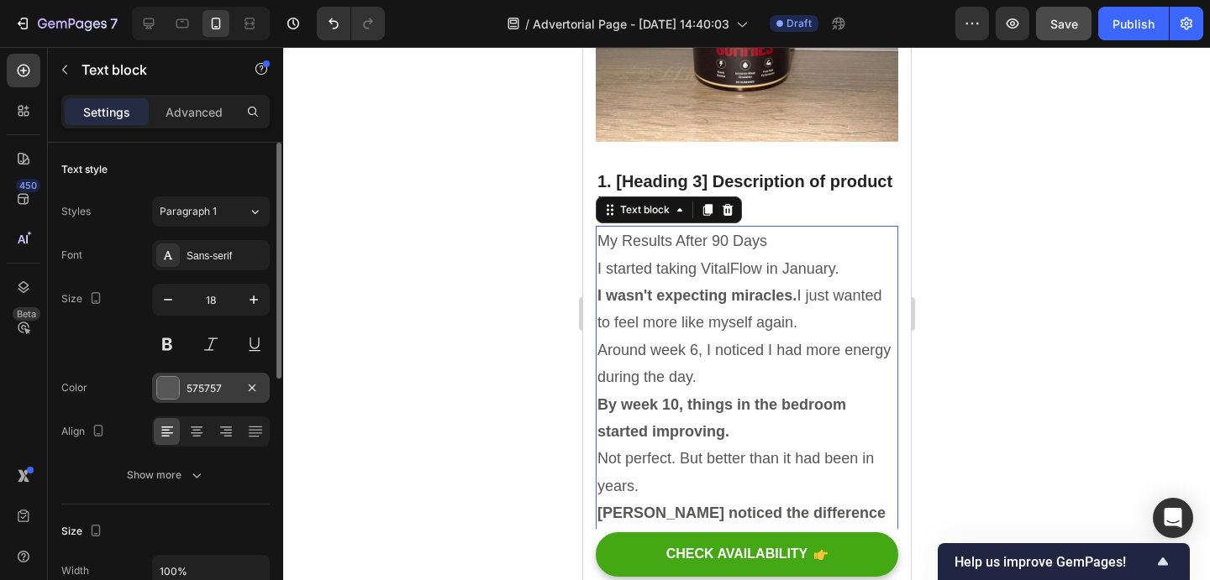
click at [157, 395] on div at bounding box center [168, 388] width 22 height 22
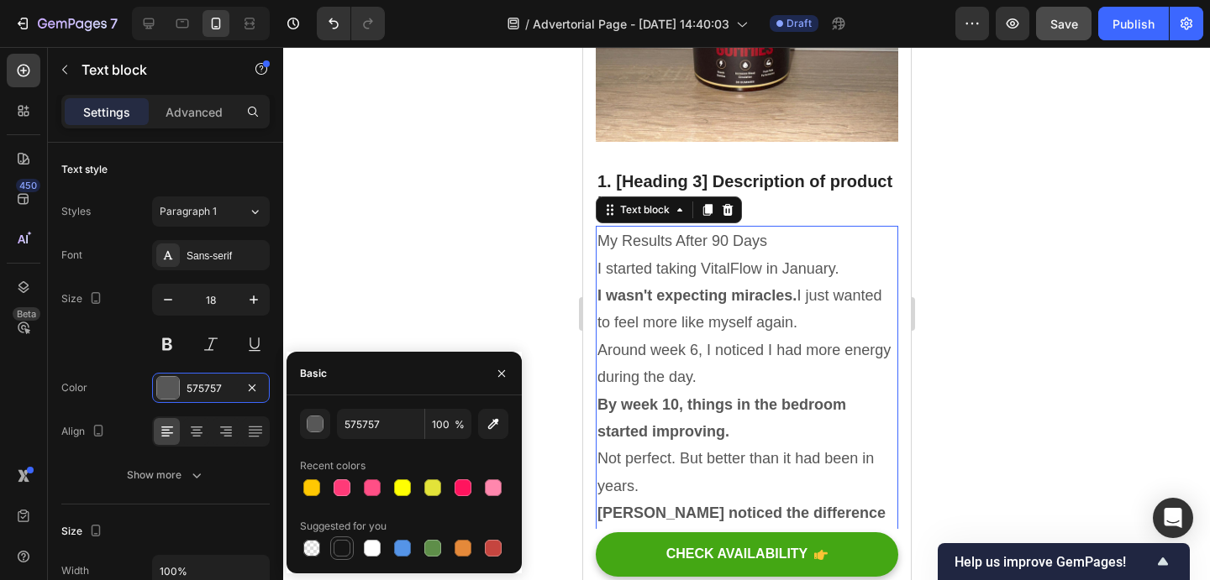
click at [339, 547] on div at bounding box center [341, 548] width 17 height 17
type input "151515"
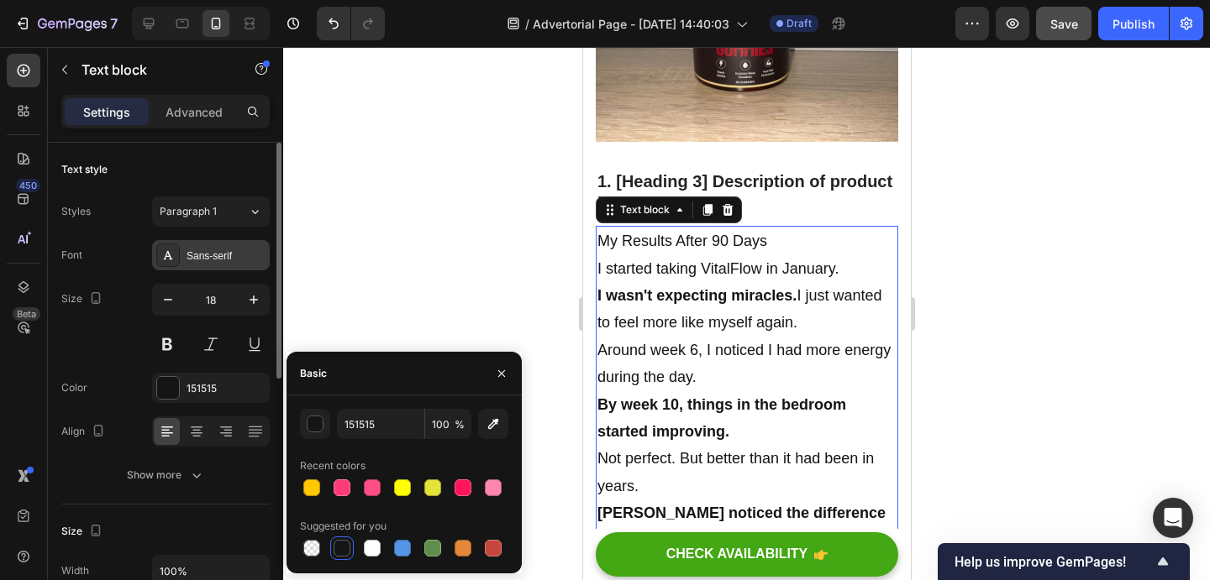
click at [223, 263] on div "Sans-serif" at bounding box center [225, 256] width 79 height 15
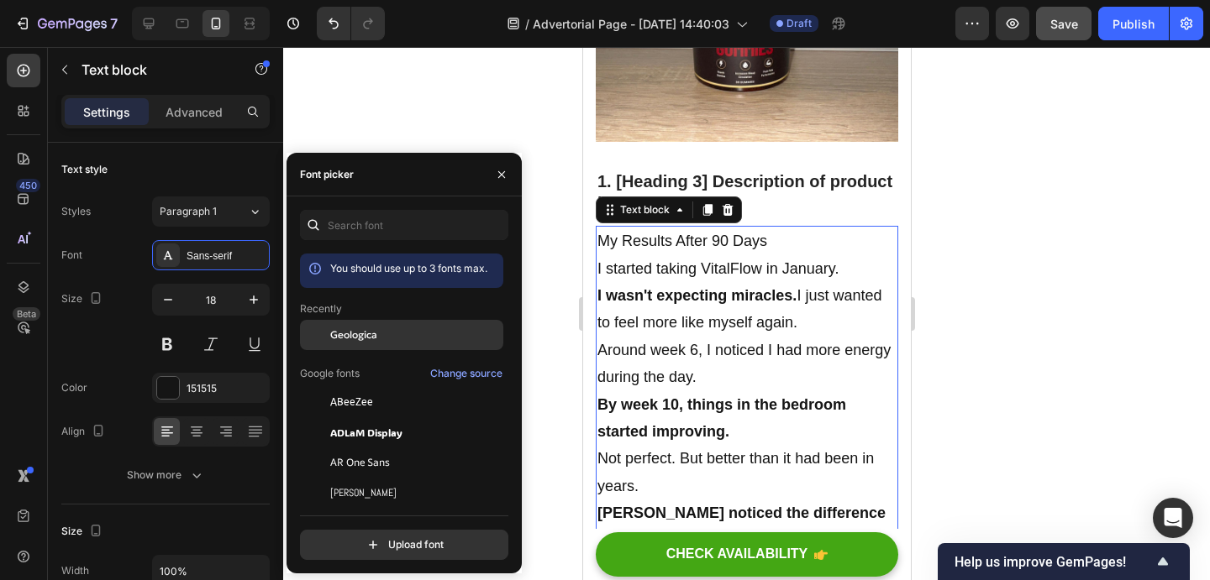
click at [346, 325] on div "Geologica" at bounding box center [401, 335] width 203 height 30
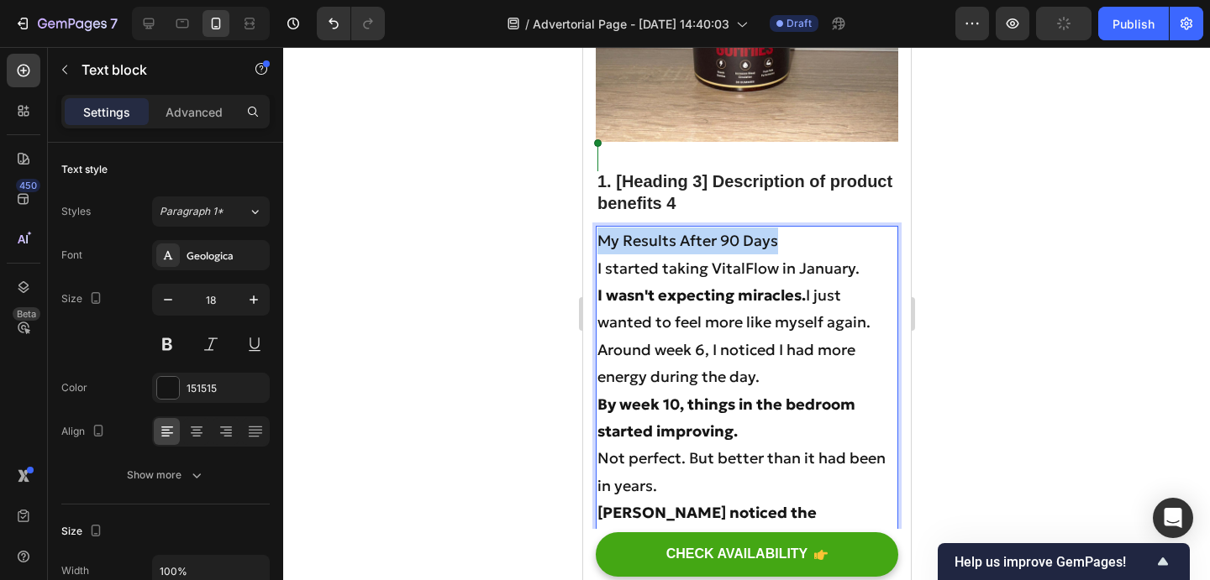
drag, startPoint x: 782, startPoint y: 158, endPoint x: 600, endPoint y: 160, distance: 182.3
click at [600, 228] on p "My Results After 90 Days" at bounding box center [745, 241] width 299 height 27
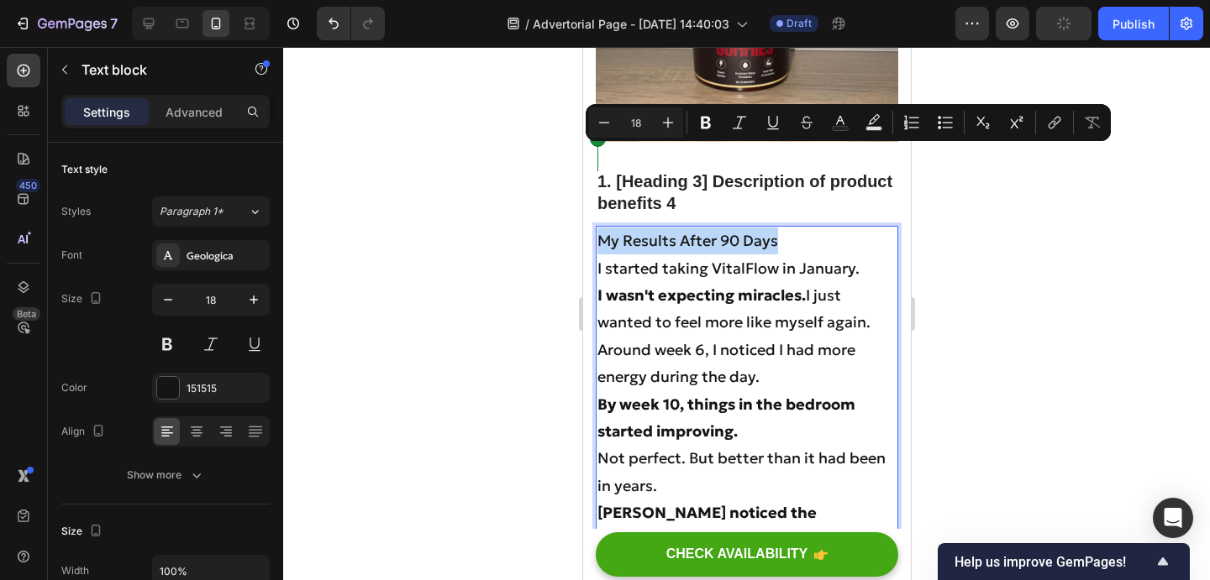
copy p "My Results After 90 Days"
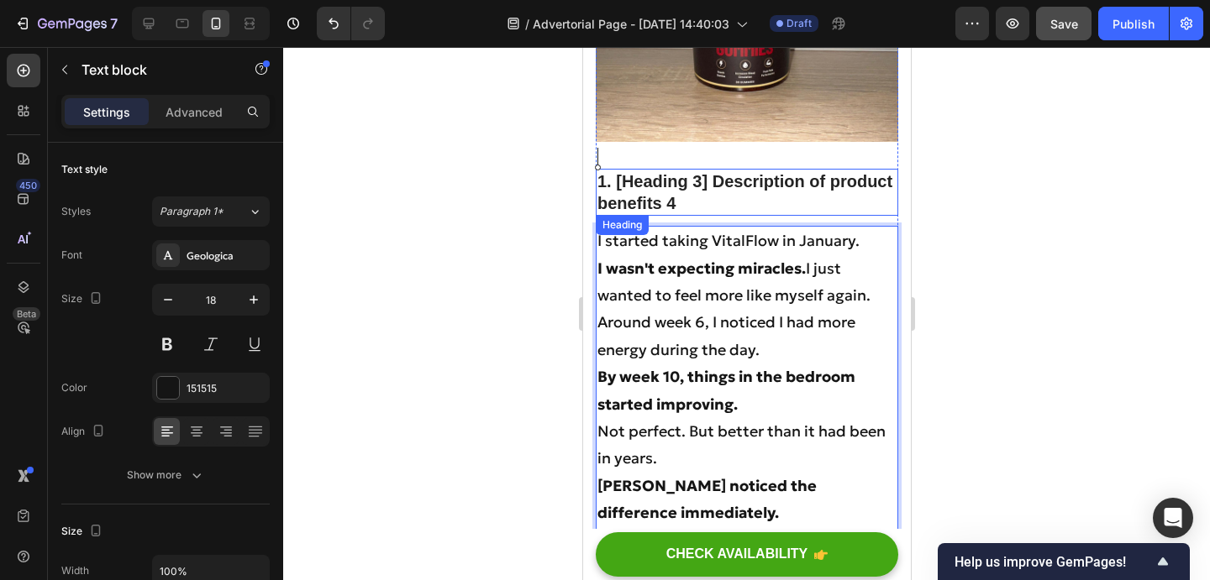
click at [744, 171] on p "1. [Heading 3] Description of product benefits 4" at bounding box center [745, 193] width 299 height 44
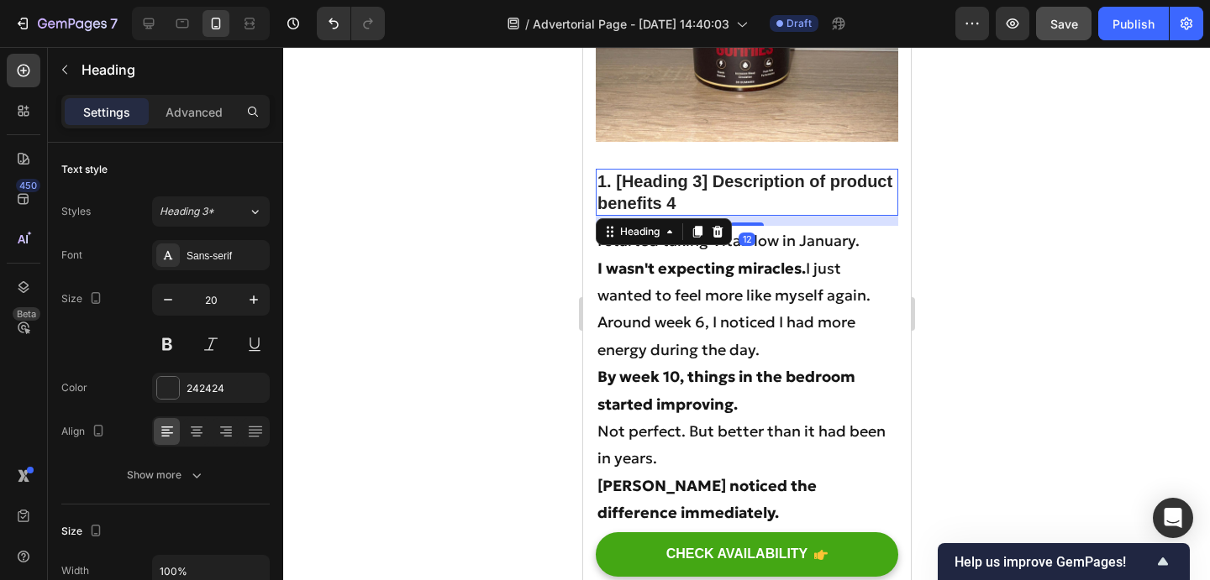
click at [681, 171] on p "1. [Heading 3] Description of product benefits 4" at bounding box center [745, 193] width 299 height 44
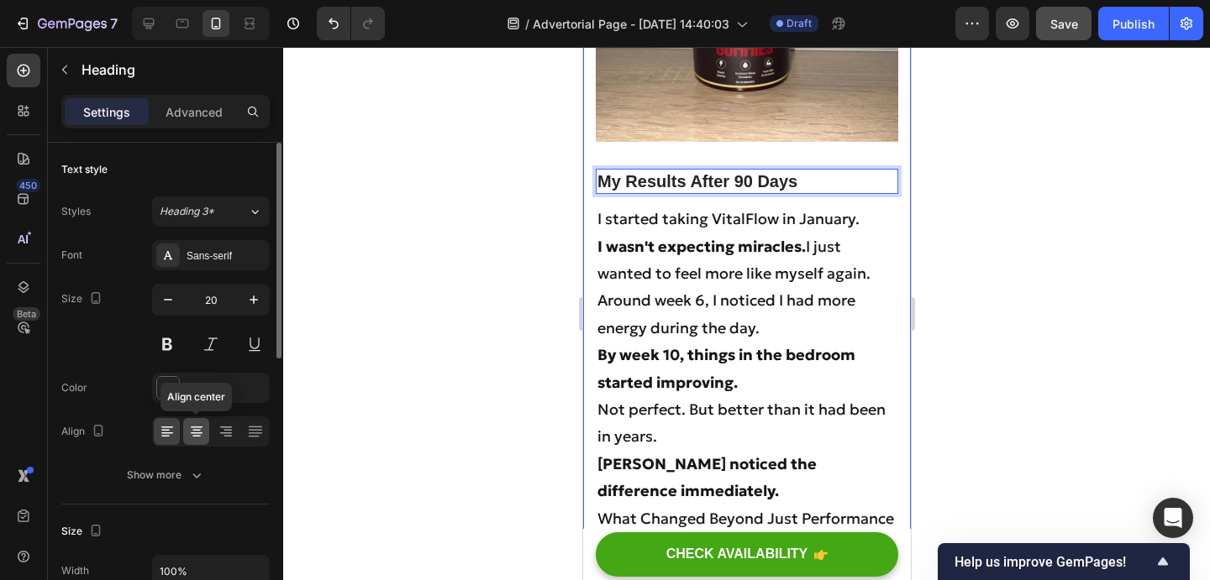
click at [199, 436] on icon at bounding box center [196, 437] width 8 height 2
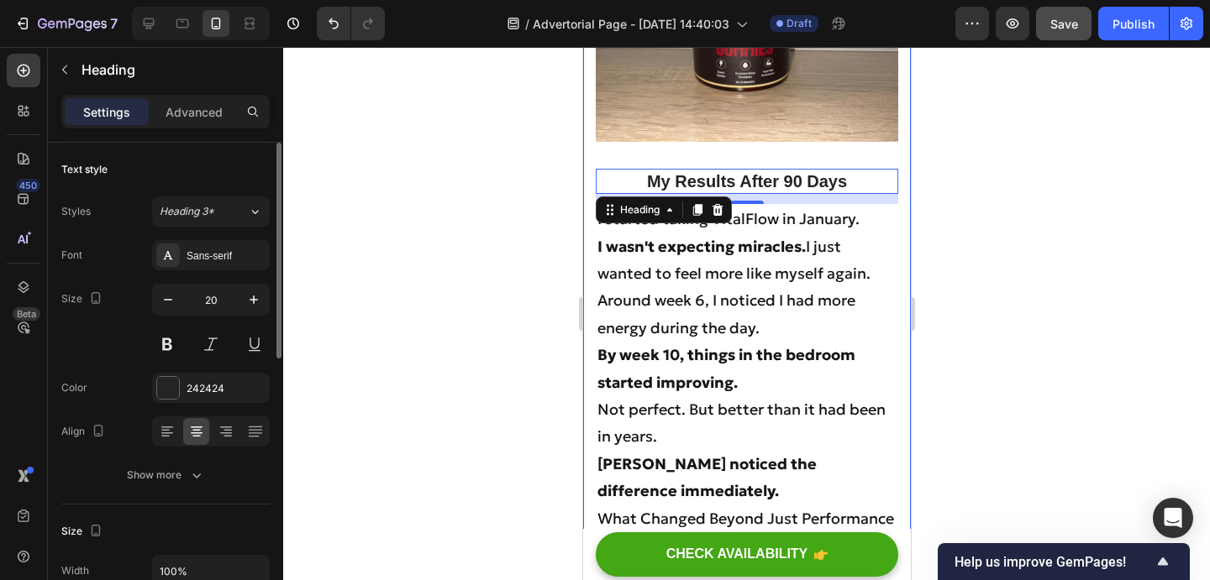
click at [232, 272] on div "Font Sans-serif Size 20 Color 242424 Align Show more" at bounding box center [165, 365] width 208 height 250
click at [235, 257] on div "Sans-serif" at bounding box center [225, 256] width 79 height 15
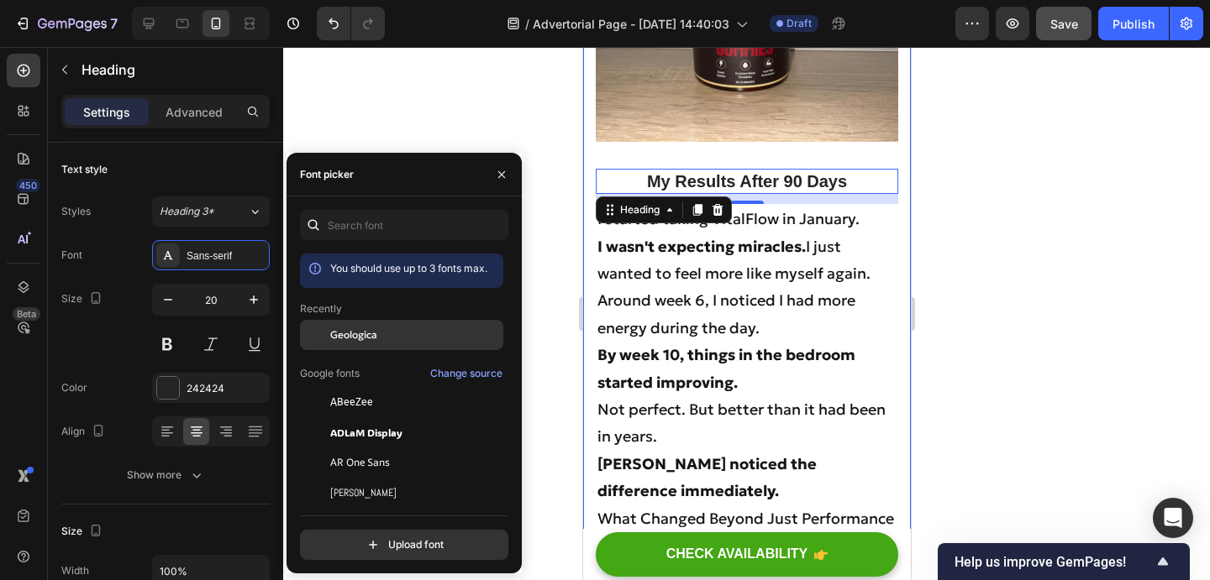
click at [309, 329] on div at bounding box center [315, 335] width 30 height 30
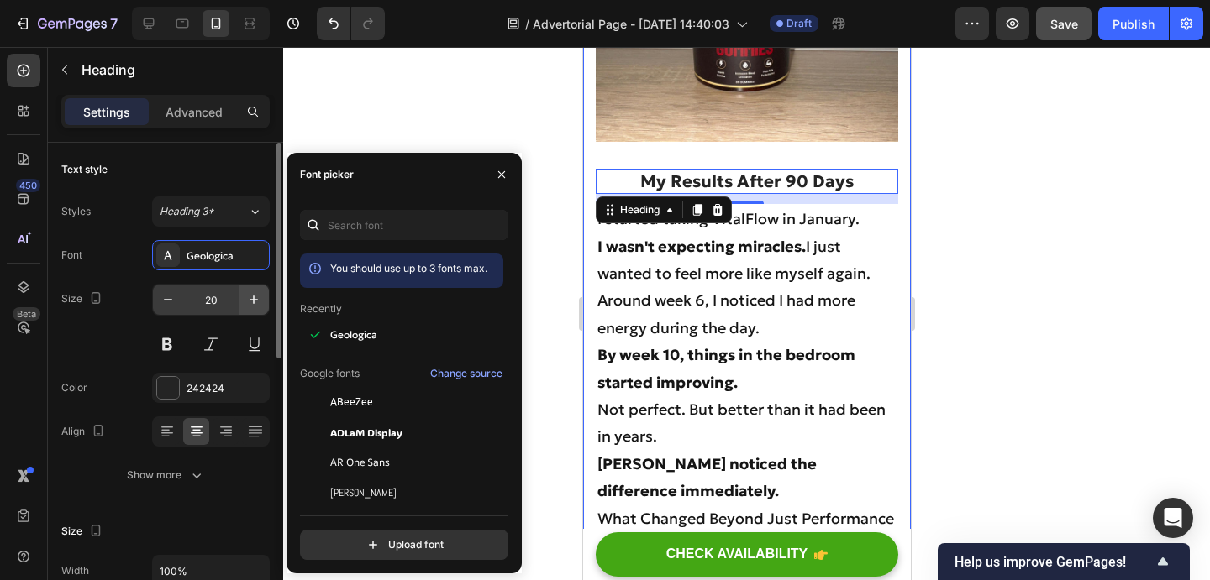
click at [255, 300] on icon "button" at bounding box center [253, 300] width 8 height 8
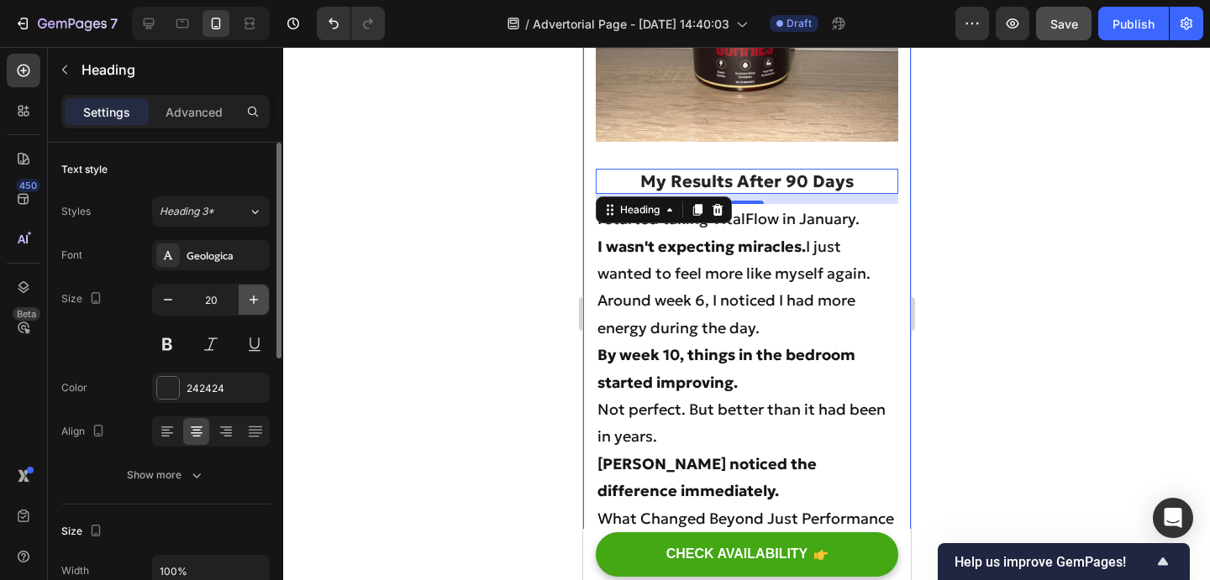
click at [255, 300] on icon "button" at bounding box center [253, 300] width 8 height 8
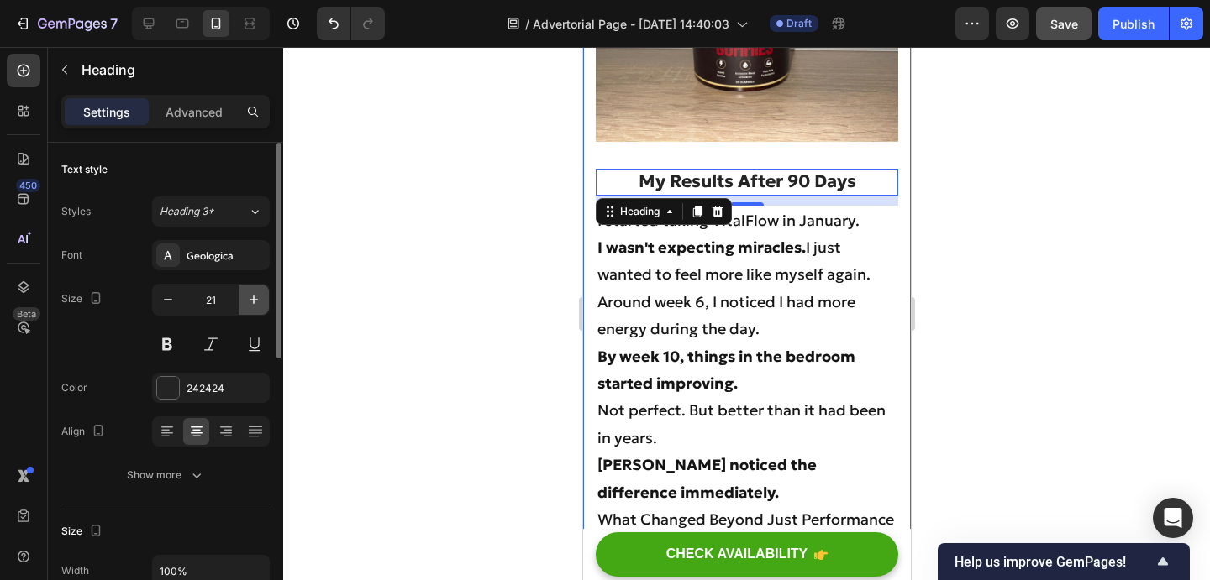
click at [255, 300] on icon "button" at bounding box center [253, 300] width 8 height 8
type input "23"
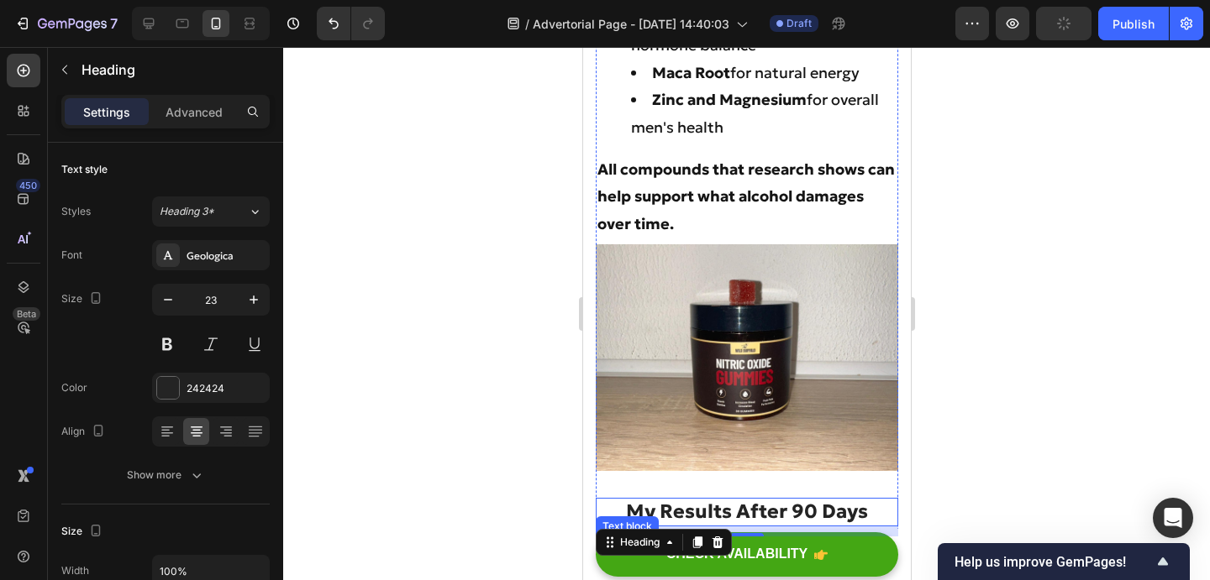
scroll to position [5472, 0]
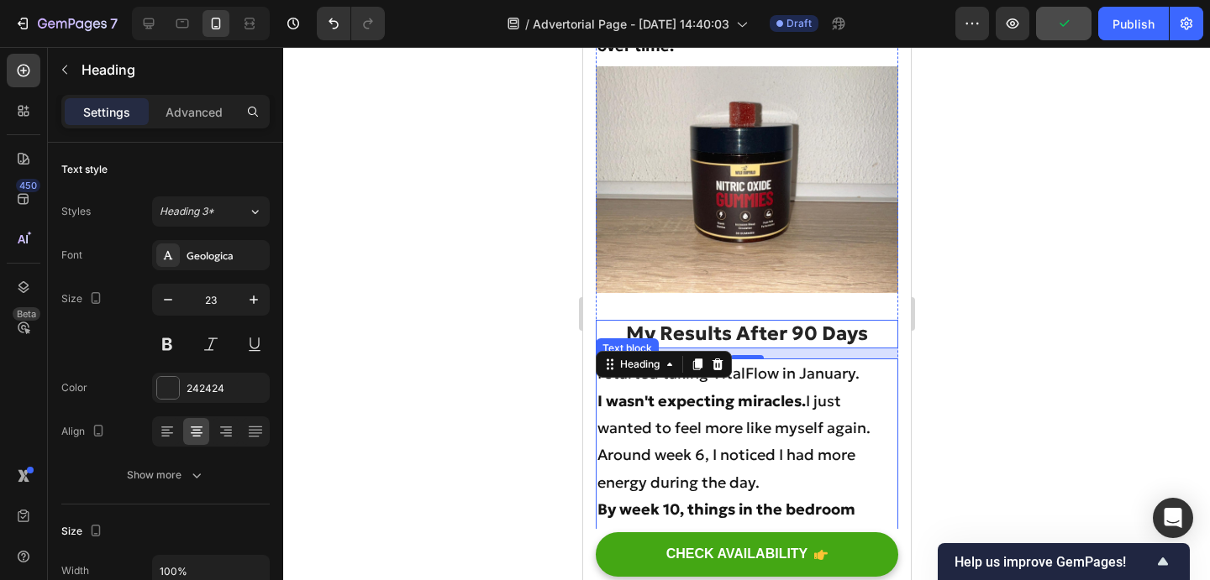
click at [869, 360] on p "I started taking VitalFlow in January." at bounding box center [745, 373] width 299 height 27
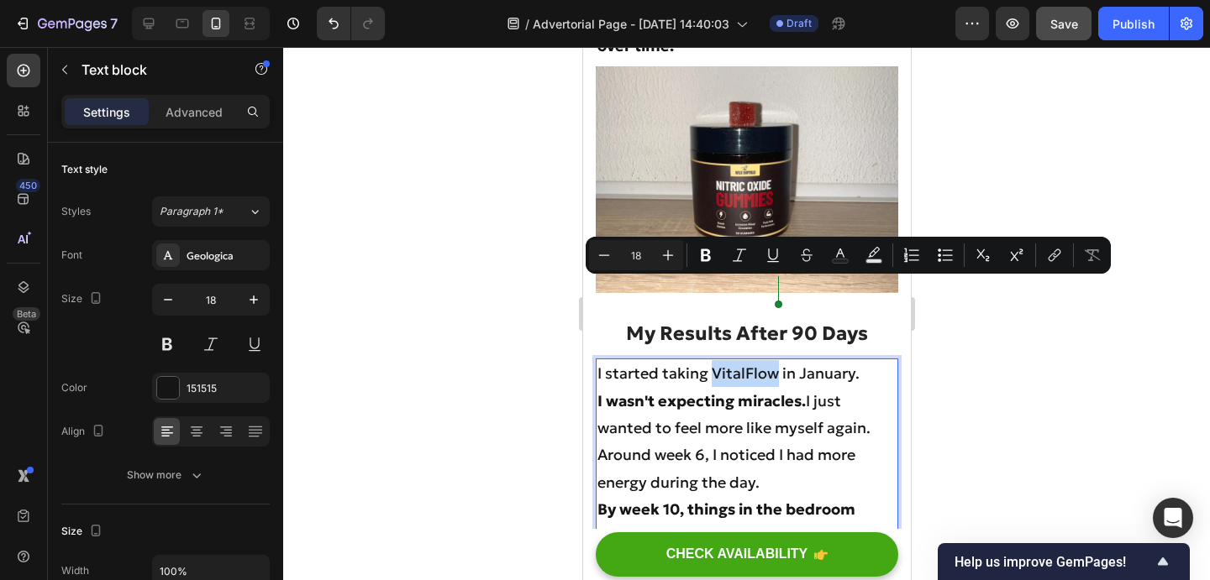
drag, startPoint x: 714, startPoint y: 288, endPoint x: 775, endPoint y: 290, distance: 61.3
click at [775, 360] on p "I started taking VitalFlow in January." at bounding box center [745, 373] width 299 height 27
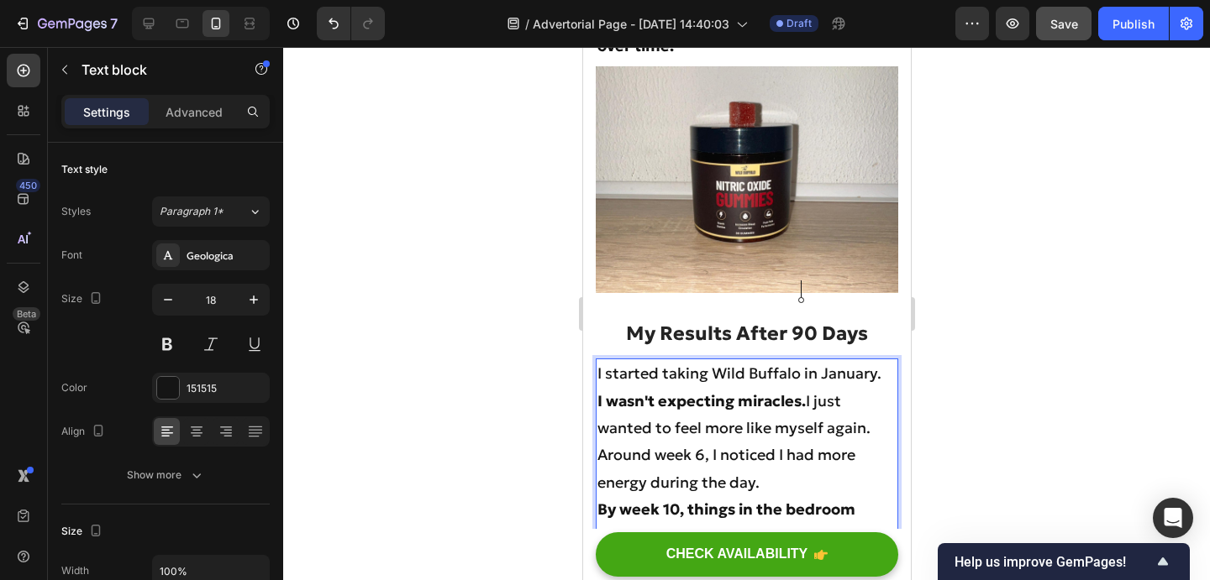
click at [881, 360] on p "I started taking Wild Buffalo in January." at bounding box center [745, 373] width 299 height 27
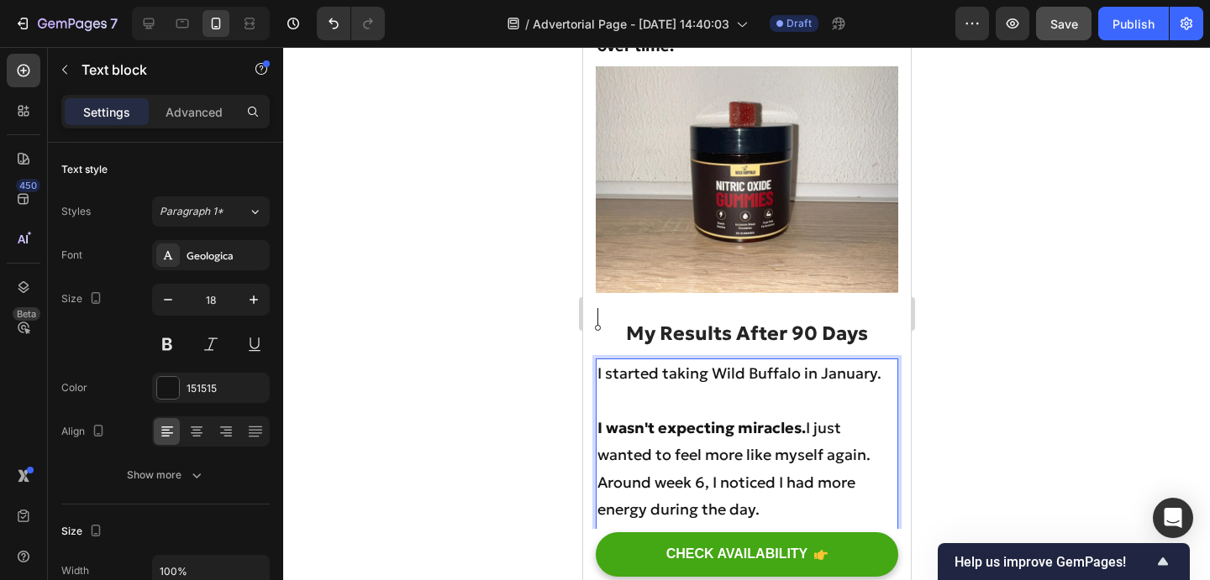
click at [811, 415] on p "I wasn't expecting miracles. I just wanted to feel more like myself again." at bounding box center [745, 442] width 299 height 55
click at [794, 470] on p "Around week 6, I noticed I had more energy during the day." at bounding box center [745, 497] width 299 height 55
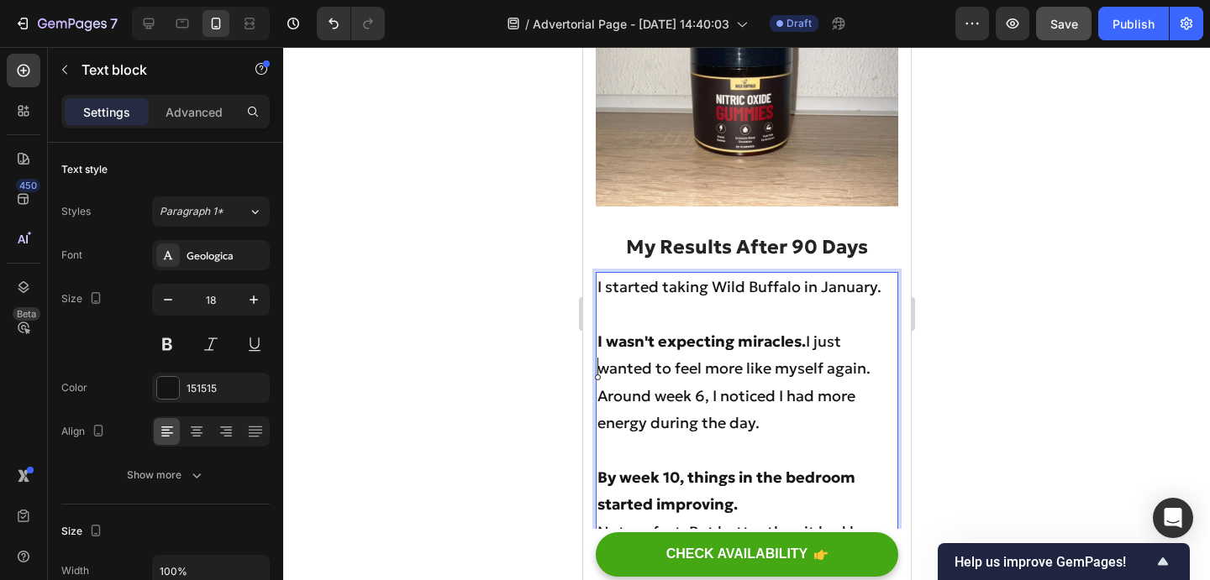
click at [772, 465] on p "By week 10, things in the bedroom started improving." at bounding box center [745, 492] width 299 height 55
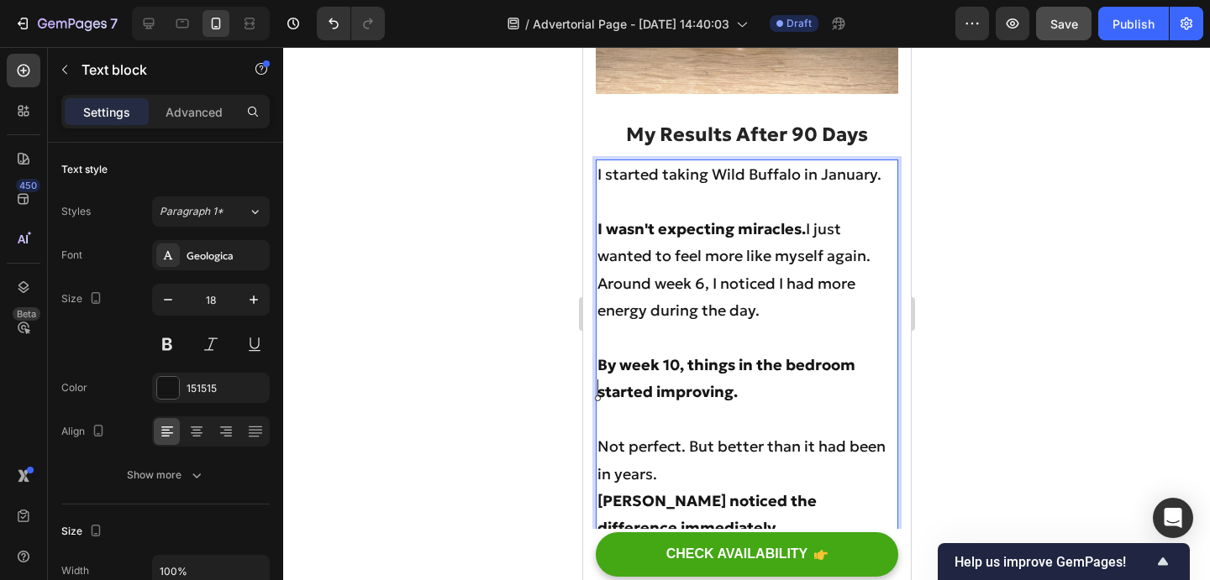
scroll to position [5688, 0]
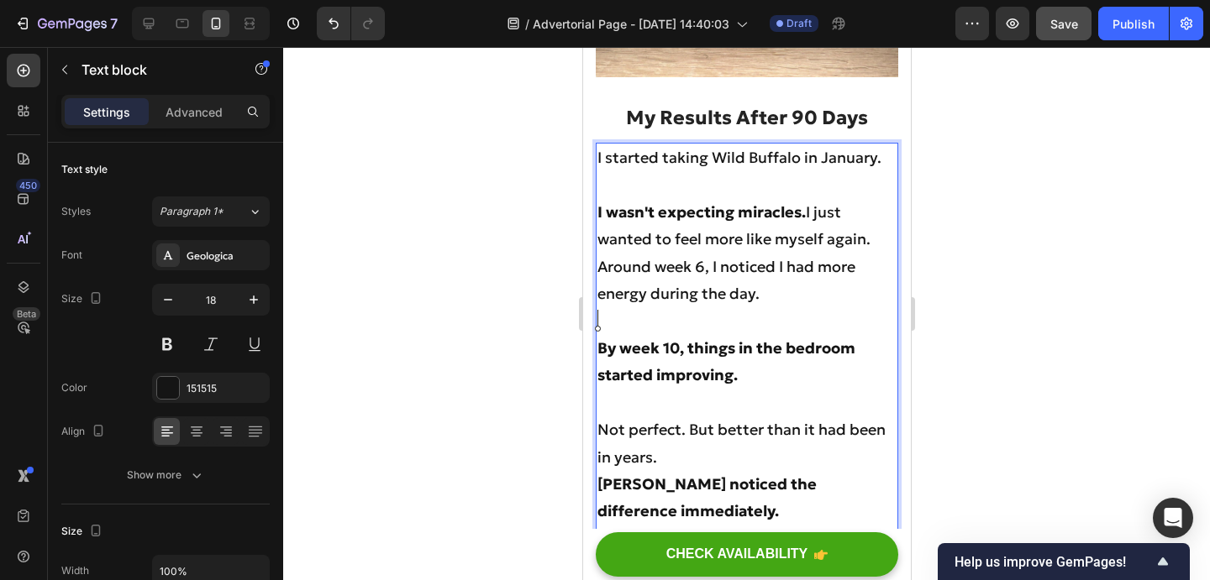
click at [674, 417] on p "Not perfect. But better than it had been in years." at bounding box center [745, 444] width 299 height 55
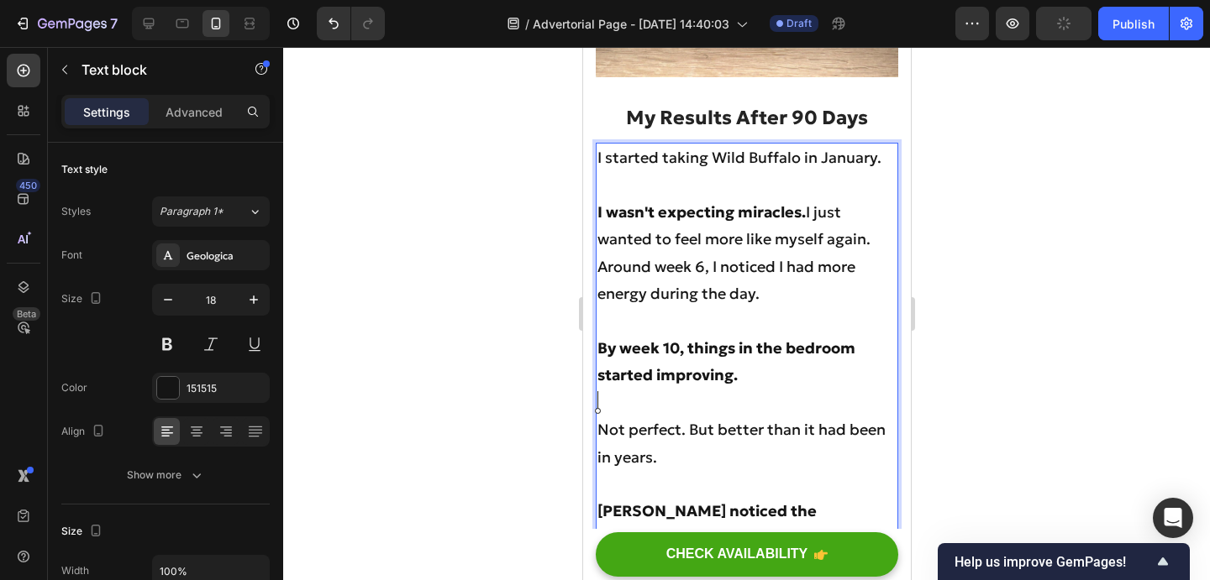
click at [726, 498] on p "Sarah noticed the difference immediately." at bounding box center [745, 525] width 299 height 55
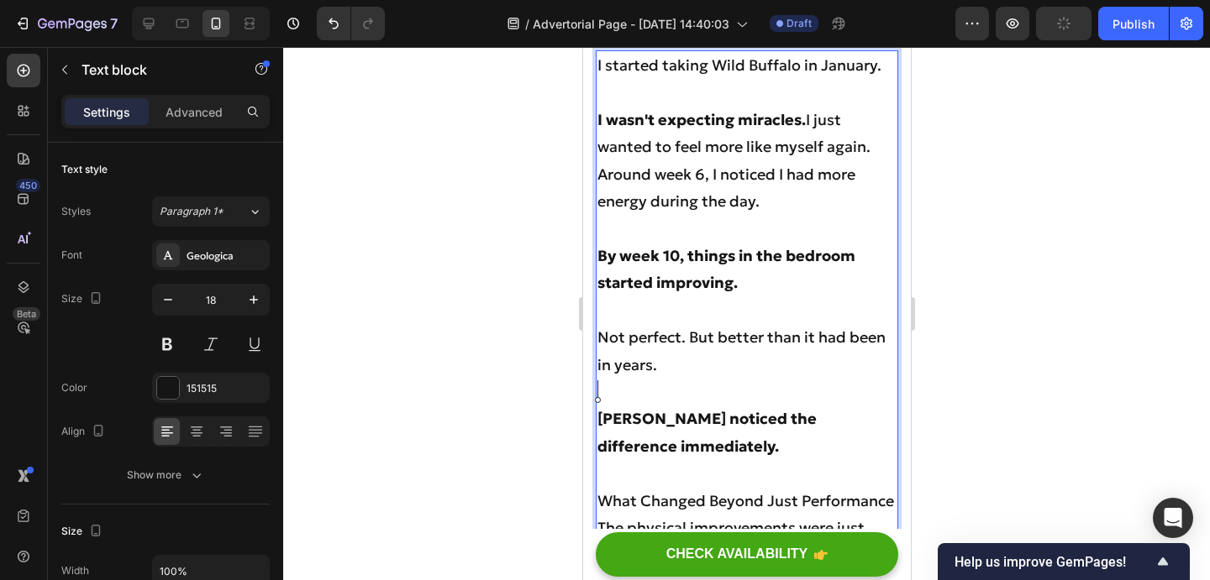
scroll to position [5789, 0]
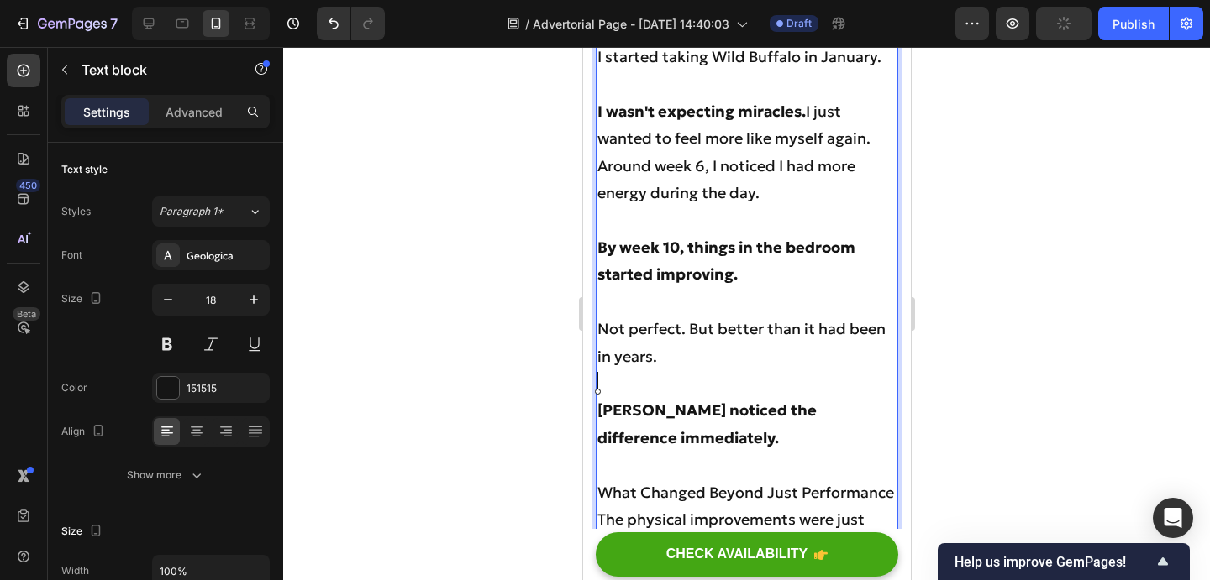
click at [678, 507] on p "The physical improvements were just part of it." at bounding box center [745, 534] width 299 height 55
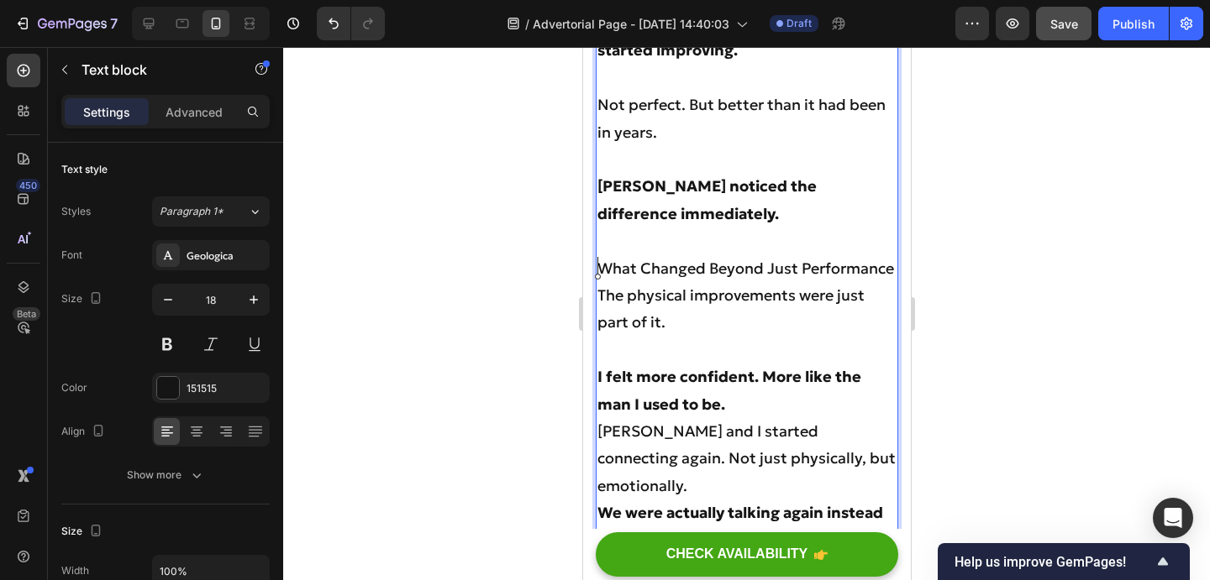
click at [739, 364] on p "I felt more confident. More like the man I used to be." at bounding box center [745, 391] width 299 height 55
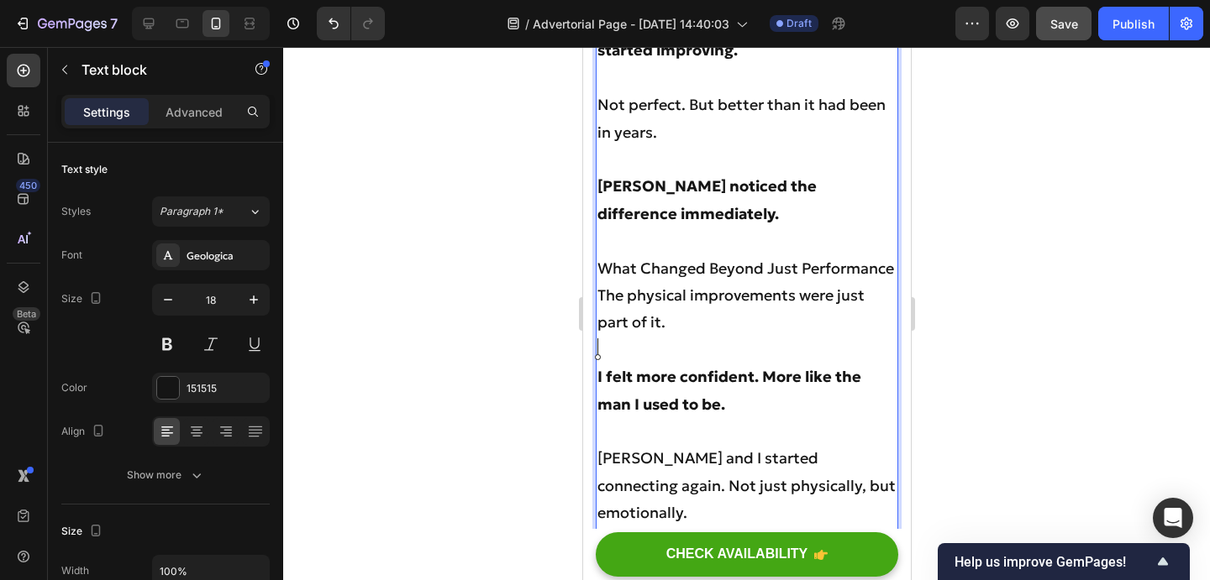
click at [853, 445] on p "Sarah and I started connecting again. Not just physically, but emotionally." at bounding box center [745, 485] width 299 height 81
click at [823, 554] on p "We were actually talking again instead of just managing our lives." at bounding box center [745, 581] width 299 height 55
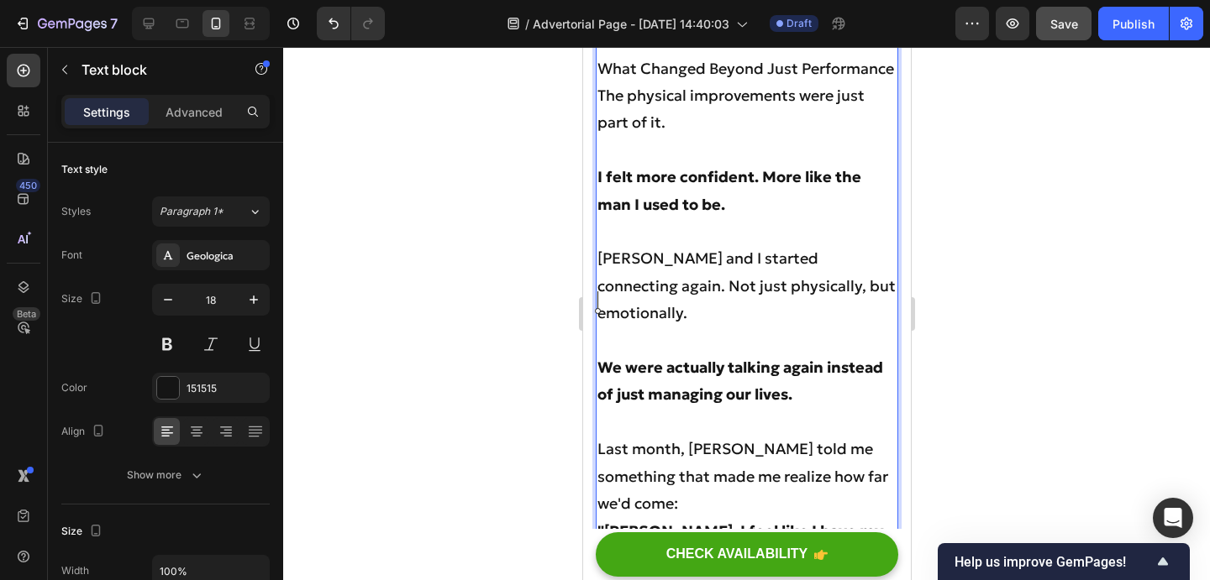
scroll to position [6227, 0]
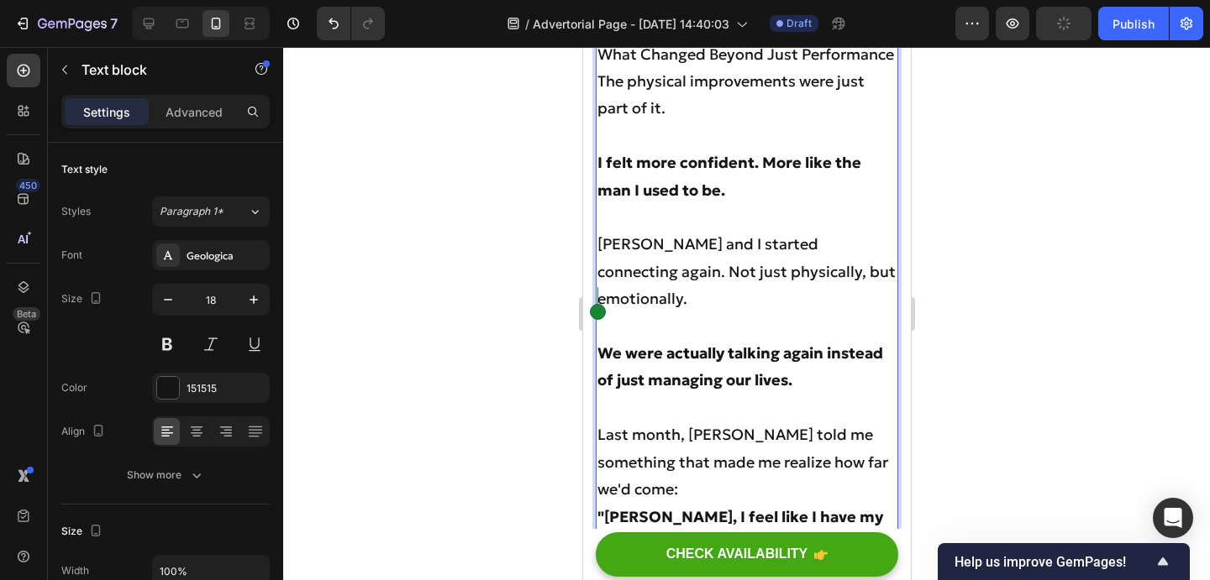
click at [596, 375] on div "I started taking Wild Buffalo in January. I wasn't expecting miracles. I just w…" at bounding box center [746, 82] width 302 height 956
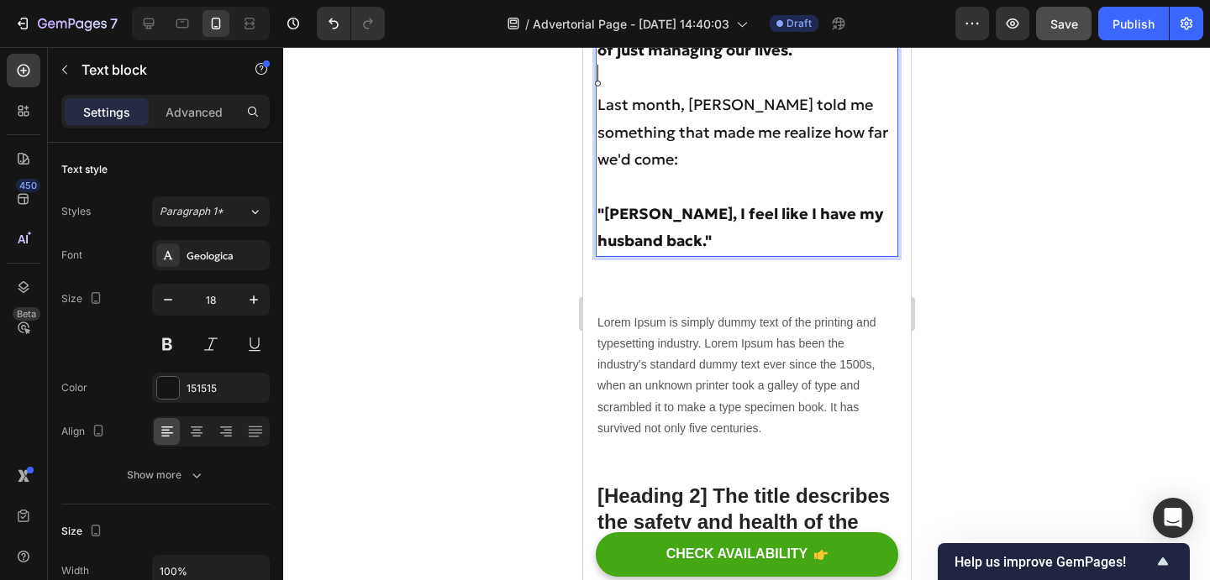
scroll to position [6552, 0]
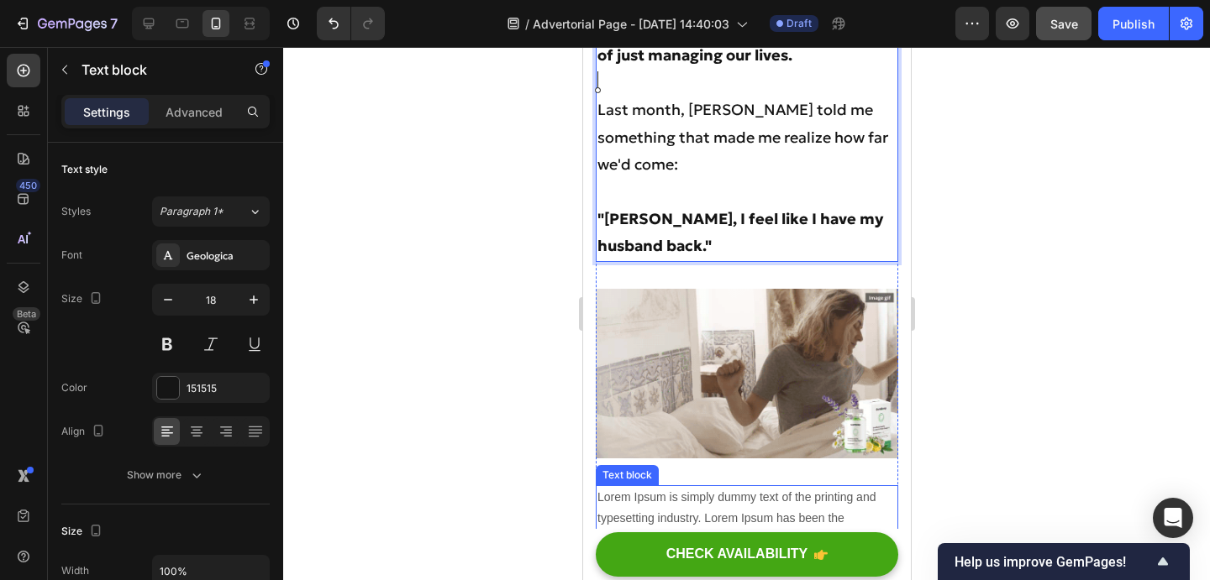
click at [674, 487] on p "Lorem Ipsum is simply dummy text of the printing and typesetting industry. Lore…" at bounding box center [745, 550] width 299 height 127
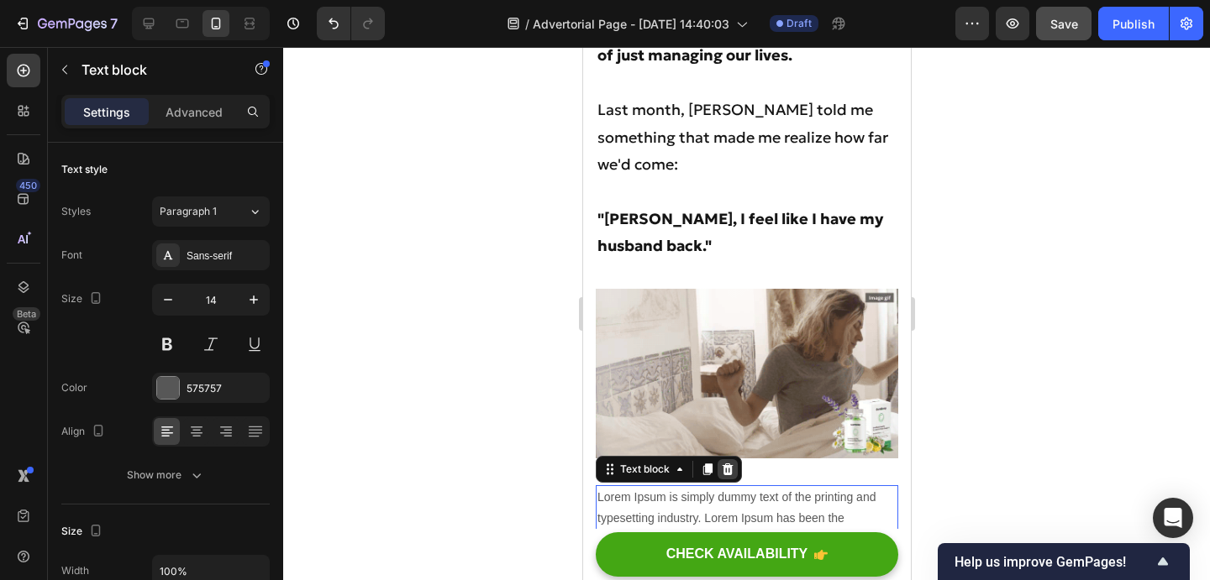
click at [732, 463] on icon at bounding box center [726, 469] width 13 height 13
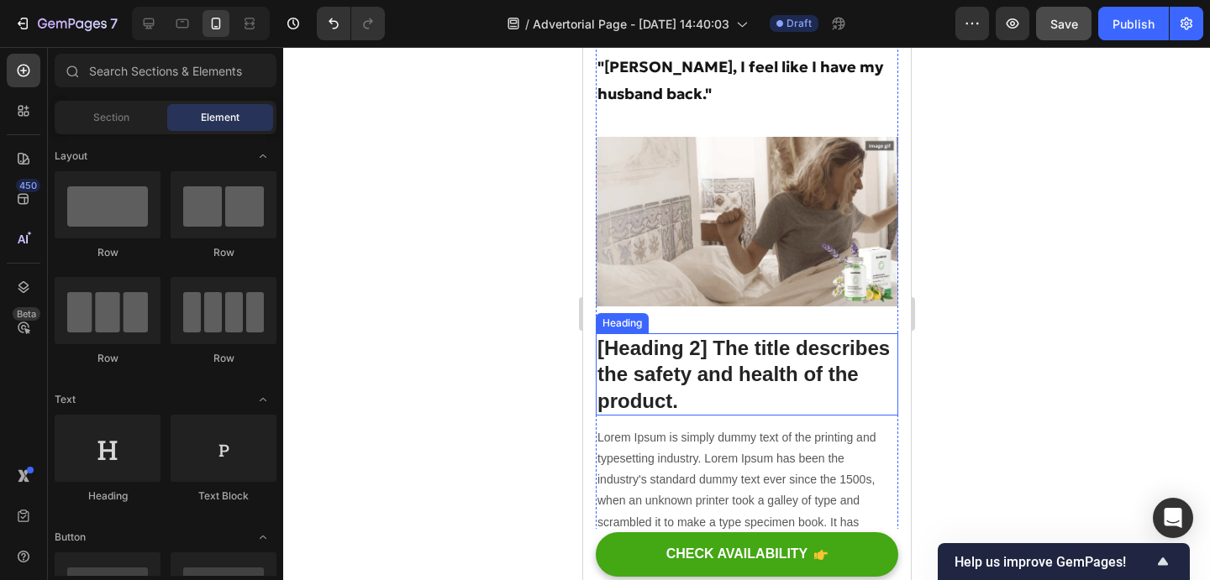
scroll to position [6759, 0]
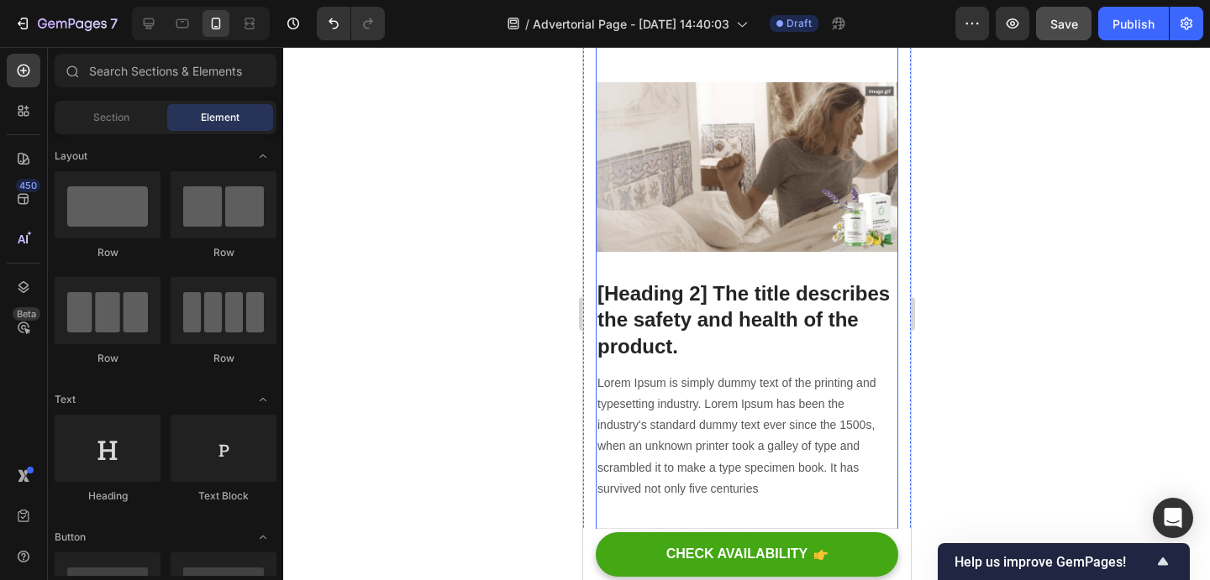
click at [668, 373] on p "Lorem Ipsum is simply dummy text of the printing and typesetting industry. Lore…" at bounding box center [745, 436] width 299 height 127
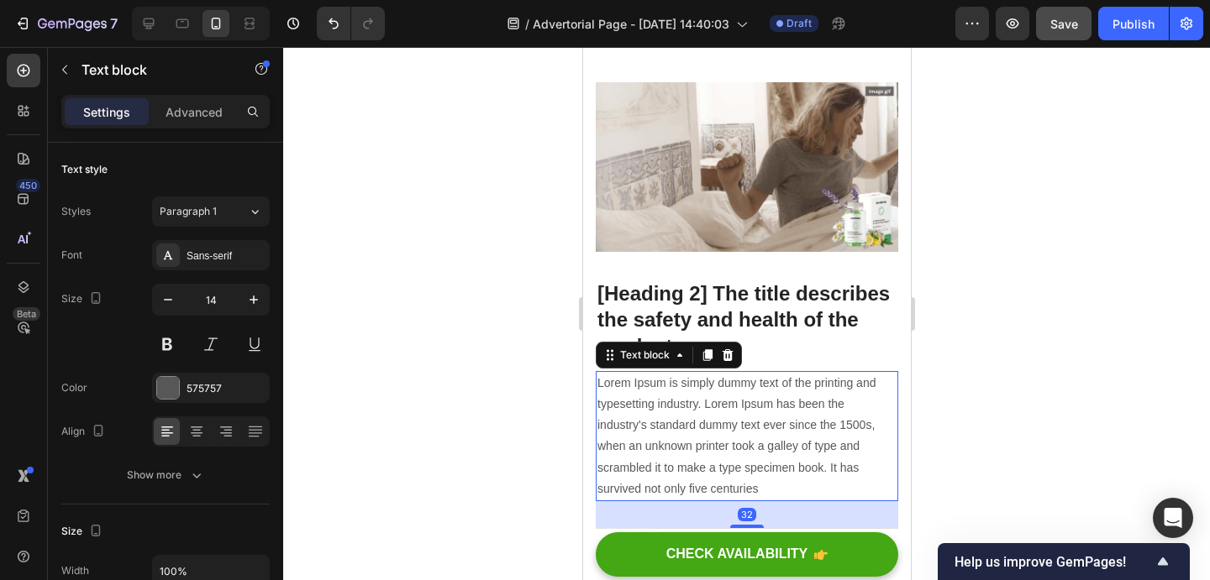
click at [668, 373] on p "Lorem Ipsum is simply dummy text of the printing and typesetting industry. Lore…" at bounding box center [745, 436] width 299 height 127
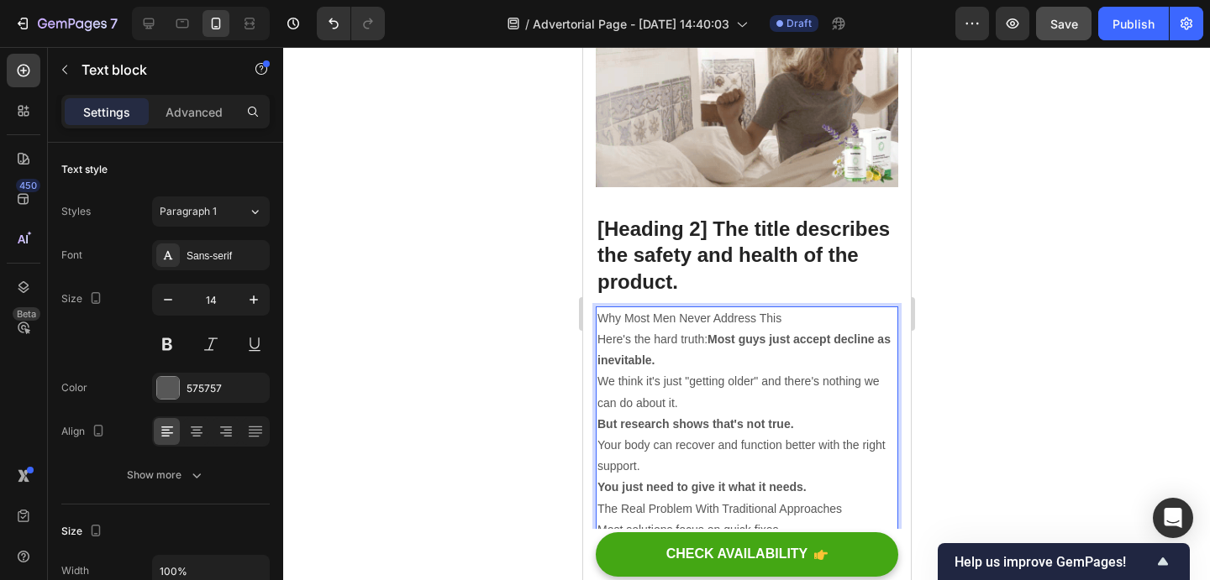
scroll to position [6828, 0]
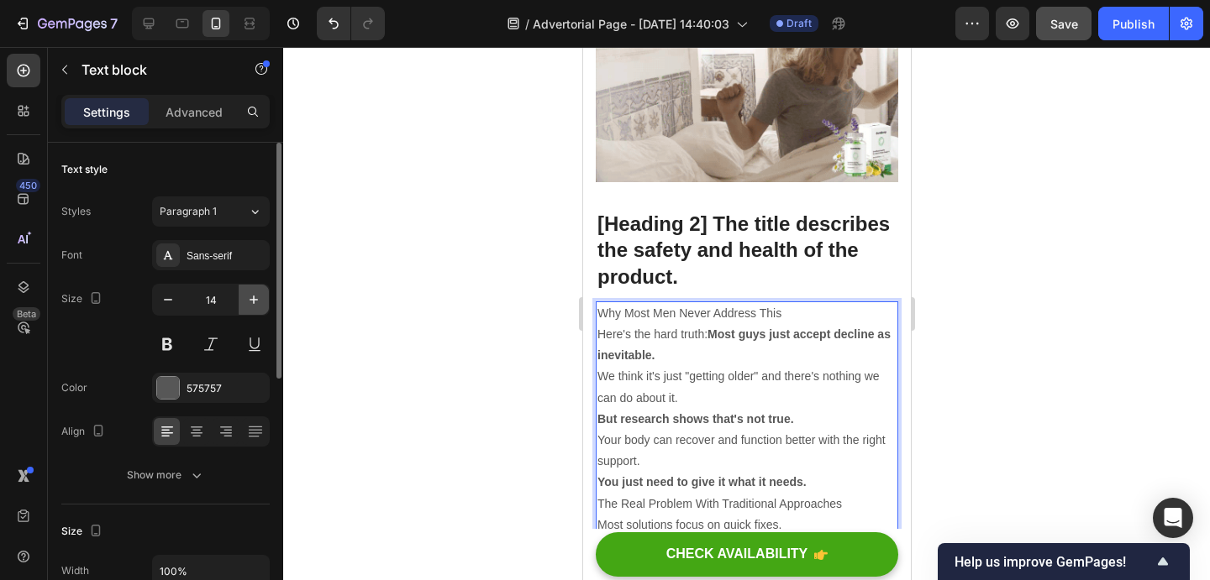
click at [245, 300] on icon "button" at bounding box center [253, 299] width 17 height 17
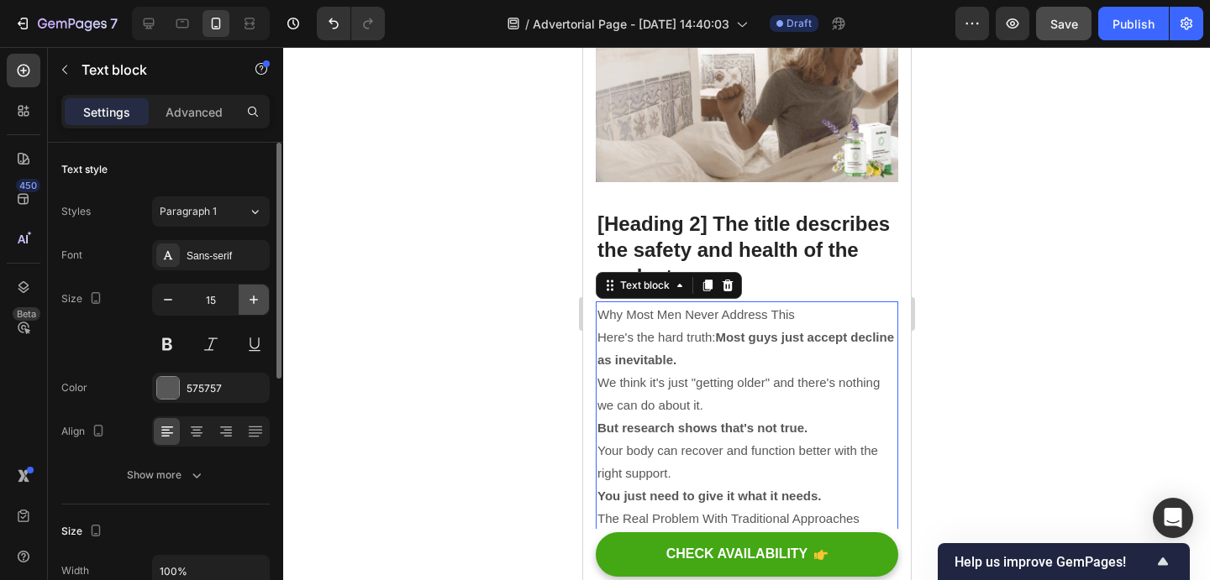
click at [245, 300] on icon "button" at bounding box center [253, 299] width 17 height 17
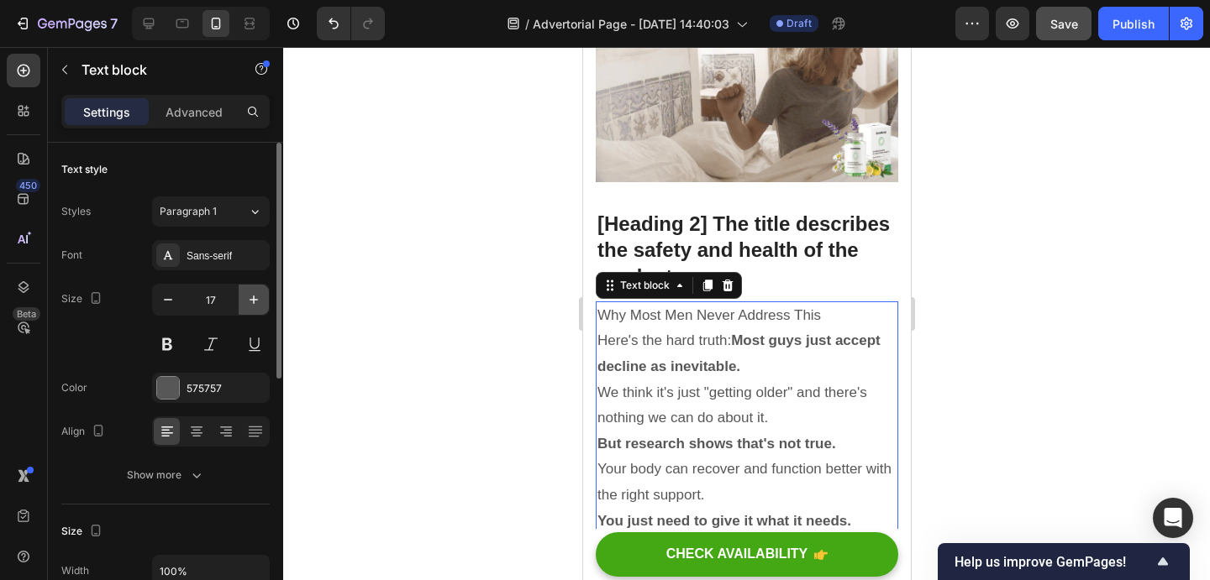
click at [245, 300] on icon "button" at bounding box center [253, 299] width 17 height 17
type input "18"
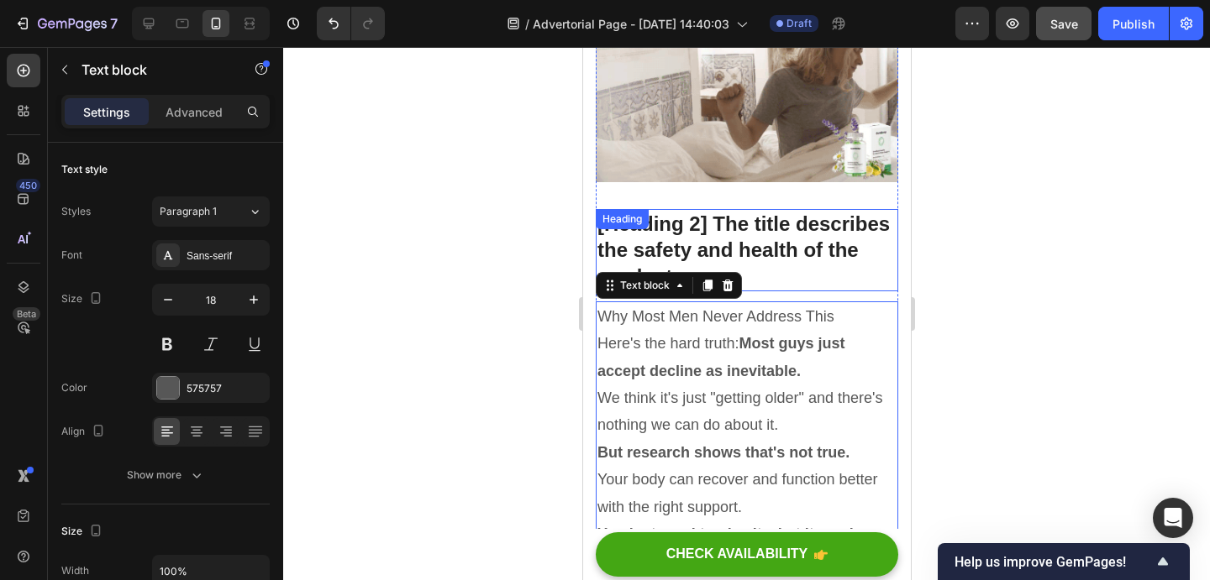
click at [687, 211] on p "[Heading 2] The title describes the safety and health of the product." at bounding box center [745, 250] width 299 height 79
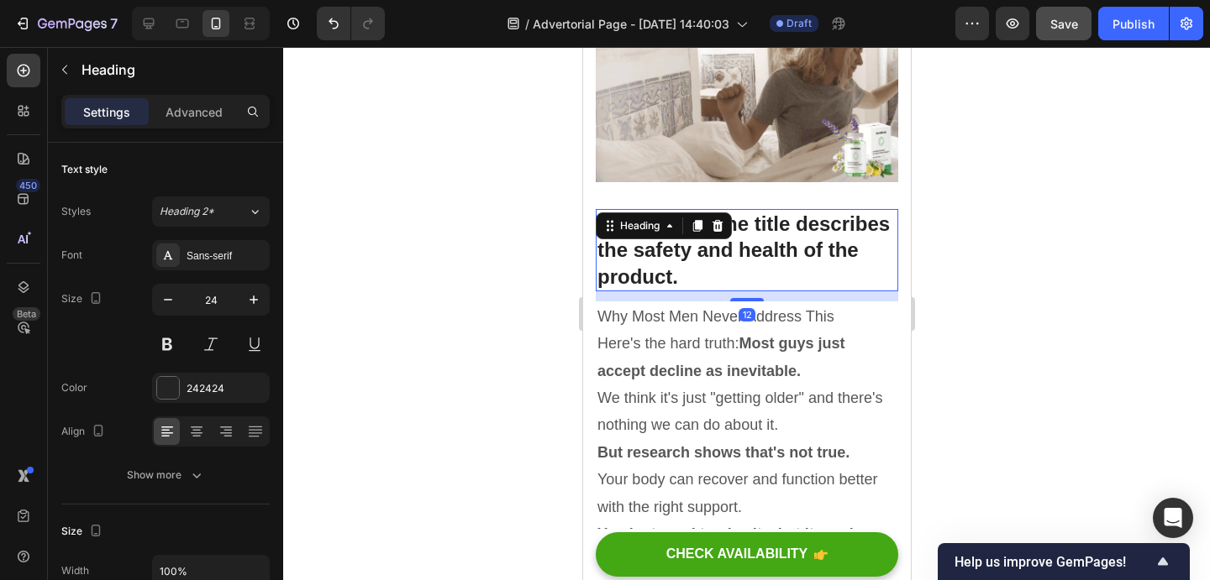
click at [822, 303] on p "Why Most Men Never Address This" at bounding box center [745, 316] width 299 height 27
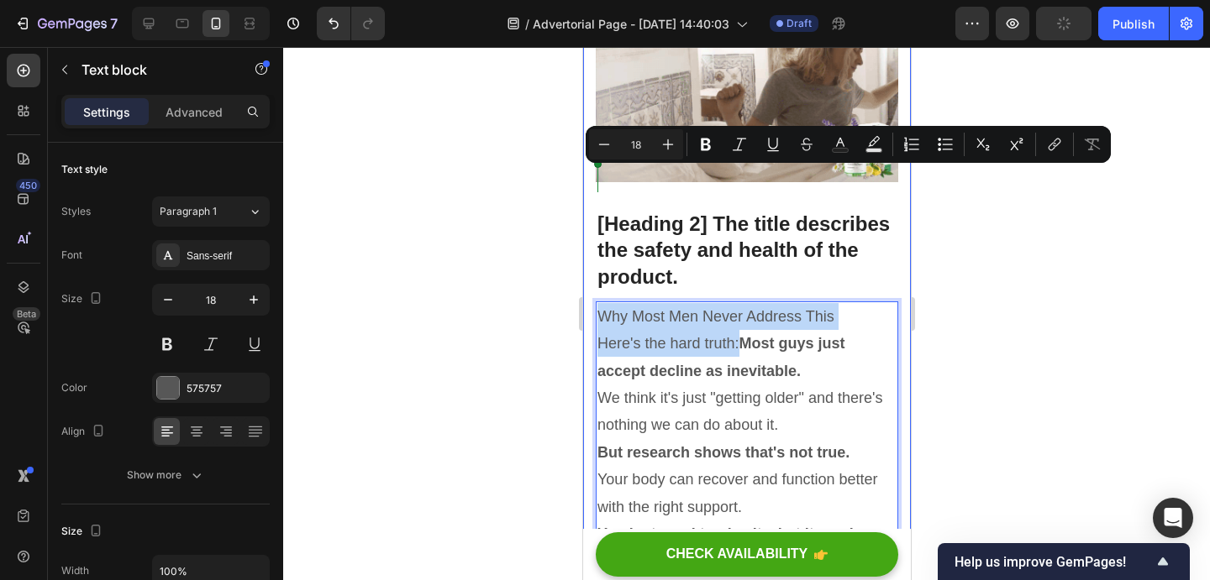
drag, startPoint x: 738, startPoint y: 206, endPoint x: 591, endPoint y: 173, distance: 150.6
copy div "Why Most Men Never Address This Here's the hard truth:"
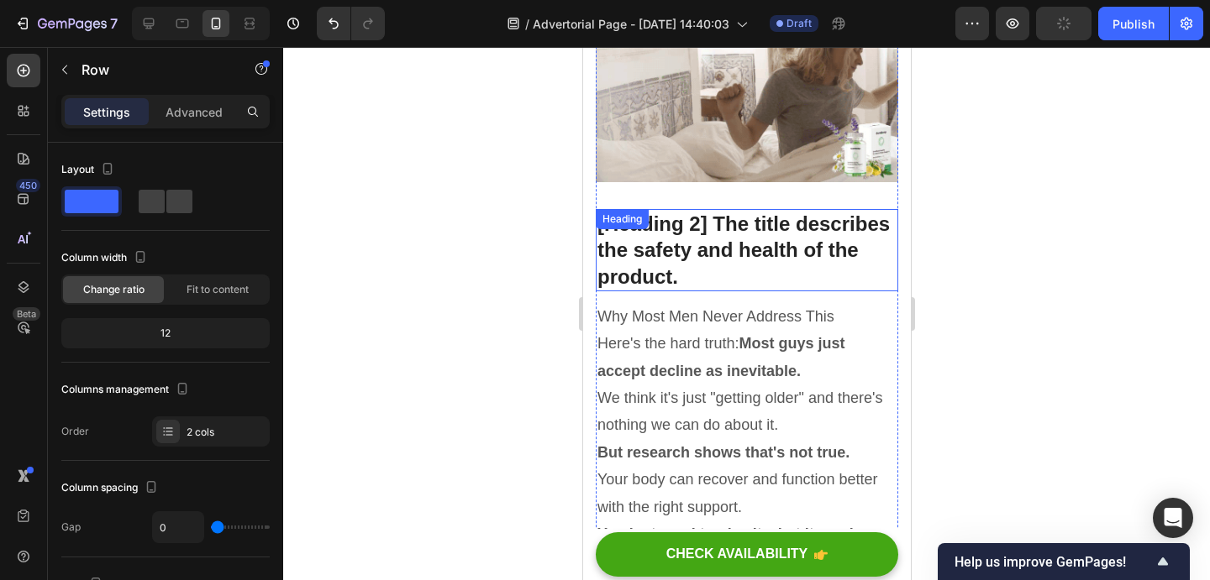
click at [695, 211] on p "[Heading 2] The title describes the safety and health of the product." at bounding box center [745, 250] width 299 height 79
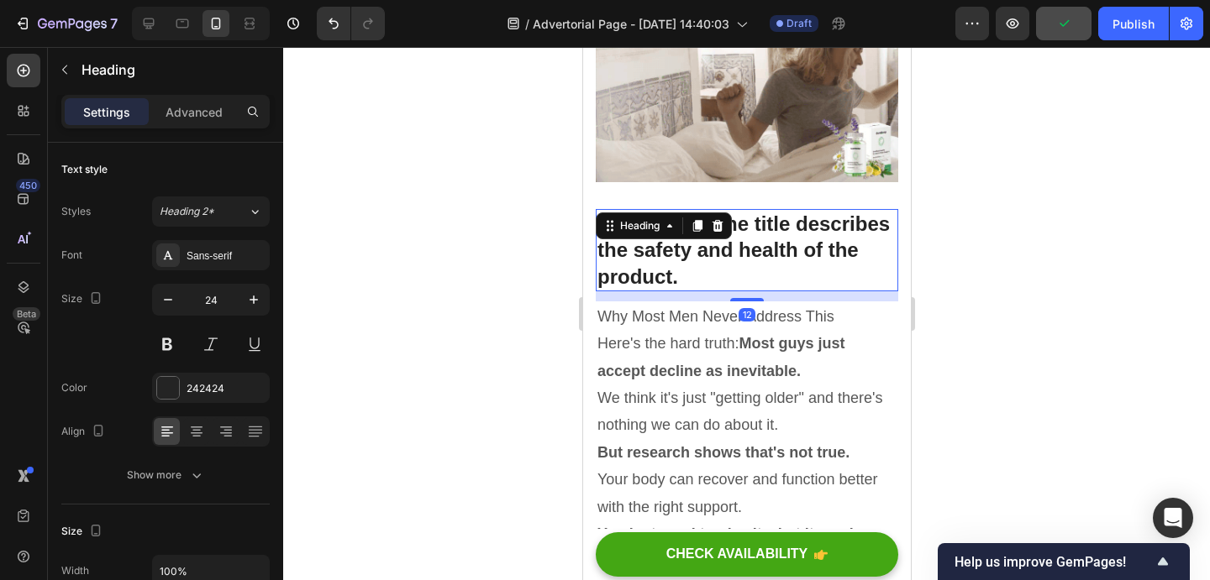
click at [695, 211] on p "[Heading 2] The title describes the safety and health of the product." at bounding box center [745, 250] width 299 height 79
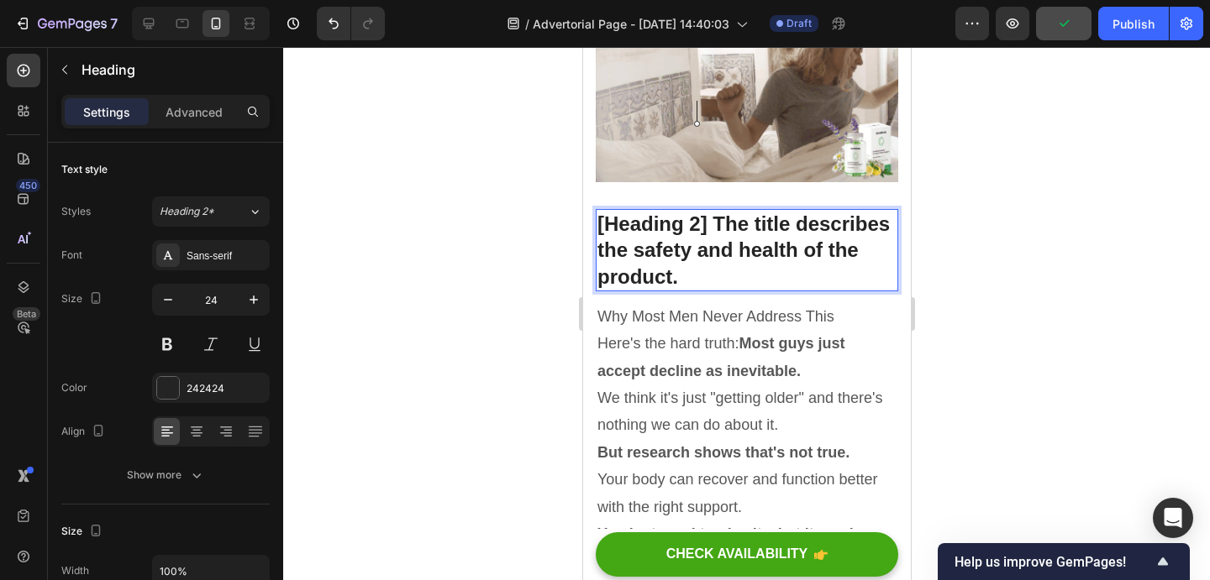
click at [695, 211] on p "[Heading 2] The title describes the safety and health of the product." at bounding box center [745, 250] width 299 height 79
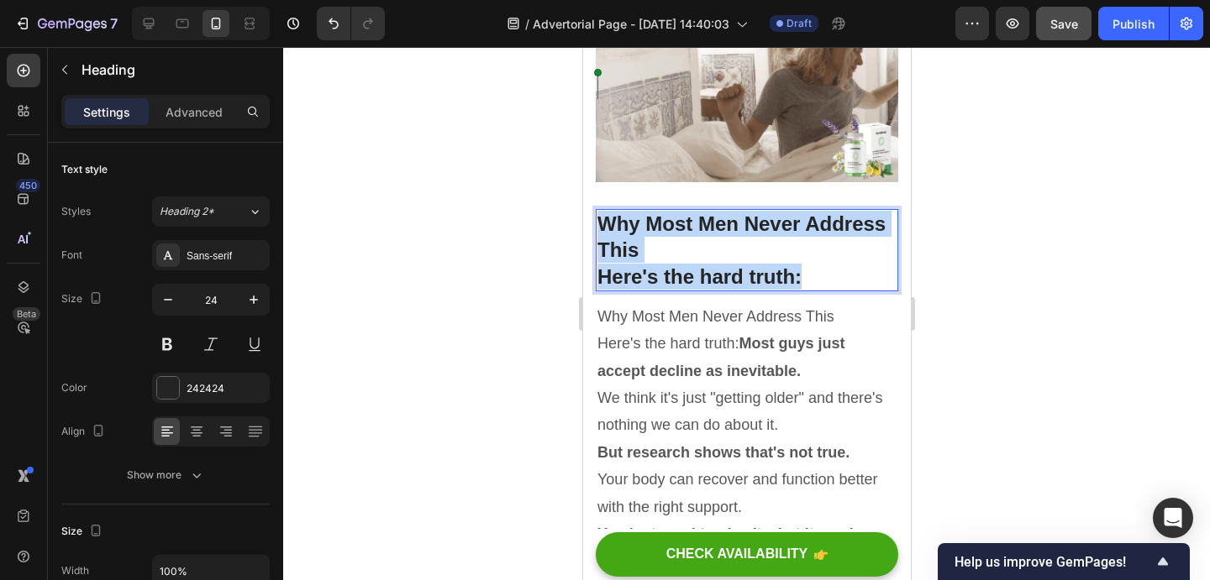
drag, startPoint x: 807, startPoint y: 139, endPoint x: 601, endPoint y: 80, distance: 214.8
click at [601, 209] on h2 "Why Most Men Never Address This Here's the hard truth:" at bounding box center [746, 250] width 302 height 82
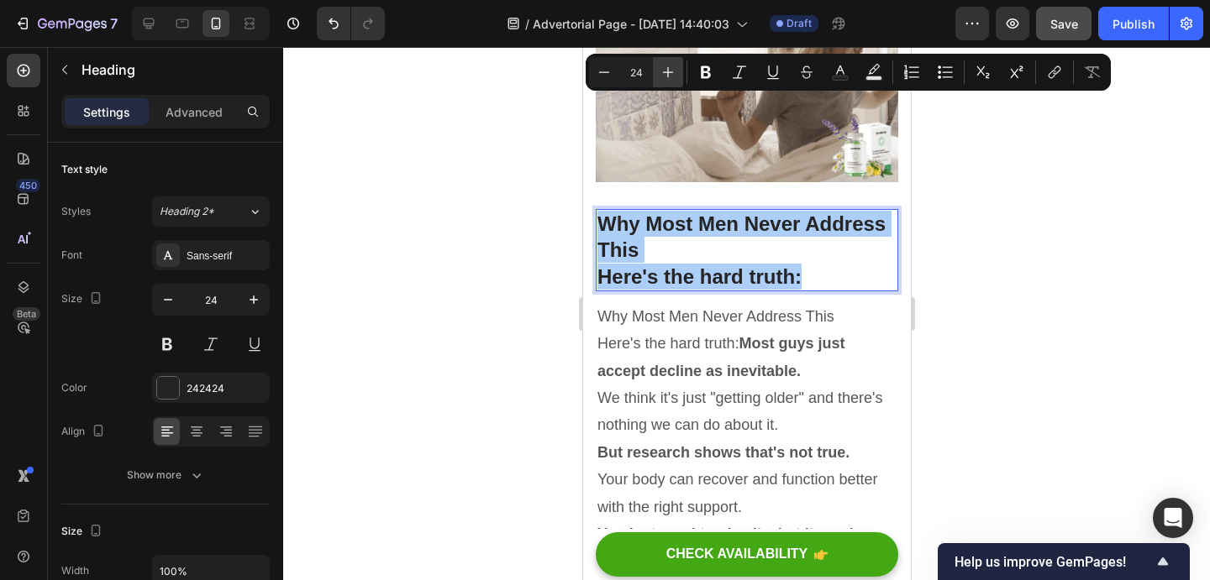
click at [664, 75] on icon "Editor contextual toolbar" at bounding box center [667, 72] width 17 height 17
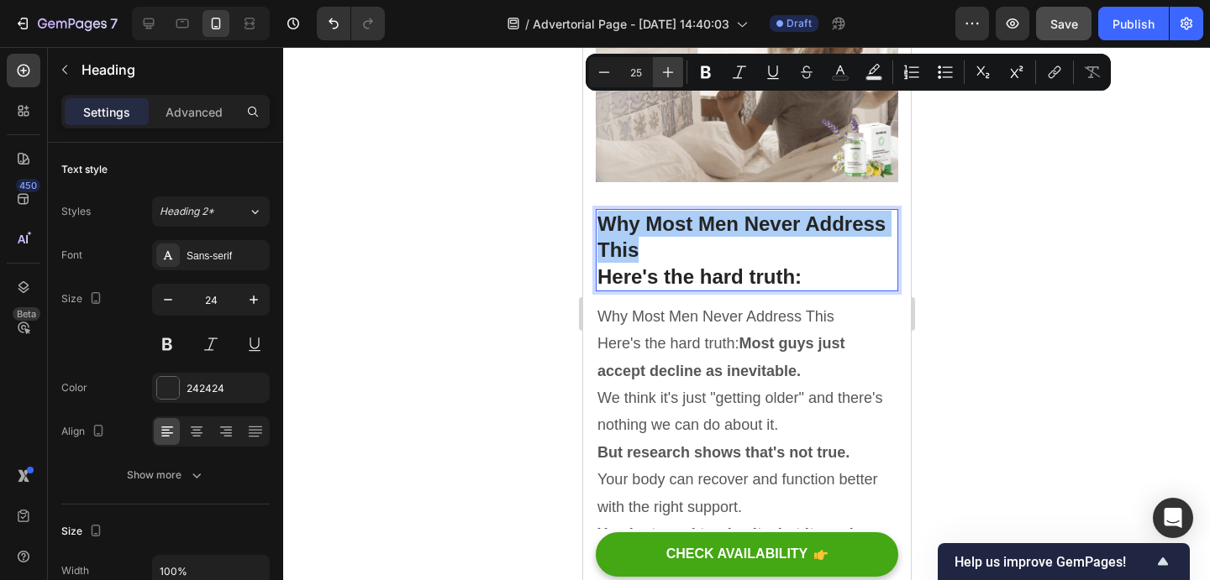
click at [664, 75] on icon "Editor contextual toolbar" at bounding box center [667, 72] width 17 height 17
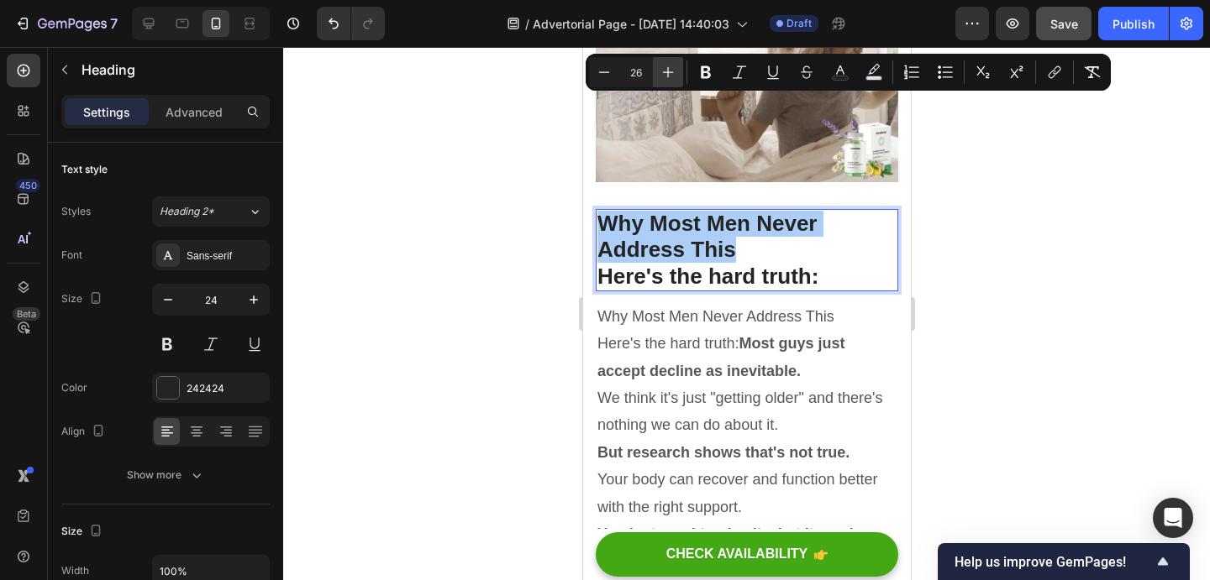
click at [664, 76] on icon "Editor contextual toolbar" at bounding box center [667, 72] width 17 height 17
type input "27"
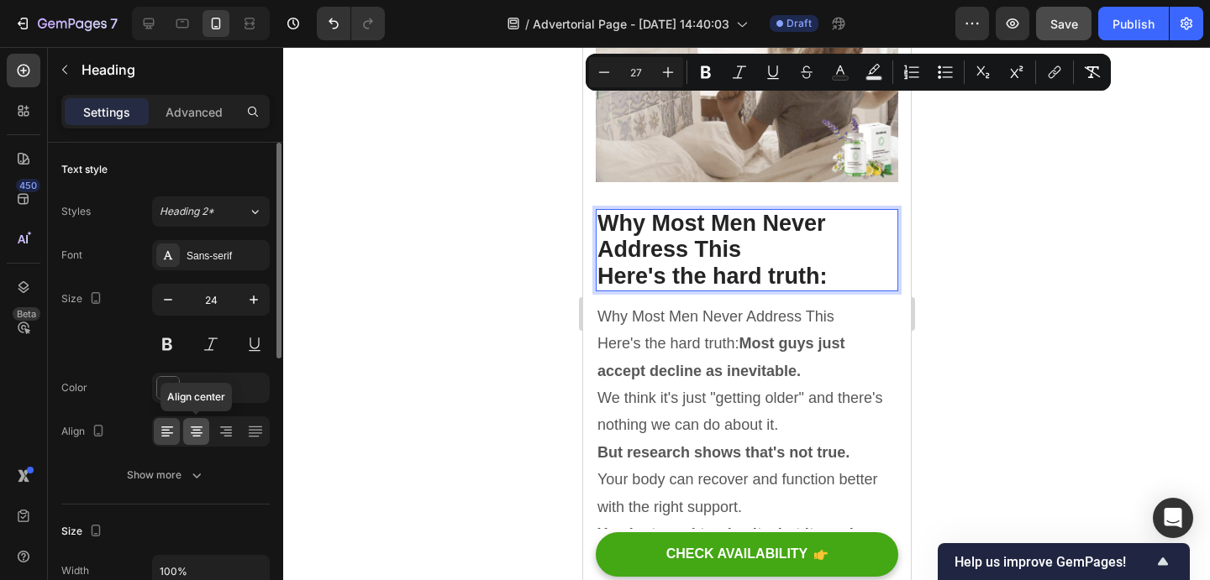
click at [199, 428] on icon at bounding box center [197, 428] width 12 height 2
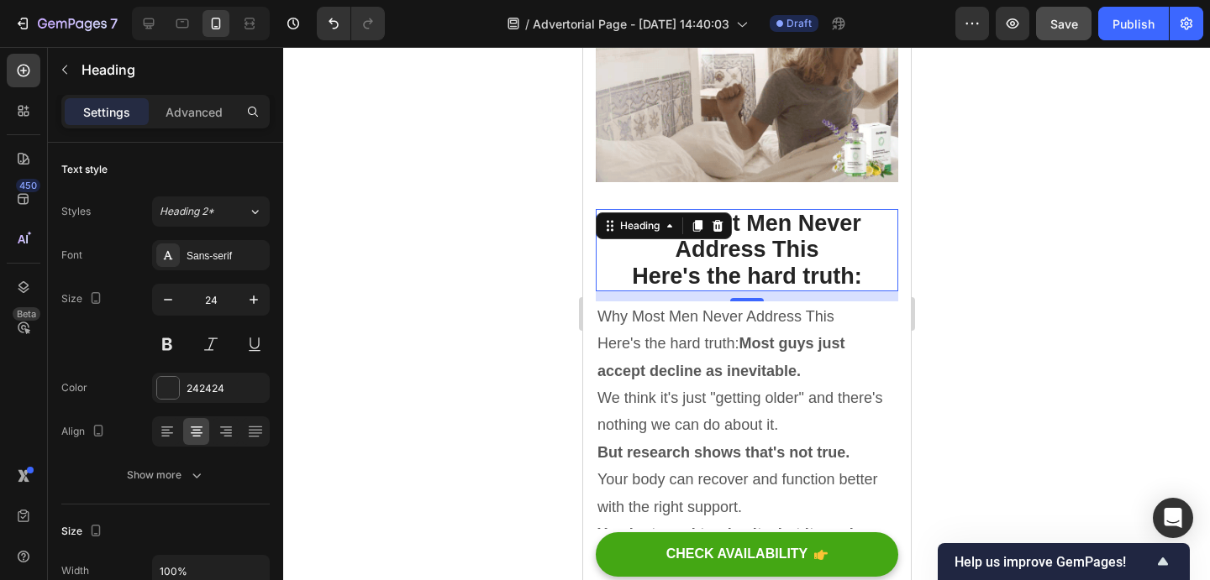
click at [726, 264] on span "Here's the hard truth:" at bounding box center [745, 276] width 229 height 25
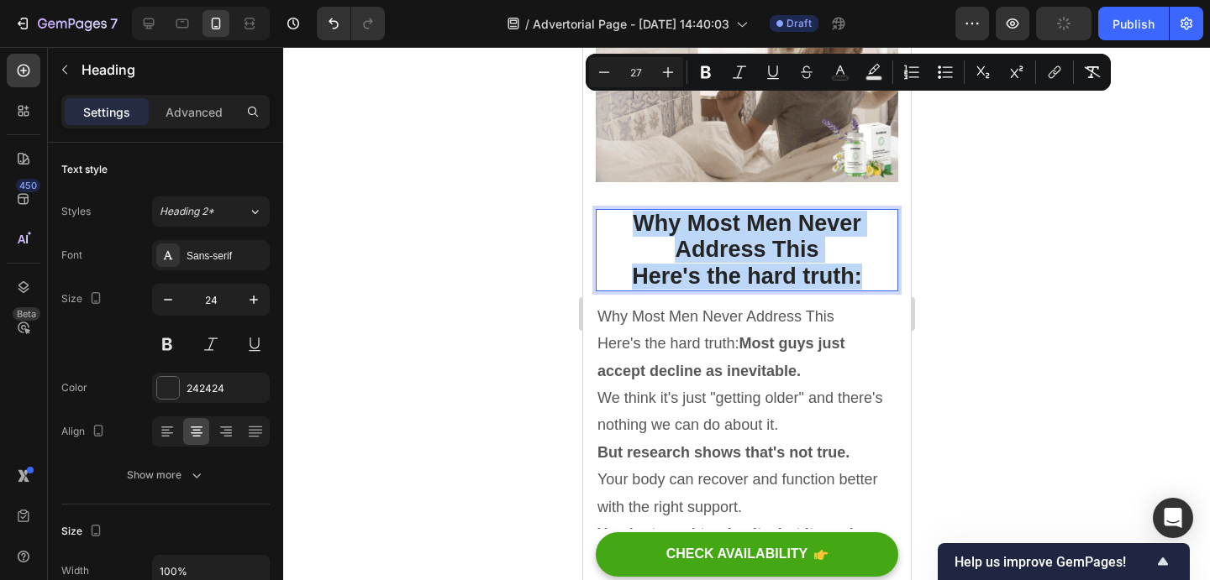
drag, startPoint x: 869, startPoint y: 138, endPoint x: 633, endPoint y: 89, distance: 241.0
click at [633, 209] on h2 "Why Most Men Never Address This Here's the hard truth:" at bounding box center [746, 250] width 302 height 82
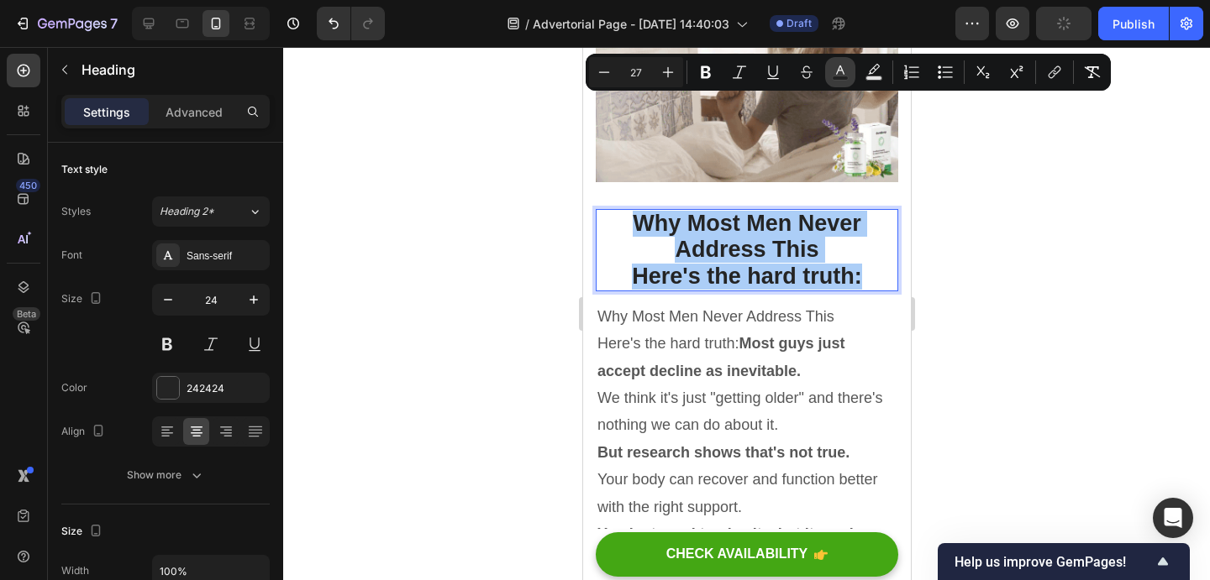
click at [839, 76] on rect "Editor contextual toolbar" at bounding box center [840, 78] width 16 height 4
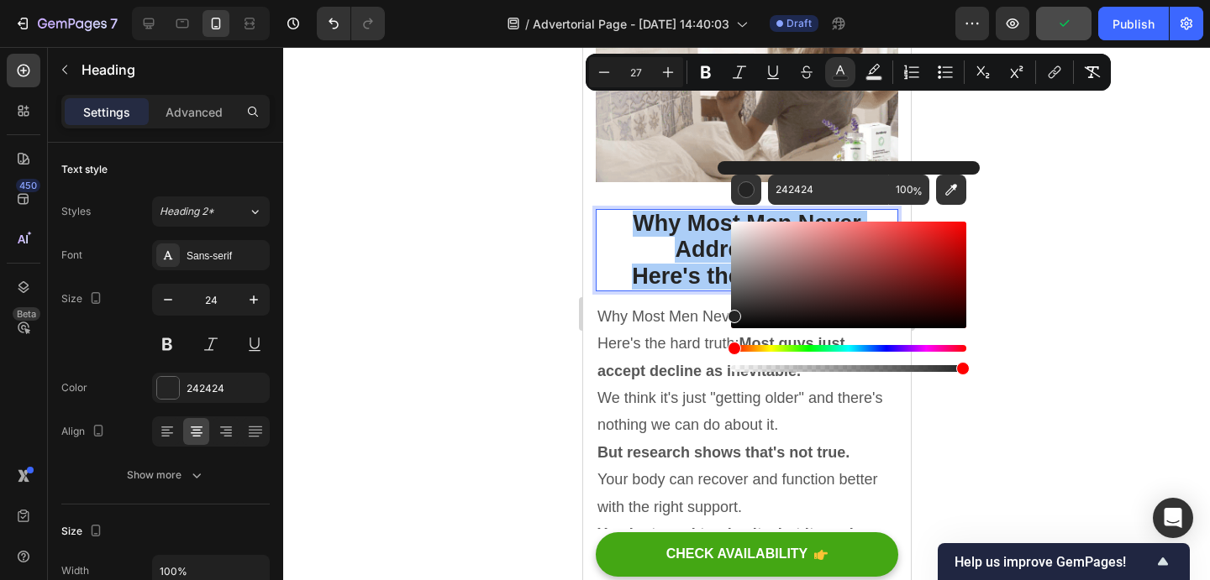
click at [865, 349] on div "Hue" at bounding box center [848, 348] width 235 height 7
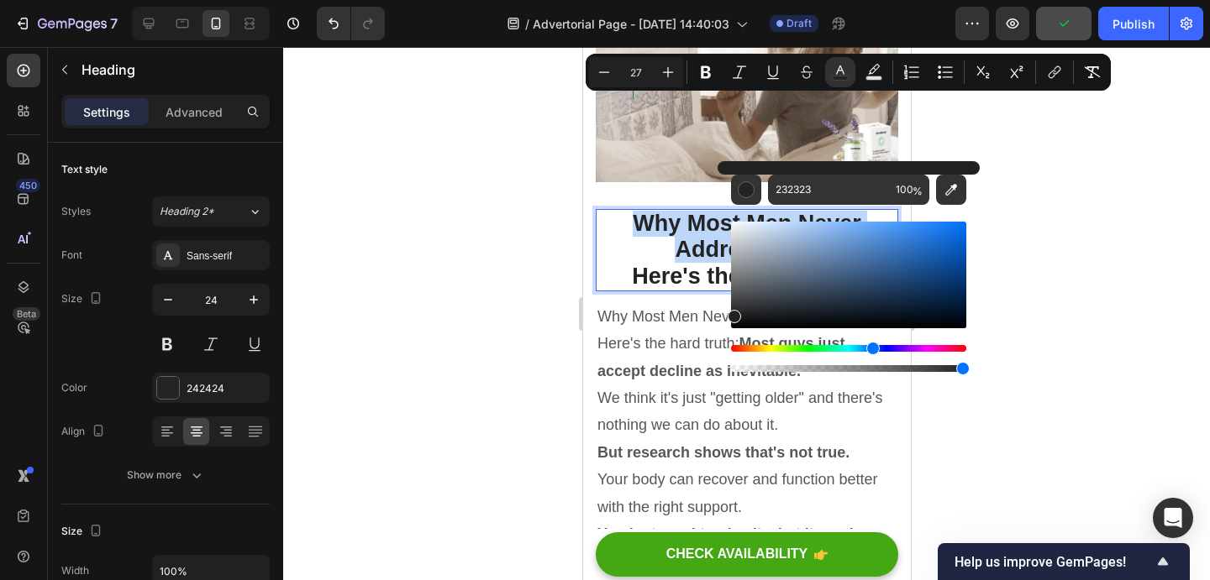
click at [870, 346] on div "Hue" at bounding box center [848, 348] width 235 height 7
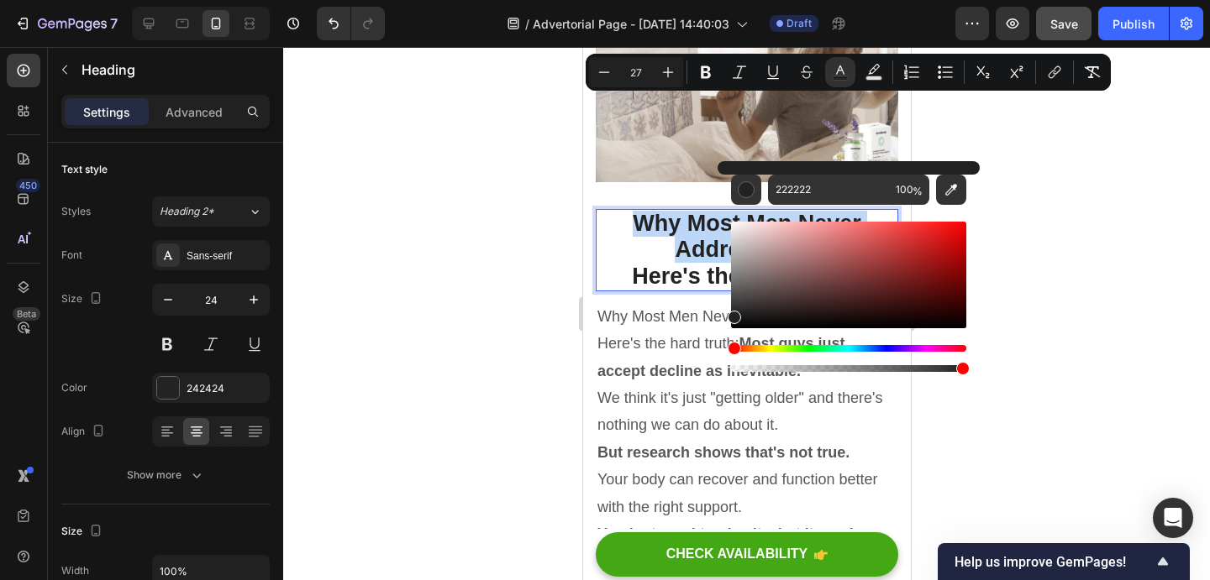
click at [927, 264] on div "Editor contextual toolbar" at bounding box center [848, 275] width 235 height 107
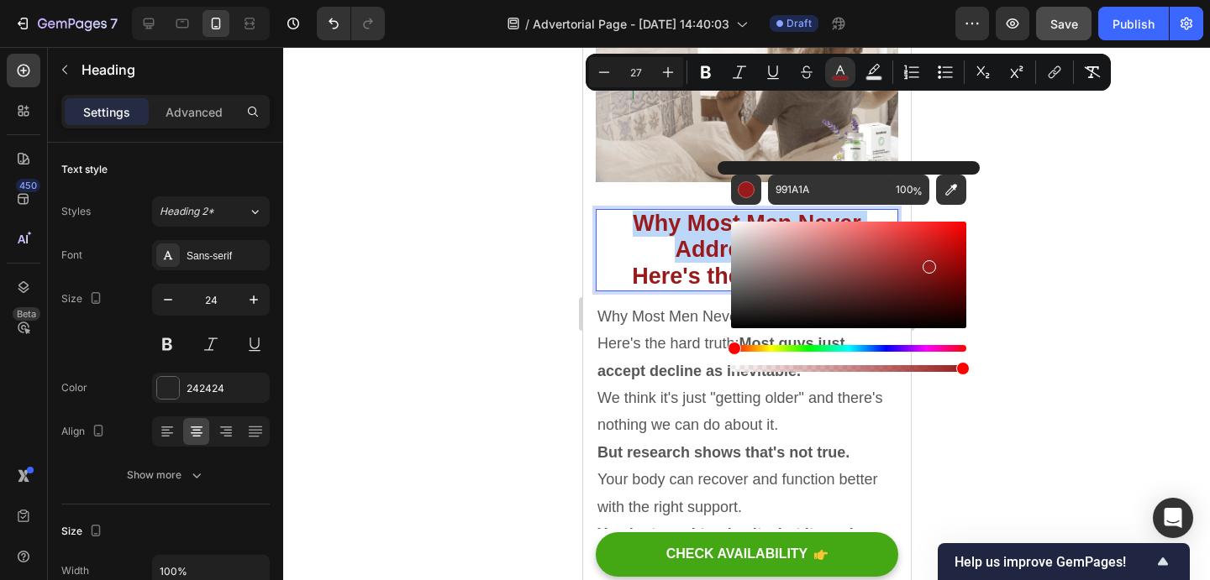
click at [870, 345] on div "Hue" at bounding box center [848, 348] width 235 height 7
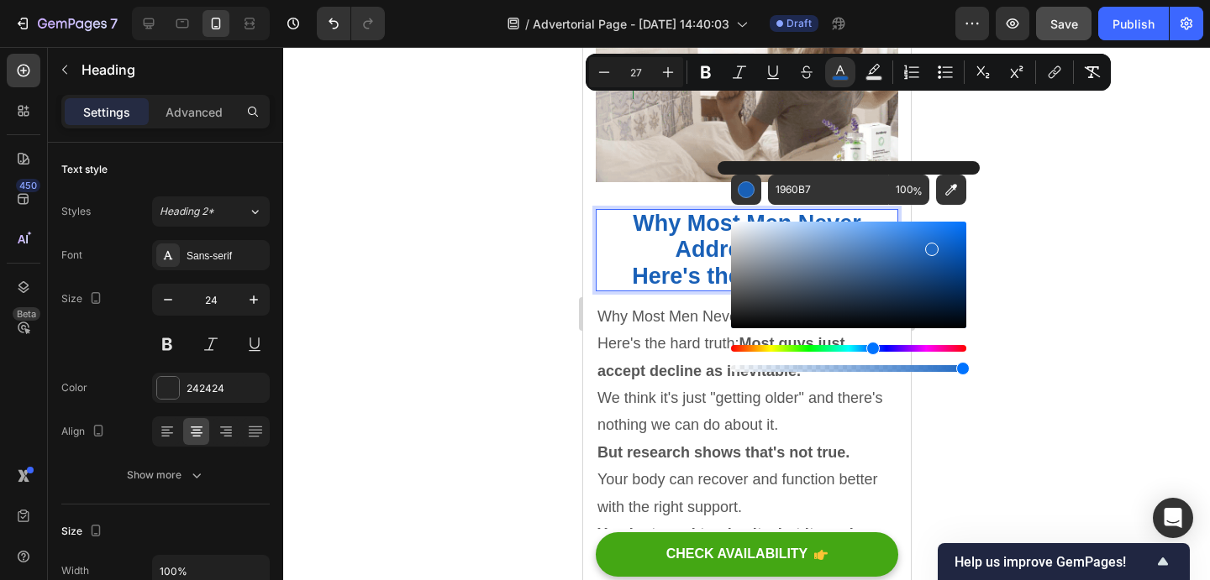
drag, startPoint x: 926, startPoint y: 271, endPoint x: 930, endPoint y: 245, distance: 26.4
click at [930, 245] on div "Editor contextual toolbar" at bounding box center [931, 249] width 13 height 13
type input "1F69C4"
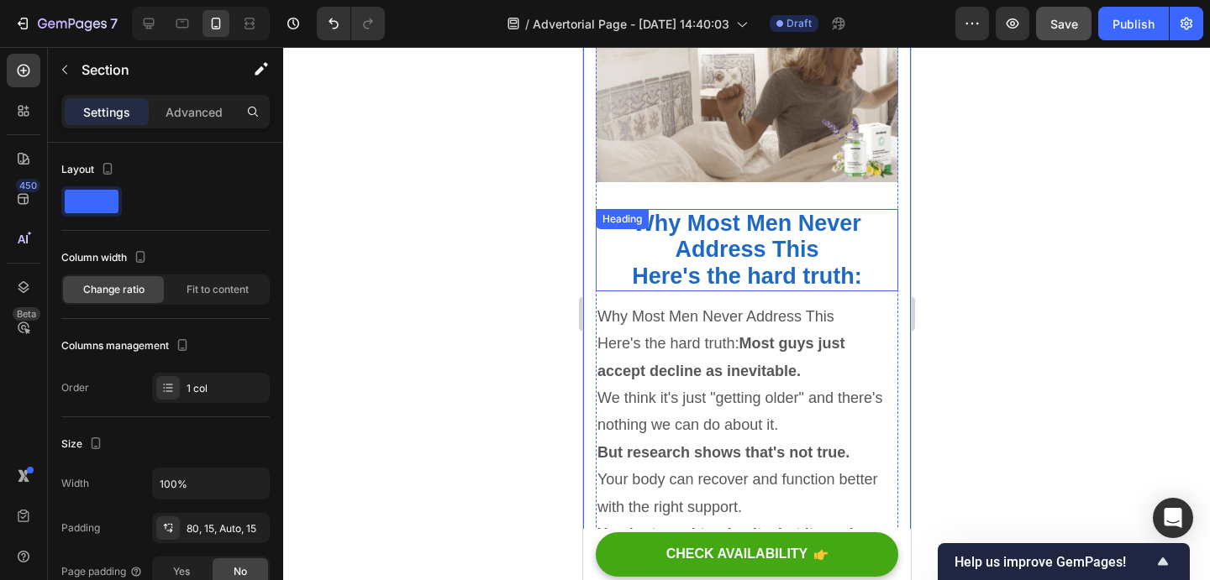
scroll to position [6719, 0]
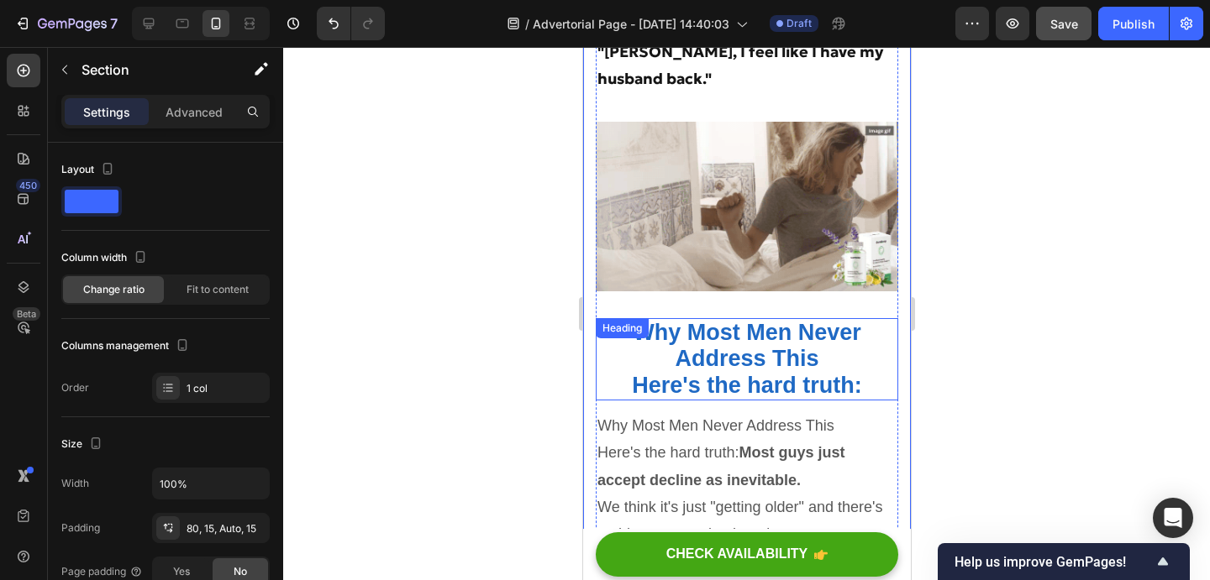
click at [722, 320] on span "Why Most Men Never Address This" at bounding box center [746, 345] width 228 height 51
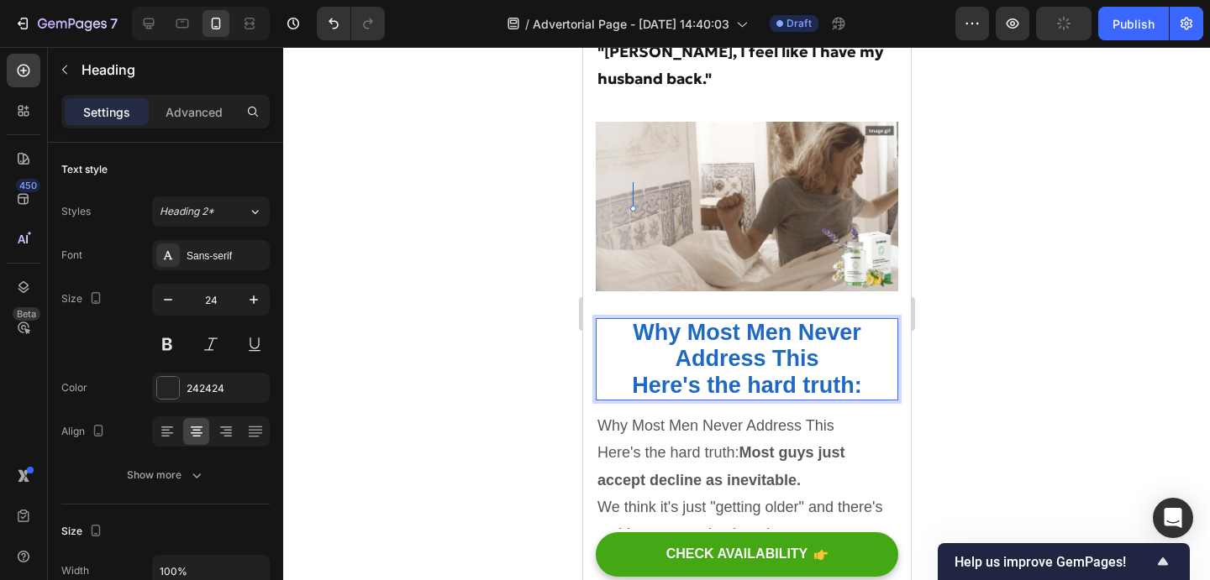
drag, startPoint x: 861, startPoint y: 245, endPoint x: 643, endPoint y: 196, distance: 223.1
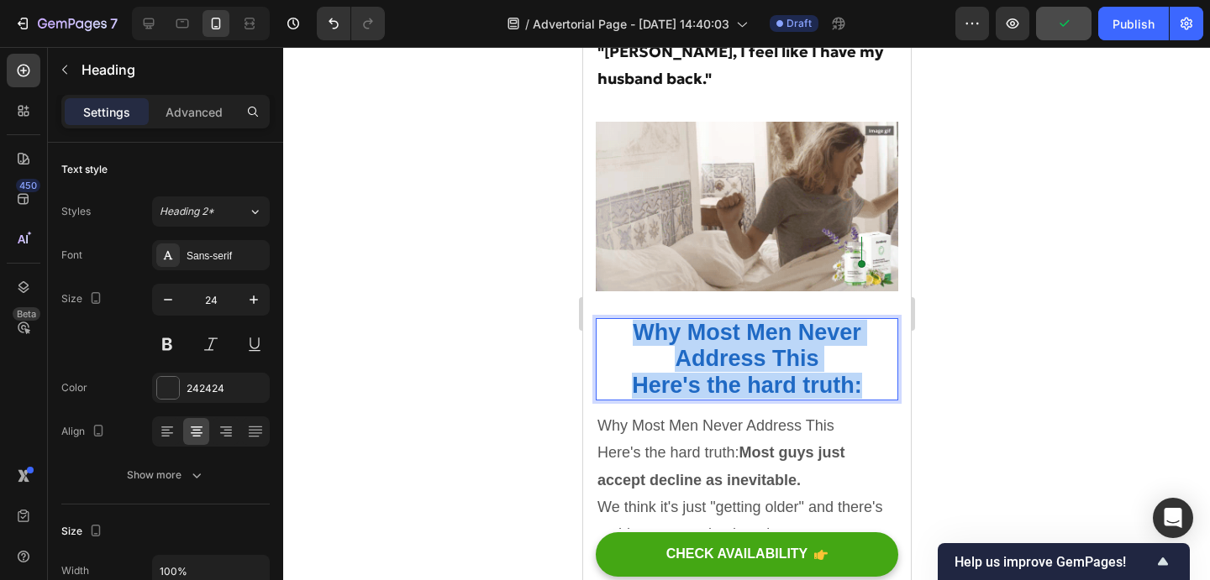
drag, startPoint x: 635, startPoint y: 195, endPoint x: 911, endPoint y: 252, distance: 282.2
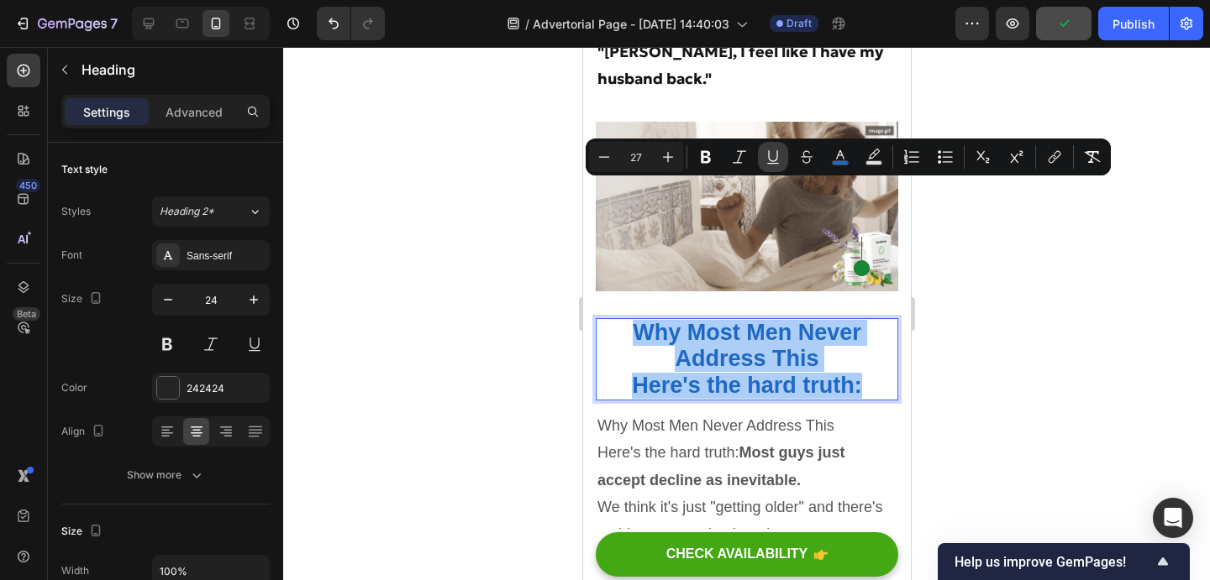
click at [759, 156] on button "Underline" at bounding box center [773, 157] width 30 height 30
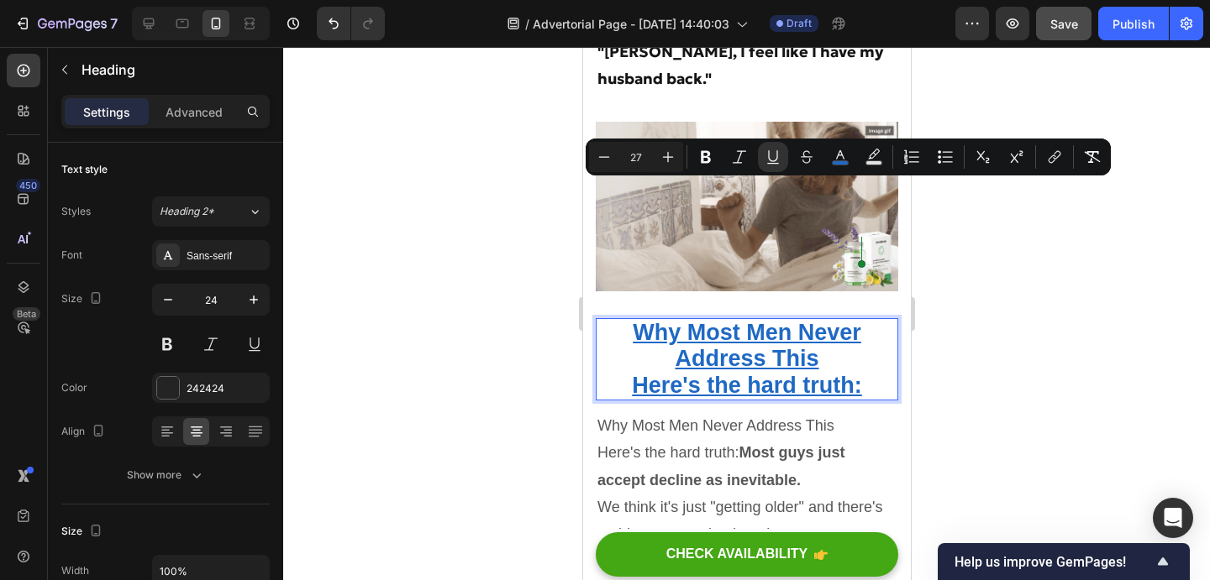
click at [637, 373] on u "Here's the hard truth:" at bounding box center [745, 385] width 229 height 25
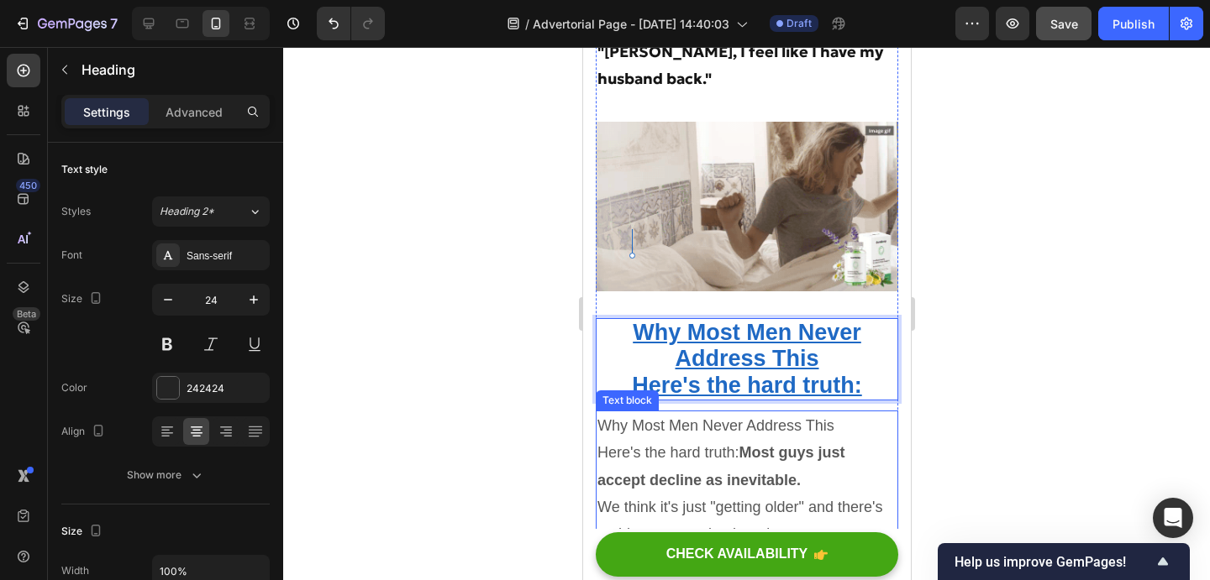
scroll to position [6741, 0]
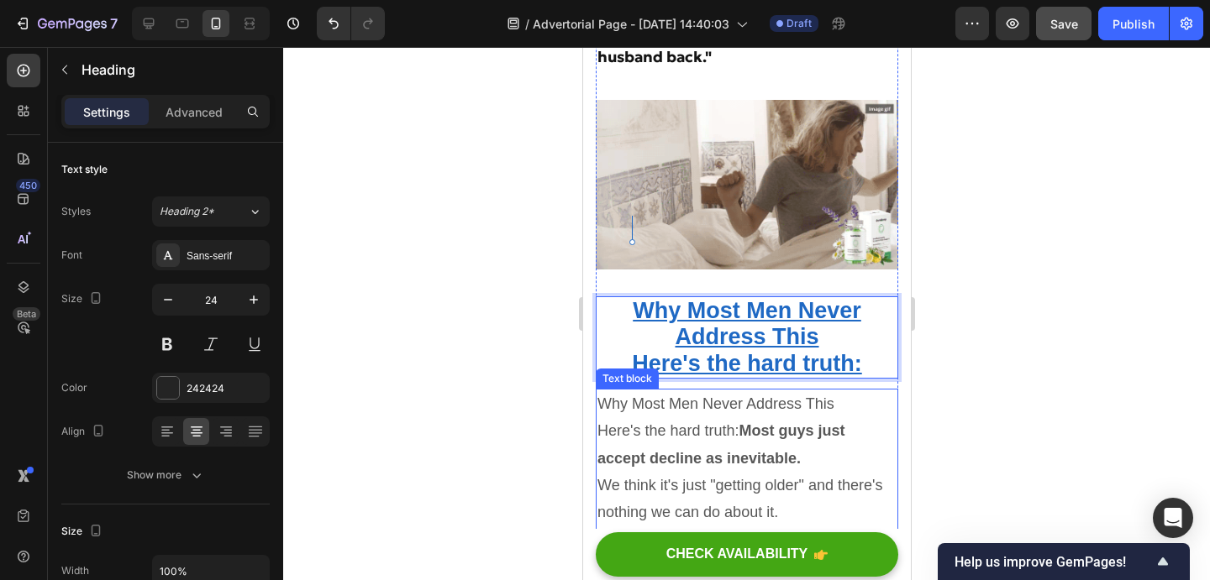
click at [690, 417] on p "Here's the hard truth: Most guys just accept decline as inevitable." at bounding box center [745, 444] width 299 height 55
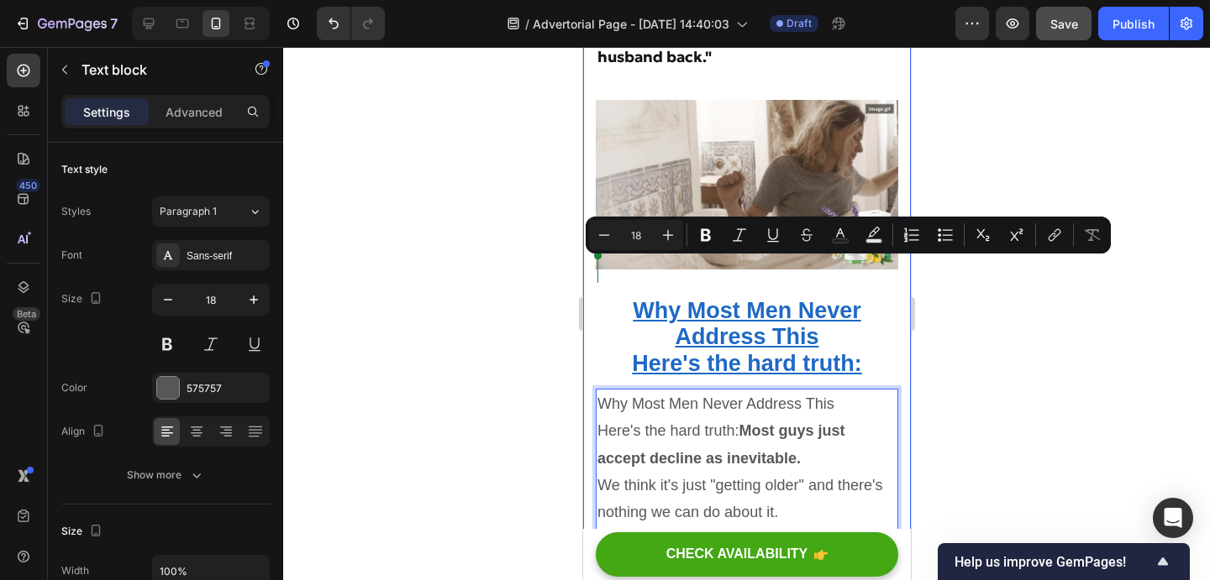
drag, startPoint x: 741, startPoint y: 295, endPoint x: 593, endPoint y: 265, distance: 150.7
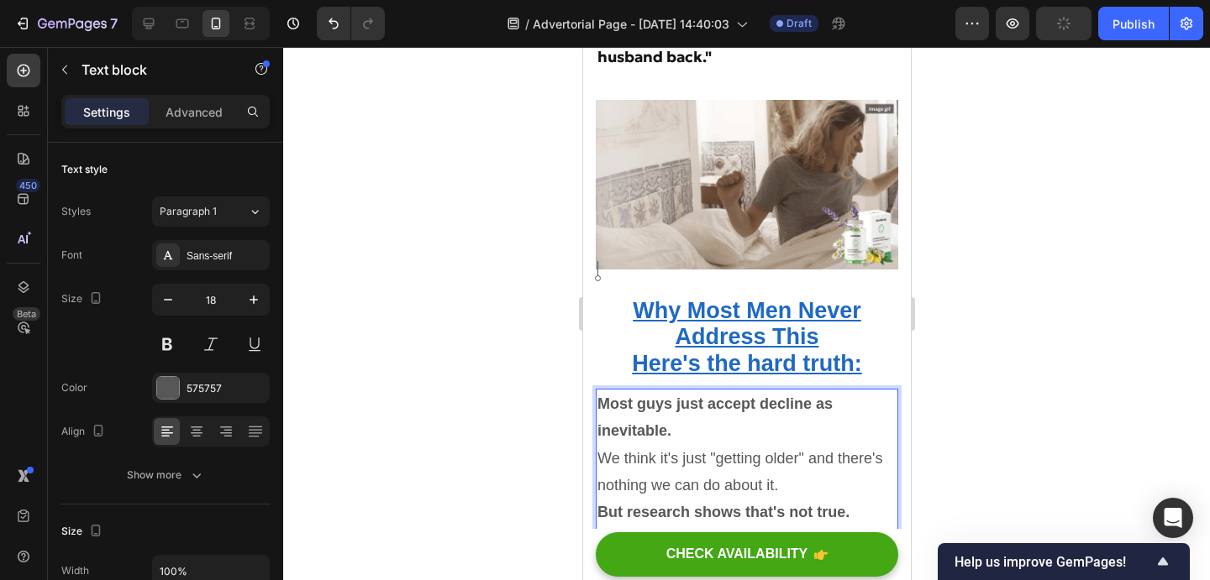
click at [676, 391] on p "Most guys just accept decline as inevitable." at bounding box center [745, 418] width 299 height 55
click at [805, 472] on p "We think it's just "getting older" and there's nothing we can do about it." at bounding box center [745, 499] width 299 height 55
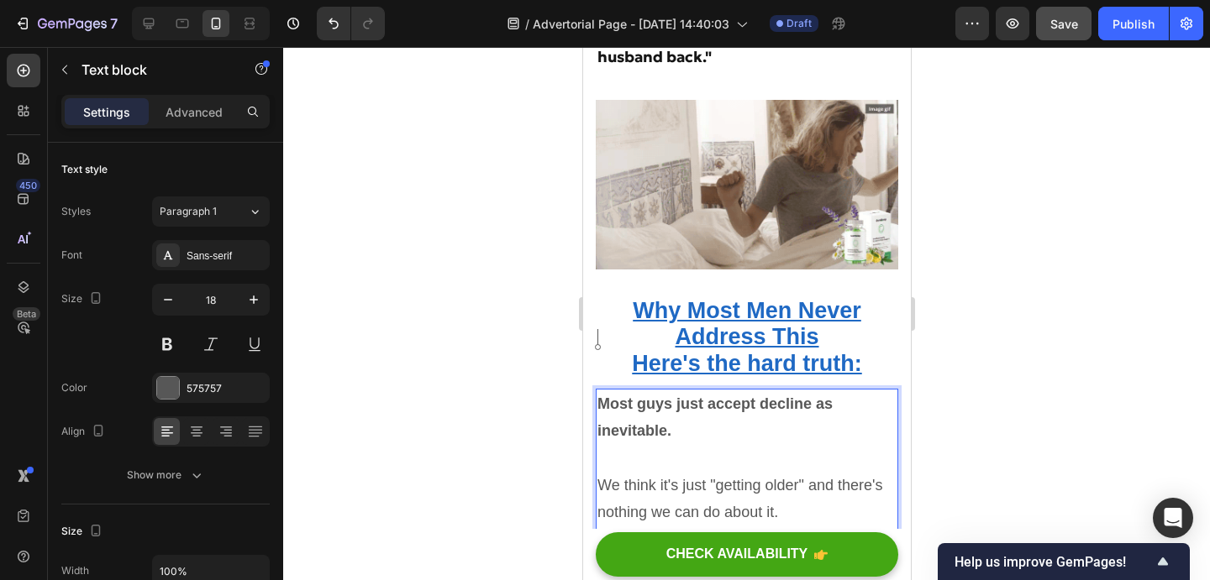
scroll to position [6809, 0]
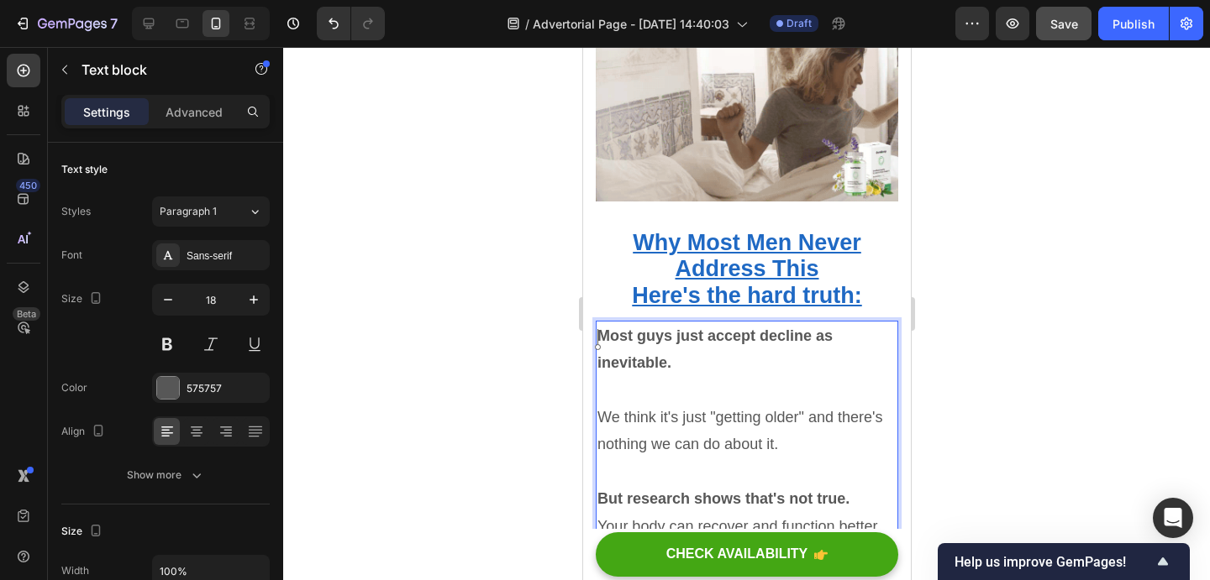
click at [849, 486] on p "But research shows that's not true." at bounding box center [745, 499] width 299 height 27
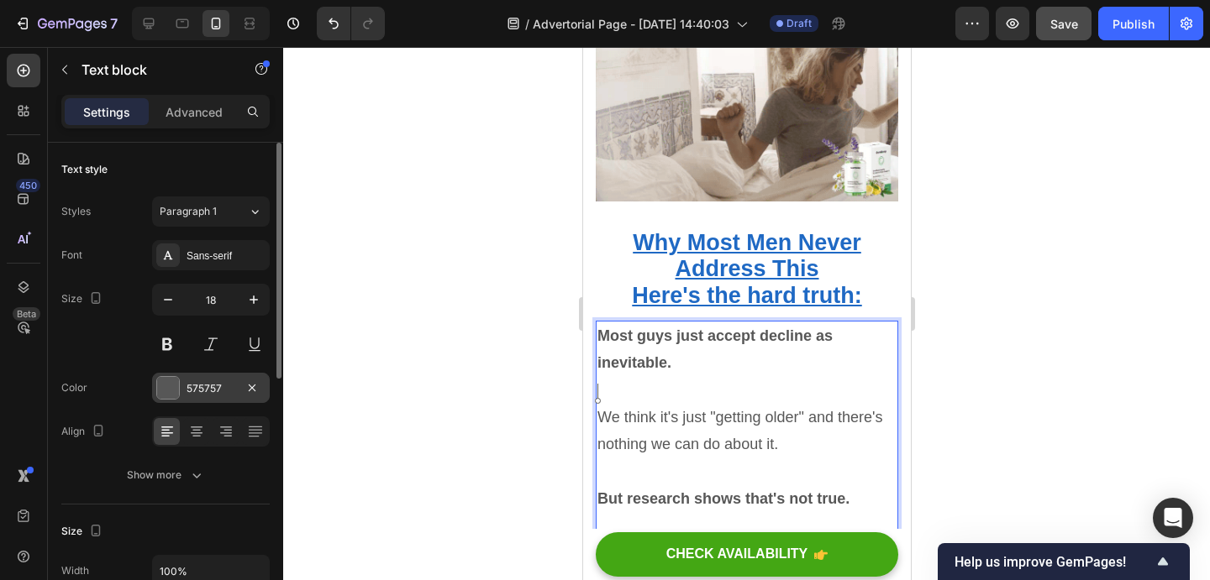
click at [163, 391] on div at bounding box center [168, 388] width 22 height 22
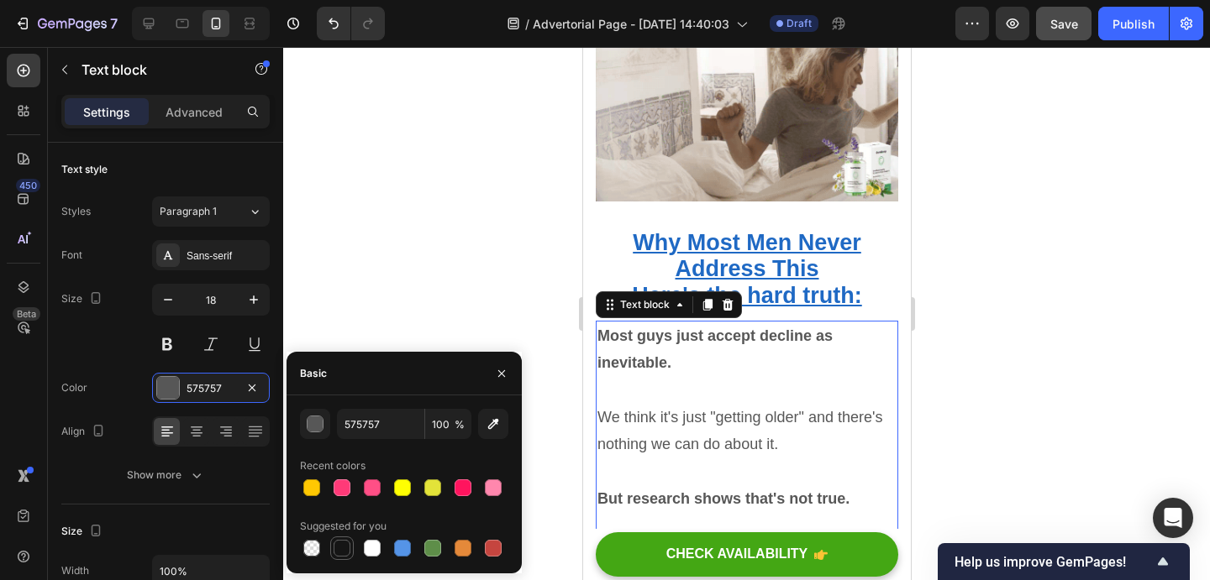
click at [339, 548] on div at bounding box center [341, 548] width 17 height 17
type input "151515"
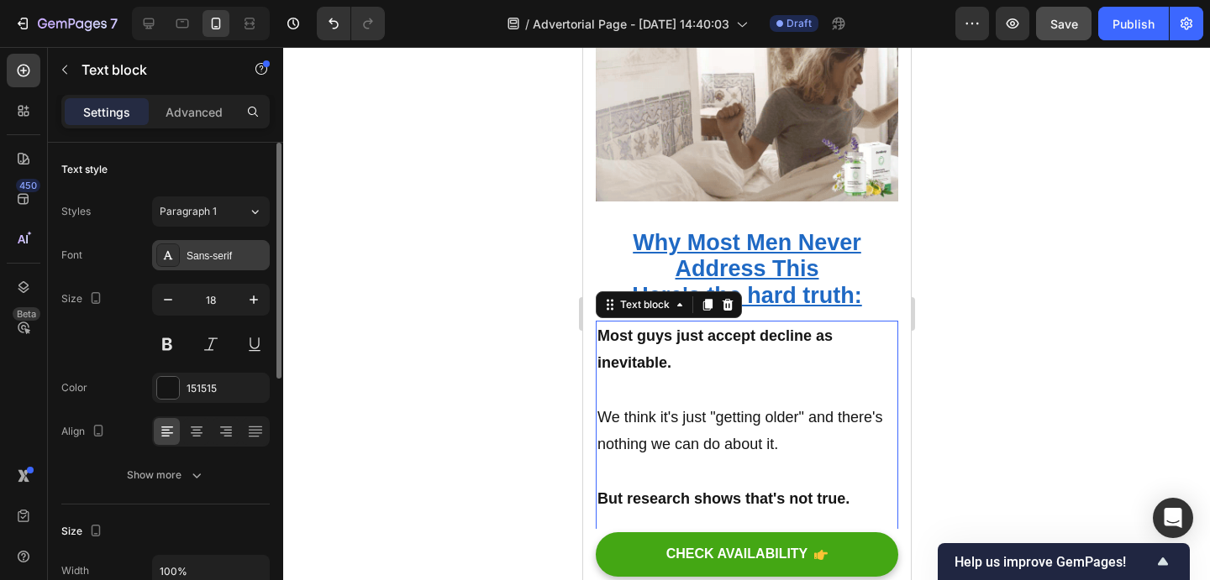
click at [255, 244] on div "Sans-serif" at bounding box center [211, 255] width 118 height 30
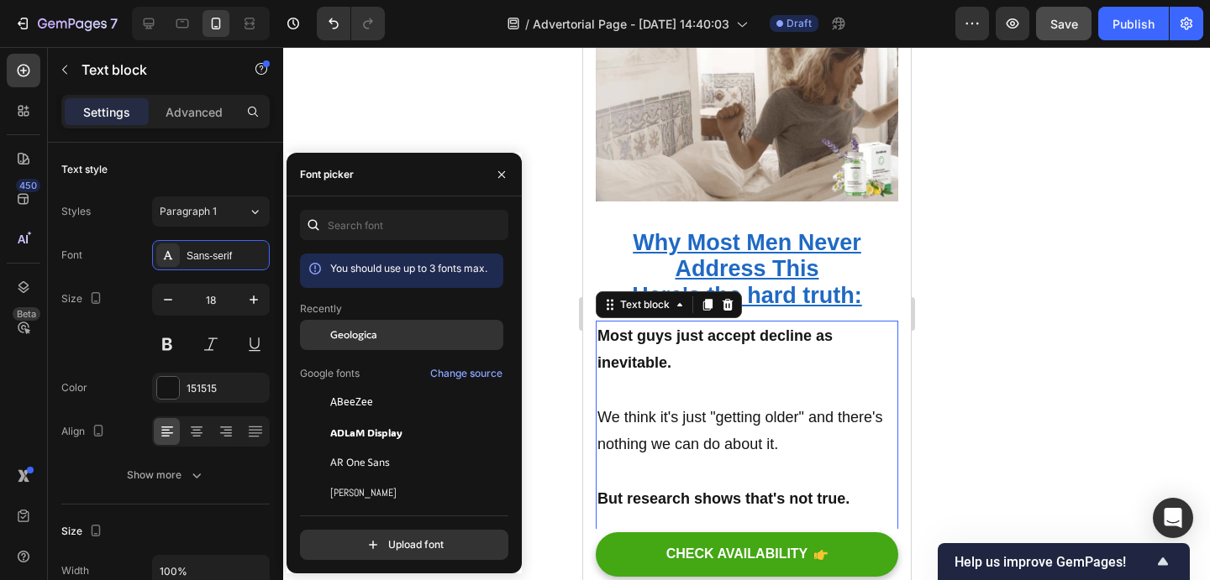
click at [334, 333] on span "Geologica" at bounding box center [353, 335] width 47 height 15
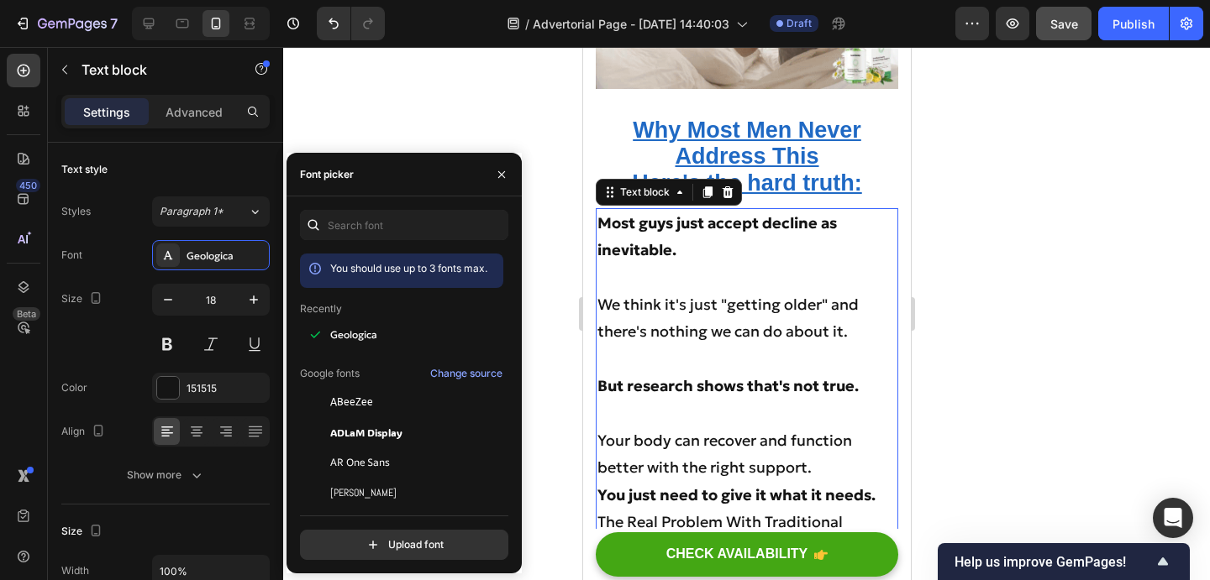
scroll to position [6965, 0]
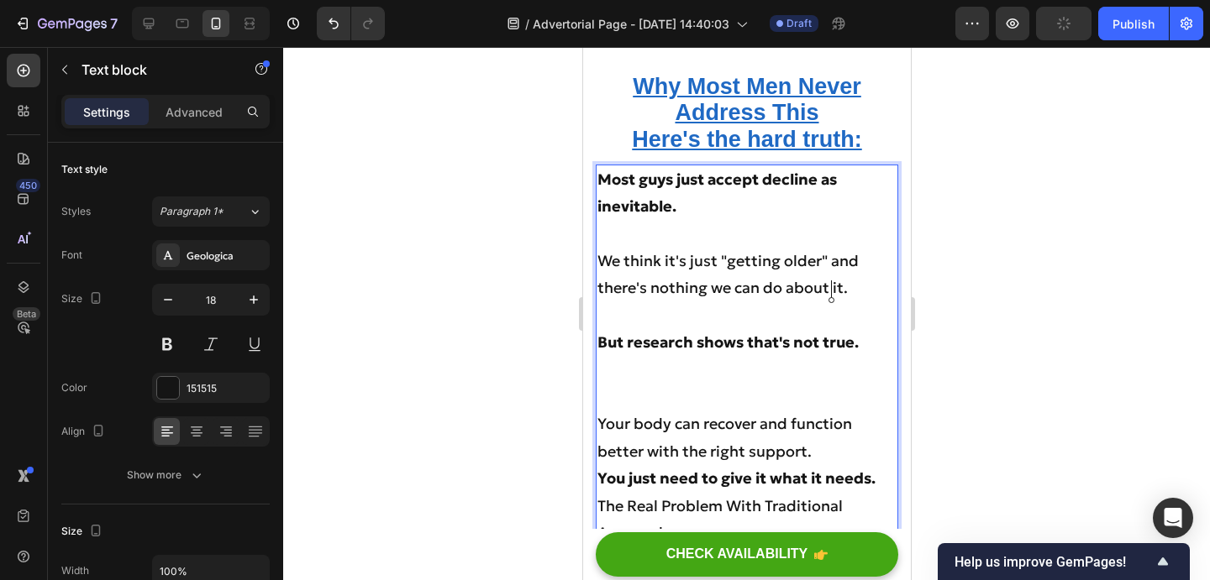
click at [851, 411] on p "Your body can recover and function better with the right support." at bounding box center [745, 438] width 299 height 55
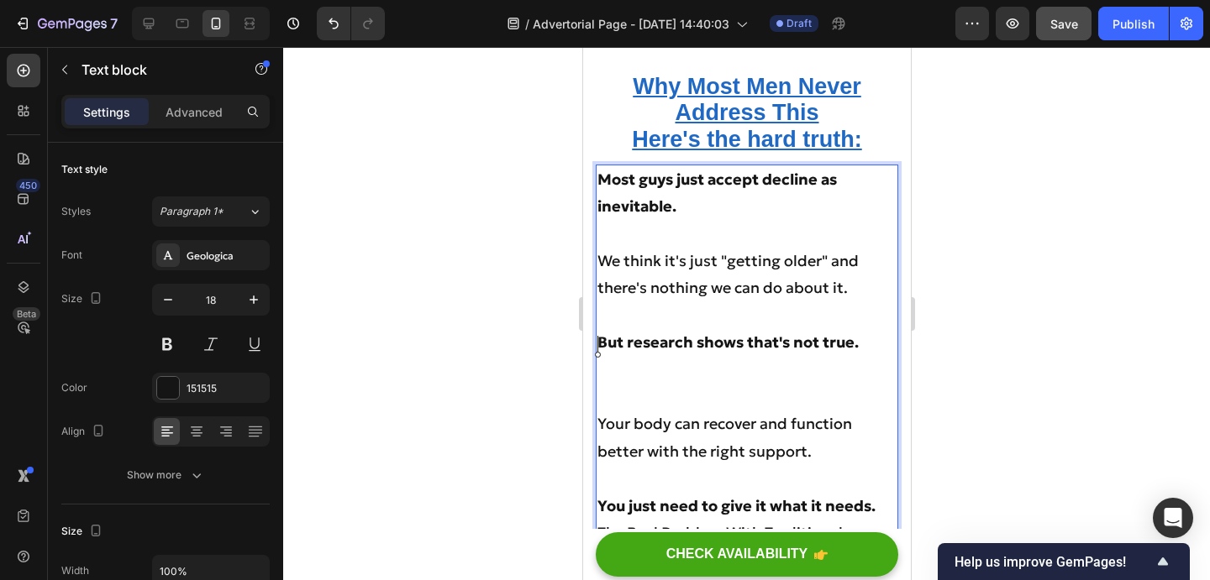
click at [881, 493] on p "You just need to give it what it needs." at bounding box center [745, 506] width 299 height 27
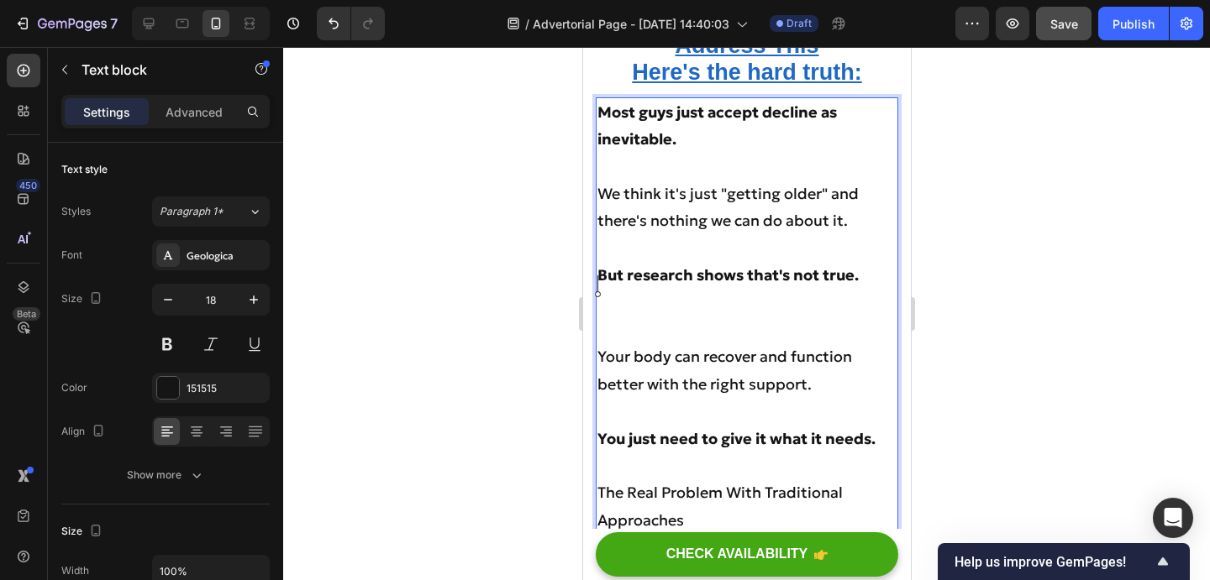
scroll to position [7080, 0]
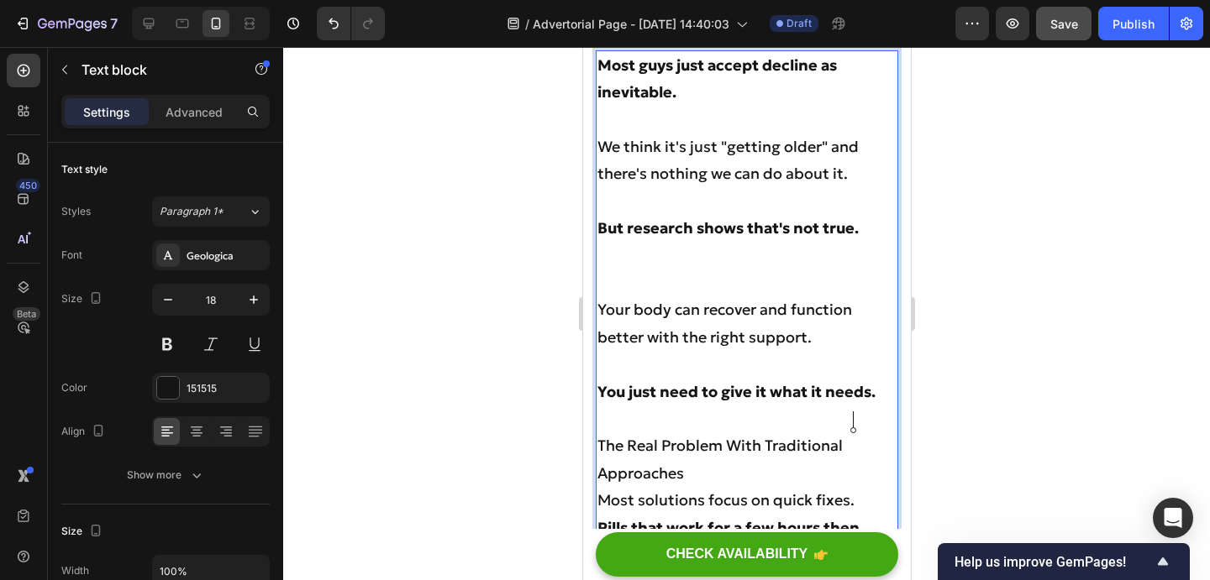
click at [850, 518] on strong "Pills that work for a few hours then leave you back where you started." at bounding box center [727, 541] width 262 height 46
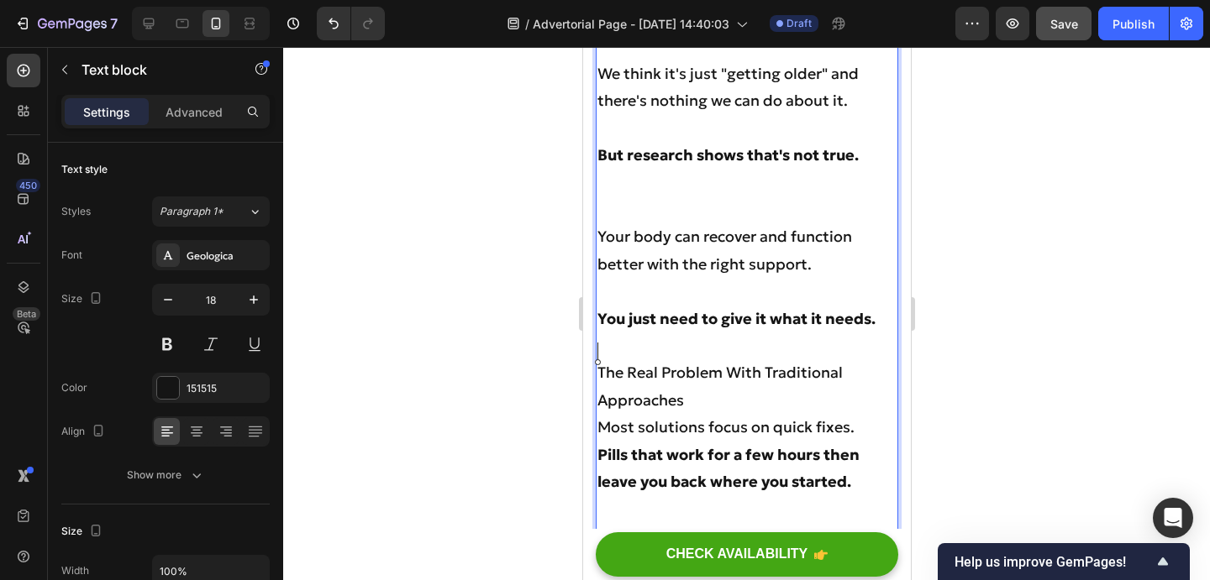
scroll to position [7210, 0]
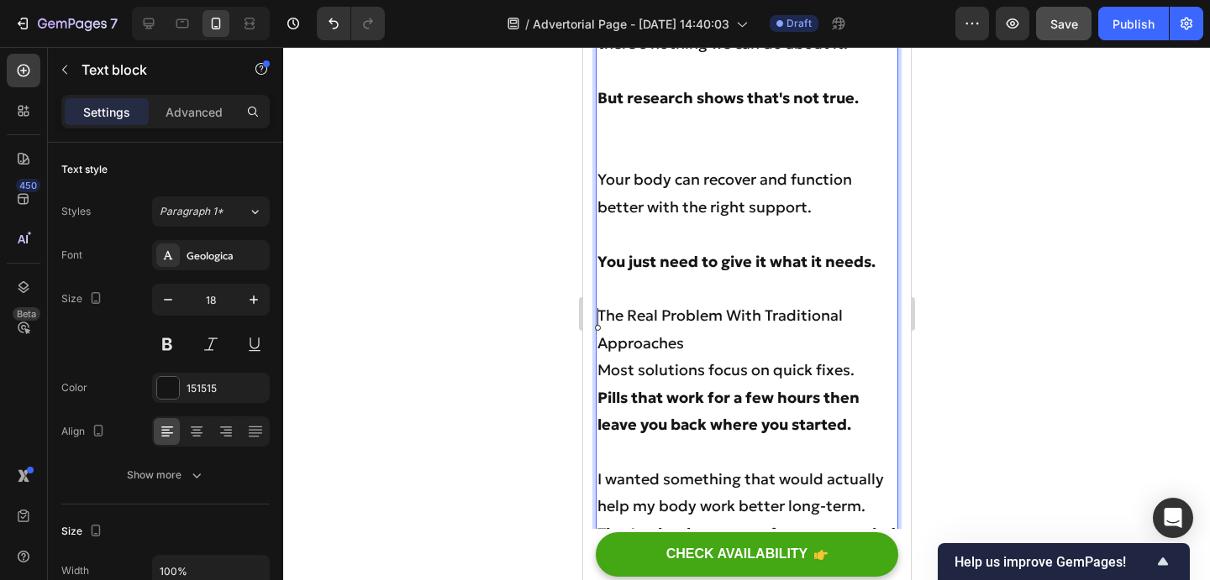
click at [751, 521] on p "That's why the gummy format appealed to me." at bounding box center [745, 548] width 299 height 55
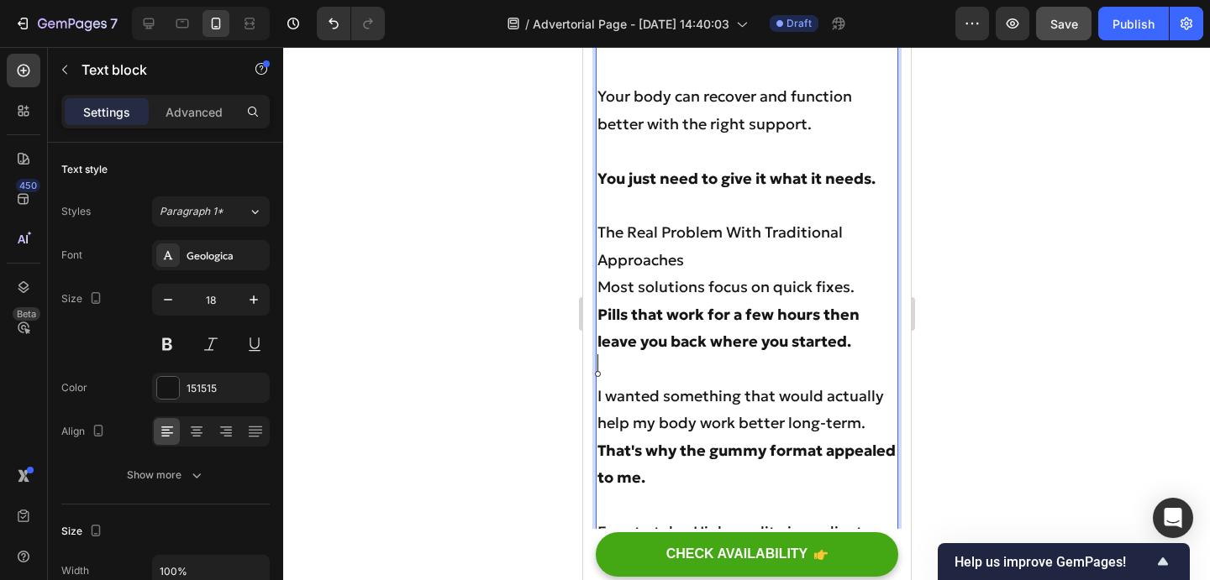
scroll to position [7300, 0]
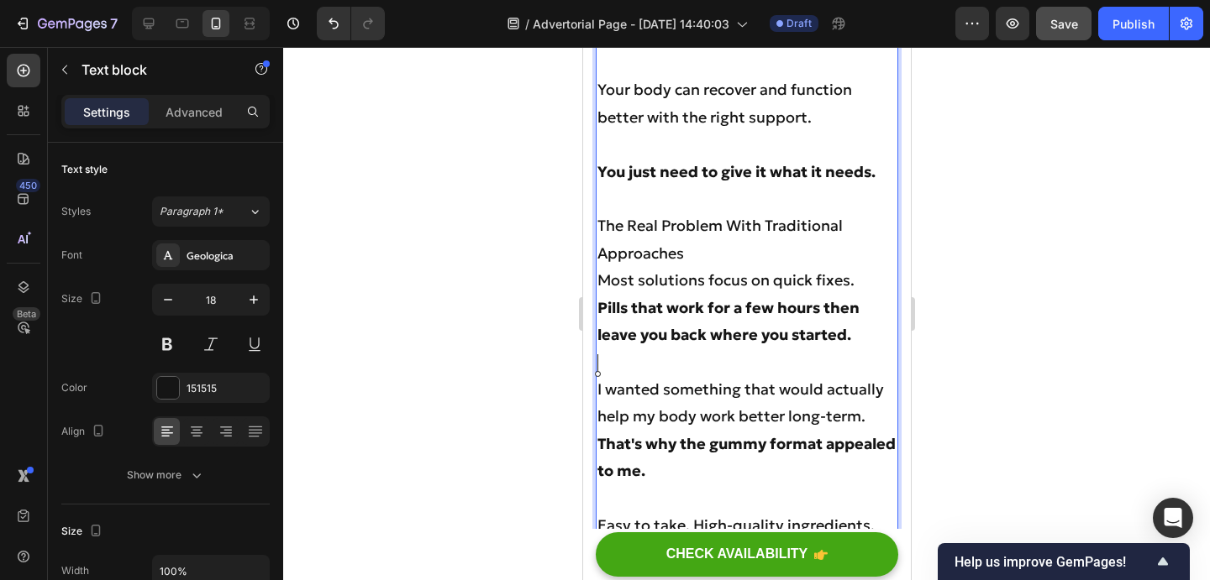
click at [780, 512] on p "Easy to take. High-quality ingredients. No weird side effects." at bounding box center [745, 539] width 299 height 55
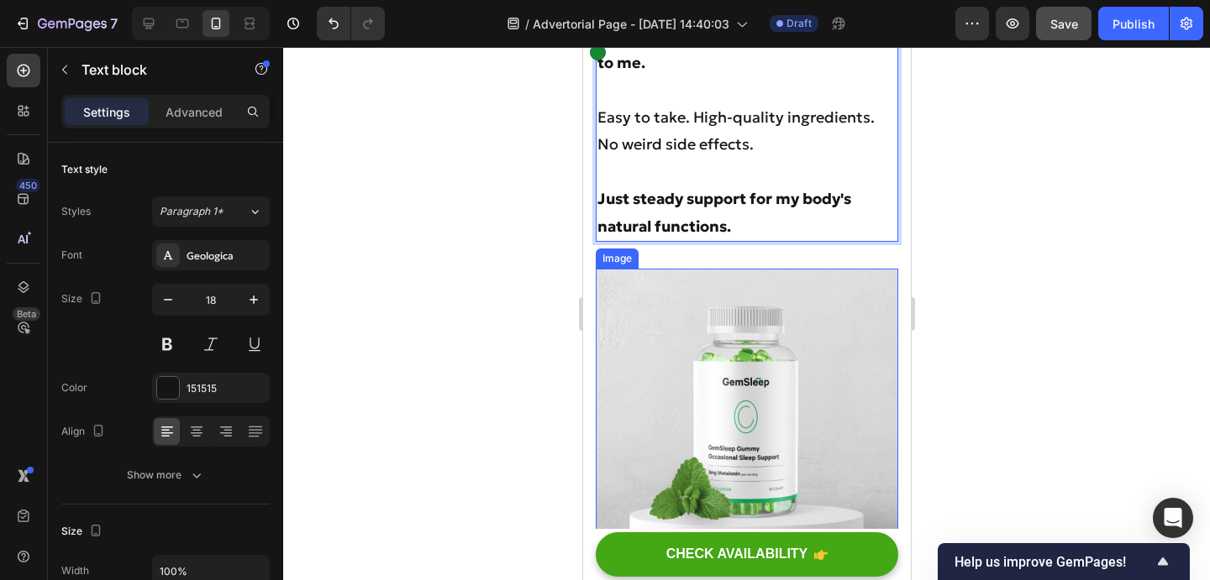
click at [744, 283] on img at bounding box center [746, 459] width 302 height 380
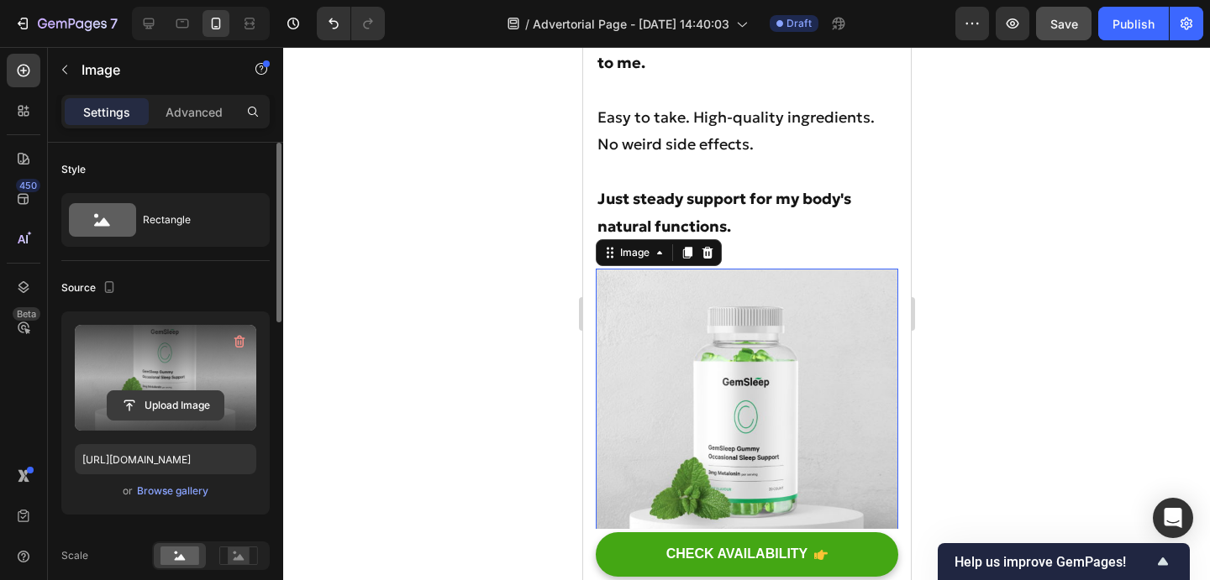
click at [176, 403] on input "file" at bounding box center [166, 405] width 116 height 29
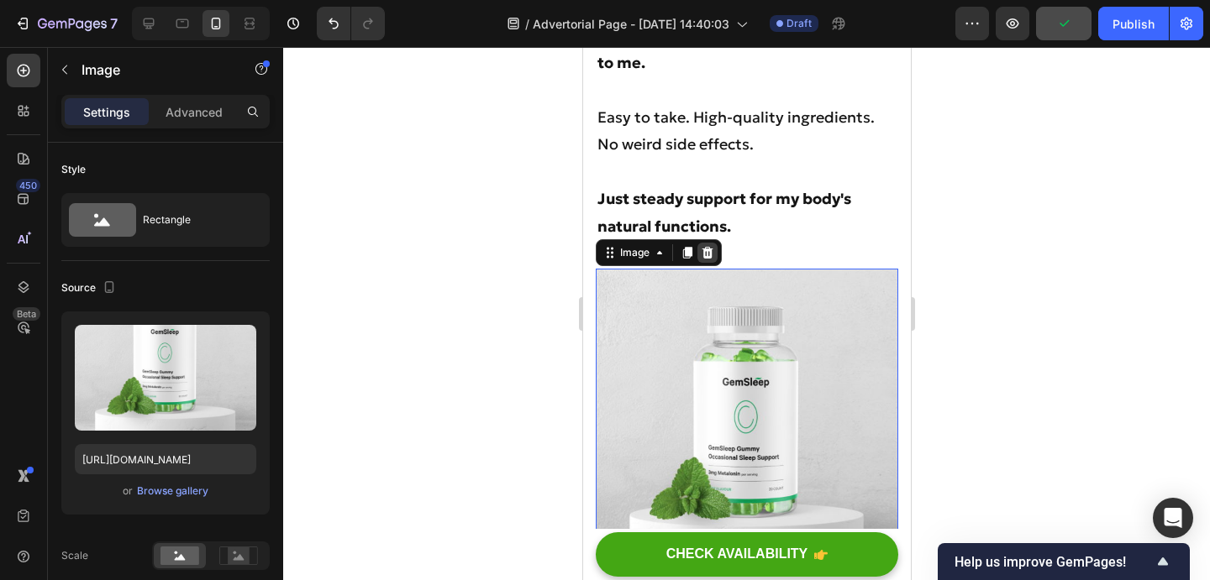
click at [711, 246] on icon at bounding box center [706, 252] width 13 height 13
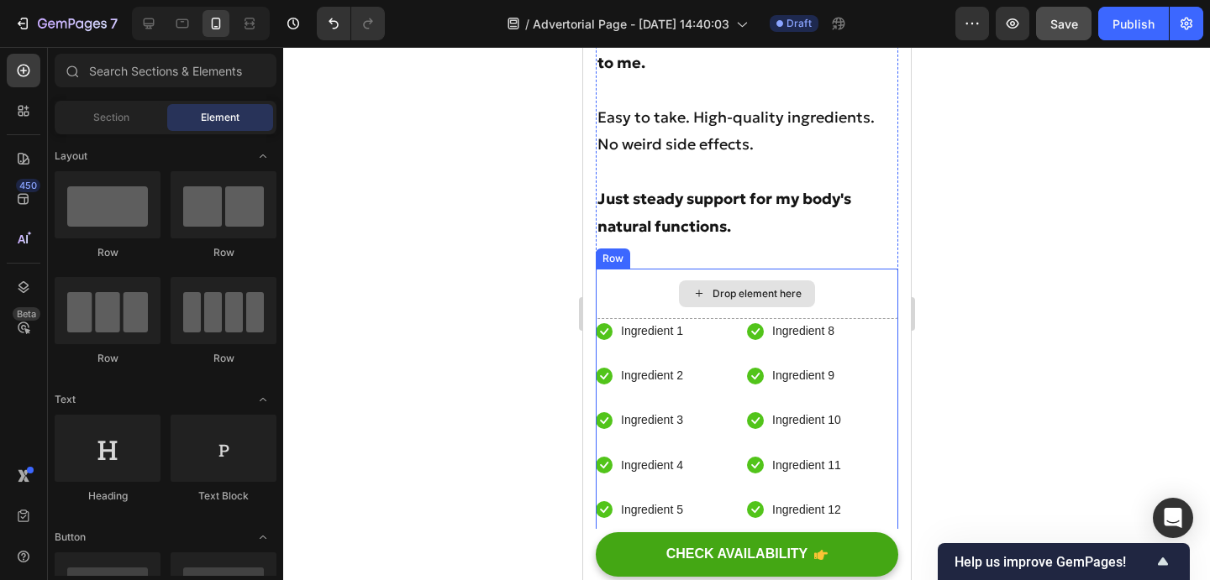
click at [716, 281] on div "Drop element here" at bounding box center [746, 294] width 136 height 27
click at [626, 269] on div "Drop element here" at bounding box center [746, 294] width 302 height 50
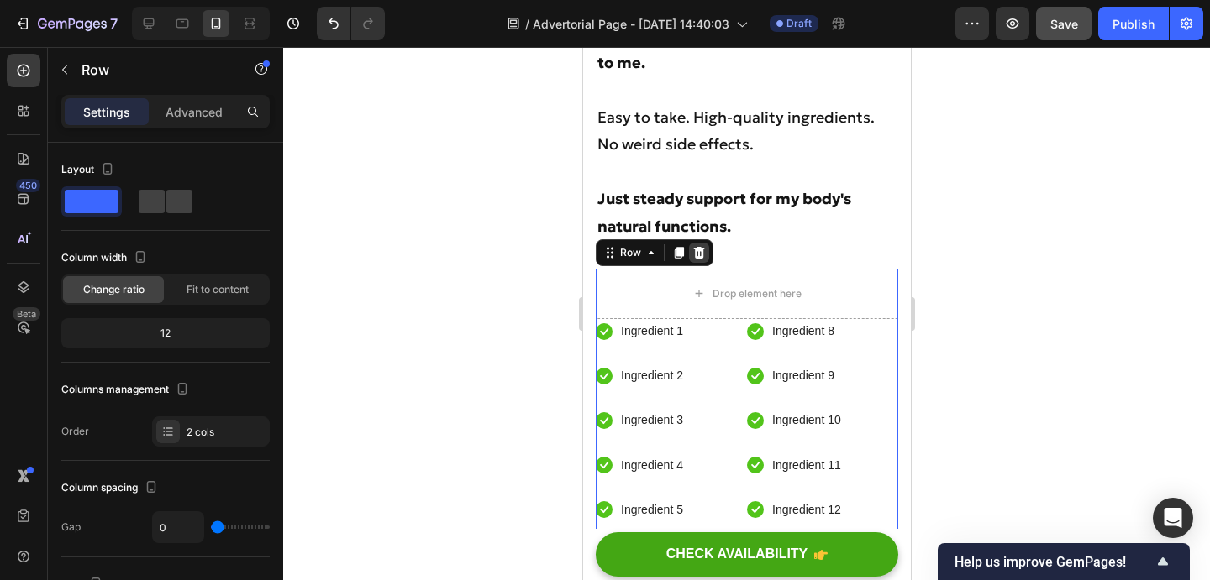
click at [701, 247] on icon at bounding box center [698, 253] width 11 height 12
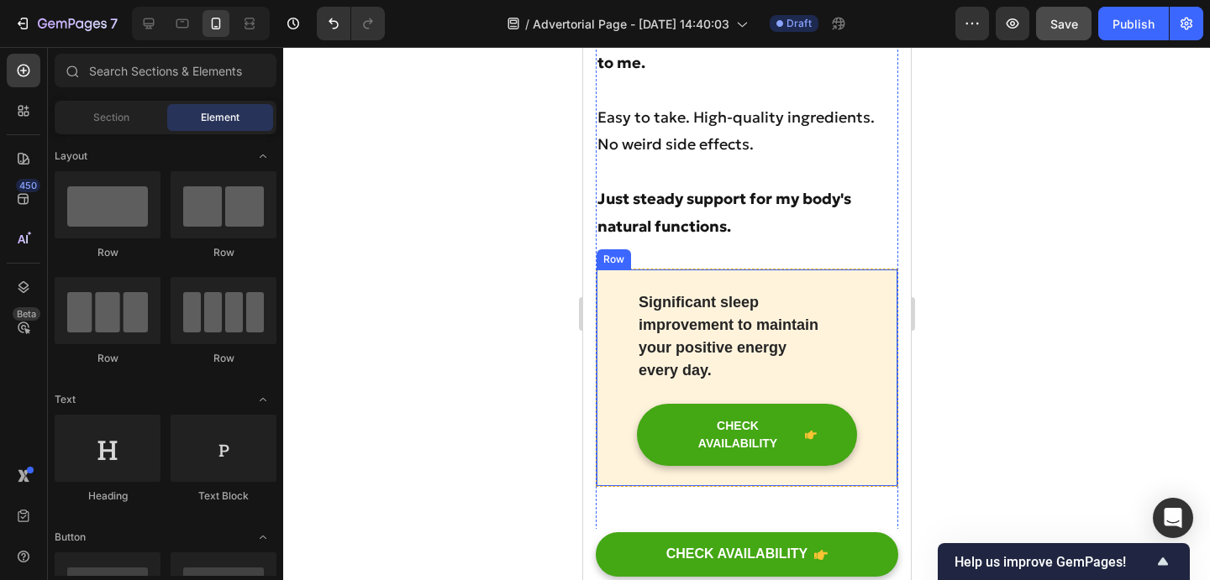
click at [744, 269] on div "Significant sleep improvement to maintain your positive energy every day. Text …" at bounding box center [746, 378] width 302 height 218
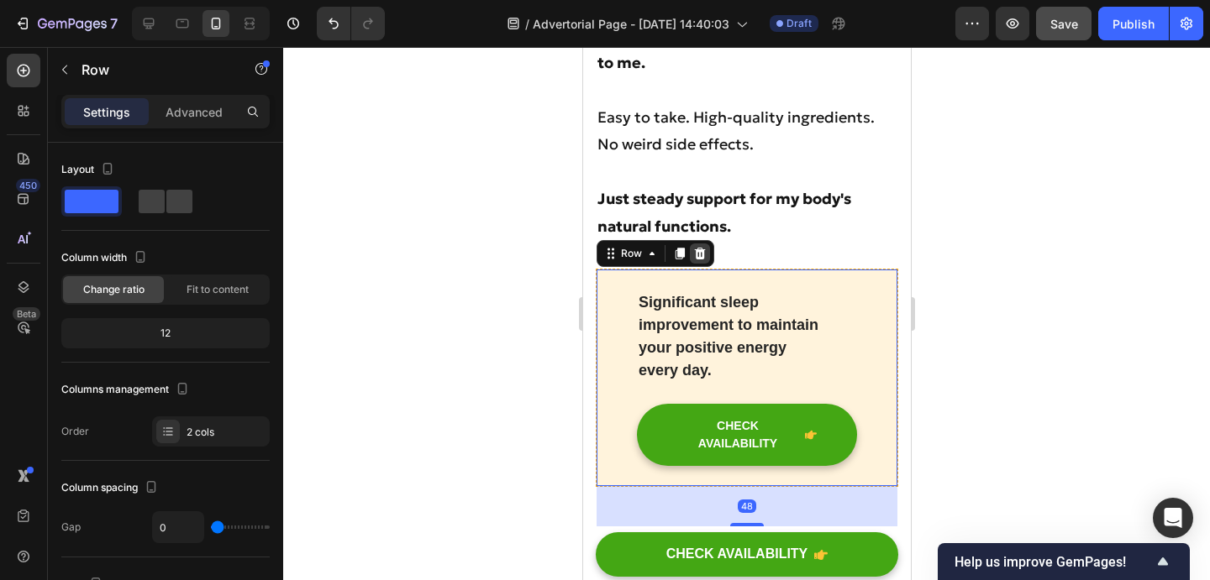
click at [696, 248] on icon at bounding box center [699, 254] width 11 height 12
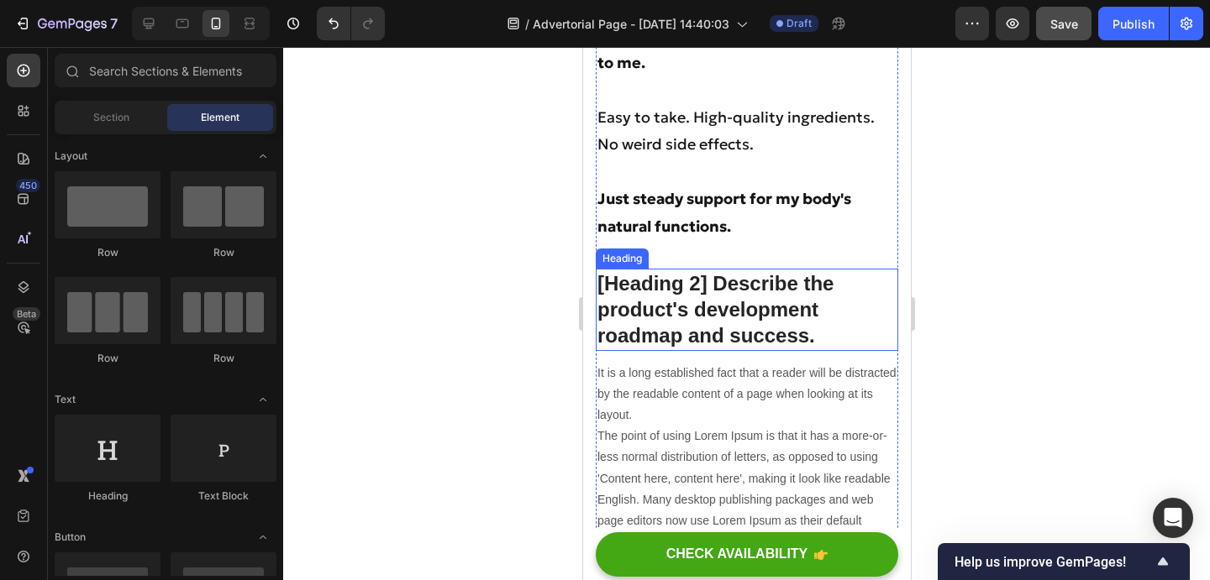
click at [705, 270] on p "[Heading 2] Describe the product's development roadmap and success." at bounding box center [745, 309] width 299 height 79
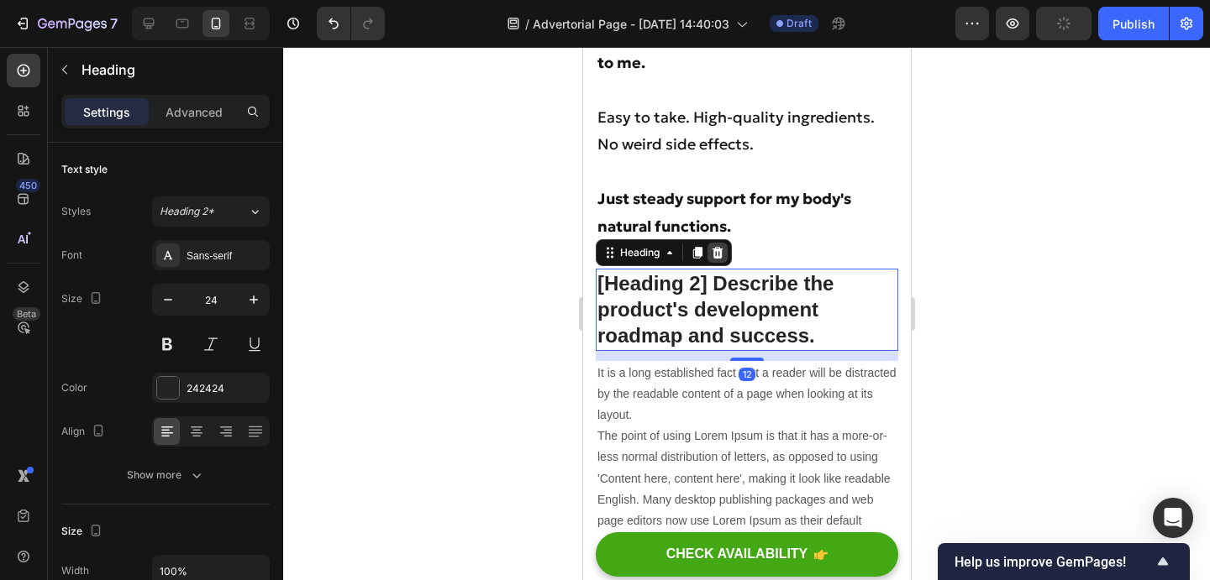
click at [724, 243] on div at bounding box center [716, 253] width 20 height 20
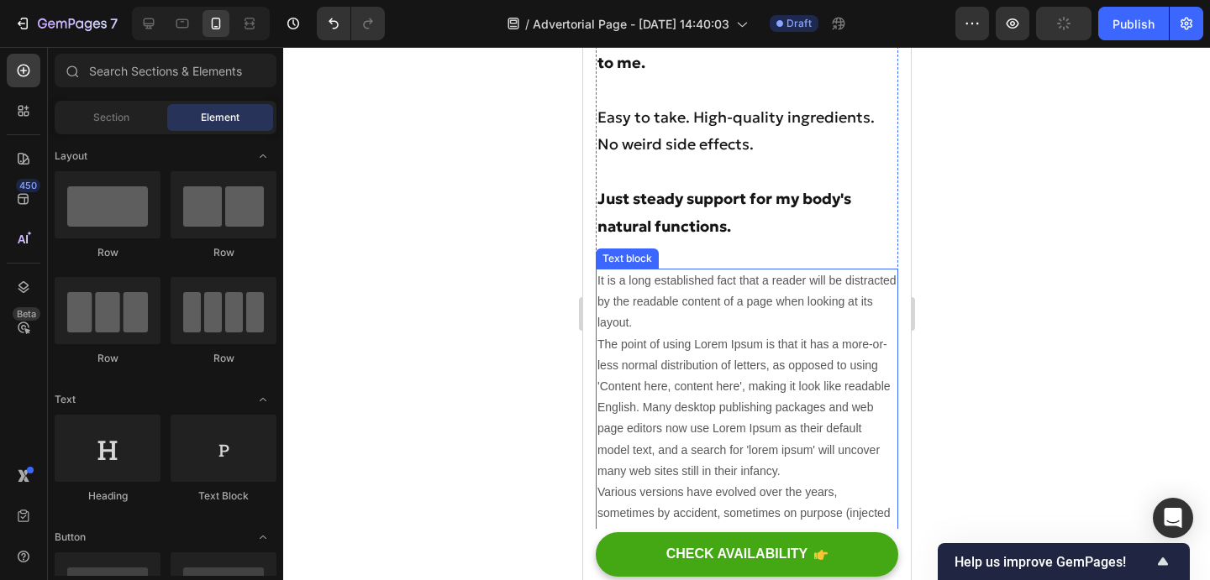
click at [720, 270] on p "It is a long established fact that a reader will be distracted by the readable …" at bounding box center [745, 408] width 299 height 276
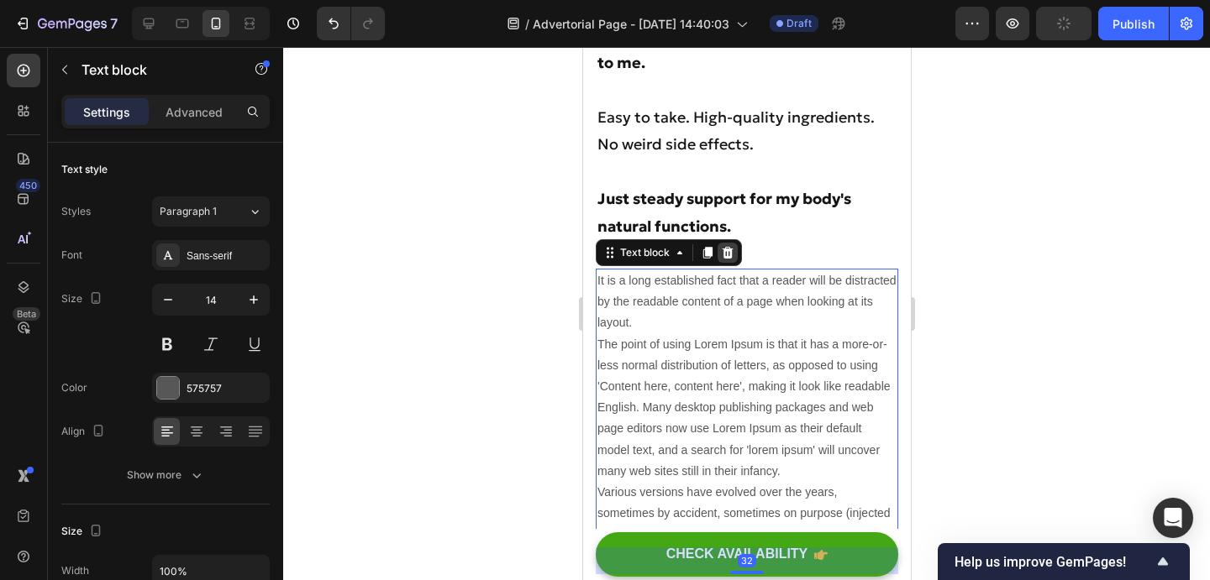
click at [722, 246] on icon at bounding box center [726, 252] width 13 height 13
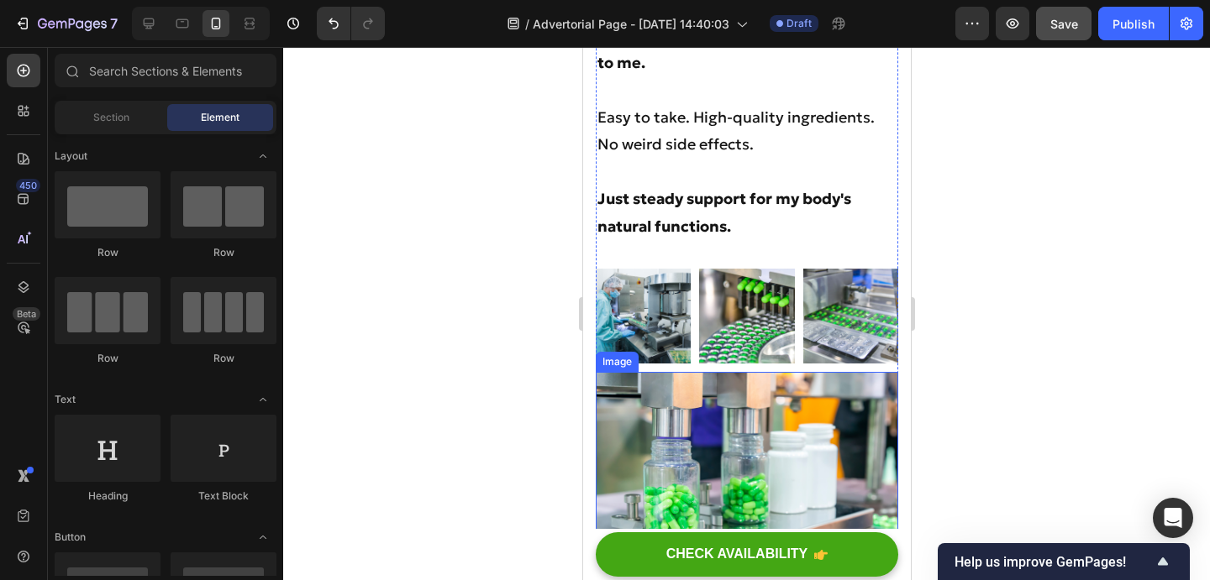
click at [720, 372] on img at bounding box center [746, 473] width 302 height 202
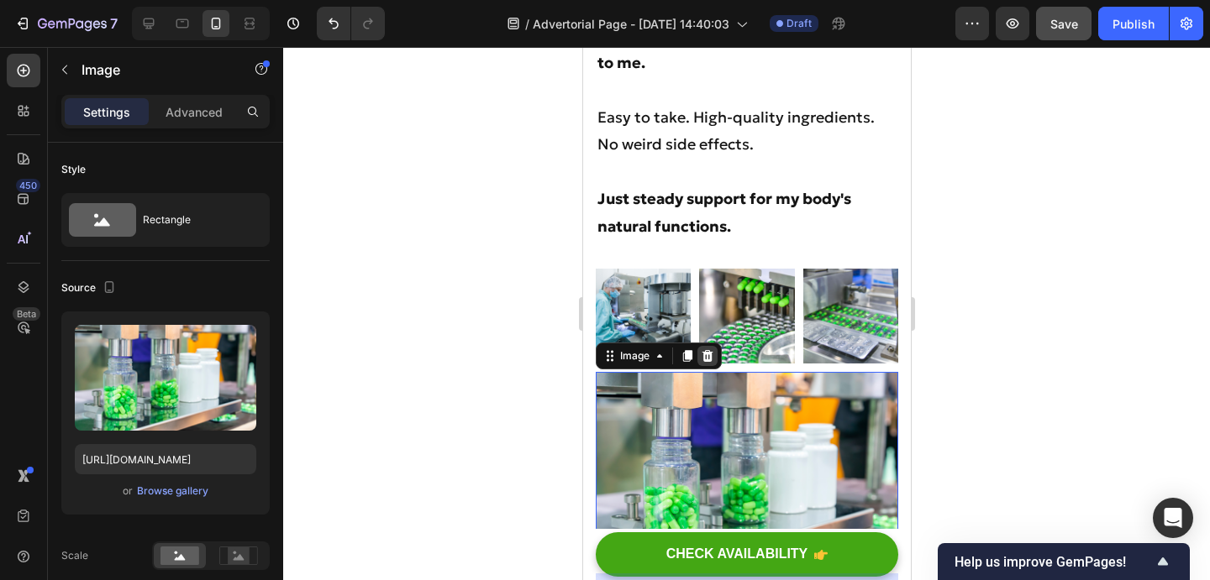
click at [703, 350] on icon at bounding box center [706, 356] width 11 height 12
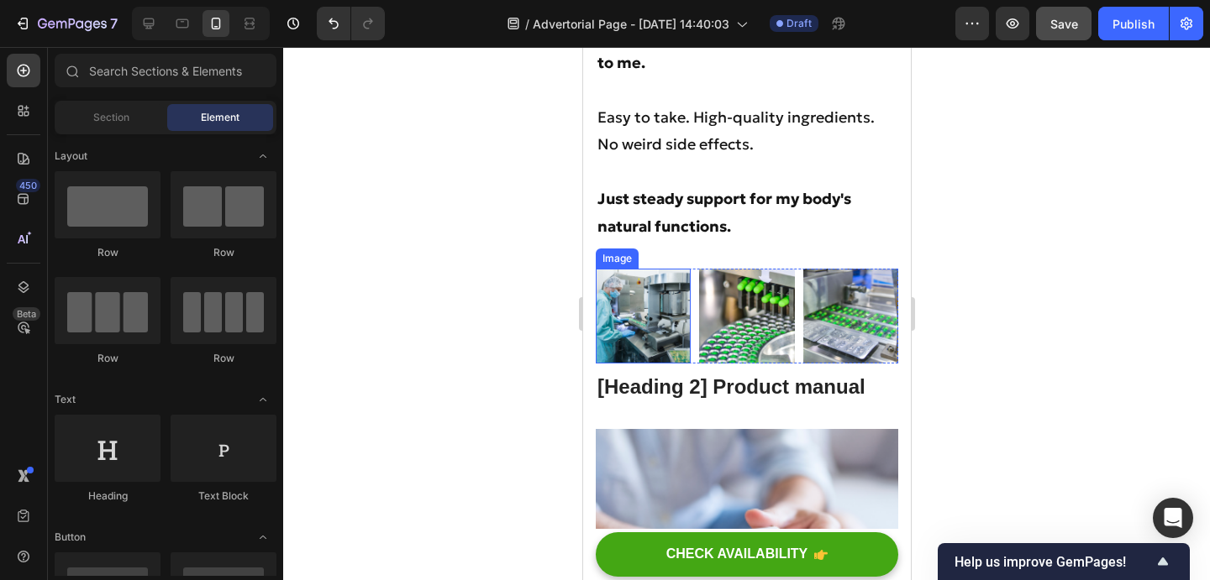
click at [675, 269] on img at bounding box center [642, 316] width 95 height 95
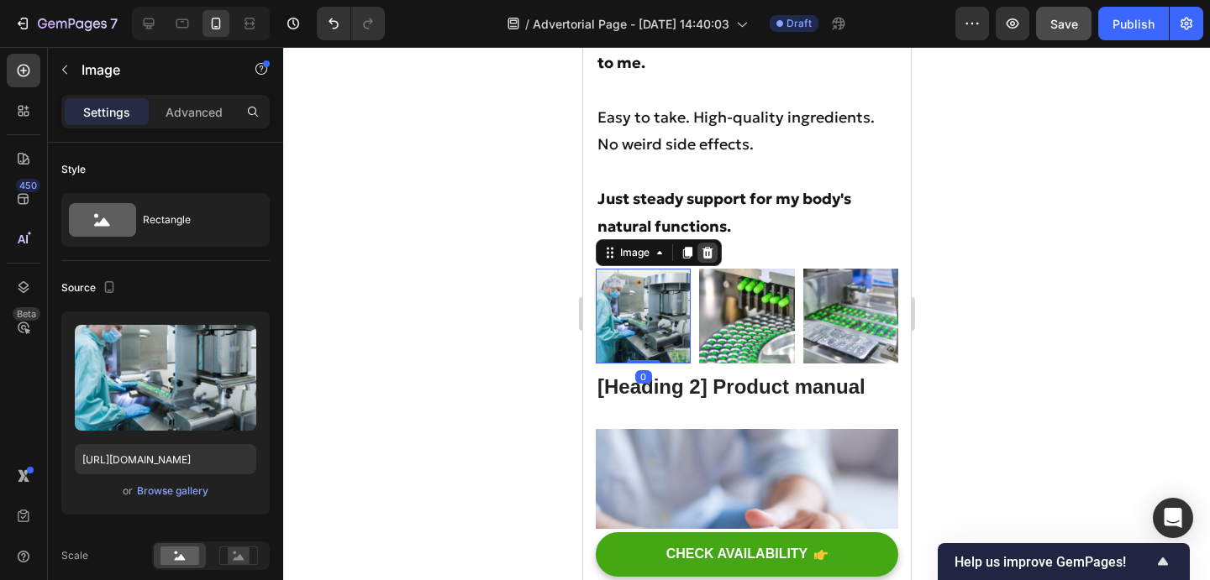
click at [703, 247] on icon at bounding box center [706, 253] width 11 height 12
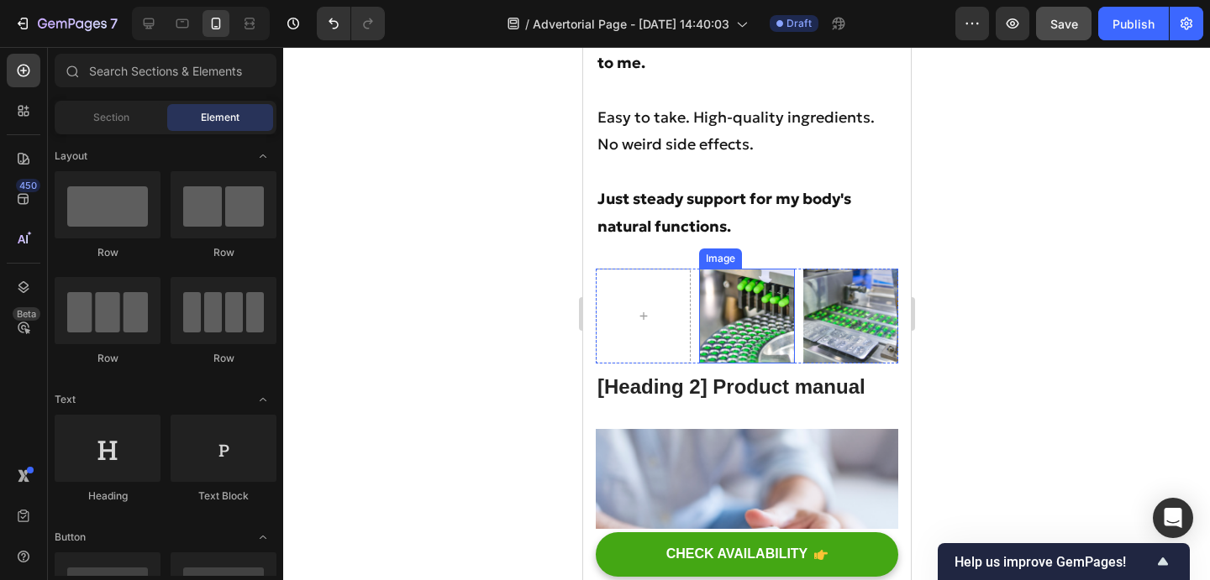
click at [719, 269] on img at bounding box center [745, 316] width 95 height 95
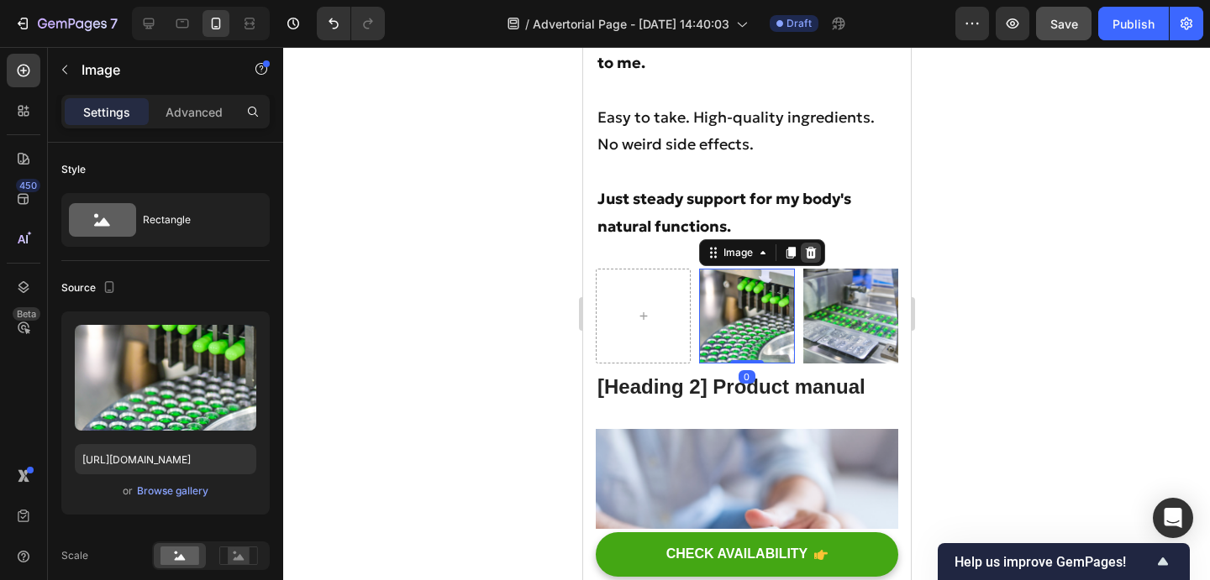
click at [813, 243] on div at bounding box center [810, 253] width 20 height 20
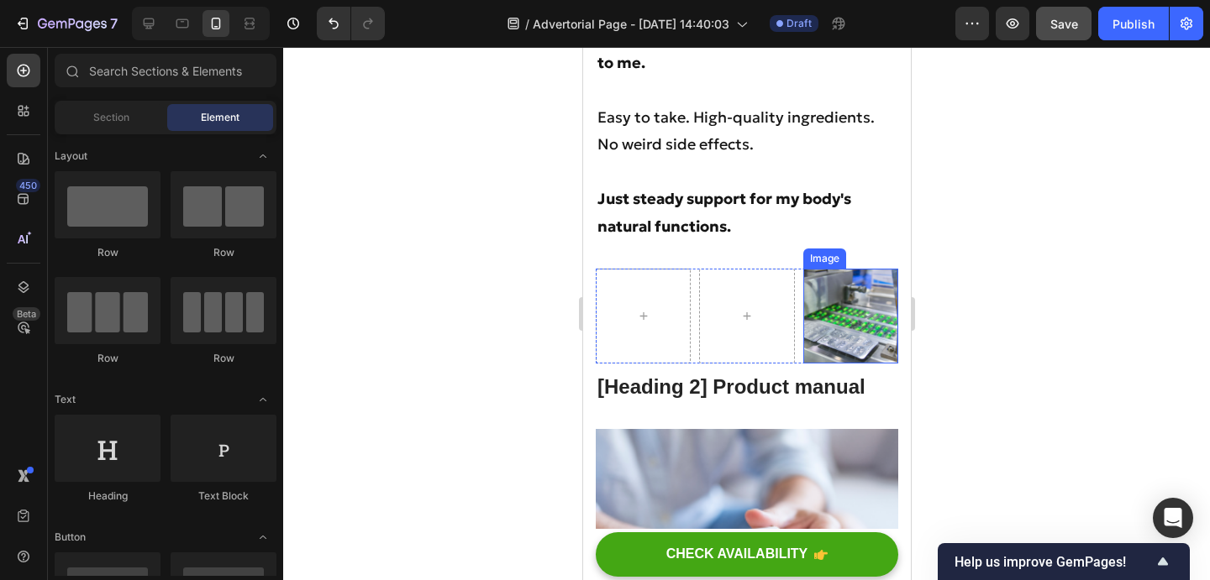
click at [813, 269] on img at bounding box center [849, 316] width 95 height 95
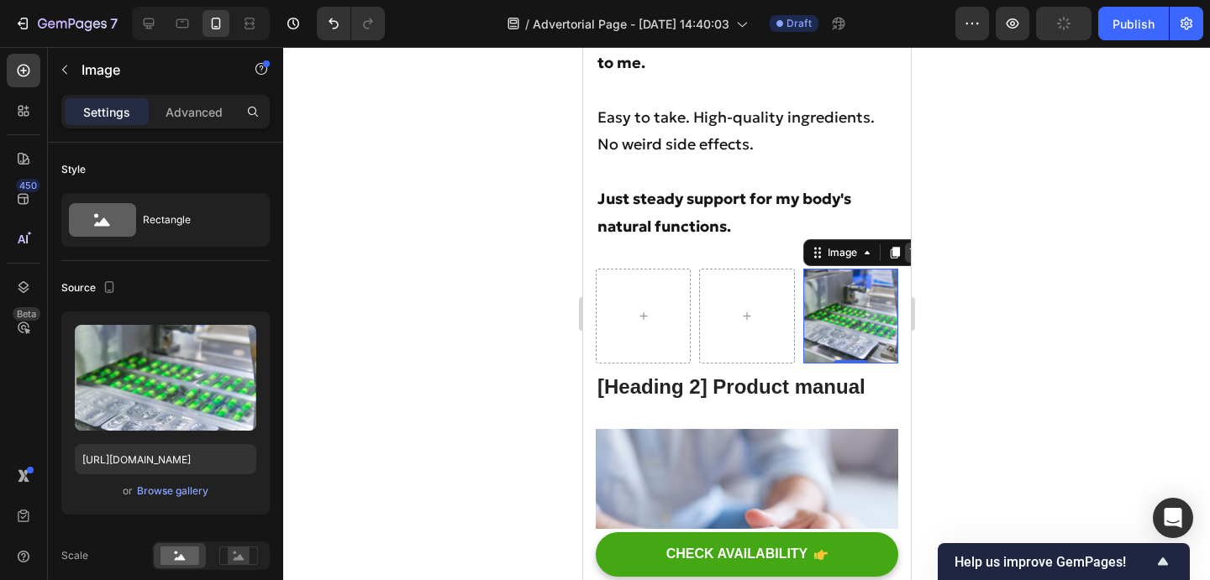
click at [908, 246] on icon at bounding box center [913, 252] width 13 height 13
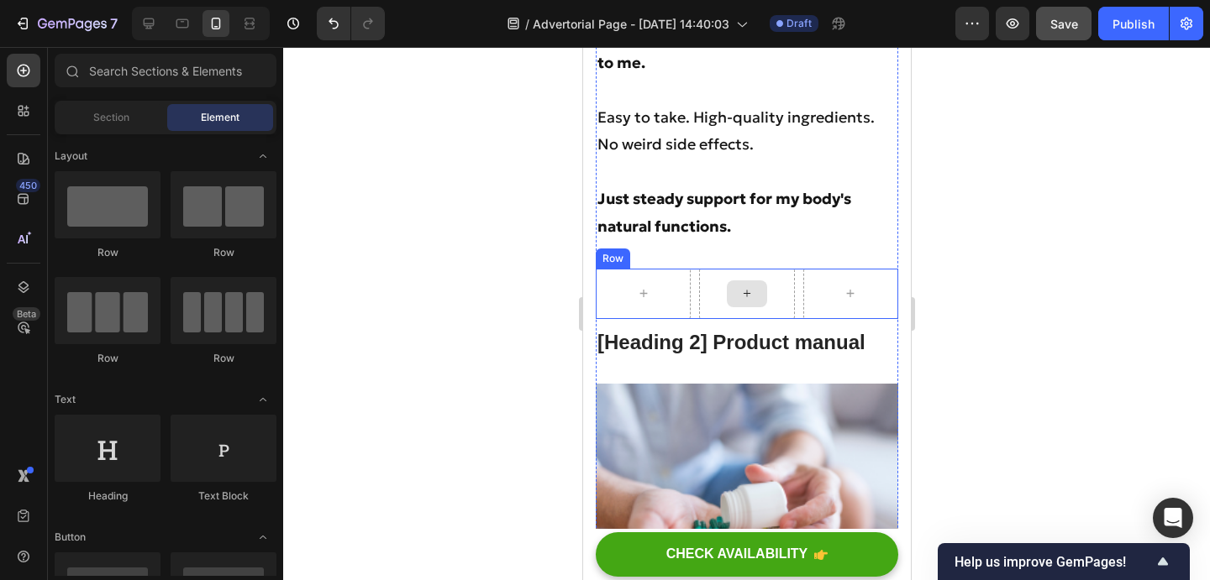
click at [764, 281] on div at bounding box center [746, 294] width 40 height 27
click at [617, 249] on div "Row" at bounding box center [612, 259] width 34 height 20
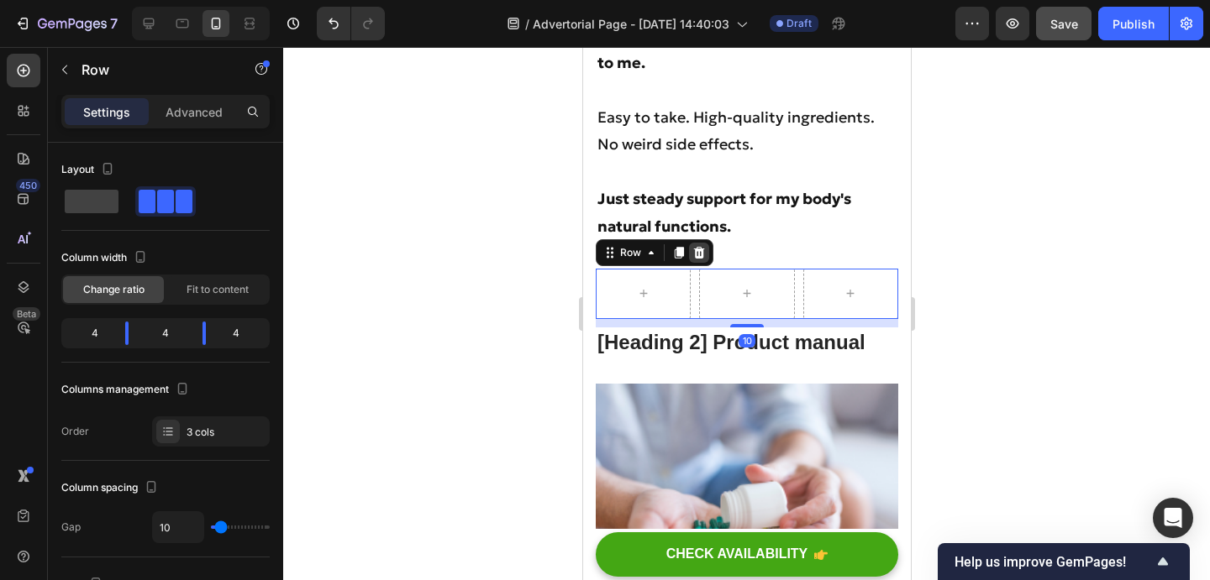
click at [701, 247] on icon at bounding box center [698, 253] width 11 height 12
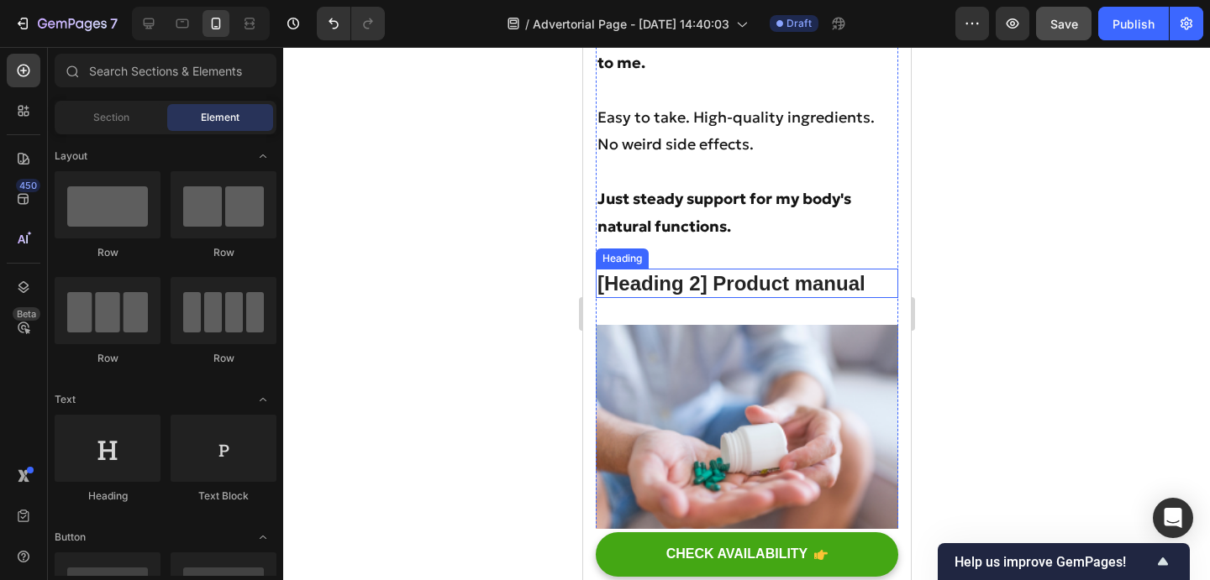
click at [701, 270] on p "[Heading 2] Product manual" at bounding box center [745, 283] width 299 height 26
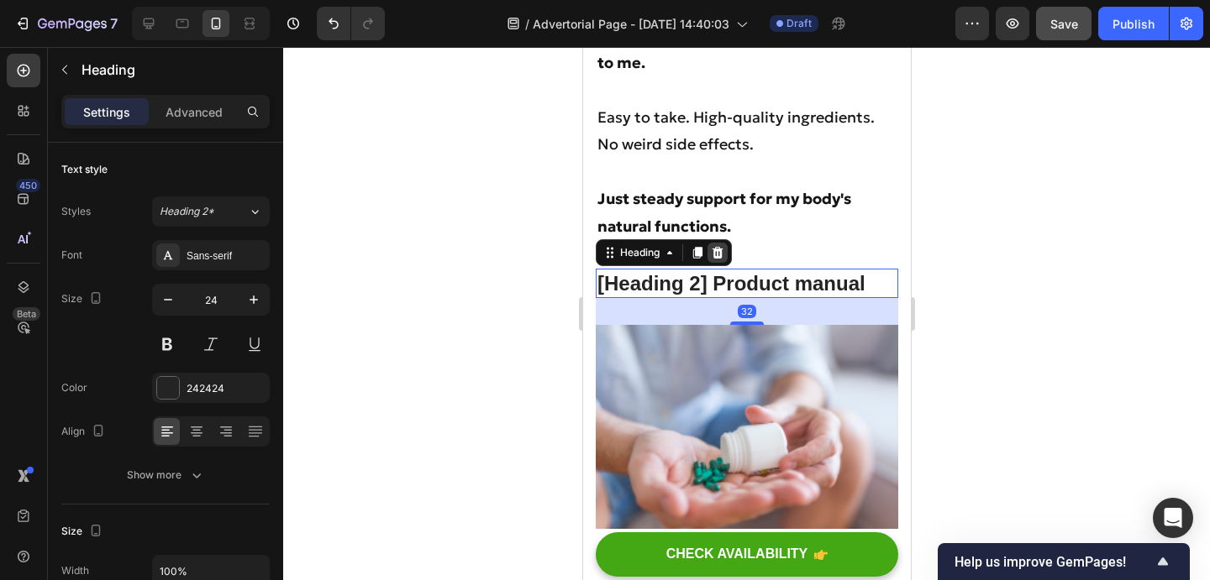
click at [716, 247] on icon at bounding box center [716, 253] width 11 height 12
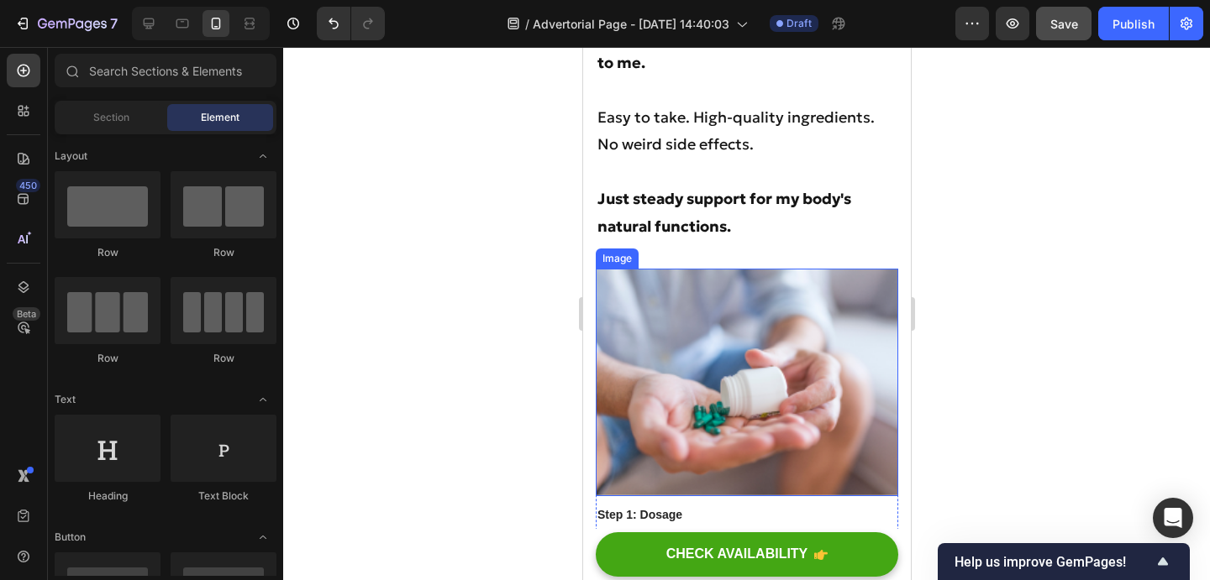
click at [706, 269] on img at bounding box center [746, 383] width 302 height 228
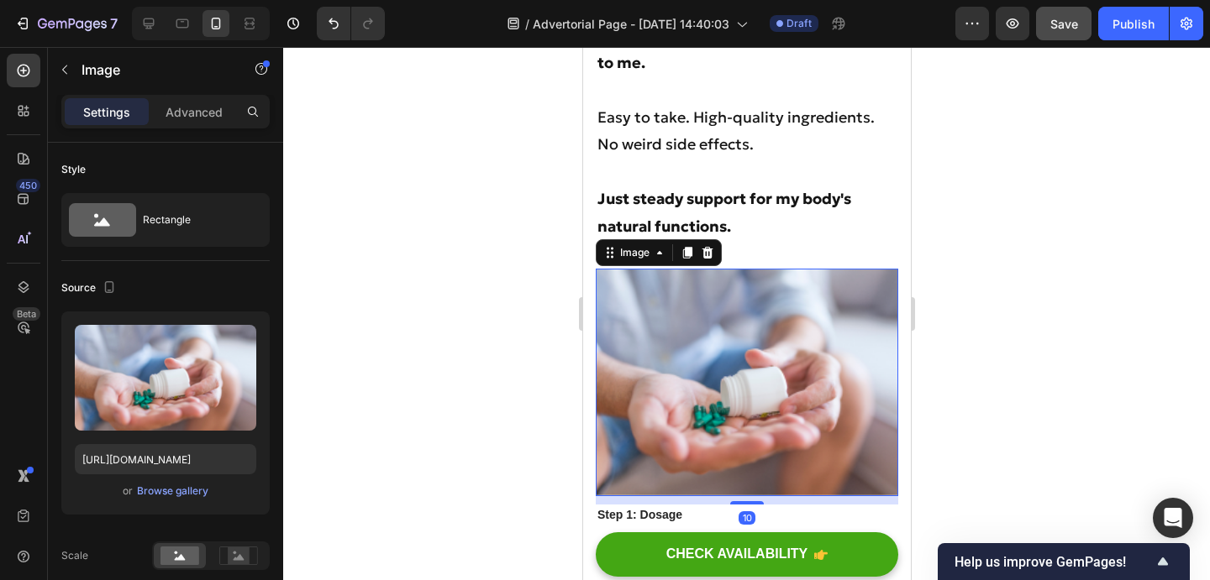
click at [707, 247] on icon at bounding box center [706, 253] width 11 height 12
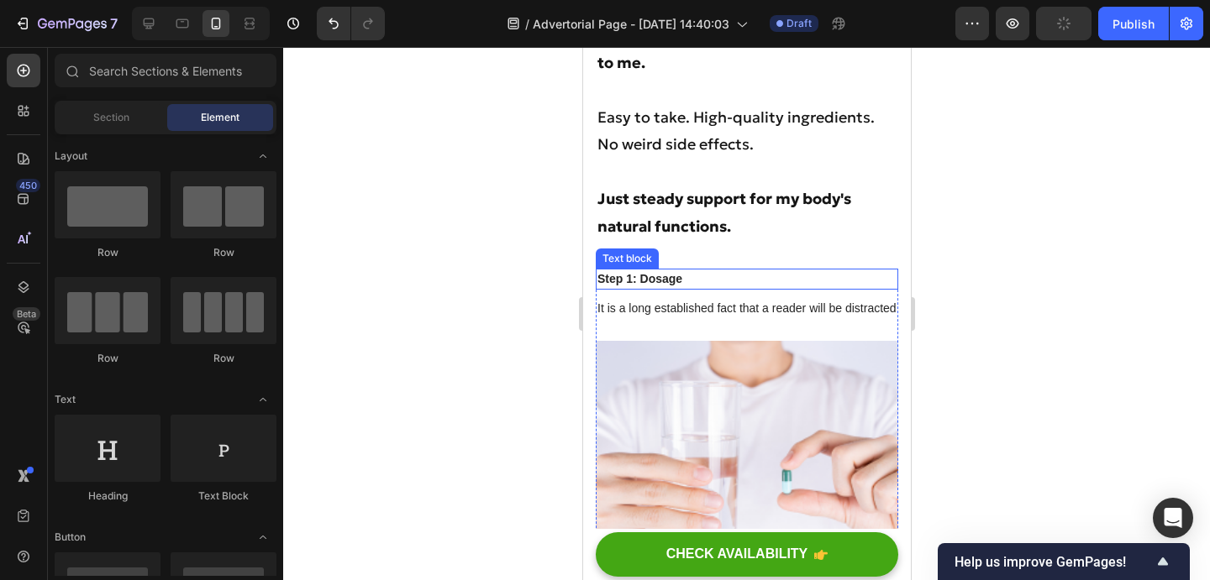
click at [686, 270] on p "Step 1: Dosage" at bounding box center [745, 279] width 299 height 18
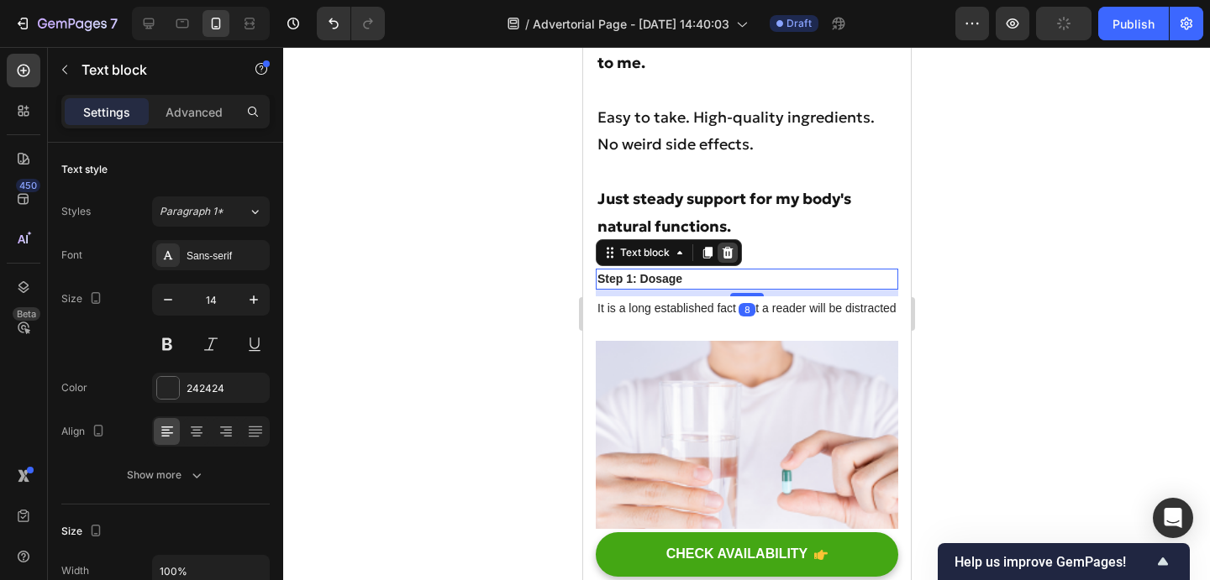
click at [727, 246] on icon at bounding box center [726, 252] width 13 height 13
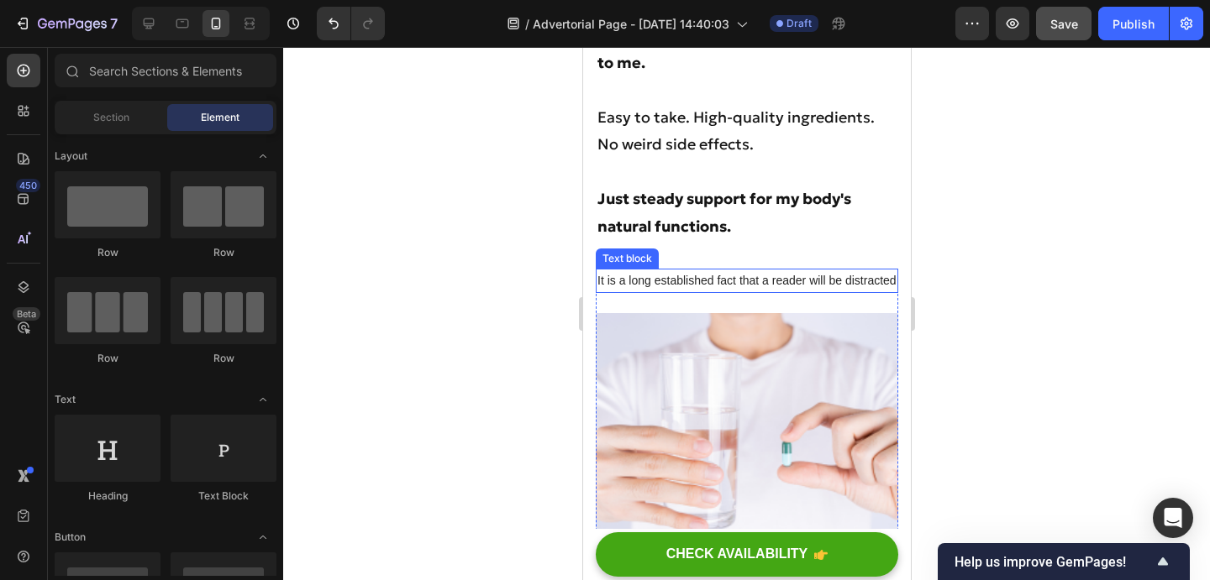
click at [724, 270] on p "It is a long established fact that a reader will be distracted" at bounding box center [745, 280] width 299 height 21
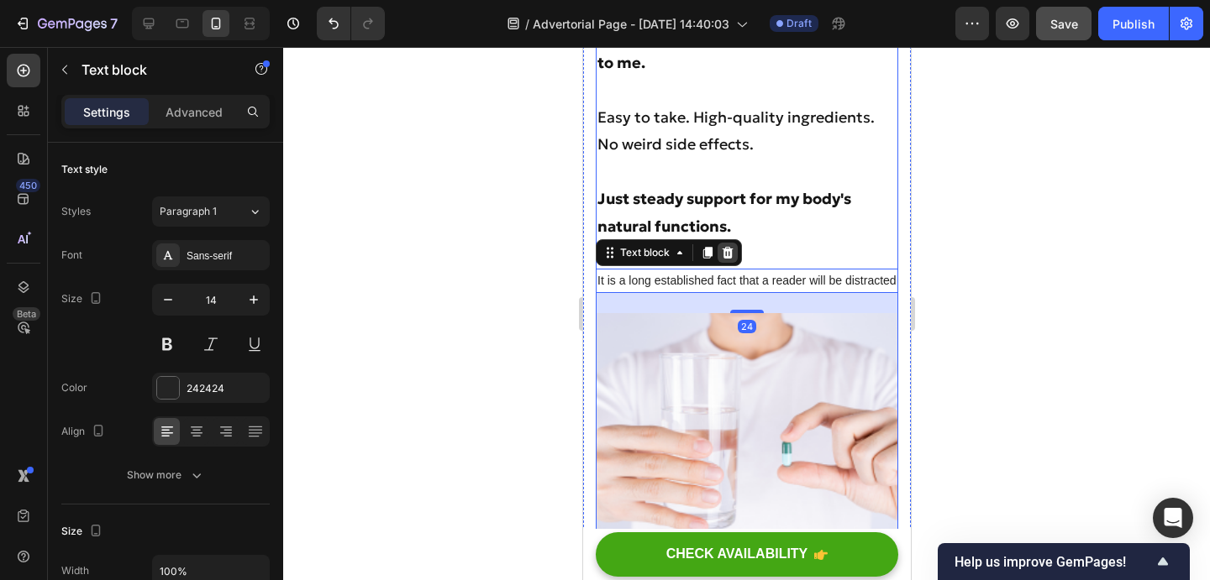
click at [727, 246] on icon at bounding box center [726, 252] width 13 height 13
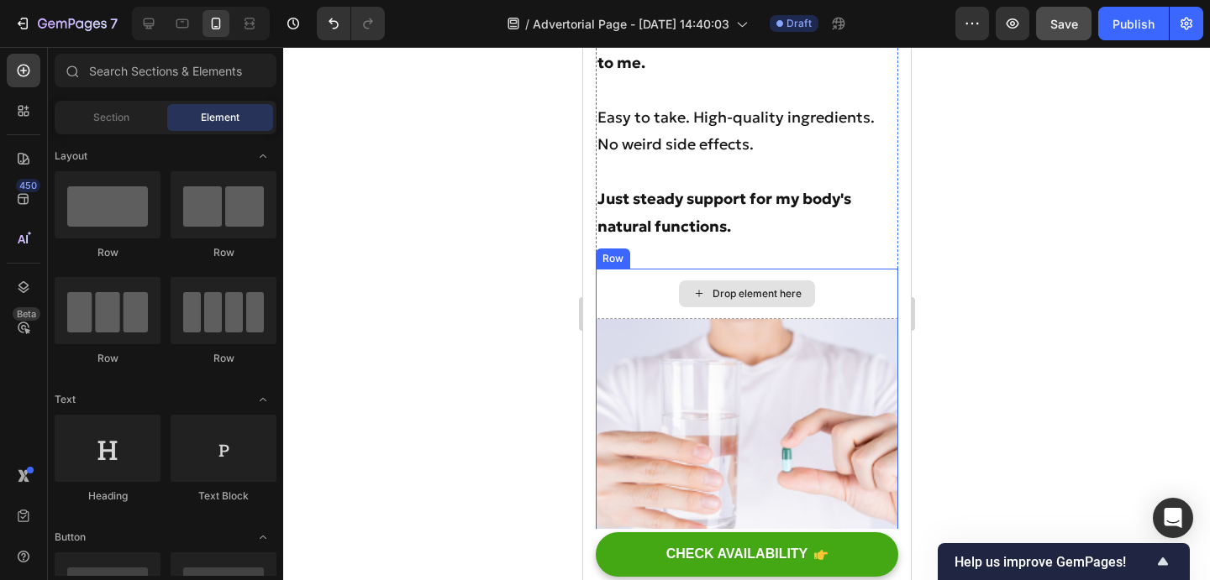
click at [718, 319] on img at bounding box center [746, 433] width 302 height 228
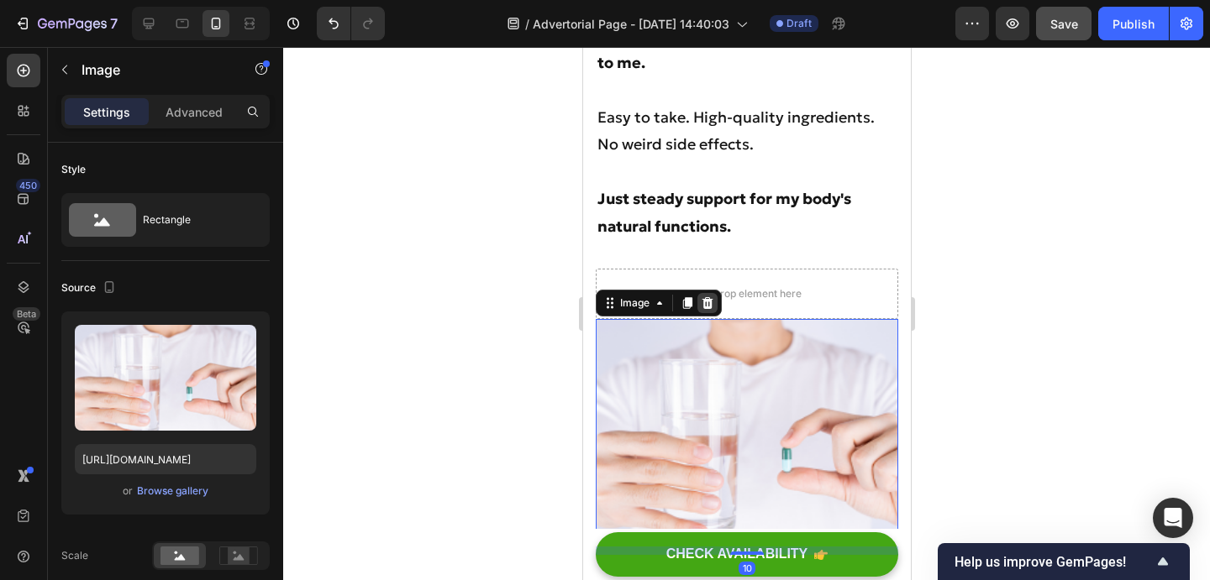
click at [709, 297] on icon at bounding box center [706, 303] width 11 height 12
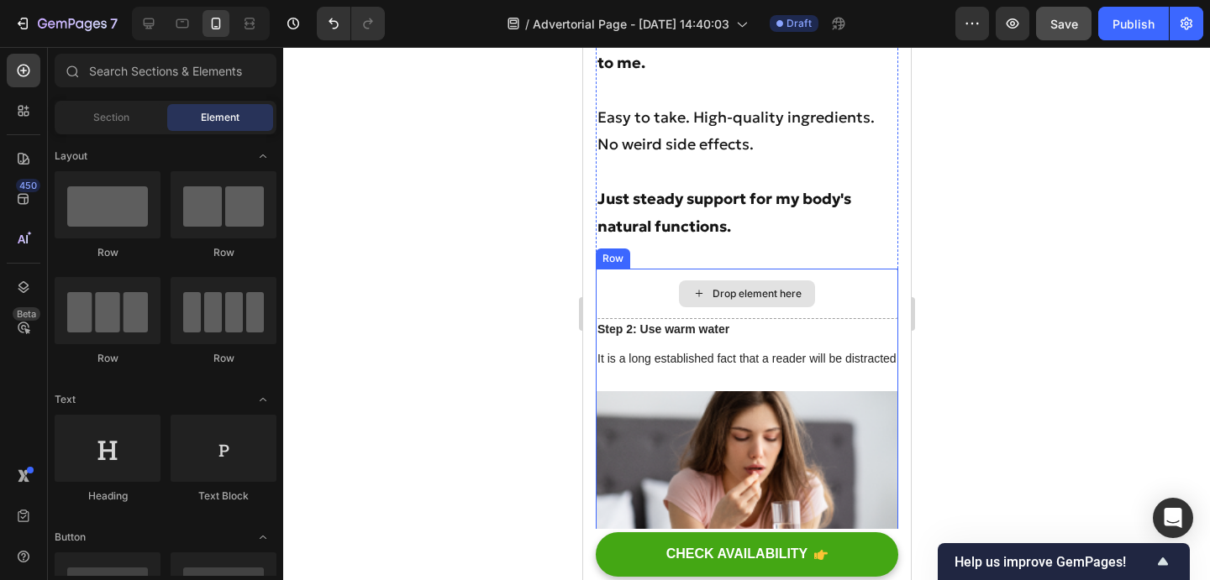
click at [704, 269] on div "Drop element here" at bounding box center [746, 294] width 302 height 50
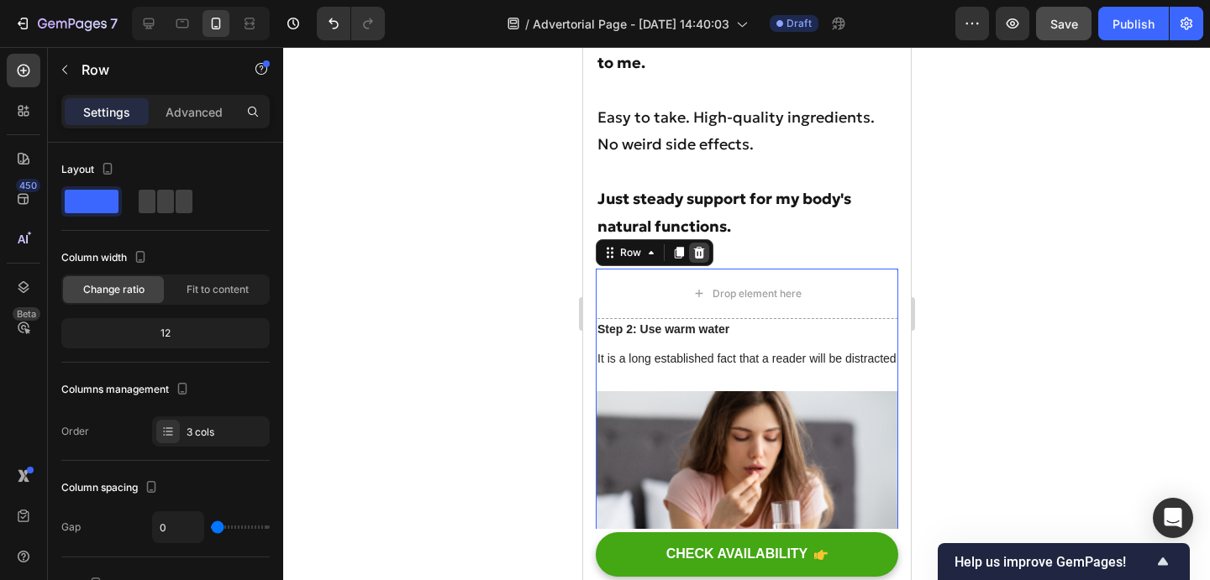
click at [696, 246] on icon at bounding box center [697, 252] width 13 height 13
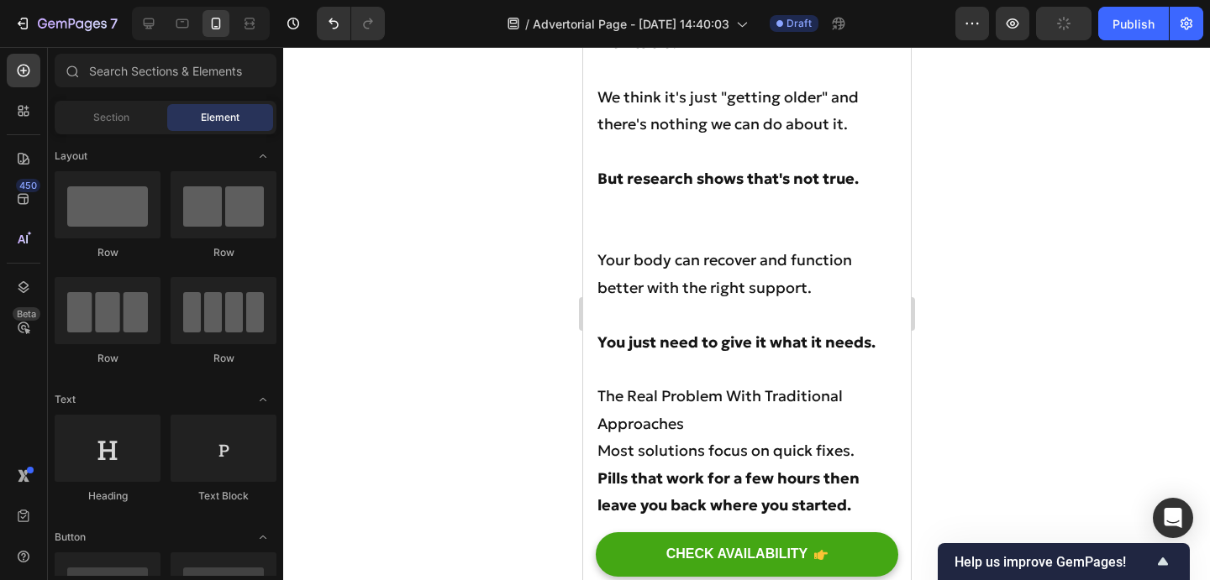
scroll to position [7663, 0]
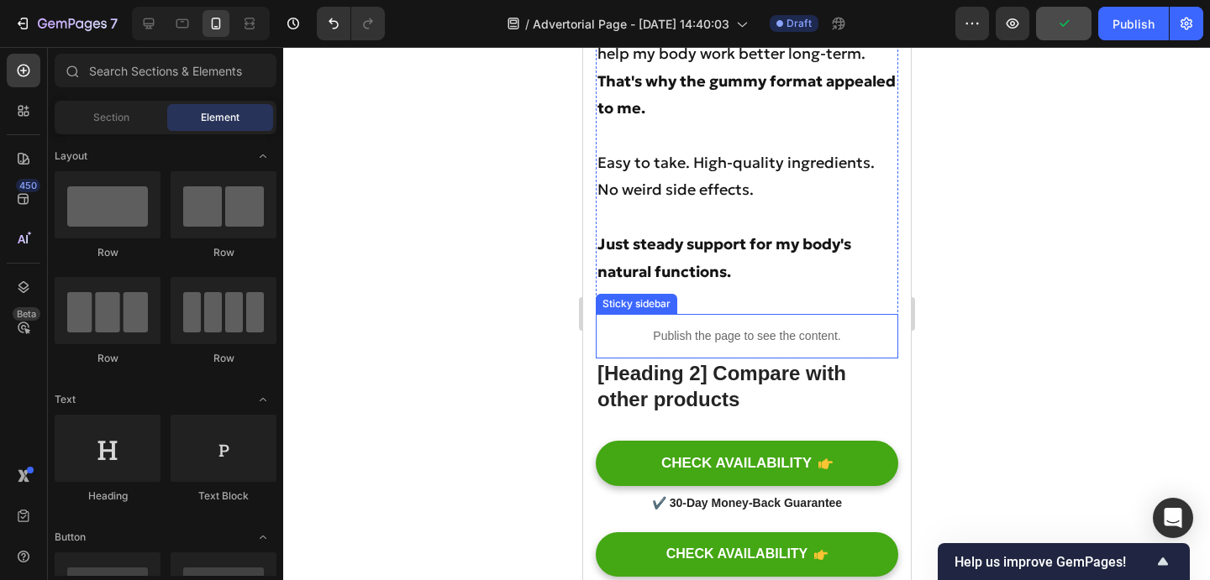
click at [770, 328] on p "Publish the page to see the content." at bounding box center [746, 337] width 302 height 18
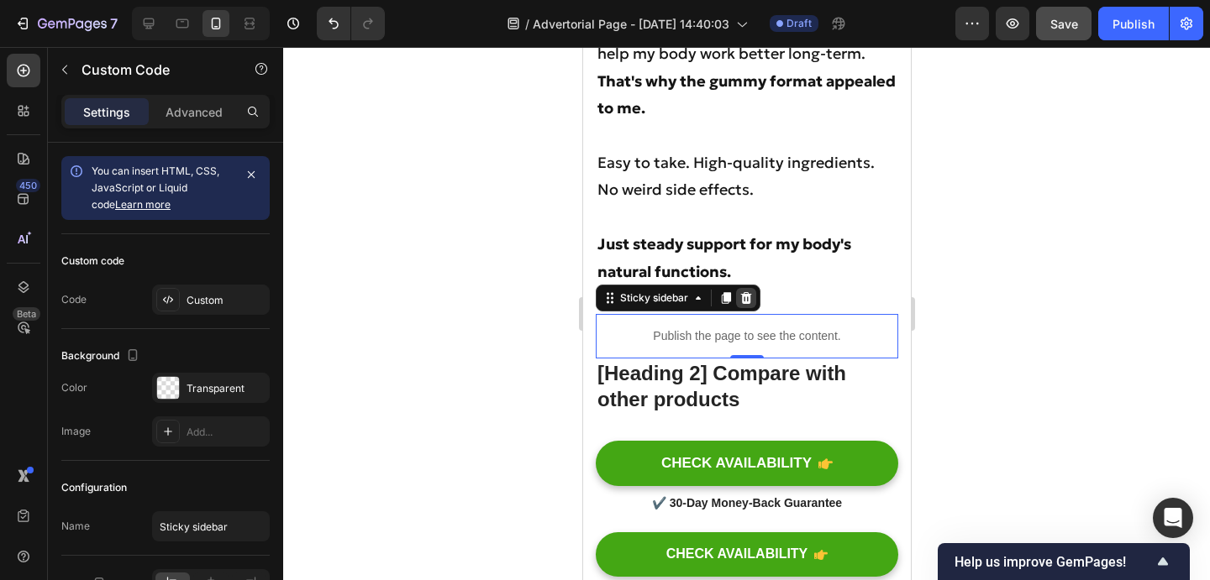
click at [743, 292] on icon at bounding box center [745, 298] width 11 height 12
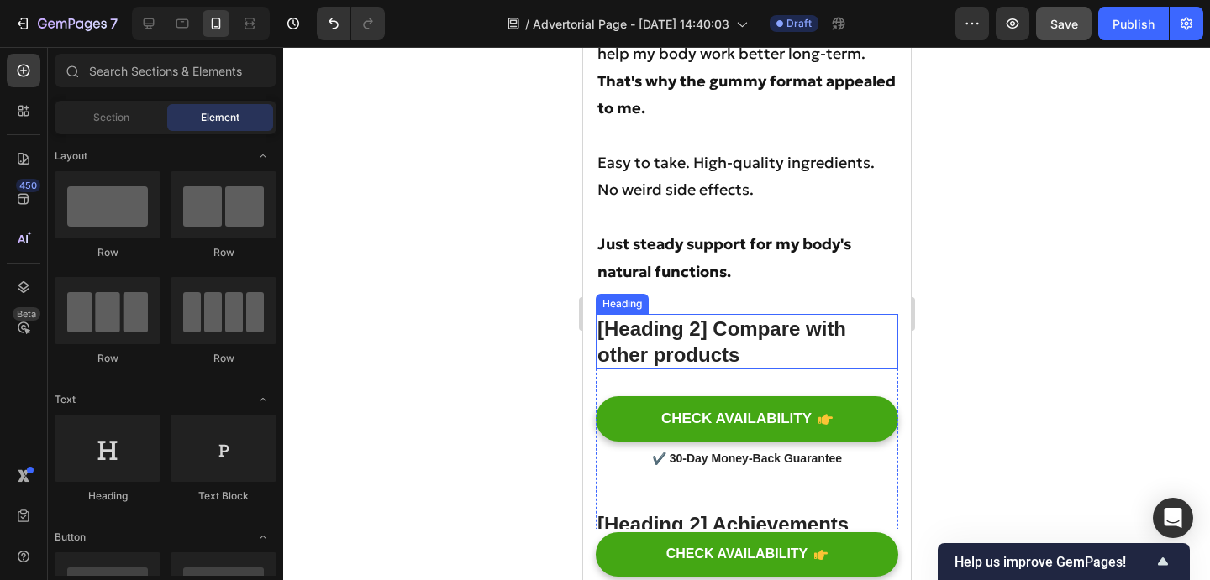
click at [719, 316] on p "[Heading 2] Compare with other products" at bounding box center [745, 342] width 299 height 52
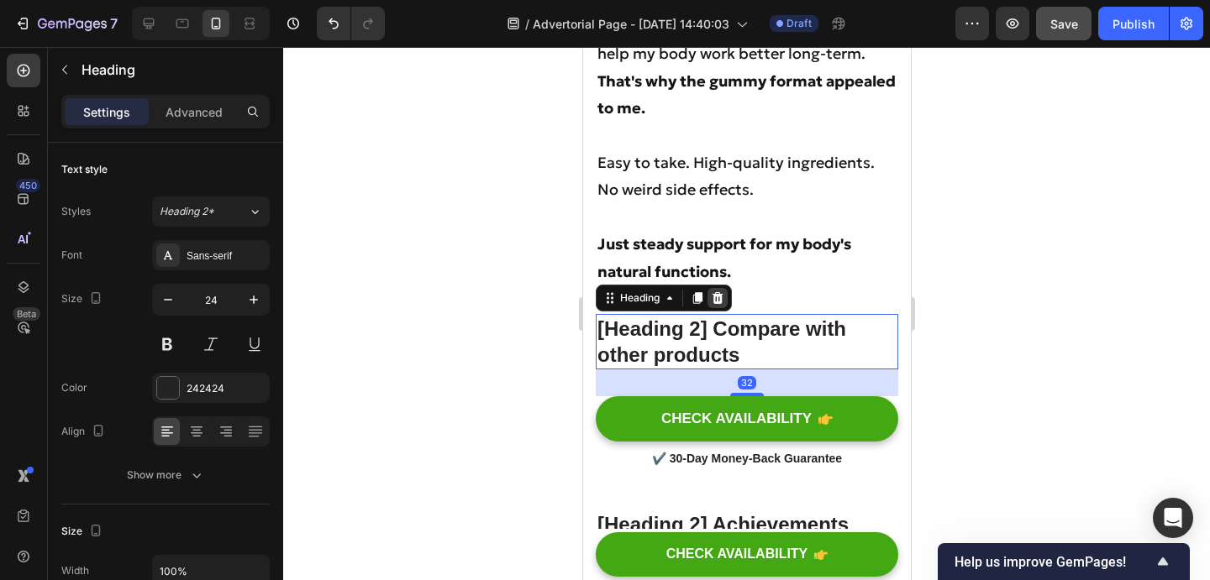
click at [712, 291] on icon at bounding box center [716, 297] width 13 height 13
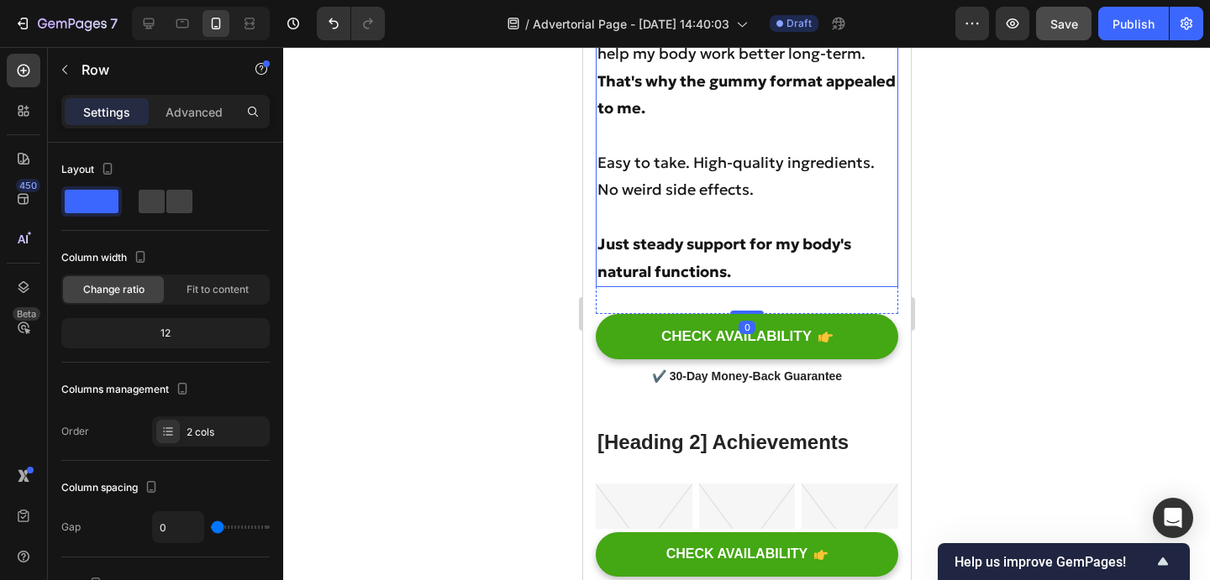
click at [767, 231] on p "Just steady support for my body's natural functions." at bounding box center [745, 258] width 299 height 55
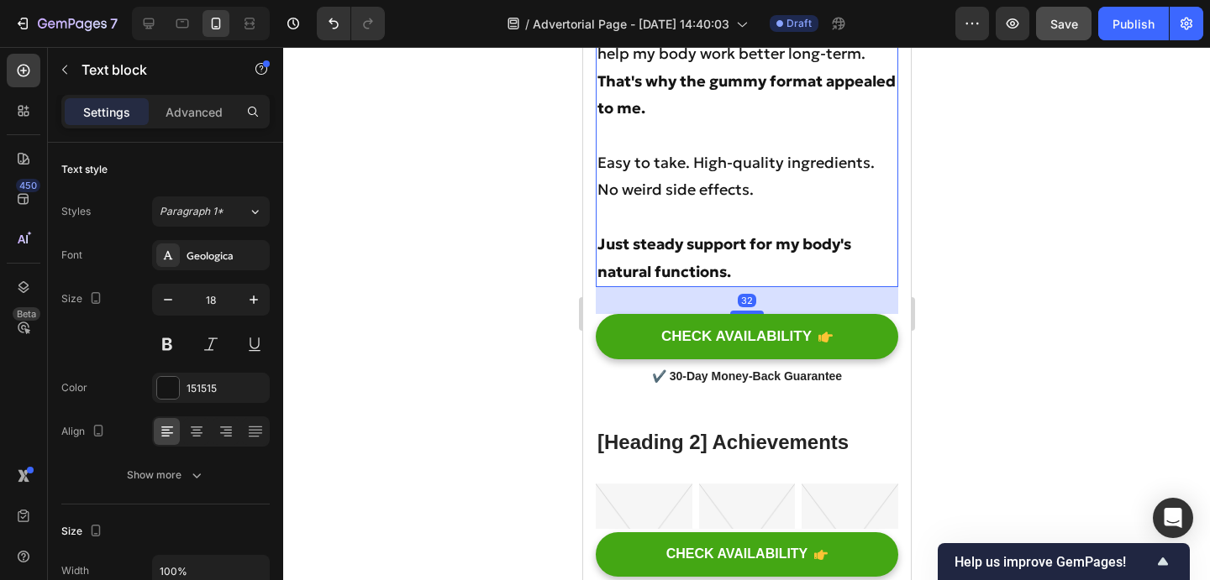
click at [740, 231] on p "Just steady support for my body's natural functions." at bounding box center [745, 258] width 299 height 55
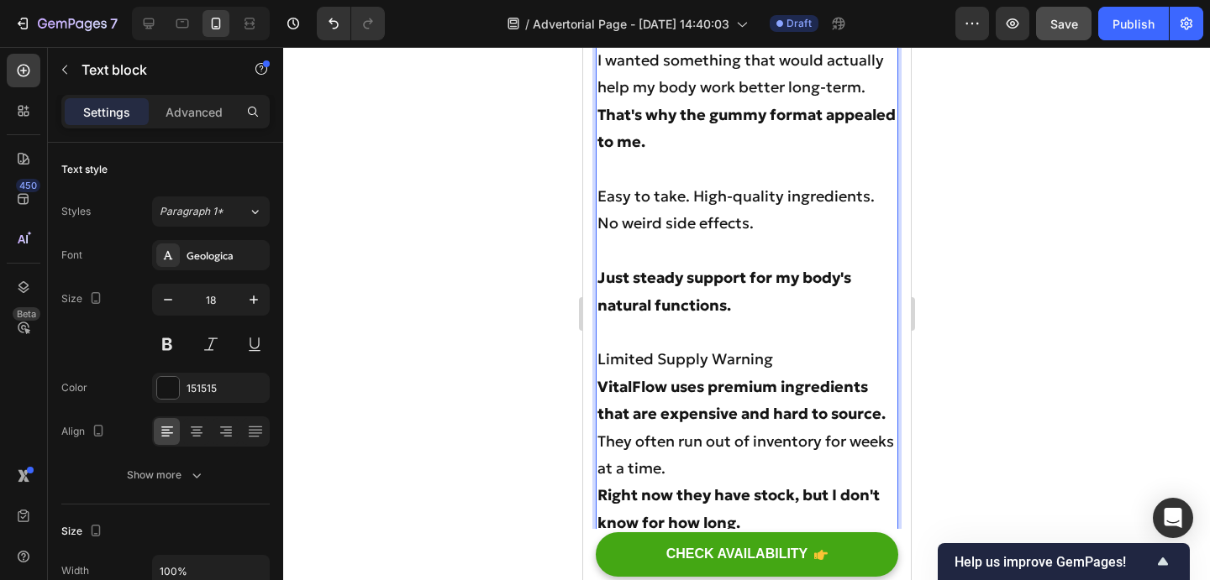
scroll to position [7620, 0]
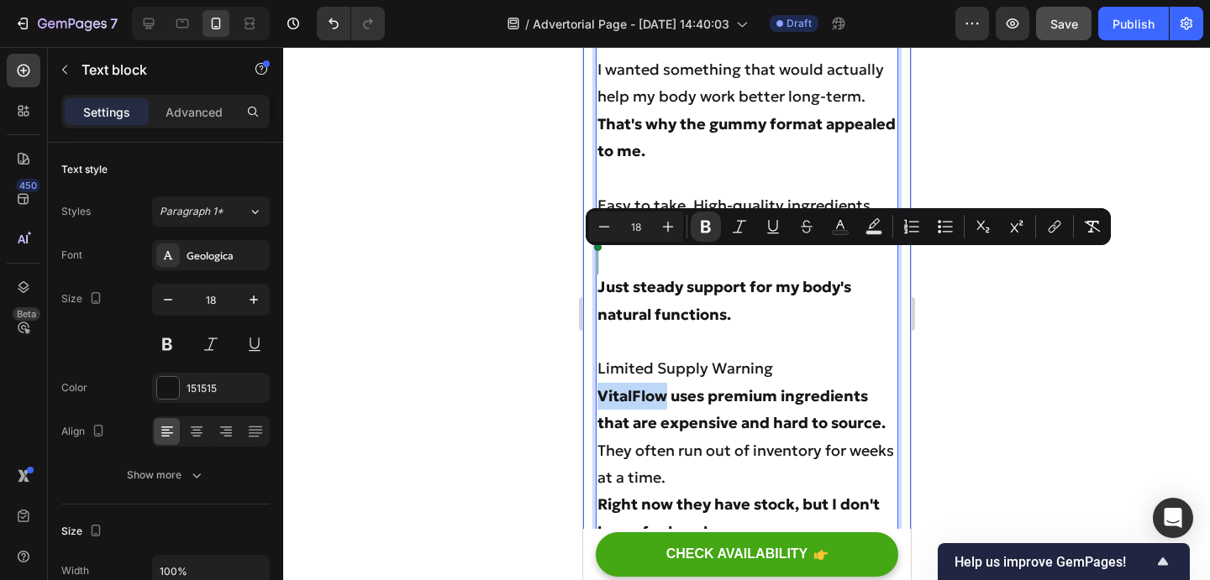
drag, startPoint x: 664, startPoint y: 261, endPoint x: 586, endPoint y: 261, distance: 78.1
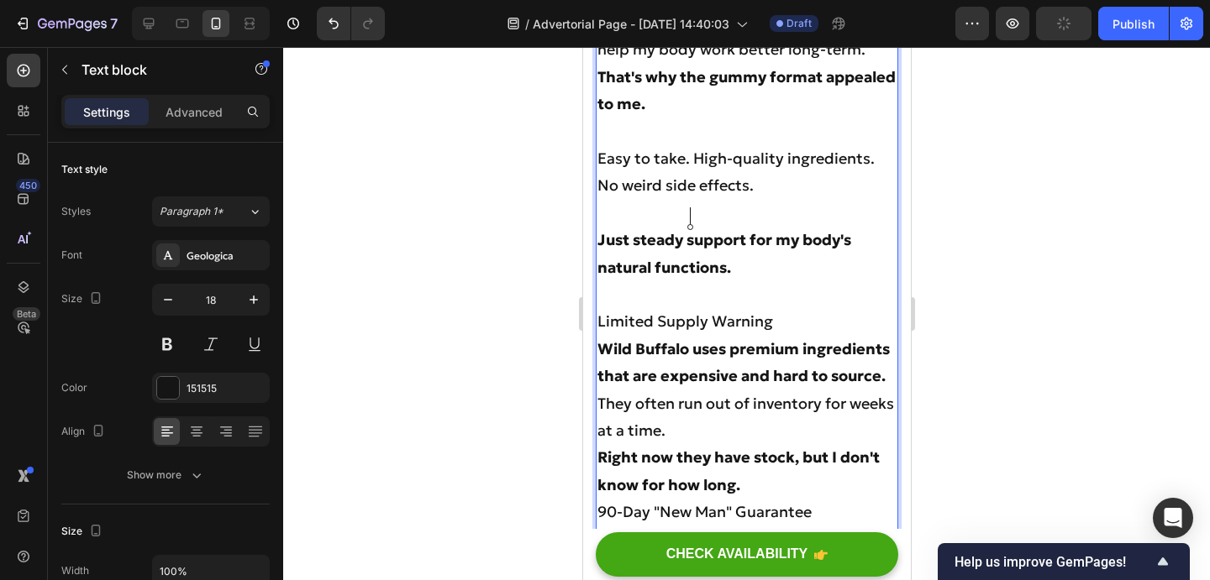
scroll to position [7668, 0]
click at [797, 226] on p "Just steady support for my body's natural functions. Limited Supply Warning" at bounding box center [745, 280] width 299 height 109
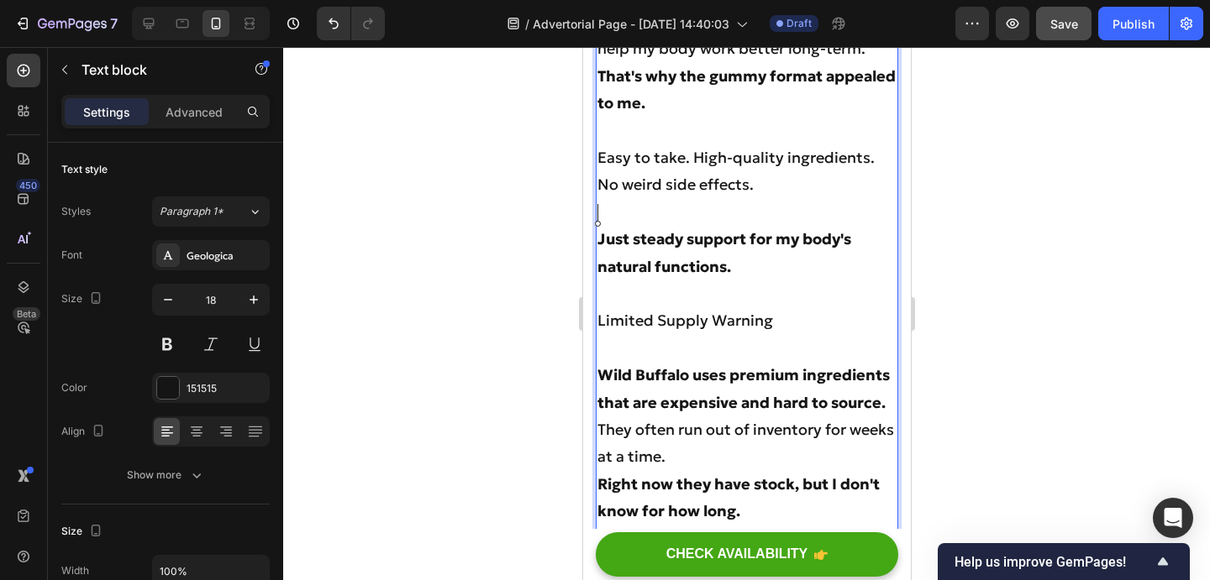
click at [887, 362] on p "Wild Buffalo uses premium ingredients that are expensive and hard to source." at bounding box center [745, 389] width 299 height 55
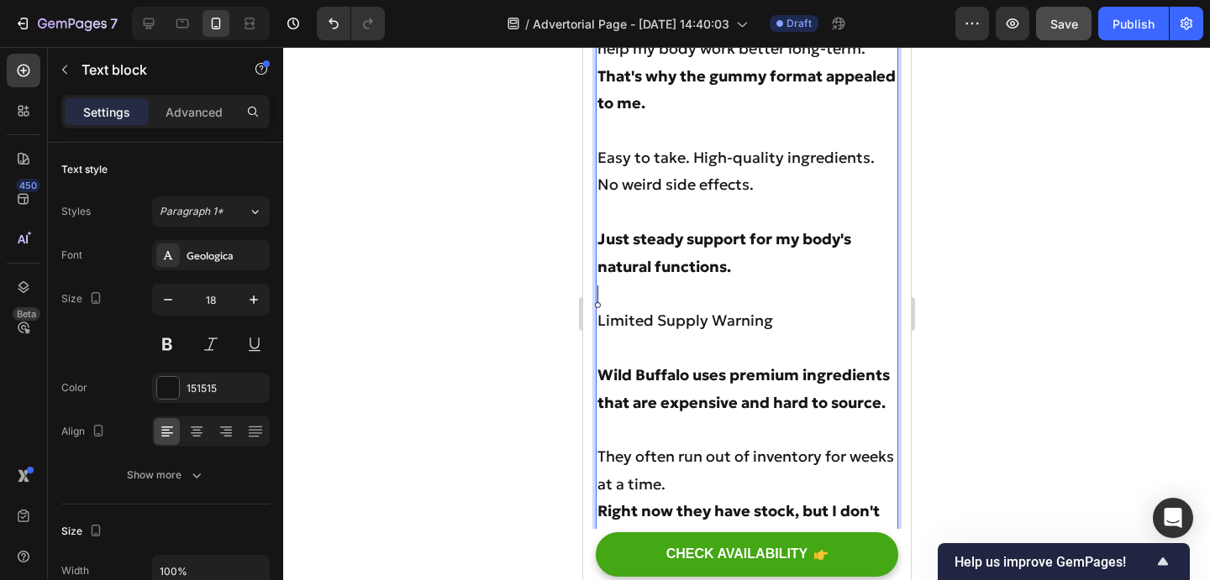
click at [798, 444] on p "They often run out of inventory for weeks at a time." at bounding box center [745, 471] width 299 height 55
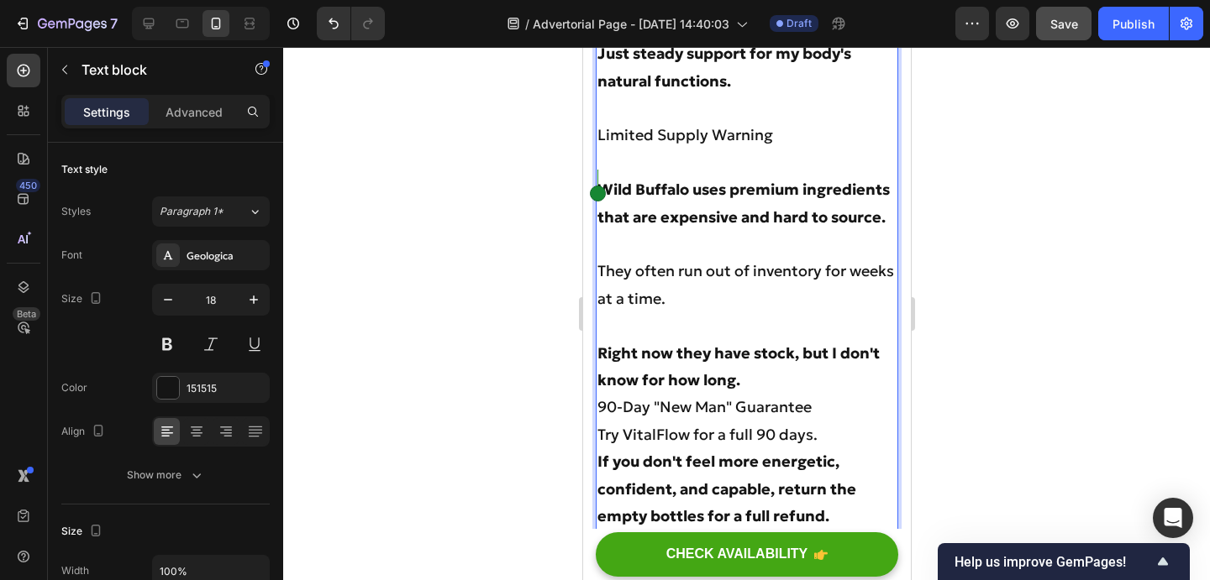
scroll to position [7918, 0]
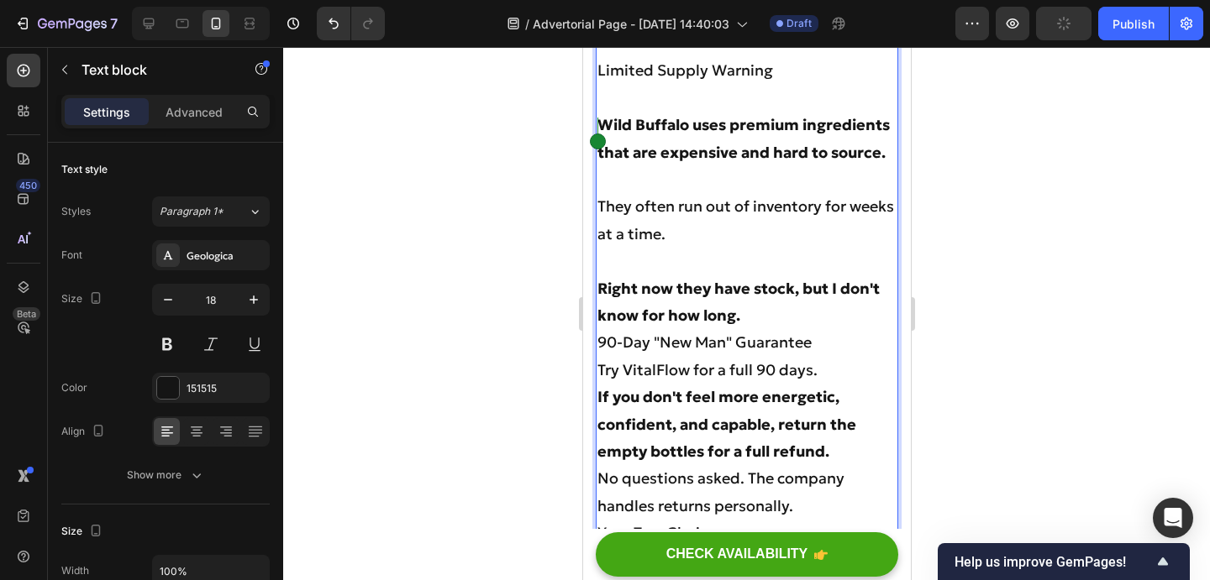
click at [600, 520] on p "Your Two Choices" at bounding box center [745, 533] width 299 height 27
click at [724, 548] on p "Your Two Choices" at bounding box center [745, 561] width 299 height 27
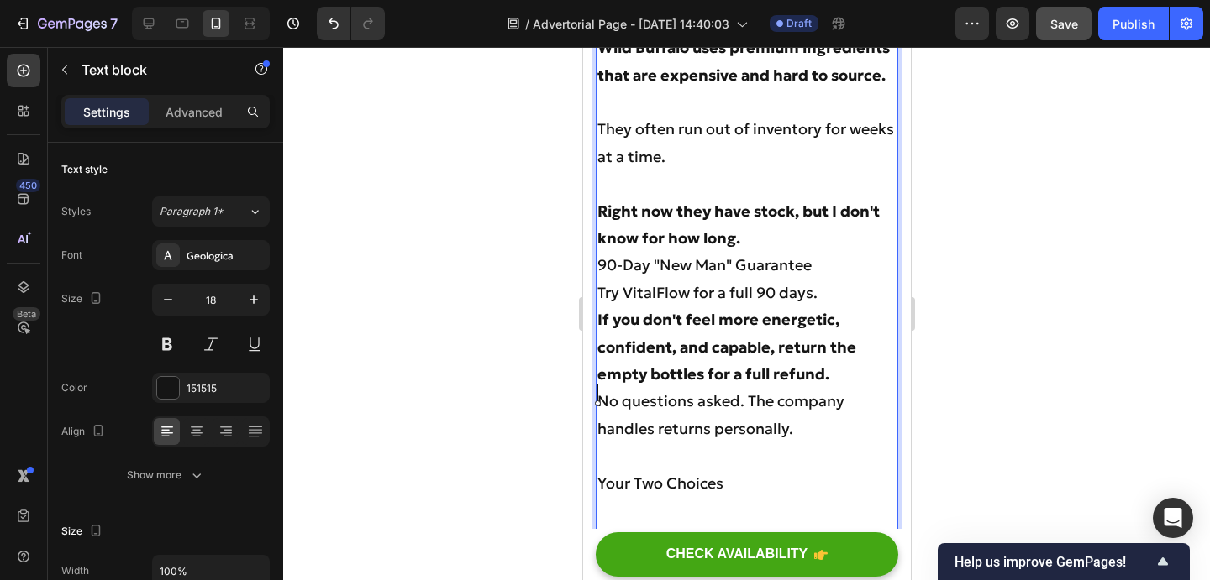
scroll to position [8010, 0]
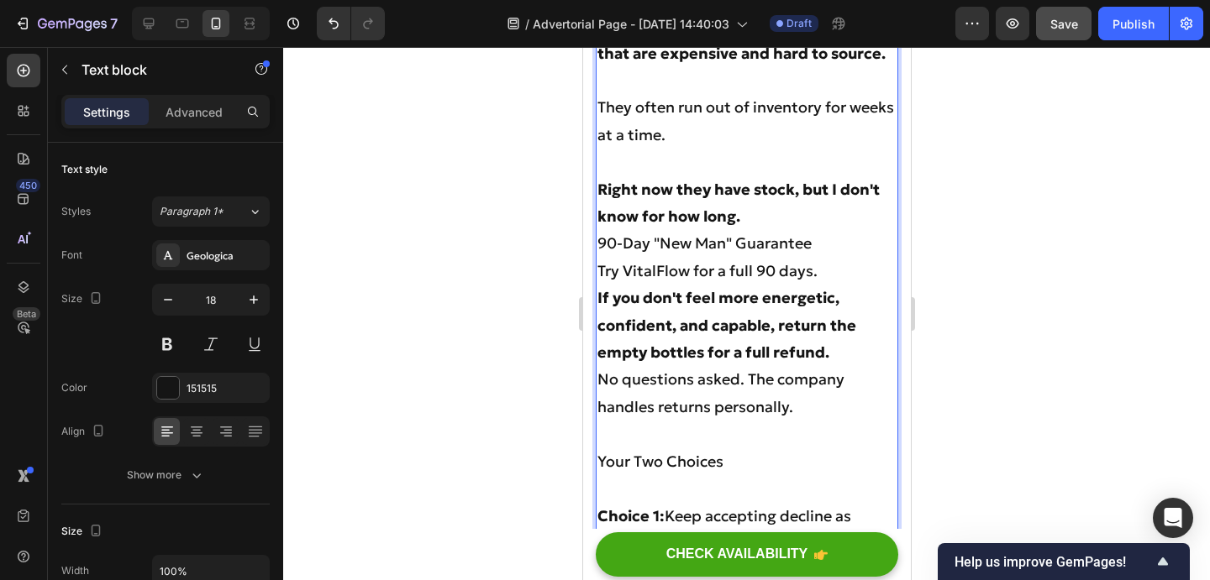
scroll to position [8024, 0]
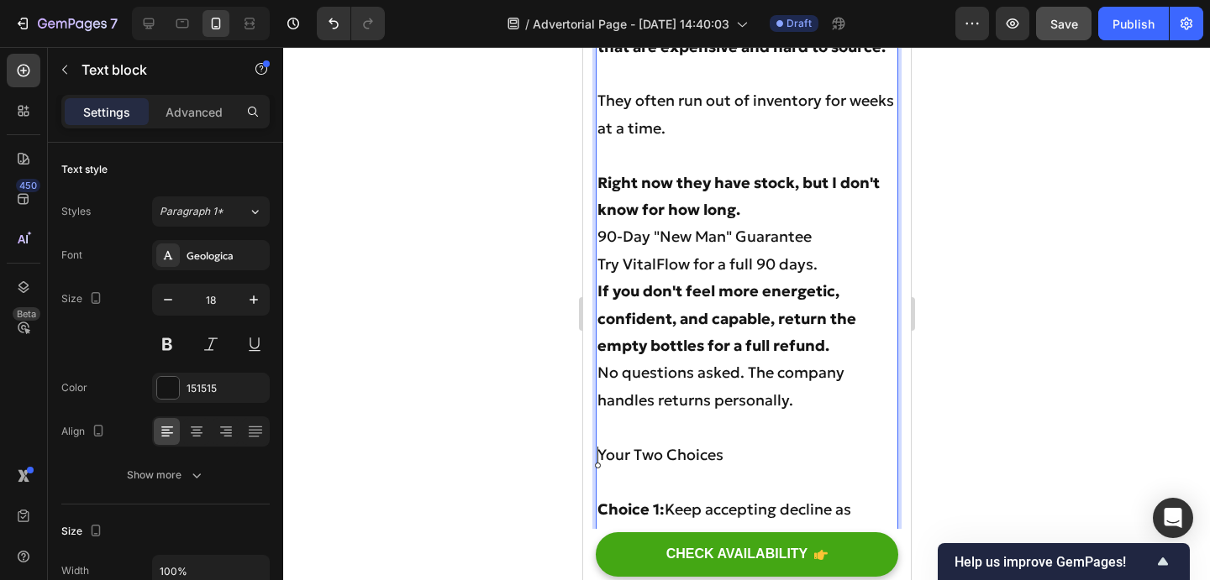
click at [596, 458] on div "Most guys just accept decline as inevitable. We think it's just "getting older"…" at bounding box center [746, 47] width 302 height 1882
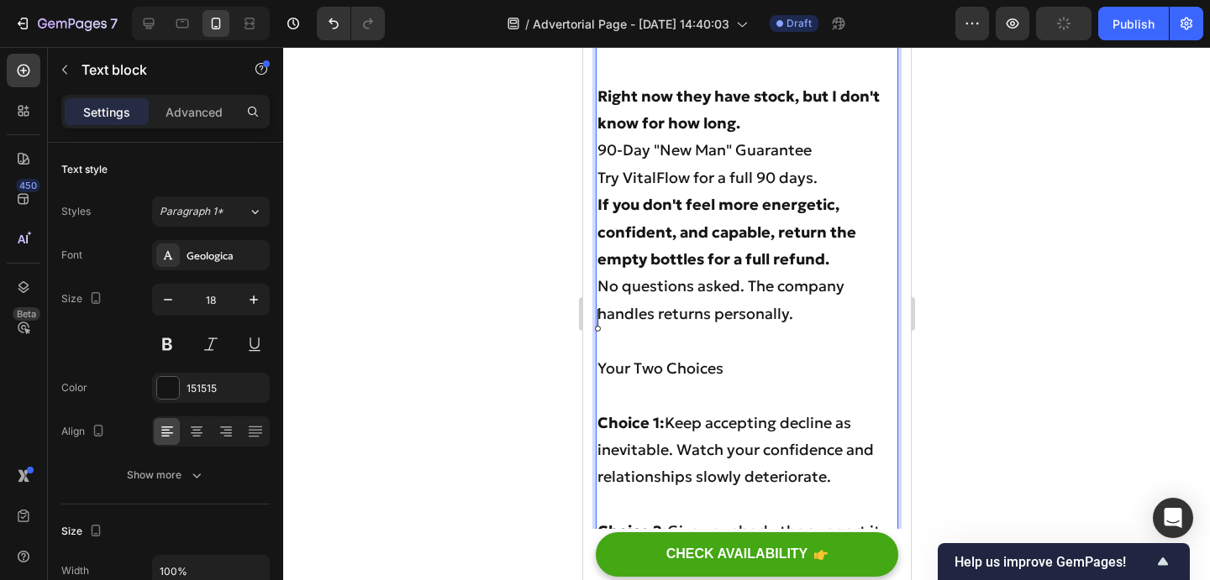
scroll to position [8188, 0]
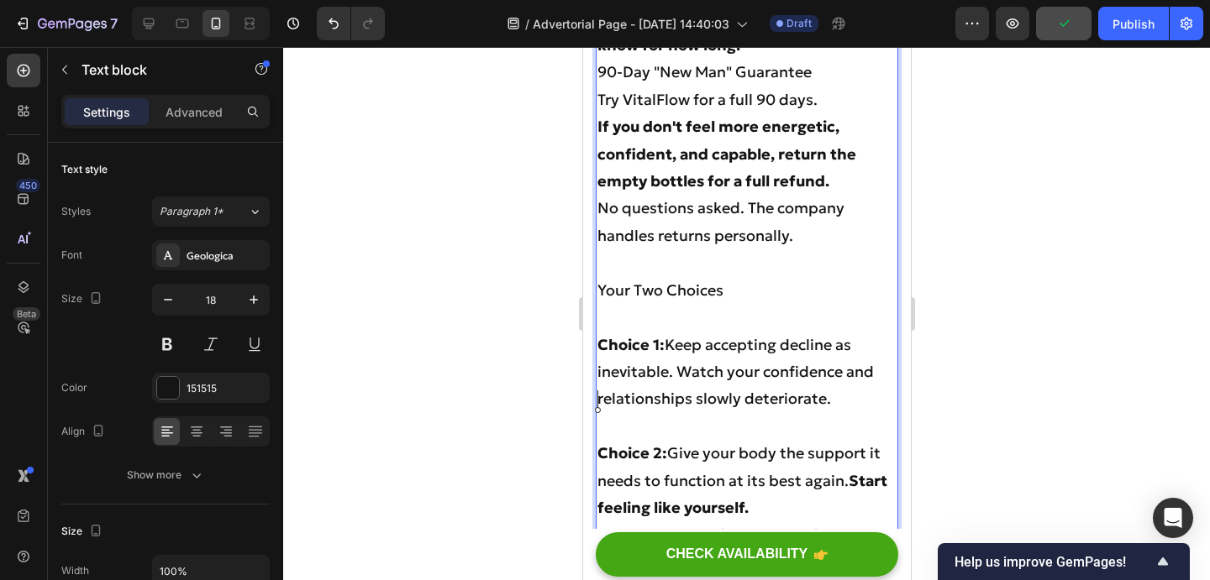
click at [597, 522] on p "Don't Let Years of Drinking Define Your Future" at bounding box center [745, 549] width 299 height 55
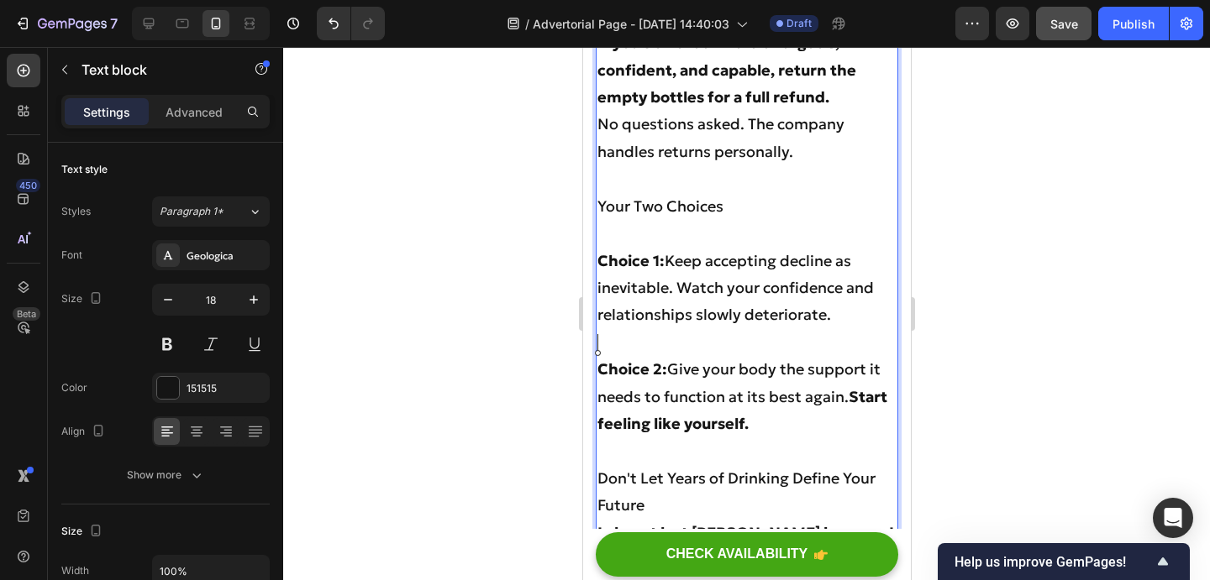
click at [599, 523] on strong "I almost lost Sarah because I thought my problems were permanent." at bounding box center [745, 546] width 298 height 46
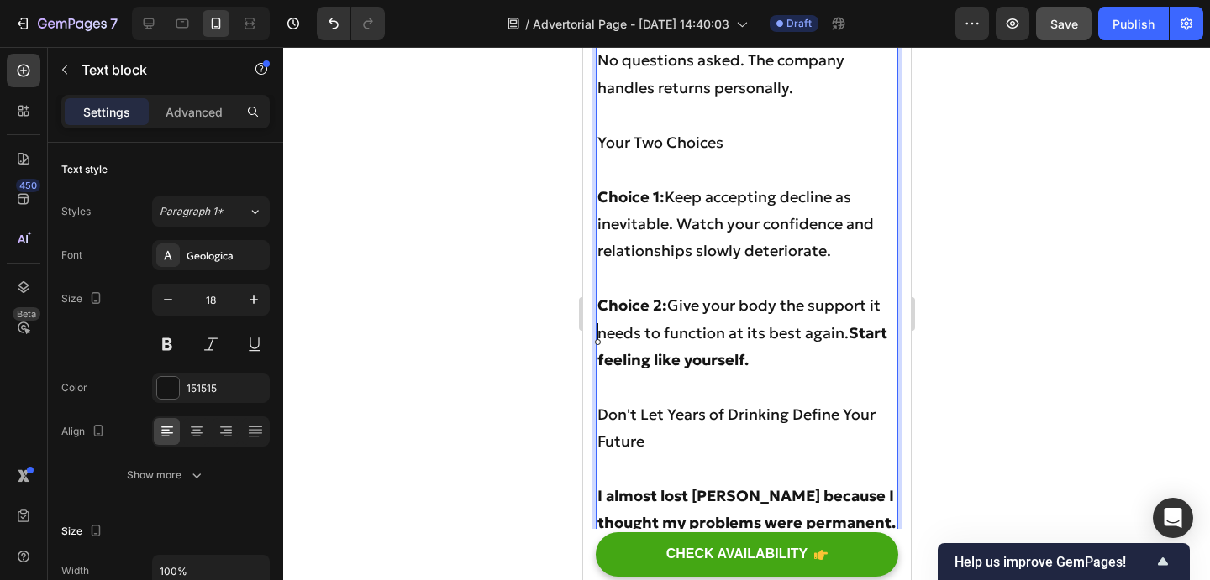
scroll to position [8365, 0]
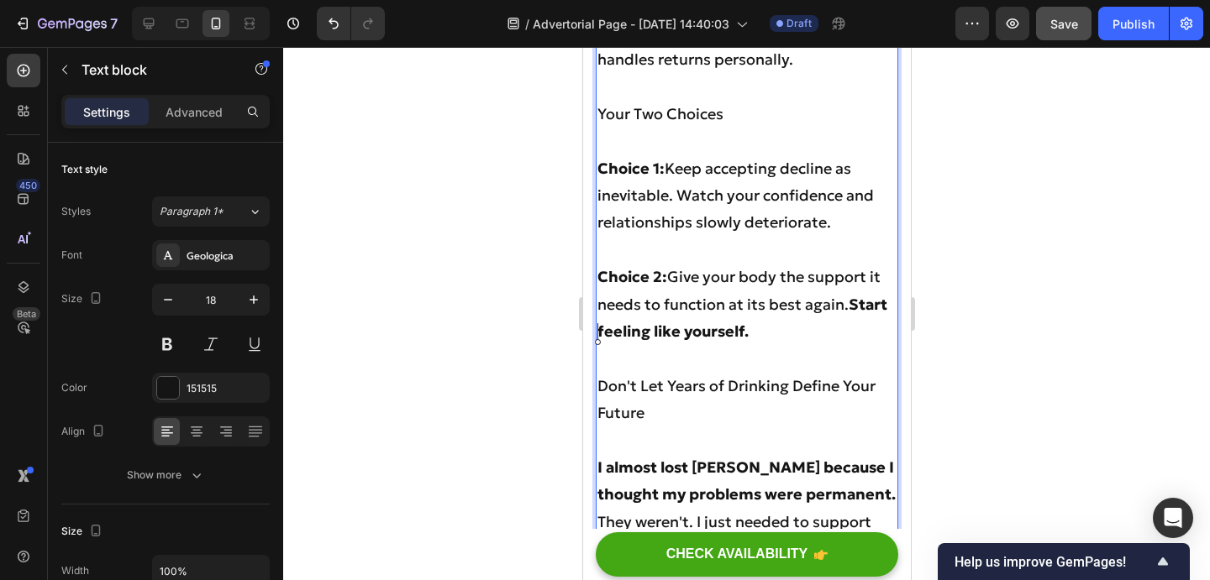
click at [596, 509] on p "They weren't. I just needed to support my body's recovery." at bounding box center [745, 536] width 299 height 55
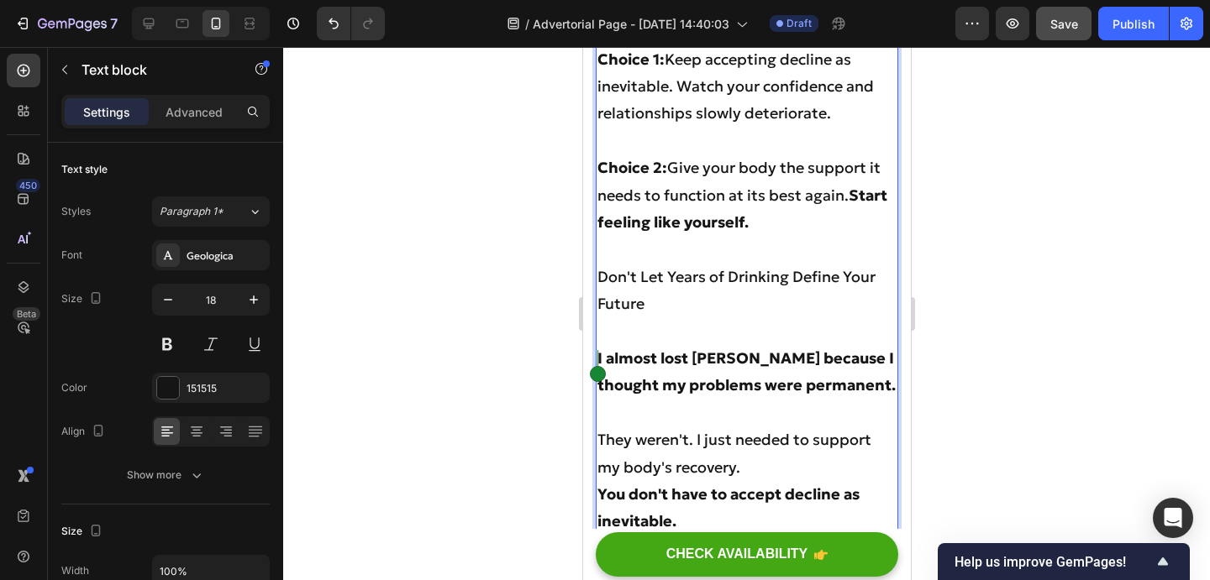
click at [599, 485] on strong "You don't have to accept decline as inevitable." at bounding box center [727, 508] width 262 height 46
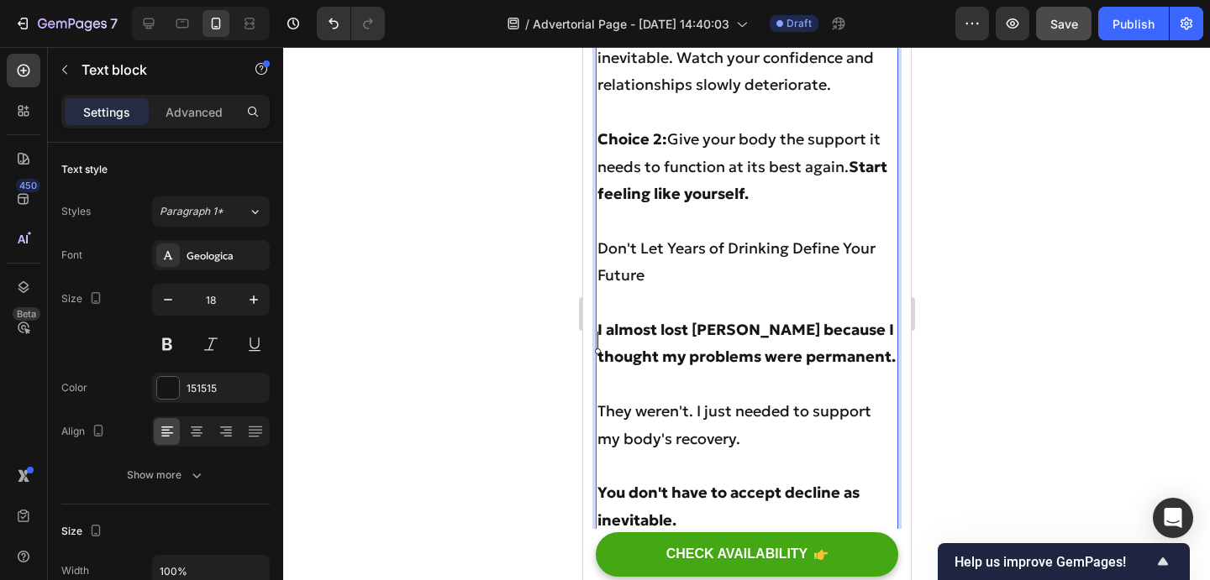
scroll to position [8532, 0]
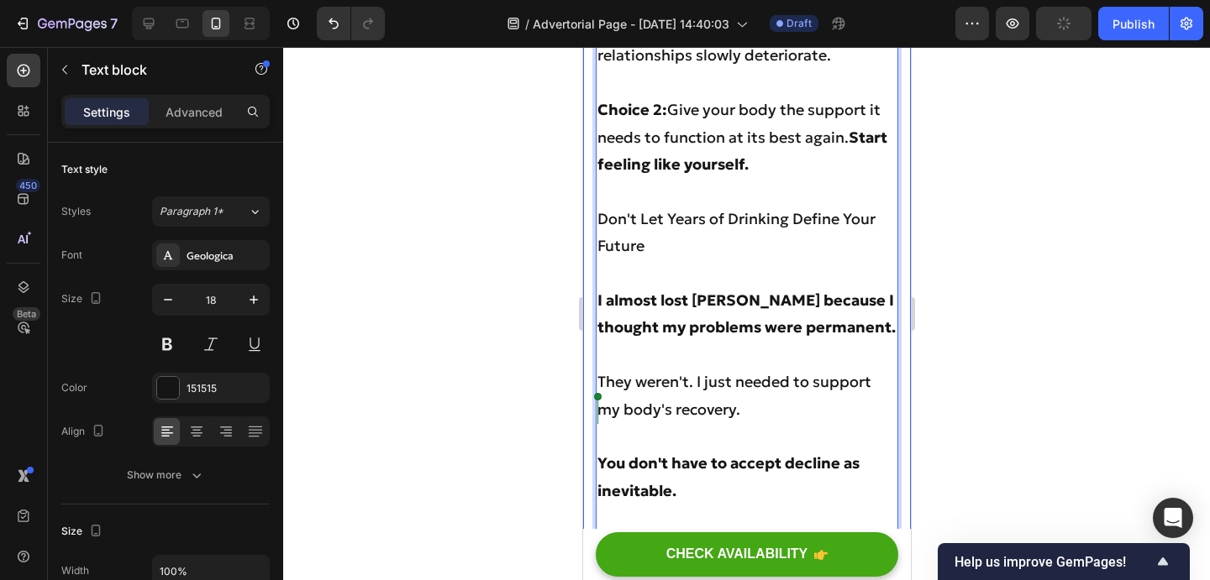
drag, startPoint x: 822, startPoint y: 486, endPoint x: 593, endPoint y: 398, distance: 244.6
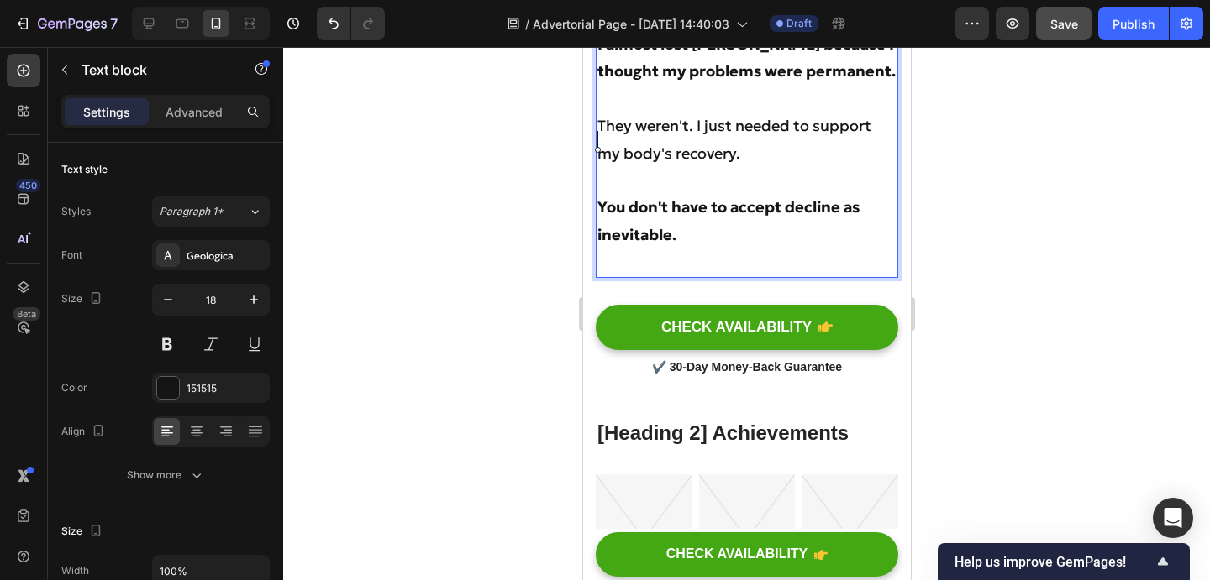
scroll to position [8790, 0]
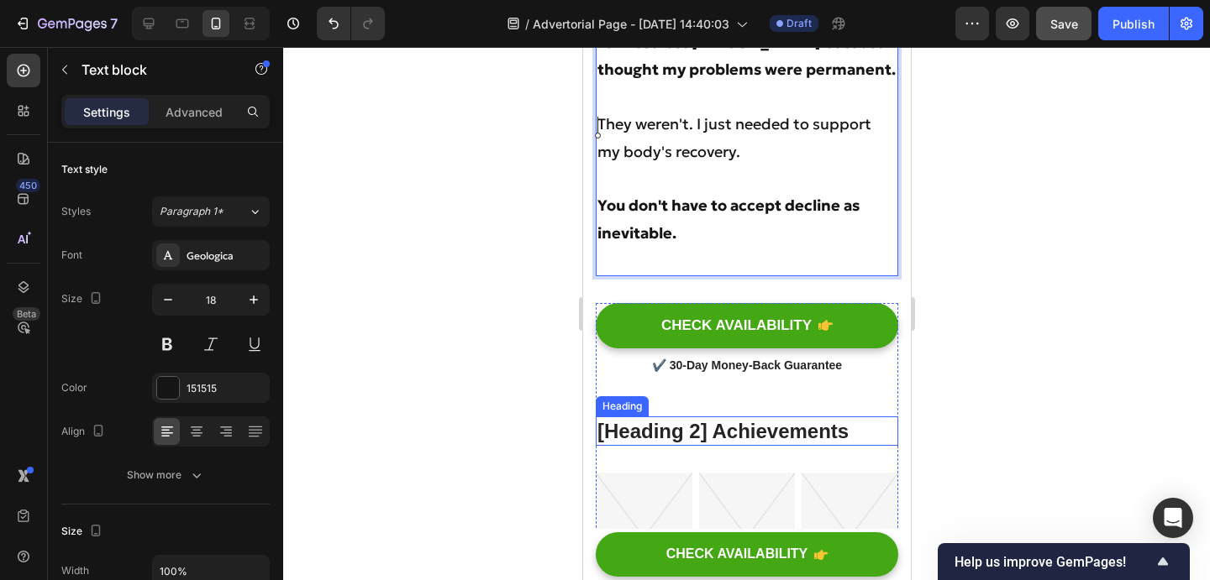
click at [777, 418] on p "[Heading 2] Achievements" at bounding box center [745, 431] width 299 height 26
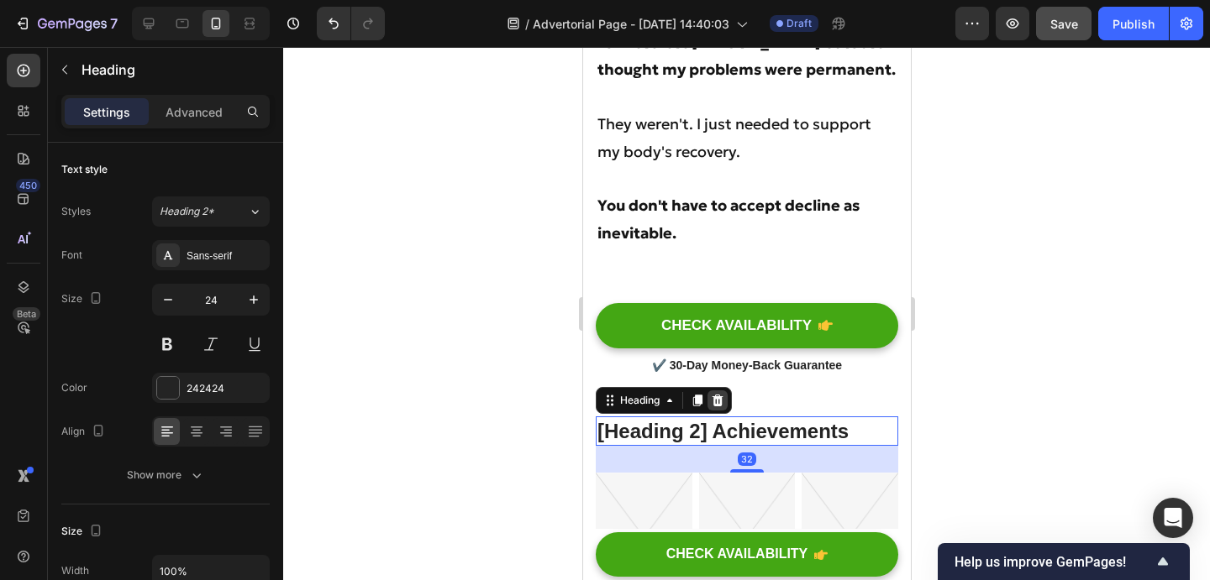
click at [725, 391] on div at bounding box center [716, 401] width 20 height 20
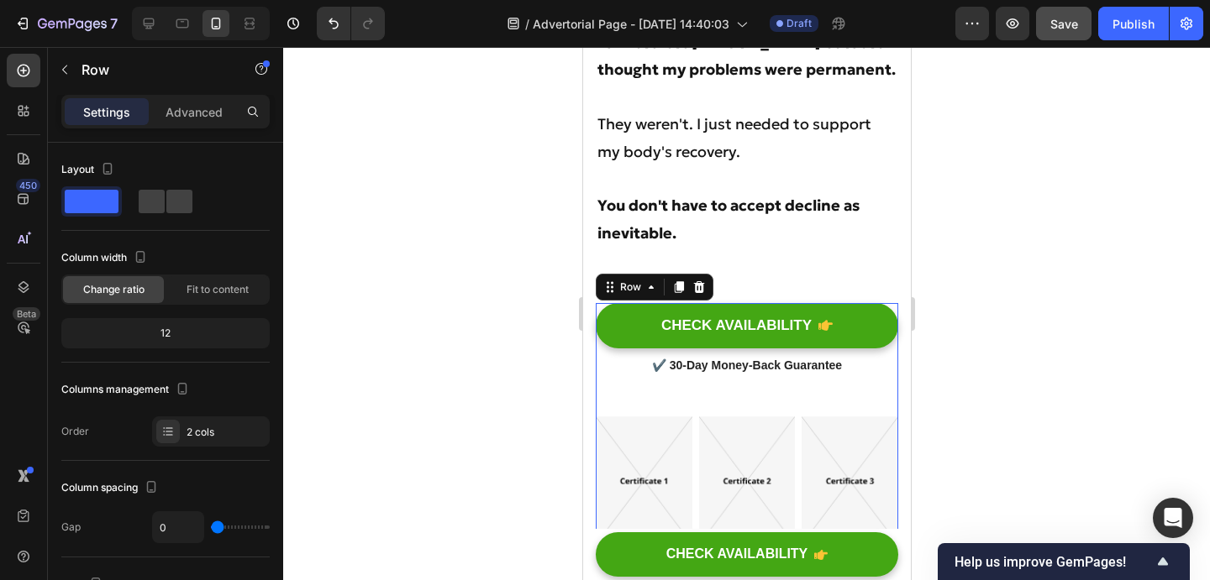
click at [776, 417] on img at bounding box center [746, 481] width 97 height 129
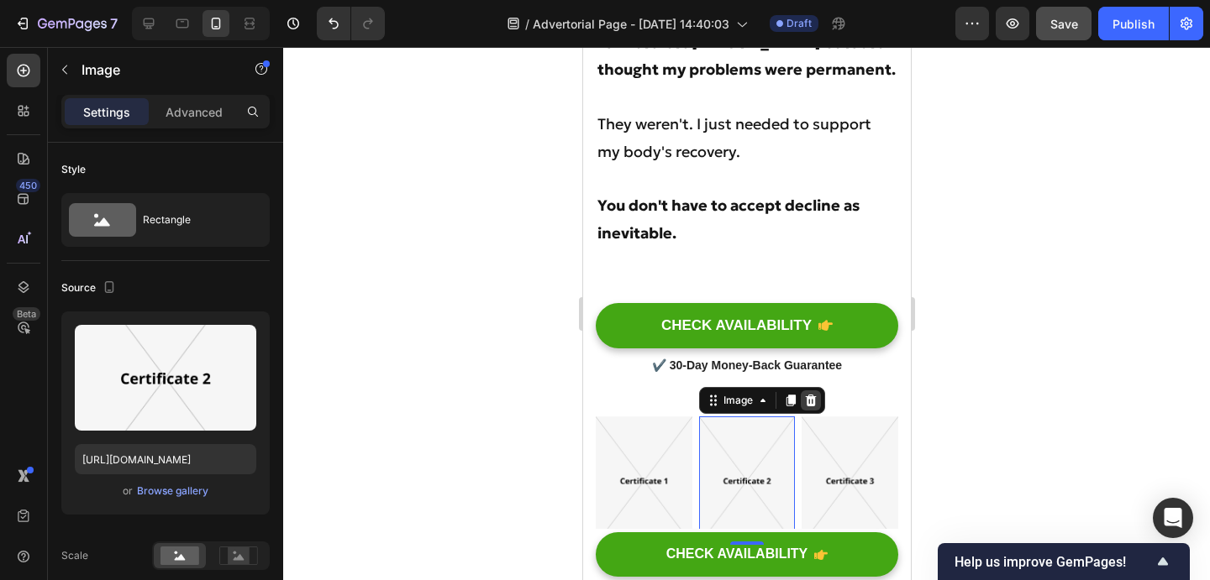
click at [805, 394] on icon at bounding box center [809, 400] width 13 height 13
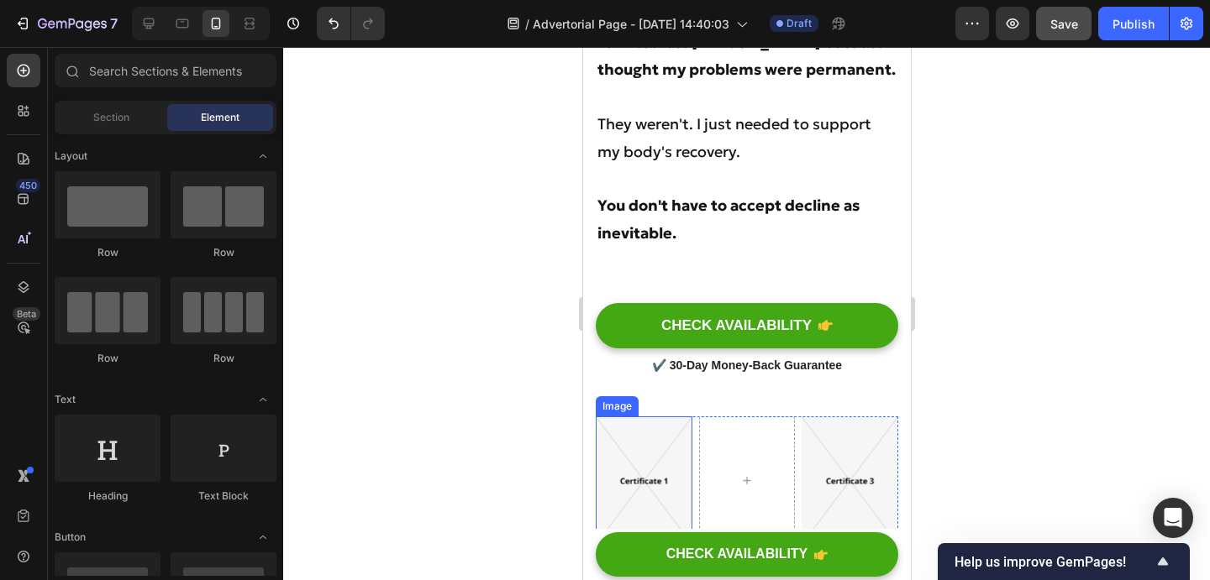
click at [674, 417] on img at bounding box center [643, 481] width 97 height 129
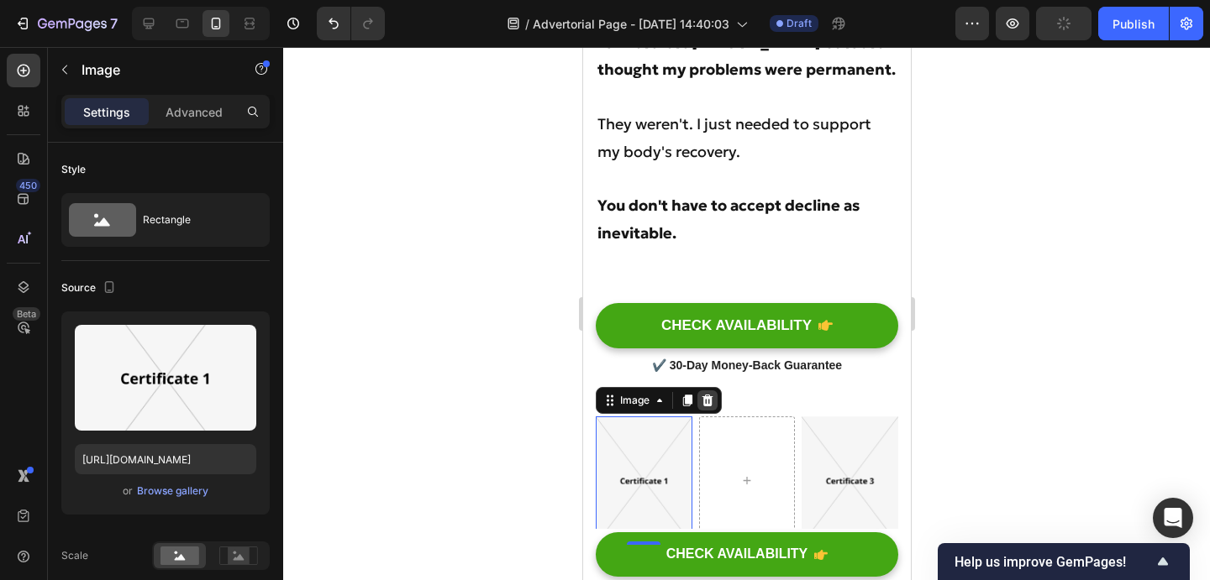
click at [711, 394] on icon at bounding box center [706, 400] width 13 height 13
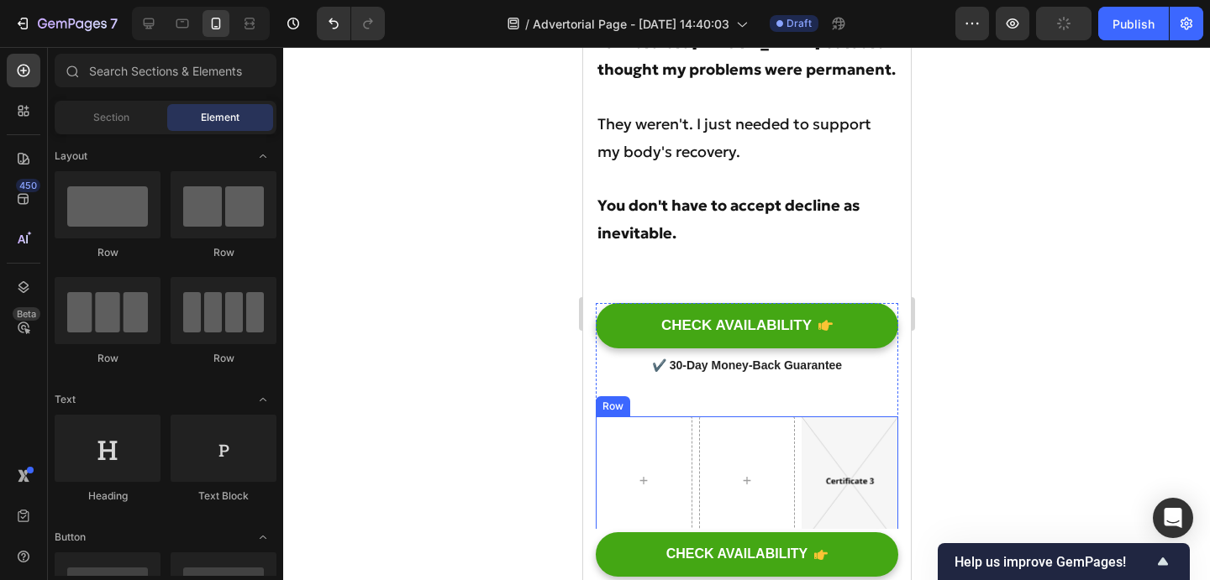
click at [813, 417] on img at bounding box center [849, 481] width 97 height 129
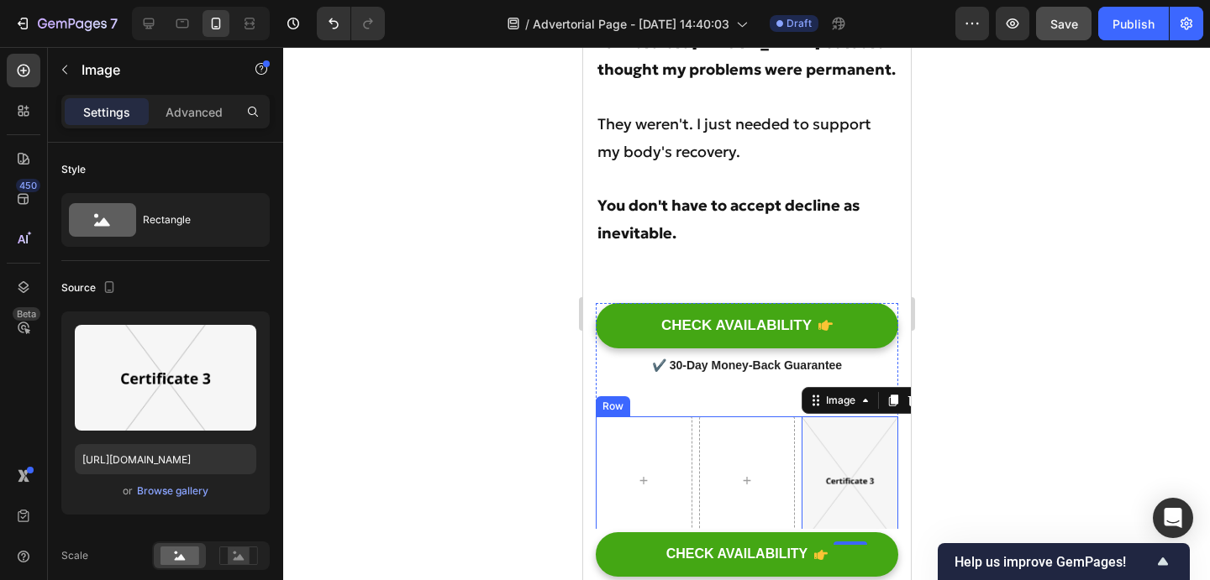
click at [617, 399] on div "Row" at bounding box center [612, 406] width 28 height 15
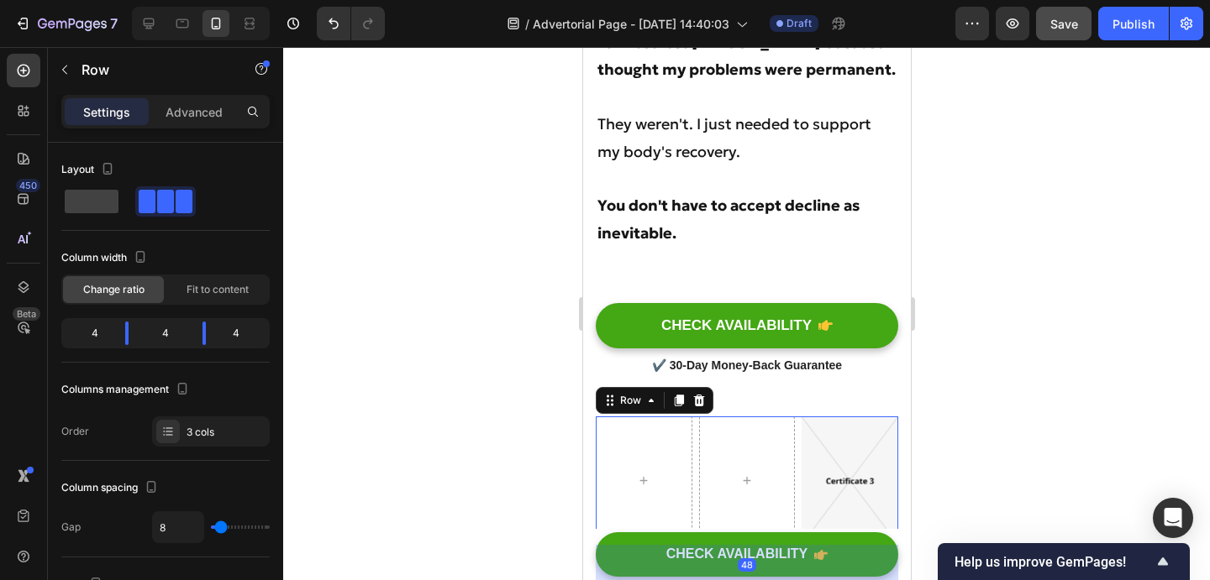
click at [708, 387] on div "Row" at bounding box center [654, 400] width 118 height 27
click at [700, 395] on icon at bounding box center [698, 401] width 11 height 12
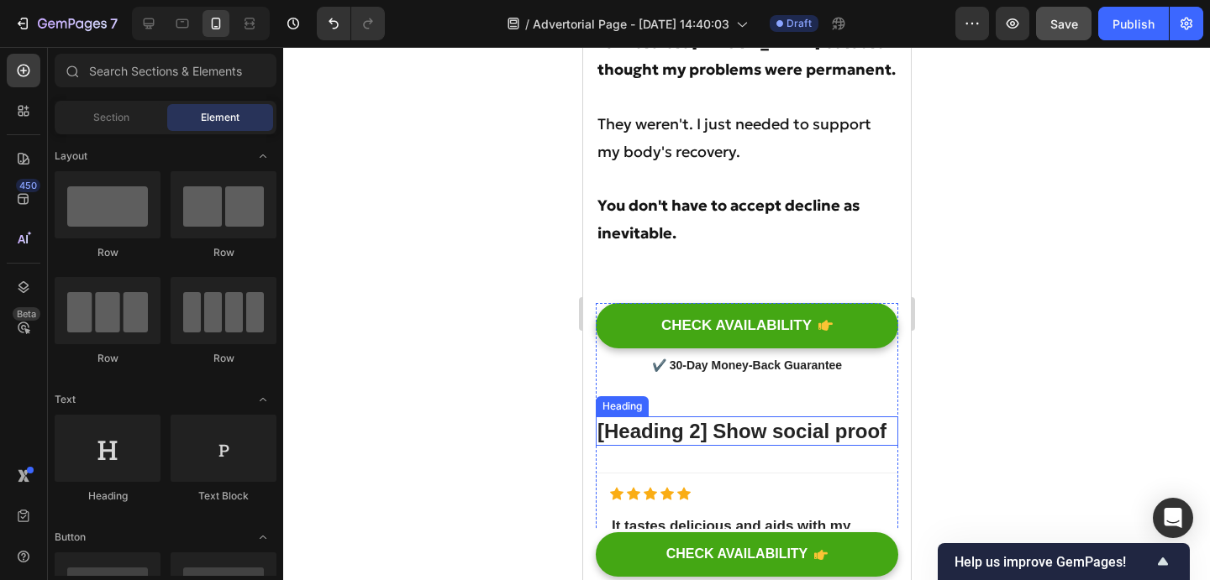
click at [645, 418] on p "[Heading 2] Show social proof" at bounding box center [745, 431] width 299 height 26
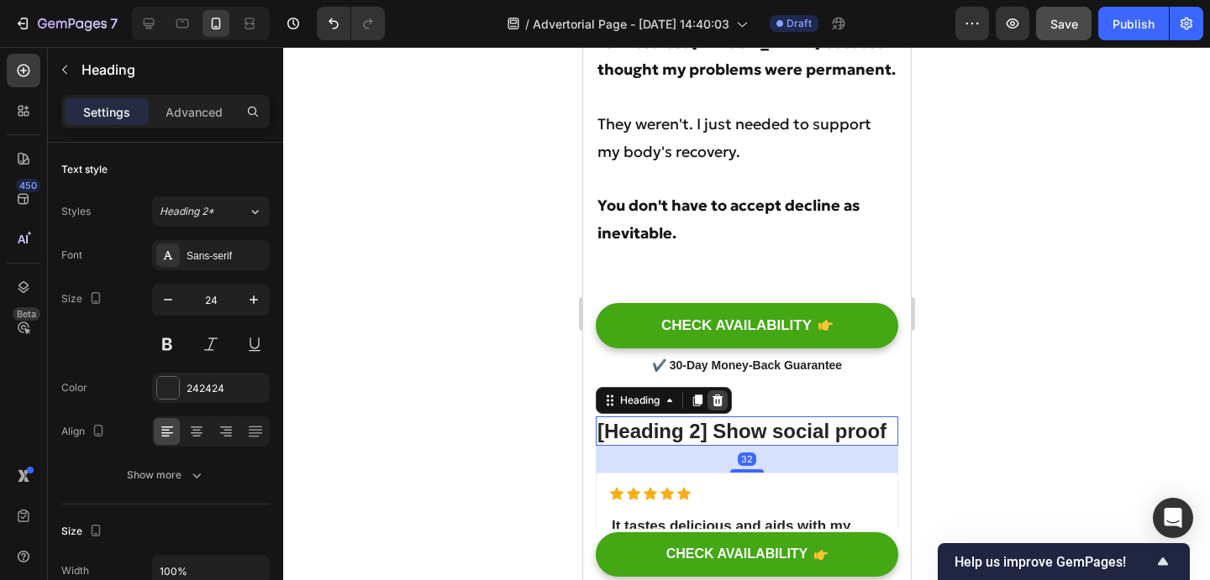
click at [716, 395] on icon at bounding box center [716, 401] width 11 height 12
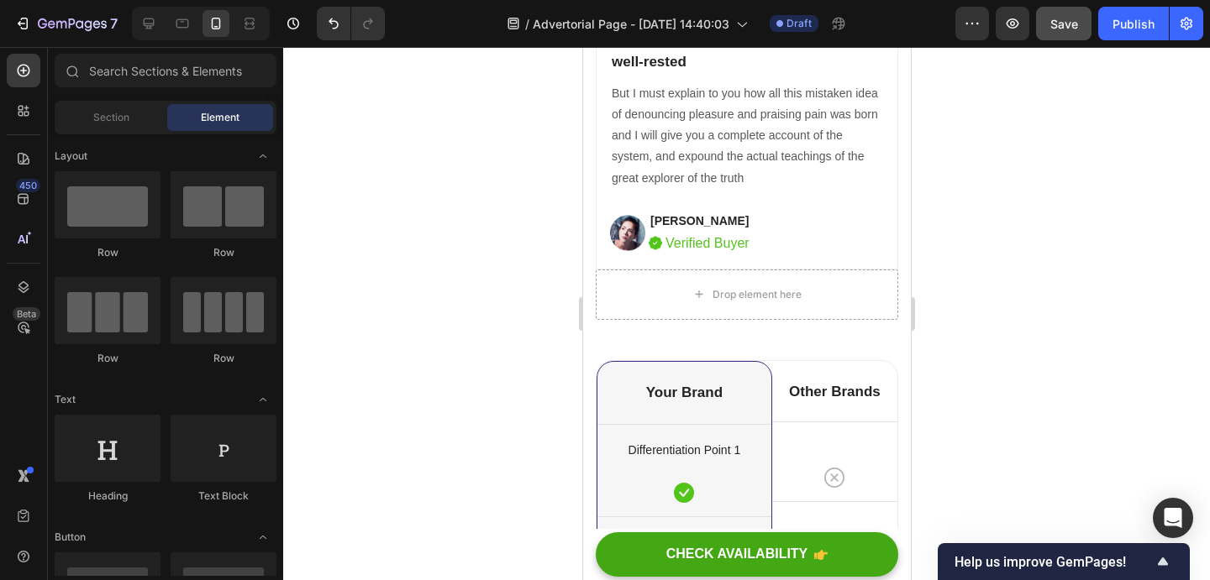
scroll to position [9993, 0]
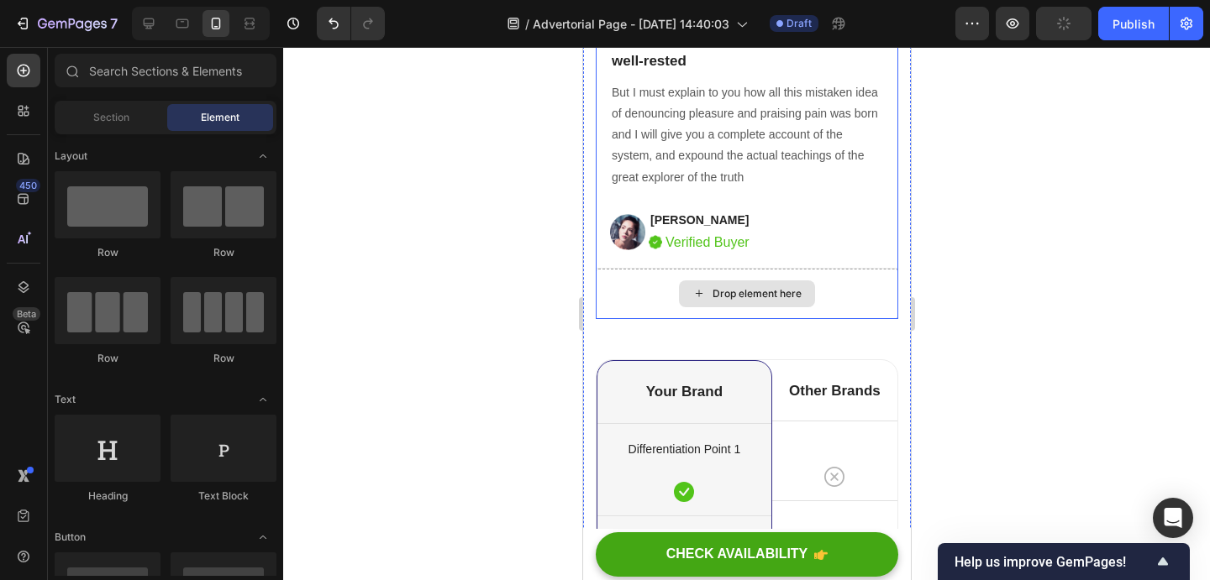
click at [633, 289] on div "Drop element here" at bounding box center [746, 294] width 302 height 50
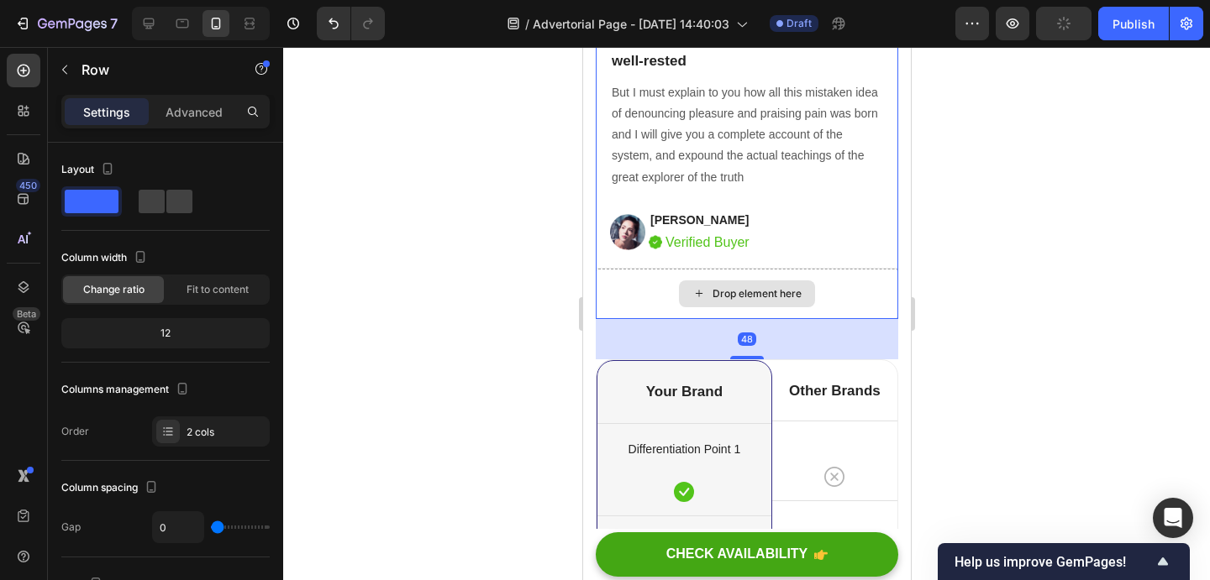
click at [627, 274] on div "Drop element here" at bounding box center [746, 294] width 302 height 50
click at [632, 281] on div "Drop element here" at bounding box center [746, 294] width 302 height 50
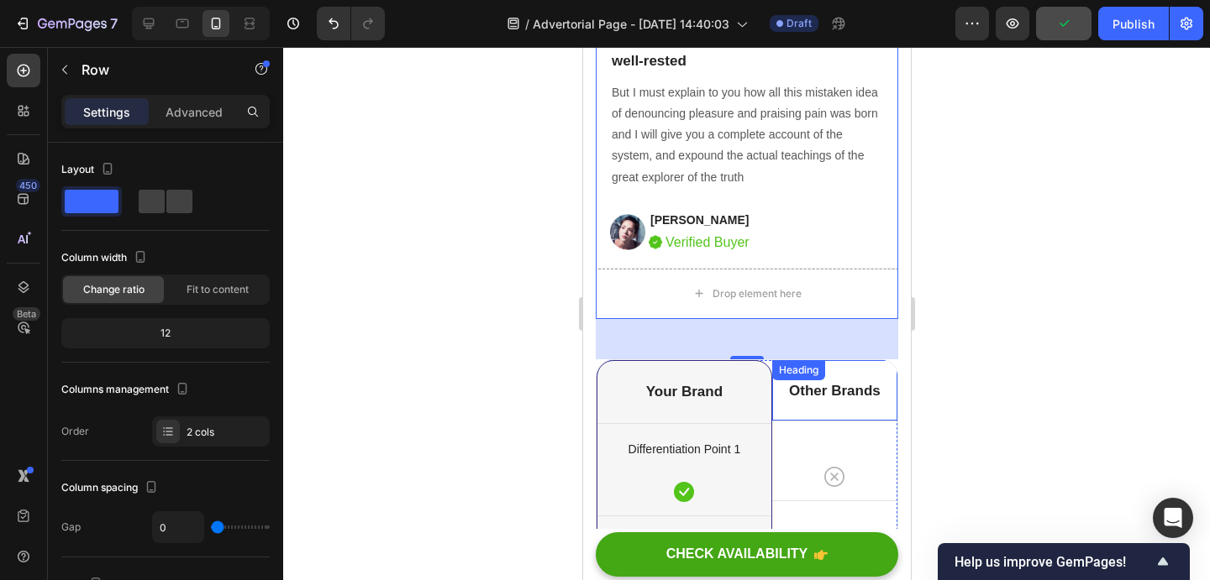
click at [793, 365] on div "Heading" at bounding box center [797, 370] width 53 height 20
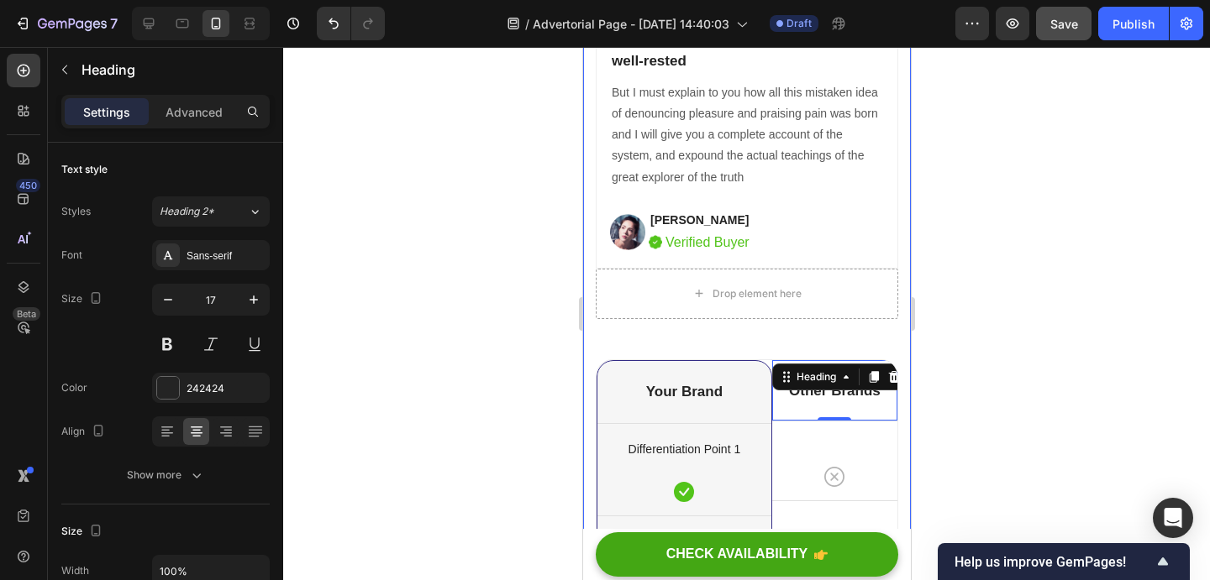
click at [620, 352] on div "Title Line Differentiation Point 1 Text block Row Differentiation Point 2 Text …" at bounding box center [746, 79] width 302 height 2227
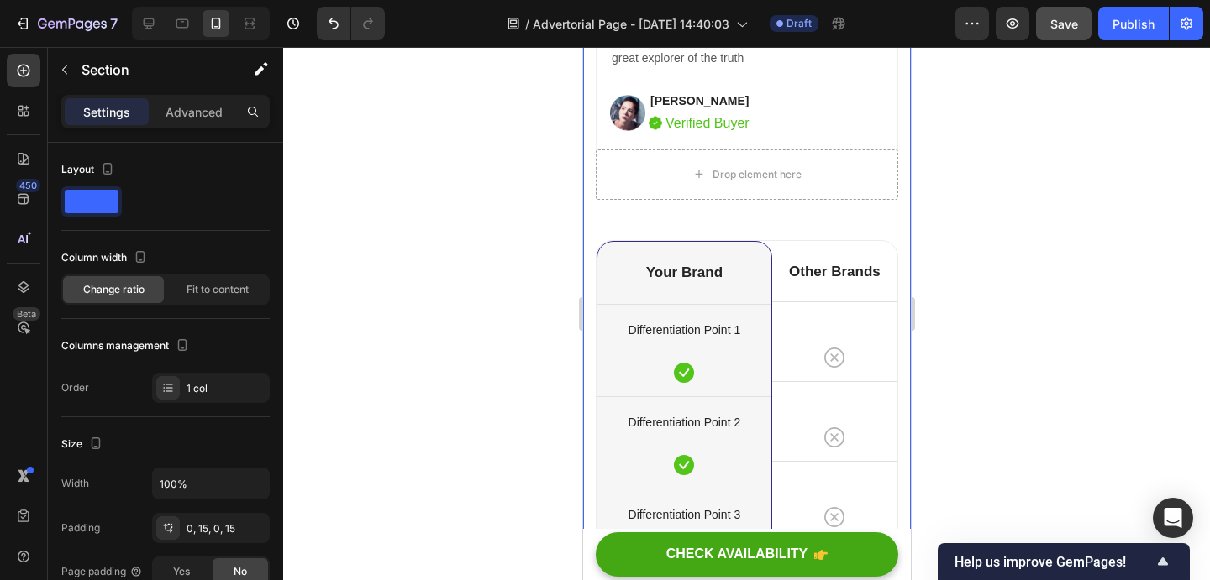
scroll to position [10067, 0]
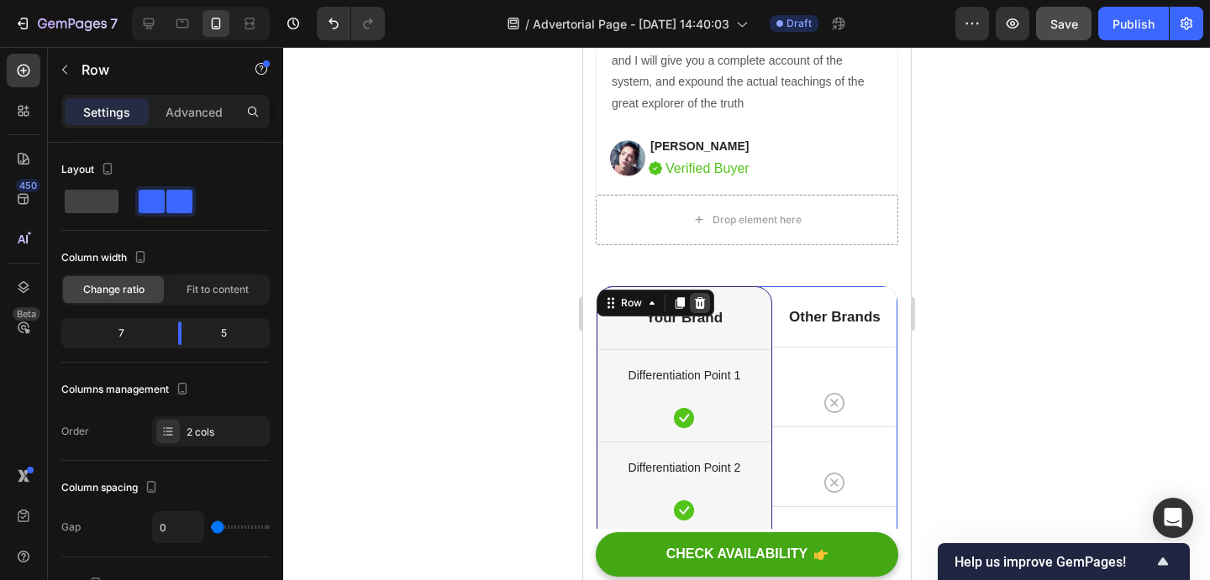
click at [697, 299] on icon at bounding box center [699, 303] width 11 height 12
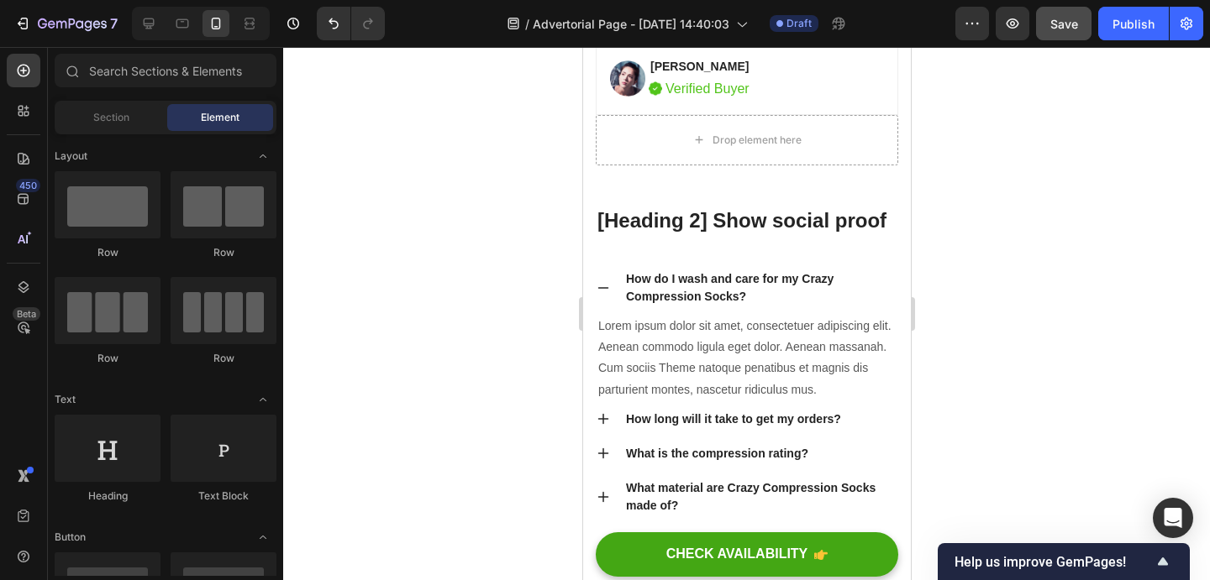
scroll to position [10124, 0]
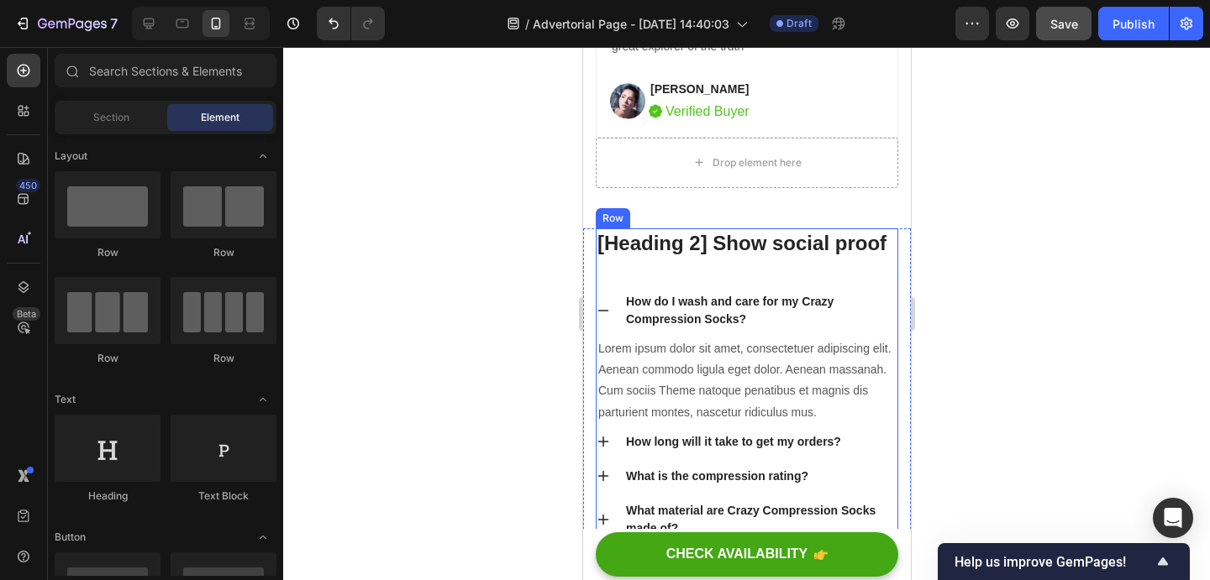
click at [603, 257] on div "[Heading 2] Show social proof Heading How do I wash and care for my Crazy Compr…" at bounding box center [746, 424] width 302 height 392
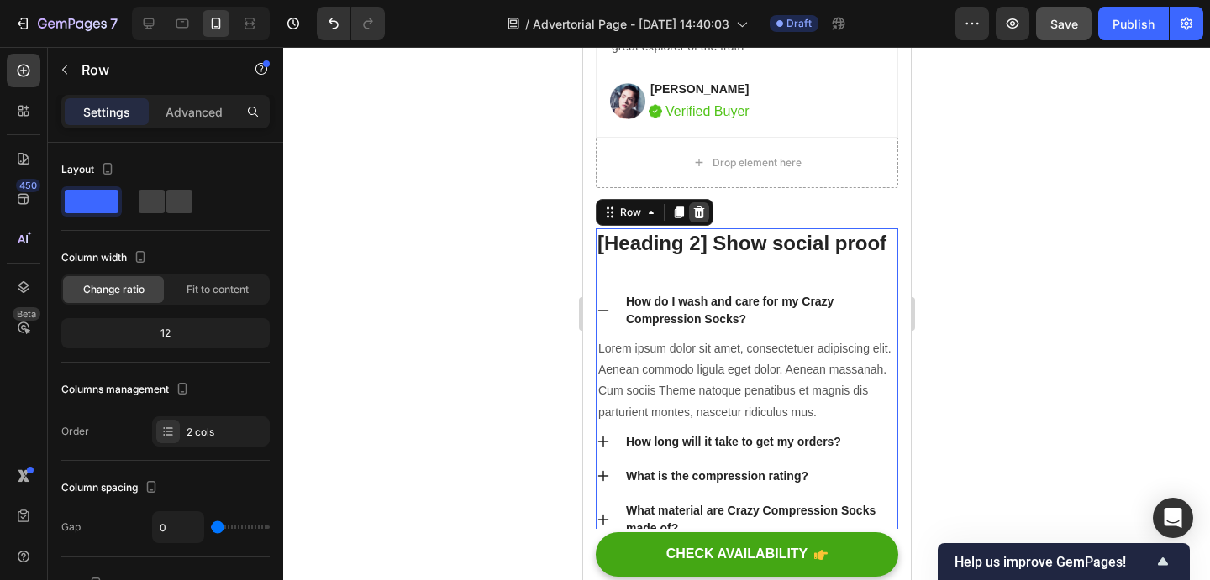
click at [701, 213] on icon at bounding box center [698, 213] width 11 height 12
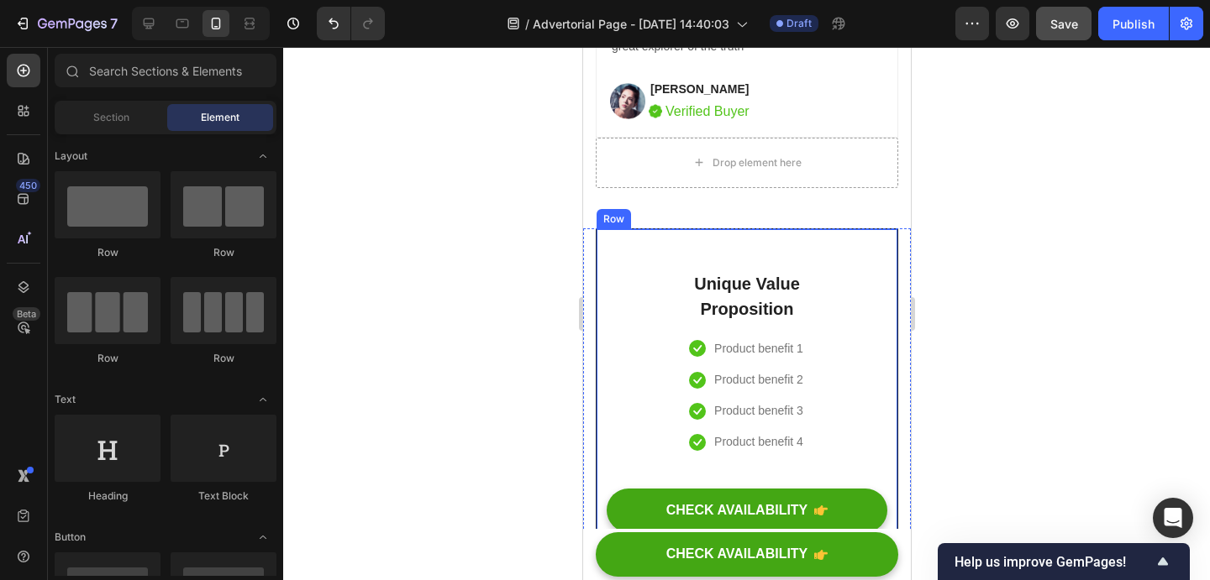
click at [638, 250] on div "Unique Value Proposition Heading Icon Product benefit 1 Text block Icon Product…" at bounding box center [746, 554] width 281 height 610
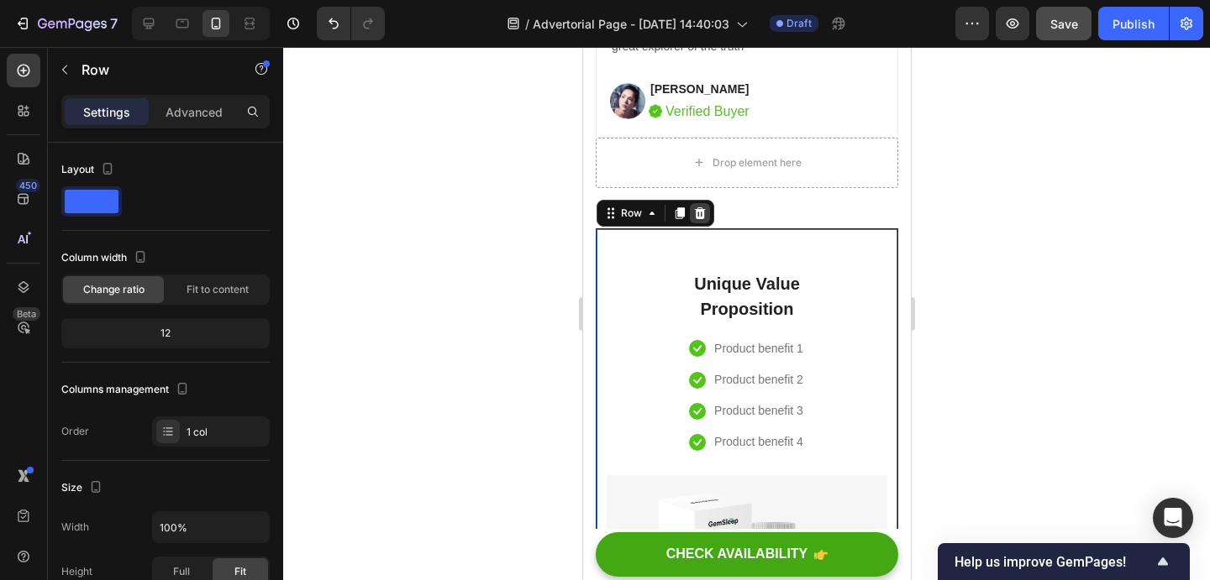
click at [697, 215] on icon at bounding box center [699, 213] width 11 height 12
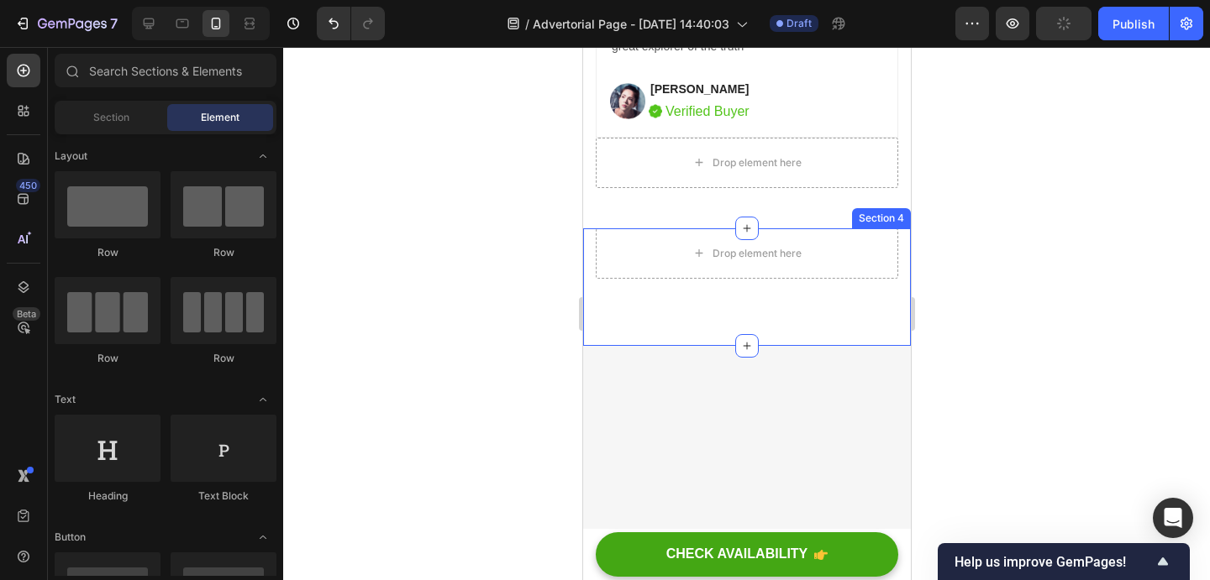
click at [649, 300] on div "Drop element here Section 4" at bounding box center [746, 287] width 328 height 118
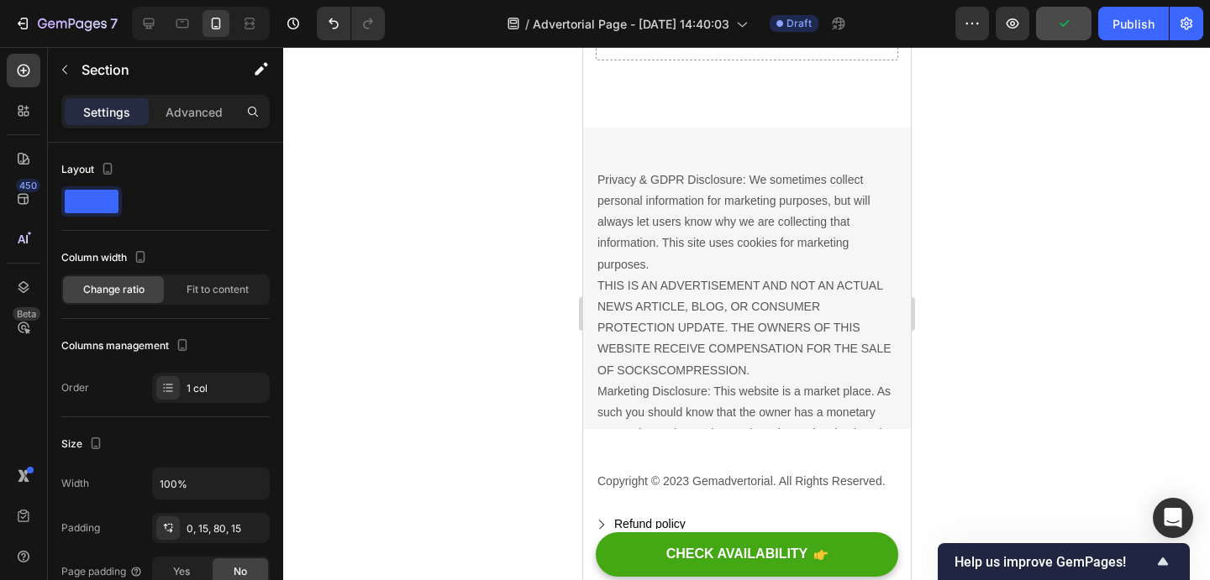
scroll to position [10312, 0]
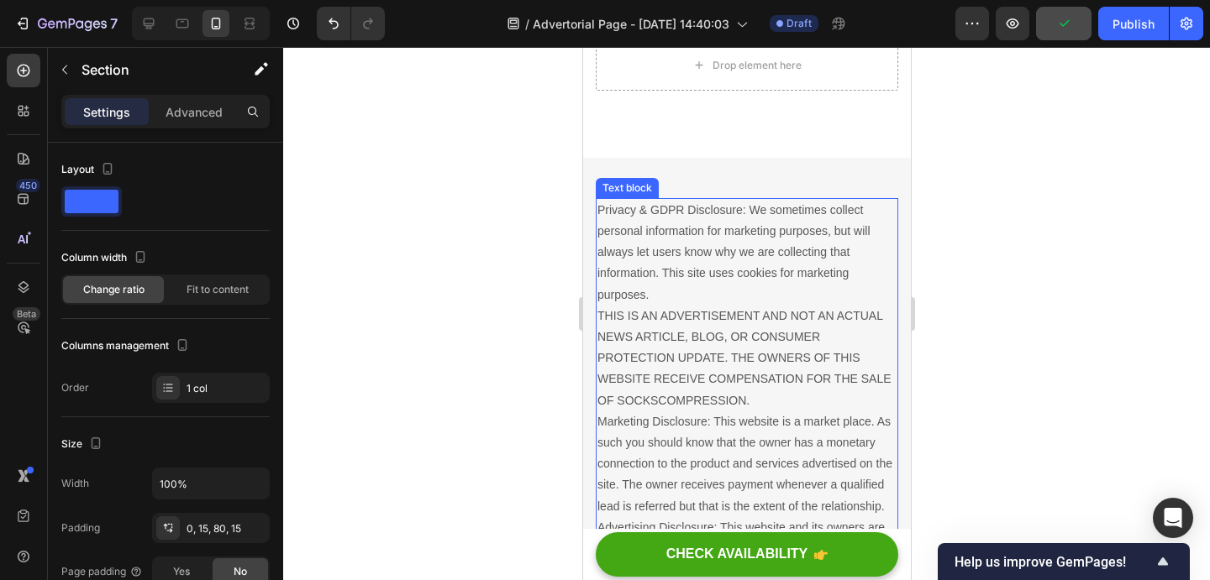
click at [640, 200] on p "Privacy & GDPR Disclosure: We sometimes collect personal information for market…" at bounding box center [745, 454] width 299 height 508
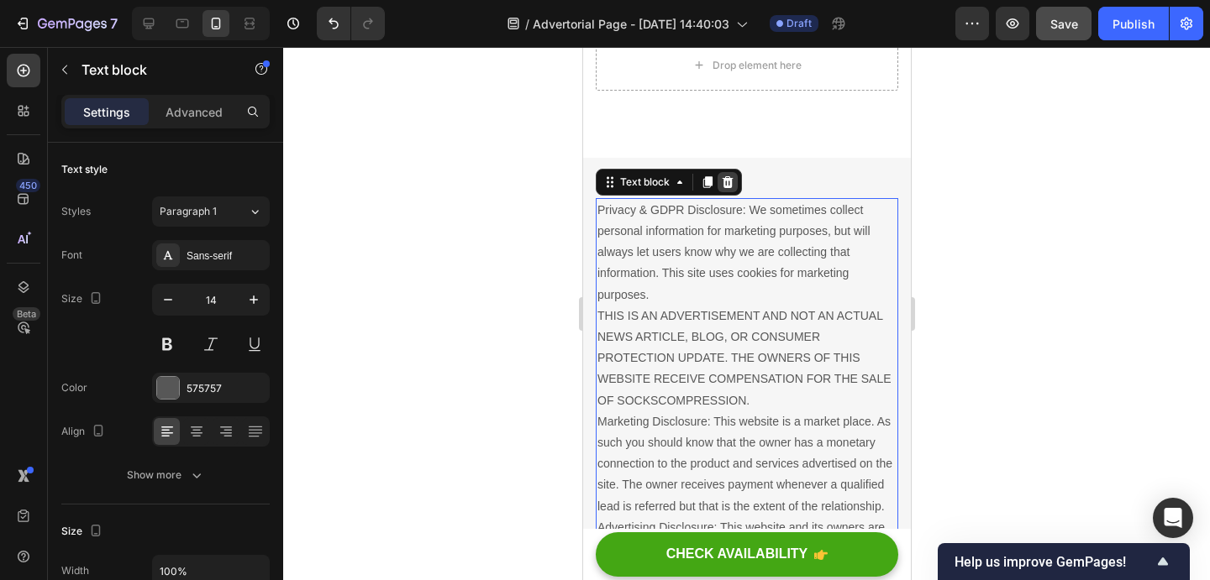
click at [722, 180] on icon at bounding box center [726, 182] width 13 height 13
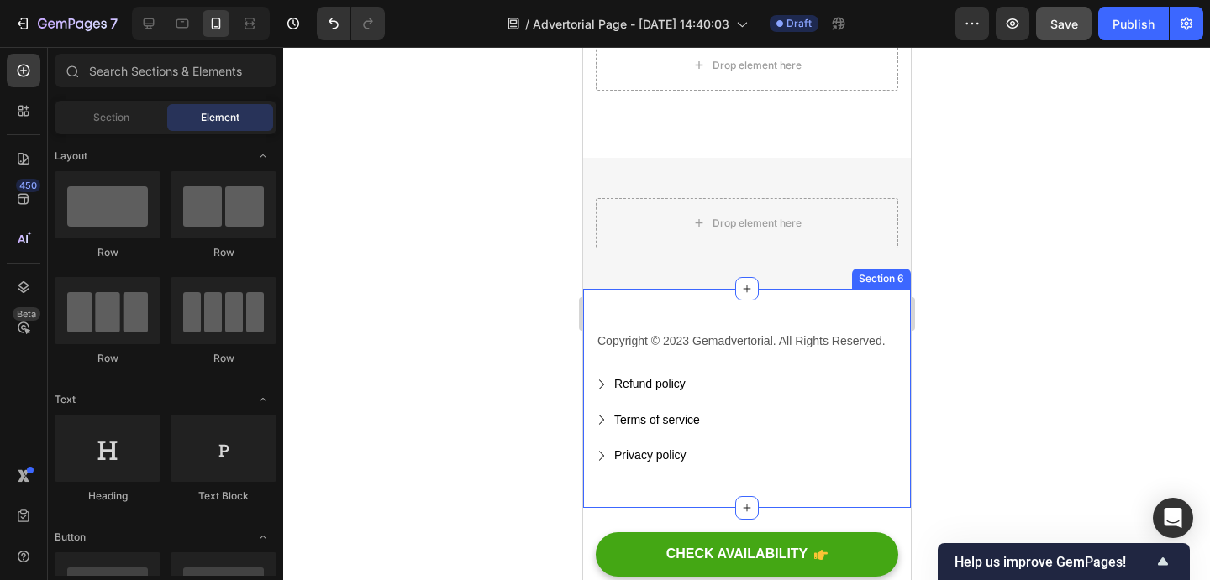
click at [711, 297] on div "Copyright © 2023 Gemadvertorial. All Rights Reserved. Text block Refund policy …" at bounding box center [746, 398] width 328 height 219
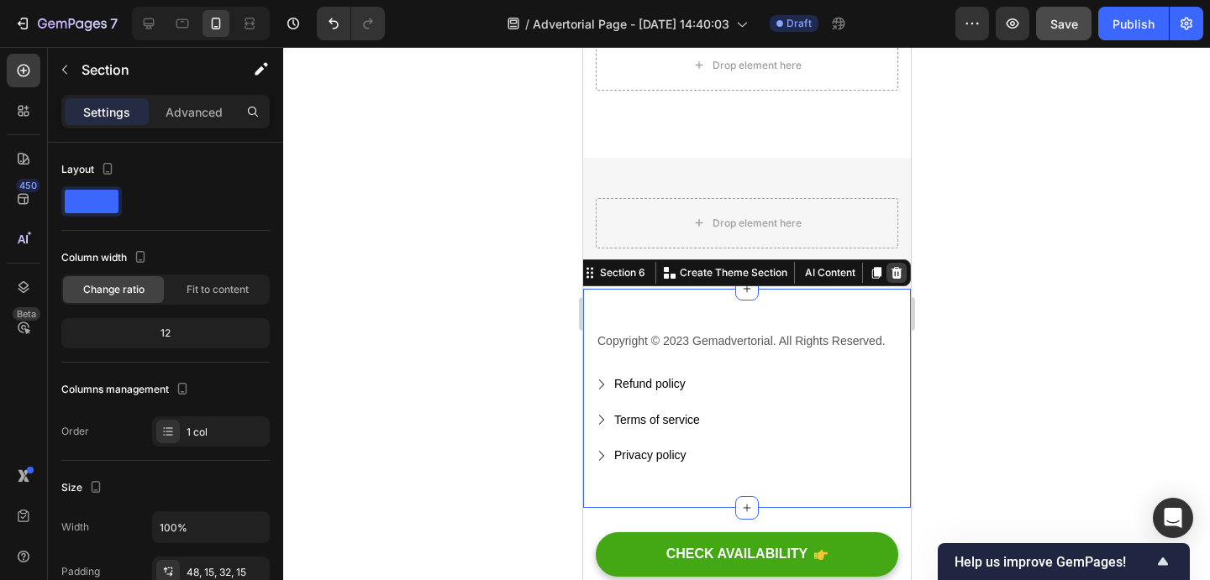
drag, startPoint x: 892, startPoint y: 266, endPoint x: 1158, endPoint y: 258, distance: 265.6
click at [892, 266] on icon at bounding box center [895, 272] width 13 height 13
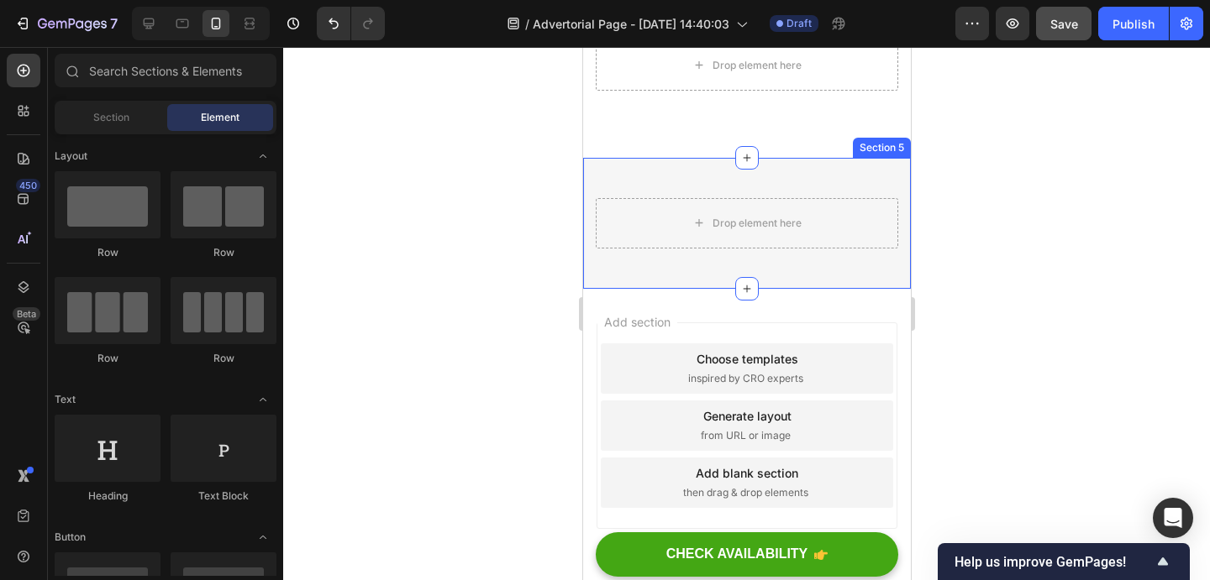
click at [622, 173] on div "Drop element here Row Section 5" at bounding box center [746, 223] width 328 height 131
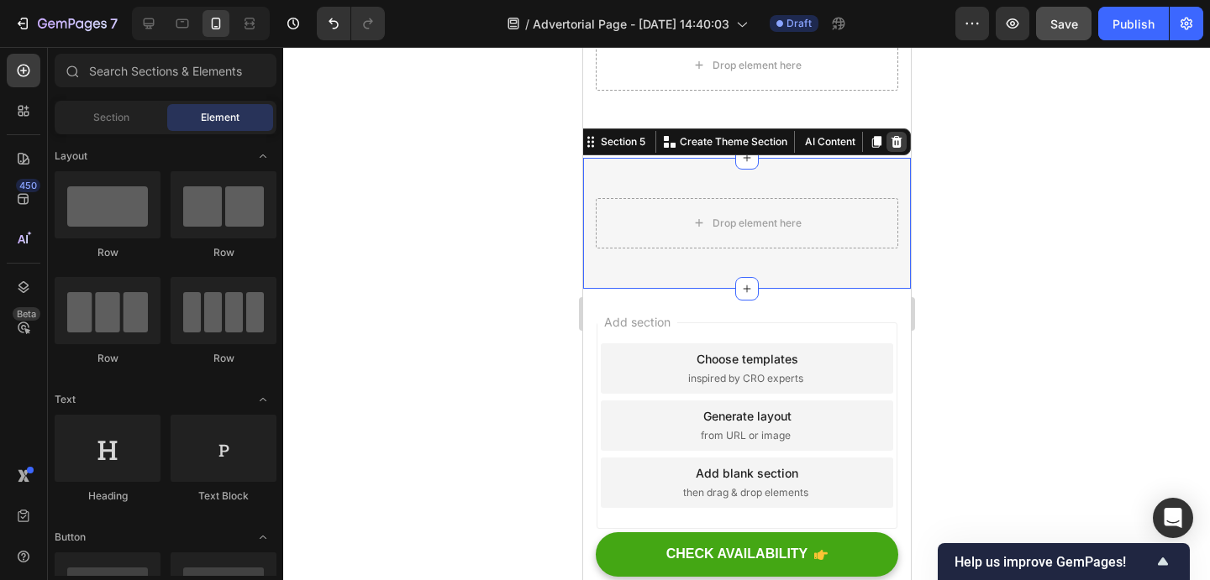
click at [895, 136] on icon at bounding box center [895, 142] width 11 height 12
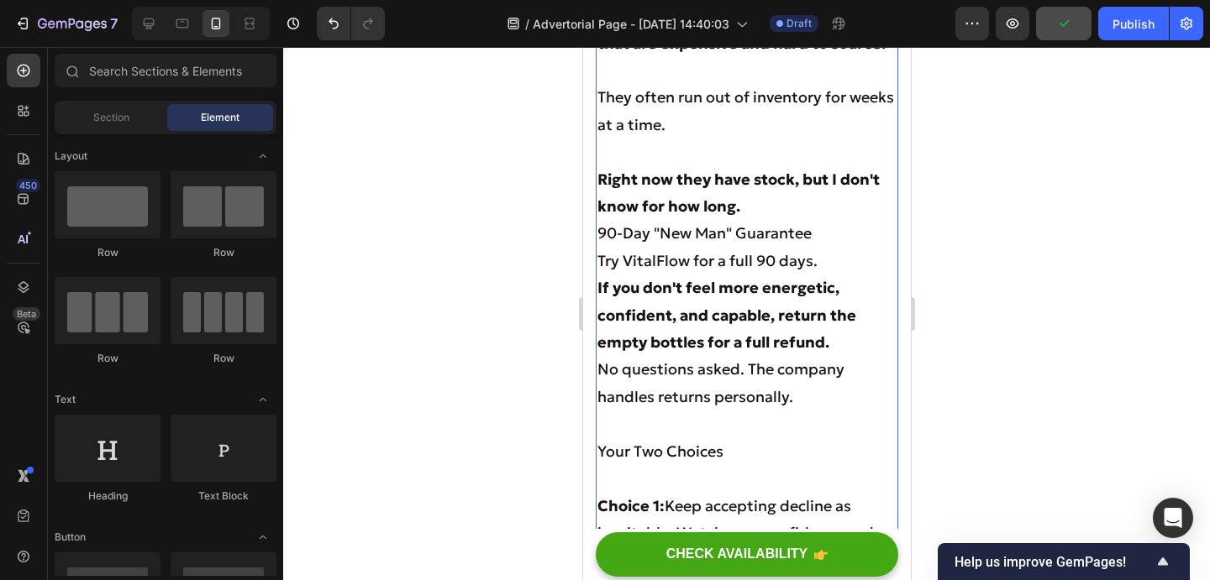
scroll to position [8015, 0]
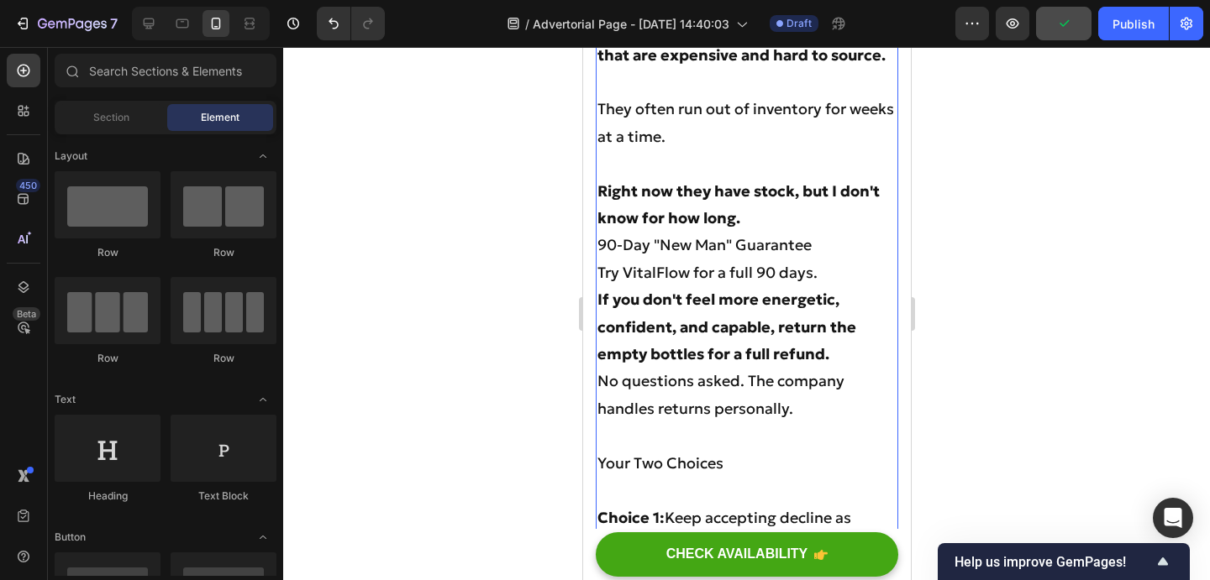
click at [730, 450] on p "Your Two Choices" at bounding box center [745, 463] width 299 height 27
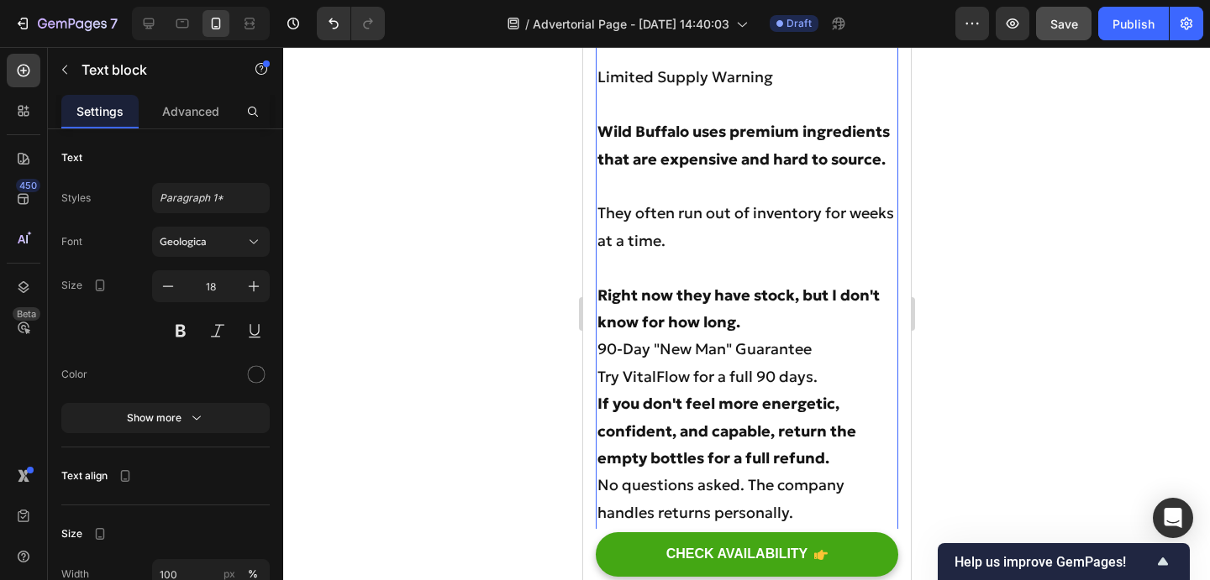
scroll to position [7905, 0]
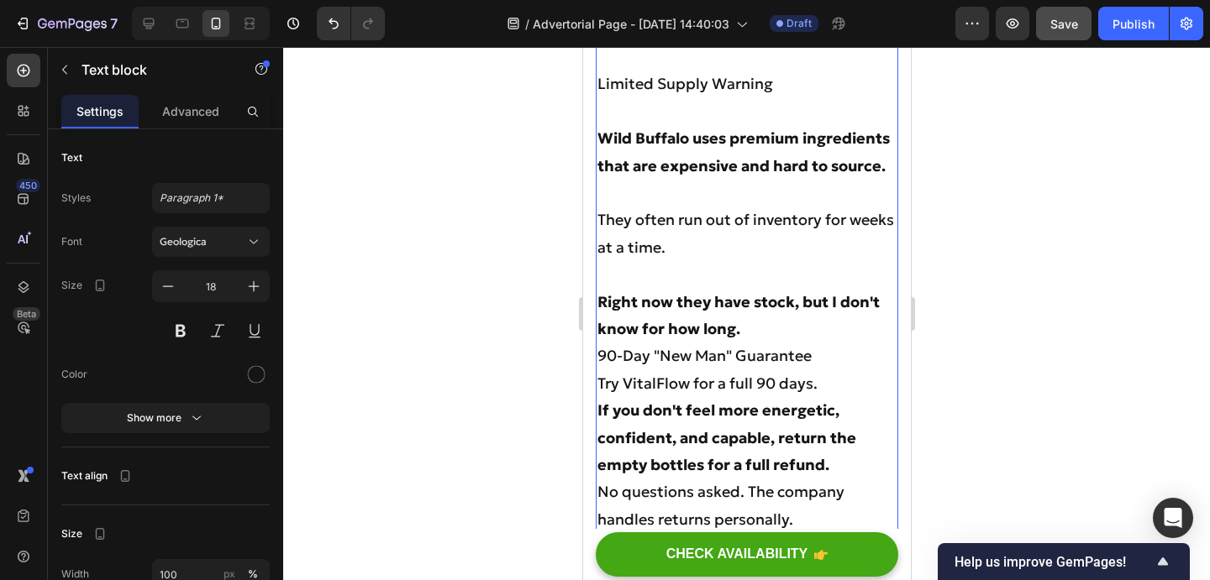
click at [601, 343] on p "90-Day "New Man" Guarantee" at bounding box center [745, 356] width 299 height 27
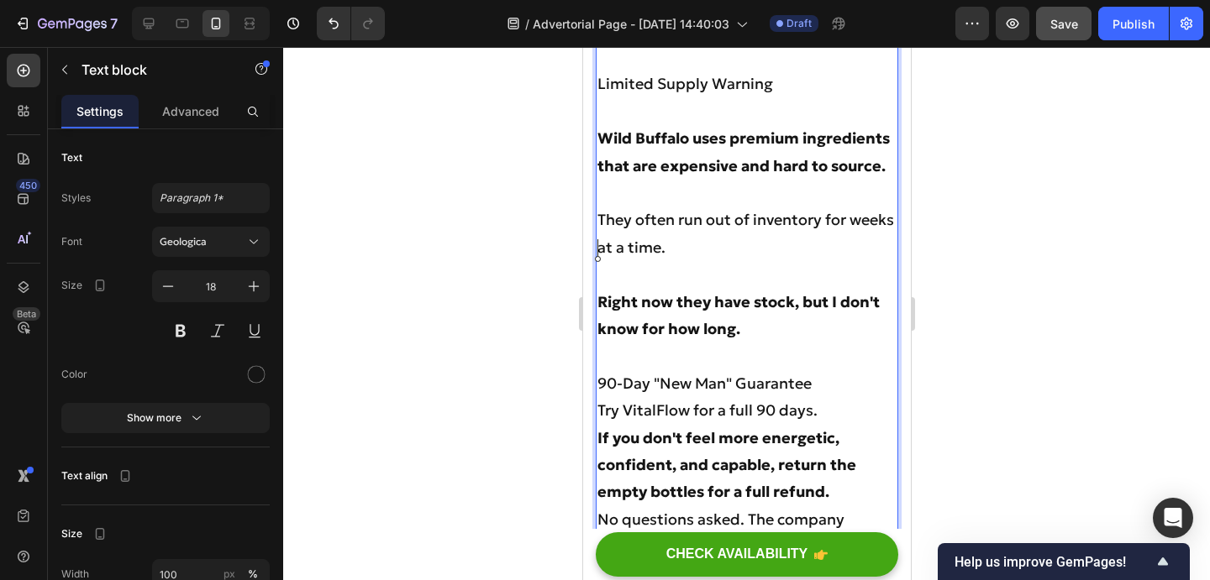
click at [843, 397] on p "Try VitalFlow for a full 90 days." at bounding box center [745, 410] width 299 height 27
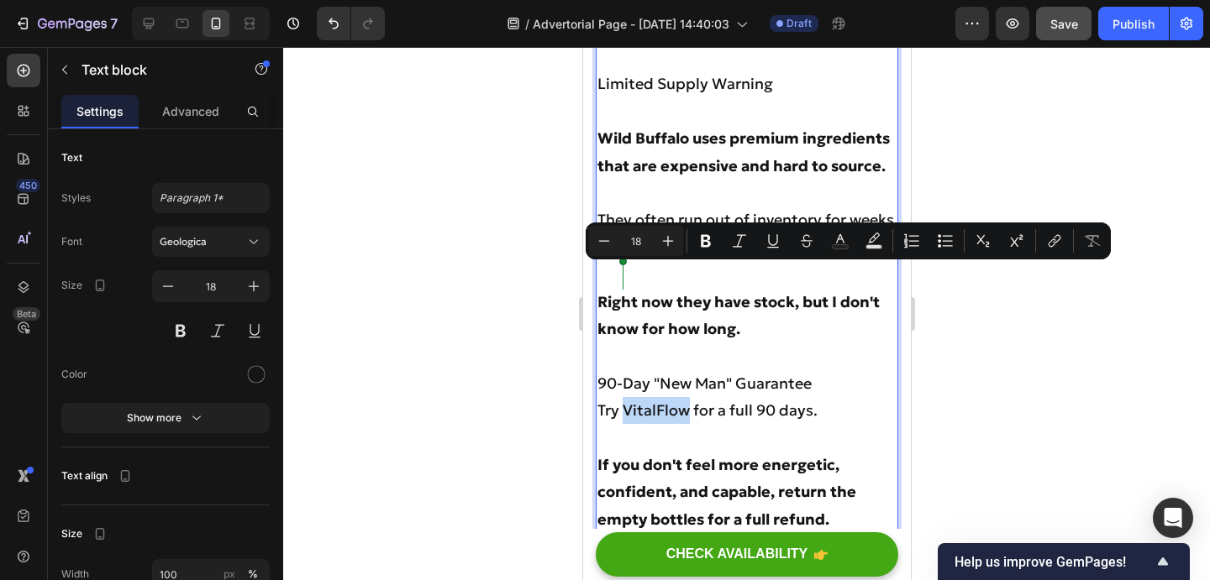
drag, startPoint x: 689, startPoint y: 275, endPoint x: 622, endPoint y: 275, distance: 67.2
click at [622, 397] on p "Try VitalFlow for a full 90 days." at bounding box center [745, 410] width 299 height 27
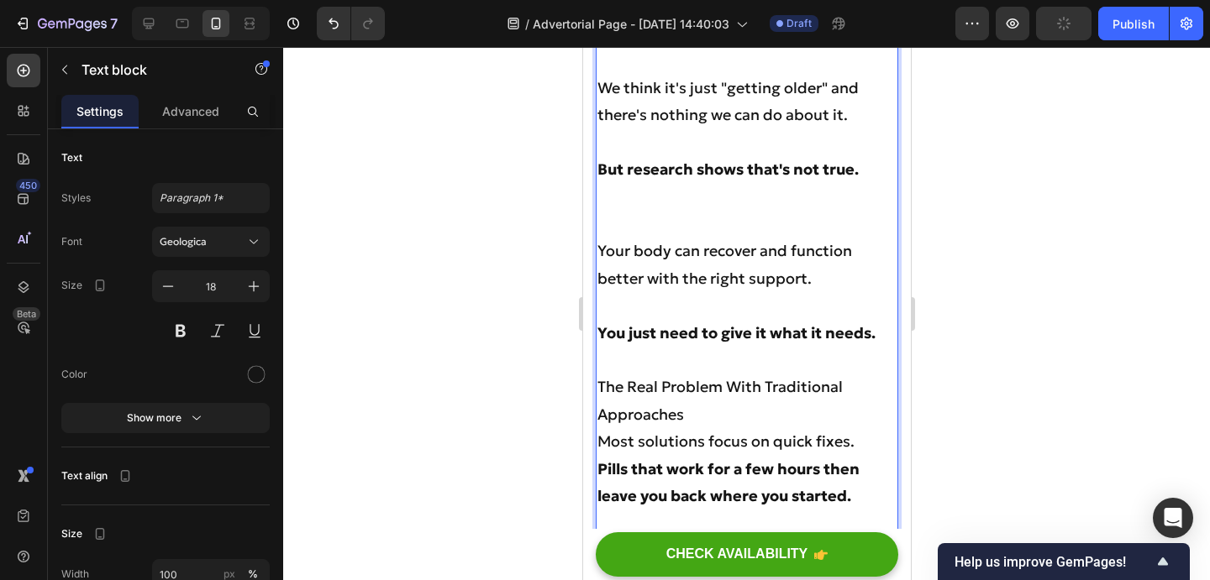
scroll to position [7130, 0]
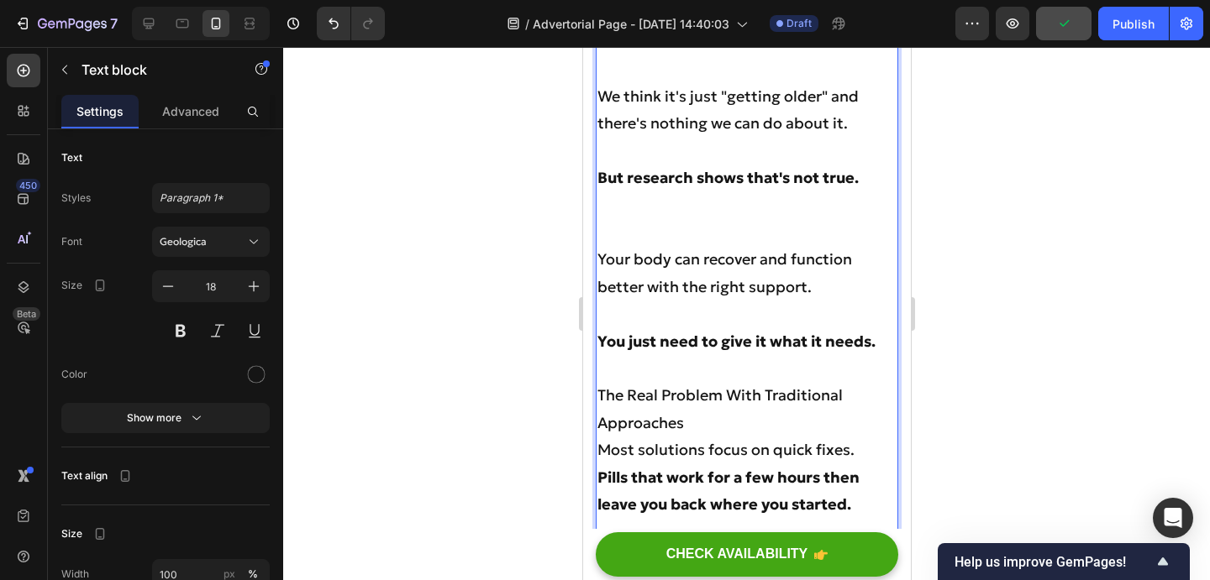
click at [861, 437] on p "Most solutions focus on quick fixes." at bounding box center [745, 450] width 299 height 27
click at [600, 437] on p "Most solutions focus on quick fixes." at bounding box center [745, 450] width 299 height 27
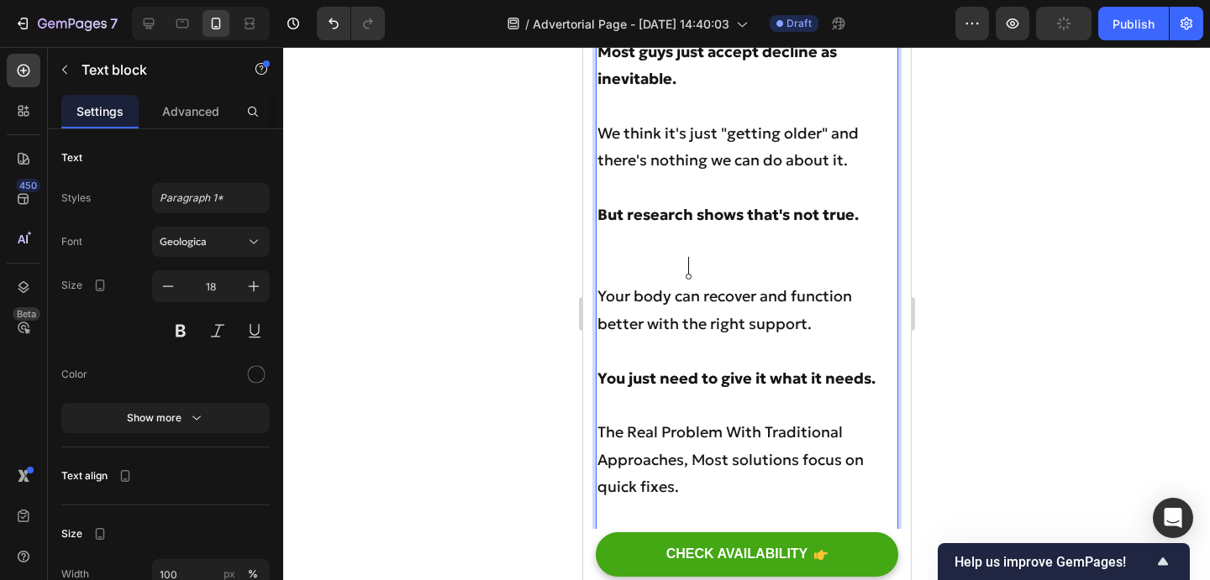
scroll to position [7153, 0]
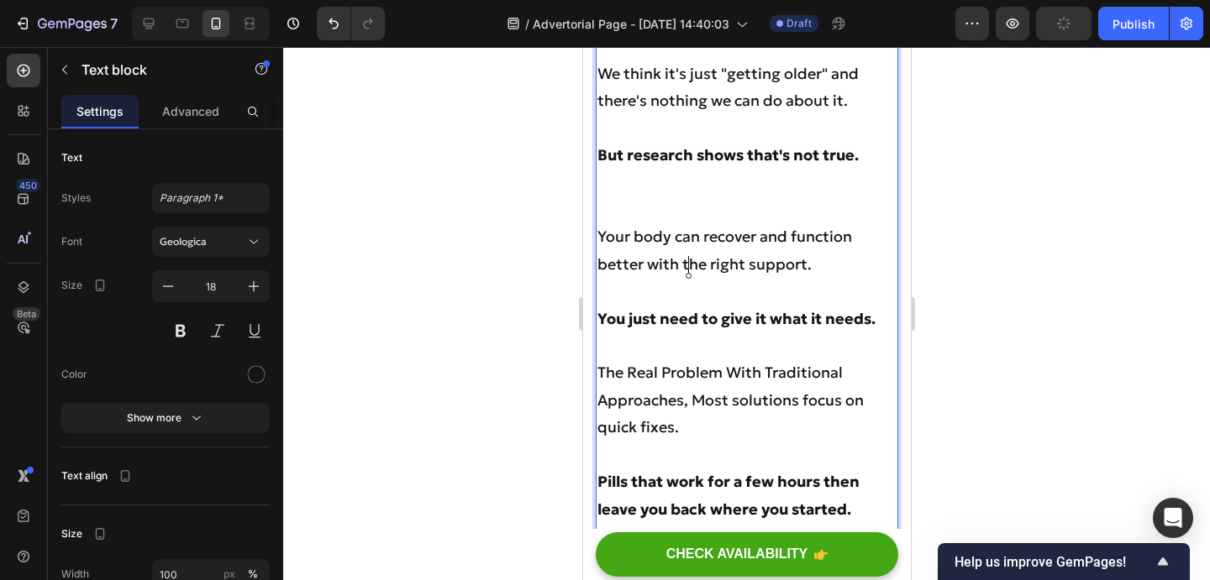
drag, startPoint x: 696, startPoint y: 291, endPoint x: 591, endPoint y: 240, distance: 116.1
click at [690, 279] on lpop-circle at bounding box center [688, 276] width 6 height 6
click at [842, 333] on p "Rich Text Editor. Editing area: main" at bounding box center [745, 346] width 299 height 27
drag, startPoint x: 911, startPoint y: 191, endPoint x: 1031, endPoint y: 56, distance: 179.7
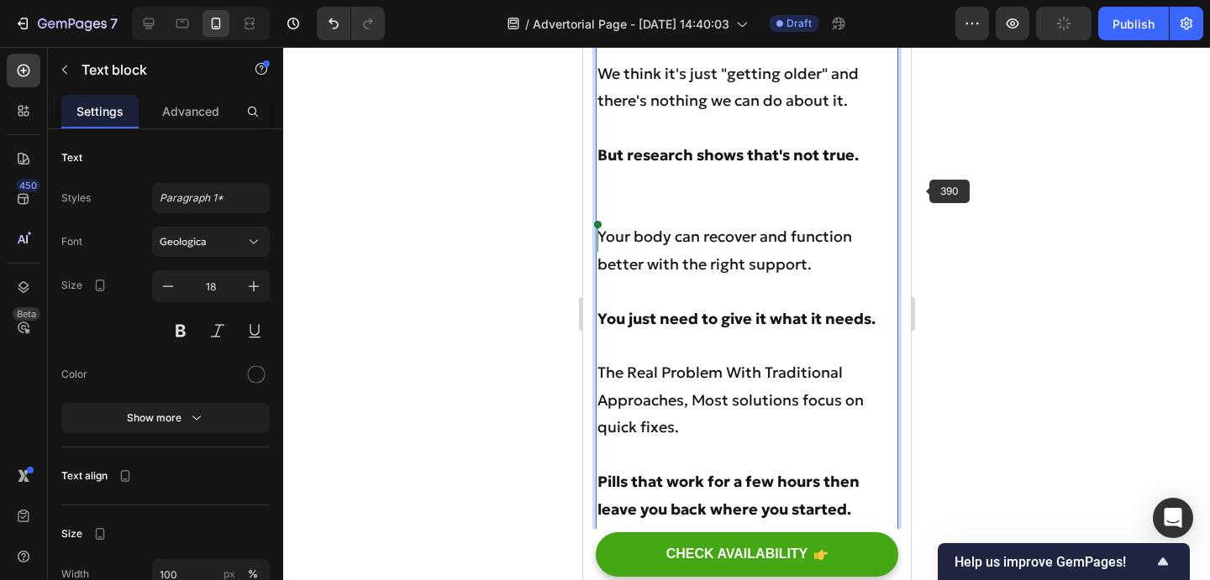
click at [932, 189] on div at bounding box center [746, 313] width 927 height 533
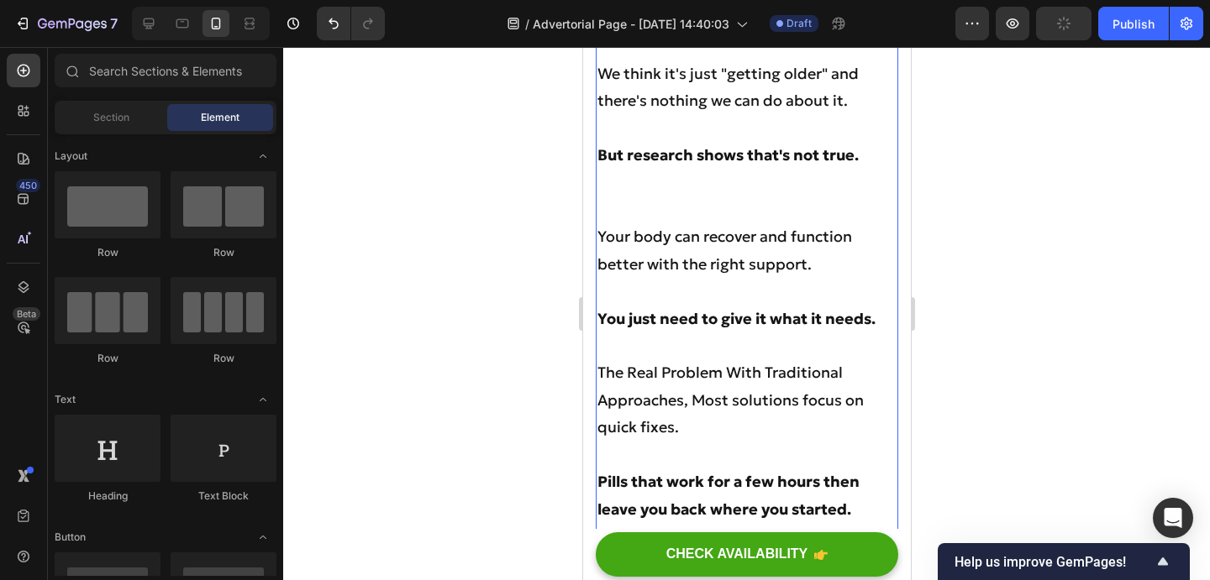
click at [667, 360] on p "The Real Problem With Traditional Approaches, Most solutions focus on quick fix…" at bounding box center [745, 400] width 299 height 81
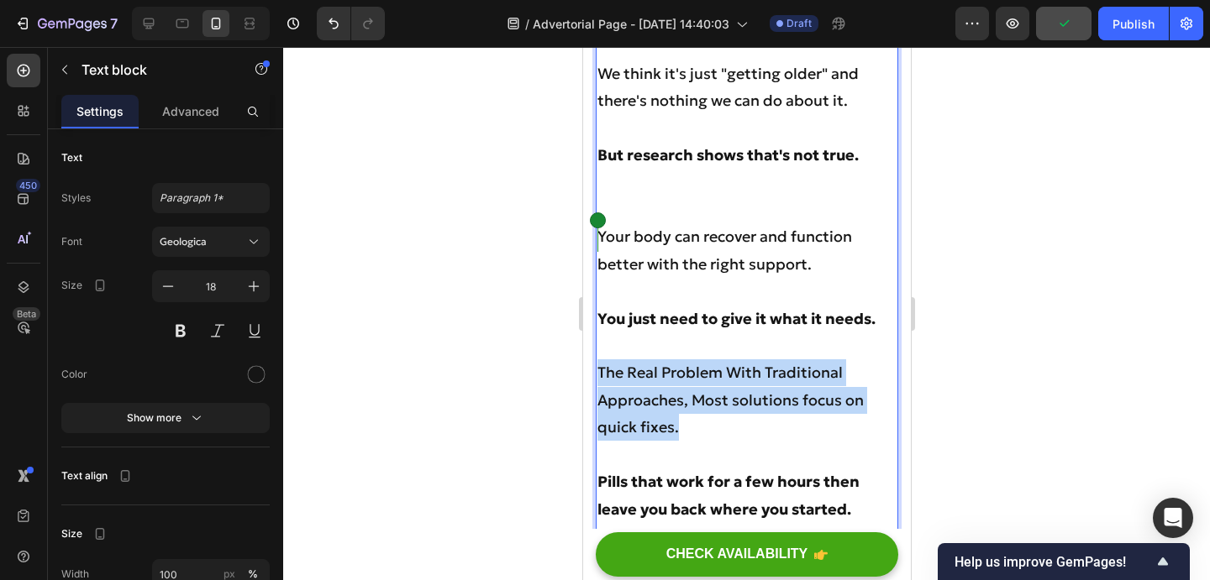
drag, startPoint x: 685, startPoint y: 292, endPoint x: 600, endPoint y: 235, distance: 103.0
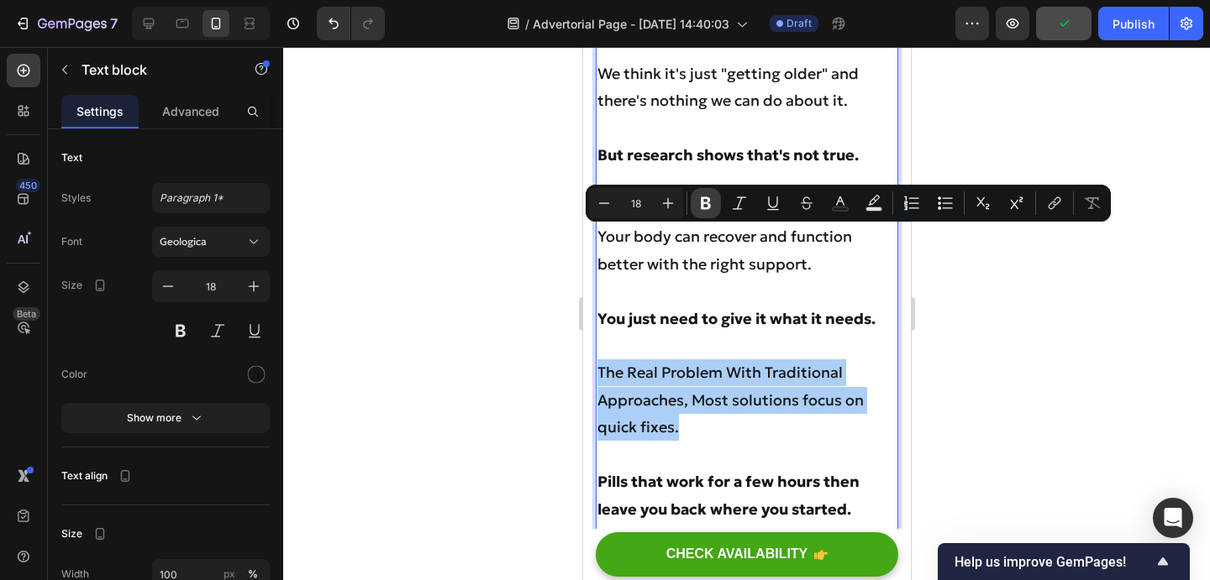
click at [707, 211] on icon "Editor contextual toolbar" at bounding box center [705, 203] width 17 height 17
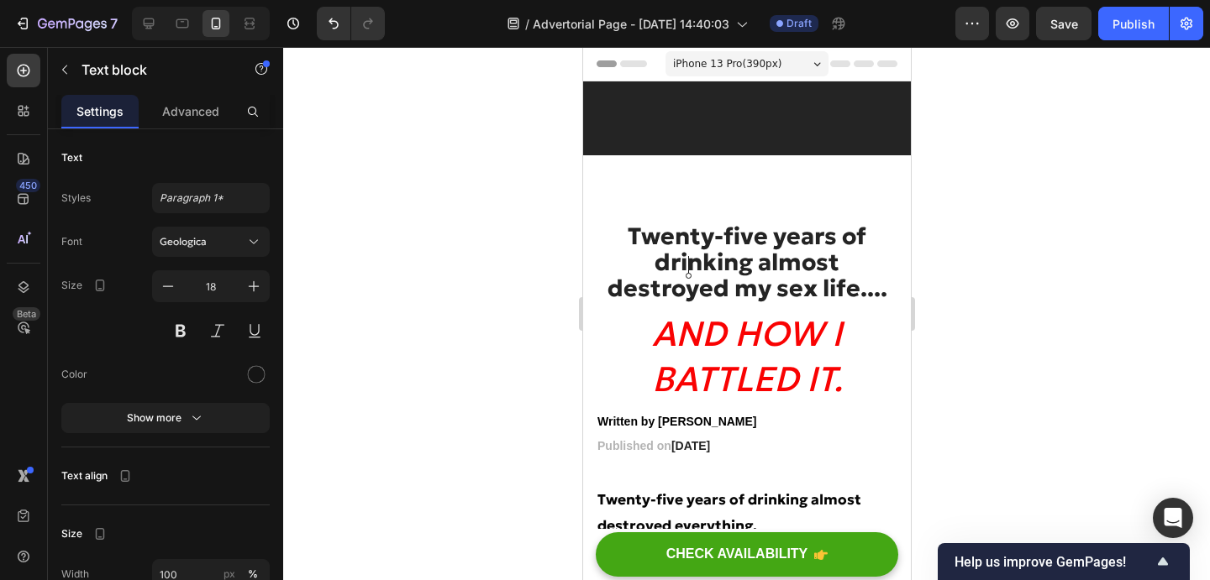
scroll to position [7153, 0]
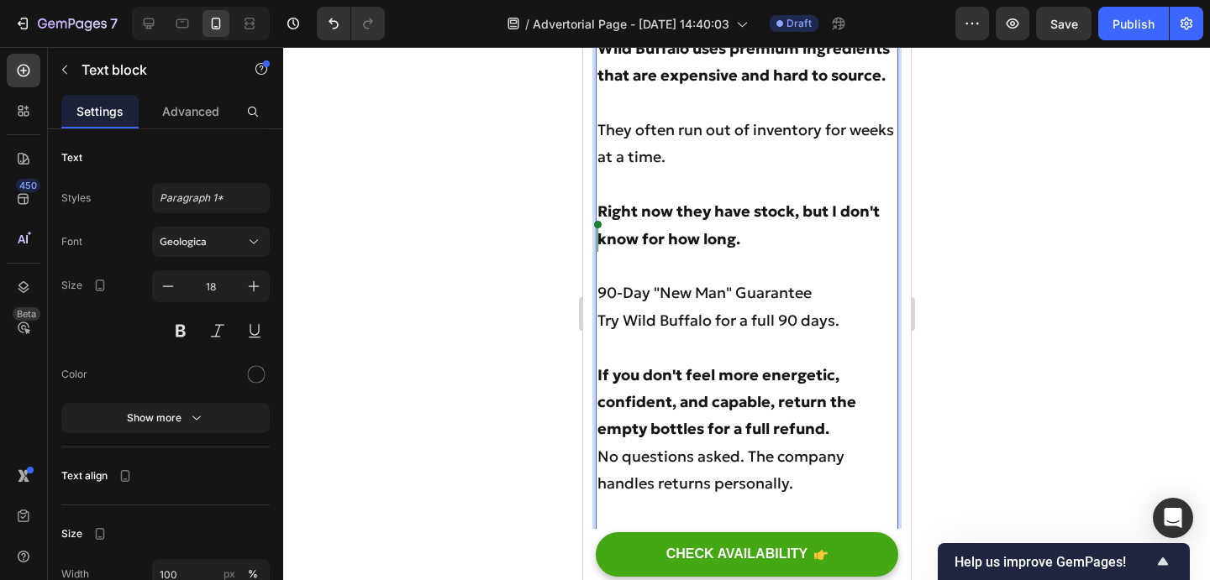
drag, startPoint x: 688, startPoint y: 295, endPoint x: 598, endPoint y: 231, distance: 110.2
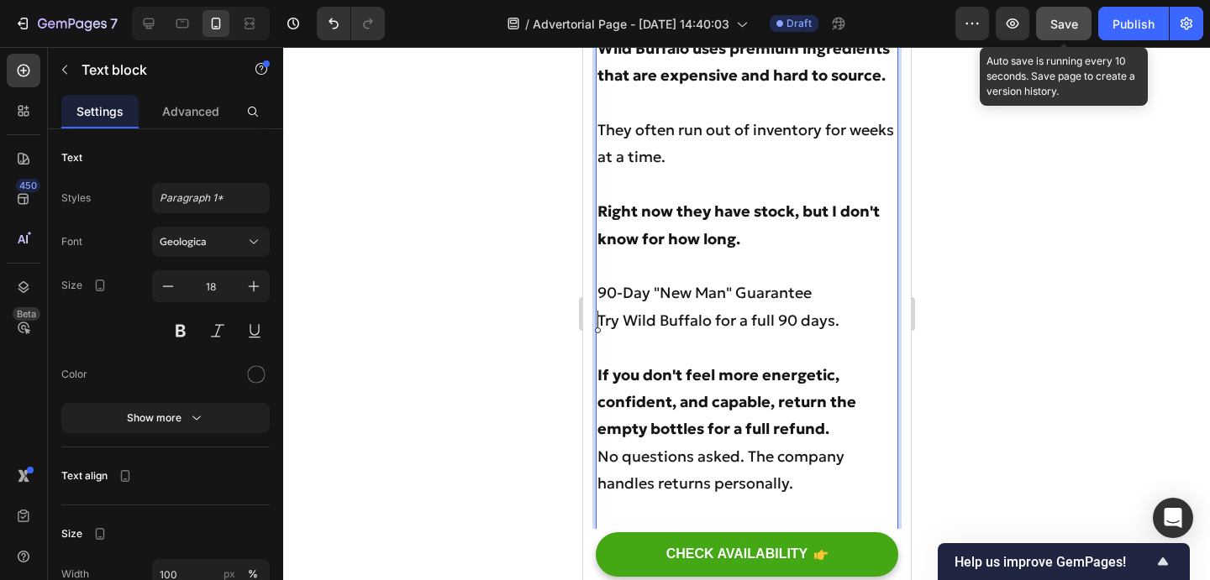
click at [1063, 33] on button "Save" at bounding box center [1063, 24] width 55 height 34
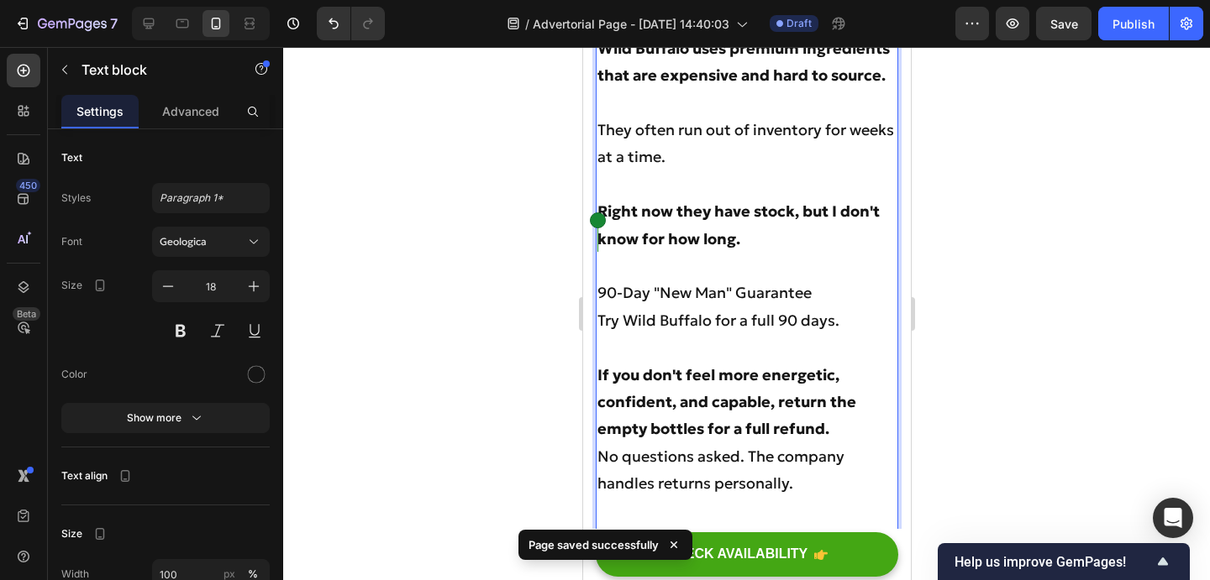
drag, startPoint x: 687, startPoint y: 292, endPoint x: 600, endPoint y: 234, distance: 104.8
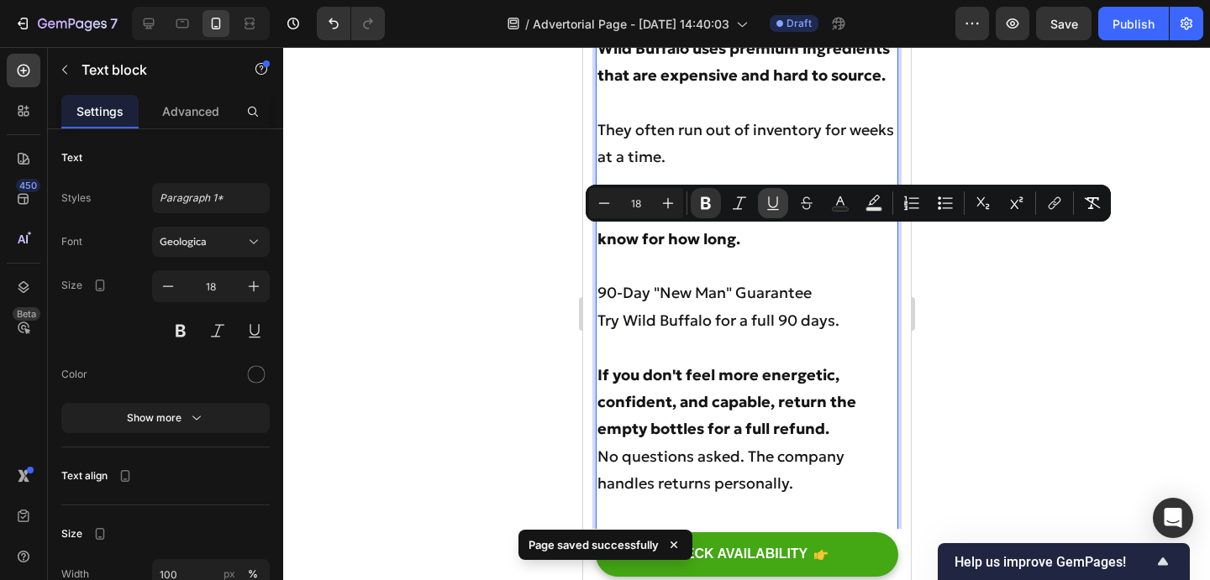
click at [778, 202] on icon "Editor contextual toolbar" at bounding box center [772, 203] width 17 height 17
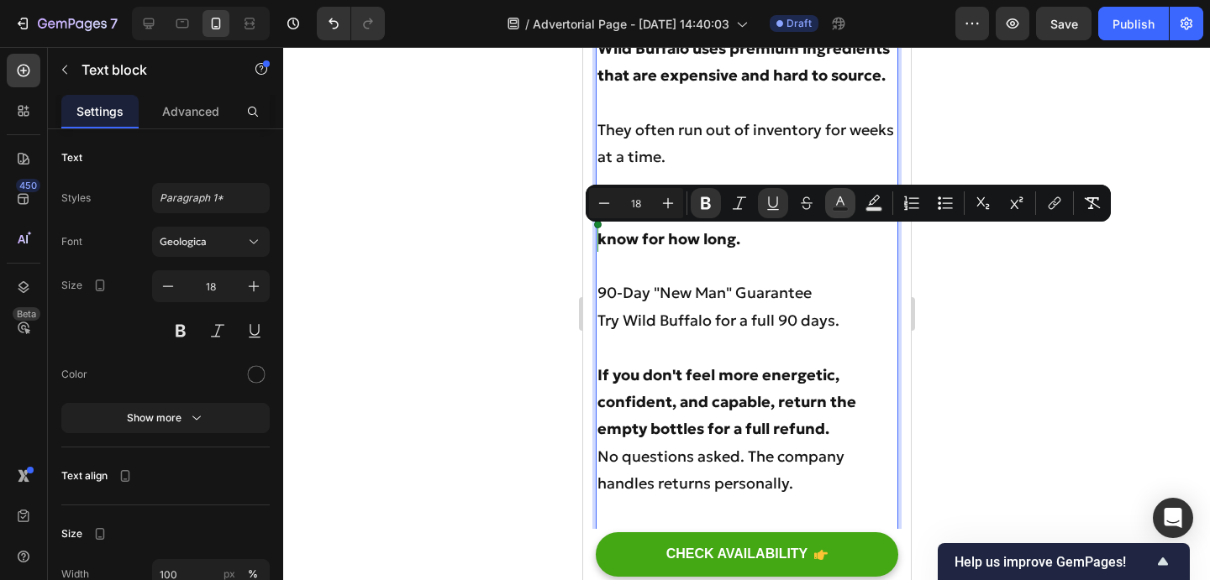
click at [842, 199] on icon "Editor contextual toolbar" at bounding box center [840, 203] width 17 height 17
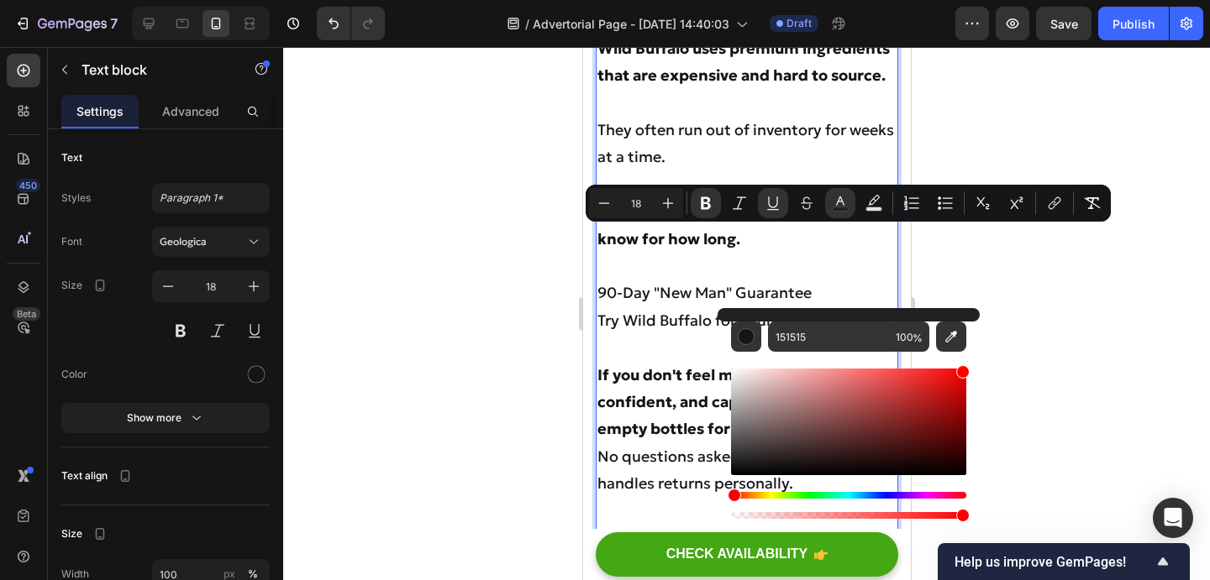
drag, startPoint x: 903, startPoint y: 426, endPoint x: 974, endPoint y: 361, distance: 95.7
click at [974, 361] on div "151515 100 %" at bounding box center [848, 415] width 262 height 214
type input "FF0000"
click at [873, 205] on icon "Editor contextual toolbar" at bounding box center [873, 203] width 17 height 17
click at [773, 496] on div "Hue" at bounding box center [848, 495] width 235 height 7
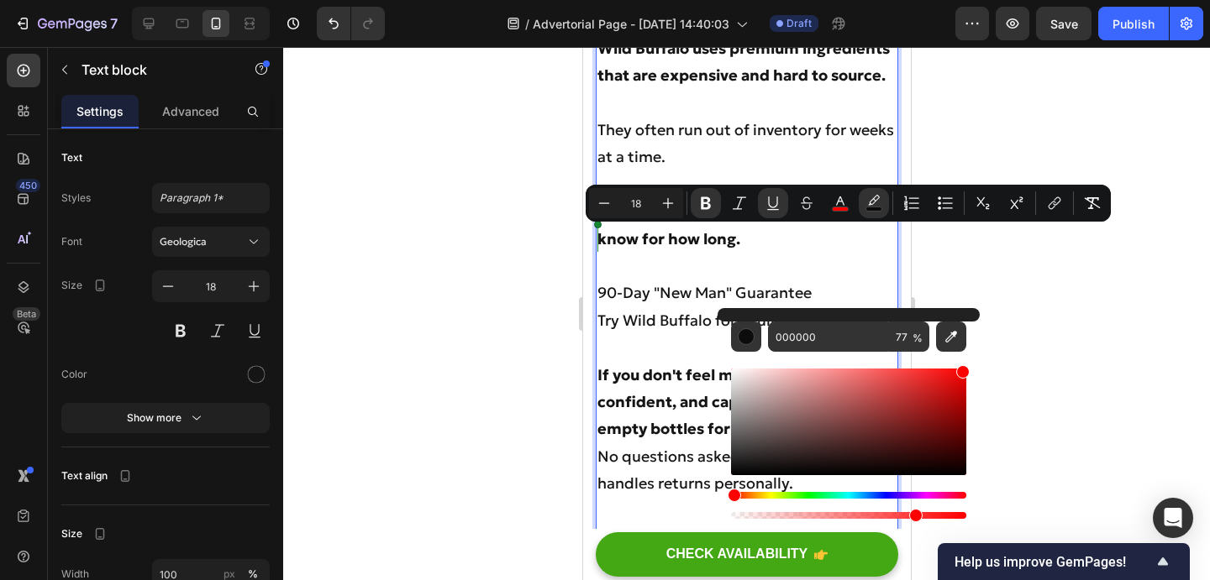
drag, startPoint x: 867, startPoint y: 444, endPoint x: 974, endPoint y: 344, distance: 145.6
click at [974, 344] on div "000000 77 %" at bounding box center [848, 415] width 262 height 214
click at [768, 495] on div "Hue" at bounding box center [848, 495] width 235 height 7
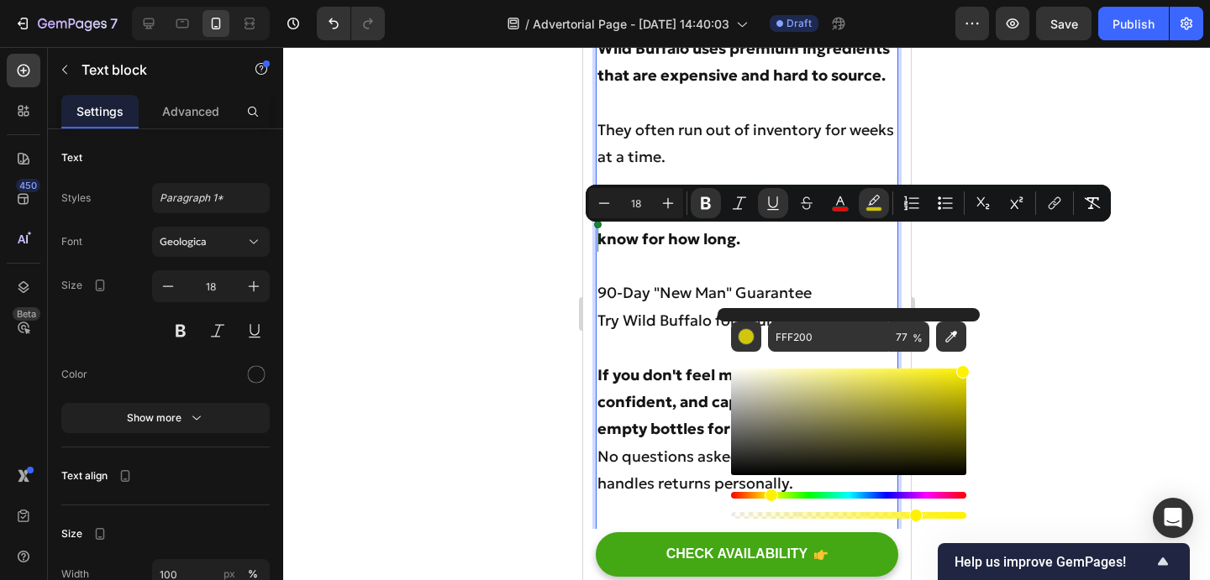
click at [779, 495] on div "Hue" at bounding box center [848, 495] width 235 height 7
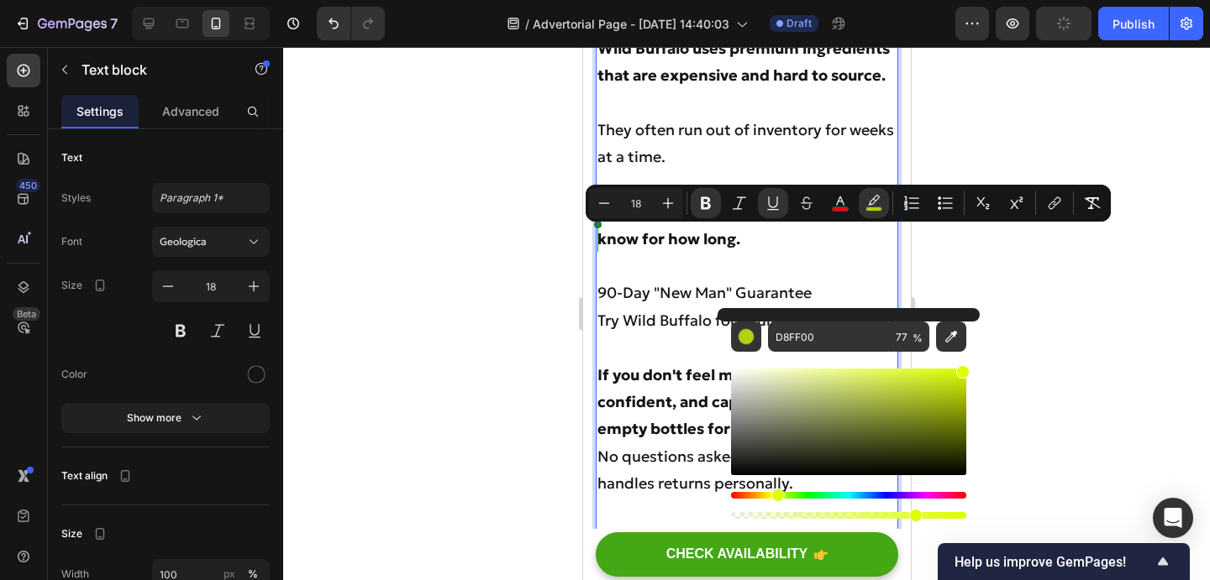
click at [775, 493] on div "Hue" at bounding box center [777, 495] width 13 height 13
type input "DDFF00"
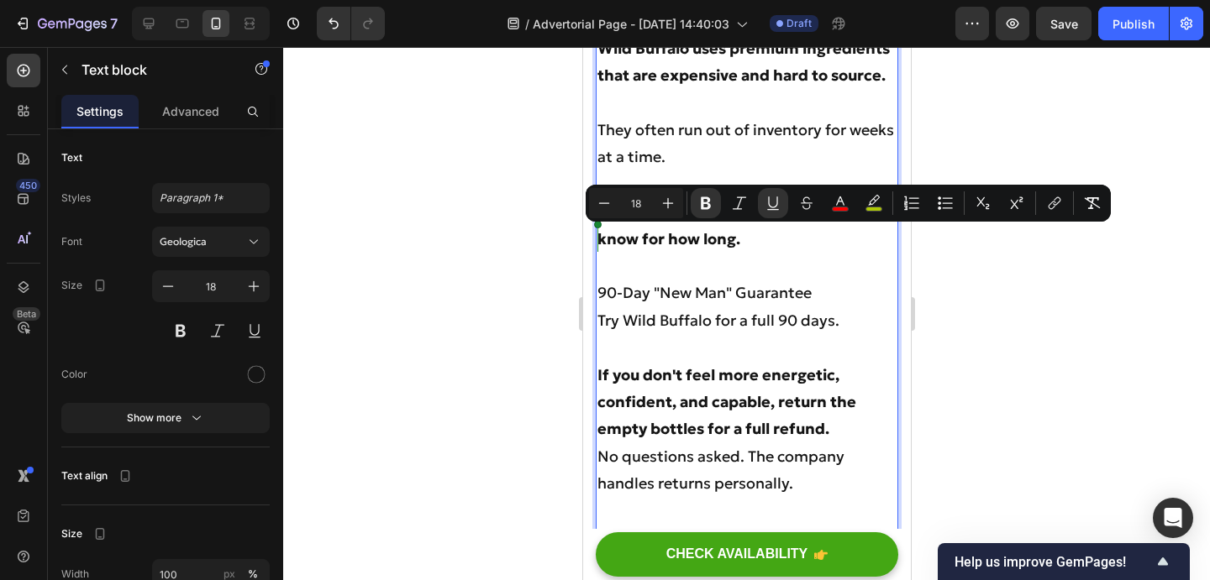
drag, startPoint x: 690, startPoint y: 293, endPoint x: 598, endPoint y: 236, distance: 108.6
click at [669, 196] on icon "Editor contextual toolbar" at bounding box center [667, 203] width 17 height 17
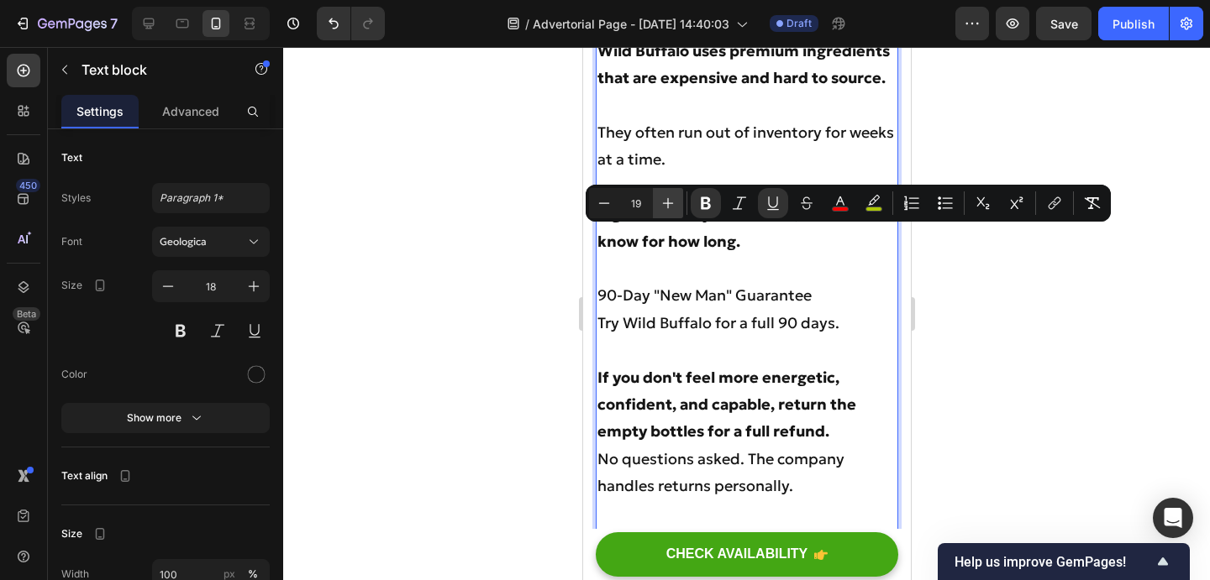
click at [669, 196] on icon "Editor contextual toolbar" at bounding box center [667, 203] width 17 height 17
type input "21"
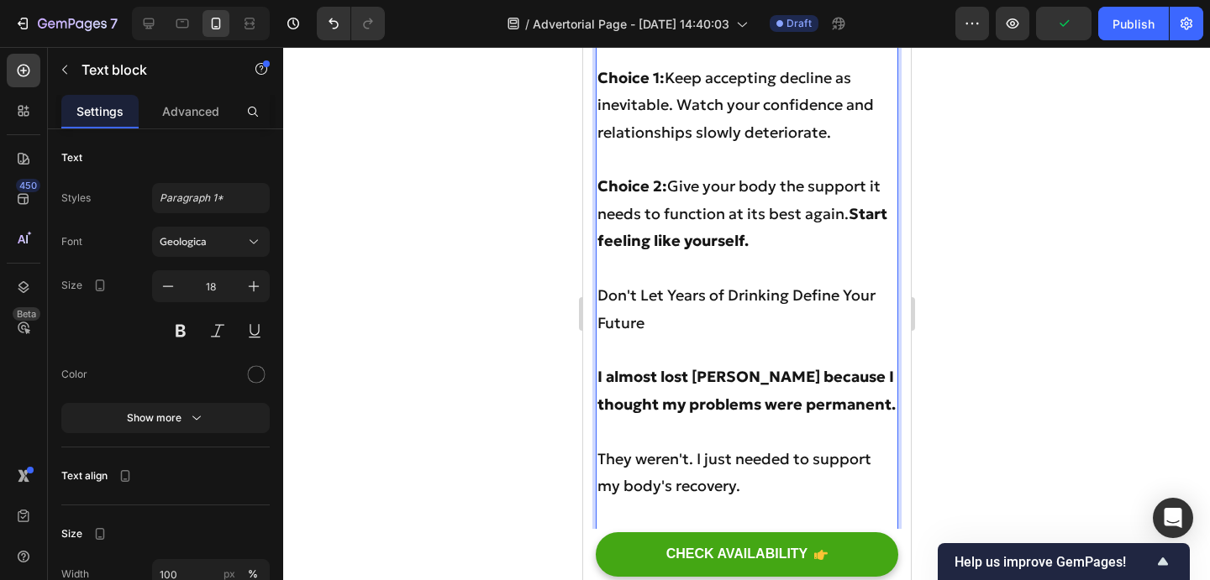
scroll to position [7678, 0]
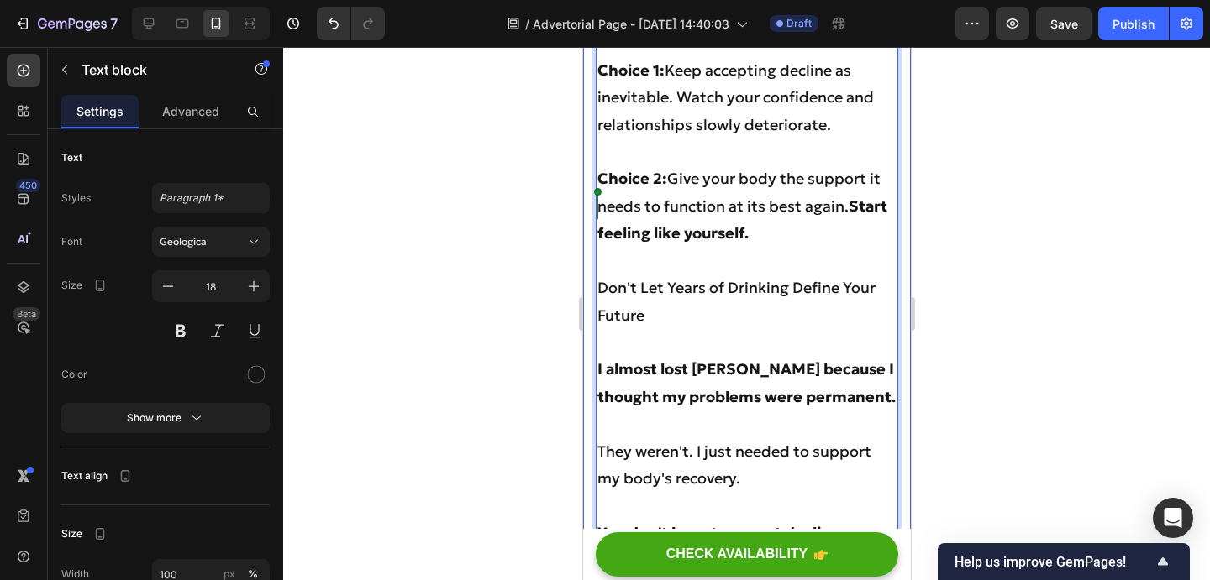
drag, startPoint x: 773, startPoint y: 205, endPoint x: 585, endPoint y: 203, distance: 187.3
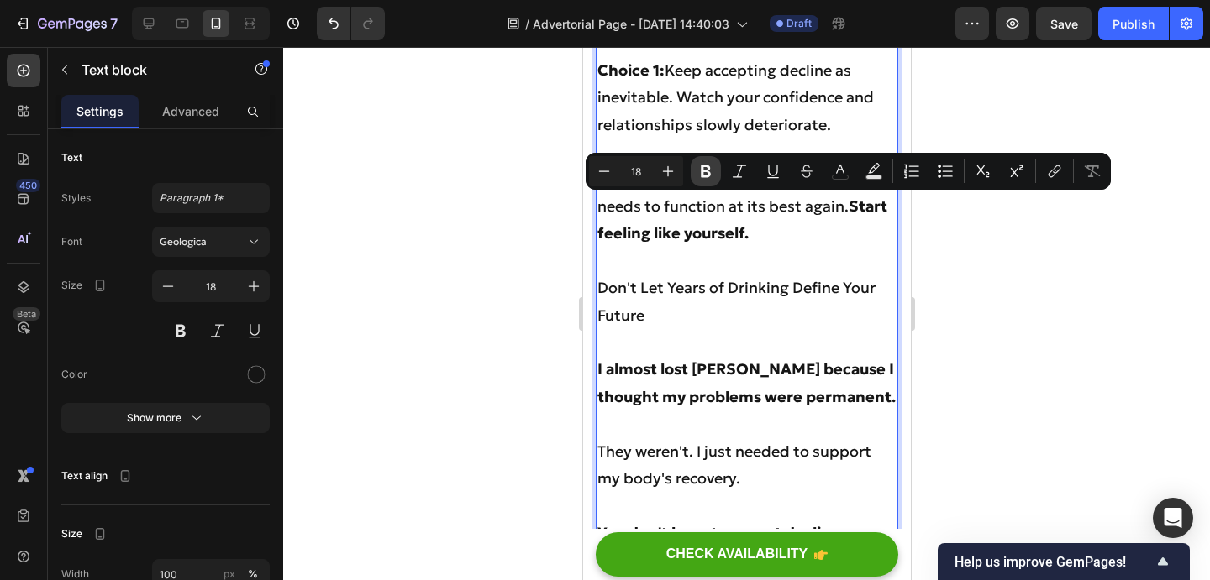
click at [714, 178] on button "Bold" at bounding box center [705, 171] width 30 height 30
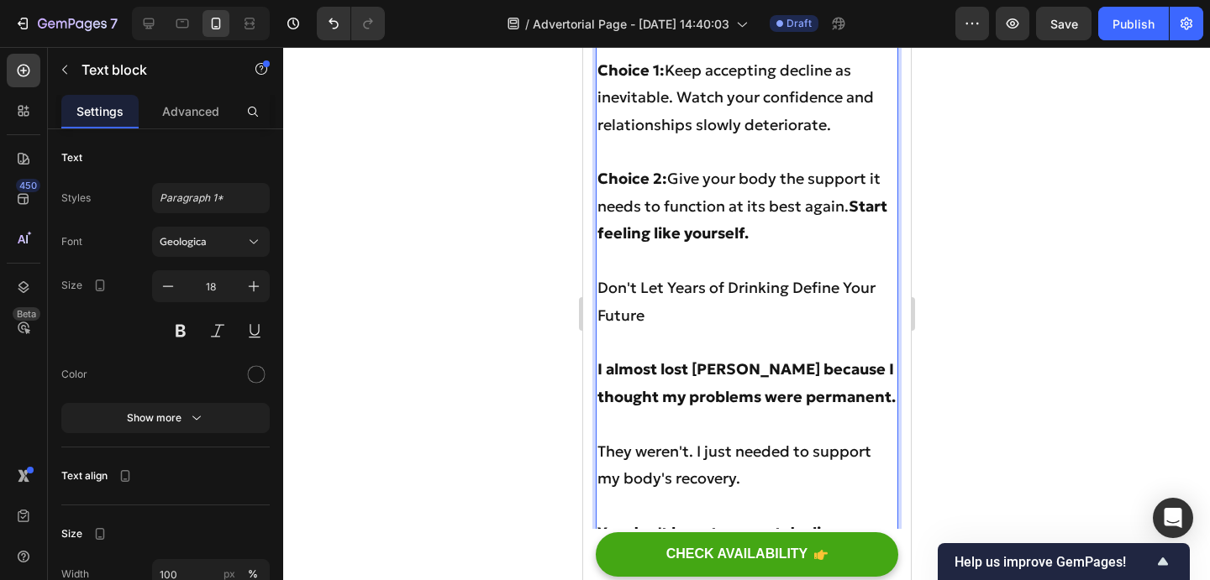
drag, startPoint x: 780, startPoint y: 202, endPoint x: 585, endPoint y: 207, distance: 194.1
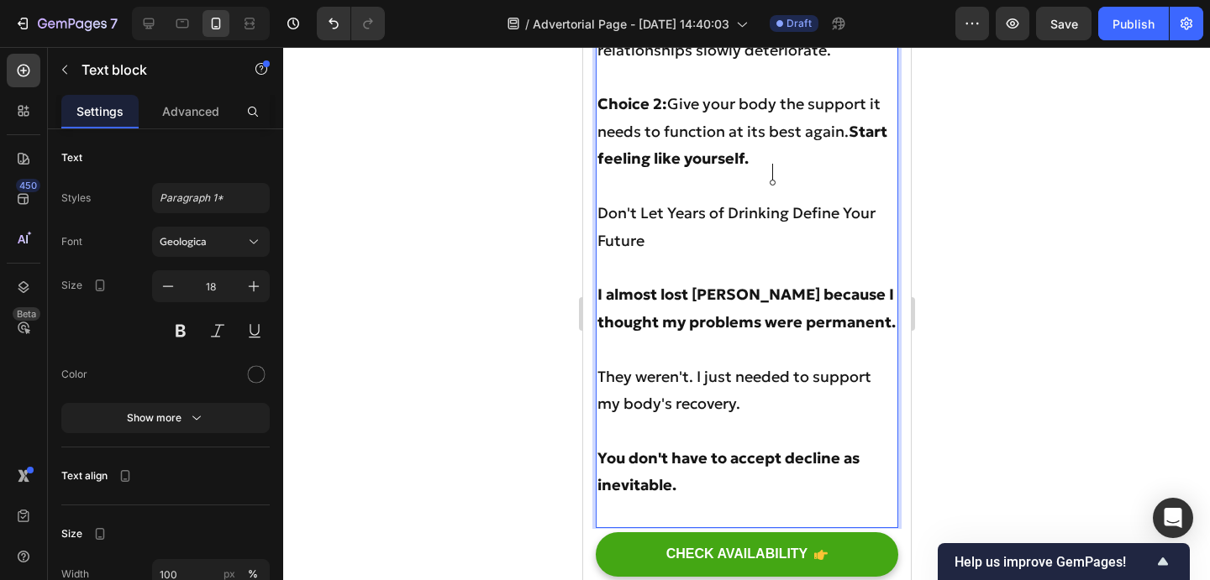
scroll to position [7779, 0]
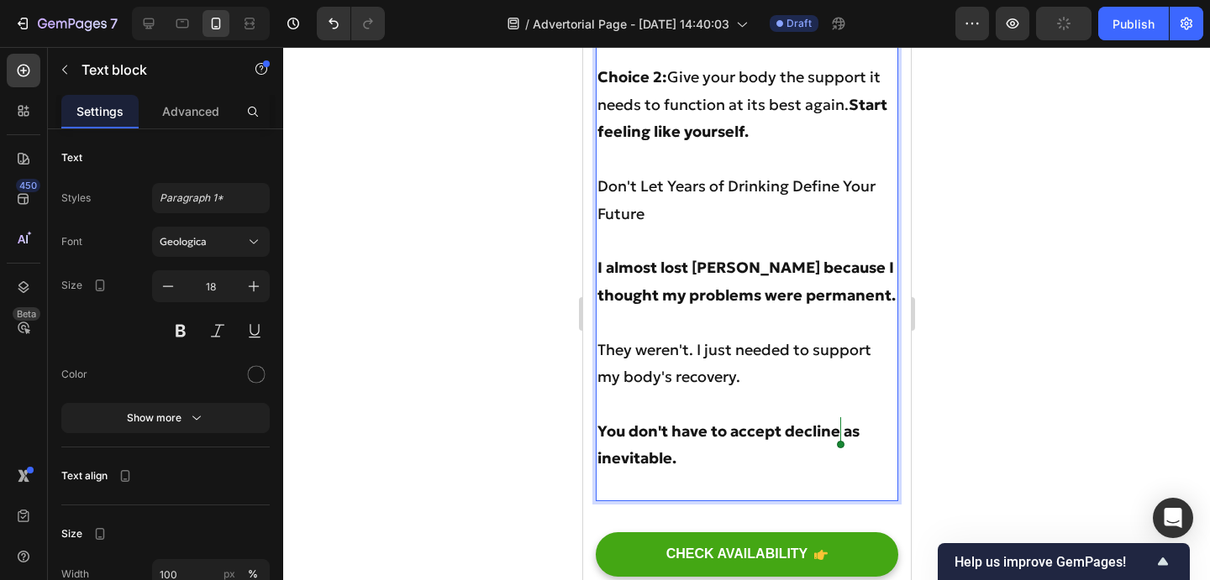
drag, startPoint x: 599, startPoint y: 321, endPoint x: 854, endPoint y: 452, distance: 287.0
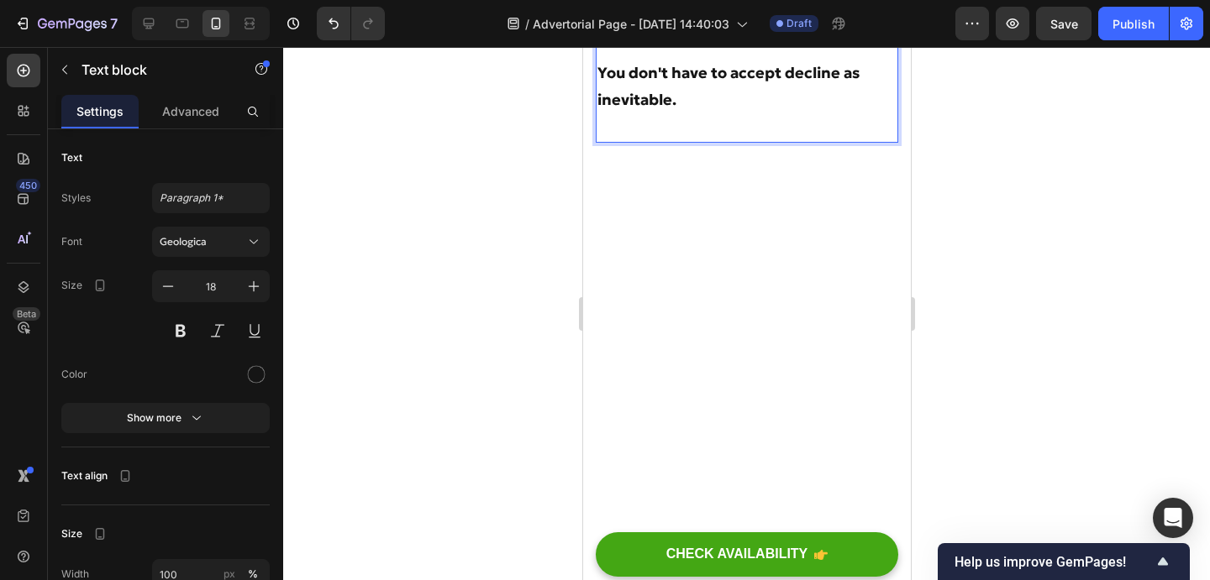
scroll to position [8059, 0]
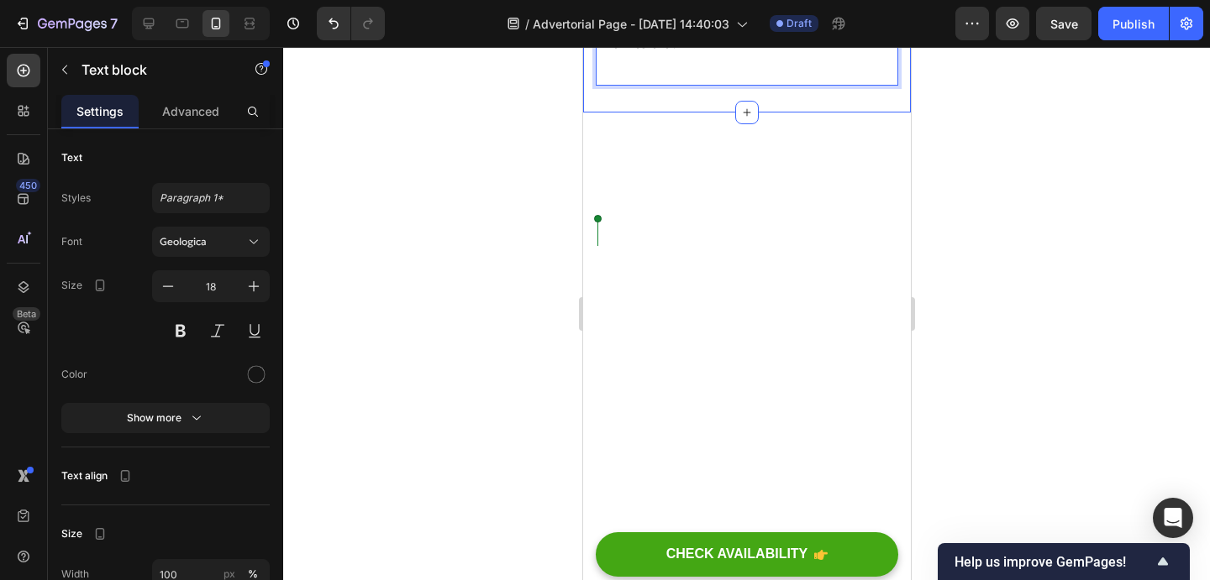
drag, startPoint x: 732, startPoint y: 232, endPoint x: 582, endPoint y: 232, distance: 150.4
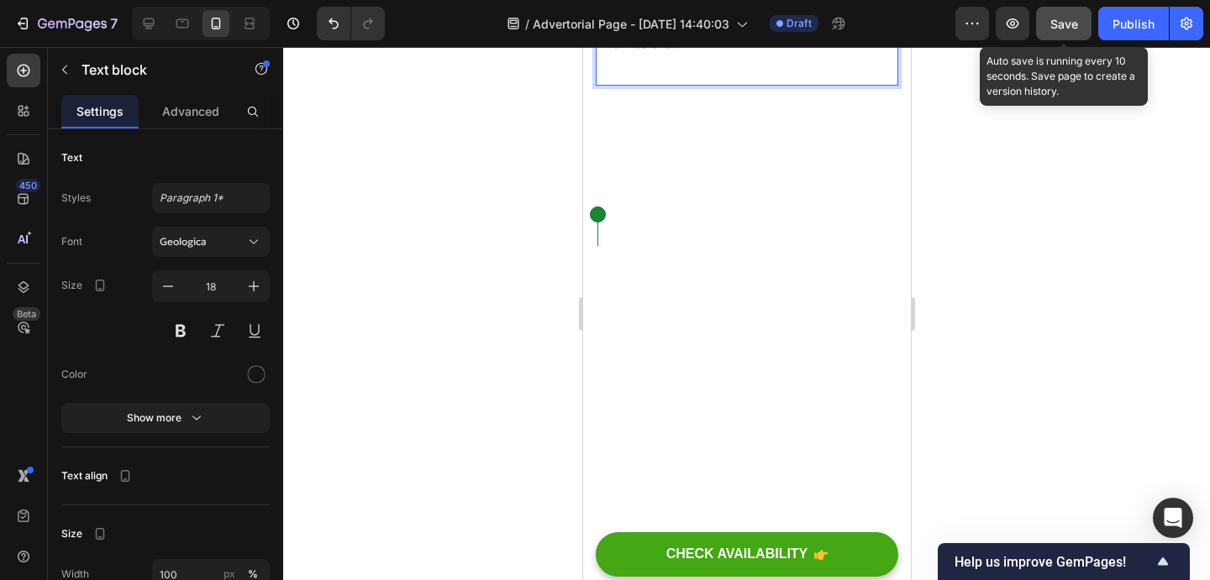
click at [1072, 22] on span "Save" at bounding box center [1064, 24] width 28 height 14
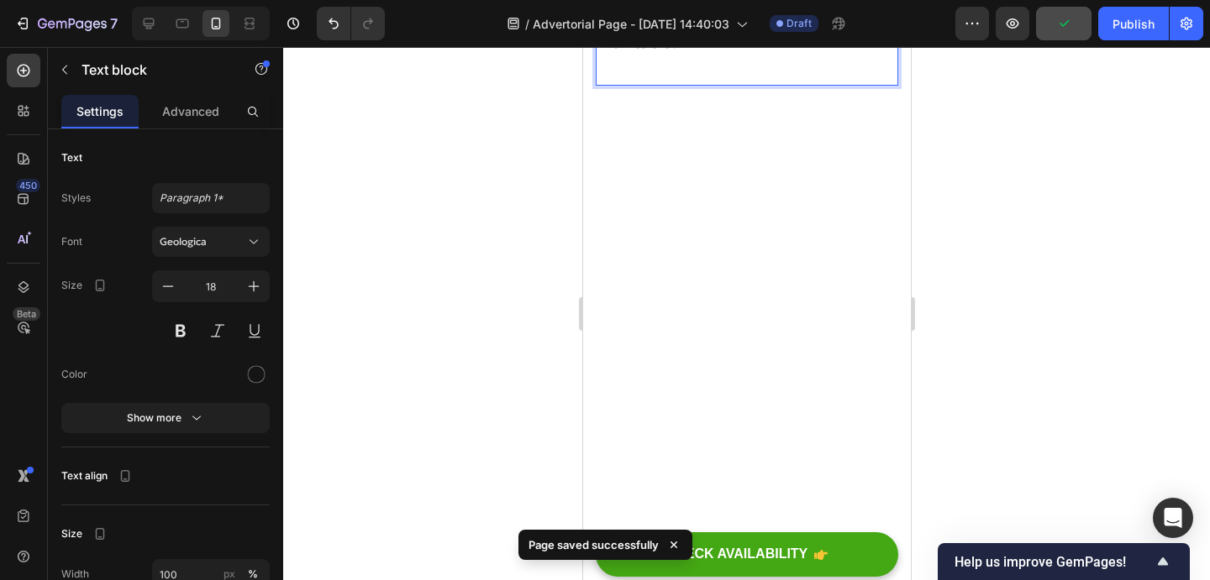
drag, startPoint x: 732, startPoint y: 231, endPoint x: 591, endPoint y: 229, distance: 142.0
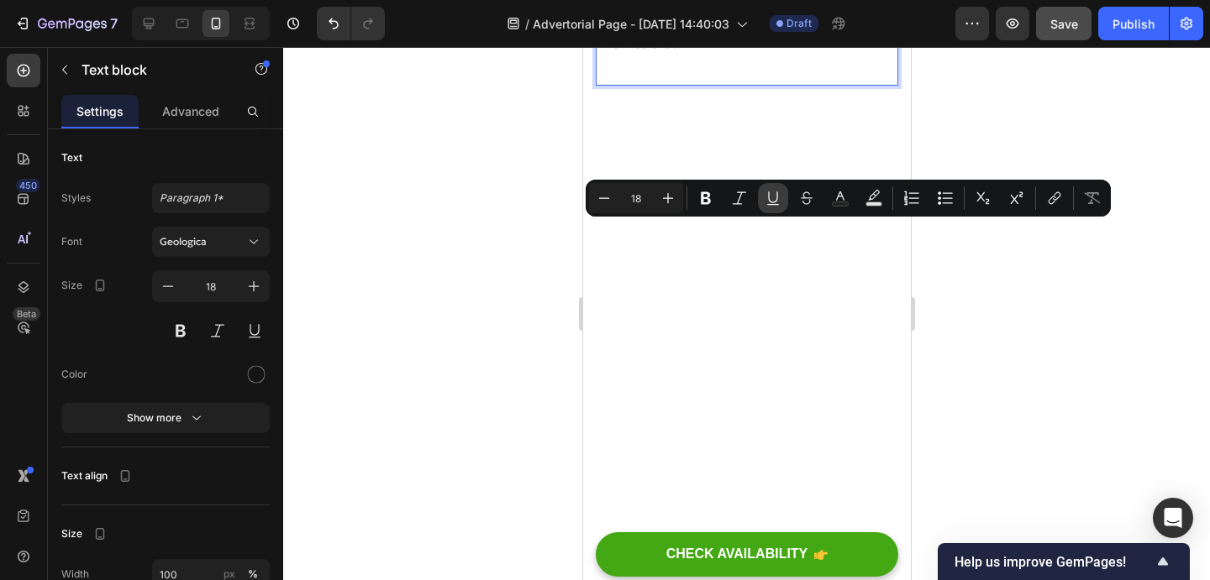
click at [780, 202] on icon "Editor contextual toolbar" at bounding box center [772, 198] width 17 height 17
click at [687, 200] on div "Minus 18 Plus Bold Italic Underline Strikethrough Text Color Text Background Co…" at bounding box center [848, 198] width 518 height 30
click at [674, 199] on icon "Editor contextual toolbar" at bounding box center [667, 198] width 17 height 17
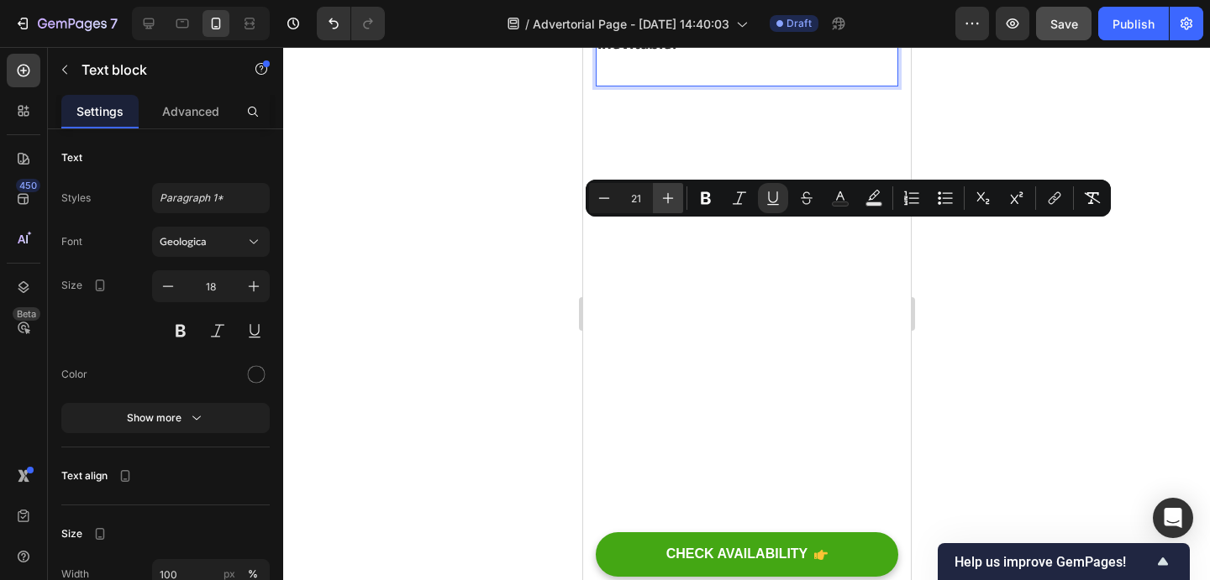
click at [674, 199] on icon "Editor contextual toolbar" at bounding box center [667, 198] width 17 height 17
type input "22"
click at [843, 197] on icon "Editor contextual toolbar" at bounding box center [840, 196] width 8 height 9
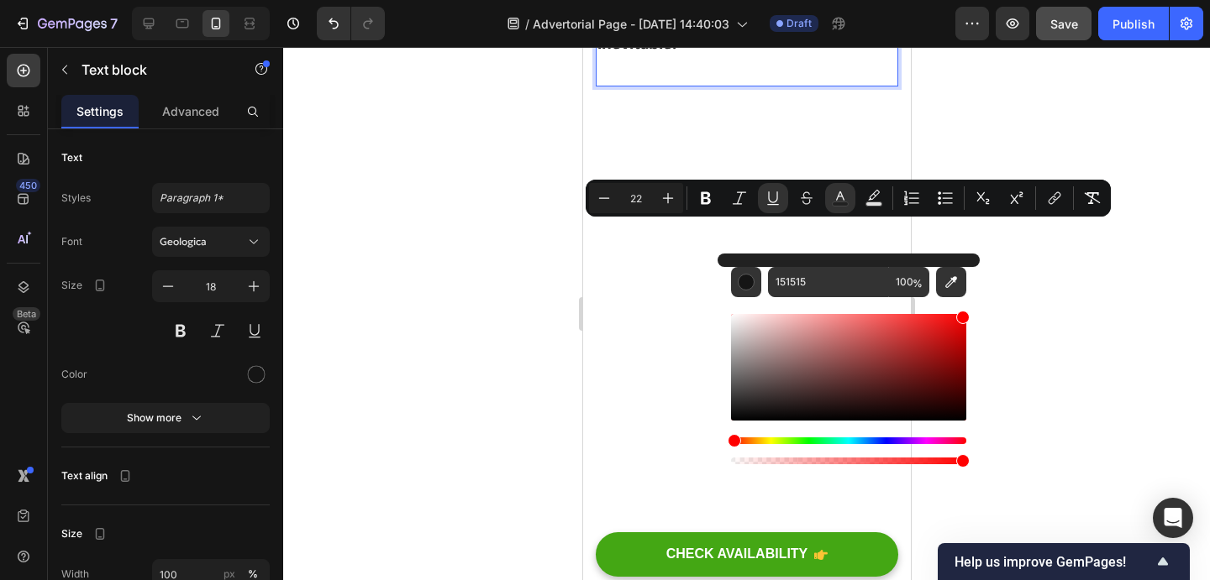
drag, startPoint x: 941, startPoint y: 348, endPoint x: 987, endPoint y: 291, distance: 72.8
click at [987, 0] on body "7 Version history / Advertorial Page - Sep 28, 14:40:03 Draft Preview Save Publ…" at bounding box center [605, 0] width 1210 height 0
type input "FF0000"
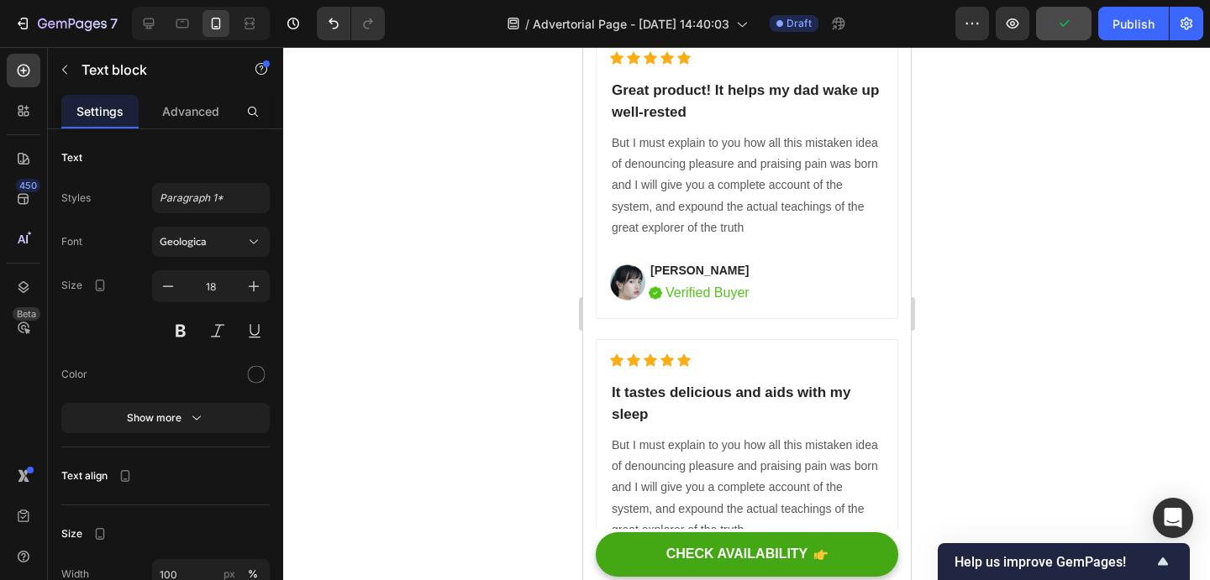
scroll to position [8553, 0]
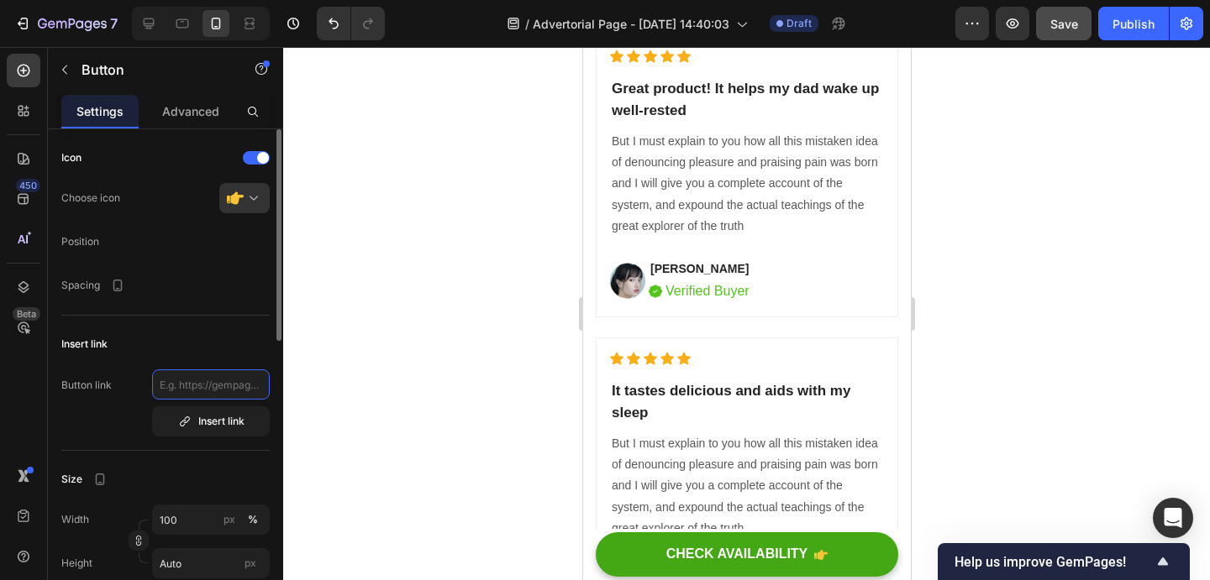
click at [218, 383] on input "text" at bounding box center [211, 385] width 118 height 30
click at [247, 385] on input "text" at bounding box center [211, 385] width 118 height 30
paste input "https://trywildbuffalo.com/products/buffalo-gummies"
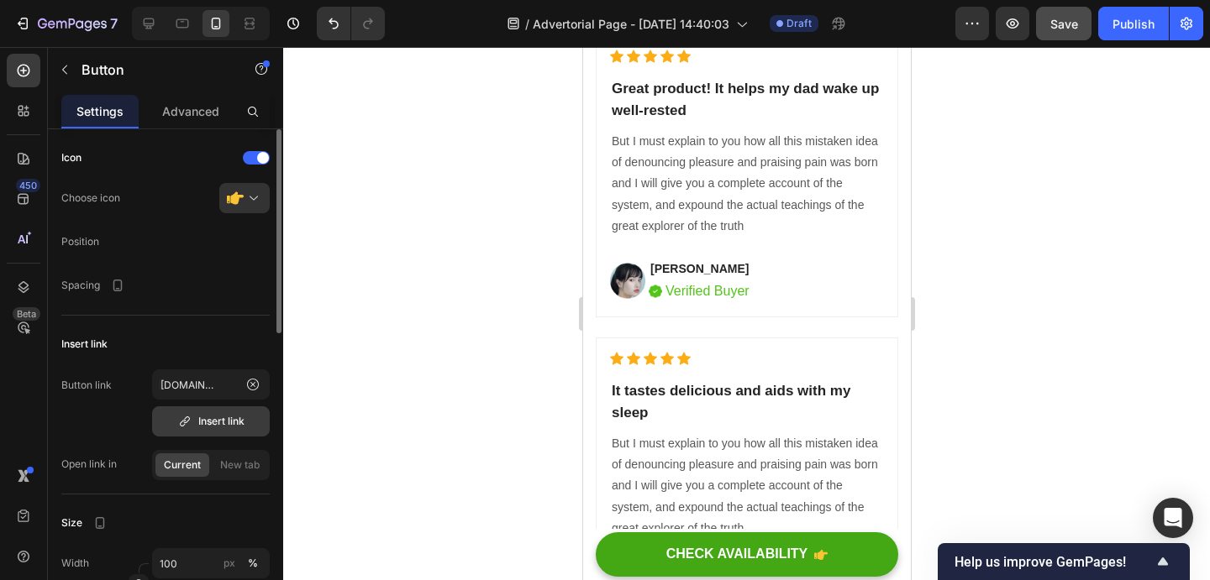
click at [229, 428] on div "Insert link" at bounding box center [211, 421] width 66 height 15
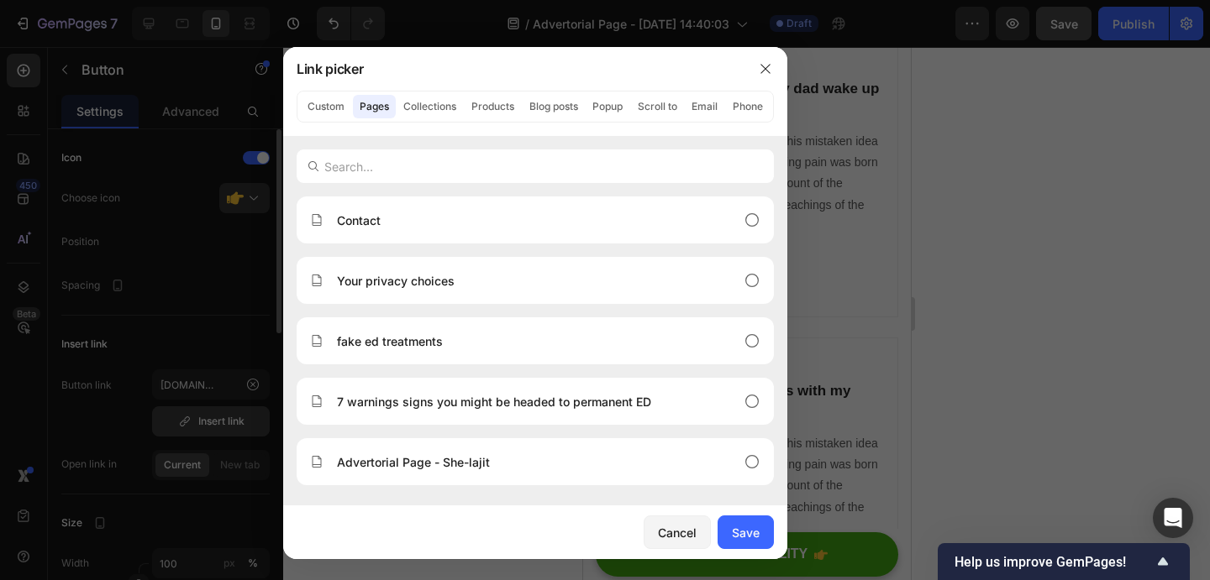
scroll to position [0, 0]
click at [499, 108] on button "Products" at bounding box center [493, 107] width 56 height 24
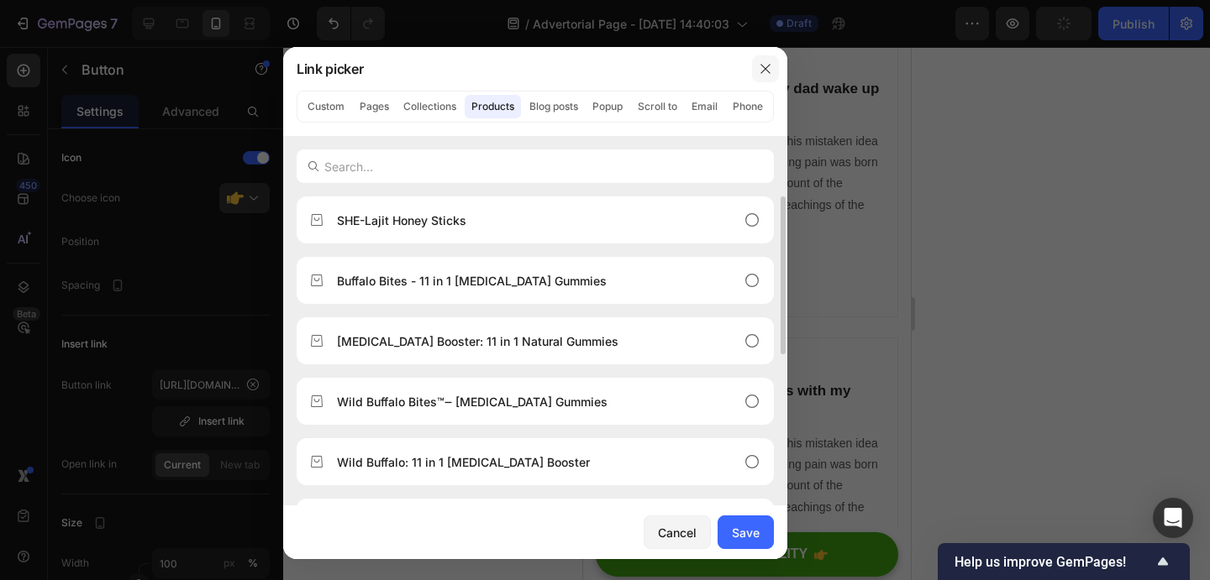
click at [764, 66] on icon "button" at bounding box center [765, 68] width 13 height 13
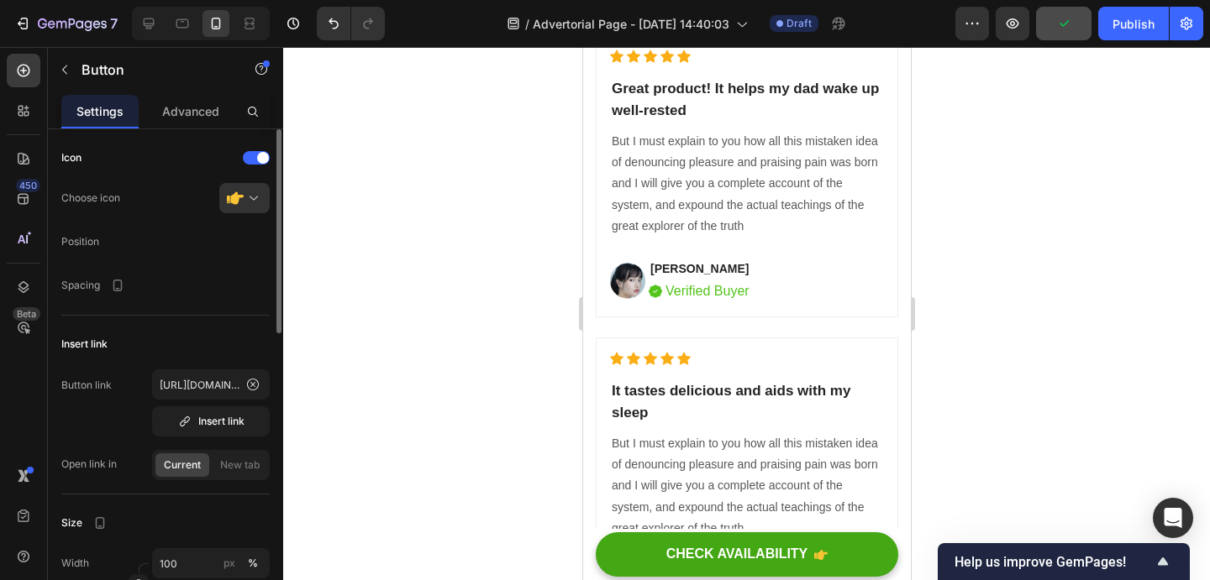
click at [187, 351] on div "Insert link" at bounding box center [165, 344] width 208 height 30
click at [129, 416] on div "Button link https://trywildbuffalo.com/products/buffalo-gummies Insert link" at bounding box center [165, 403] width 208 height 67
click at [212, 416] on div "Insert link" at bounding box center [211, 421] width 66 height 15
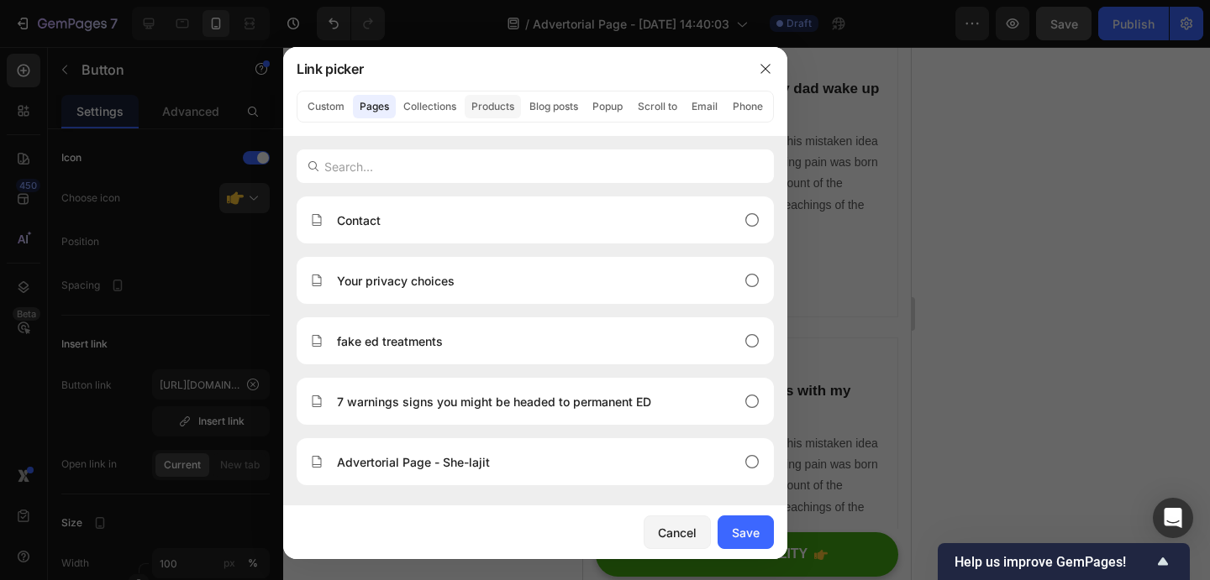
click at [487, 108] on button "Products" at bounding box center [493, 107] width 56 height 24
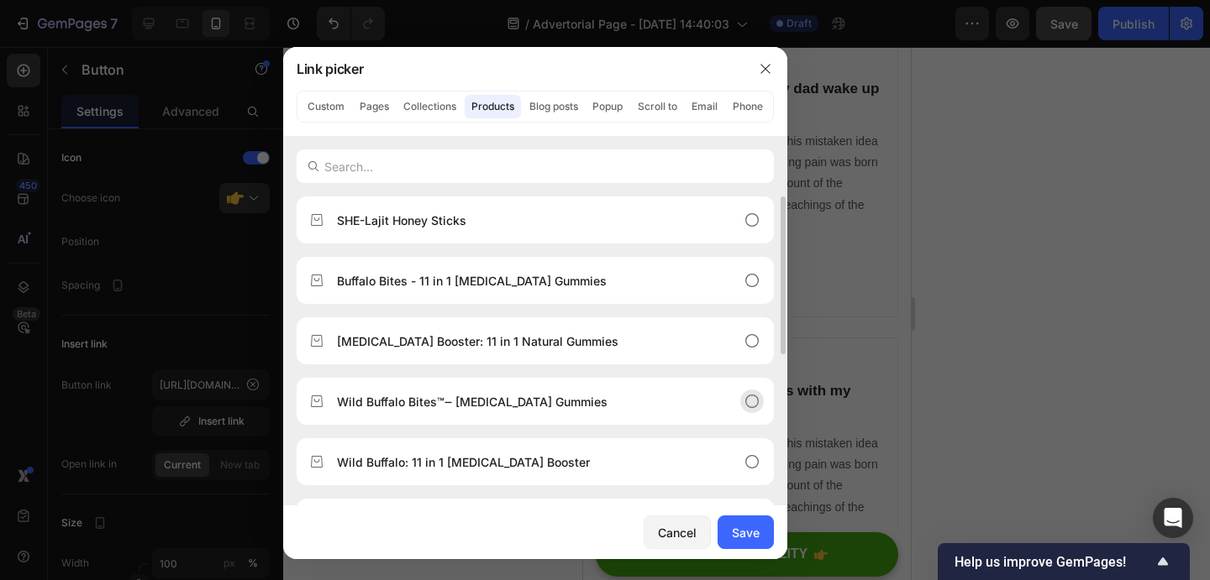
click at [598, 396] on div "Wild Buffalo Bites™‒ Nitric Oxide Gummies" at bounding box center [521, 402] width 423 height 18
click at [734, 533] on div "Save" at bounding box center [746, 533] width 28 height 18
type input "/products/buffalo-gummies"
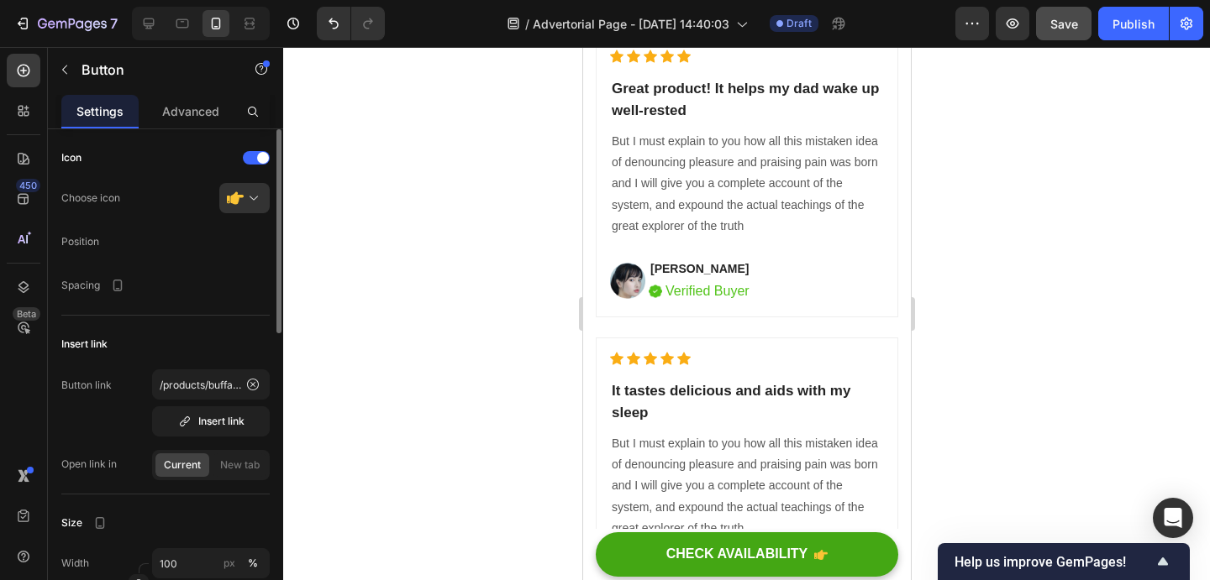
click at [142, 418] on div "Button link /products/buffalo-gummies Insert link" at bounding box center [165, 403] width 208 height 67
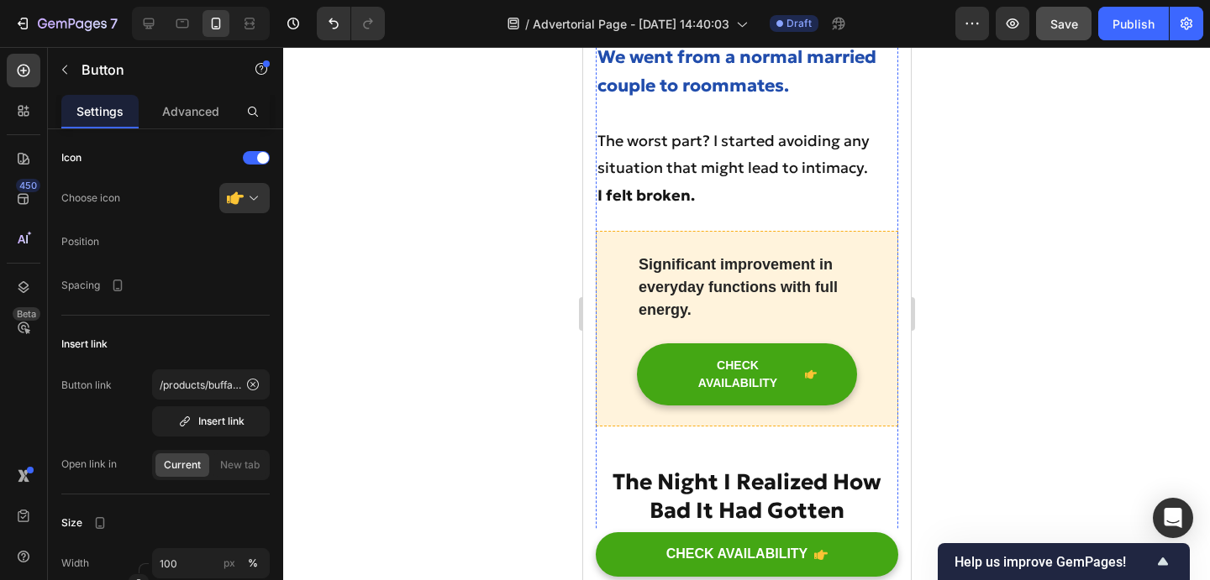
scroll to position [2286, 0]
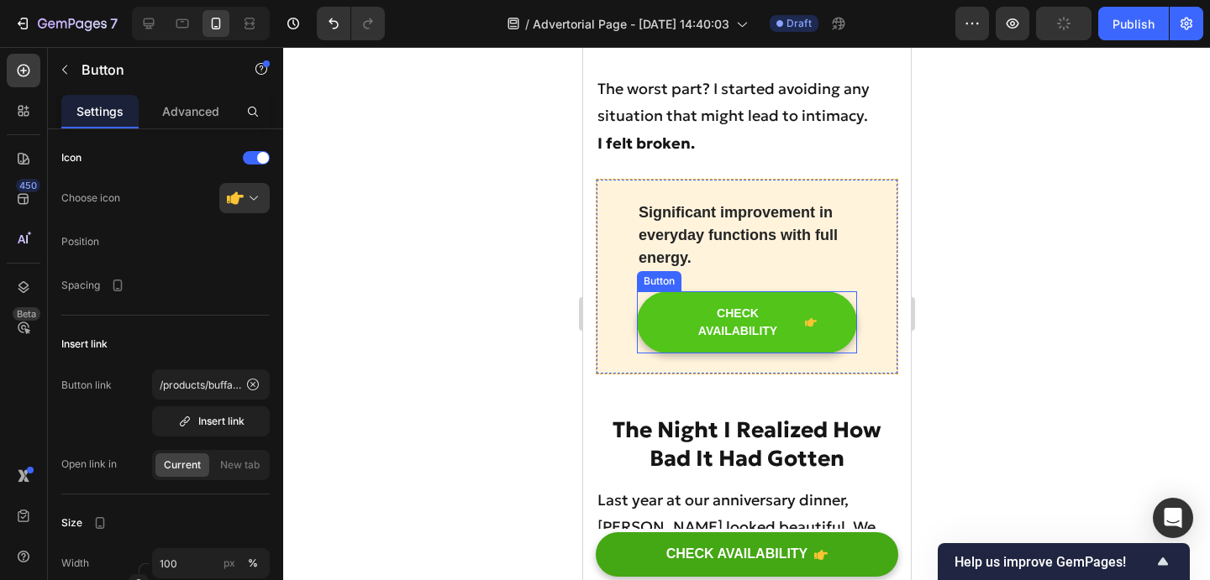
click at [827, 291] on button "CHECK AVAILABILITY" at bounding box center [746, 322] width 220 height 62
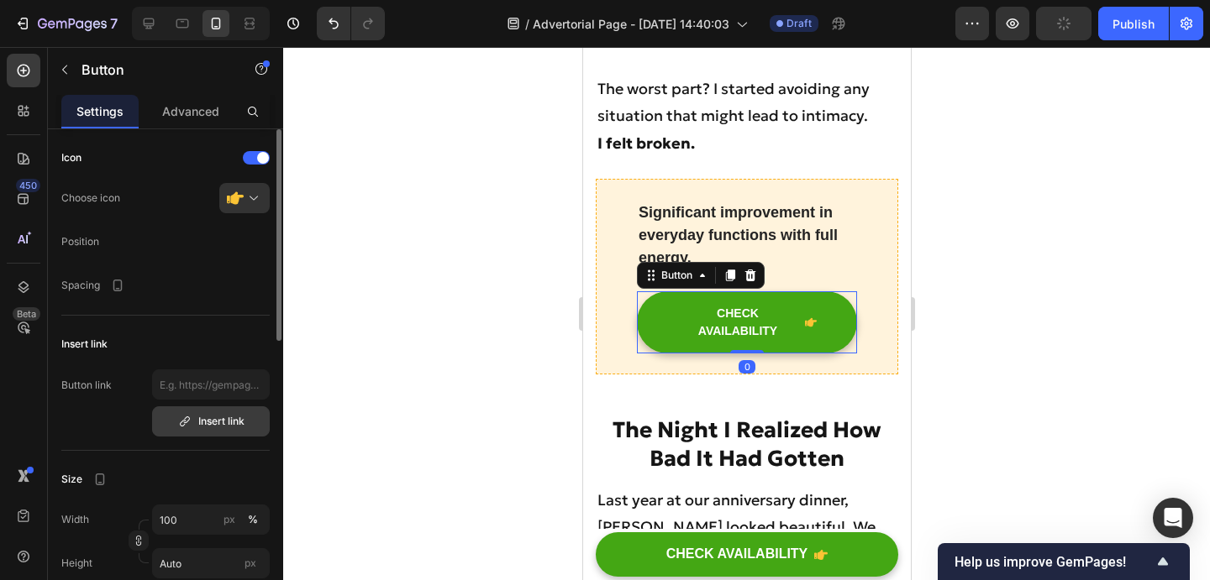
click at [190, 428] on div "Insert link" at bounding box center [211, 421] width 66 height 15
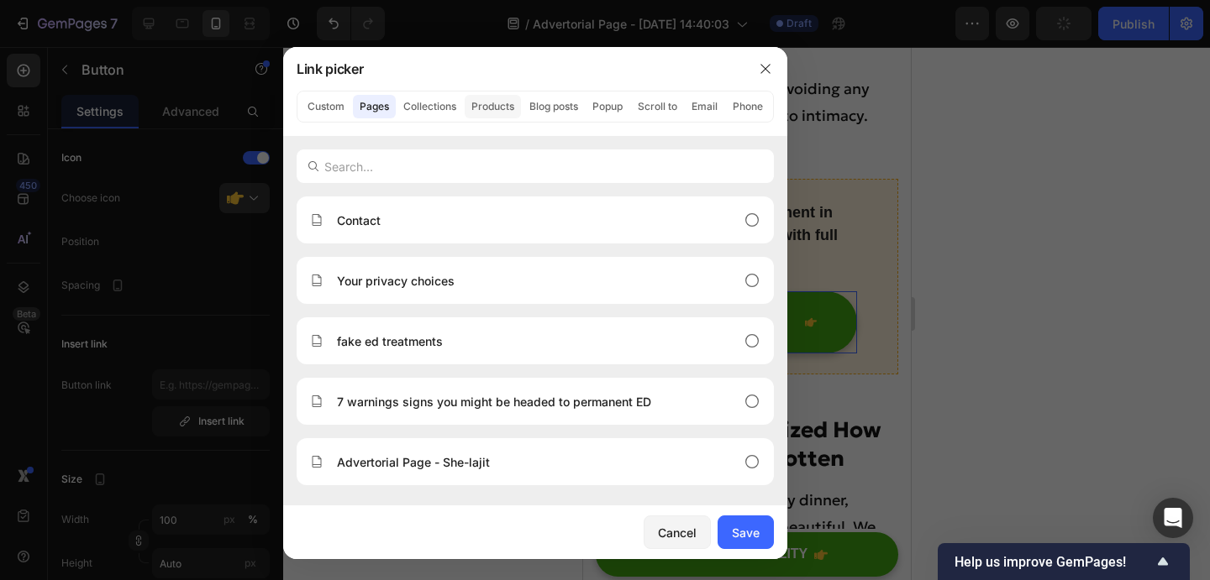
click at [485, 114] on button "Products" at bounding box center [493, 107] width 56 height 24
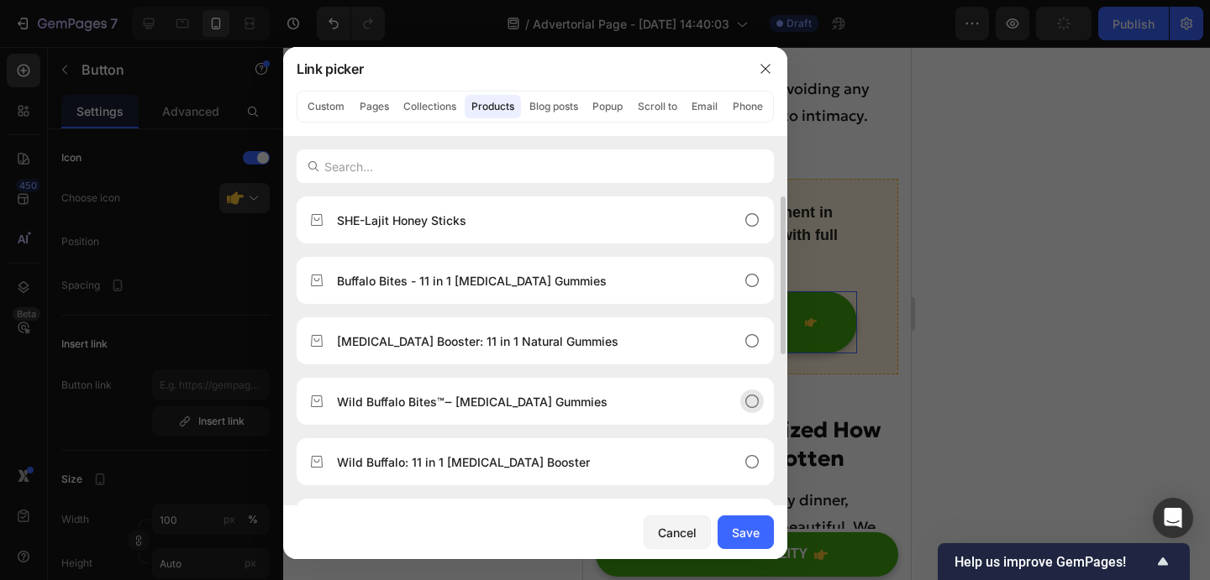
click at [558, 390] on div "Wild Buffalo Bites™‒ Nitric Oxide Gummies" at bounding box center [535, 401] width 477 height 47
click at [747, 529] on div "Save" at bounding box center [746, 533] width 28 height 18
type input "/products/buffalo-gummies"
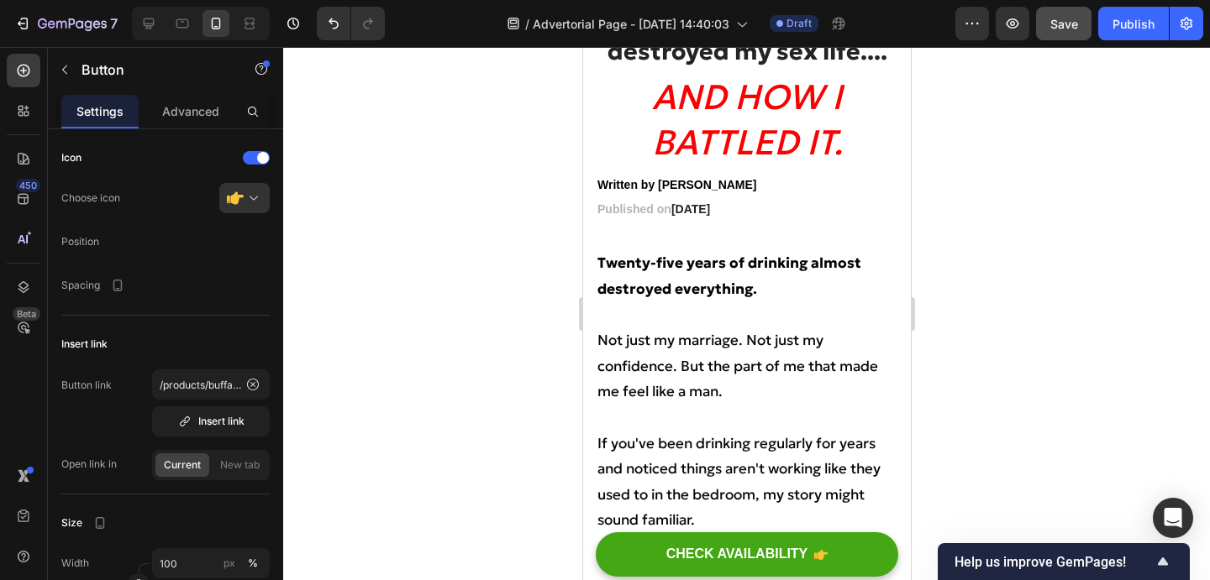
scroll to position [239, 0]
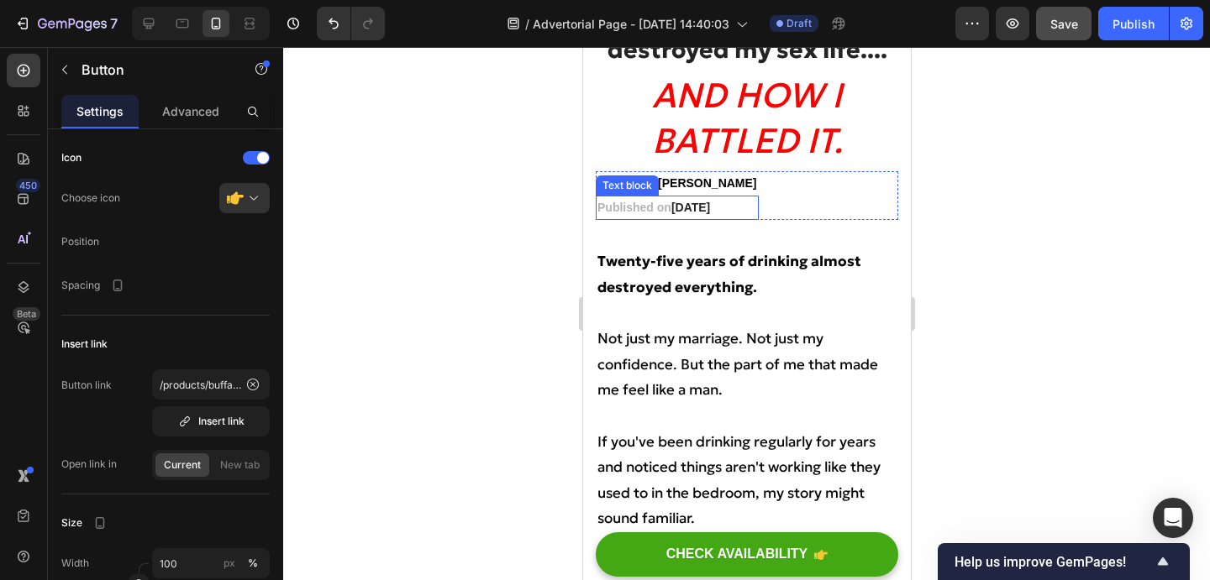
click at [709, 207] on strong "February 15, 2025" at bounding box center [689, 207] width 39 height 13
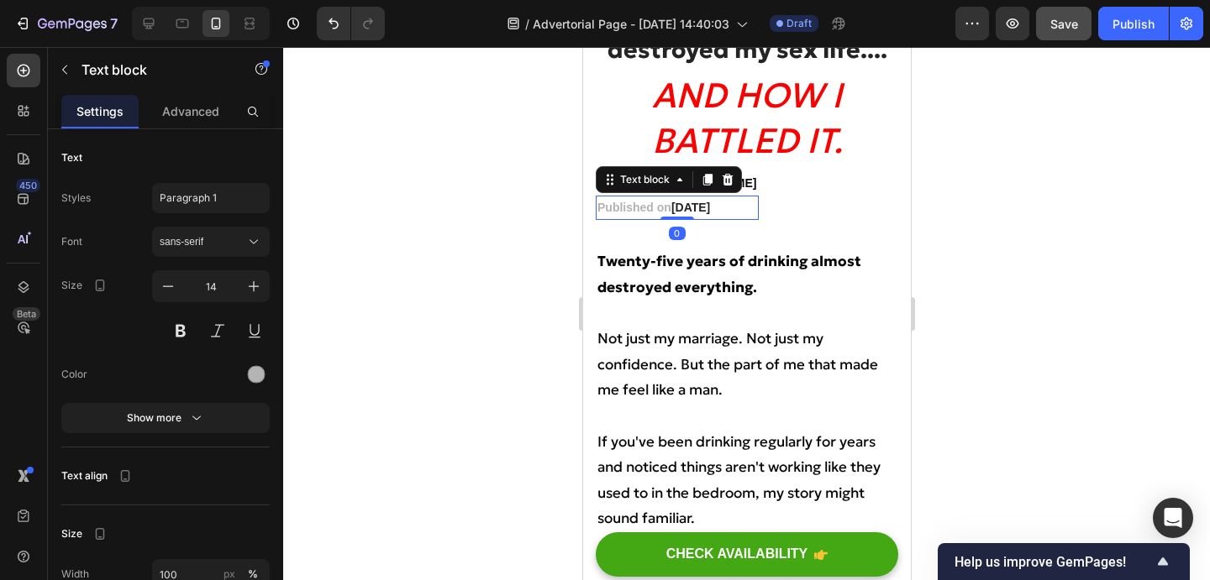
click at [709, 209] on strong "February 15, 2025" at bounding box center [689, 207] width 39 height 13
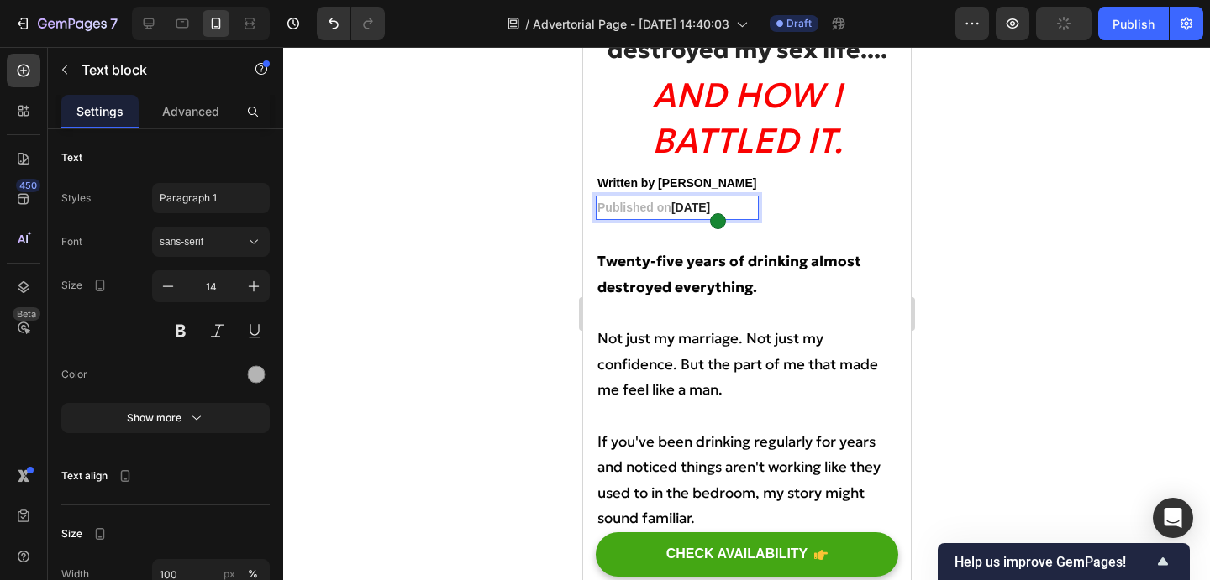
click at [709, 207] on strong "February 15, 2025" at bounding box center [689, 207] width 39 height 13
drag, startPoint x: 698, startPoint y: 207, endPoint x: 675, endPoint y: 207, distance: 23.5
click at [675, 207] on p "Published on July 15, 2025" at bounding box center [676, 207] width 160 height 21
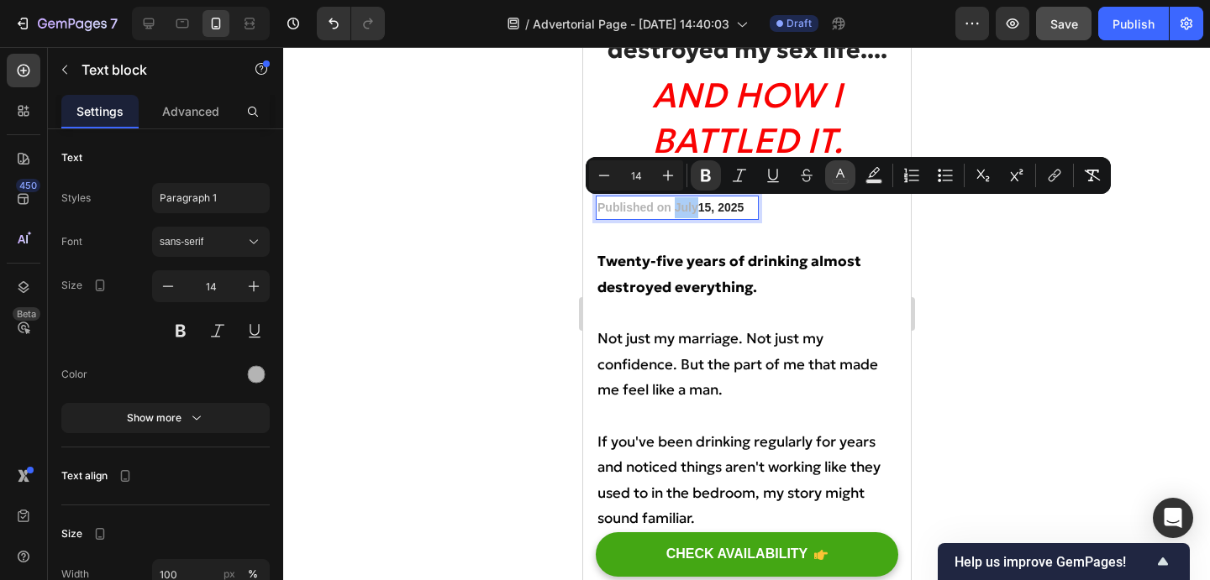
click at [827, 174] on button "color" at bounding box center [840, 175] width 30 height 30
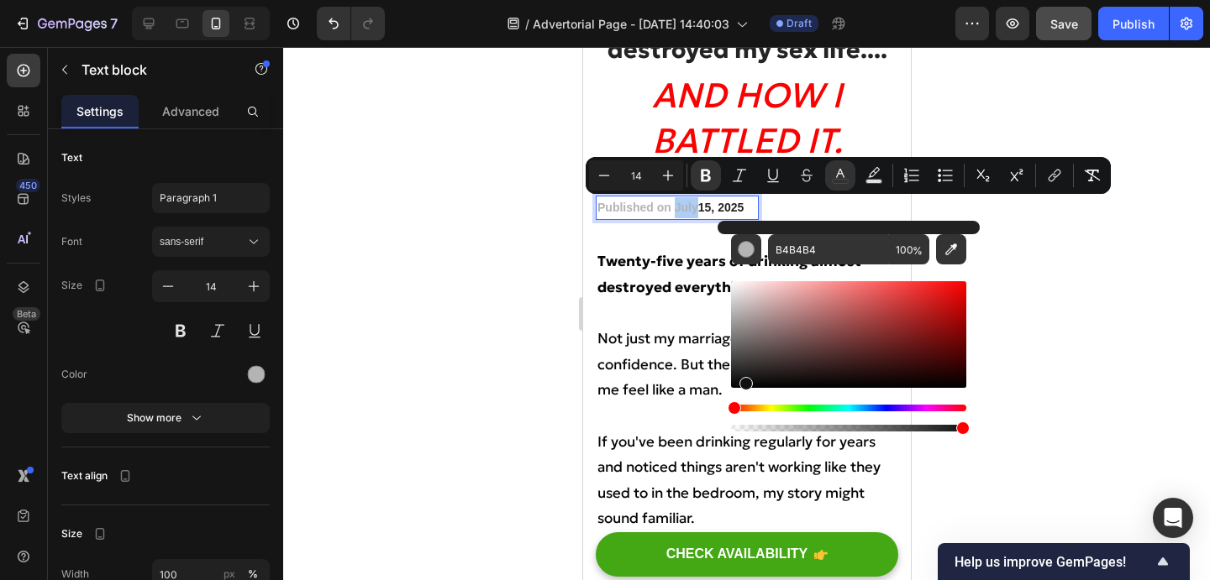
drag, startPoint x: 1325, startPoint y: 428, endPoint x: 715, endPoint y: 403, distance: 610.3
type input "000000"
click at [1079, 287] on div at bounding box center [746, 313] width 927 height 533
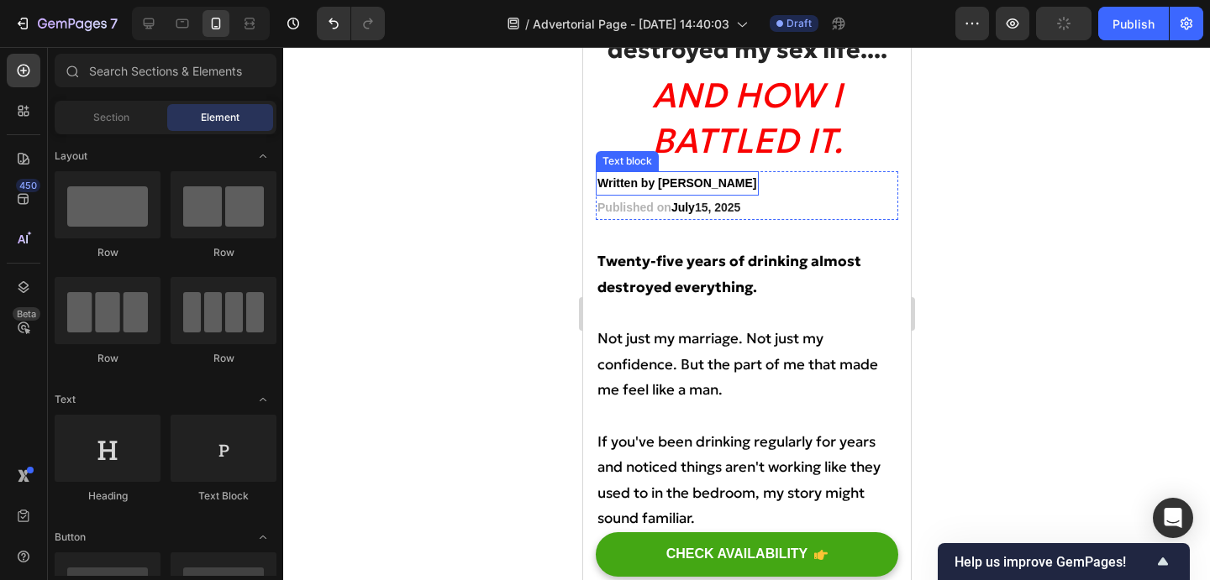
click at [654, 182] on strong "Written by Marcus P." at bounding box center [676, 182] width 160 height 13
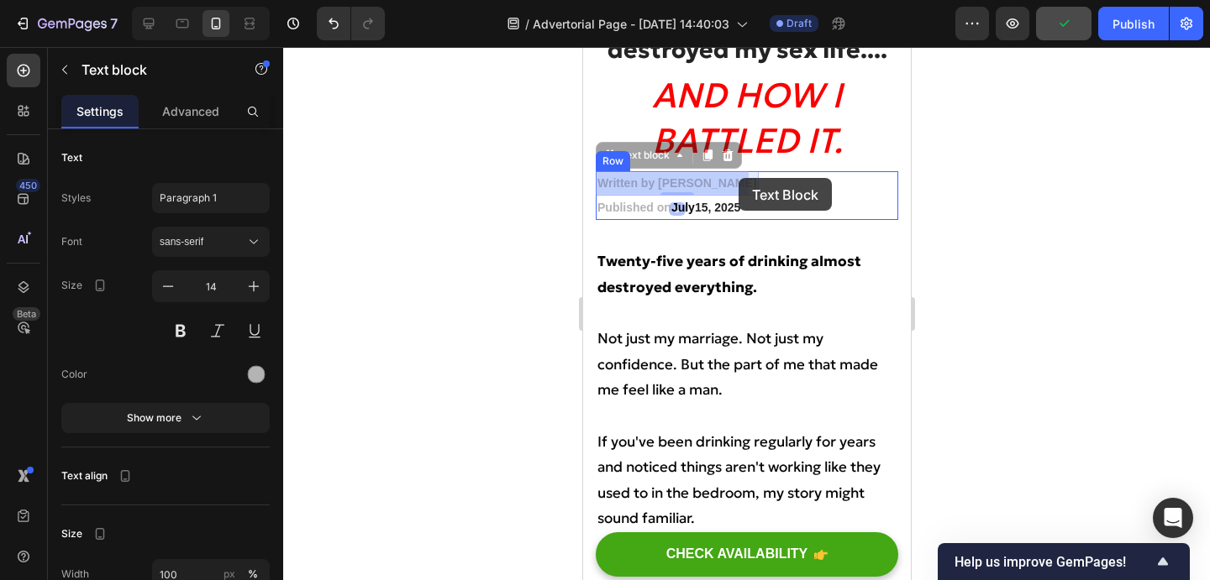
drag, startPoint x: 654, startPoint y: 182, endPoint x: 738, endPoint y: 178, distance: 84.1
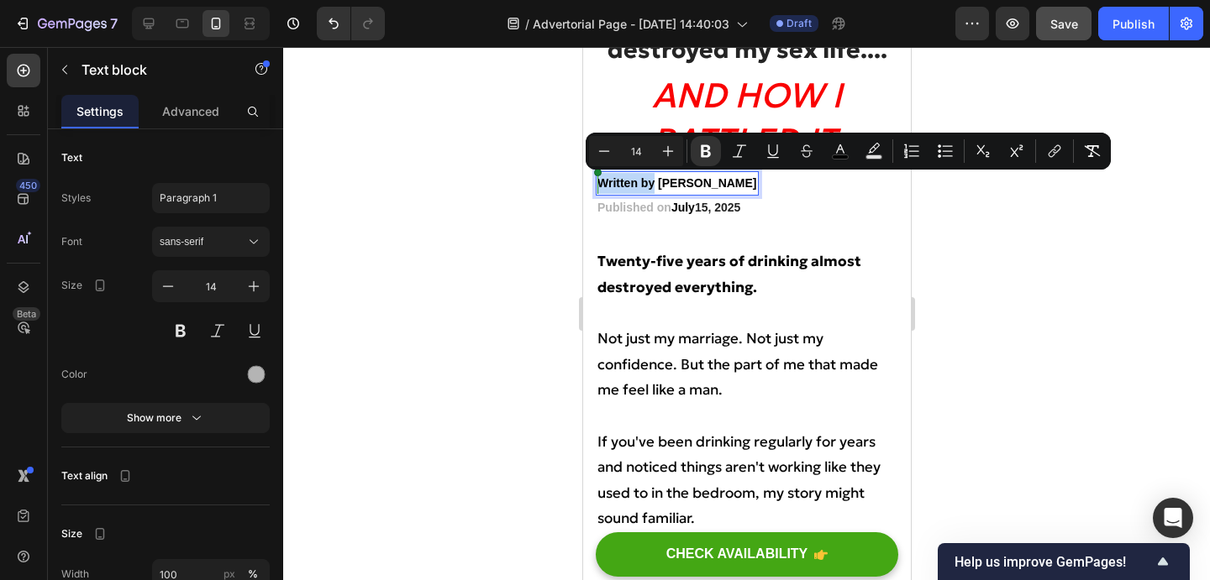
drag, startPoint x: 653, startPoint y: 181, endPoint x: 594, endPoint y: 183, distance: 58.9
click at [595, 183] on div "Written by Marcus P." at bounding box center [676, 183] width 163 height 24
click at [833, 152] on icon "Editor contextual toolbar" at bounding box center [840, 151] width 17 height 17
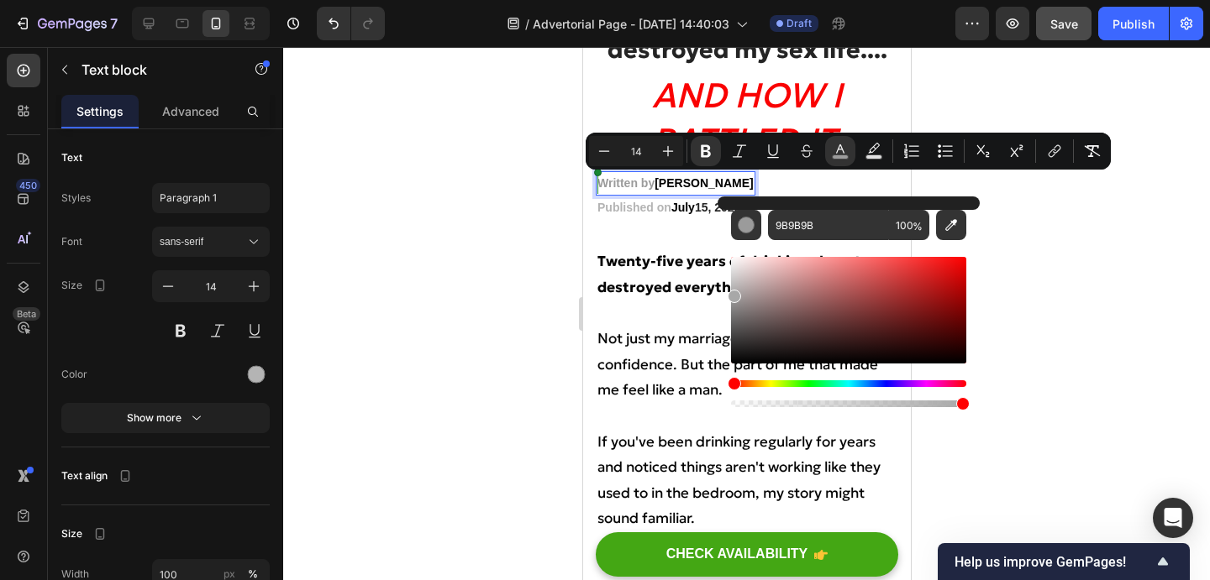
type input "A8A8A8"
drag, startPoint x: 738, startPoint y: 320, endPoint x: 724, endPoint y: 292, distance: 30.8
click at [724, 292] on div "A8A8A8 100 %" at bounding box center [848, 304] width 262 height 214
click at [638, 235] on div "Text Block" at bounding box center [626, 236] width 57 height 15
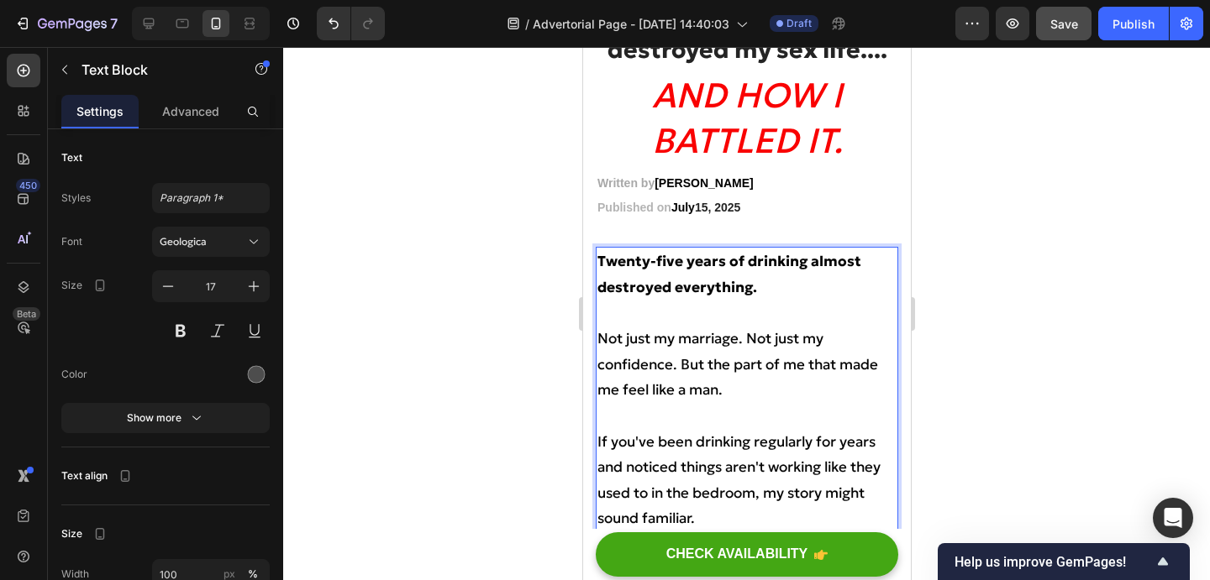
click at [994, 184] on div at bounding box center [746, 313] width 927 height 533
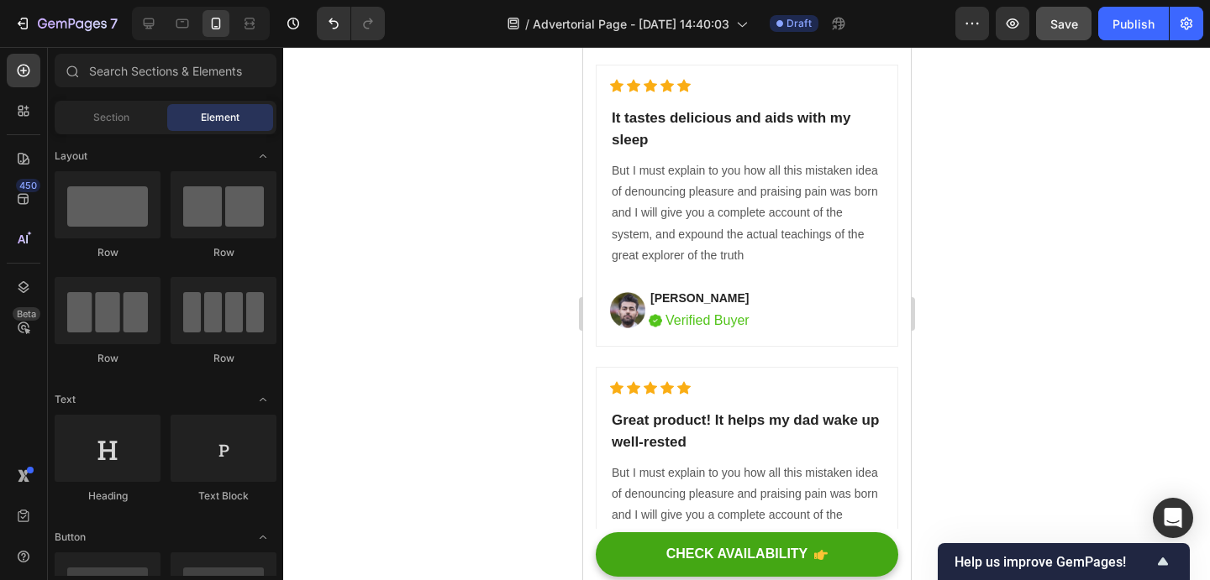
scroll to position [8889, 0]
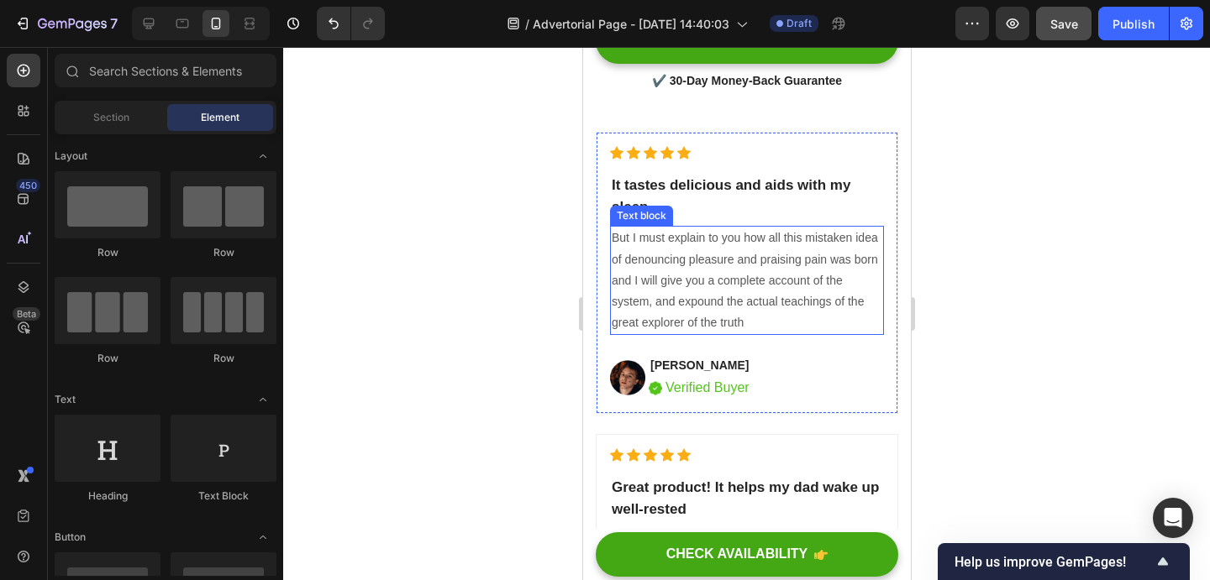
click at [737, 283] on p "But I must explain to you how all this mistaken idea of denouncing pleasure and…" at bounding box center [746, 281] width 270 height 106
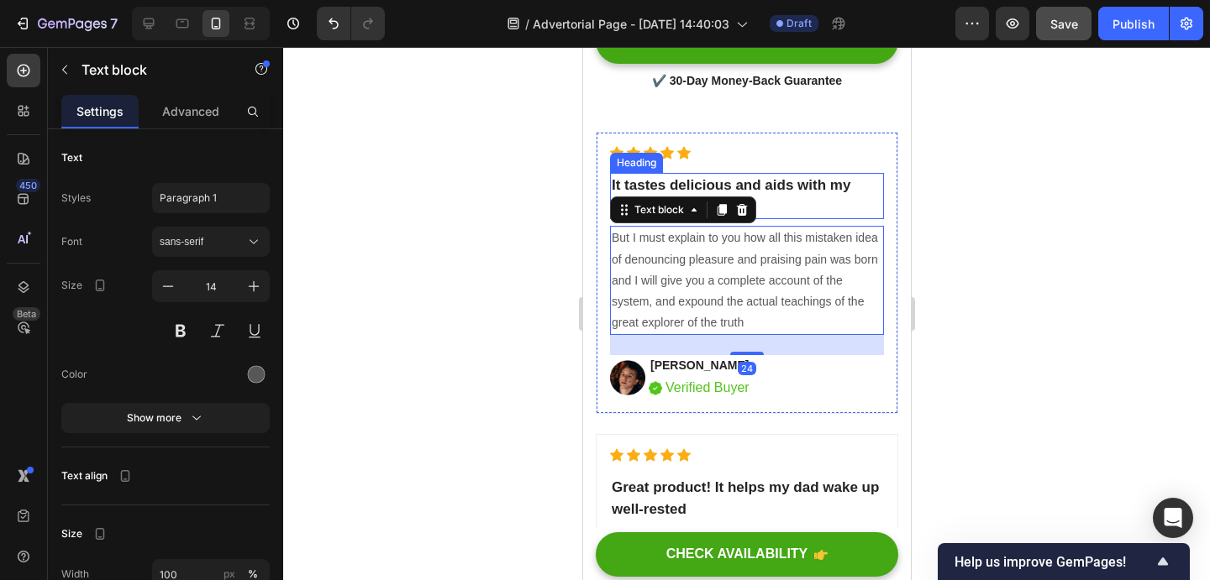
click at [753, 187] on p "It tastes delicious and aids with my sleep" at bounding box center [746, 196] width 270 height 43
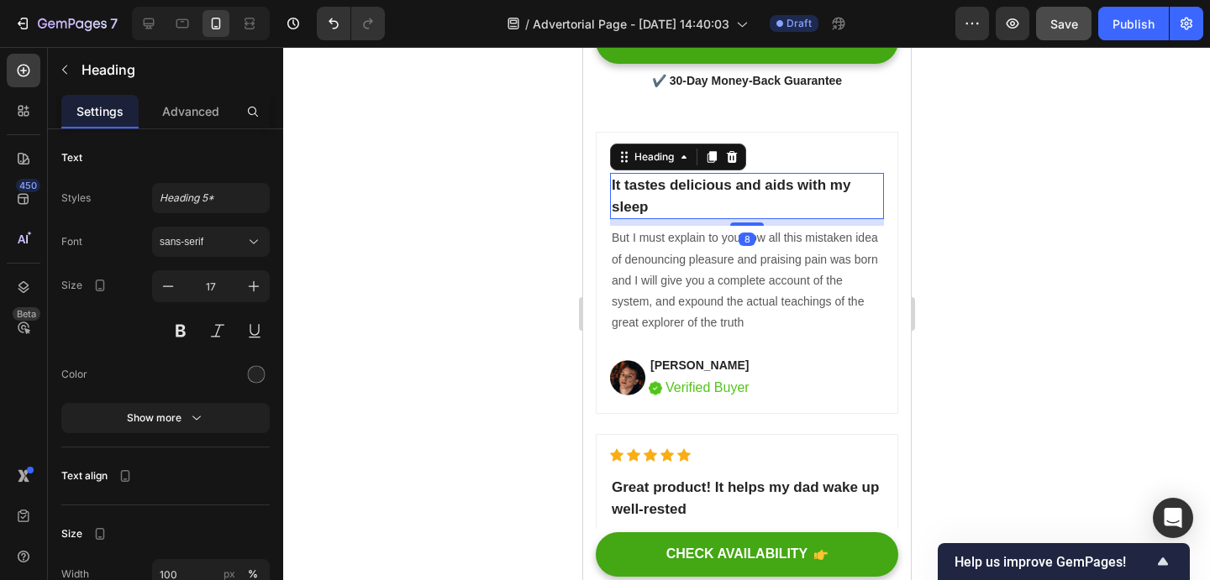
click at [764, 187] on p "It tastes delicious and aids with my sleep" at bounding box center [746, 196] width 270 height 43
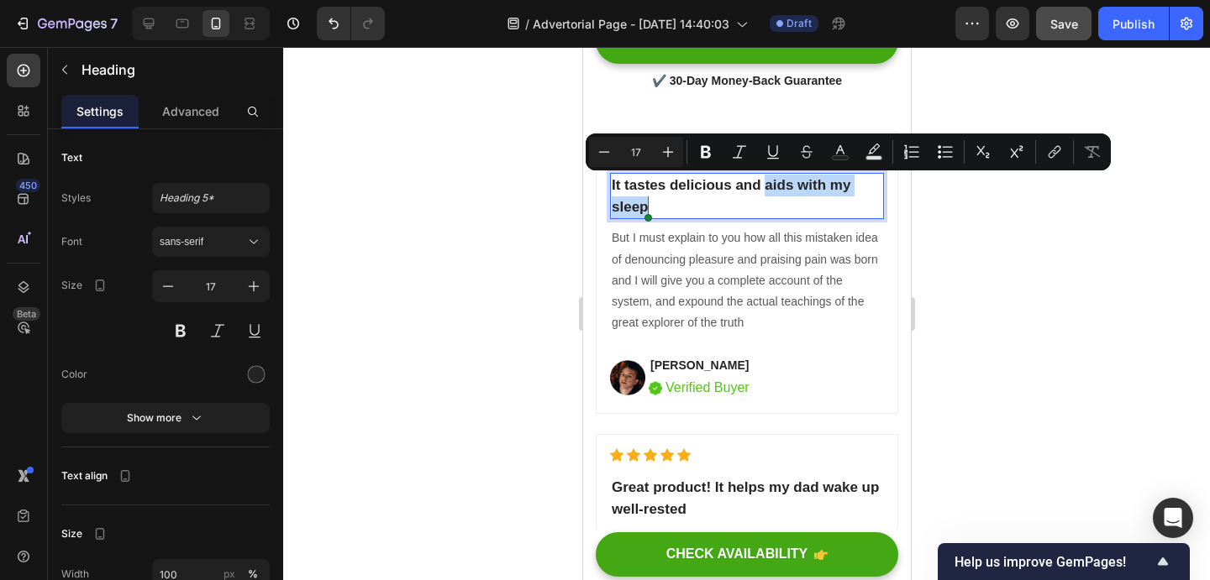
drag, startPoint x: 764, startPoint y: 184, endPoint x: 760, endPoint y: 206, distance: 22.1
click at [760, 206] on p "It tastes delicious and aids with my sleep" at bounding box center [746, 196] width 270 height 43
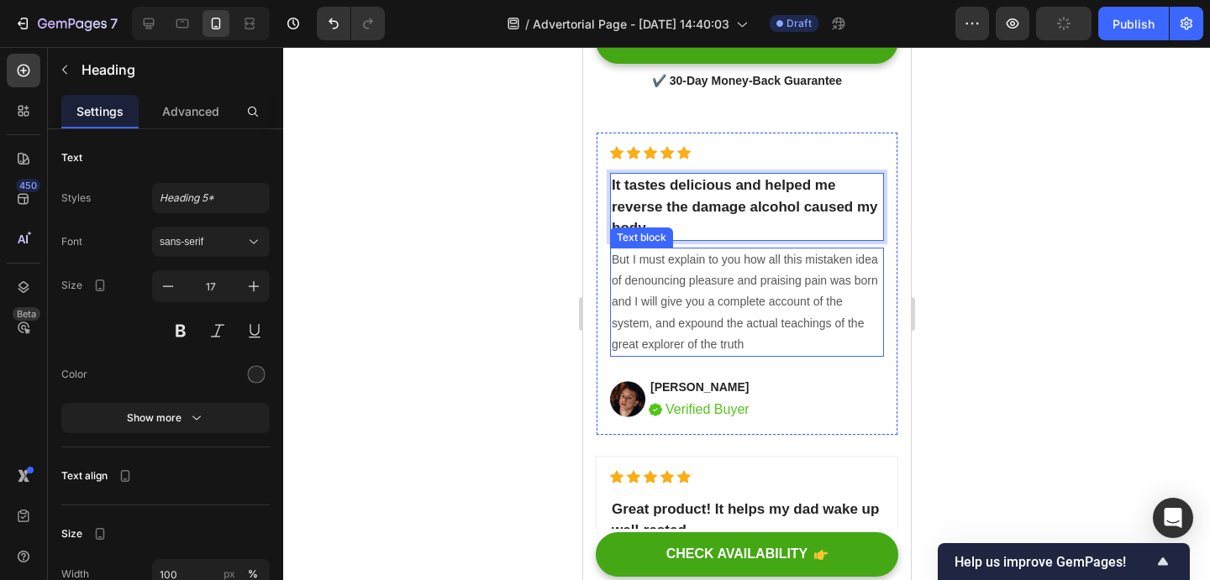
click at [777, 306] on p "But I must explain to you how all this mistaken idea of denouncing pleasure and…" at bounding box center [746, 302] width 270 height 106
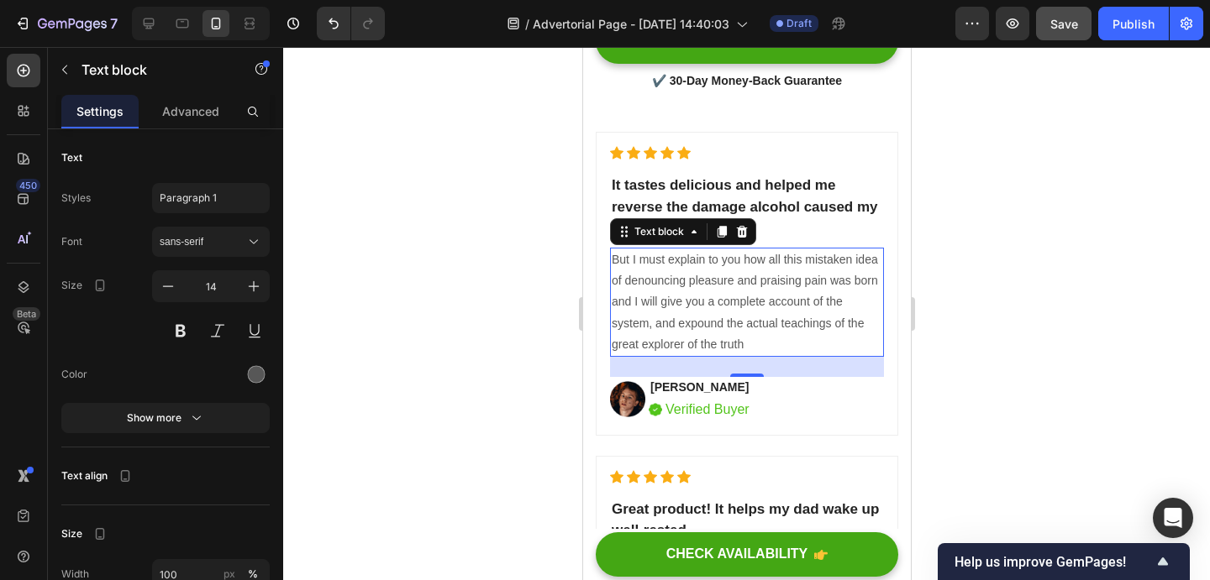
click at [666, 305] on p "But I must explain to you how all this mistaken idea of denouncing pleasure and…" at bounding box center [746, 302] width 270 height 106
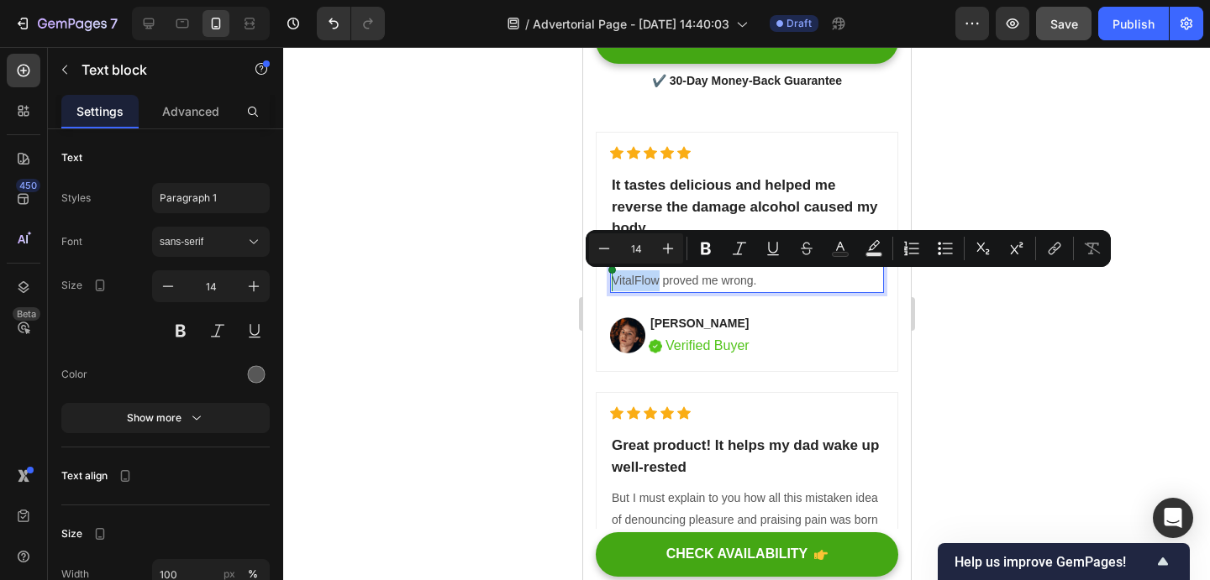
drag, startPoint x: 656, startPoint y: 281, endPoint x: 612, endPoint y: 281, distance: 44.5
click at [612, 281] on p "I'm 52 and thought my best days were behind me. VitalFlow proved me wrong." at bounding box center [746, 270] width 270 height 42
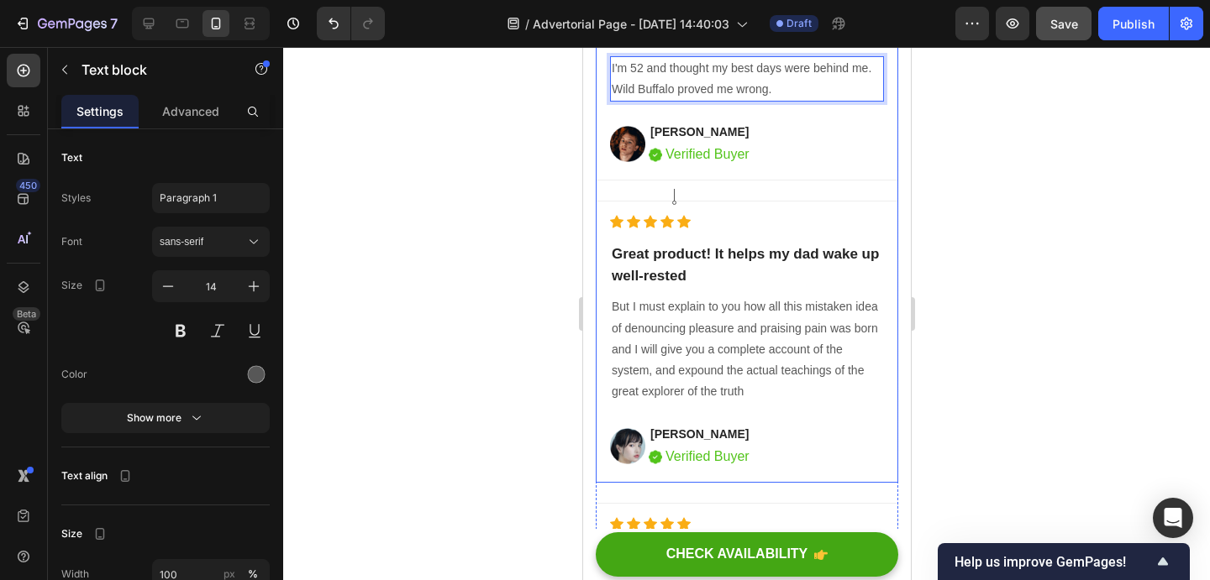
scroll to position [9116, 0]
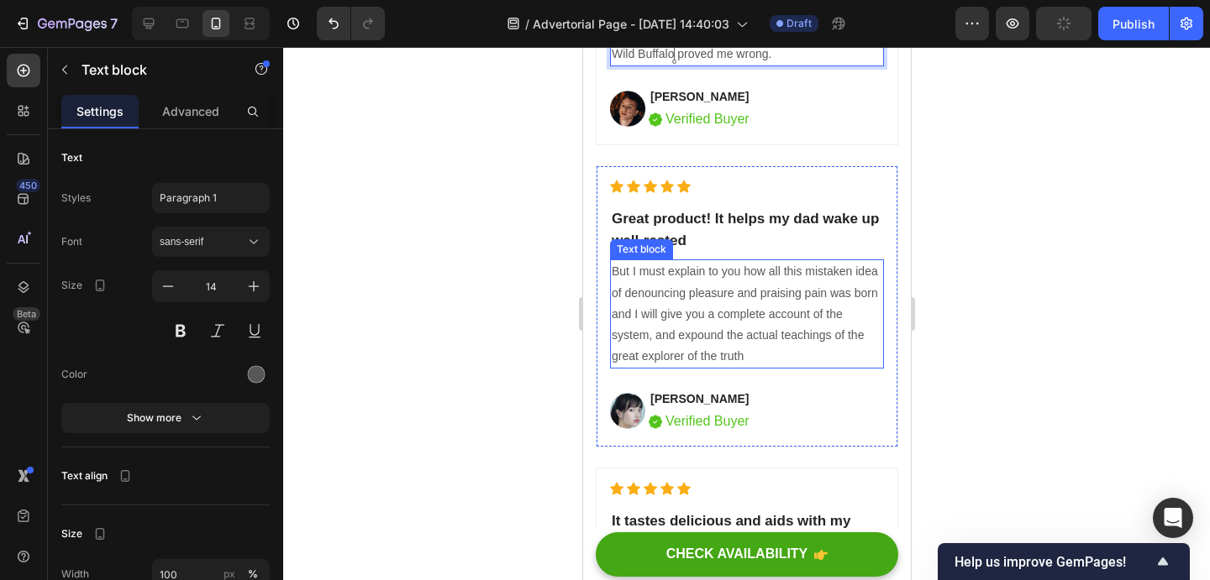
click at [662, 312] on p "But I must explain to you how all this mistaken idea of denouncing pleasure and…" at bounding box center [746, 314] width 270 height 106
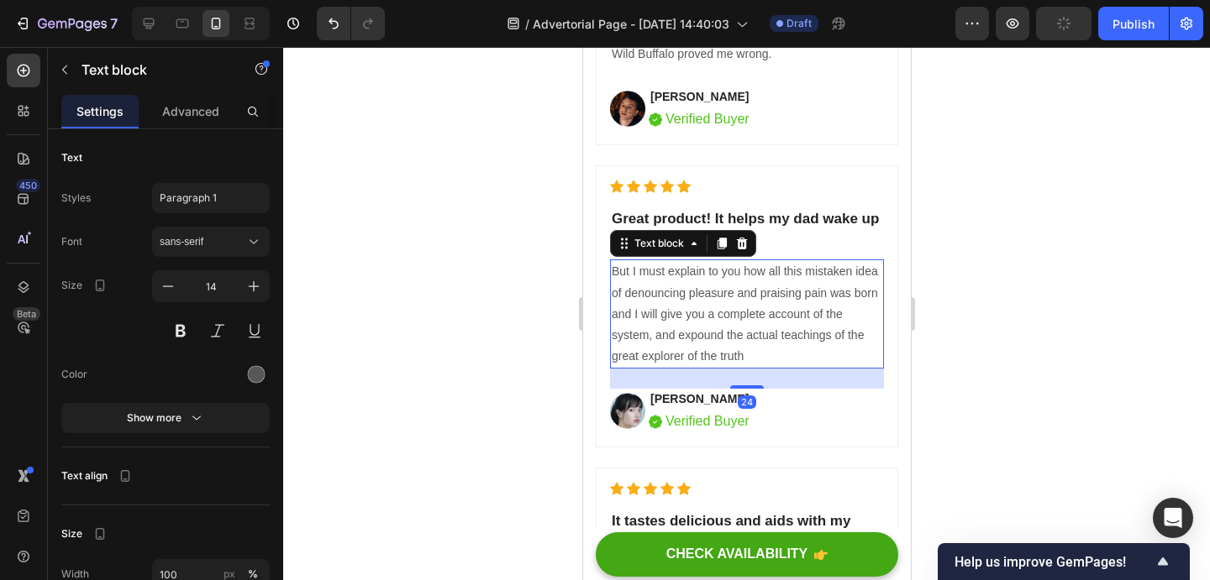
click at [665, 311] on p "But I must explain to you how all this mistaken idea of denouncing pleasure and…" at bounding box center [746, 314] width 270 height 106
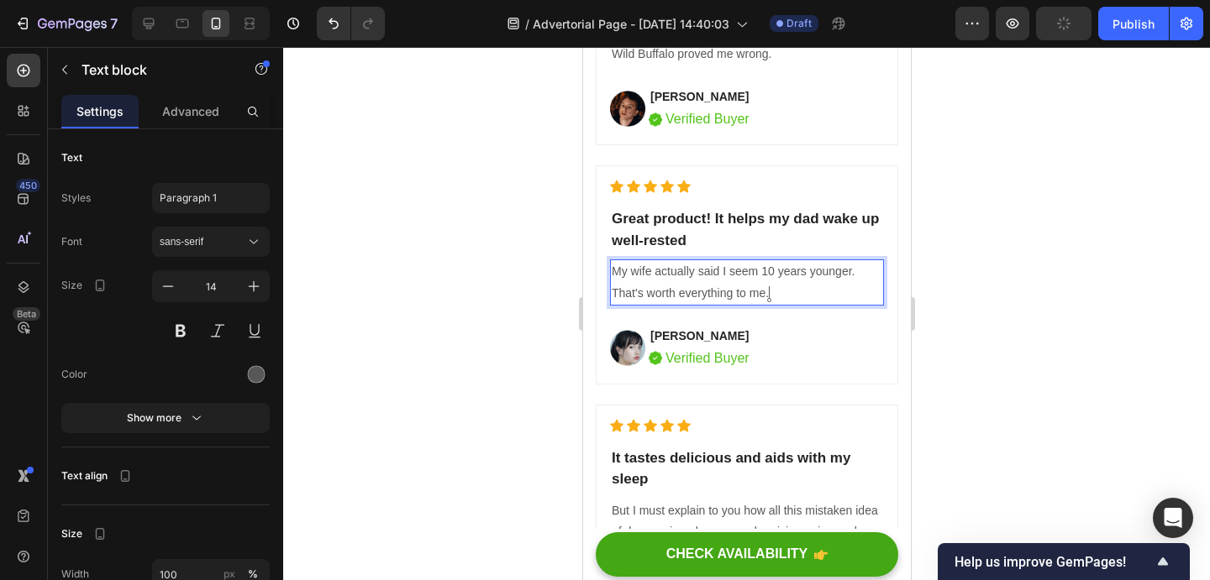
click at [858, 272] on p "My wife actually said I seem 10 years younger. That's worth everything to me." at bounding box center [746, 282] width 270 height 42
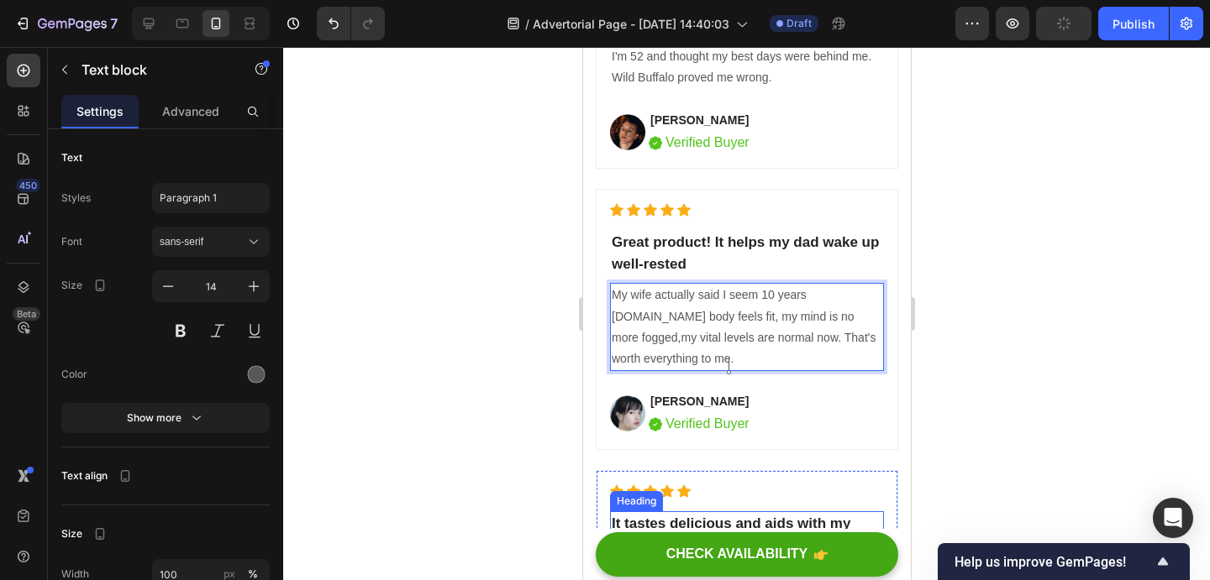
scroll to position [9065, 0]
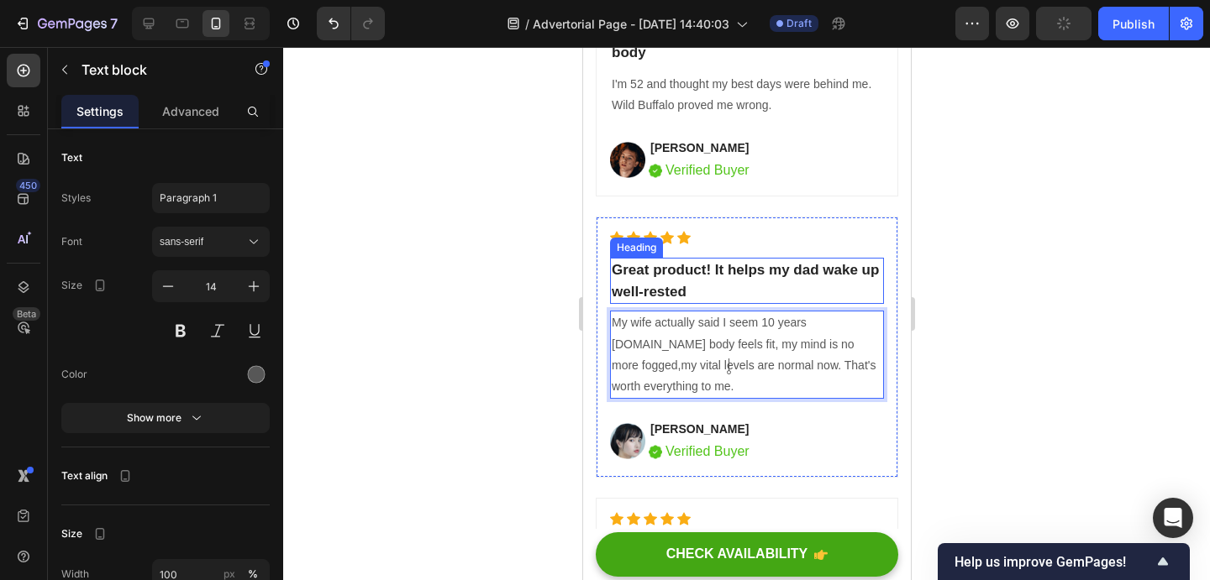
click at [696, 284] on p "Great product! It helps my dad wake up well-rested" at bounding box center [746, 281] width 270 height 43
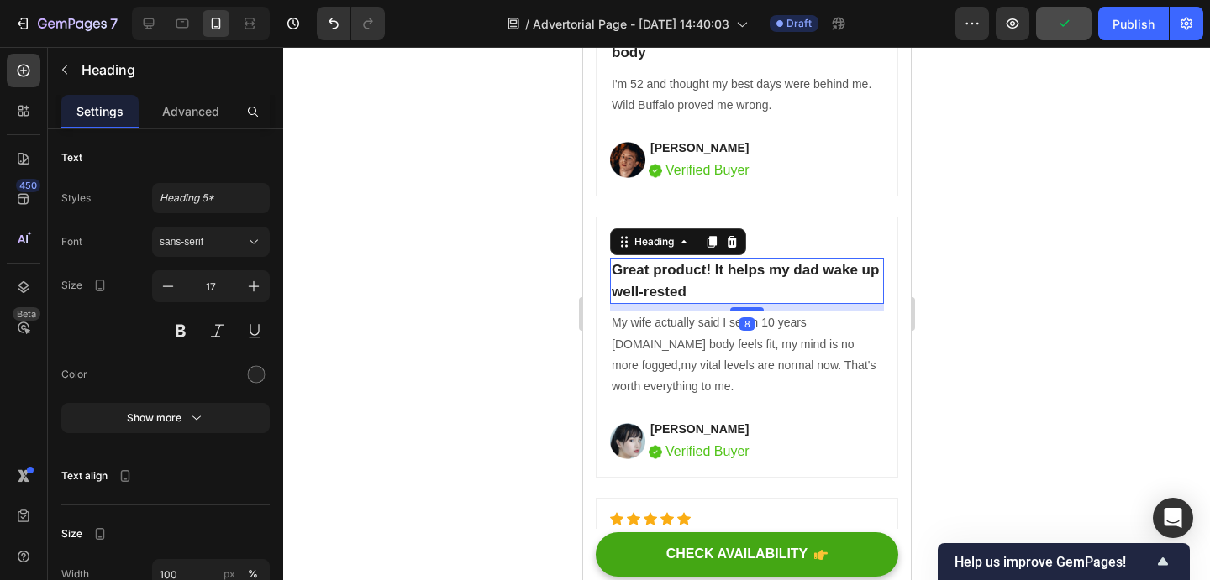
click at [686, 293] on p "Great product! It helps my dad wake up well-rested" at bounding box center [746, 281] width 270 height 43
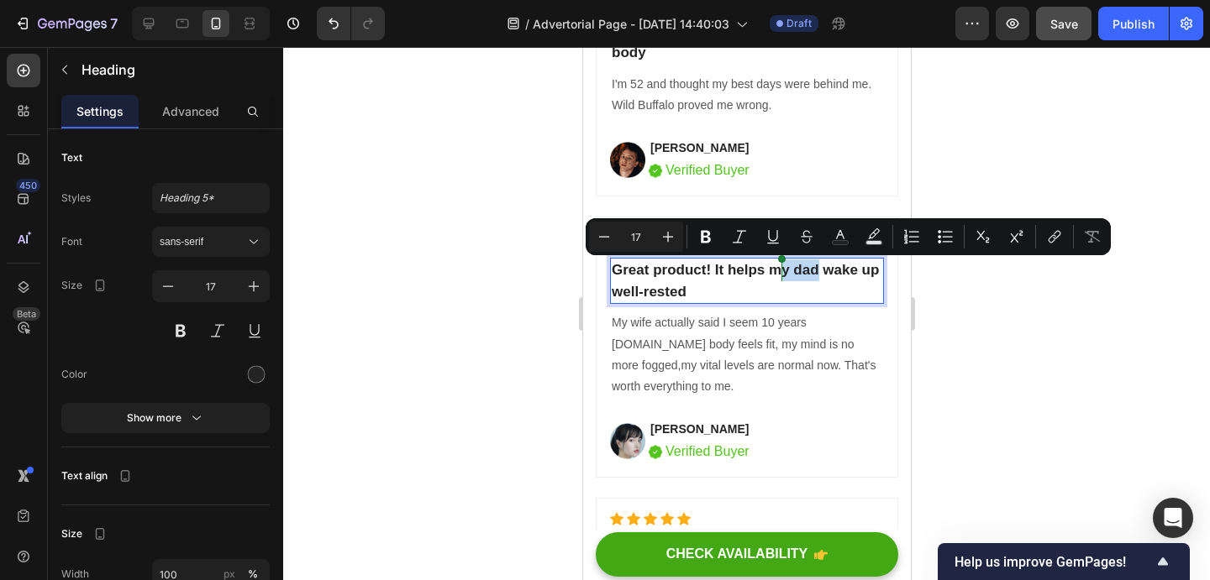
drag, startPoint x: 818, startPoint y: 268, endPoint x: 783, endPoint y: 270, distance: 35.3
click at [783, 270] on p "Great product! It helps my dad wake up well-rested" at bounding box center [746, 281] width 270 height 43
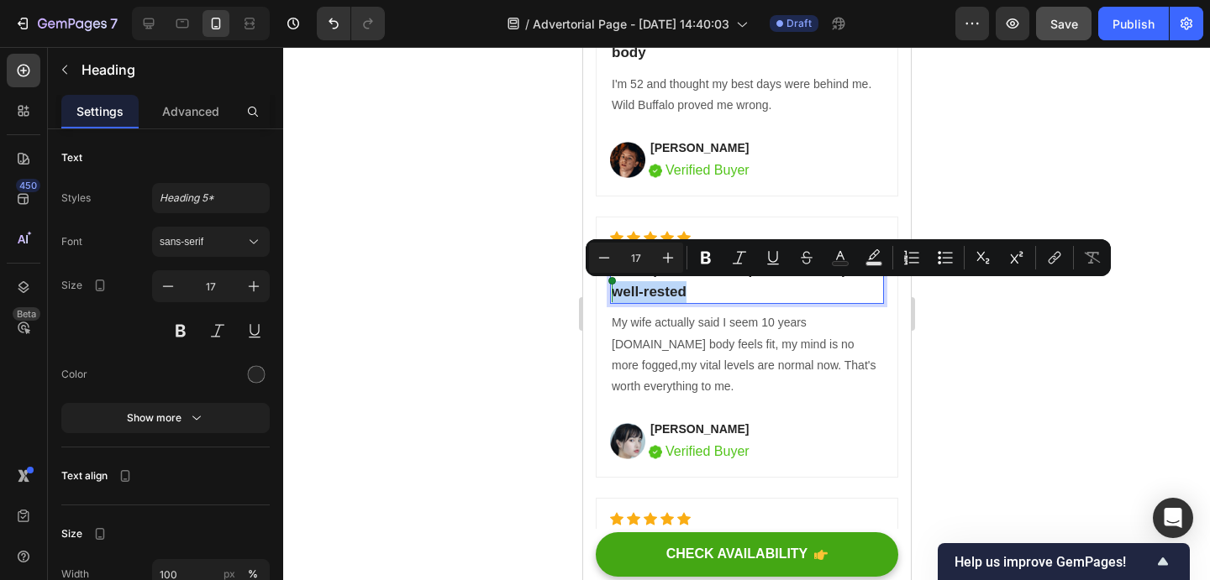
drag, startPoint x: 687, startPoint y: 290, endPoint x: 614, endPoint y: 290, distance: 73.1
click at [614, 290] on p "Great product! It helps me wake up well-rested" at bounding box center [746, 281] width 270 height 43
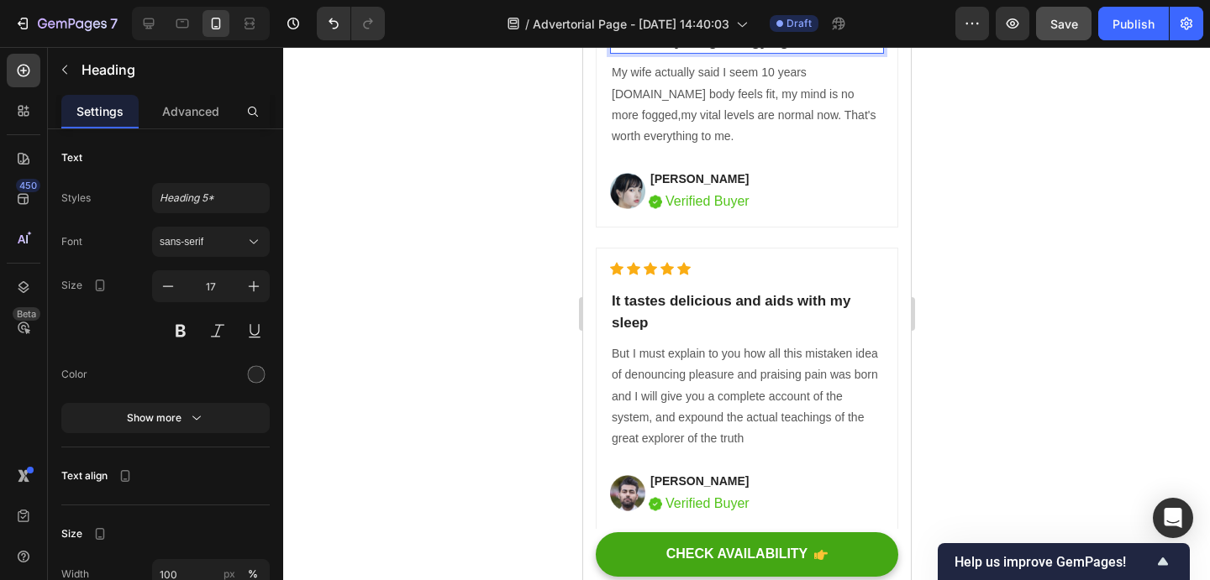
scroll to position [9432, 0]
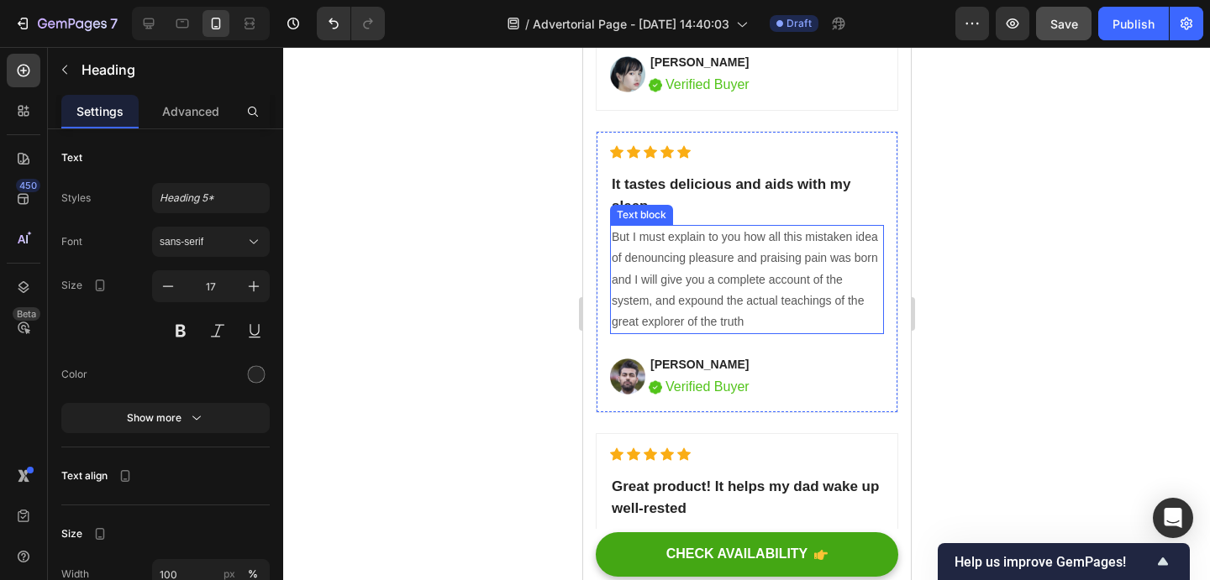
click at [653, 264] on p "But I must explain to you how all this mistaken idea of denouncing pleasure and…" at bounding box center [746, 280] width 270 height 106
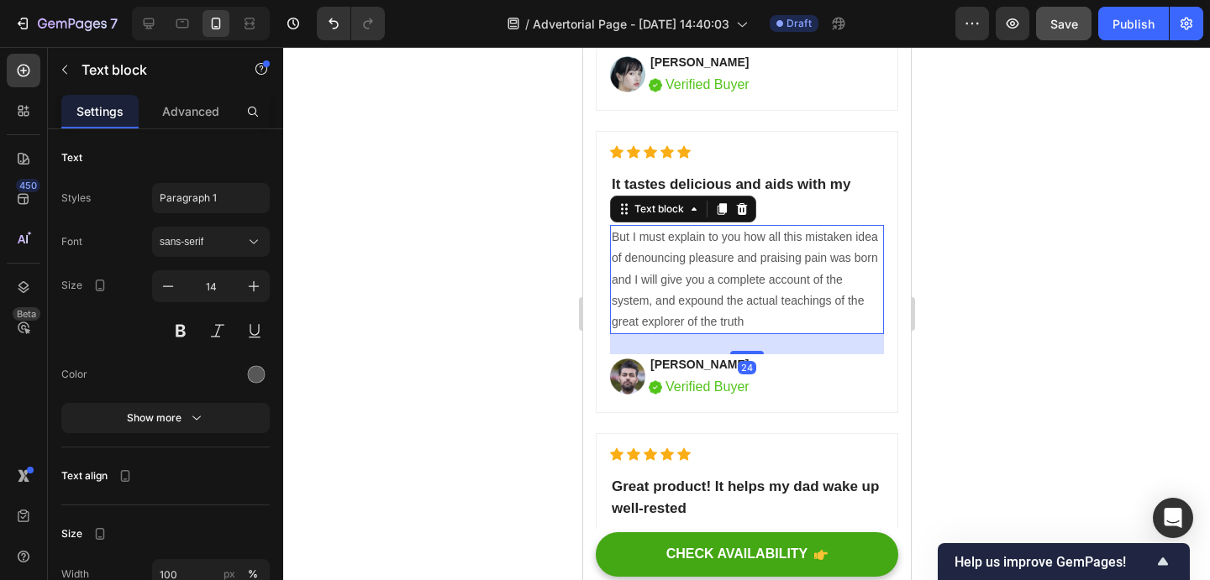
click at [677, 288] on p "But I must explain to you how all this mistaken idea of denouncing pleasure and…" at bounding box center [746, 280] width 270 height 106
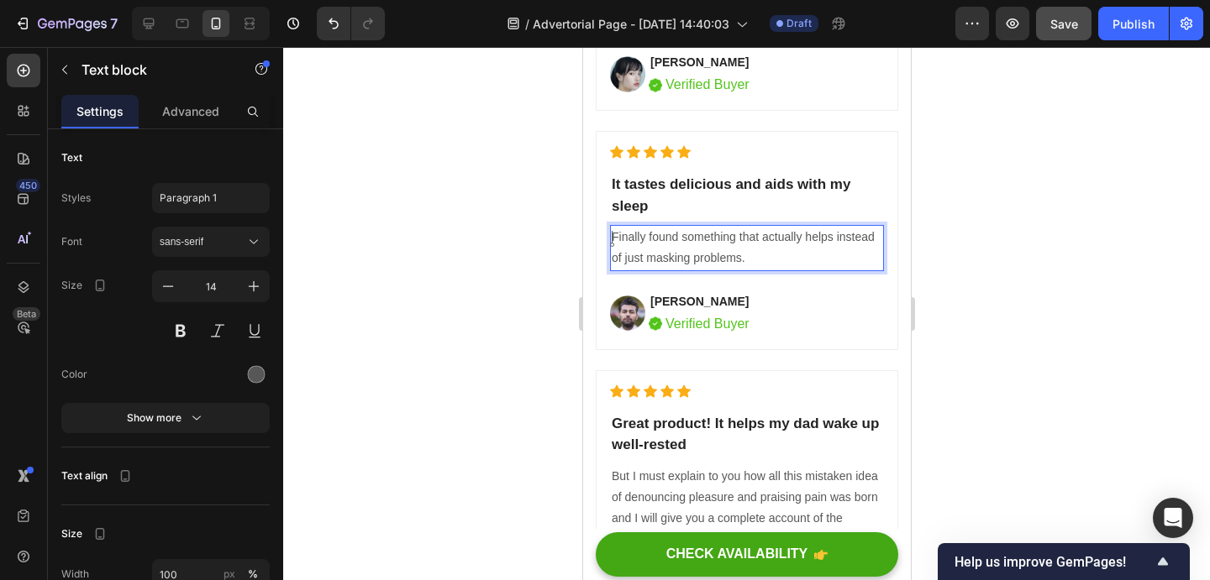
click at [612, 237] on p "Finally found something that actually helps instead of just masking problems." at bounding box center [746, 248] width 270 height 42
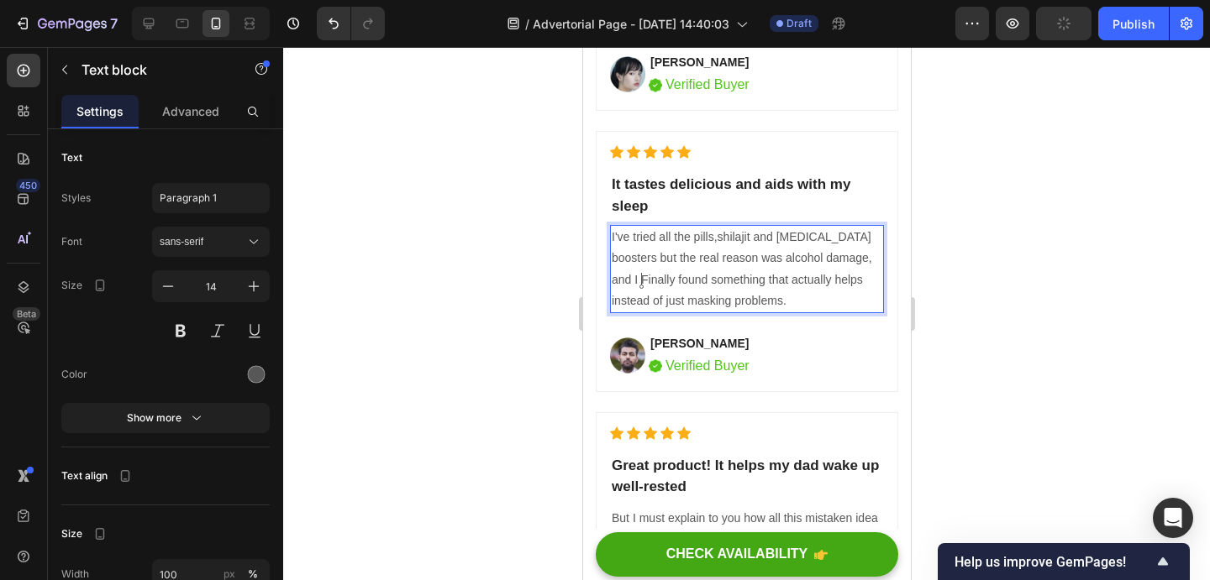
click at [582, 47] on span "shilajit" at bounding box center [582, 47] width 0 height 0
click at [582, 47] on span "," at bounding box center [582, 47] width 0 height 0
click at [582, 47] on div "Replace with damage Ignore" at bounding box center [582, 47] width 0 height 0
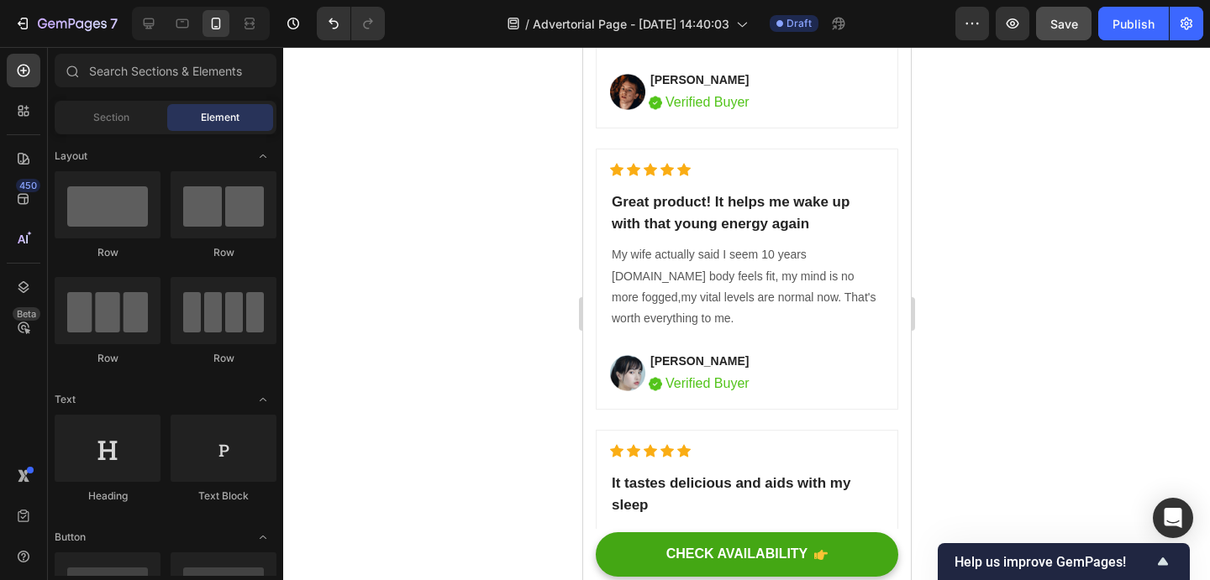
scroll to position [9138, 0]
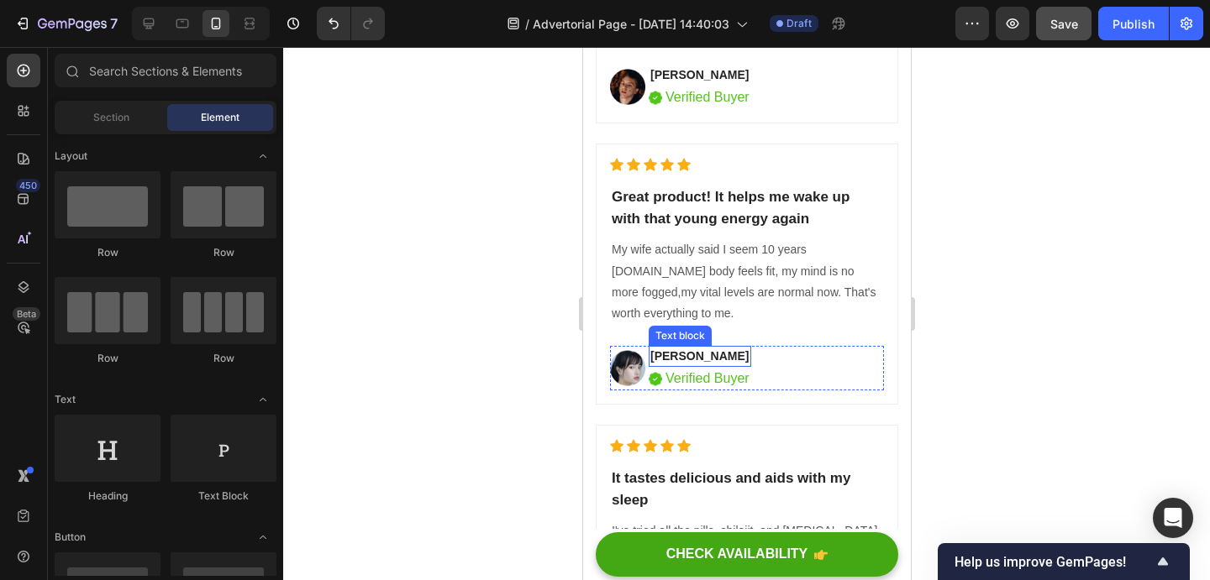
click at [674, 360] on p "Serena Gon" at bounding box center [698, 357] width 99 height 18
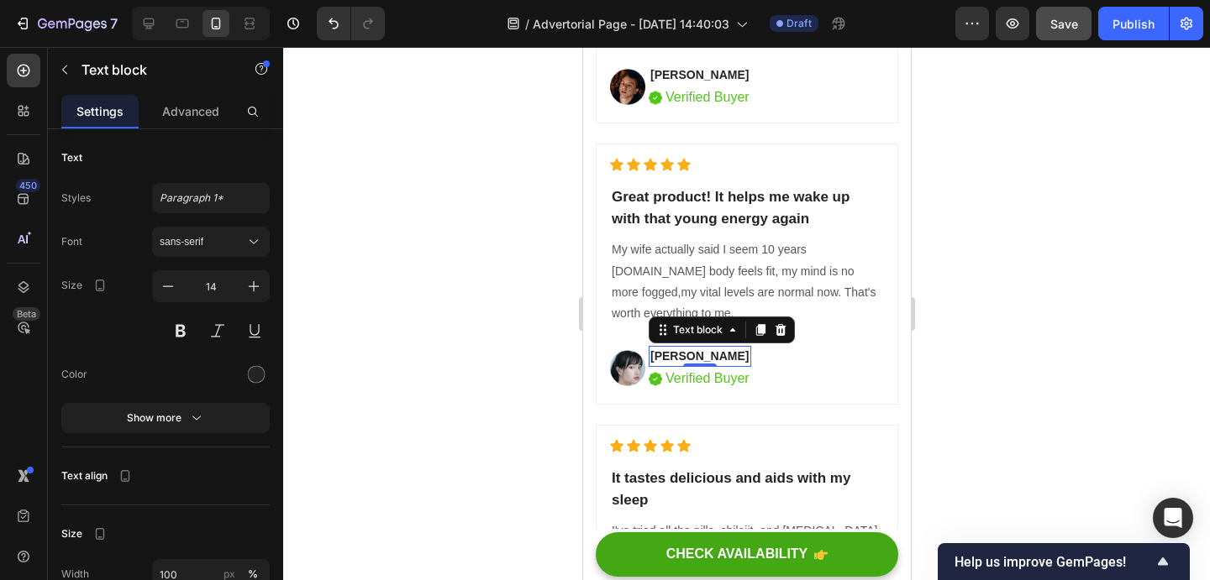
click at [690, 358] on p "Serena Gon" at bounding box center [698, 357] width 99 height 18
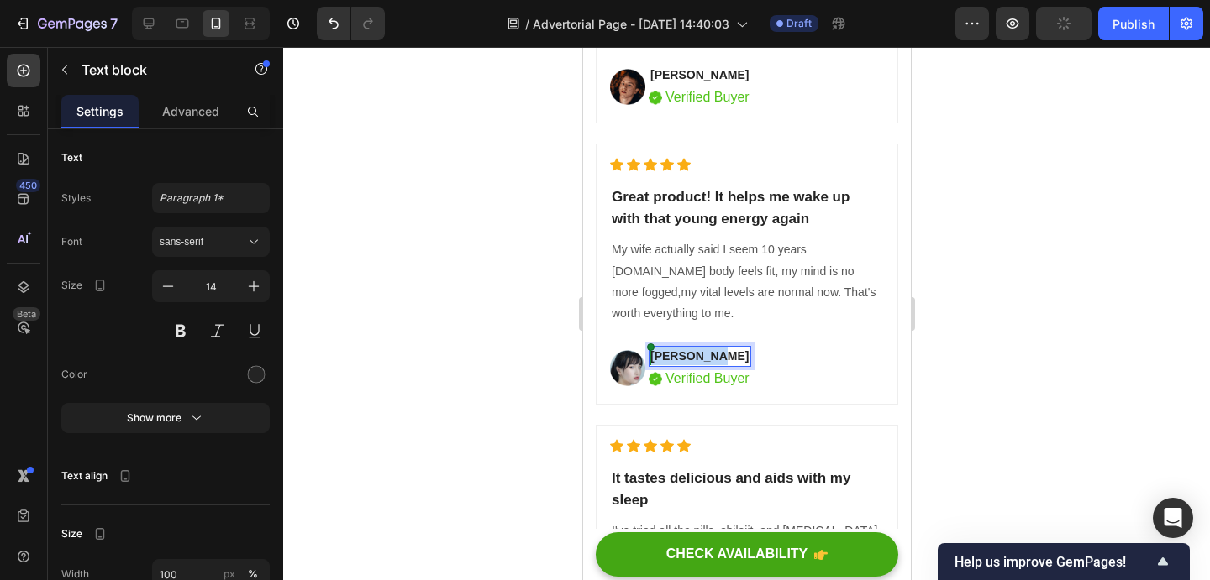
drag, startPoint x: 717, startPoint y: 354, endPoint x: 648, endPoint y: 354, distance: 68.0
click at [649, 354] on p "Serena Gon" at bounding box center [698, 357] width 99 height 18
click at [625, 366] on img at bounding box center [626, 368] width 35 height 36
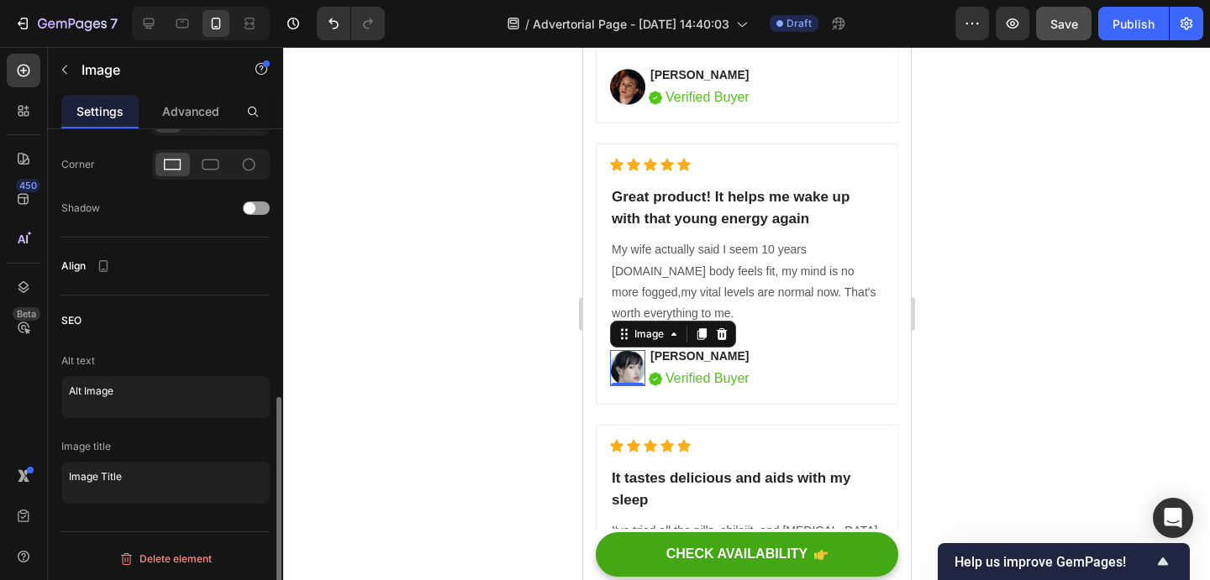
scroll to position [0, 0]
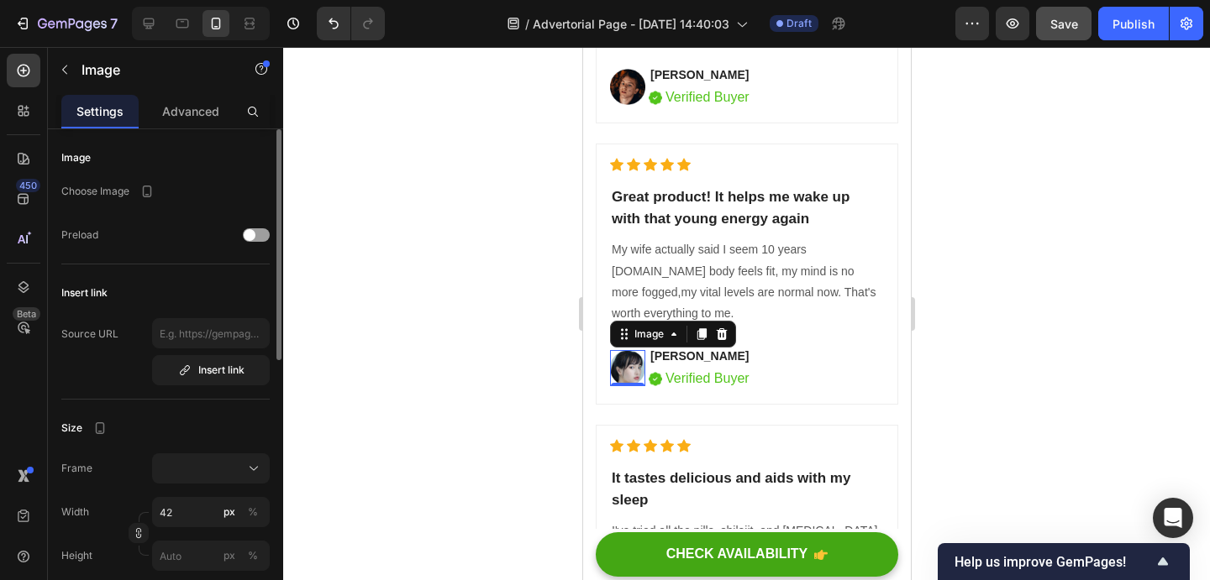
click at [626, 360] on img at bounding box center [626, 368] width 35 height 36
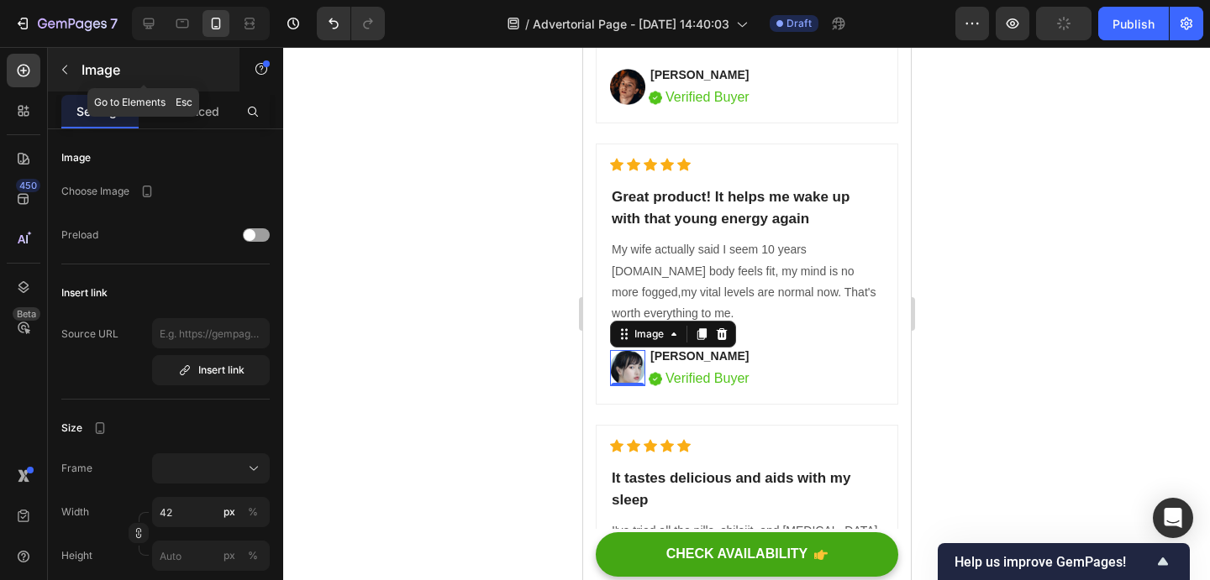
click at [73, 71] on button "button" at bounding box center [64, 69] width 27 height 27
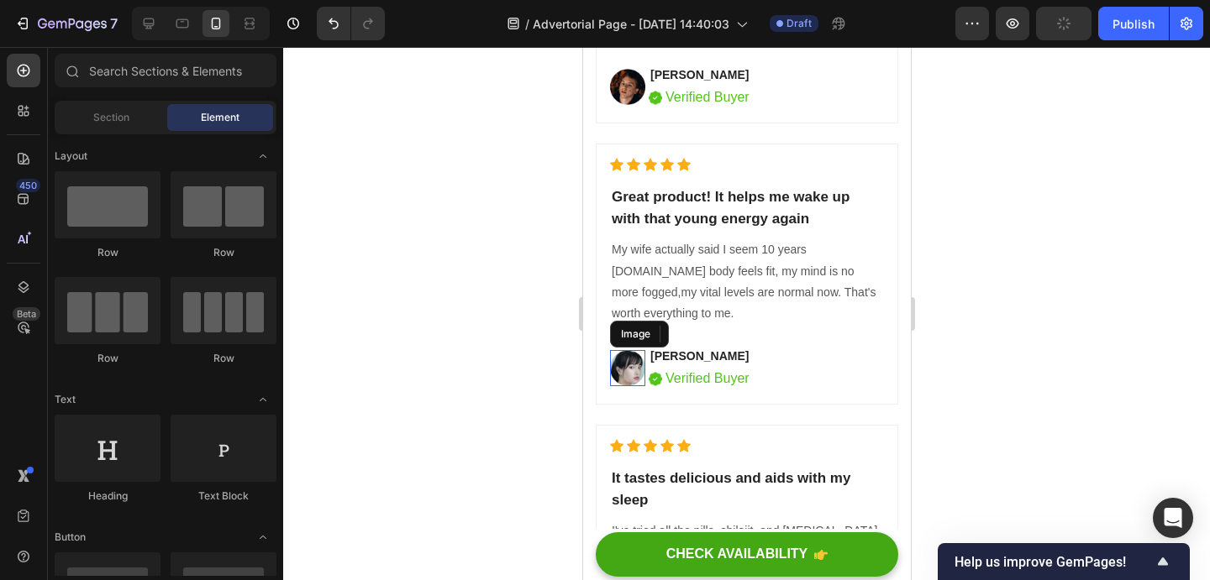
click at [628, 373] on img at bounding box center [626, 368] width 35 height 36
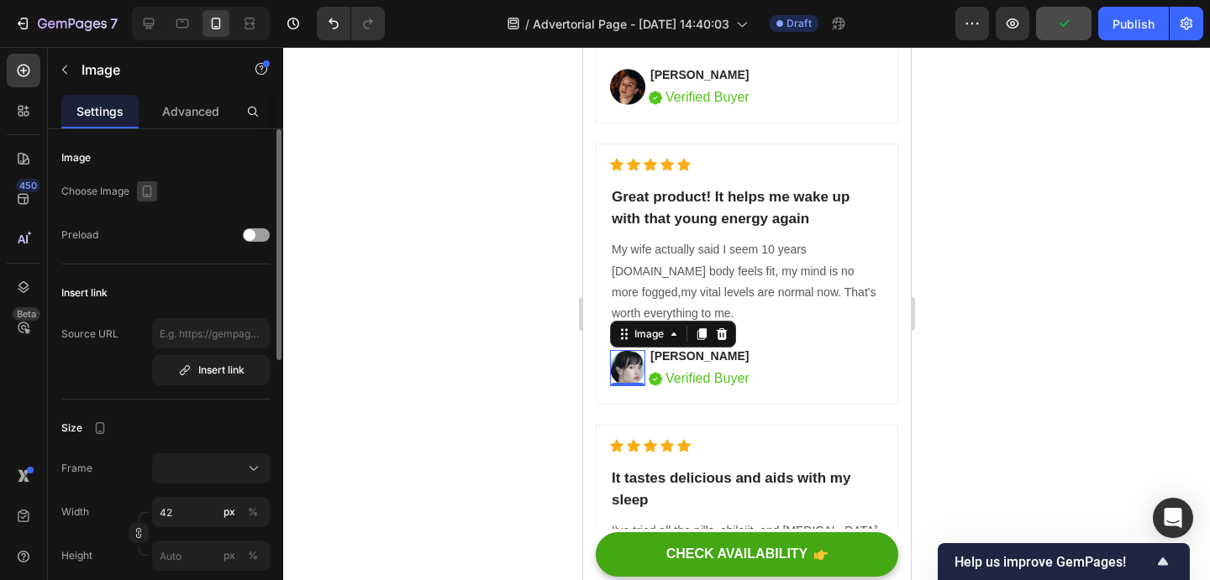
click at [144, 187] on icon "button" at bounding box center [147, 192] width 9 height 12
click at [249, 230] on span at bounding box center [250, 235] width 12 height 12
click at [255, 234] on div at bounding box center [256, 234] width 27 height 13
click at [620, 76] on img at bounding box center [626, 87] width 35 height 36
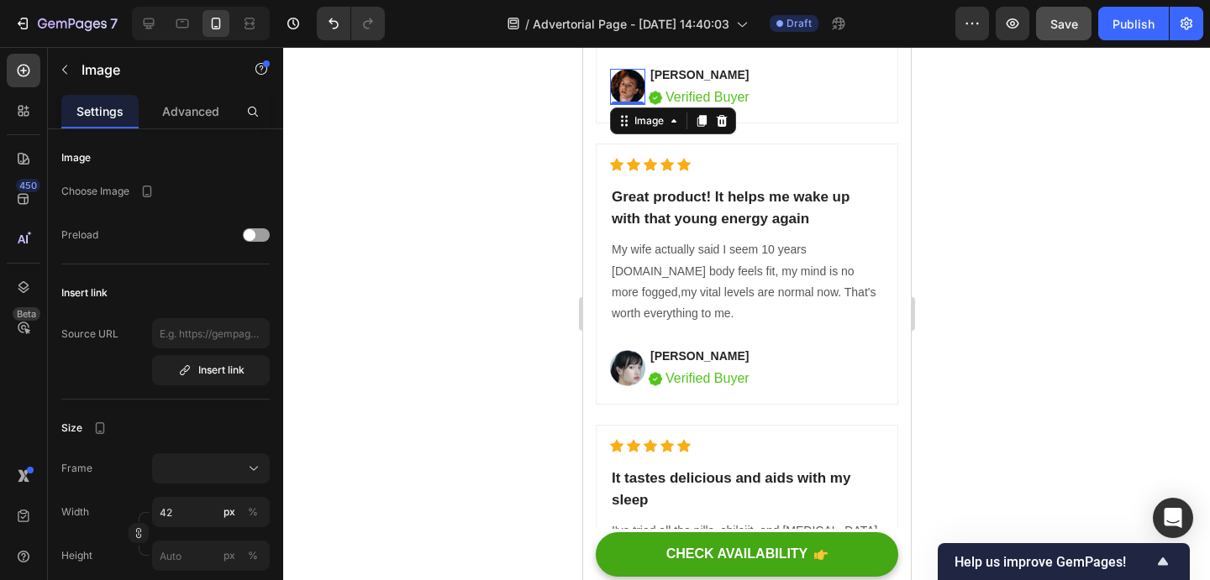
click at [621, 87] on img at bounding box center [626, 87] width 35 height 36
click at [61, 57] on button "button" at bounding box center [64, 69] width 27 height 27
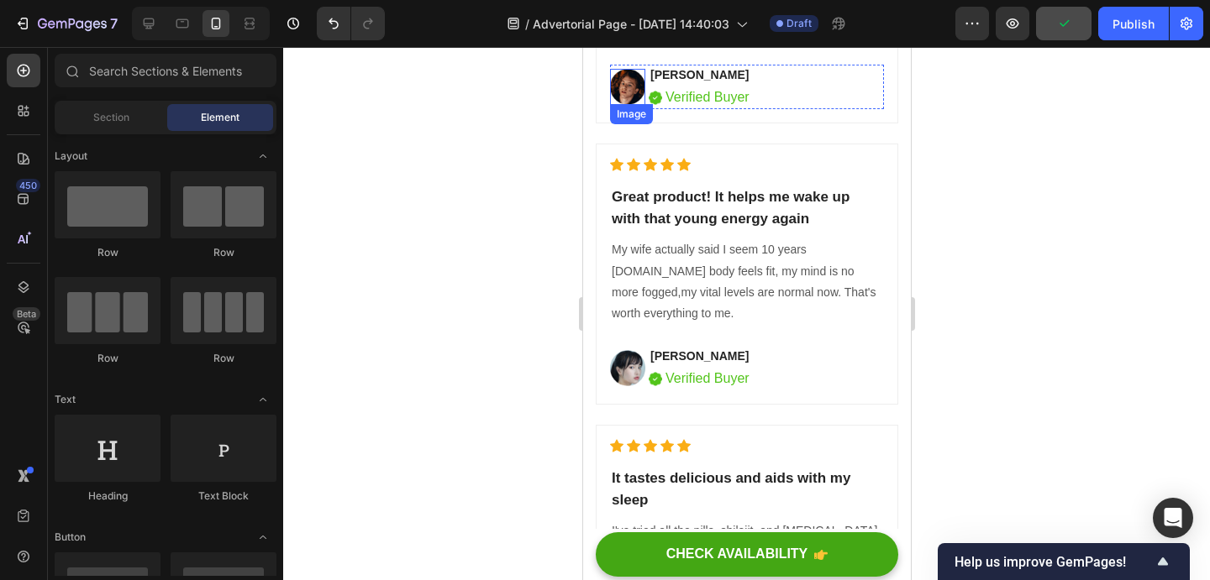
click at [625, 91] on img at bounding box center [626, 87] width 35 height 36
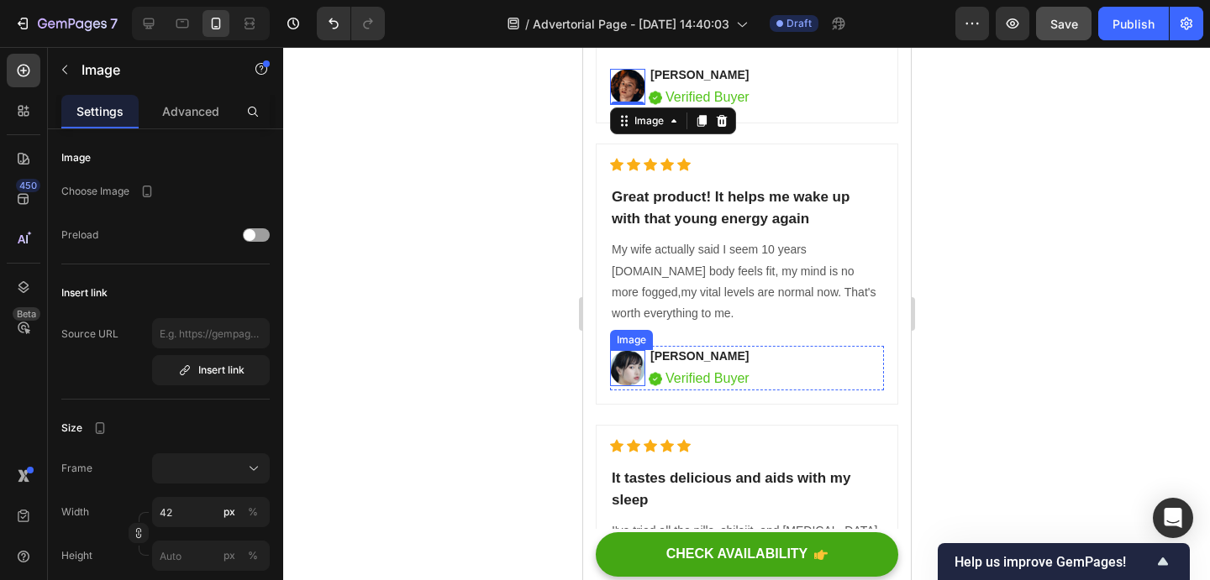
click at [646, 345] on div "Image" at bounding box center [630, 340] width 43 height 20
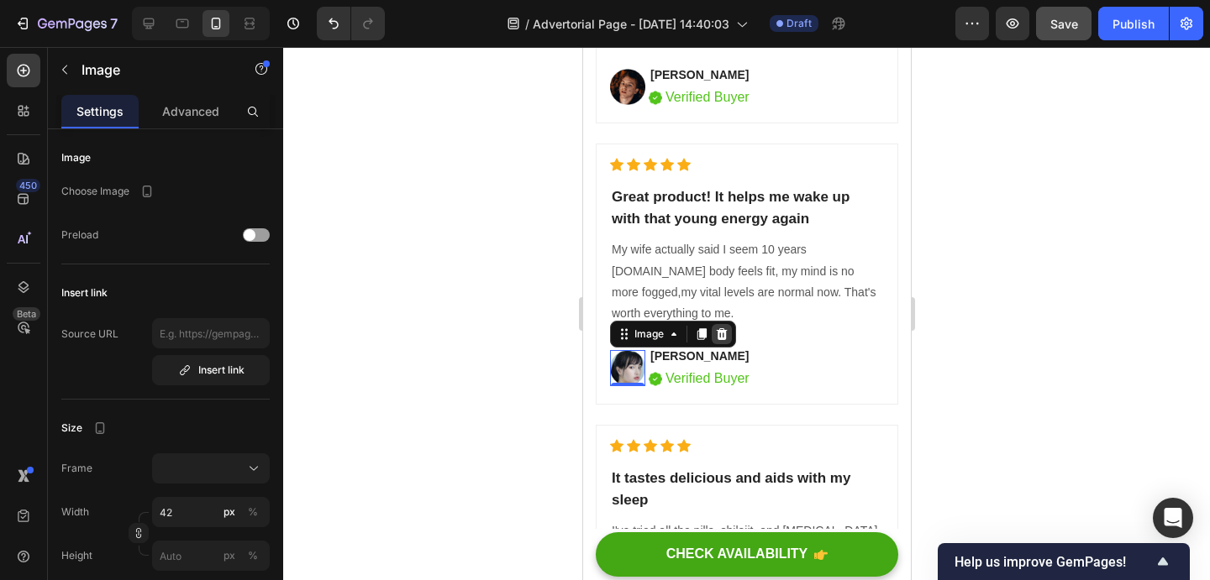
click at [722, 334] on icon at bounding box center [721, 334] width 11 height 12
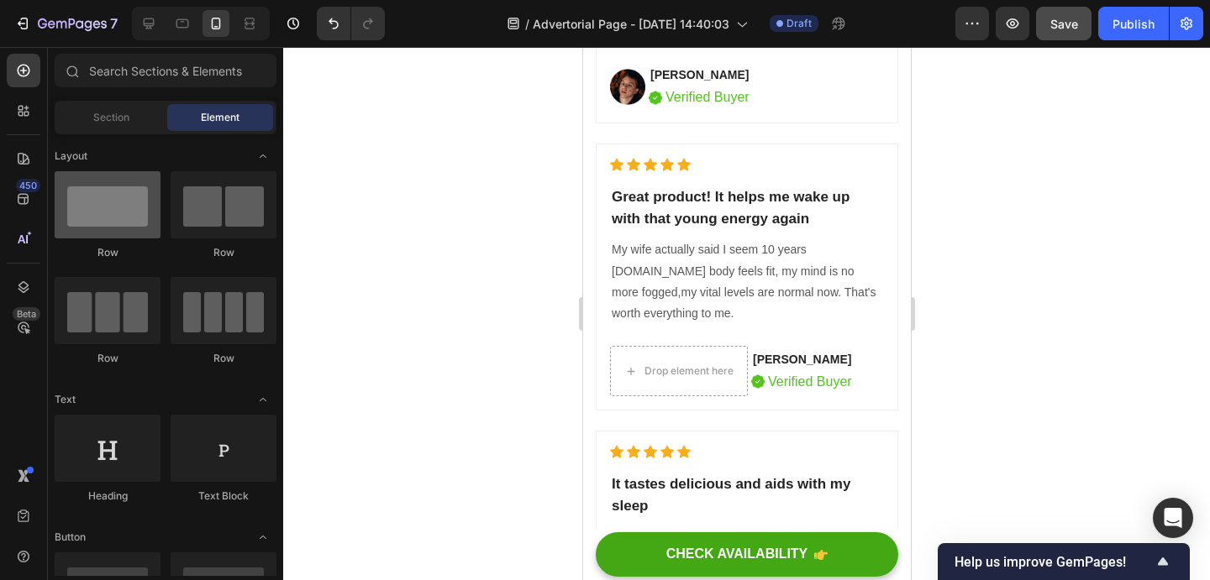
click at [87, 197] on div at bounding box center [108, 204] width 106 height 67
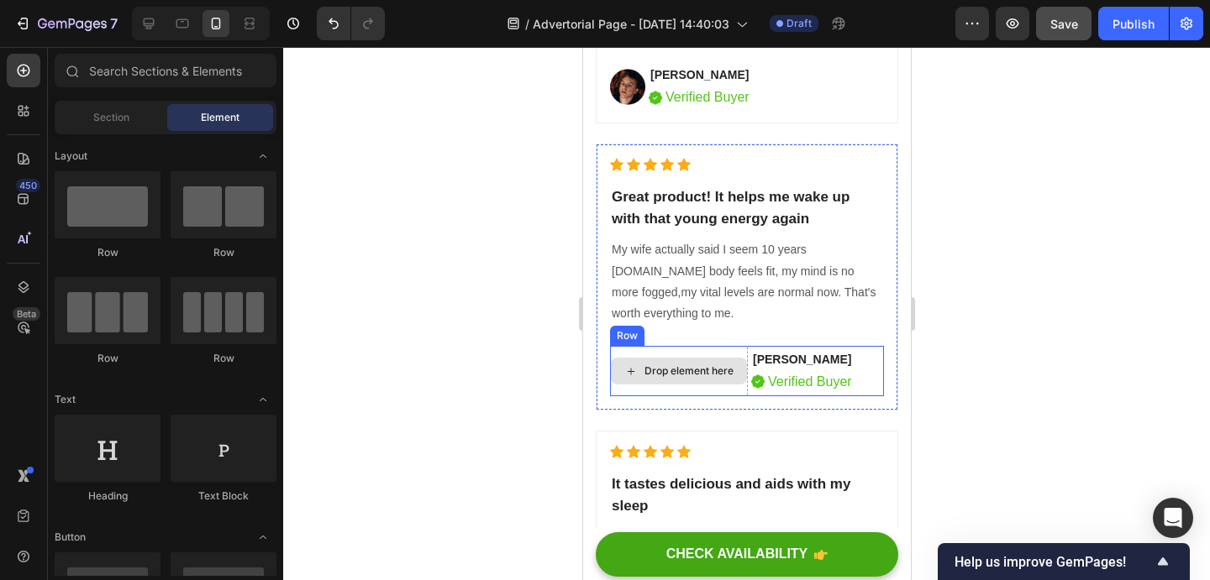
click at [650, 355] on div "Drop element here" at bounding box center [678, 371] width 138 height 50
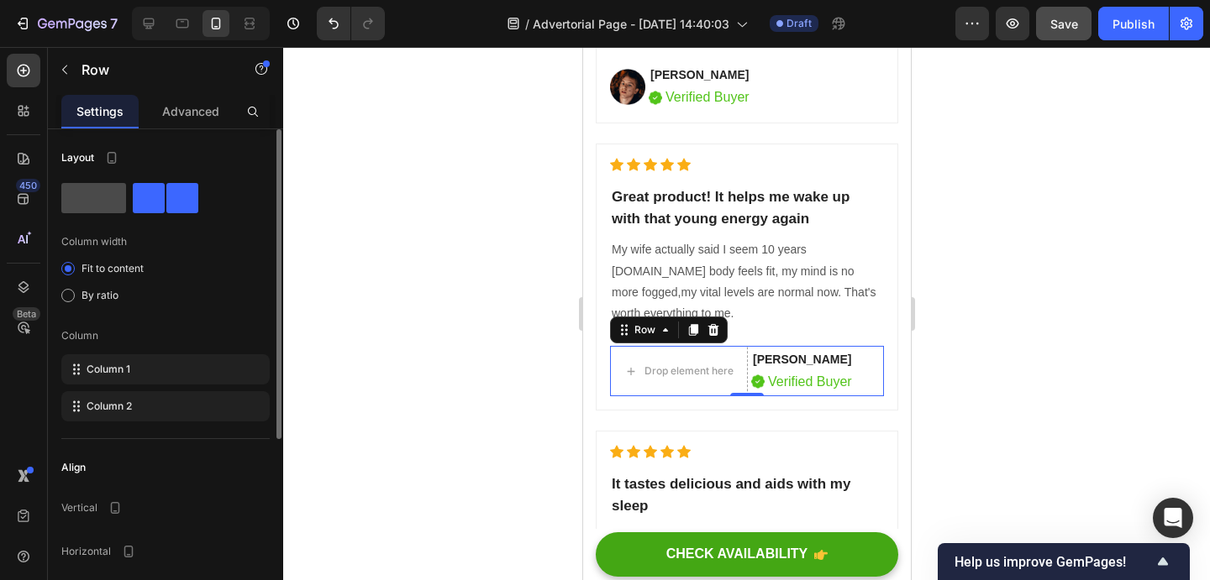
click at [68, 184] on span at bounding box center [93, 198] width 65 height 30
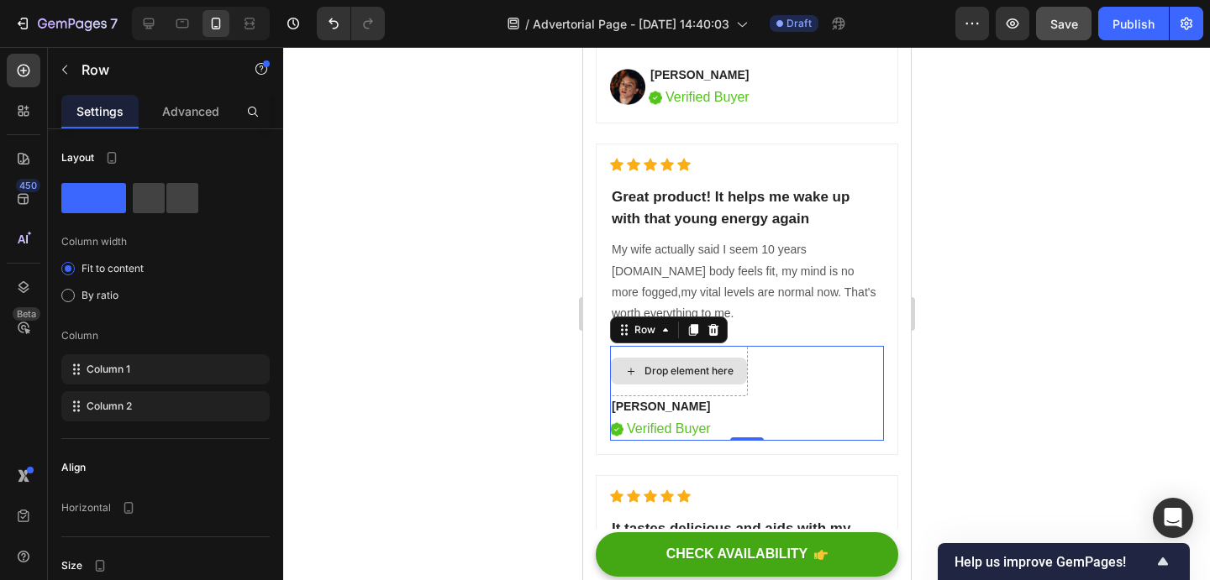
click at [646, 360] on div "Drop element here" at bounding box center [678, 371] width 136 height 27
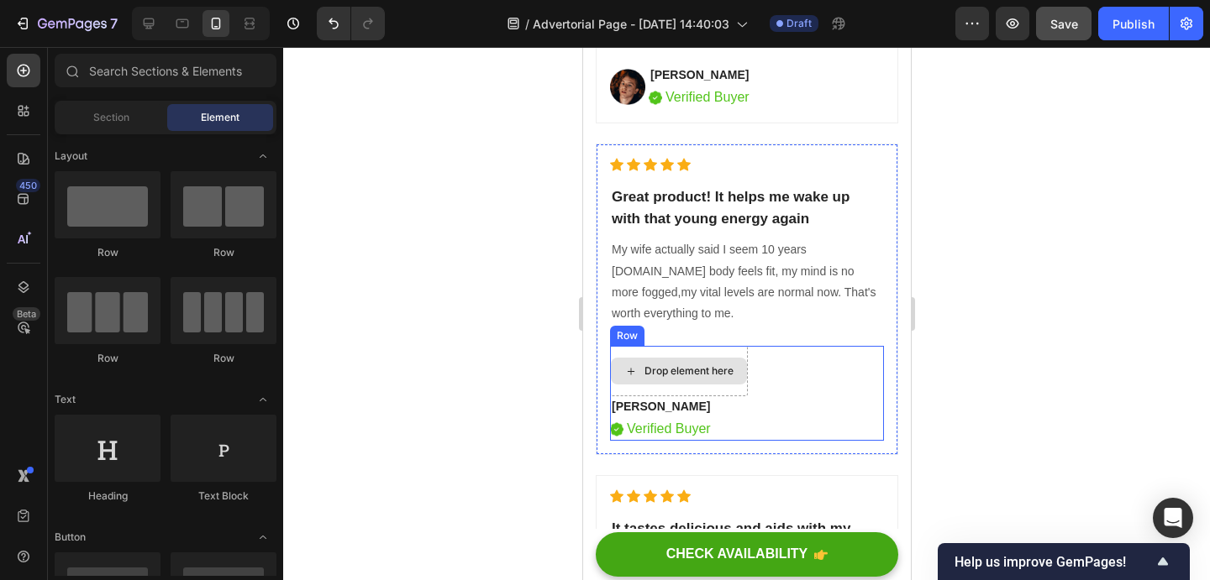
click at [650, 349] on div "Drop element here" at bounding box center [678, 371] width 138 height 50
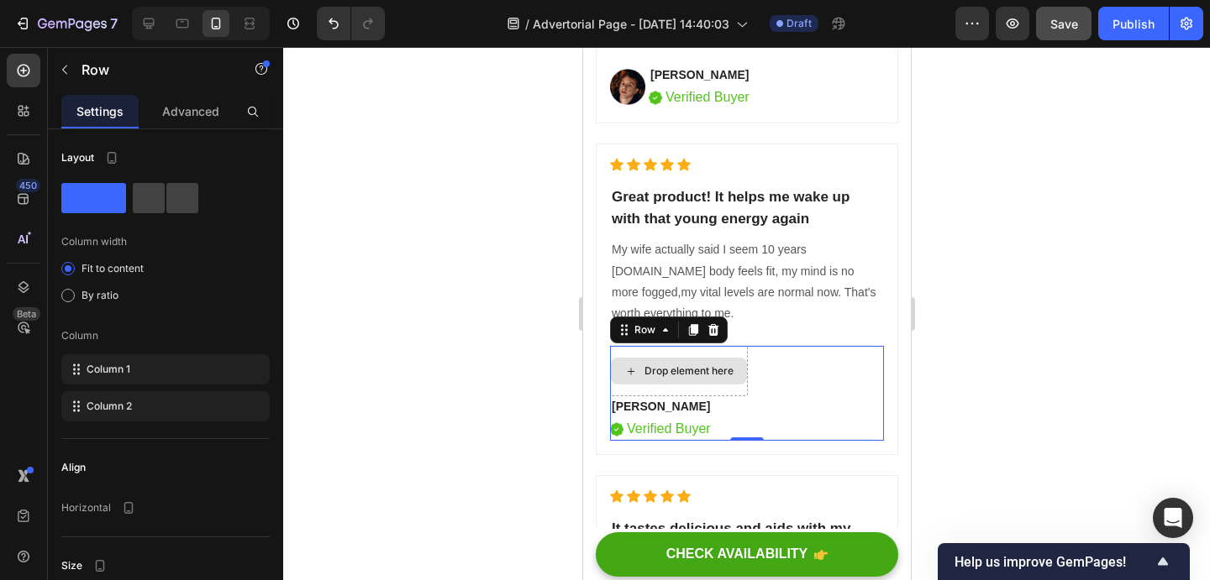
click at [711, 365] on div "Drop element here" at bounding box center [687, 371] width 89 height 13
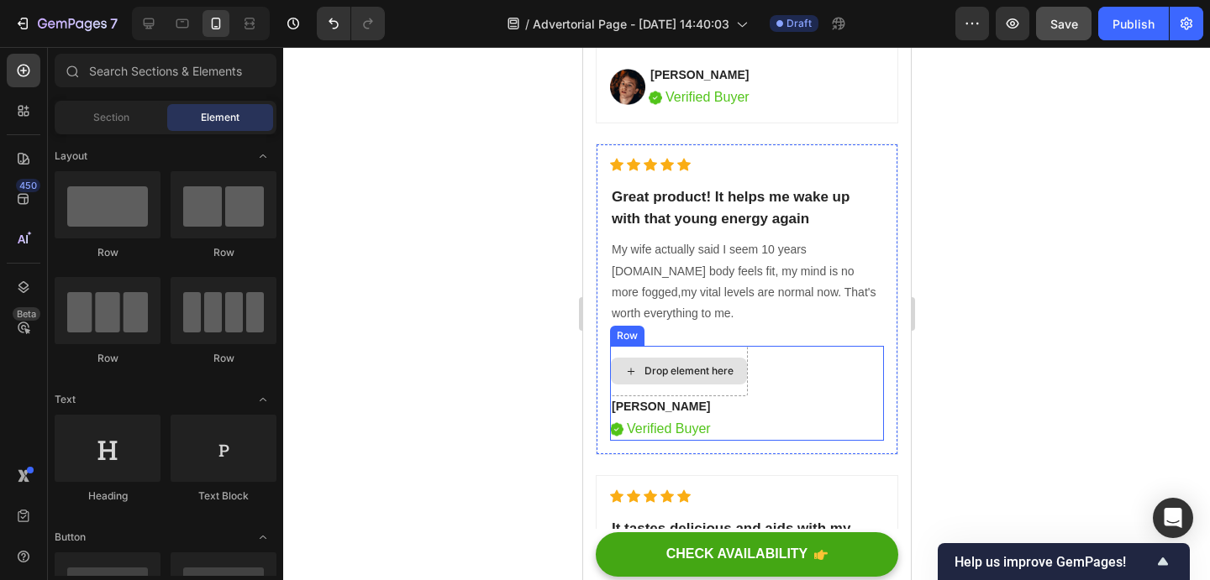
click at [715, 386] on div "Drop element here" at bounding box center [678, 371] width 138 height 50
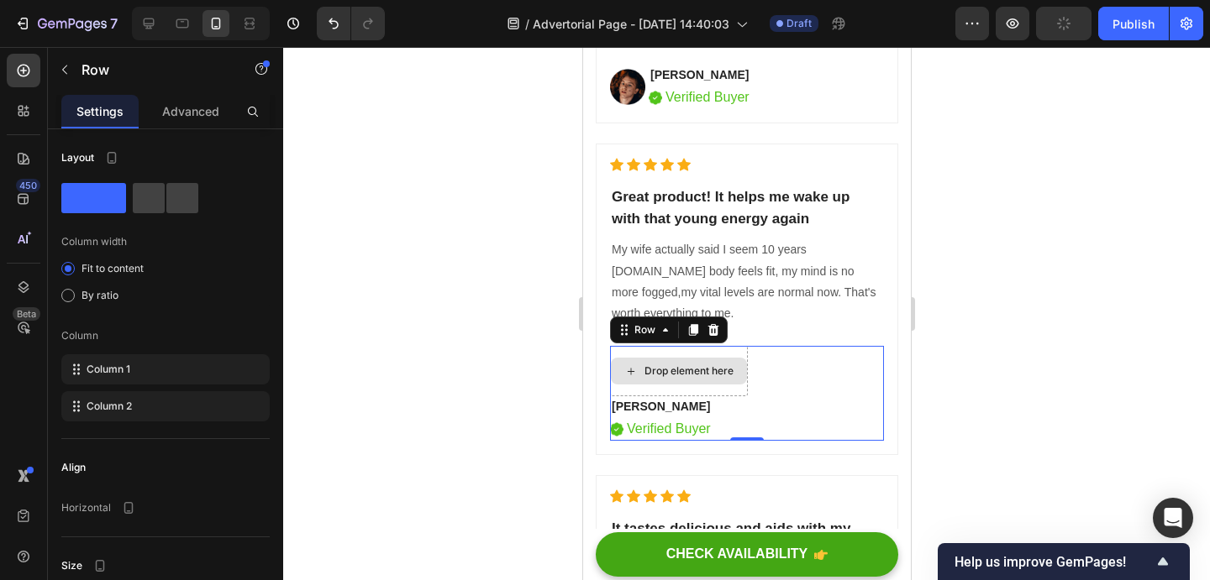
click at [733, 349] on div "Drop element here" at bounding box center [678, 371] width 138 height 50
click at [746, 349] on div "Drop element here" at bounding box center [678, 371] width 138 height 50
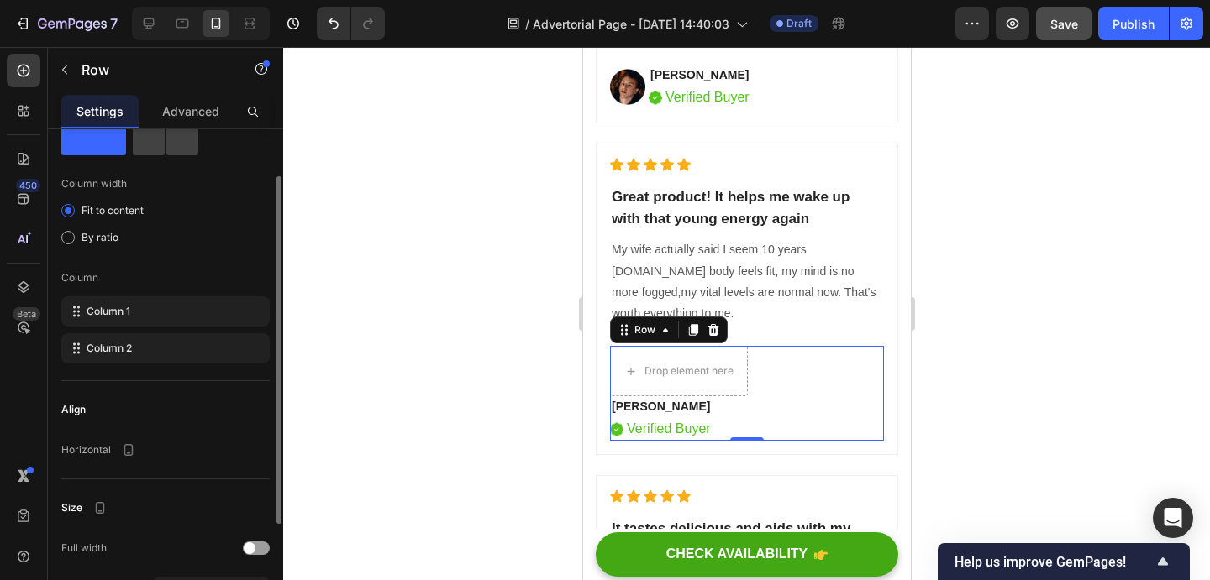
scroll to position [78, 0]
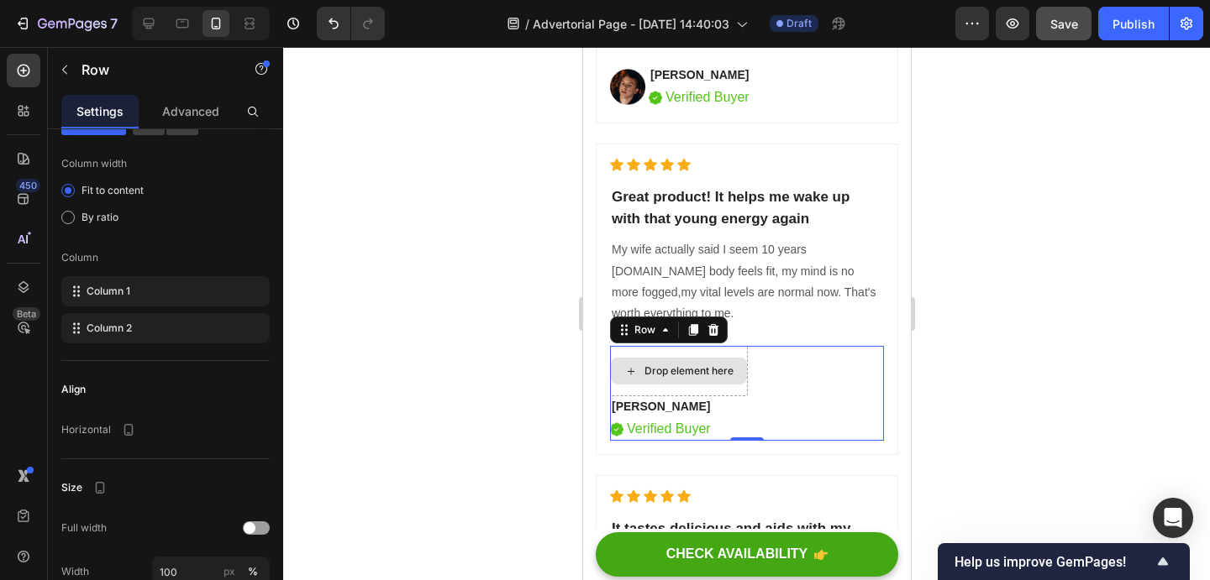
click at [727, 351] on div "Drop element here" at bounding box center [678, 371] width 138 height 50
click at [717, 336] on icon at bounding box center [712, 329] width 13 height 13
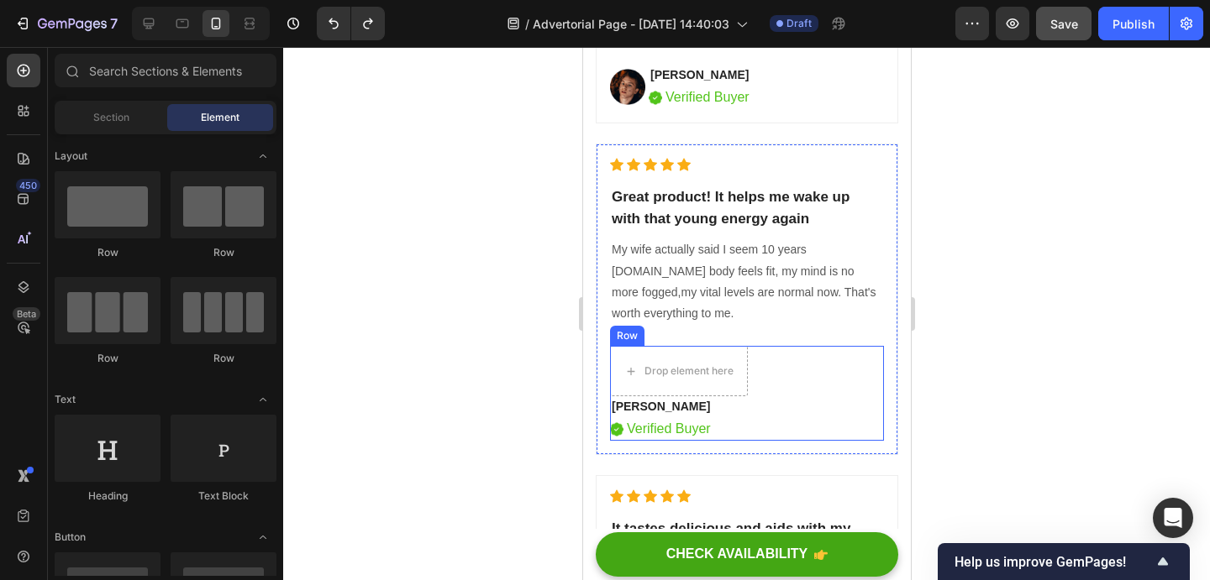
click at [764, 363] on div "Drop element here Mike R. Text block Image Verified Buyer Text block Row Row" at bounding box center [746, 393] width 274 height 95
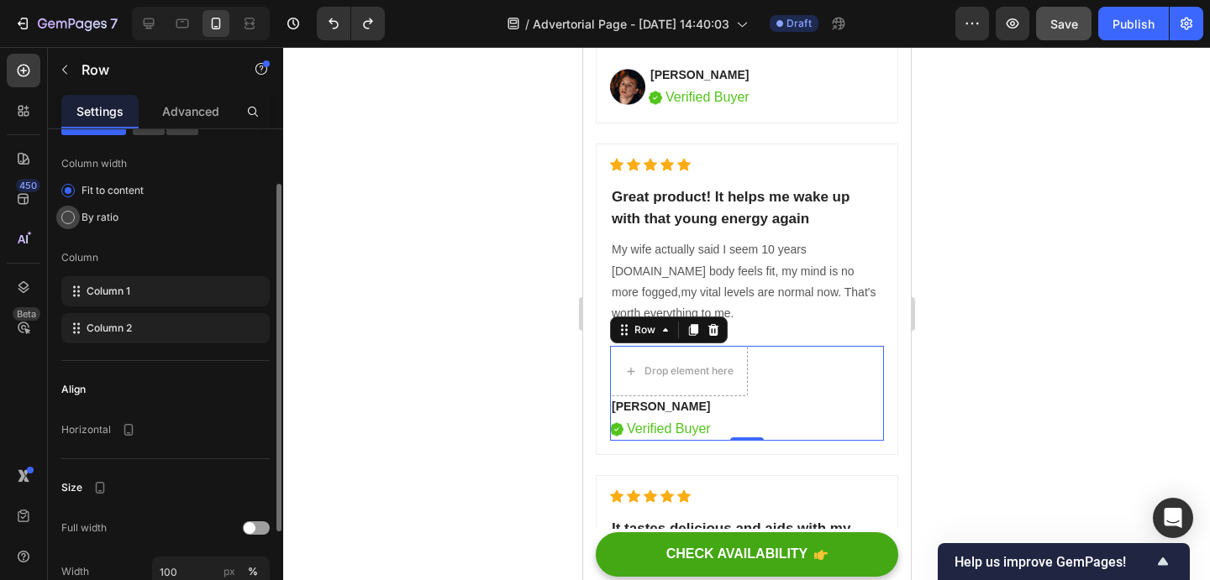
click at [66, 218] on div at bounding box center [67, 217] width 13 height 13
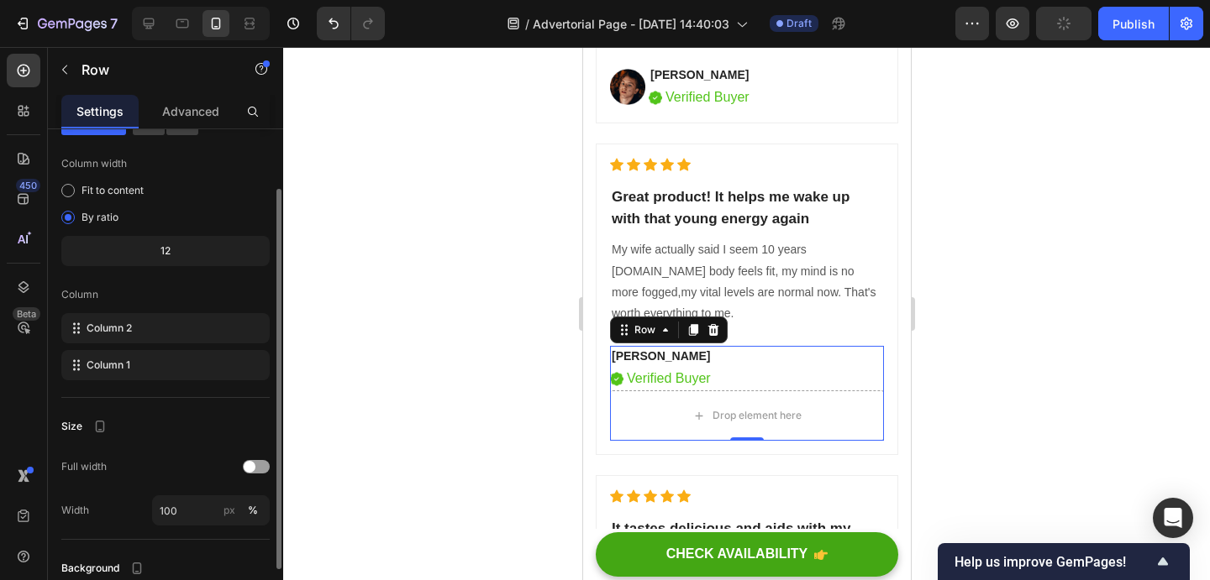
click at [928, 357] on div at bounding box center [746, 313] width 927 height 533
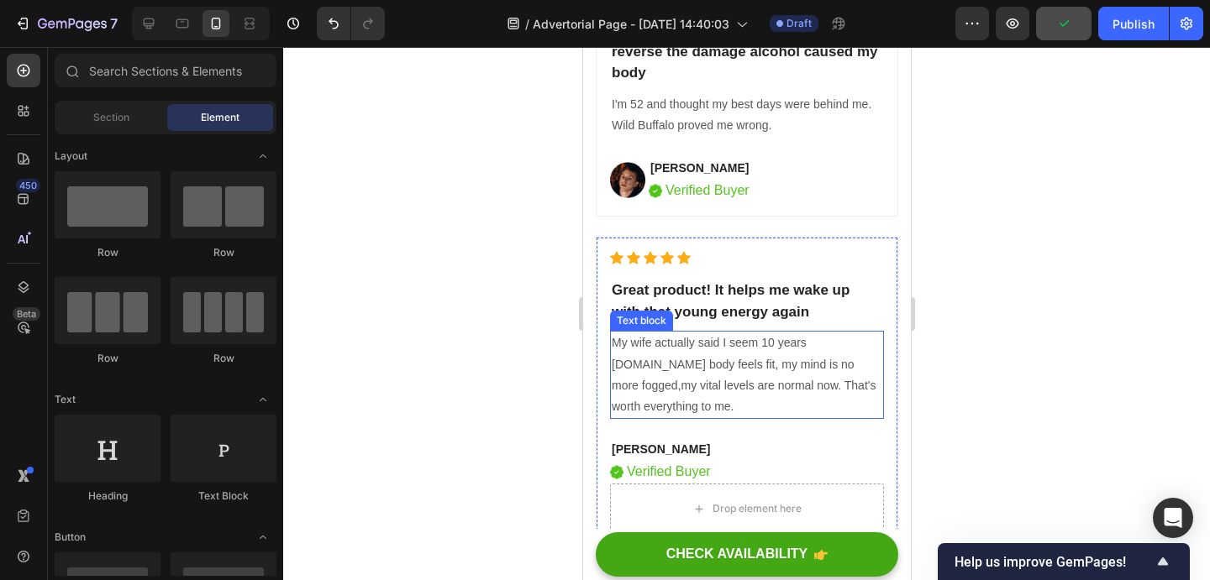
scroll to position [9004, 0]
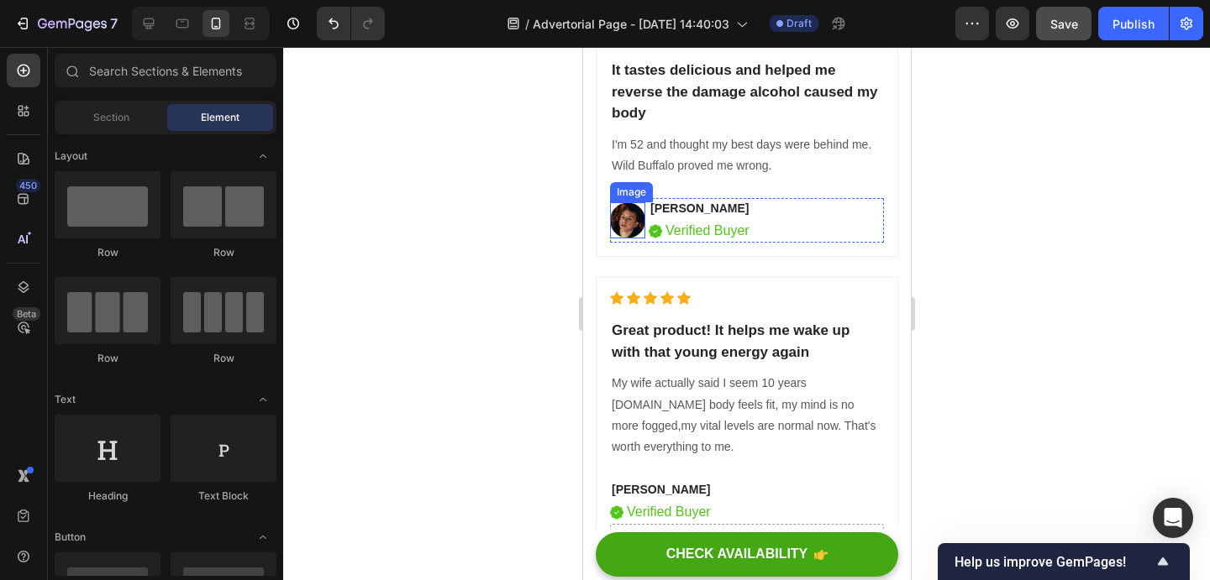
click at [622, 221] on img at bounding box center [626, 220] width 35 height 36
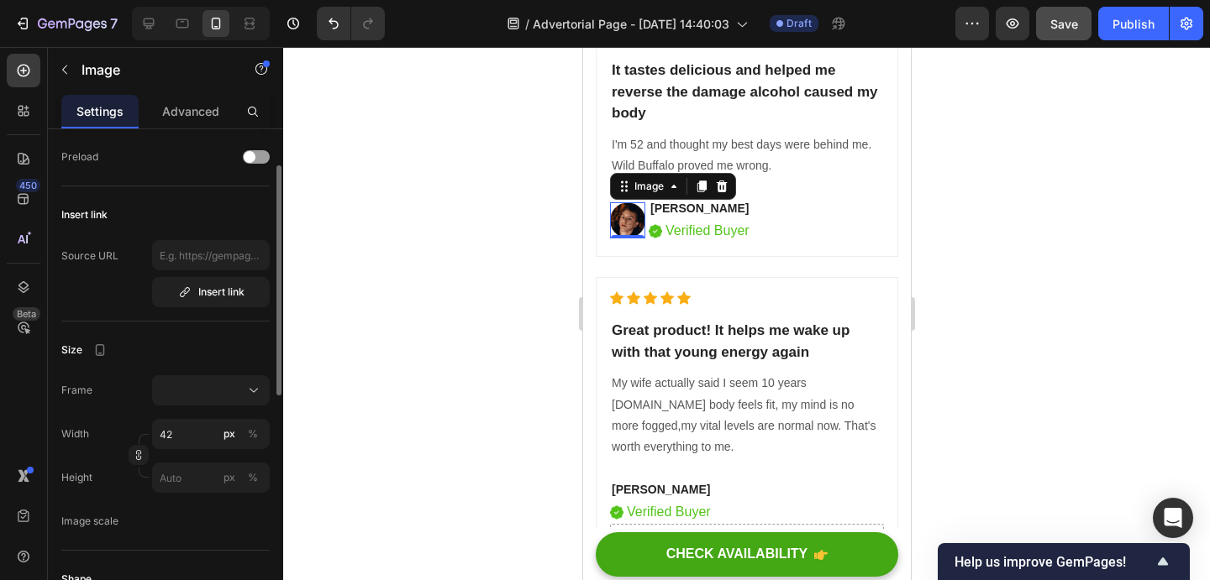
scroll to position [0, 0]
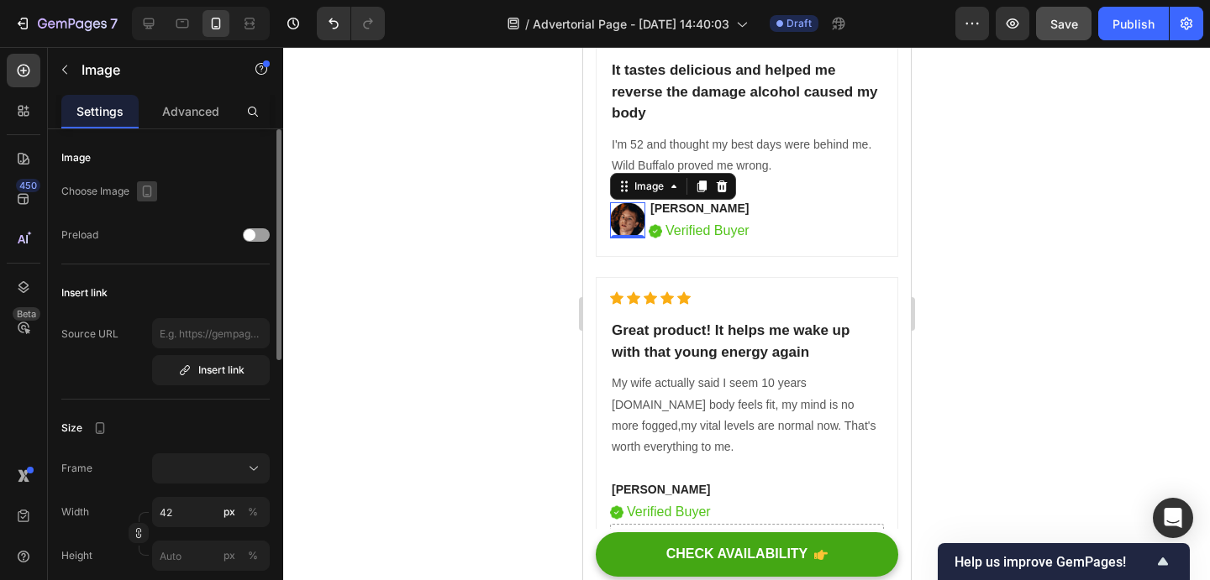
click at [154, 196] on icon "button" at bounding box center [147, 191] width 17 height 17
click at [158, 242] on icon "button" at bounding box center [150, 248] width 17 height 17
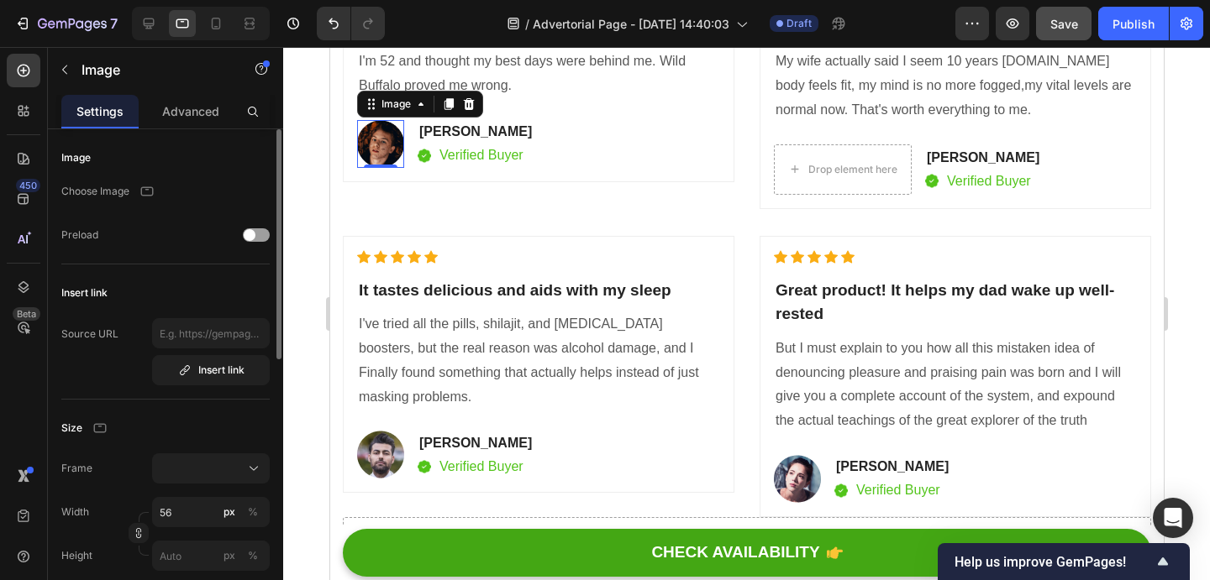
scroll to position [9733, 0]
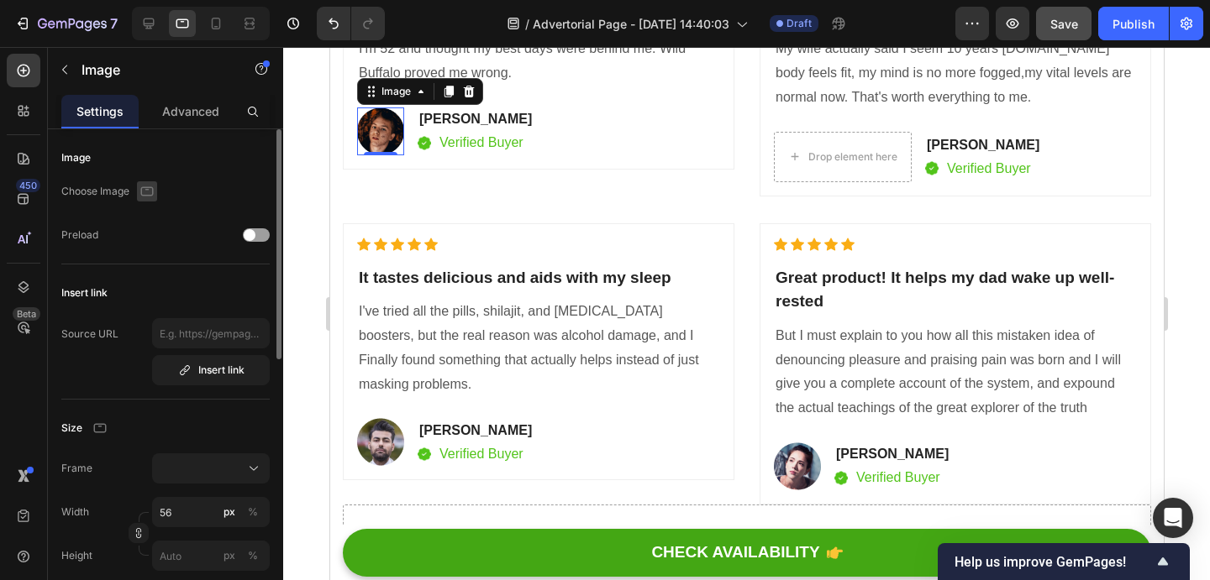
click at [150, 195] on icon "button" at bounding box center [147, 191] width 13 height 9
click at [155, 281] on icon "button" at bounding box center [150, 279] width 9 height 12
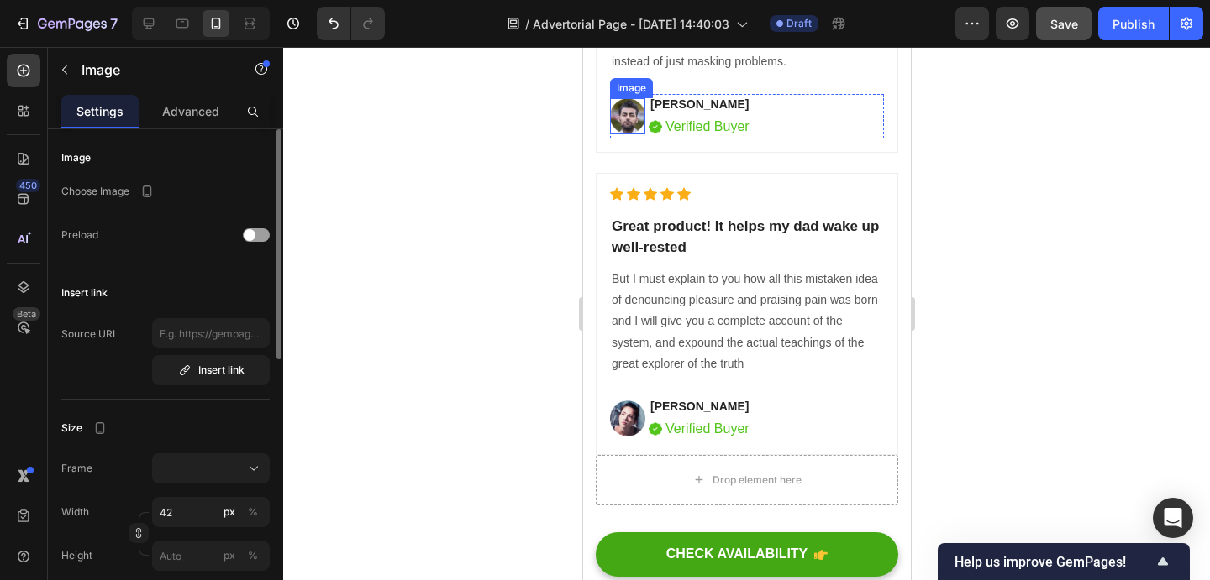
scroll to position [9729, 0]
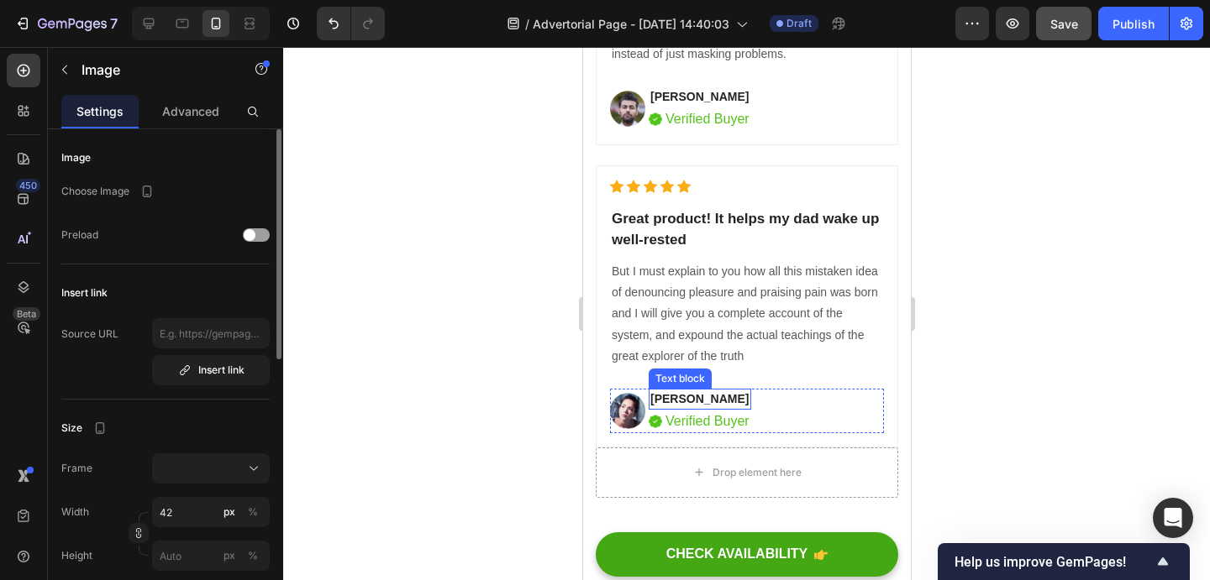
click at [691, 401] on p "Anna Chirstin" at bounding box center [698, 400] width 99 height 18
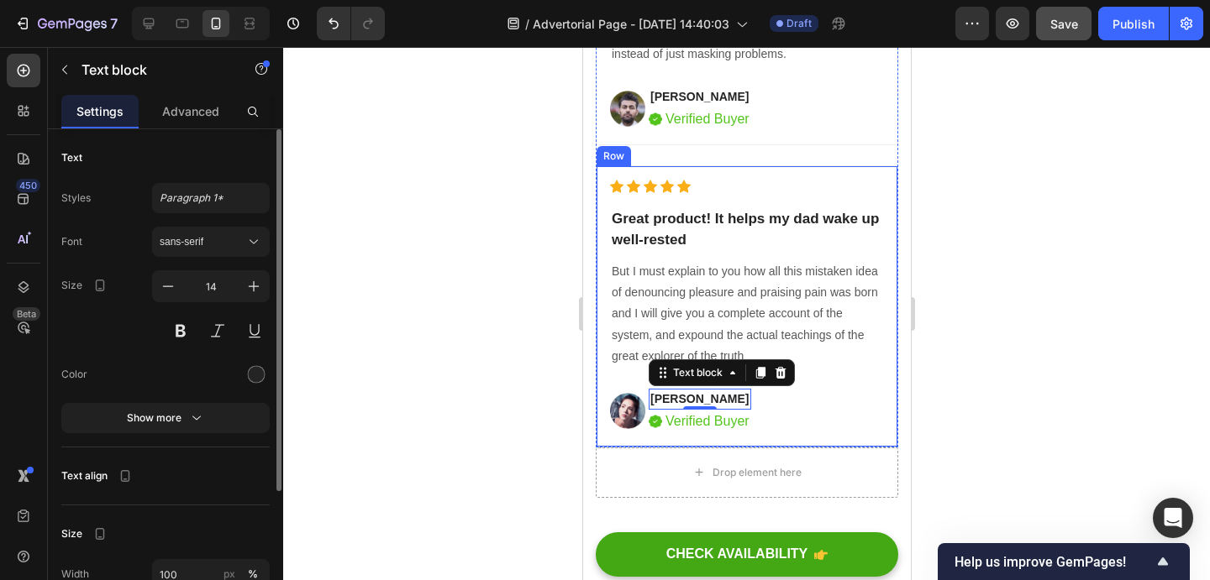
click at [814, 168] on div "Icon Icon Icon Icon Icon Icon List Hoz Great product! It helps my dad wake up w…" at bounding box center [746, 306] width 302 height 282
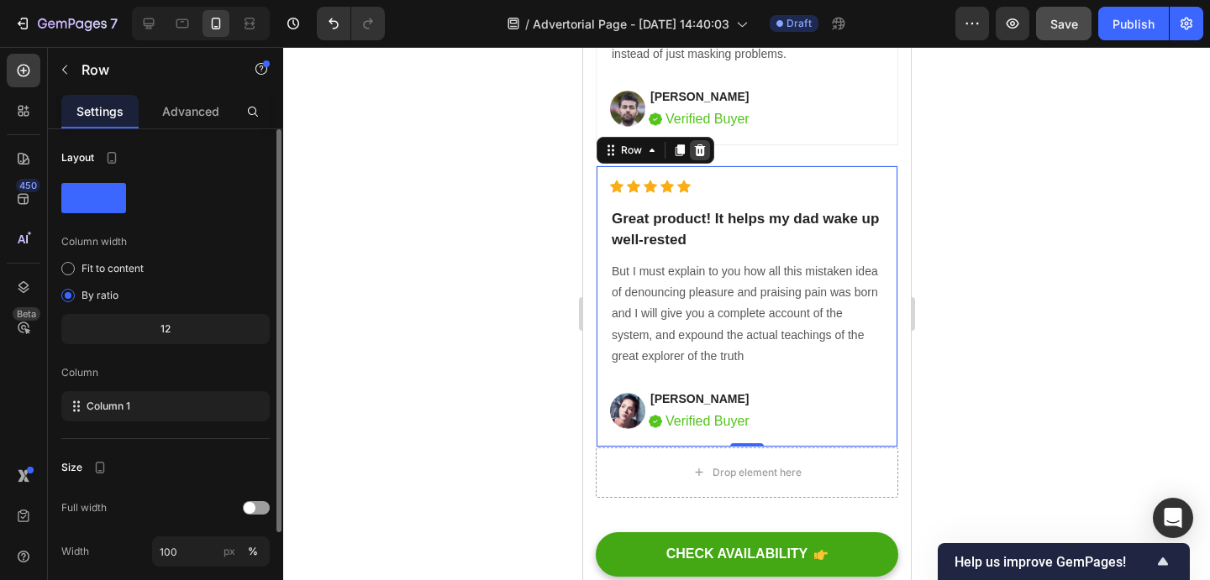
click at [697, 150] on icon at bounding box center [698, 150] width 13 height 13
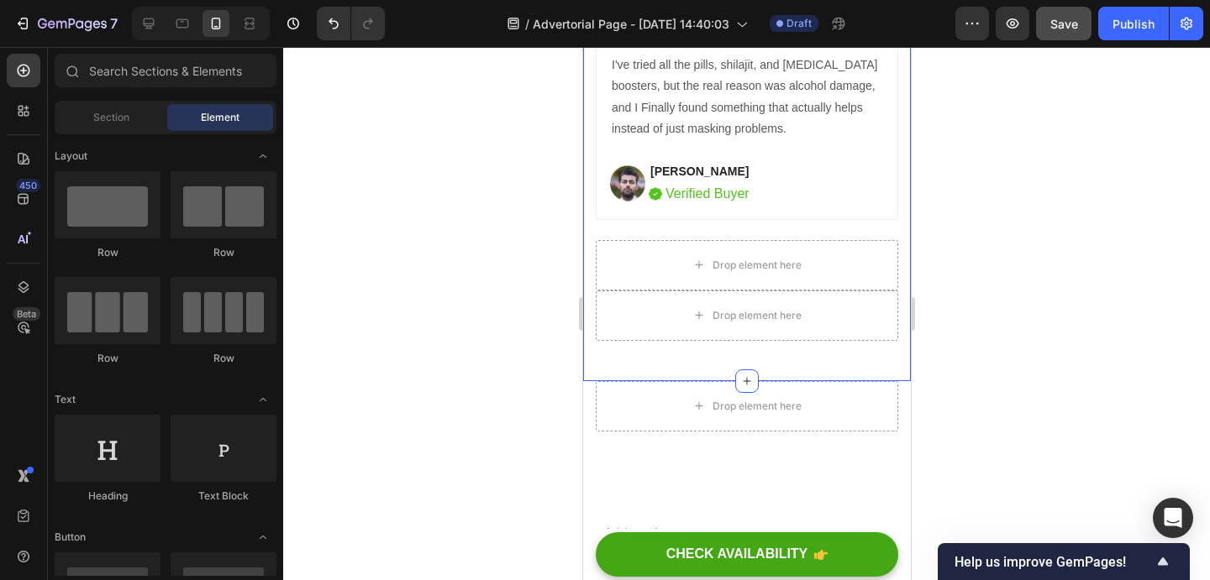
scroll to position [9627, 0]
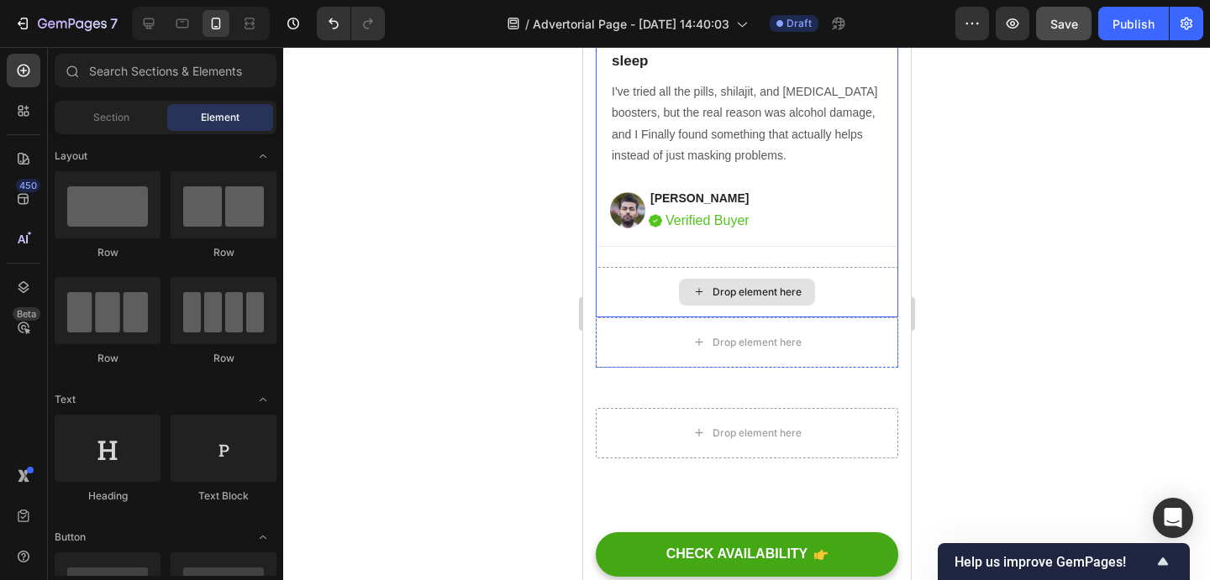
click at [779, 275] on div "Drop element here" at bounding box center [746, 292] width 302 height 50
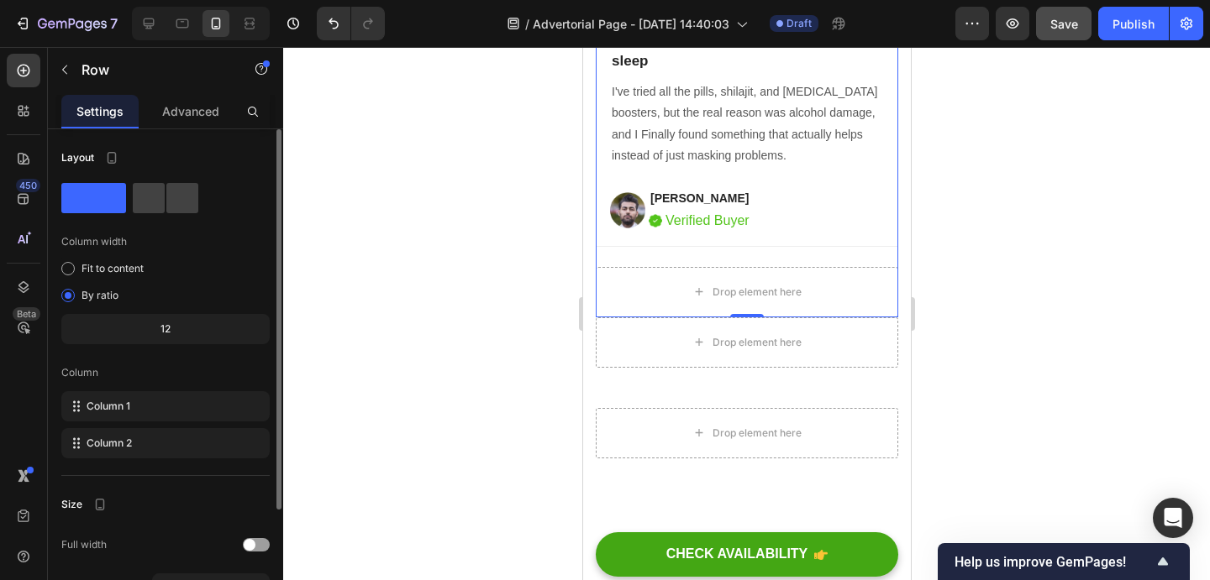
click at [793, 264] on div "Icon Icon Icon Icon Icon Icon List Hoz It tastes delicious and aids with my sle…" at bounding box center [746, 126] width 302 height 281
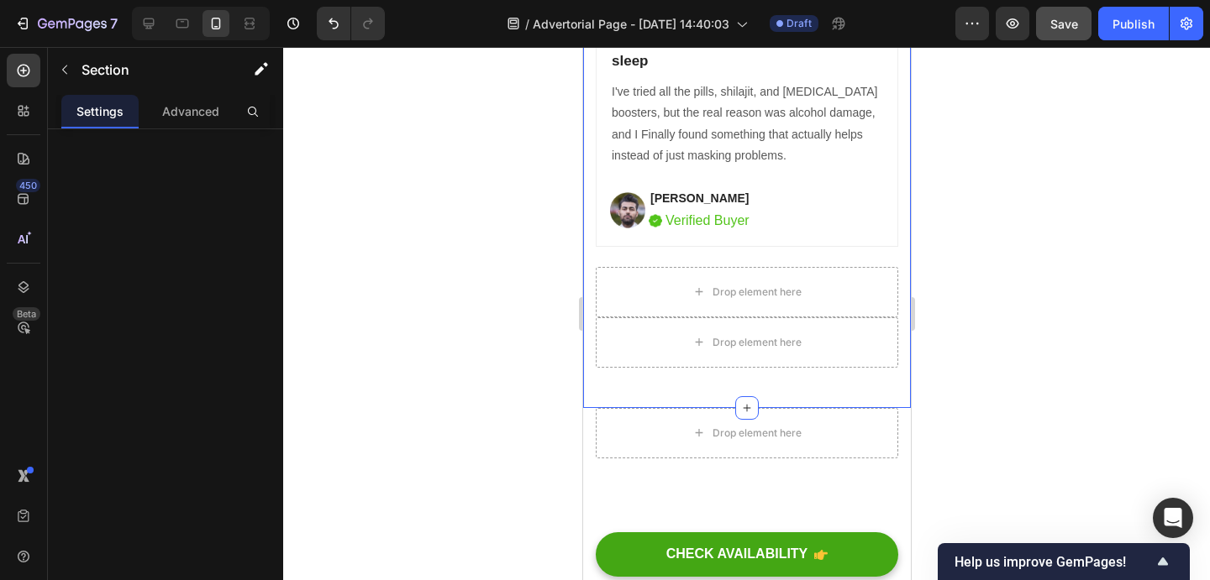
click at [817, 353] on div "Drop element here" at bounding box center [746, 343] width 302 height 50
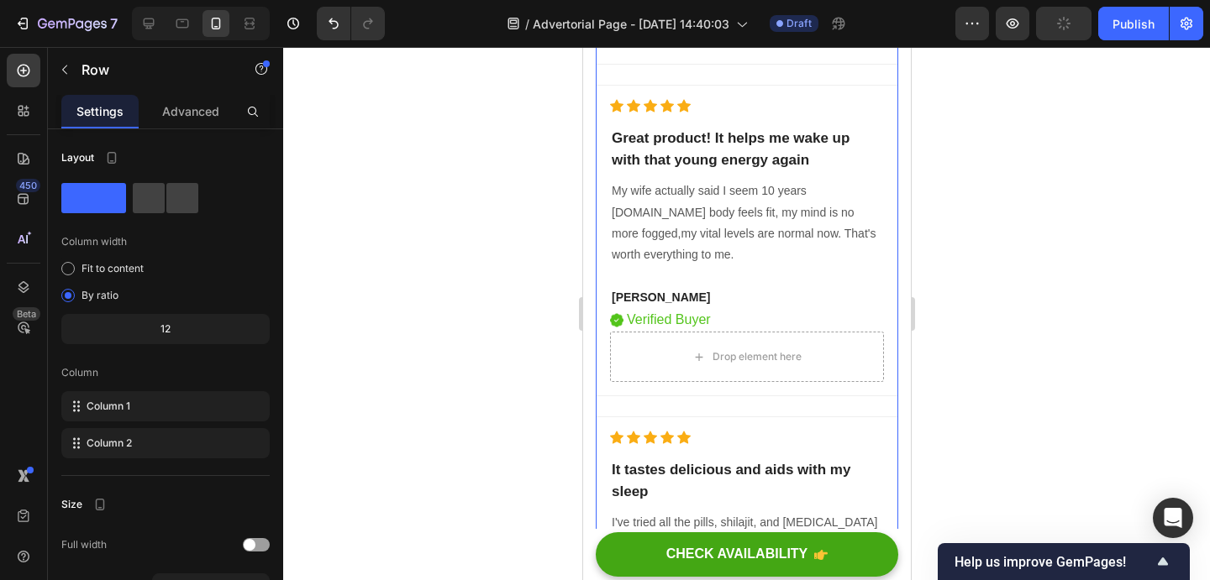
scroll to position [8608, 0]
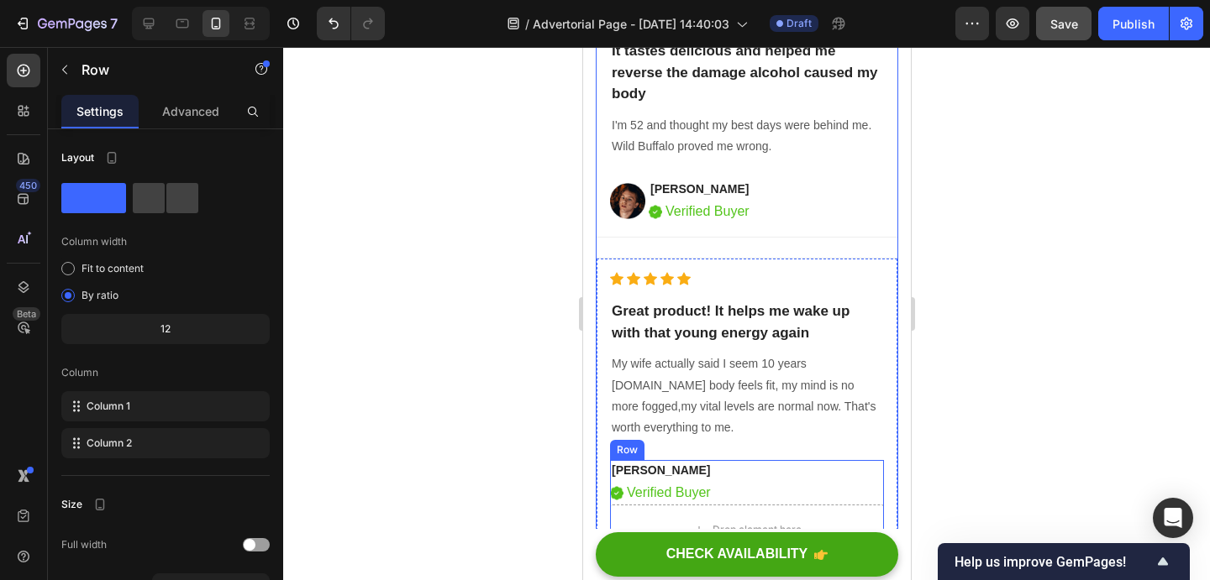
scroll to position [9026, 0]
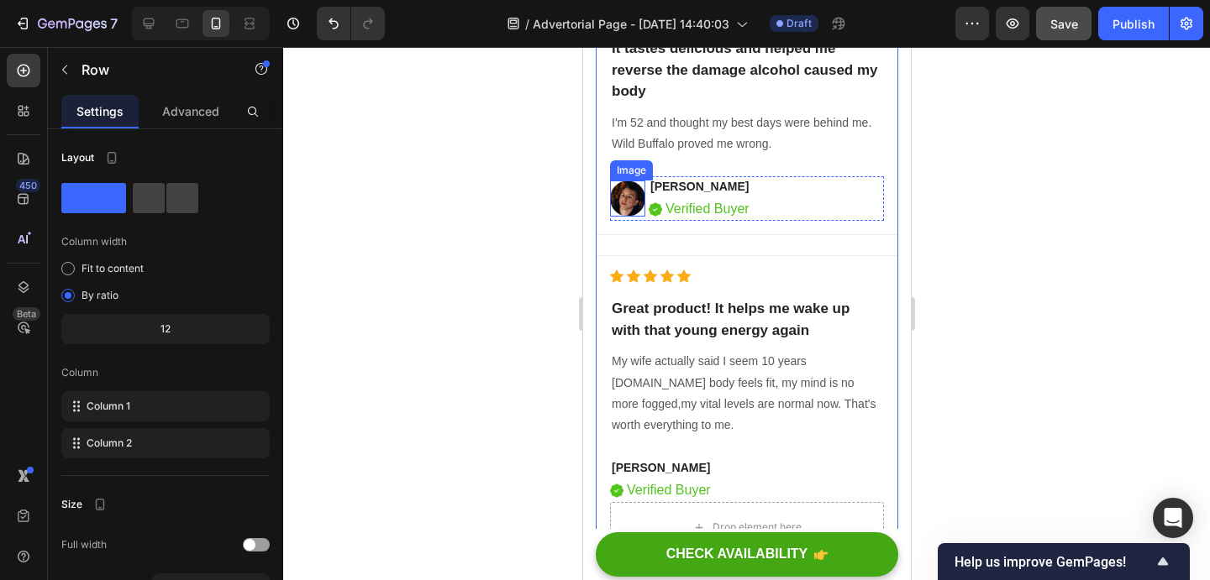
click at [624, 201] on img at bounding box center [626, 199] width 35 height 36
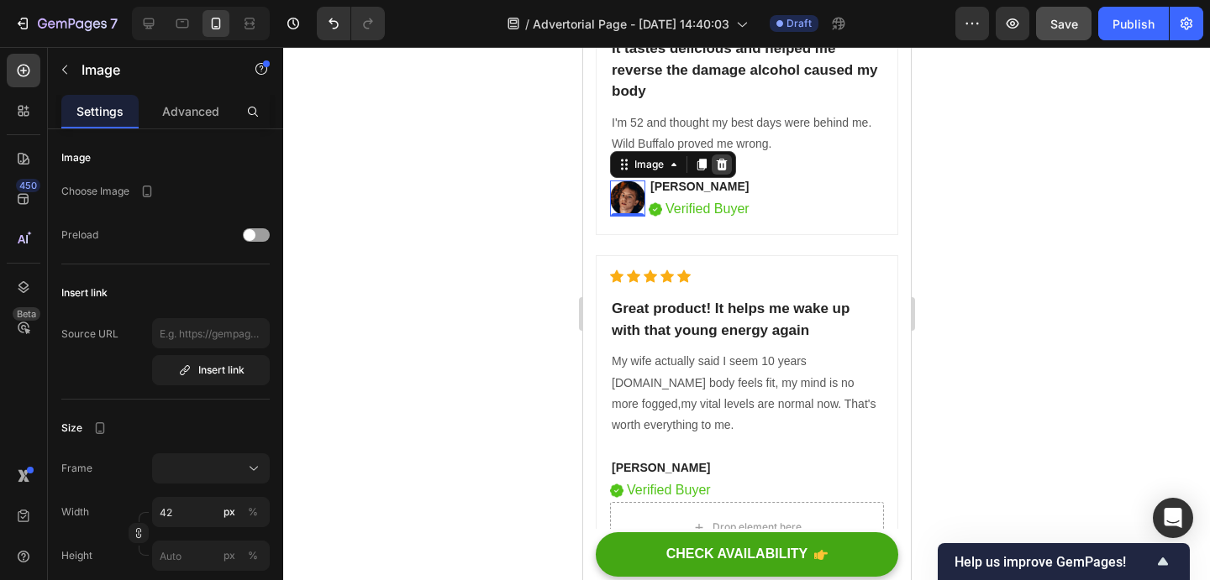
click at [727, 173] on div at bounding box center [721, 165] width 20 height 20
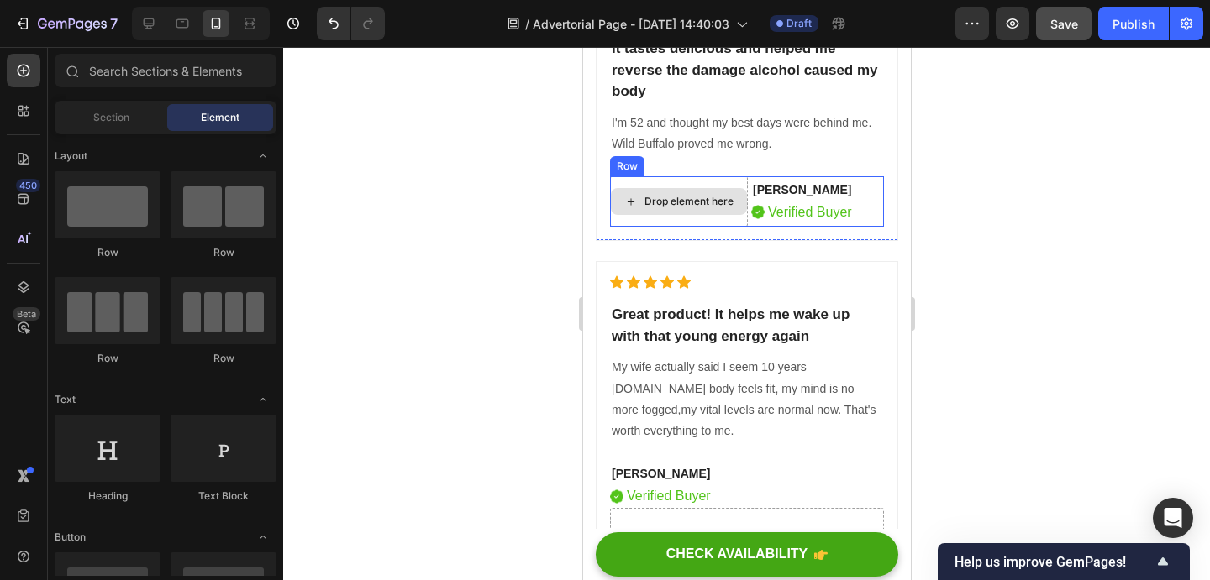
click at [717, 181] on div "Drop element here" at bounding box center [678, 201] width 138 height 50
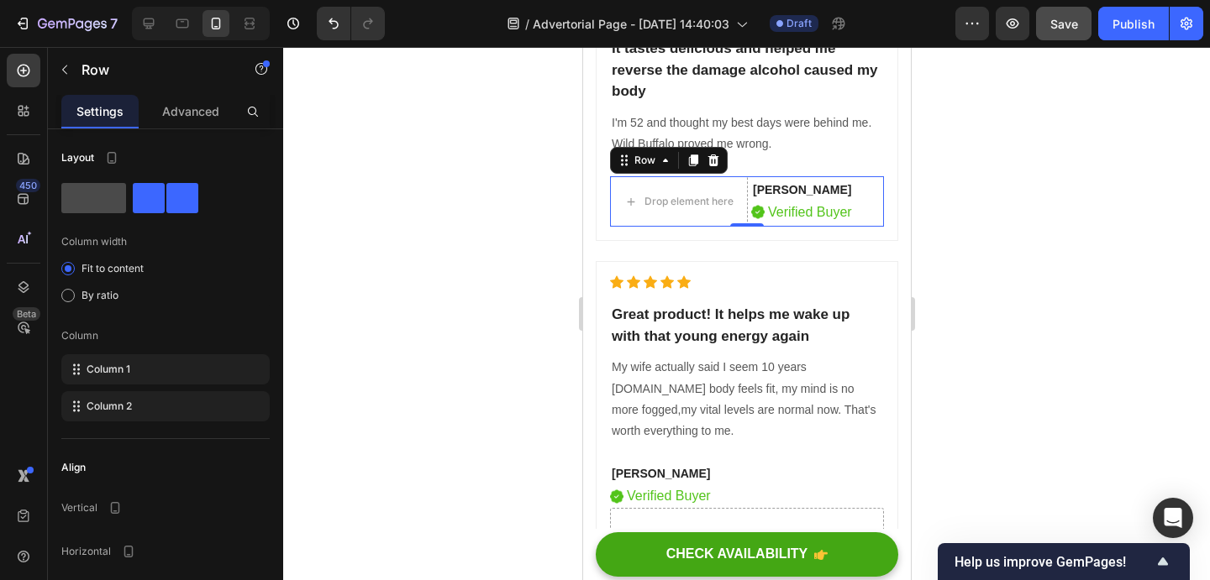
click at [109, 210] on span at bounding box center [93, 198] width 65 height 30
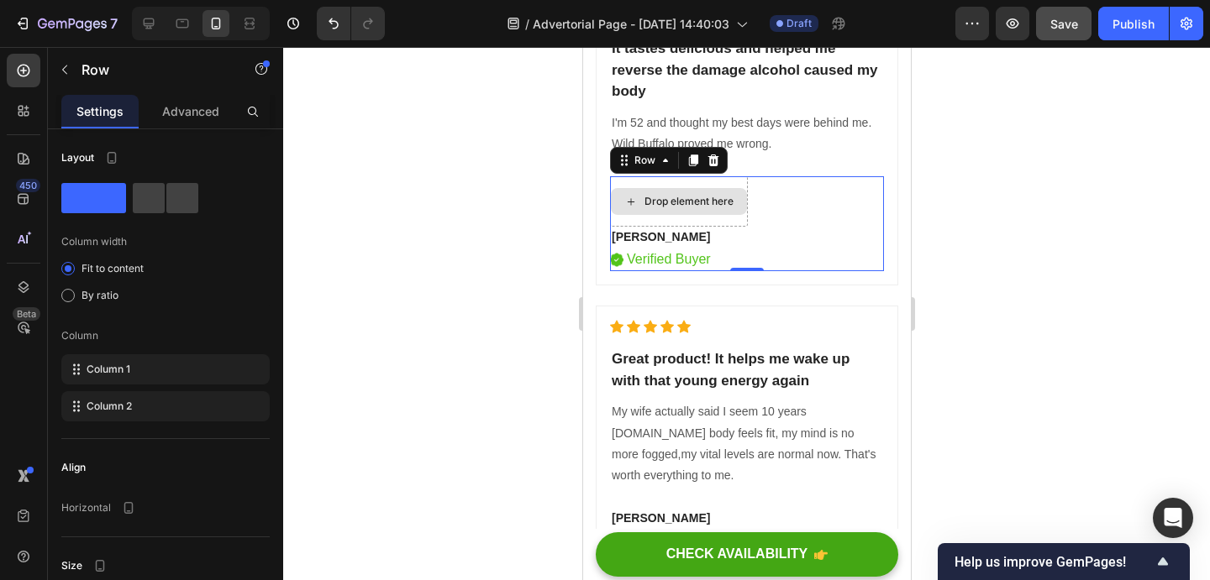
click at [743, 222] on div "Drop element here" at bounding box center [678, 201] width 138 height 50
click at [744, 227] on div "David Alaba" at bounding box center [678, 237] width 138 height 21
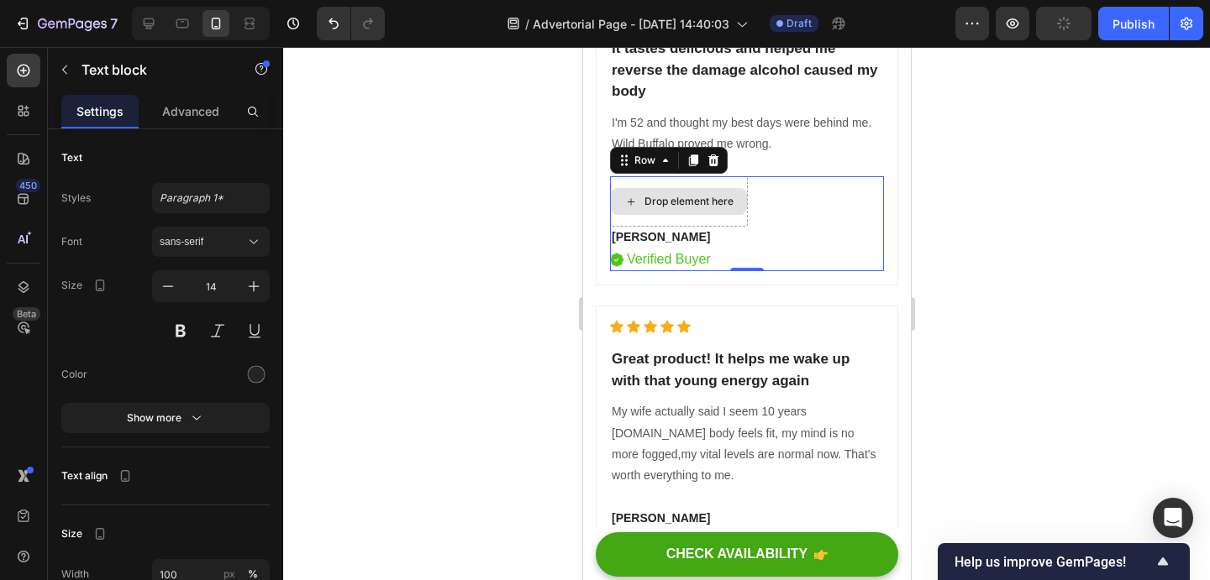
click at [744, 181] on div "Drop element here" at bounding box center [678, 201] width 138 height 50
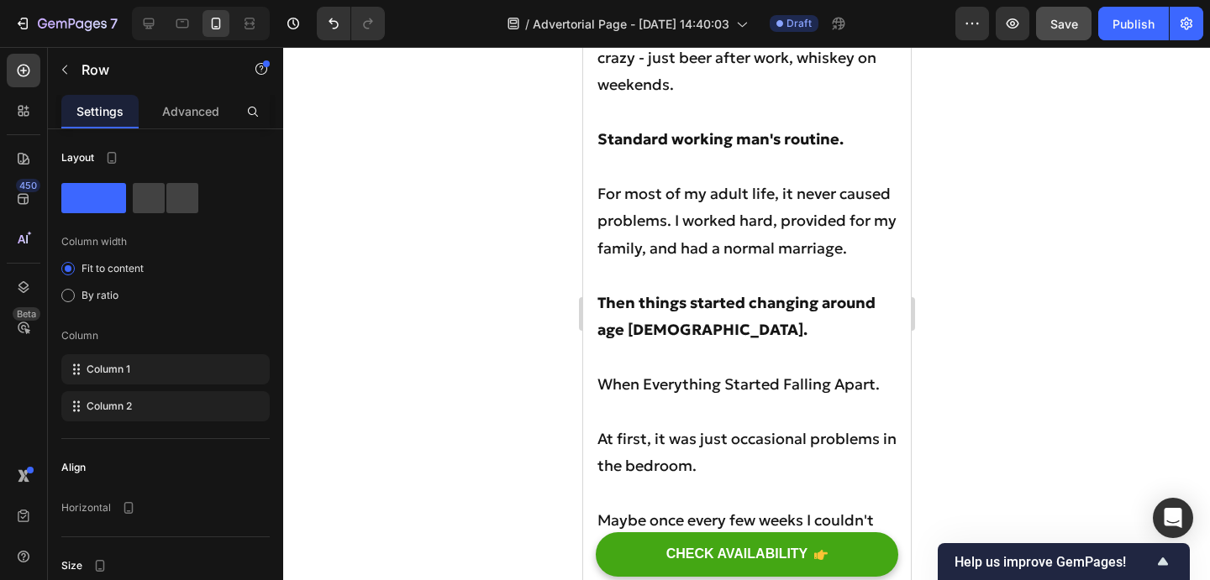
scroll to position [0, 0]
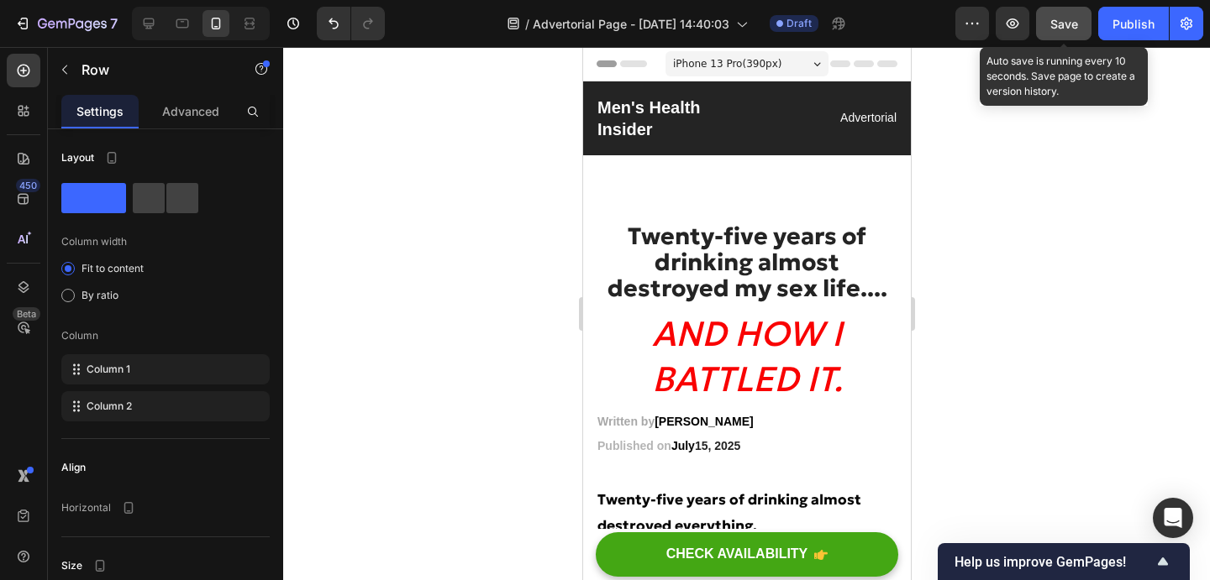
click at [1053, 29] on span "Save" at bounding box center [1064, 24] width 28 height 14
